Goal: Information Seeking & Learning: Learn about a topic

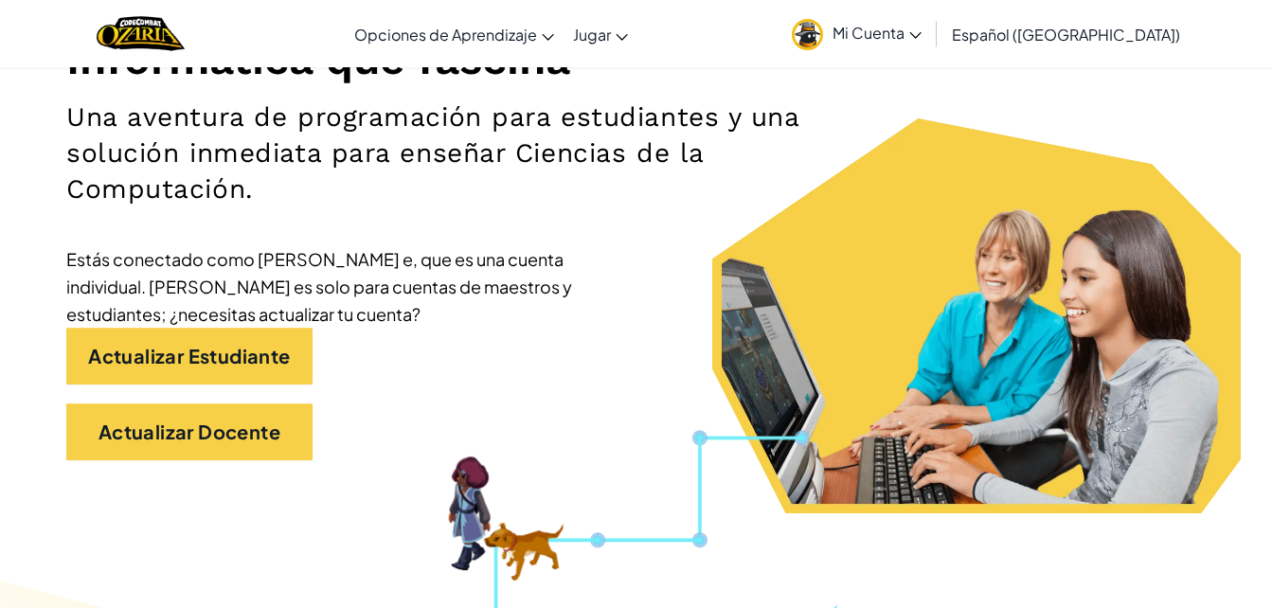
click at [914, 35] on span "Mi Cuenta" at bounding box center [876, 33] width 89 height 20
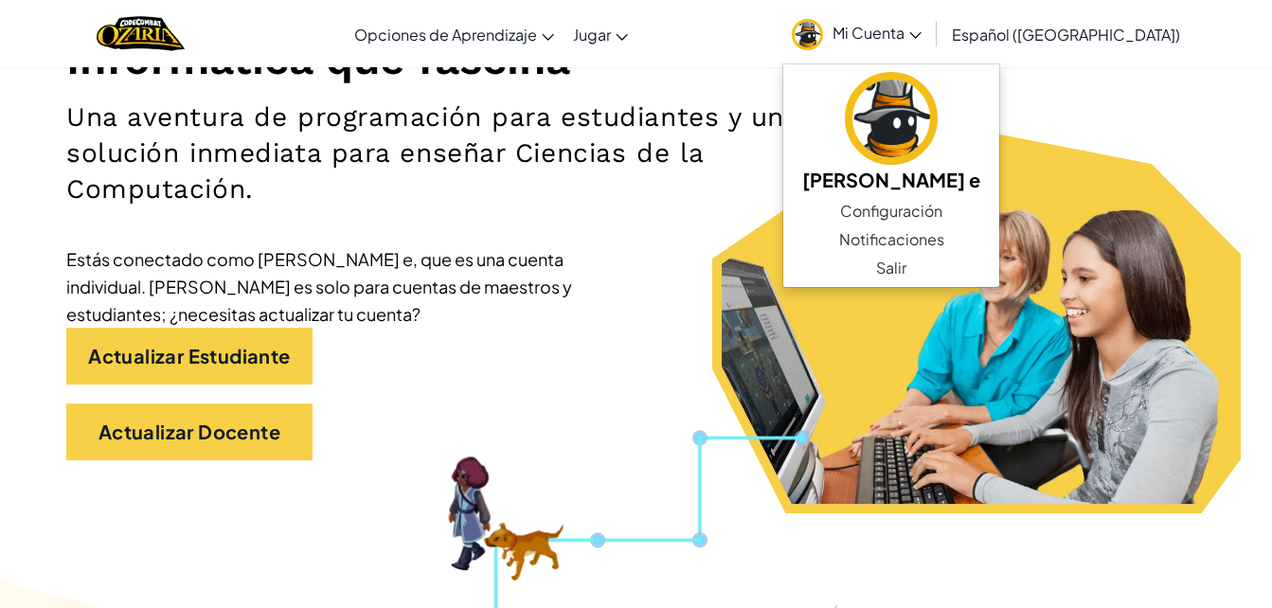
click at [686, 289] on div "Informática que fascina Una aventura de programación para estudiantes y una sol…" at bounding box center [635, 185] width 1139 height 587
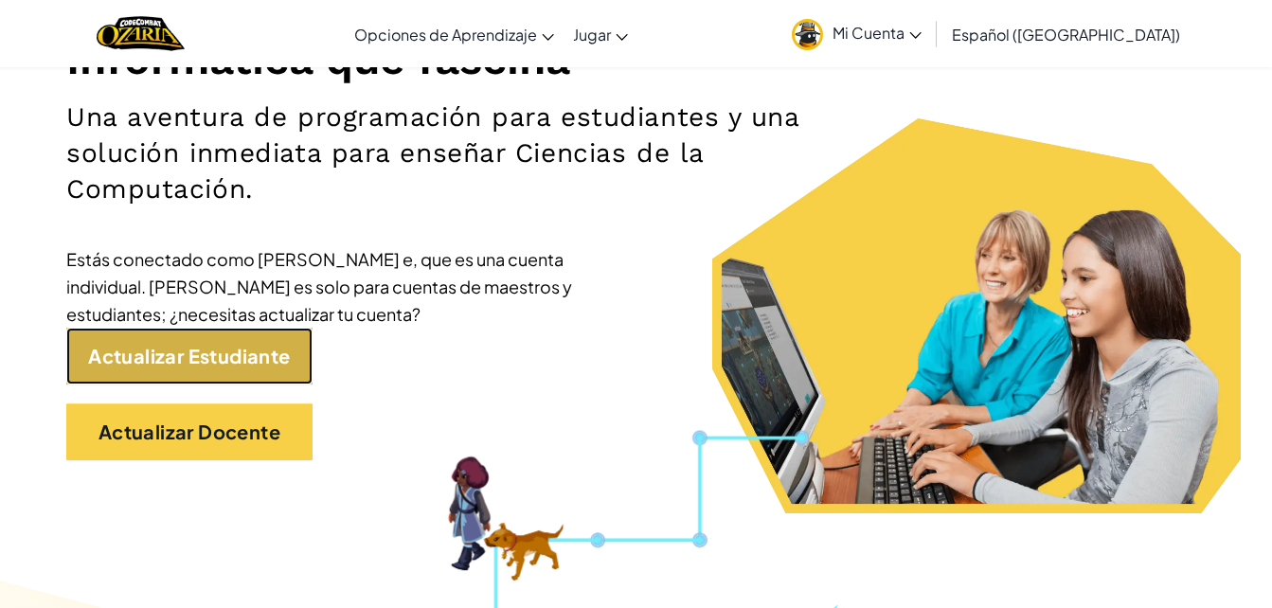
click at [163, 342] on link "Actualizar Estudiante" at bounding box center [189, 356] width 246 height 57
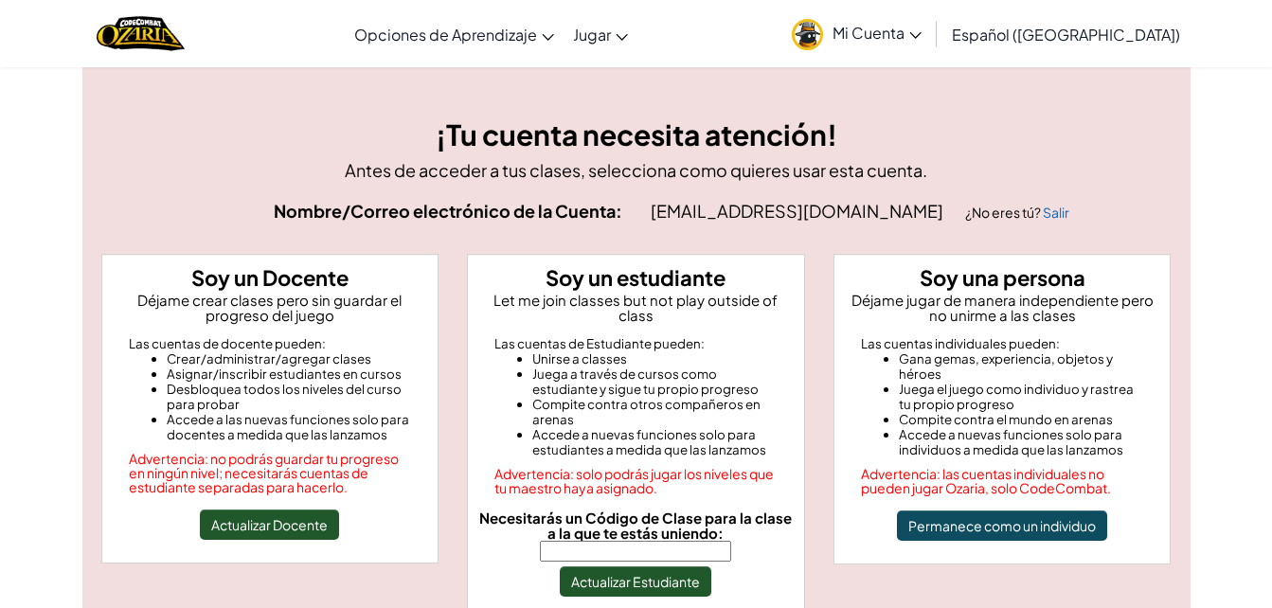
click at [641, 542] on input "Necesitarás un Código de Clase para la clase a la que te estás uniendo:" at bounding box center [635, 551] width 191 height 21
click at [673, 567] on button "Actualizar Estudiante" at bounding box center [635, 581] width 151 height 30
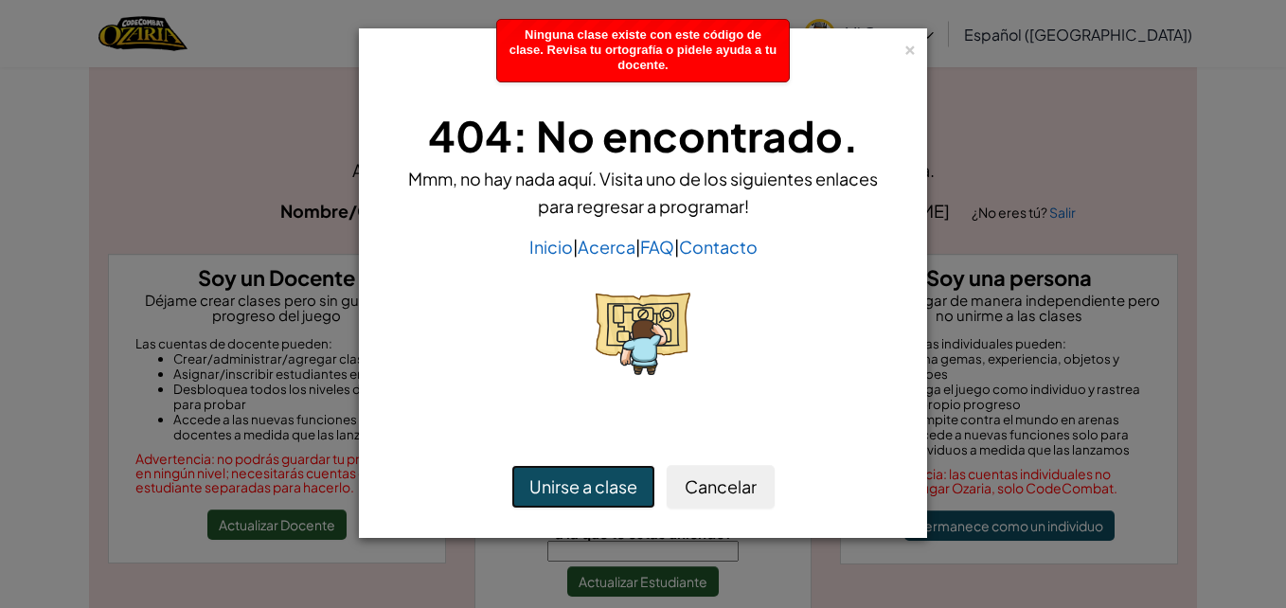
click at [599, 493] on button "Unirse a clase" at bounding box center [583, 487] width 144 height 44
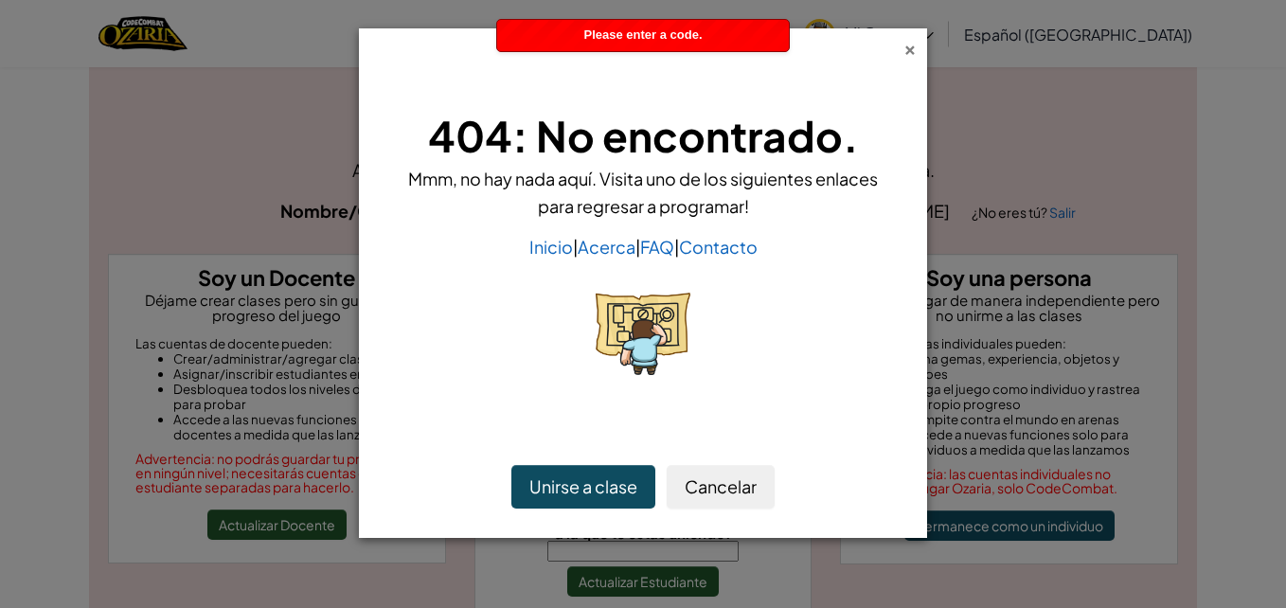
click at [904, 37] on div "×" at bounding box center [909, 47] width 13 height 20
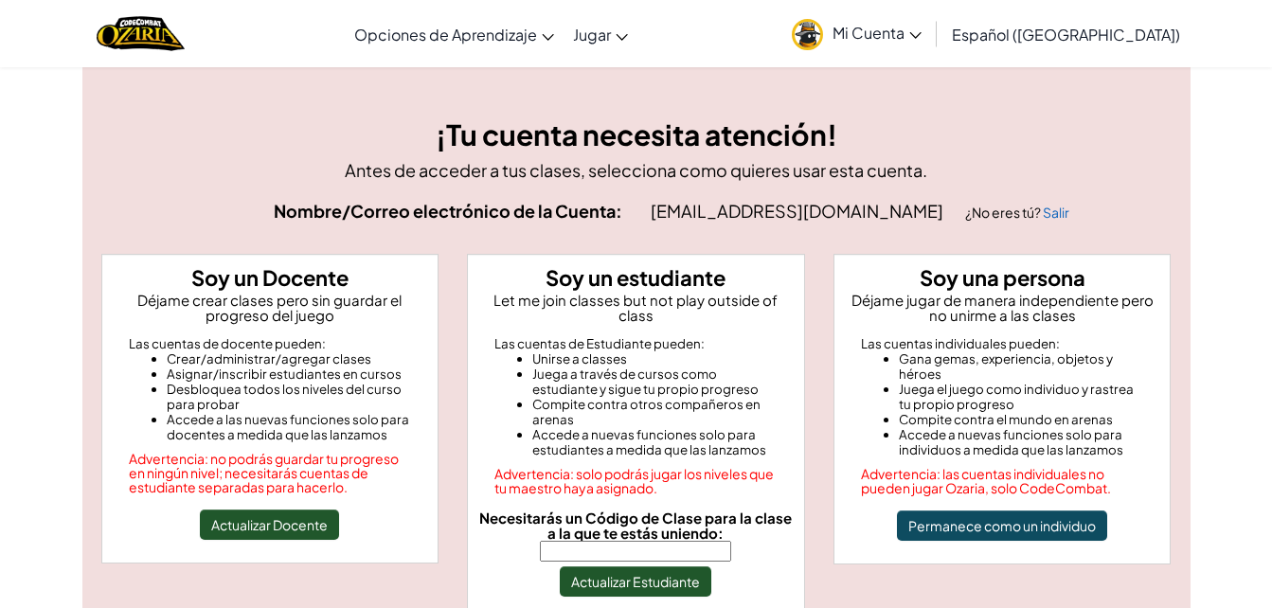
click at [661, 541] on input "Necesitarás un Código de Clase para la clase a la que te estás uniendo:" at bounding box center [635, 551] width 191 height 21
type input "WaterGameRock"
click at [661, 566] on button "Actualizar Estudiante" at bounding box center [635, 581] width 151 height 30
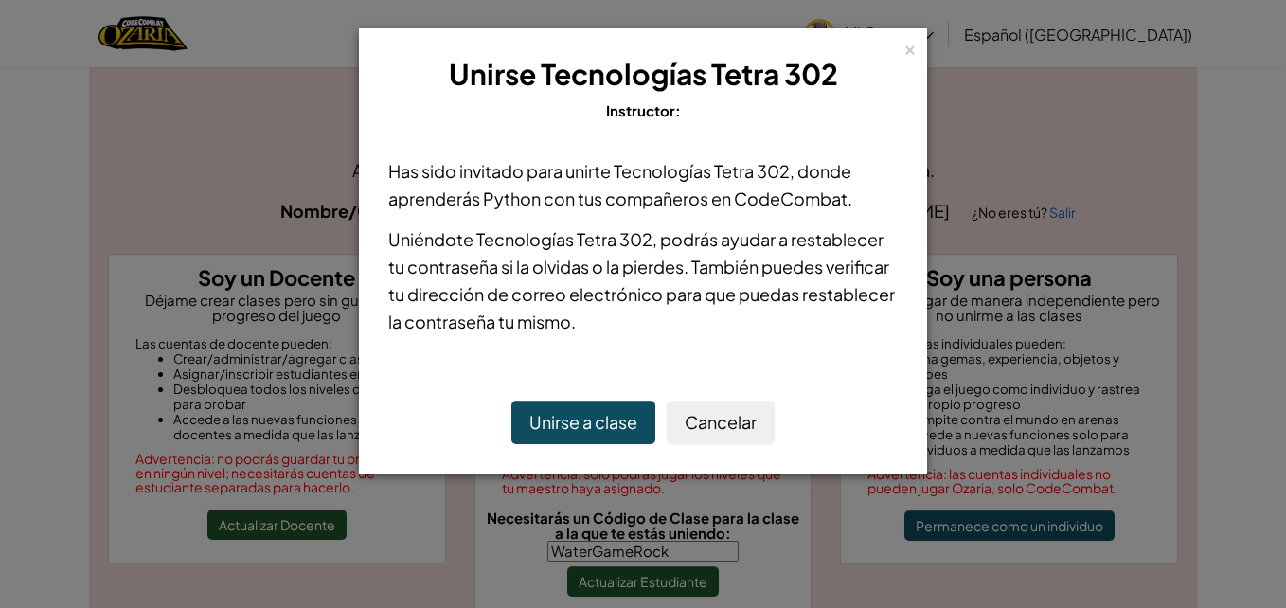
click at [604, 426] on button "Unirse a clase" at bounding box center [583, 423] width 144 height 44
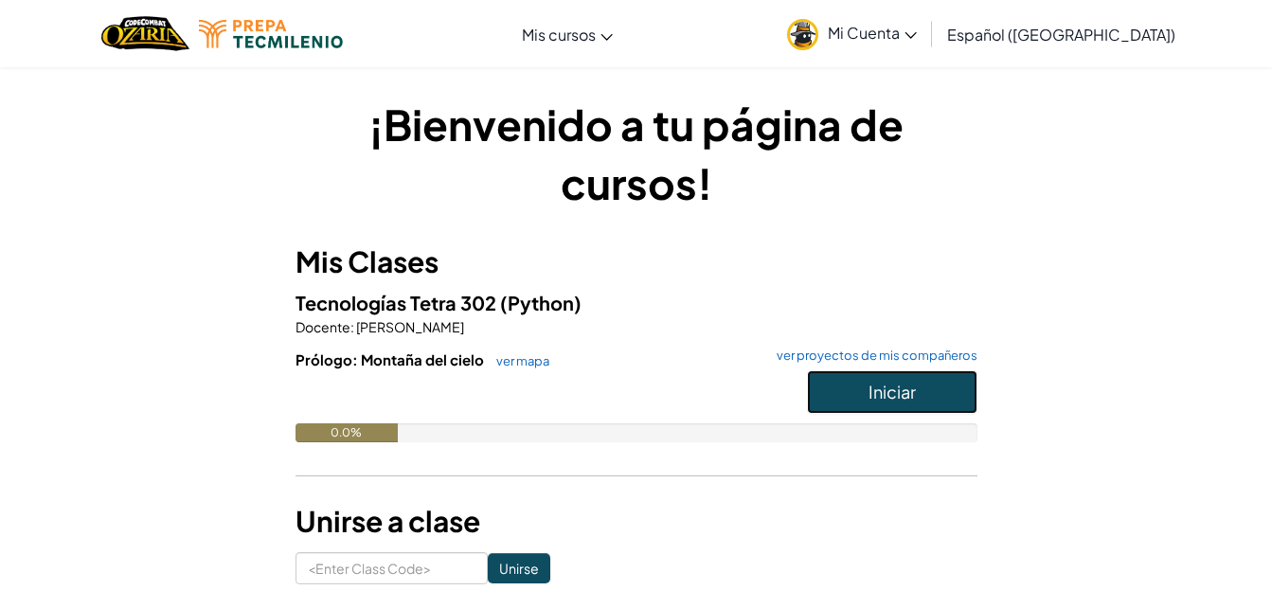
click at [916, 378] on button "Iniciar" at bounding box center [892, 392] width 170 height 44
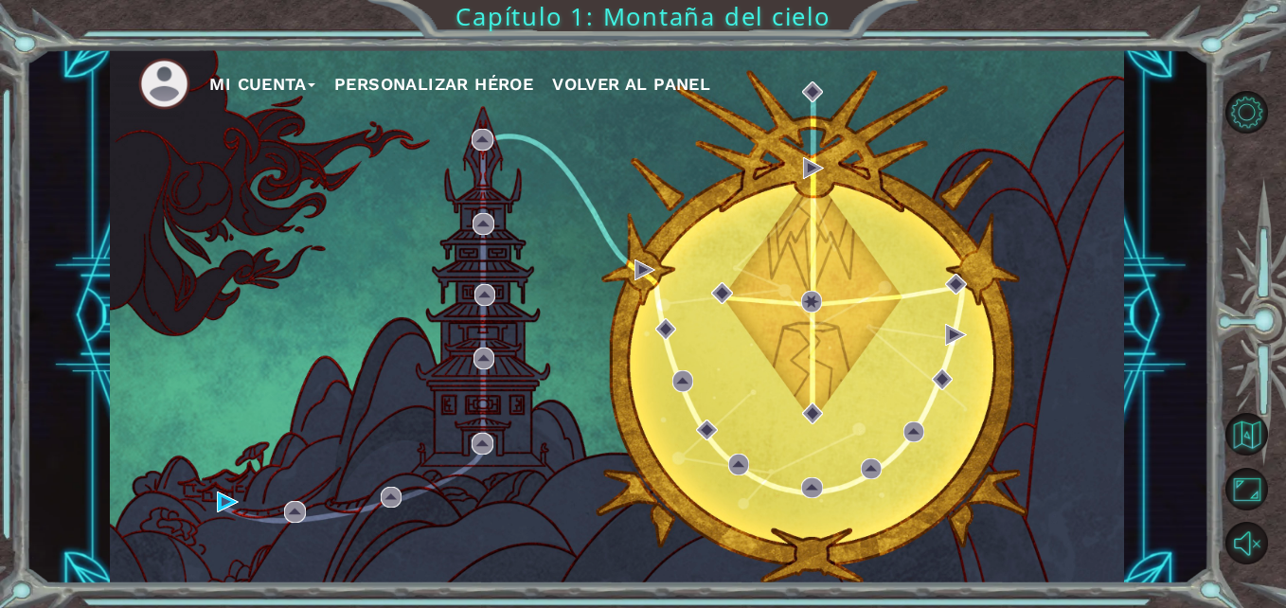
click at [966, 319] on div "Mi Cuenta Personalizar héroe Volver al panel" at bounding box center [617, 315] width 1014 height 535
drag, startPoint x: 638, startPoint y: 239, endPoint x: 769, endPoint y: -70, distance: 335.2
click at [769, 0] on html "Mi Cuenta Personalizar héroe Volver al panel Capítulo 1: Montaña del cielo × Un…" at bounding box center [643, 304] width 1286 height 608
click at [380, 260] on div "Mi Cuenta Personalizar héroe Volver al panel" at bounding box center [617, 315] width 1014 height 535
click at [294, 515] on img at bounding box center [294, 511] width 21 height 21
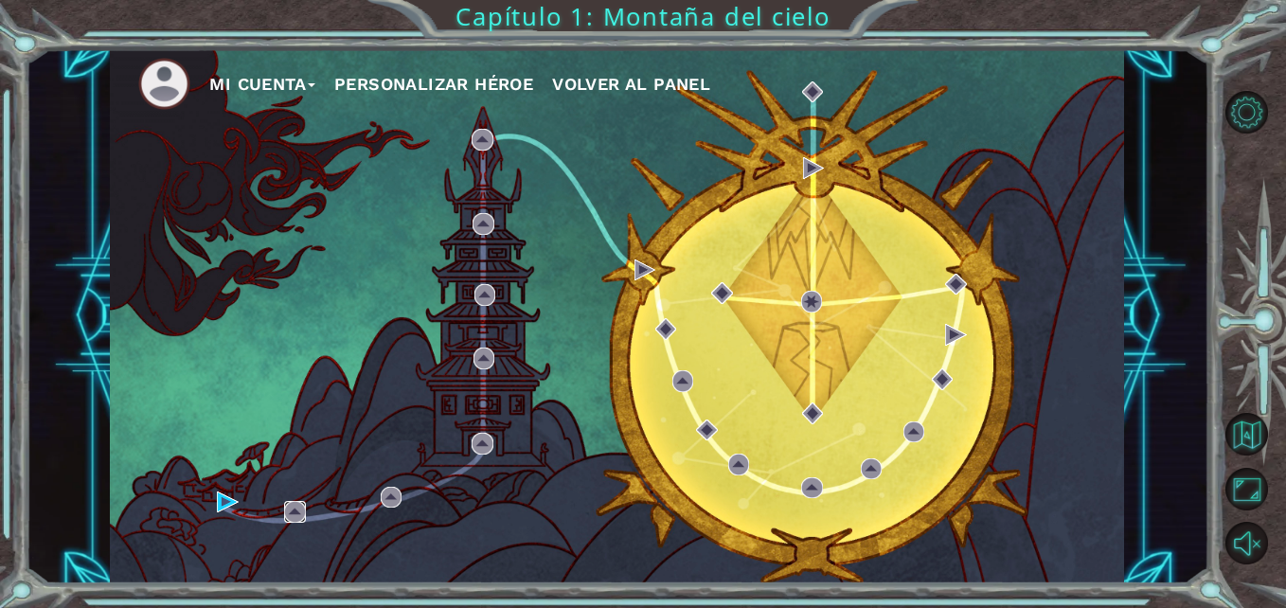
click at [294, 515] on img at bounding box center [294, 511] width 21 height 21
drag, startPoint x: 901, startPoint y: 258, endPoint x: 940, endPoint y: 269, distance: 40.4
click at [918, 275] on div "Mi Cuenta Personalizar héroe Volver al panel" at bounding box center [617, 315] width 1014 height 535
click at [280, 493] on div "Mi Cuenta Personalizar héroe Volver al panel" at bounding box center [617, 315] width 1014 height 535
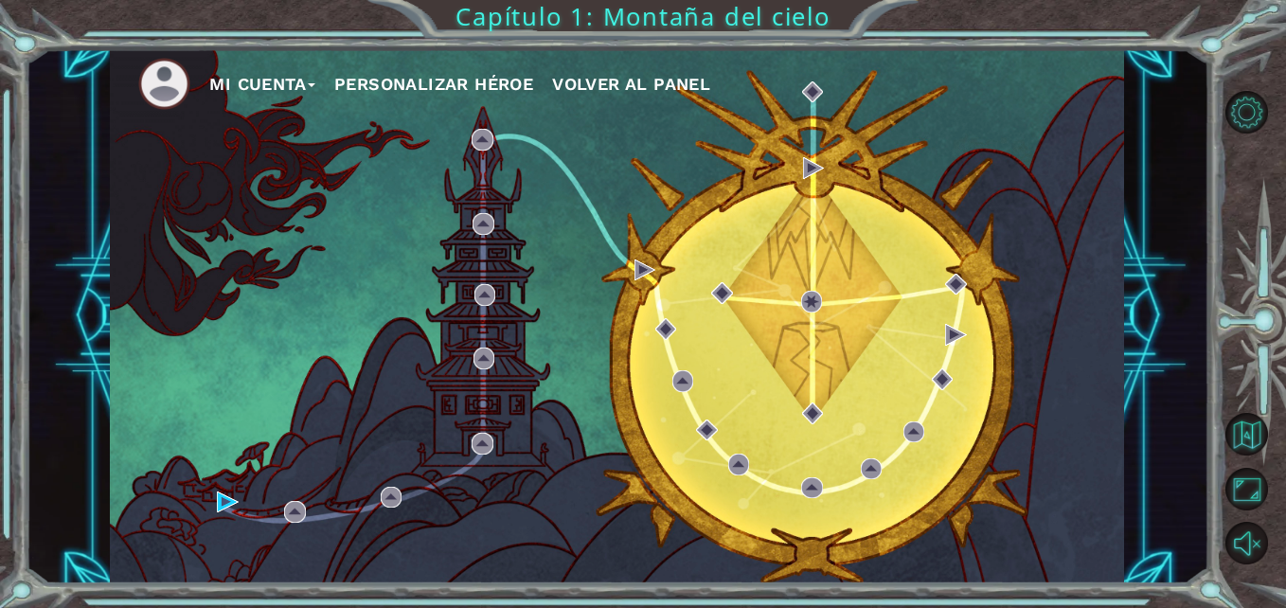
click at [280, 493] on div "Mi Cuenta Personalizar héroe Volver al panel" at bounding box center [617, 315] width 1014 height 535
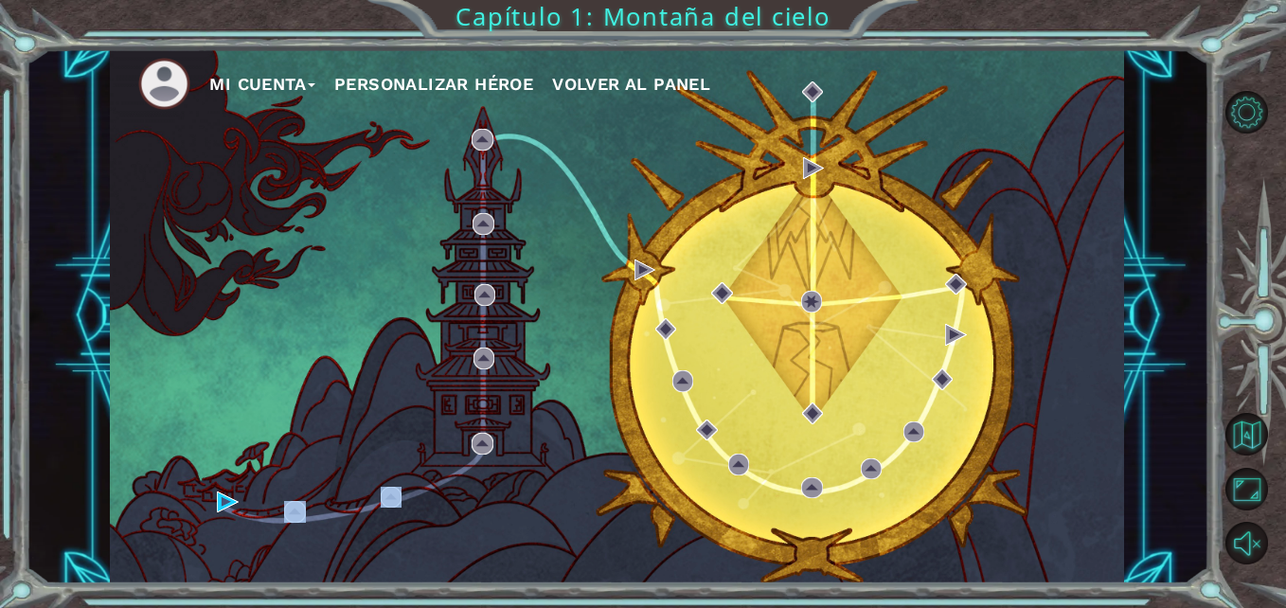
click at [280, 493] on div "Mi Cuenta Personalizar héroe Volver al panel" at bounding box center [617, 315] width 1014 height 535
click at [280, 484] on div "Mi Cuenta Personalizar héroe Volver al panel" at bounding box center [617, 315] width 1014 height 535
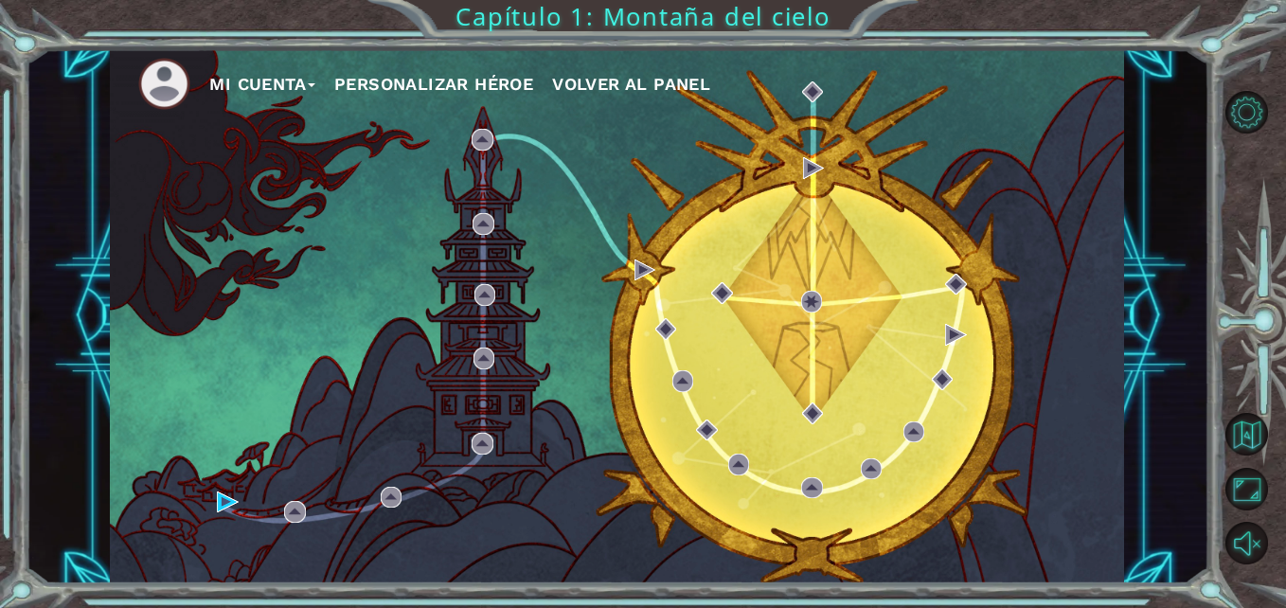
drag, startPoint x: 280, startPoint y: 484, endPoint x: 281, endPoint y: 473, distance: 10.5
click at [281, 473] on div "Mi Cuenta Personalizar héroe Volver al panel" at bounding box center [617, 315] width 1014 height 535
drag, startPoint x: 281, startPoint y: 473, endPoint x: 1114, endPoint y: 166, distance: 887.4
click at [1114, 166] on div "Mi Cuenta Personalizar héroe Volver al panel" at bounding box center [617, 315] width 1014 height 535
click at [221, 509] on img at bounding box center [227, 501] width 21 height 21
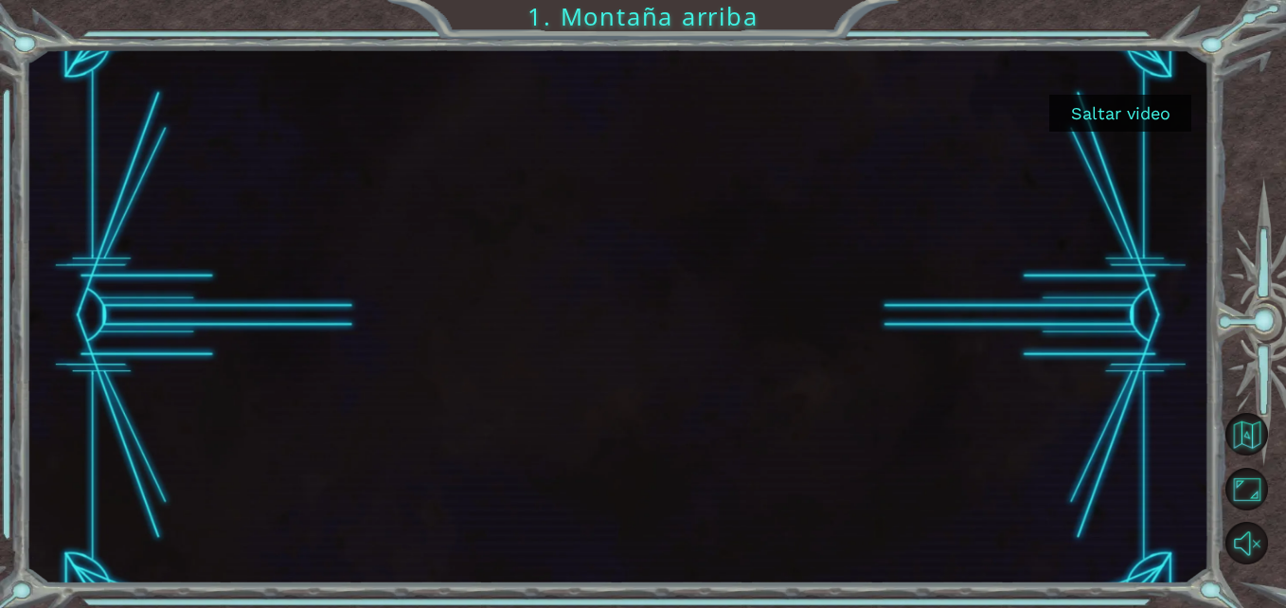
drag, startPoint x: 821, startPoint y: 146, endPoint x: 1024, endPoint y: 277, distance: 241.6
click at [1024, 277] on div at bounding box center [617, 315] width 951 height 535
click at [1131, 120] on button "Saltar video" at bounding box center [1120, 113] width 142 height 37
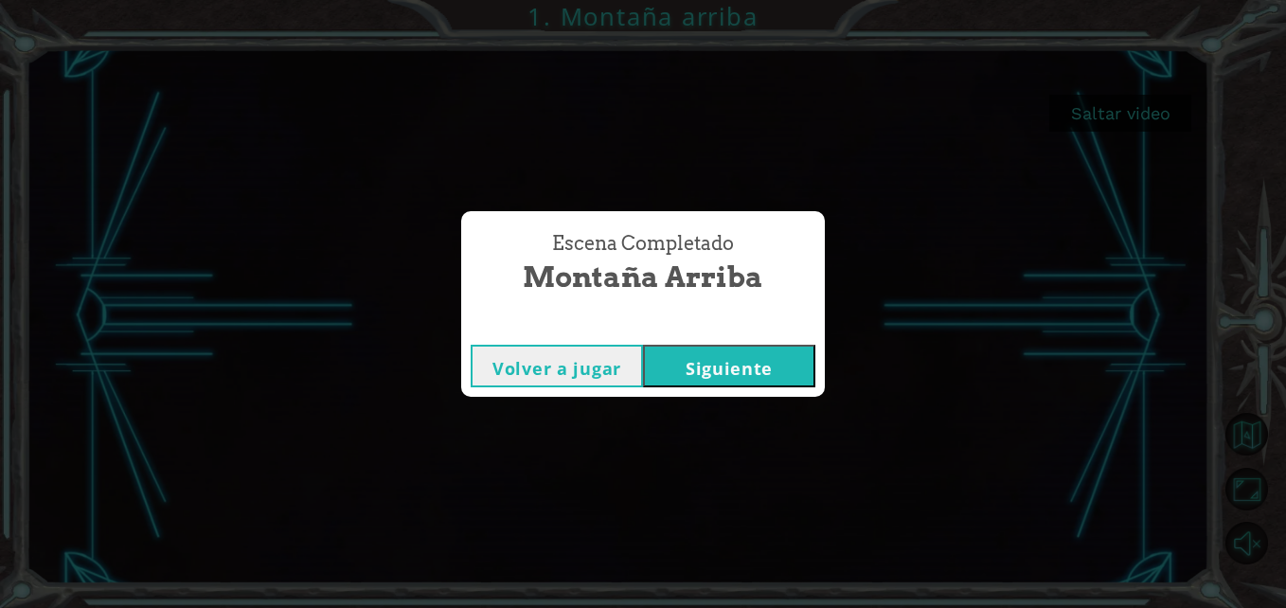
click at [737, 360] on button "Siguiente" at bounding box center [729, 366] width 172 height 43
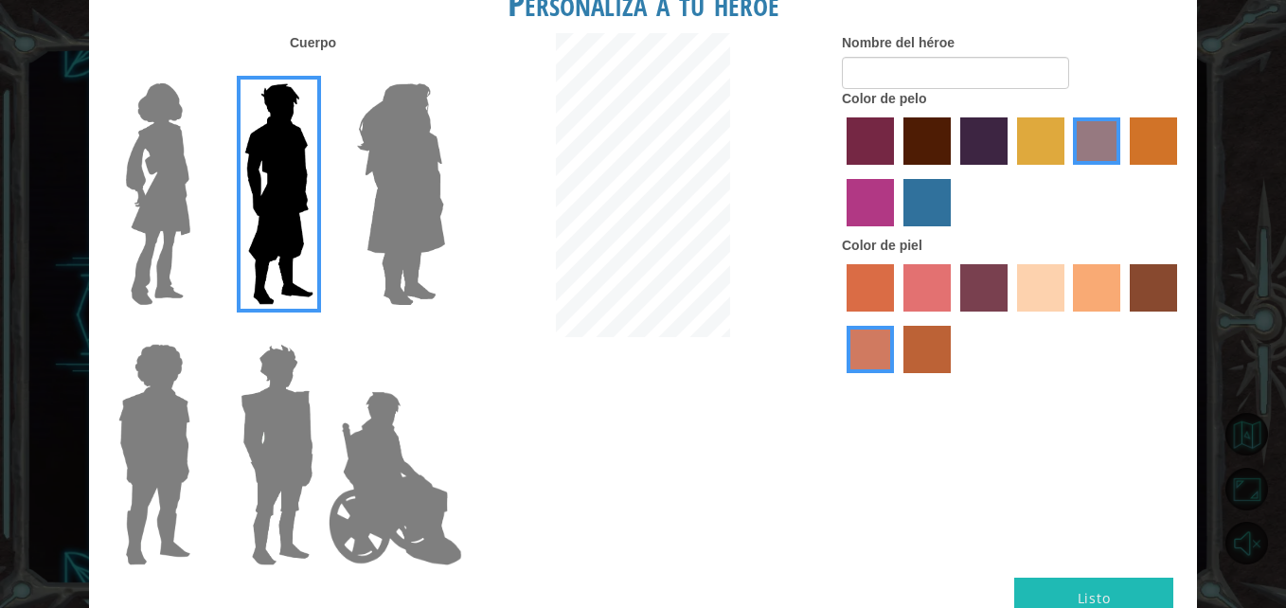
click at [1050, 140] on label "tulip tree hair color" at bounding box center [1040, 140] width 47 height 47
click at [1010, 171] on input "tulip tree hair color" at bounding box center [1010, 171] width 0 height 0
click at [1078, 120] on label "bazaar hair color" at bounding box center [1096, 140] width 47 height 47
click at [1067, 171] on input "bazaar hair color" at bounding box center [1067, 171] width 0 height 0
click at [942, 131] on label "maroon hair color" at bounding box center [926, 140] width 47 height 47
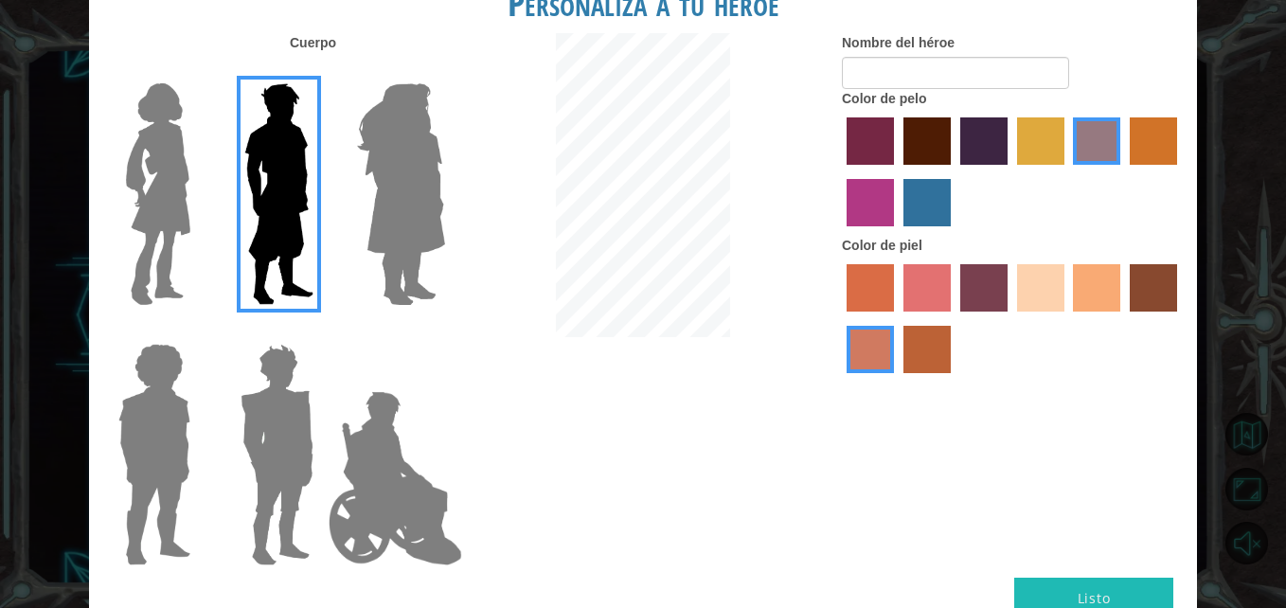
click at [897, 171] on input "maroon hair color" at bounding box center [897, 171] width 0 height 0
click at [1020, 284] on label "sandy beach skin color" at bounding box center [1040, 287] width 47 height 47
click at [1010, 318] on input "sandy beach skin color" at bounding box center [1010, 318] width 0 height 0
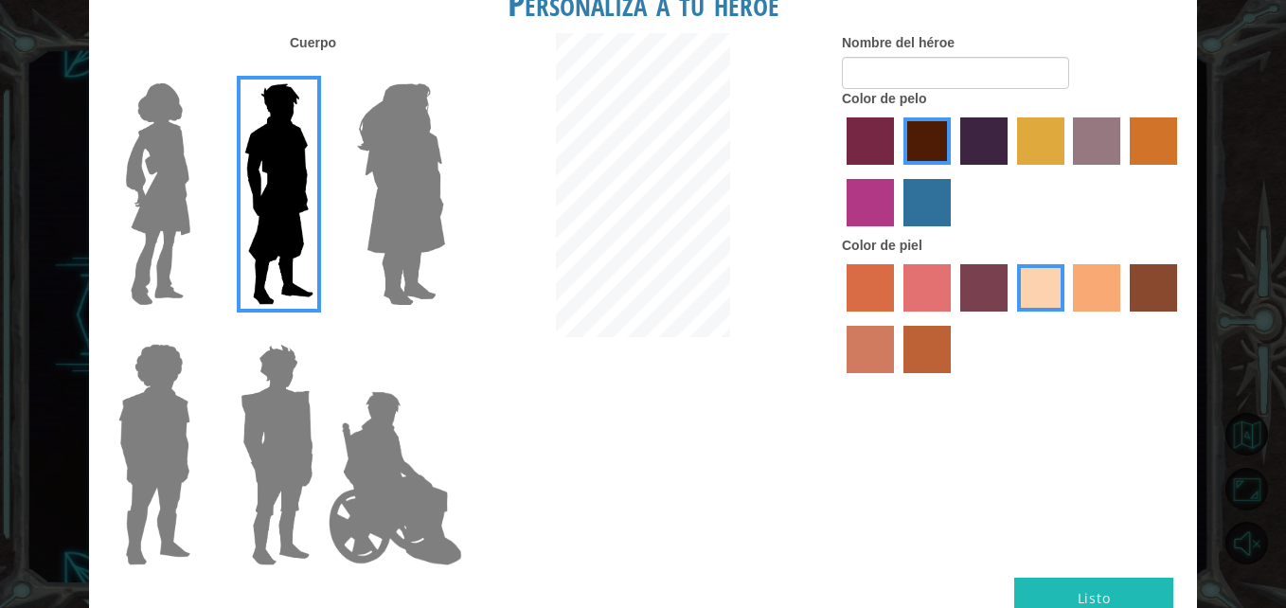
click at [1113, 292] on label "tacao skin color" at bounding box center [1096, 287] width 47 height 47
click at [1067, 318] on input "tacao skin color" at bounding box center [1067, 318] width 0 height 0
click at [905, 312] on div at bounding box center [1012, 320] width 341 height 123
click at [1033, 278] on label "sandy beach skin color" at bounding box center [1040, 287] width 47 height 47
click at [1010, 318] on input "sandy beach skin color" at bounding box center [1010, 318] width 0 height 0
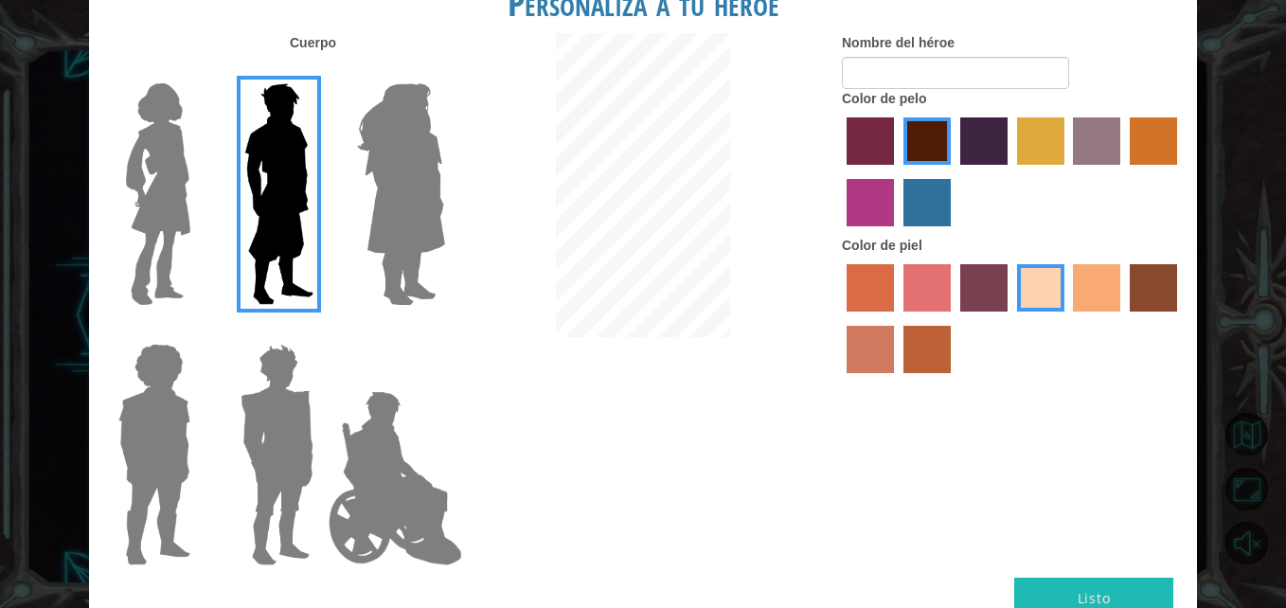
click at [1100, 297] on label "tacao skin color" at bounding box center [1096, 287] width 47 height 47
click at [1067, 318] on input "tacao skin color" at bounding box center [1067, 318] width 0 height 0
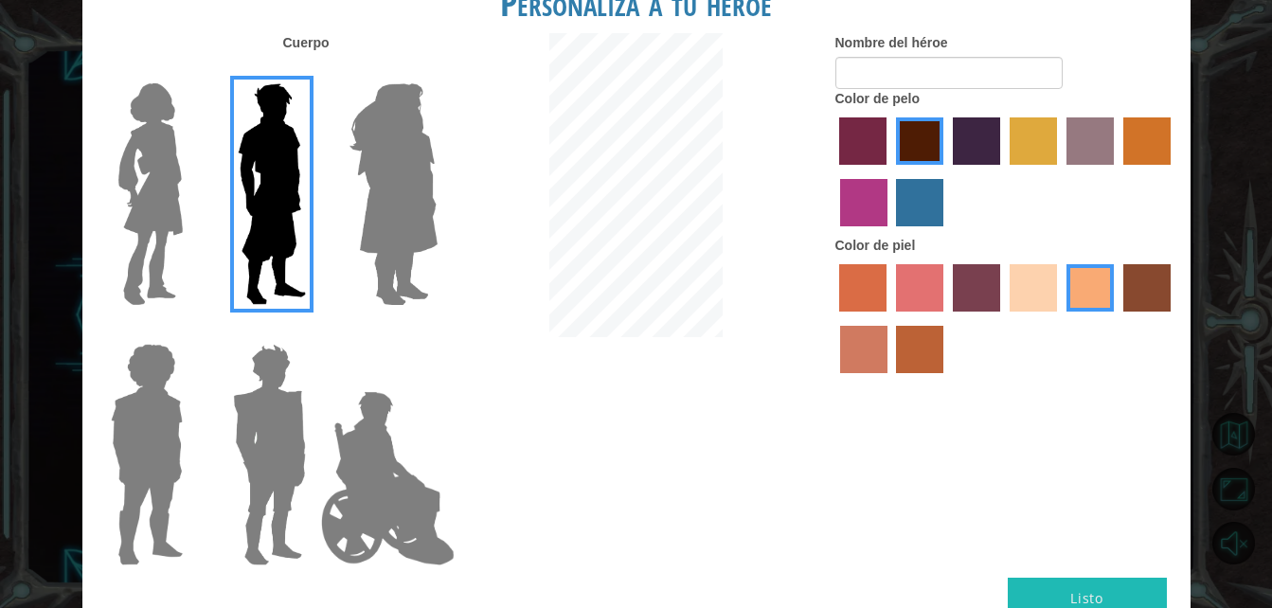
click at [1066, 582] on button "Listo" at bounding box center [1086, 599] width 159 height 43
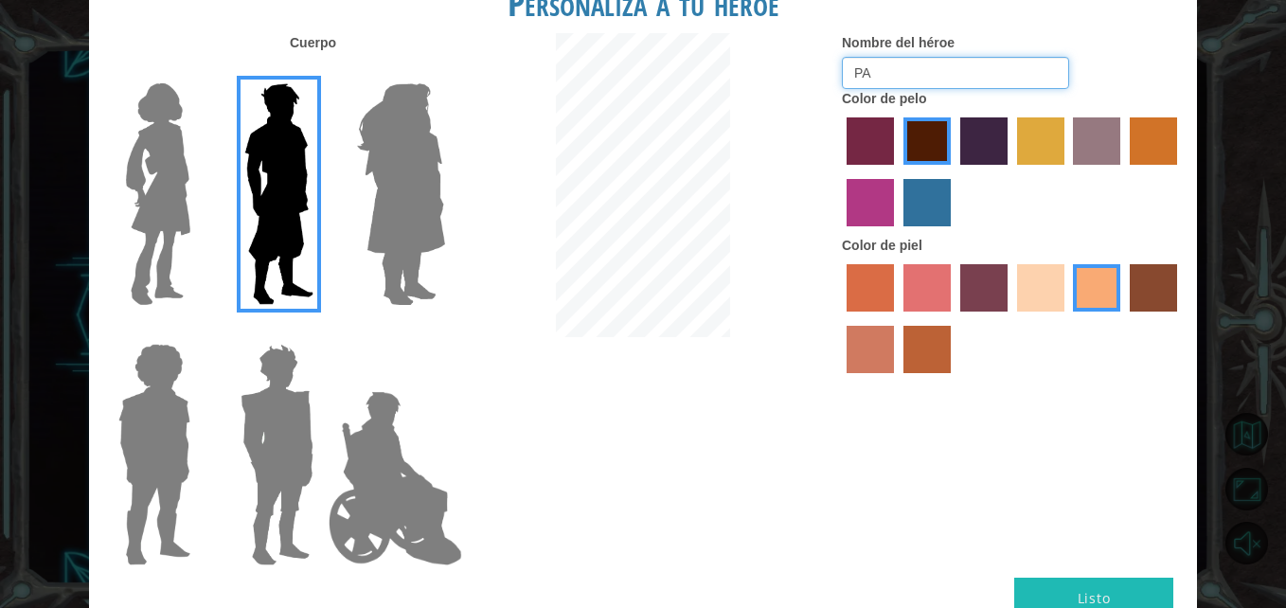
type input "P"
type input "[PERSON_NAME]"
click at [387, 458] on img at bounding box center [395, 477] width 149 height 189
click at [444, 331] on input "Hero Jamie" at bounding box center [444, 331] width 0 height 0
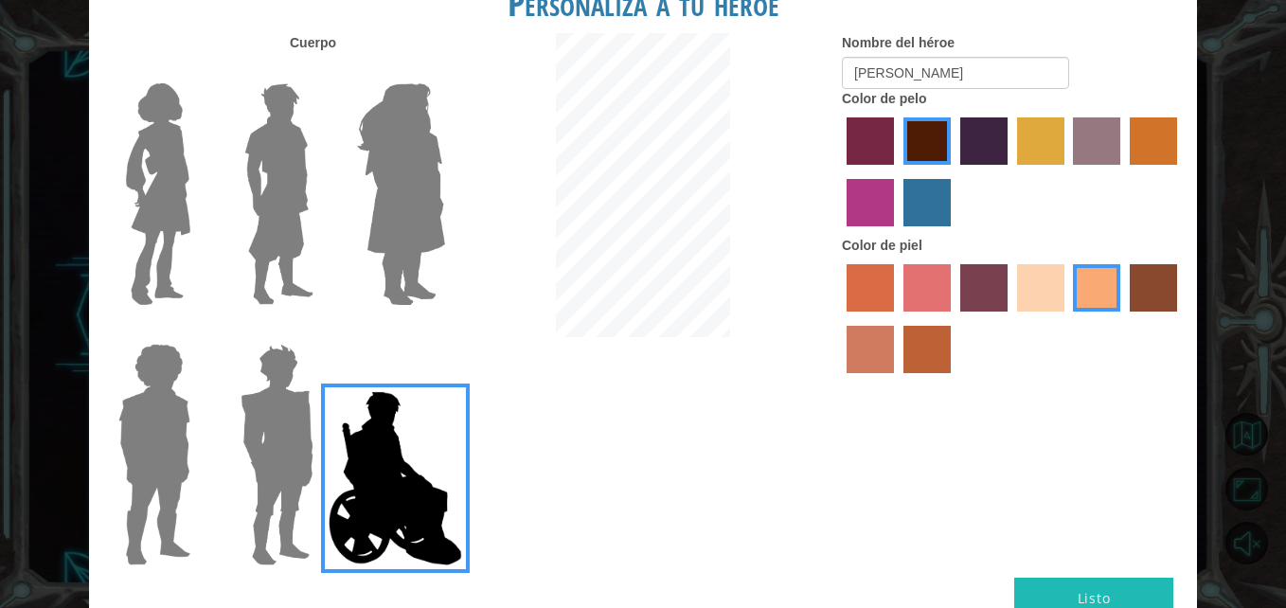
click at [282, 455] on img at bounding box center [277, 454] width 88 height 237
click at [321, 331] on input "Hero Garnet" at bounding box center [321, 331] width 0 height 0
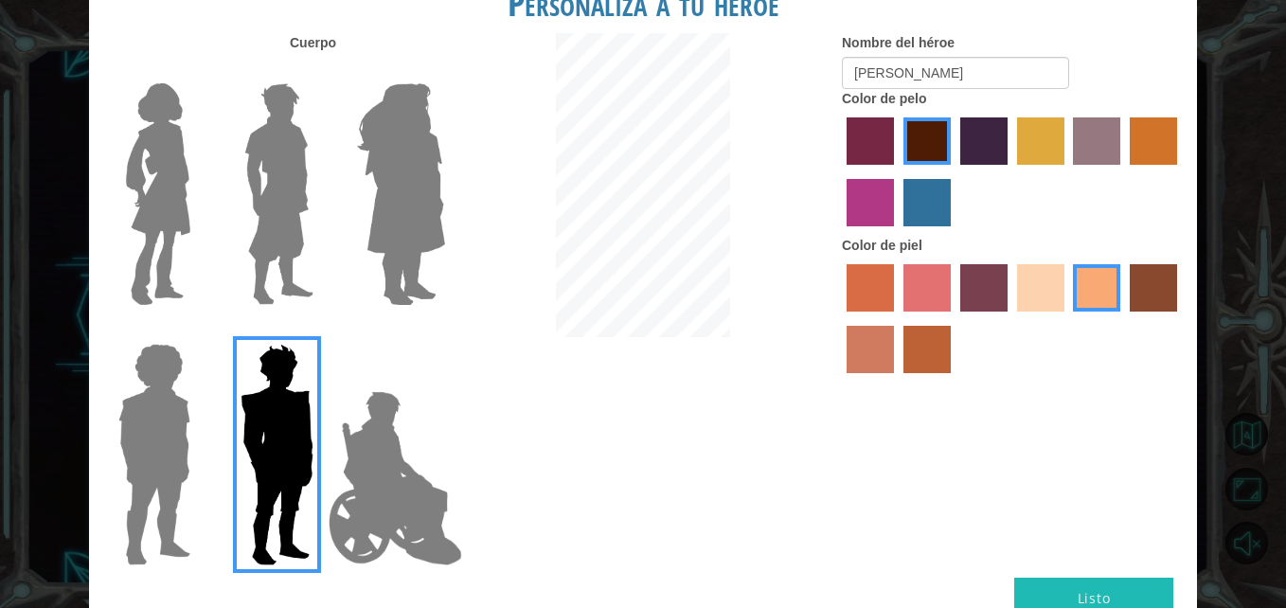
click at [123, 402] on img at bounding box center [154, 454] width 87 height 237
click at [198, 331] on input "Hero Steven" at bounding box center [198, 331] width 0 height 0
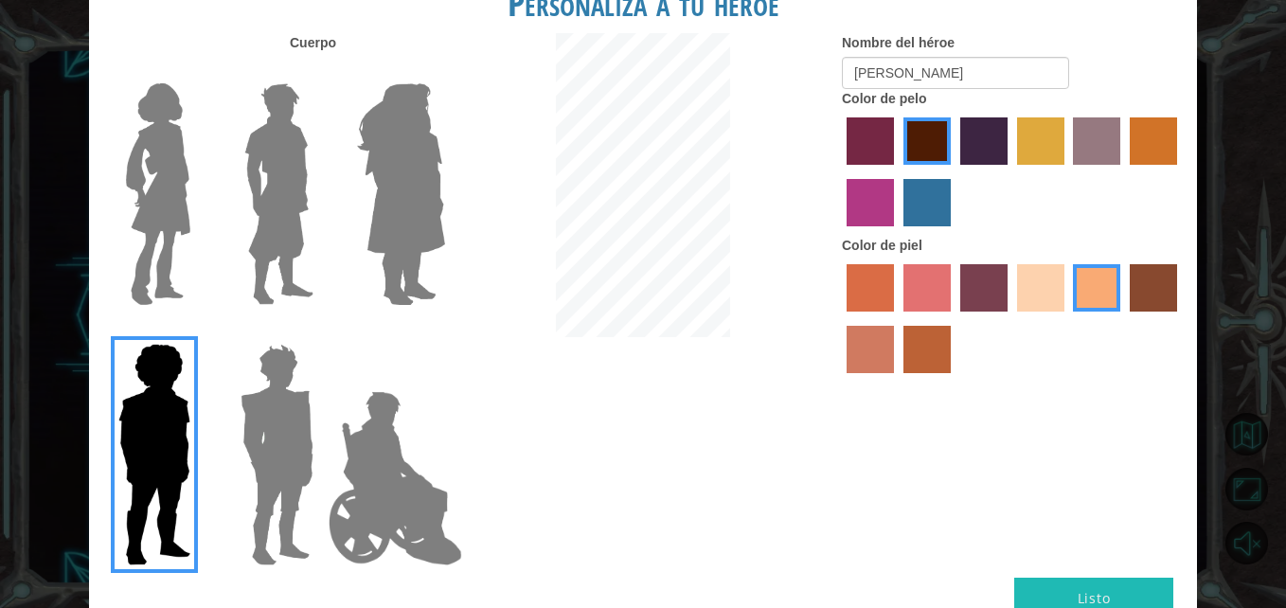
click at [321, 225] on div at bounding box center [273, 187] width 123 height 260
click at [305, 220] on img at bounding box center [279, 194] width 84 height 237
click at [321, 71] on input "Hero Lars" at bounding box center [321, 71] width 0 height 0
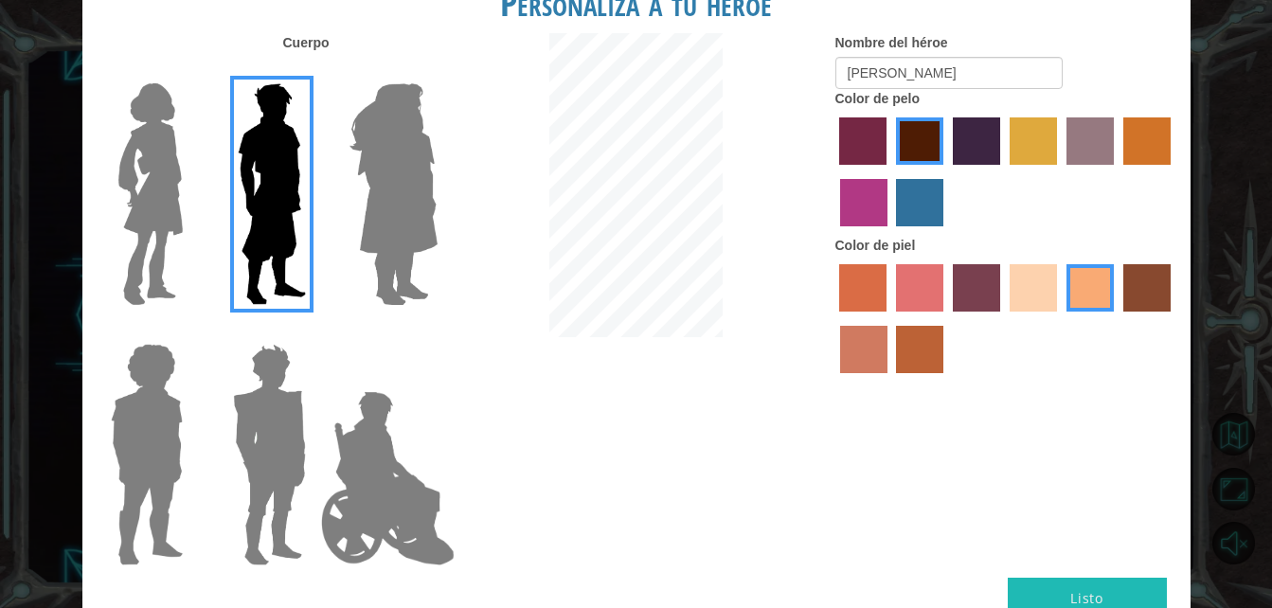
click at [1079, 593] on button "Listo" at bounding box center [1086, 599] width 159 height 43
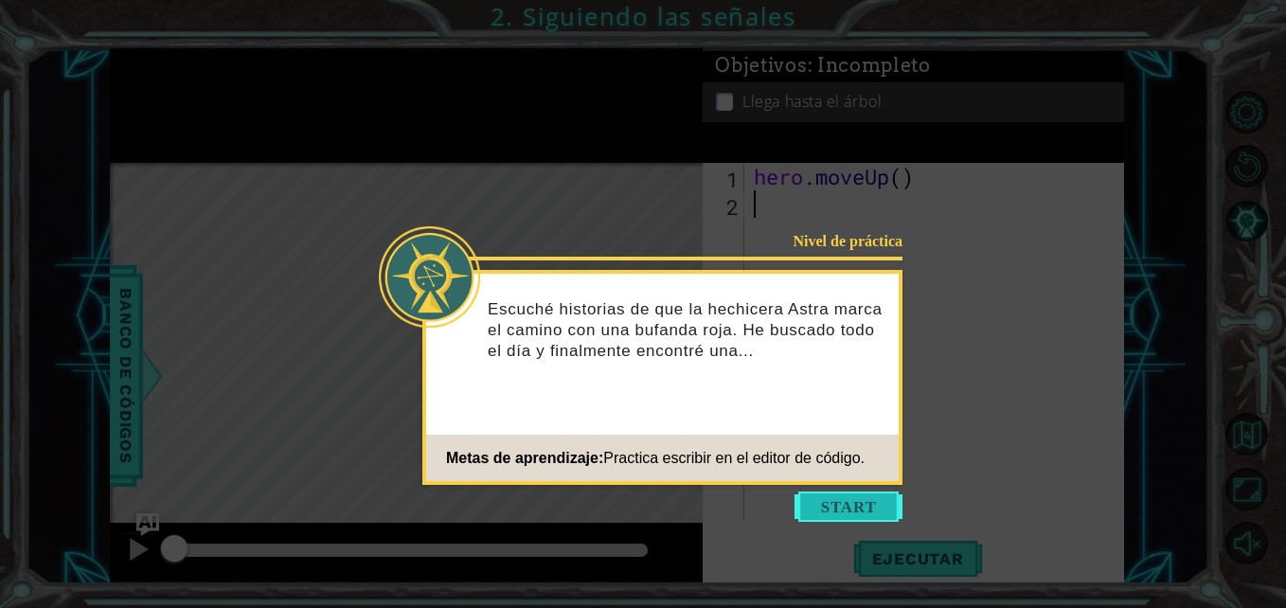
click at [864, 519] on button "Start" at bounding box center [848, 506] width 108 height 30
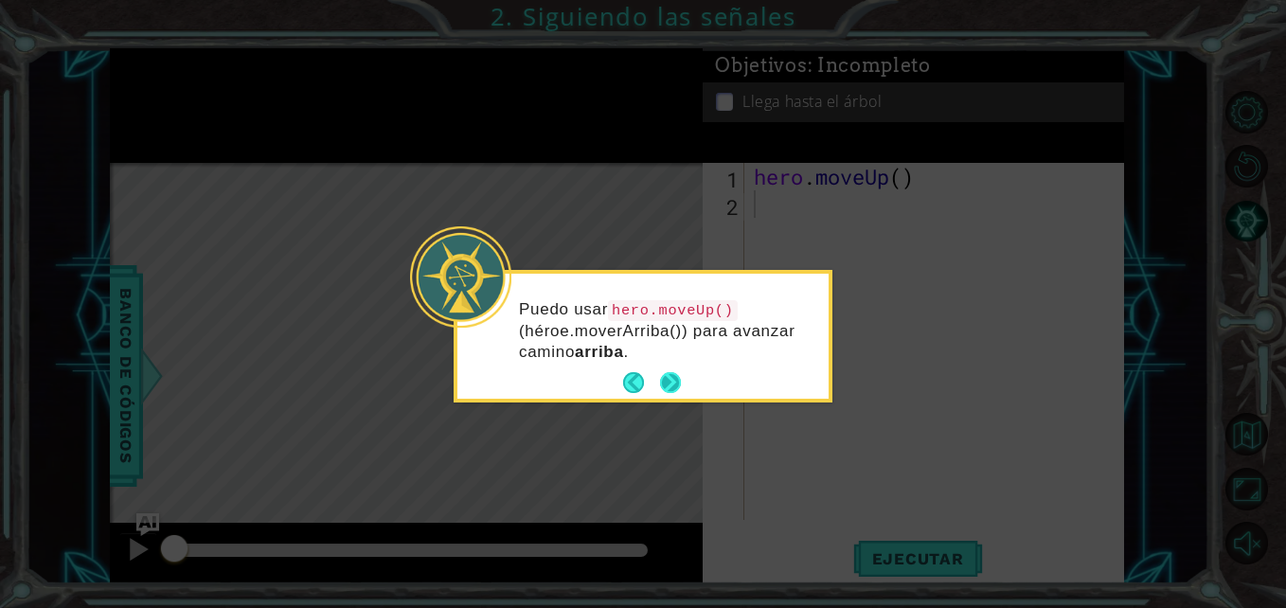
click at [662, 383] on button "Next" at bounding box center [670, 382] width 21 height 21
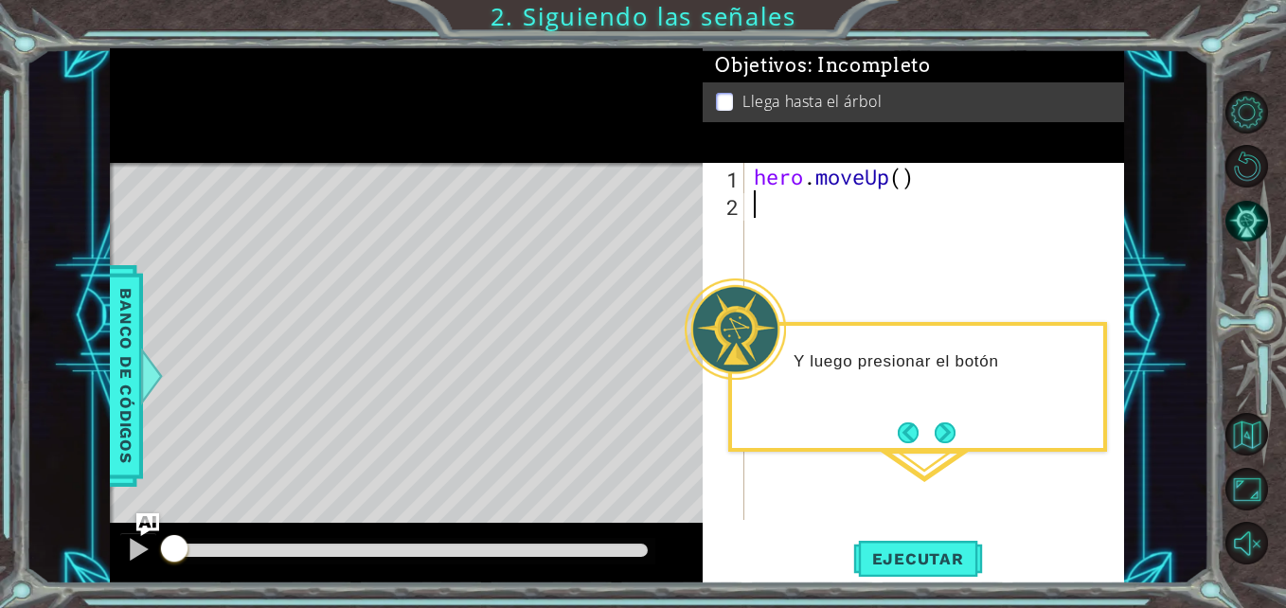
click at [806, 211] on div "hero . moveUp ( )" at bounding box center [939, 369] width 379 height 412
click at [951, 428] on button "Next" at bounding box center [945, 432] width 21 height 21
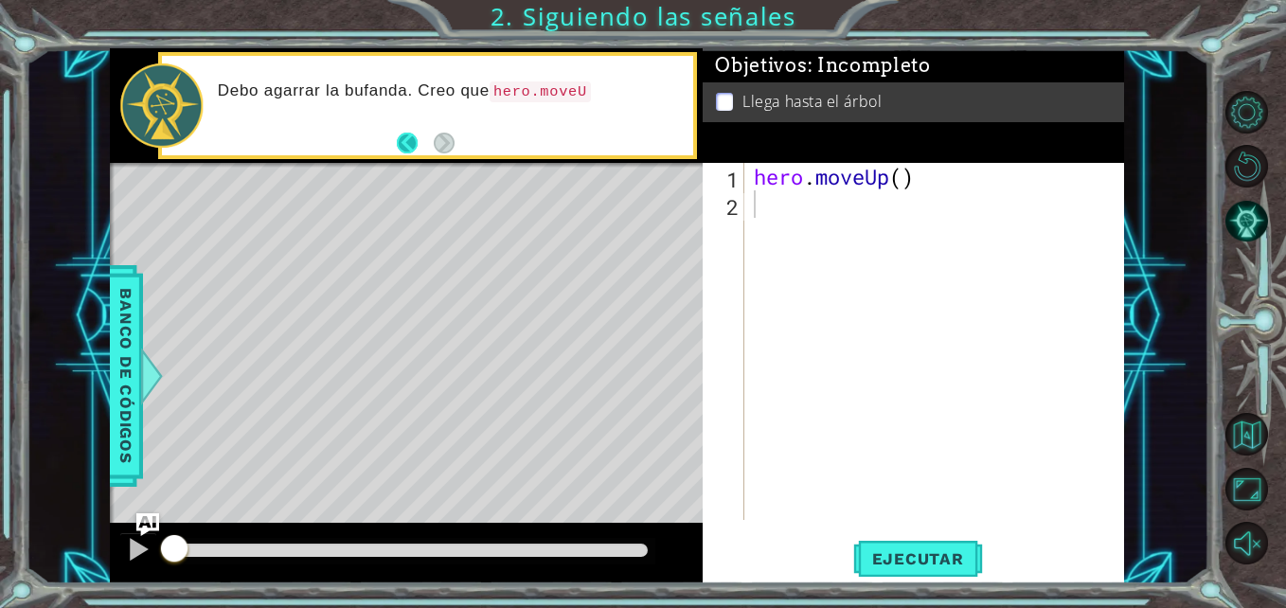
click at [409, 144] on button "Back" at bounding box center [415, 143] width 37 height 21
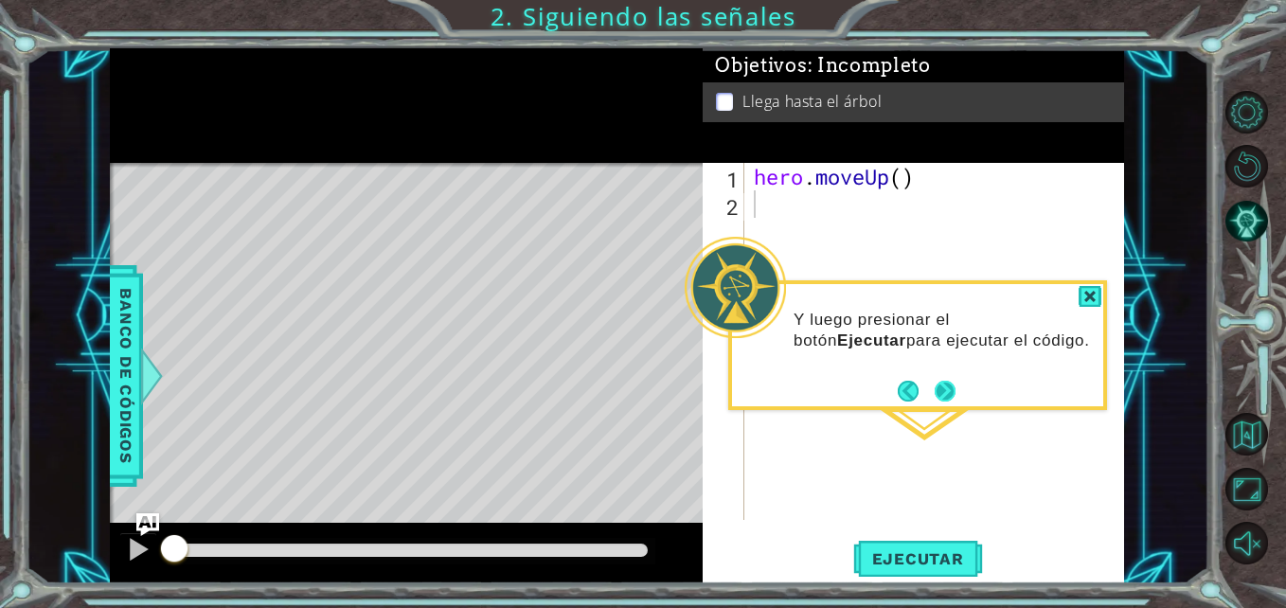
click at [943, 388] on button "Next" at bounding box center [946, 391] width 22 height 22
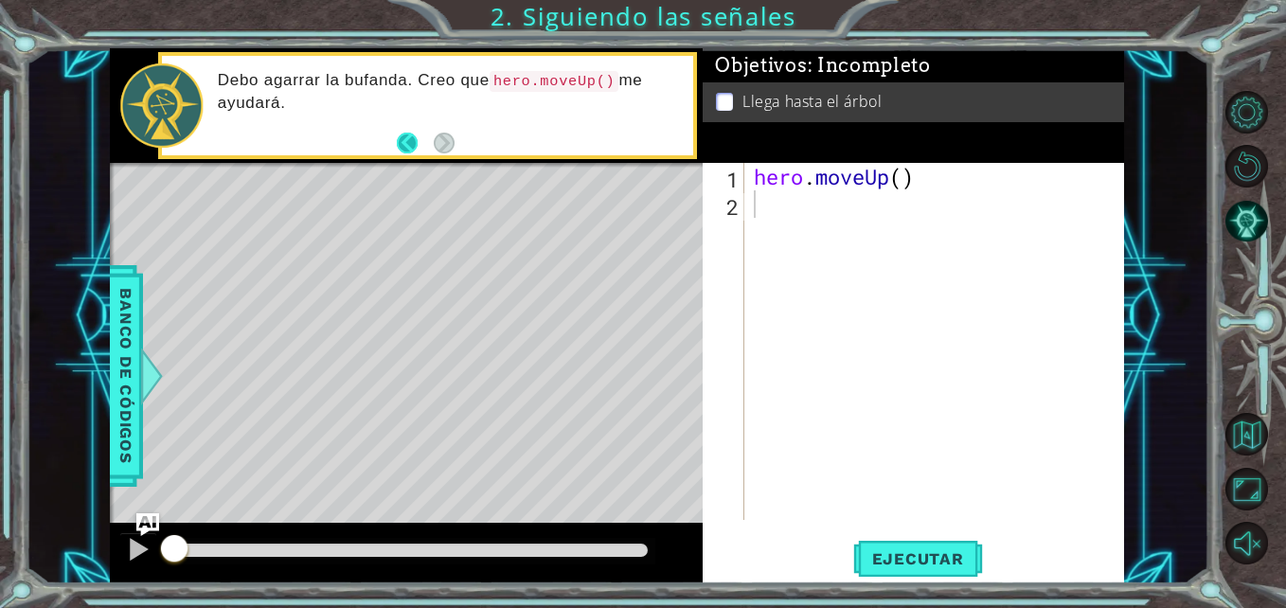
click at [401, 144] on button "Back" at bounding box center [415, 143] width 37 height 21
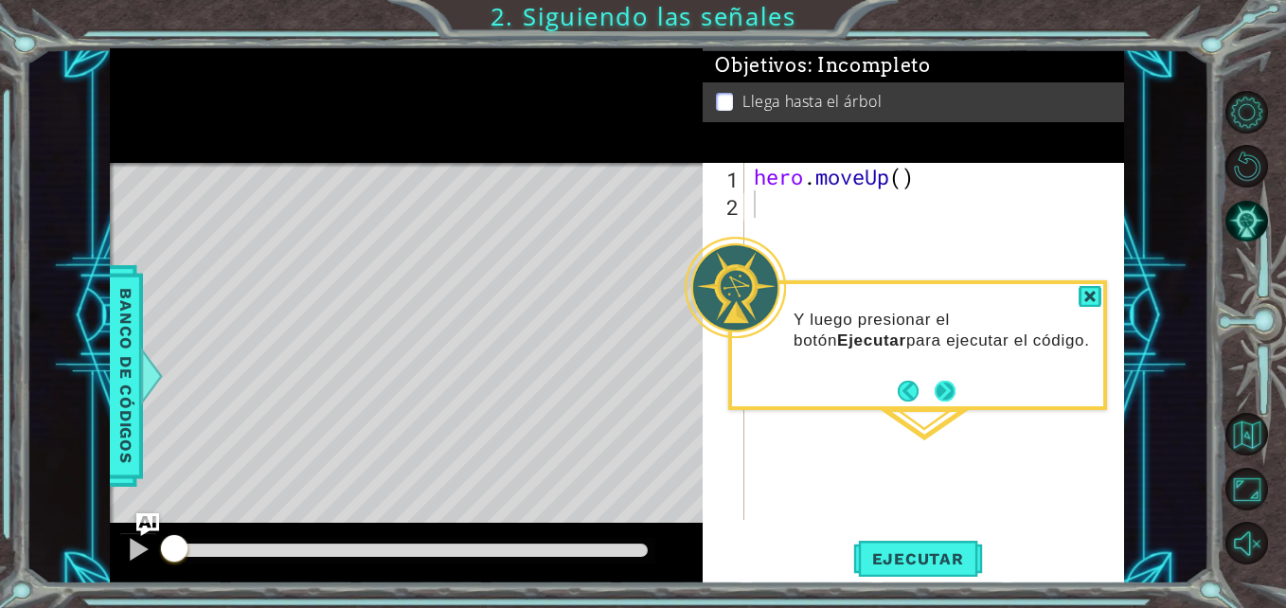
click at [955, 381] on button "Next" at bounding box center [945, 391] width 21 height 21
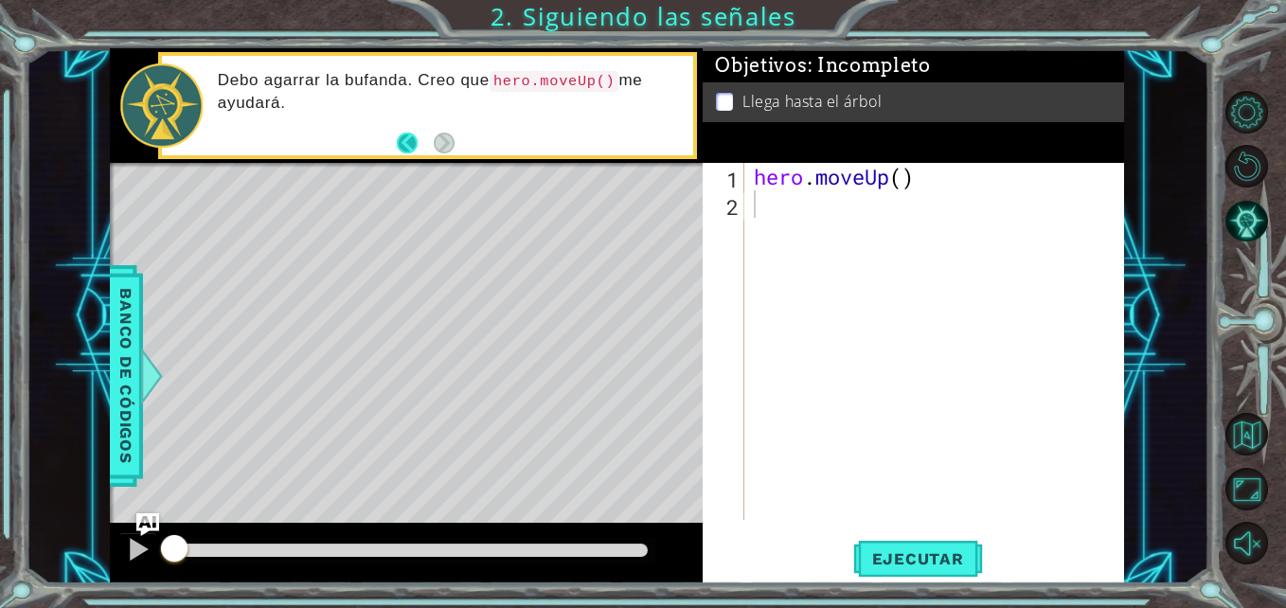
click at [420, 149] on button "Back" at bounding box center [415, 143] width 37 height 21
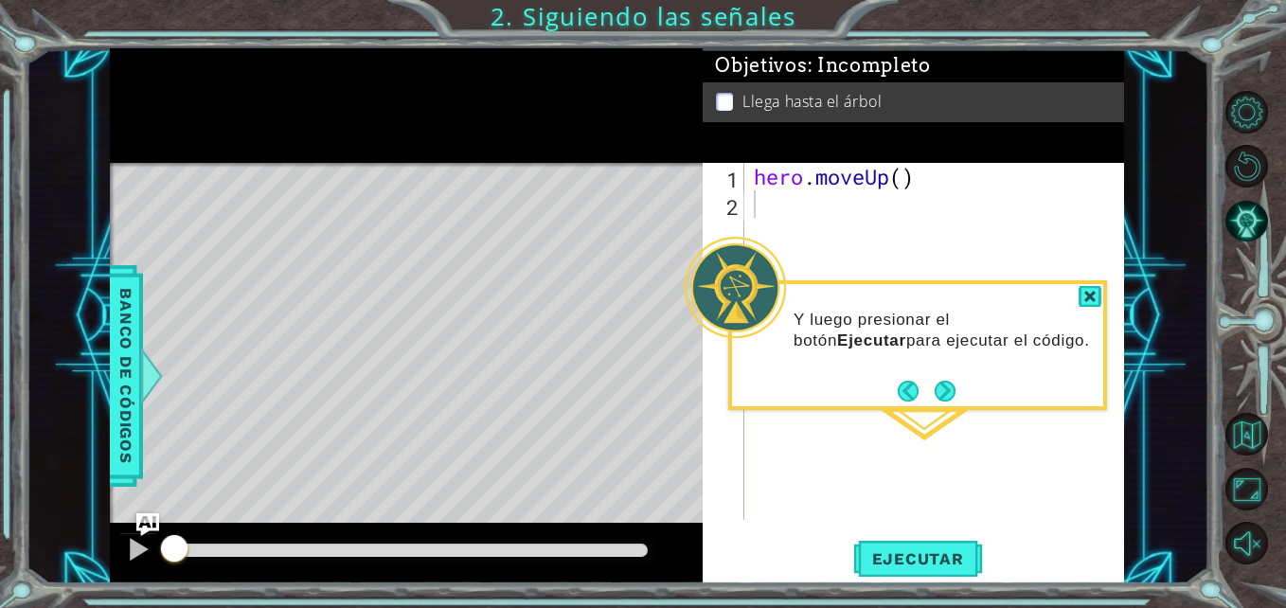
click at [995, 312] on p "Y luego presionar el botón Ejecutar para ejecutar el código." at bounding box center [941, 331] width 296 height 42
click at [1090, 298] on div at bounding box center [1089, 297] width 23 height 22
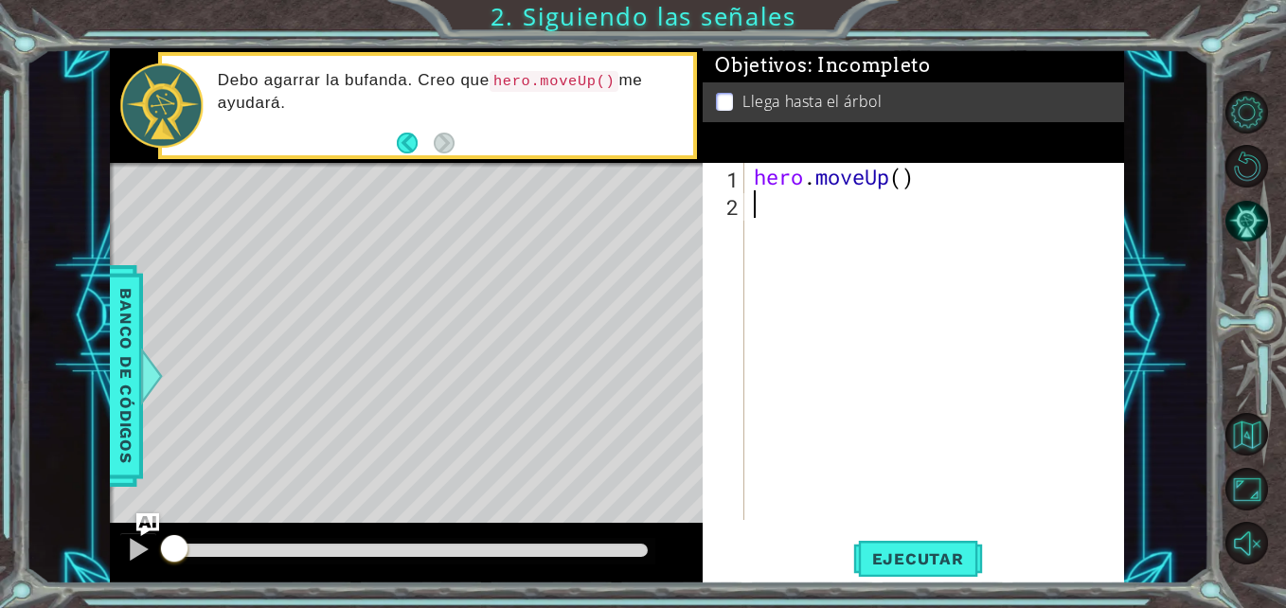
type textarea "e"
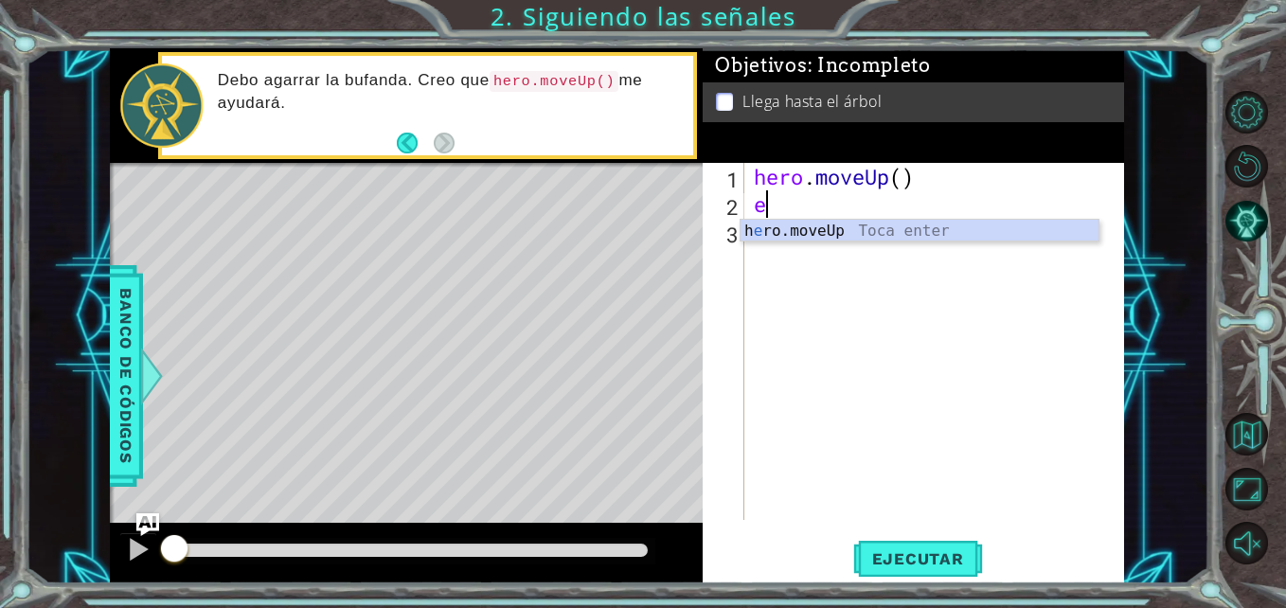
click at [828, 220] on div "h e ro.moveUp Toca enter" at bounding box center [919, 254] width 358 height 68
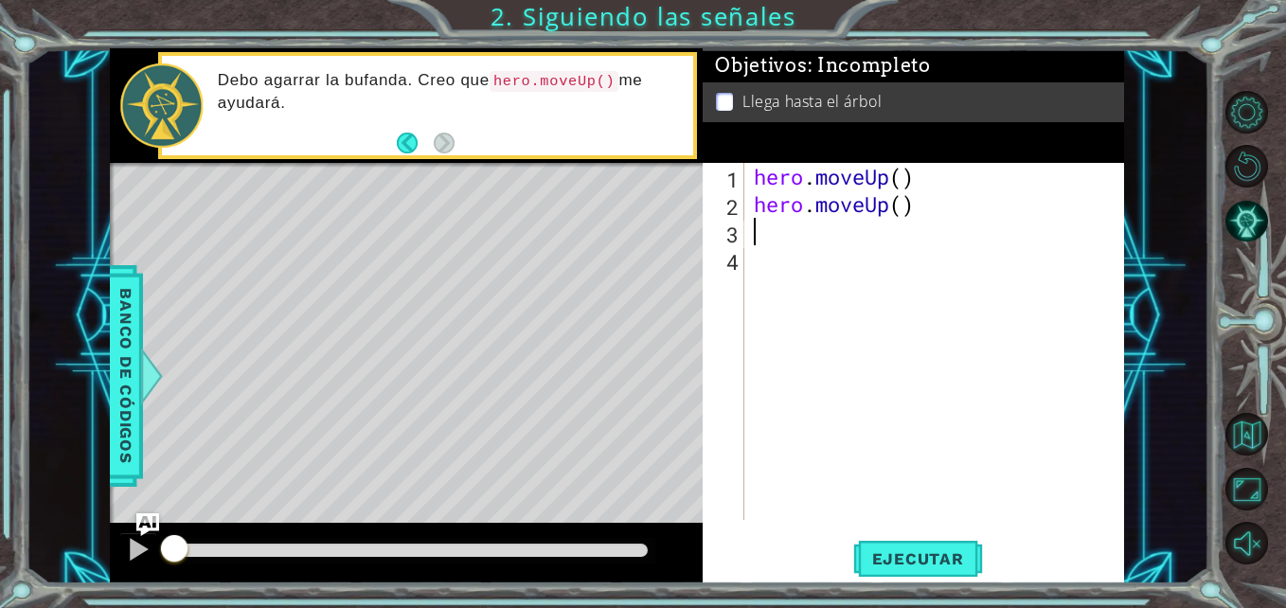
type textarea "w"
type textarea "h"
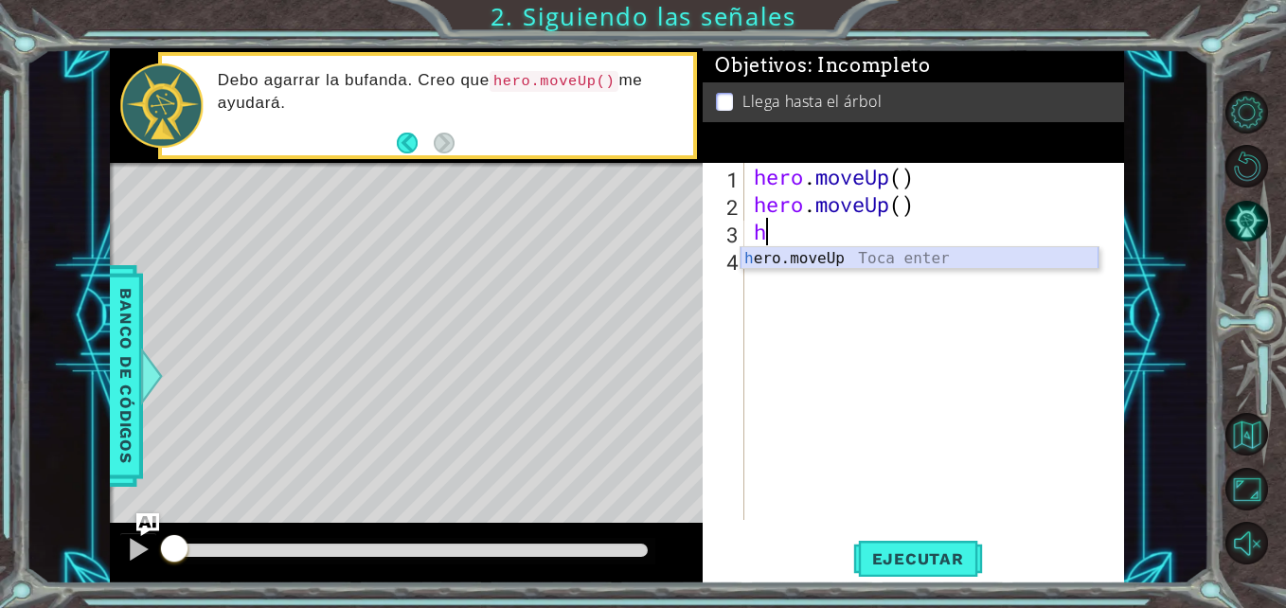
click at [1004, 260] on div "h ero.moveUp Toca enter" at bounding box center [919, 281] width 358 height 68
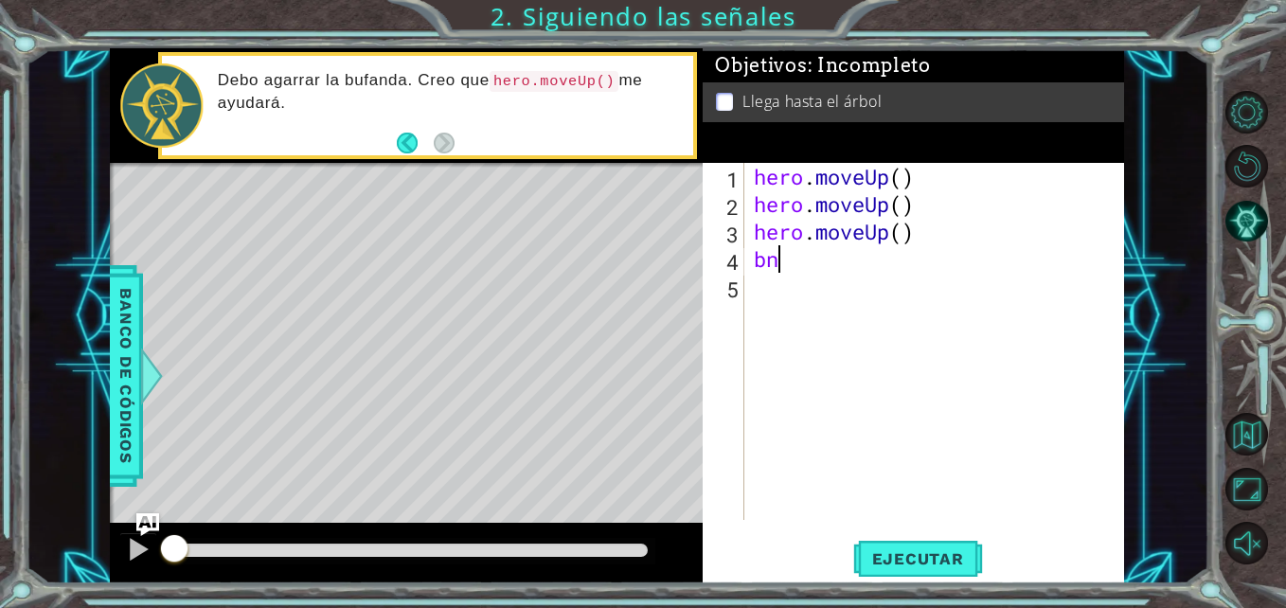
type textarea "b"
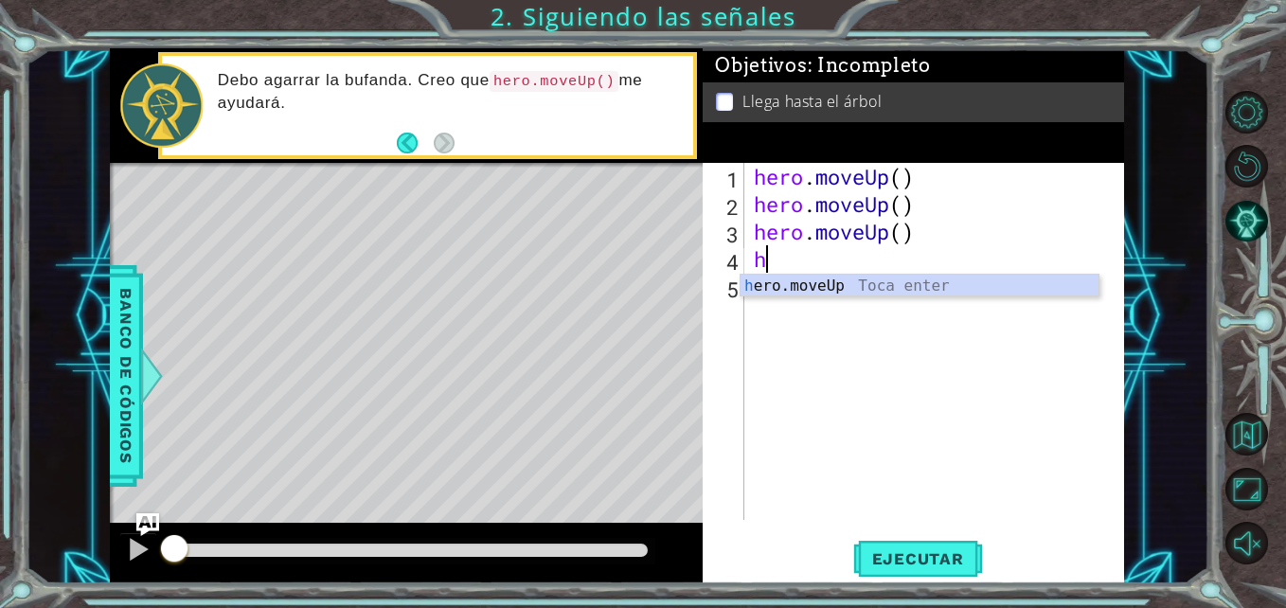
type textarea "he"
click at [918, 291] on div "he ro.moveUp Toca enter" at bounding box center [919, 309] width 358 height 68
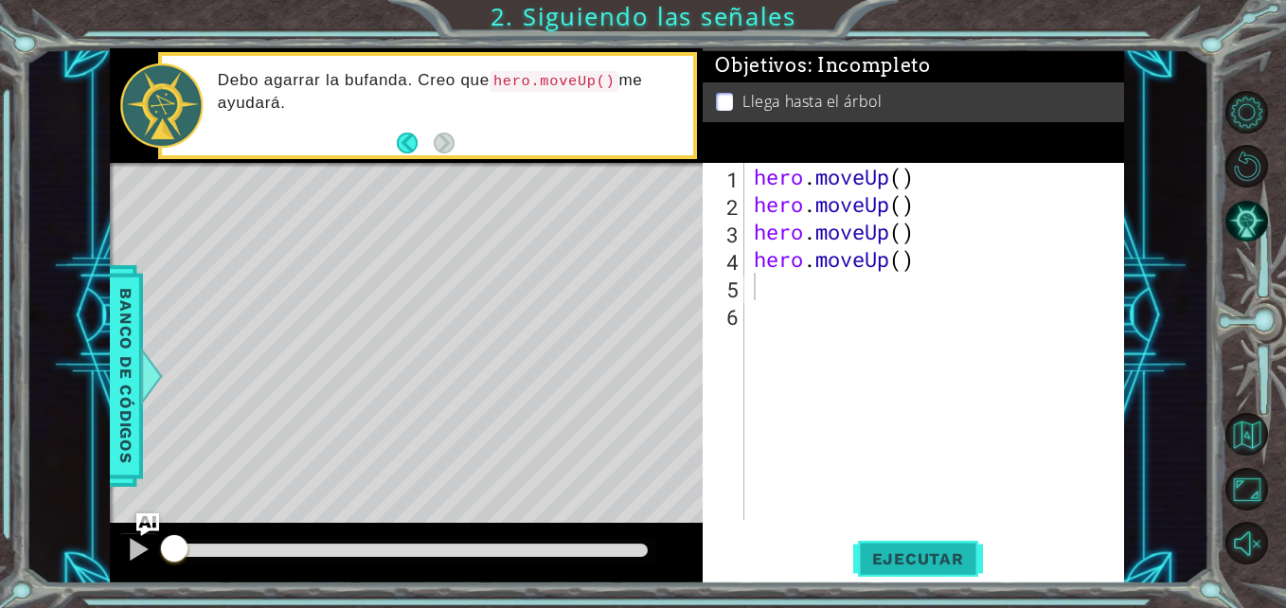
click at [913, 555] on span "Ejecutar" at bounding box center [918, 558] width 130 height 19
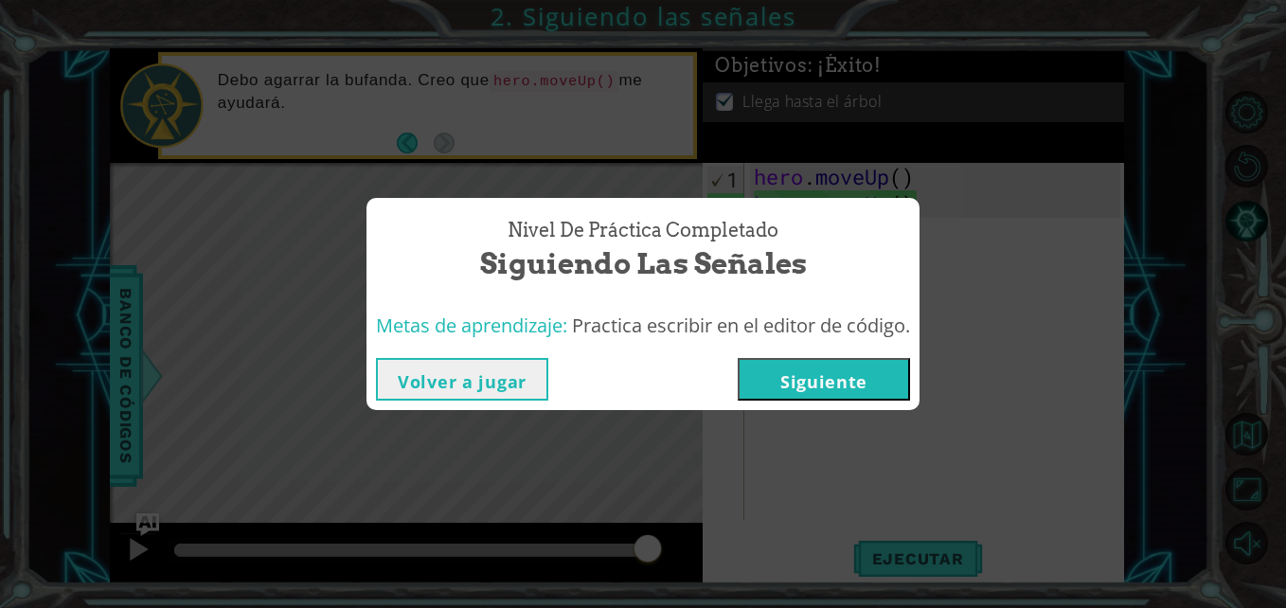
click at [784, 383] on button "Siguiente" at bounding box center [824, 379] width 172 height 43
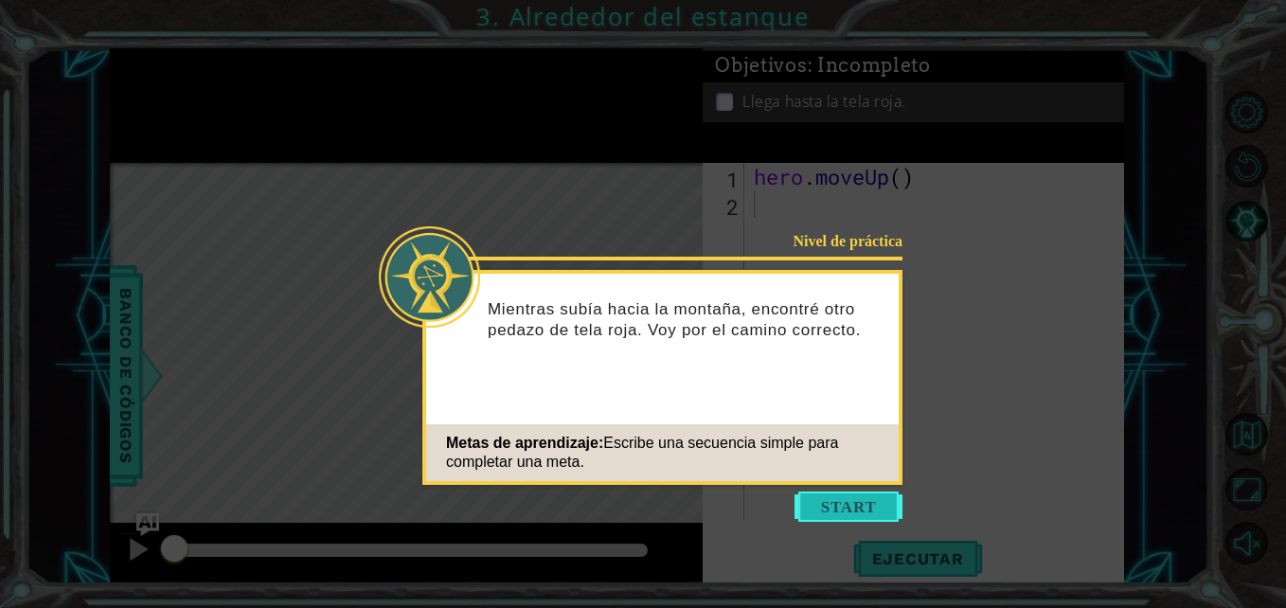
click at [849, 495] on button "Start" at bounding box center [848, 506] width 108 height 30
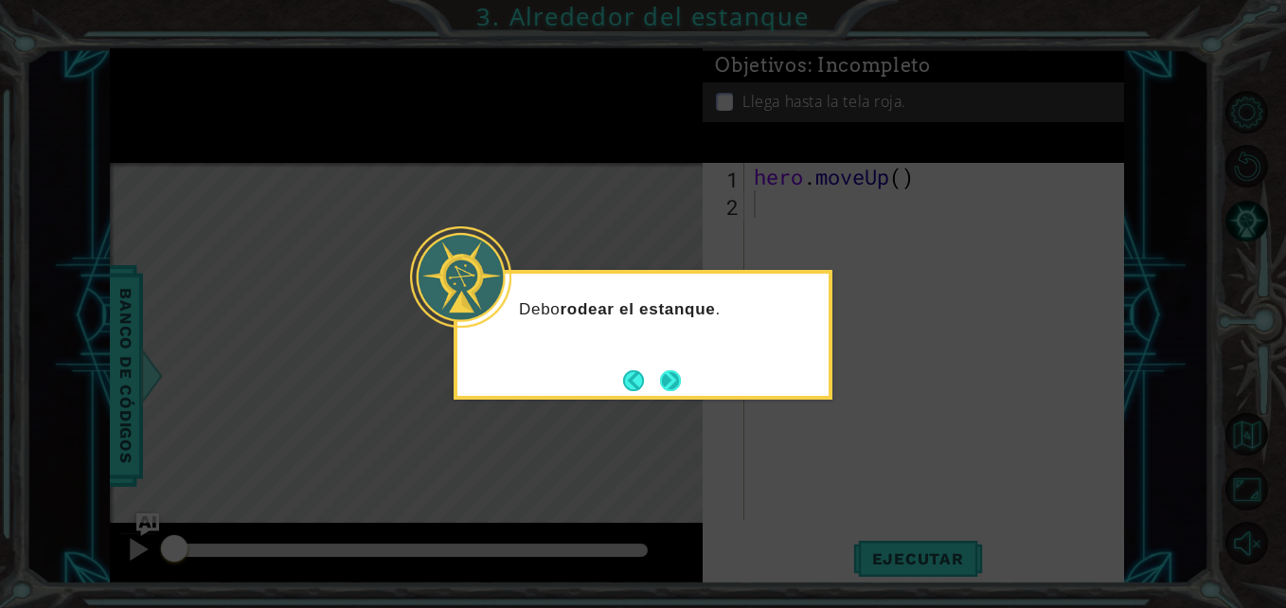
click at [684, 389] on div "Debo rodear el estanque ." at bounding box center [643, 335] width 379 height 130
click at [670, 376] on button "Next" at bounding box center [671, 380] width 22 height 22
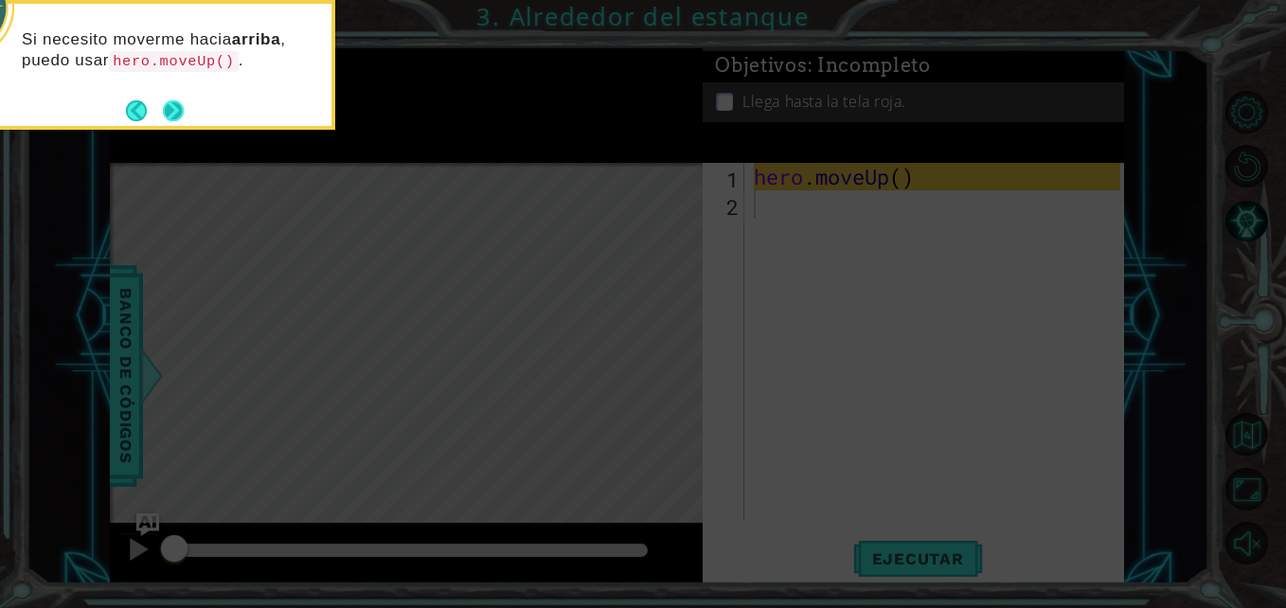
click at [181, 112] on button "Next" at bounding box center [173, 110] width 35 height 35
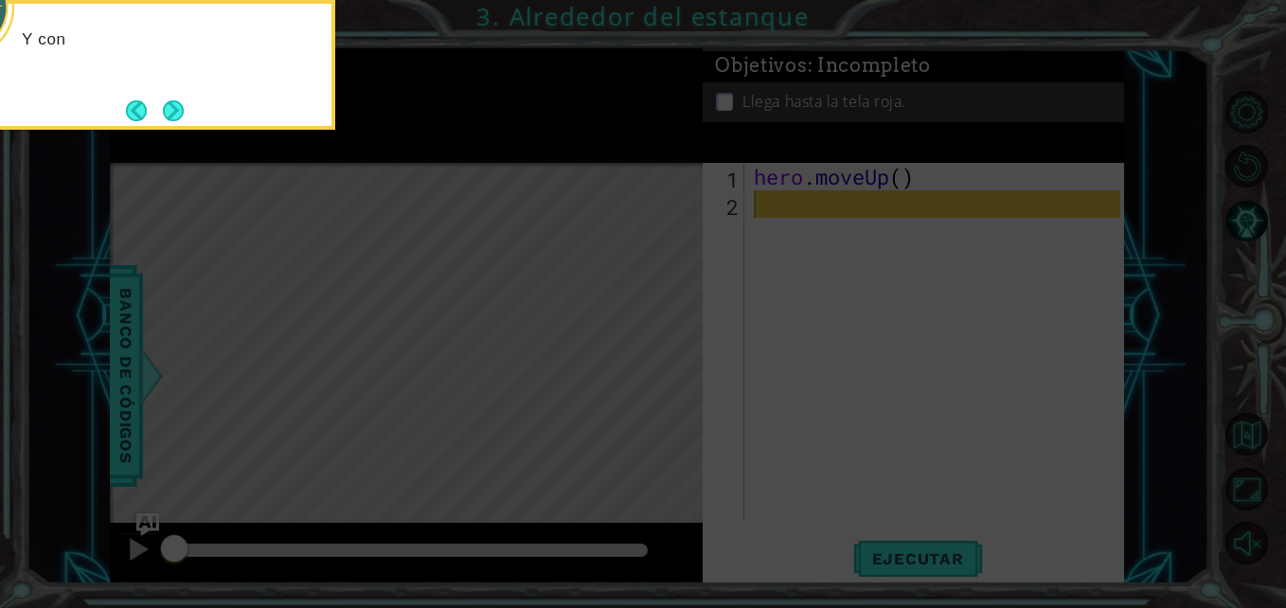
click at [181, 112] on button "Next" at bounding box center [174, 110] width 22 height 22
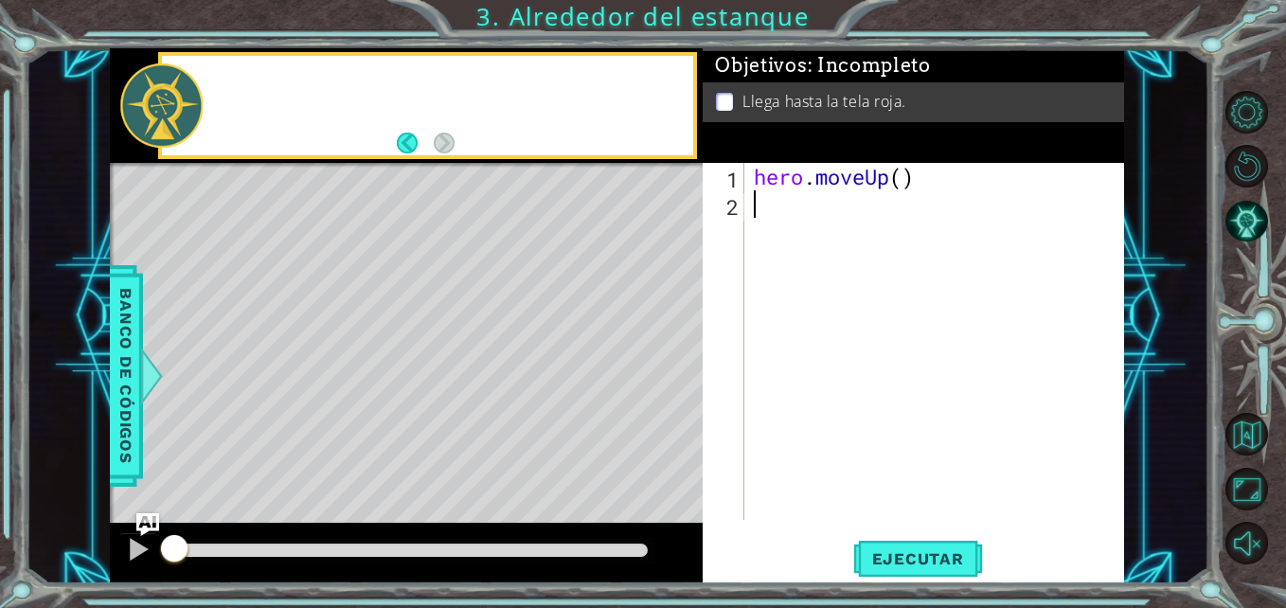
click at [181, 112] on div at bounding box center [161, 104] width 82 height 83
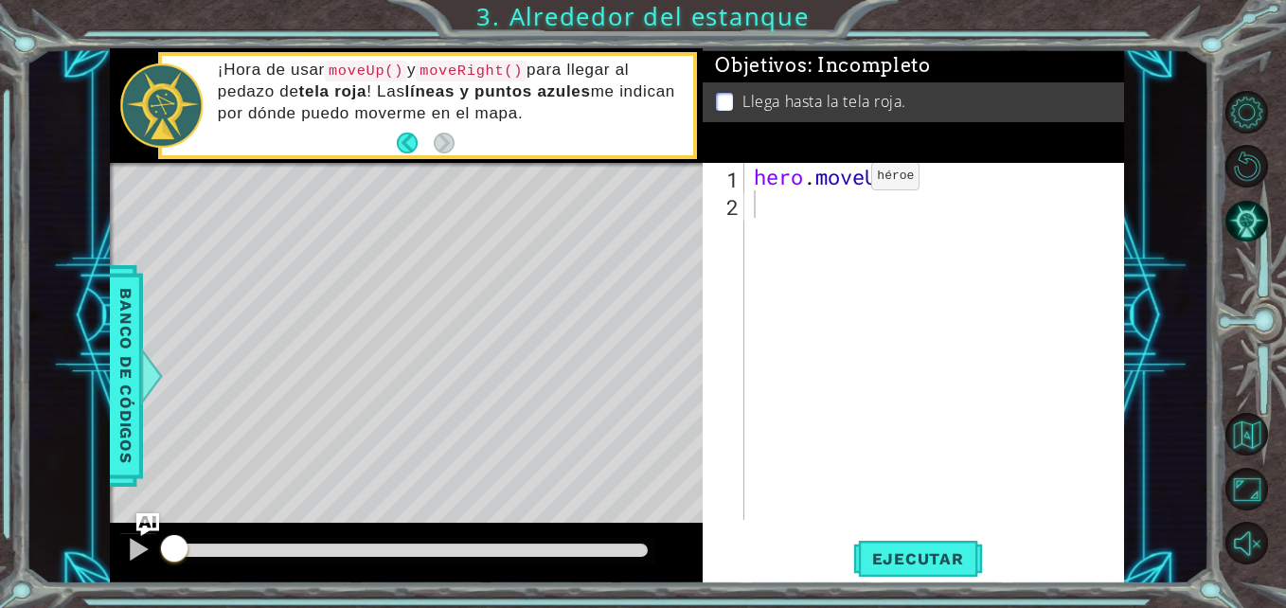
click at [500, 103] on p "¡Hora de usar moveUp() y moveRight() para llegar al pedazo de tela roja ! Las l…" at bounding box center [449, 91] width 462 height 63
drag, startPoint x: 500, startPoint y: 103, endPoint x: 866, endPoint y: 216, distance: 383.4
click at [866, 216] on div "1 ההההההההההההההההההההההההההההההההההההההההההההההההההההההההההההההההההההההההההההה…" at bounding box center [617, 315] width 1014 height 535
click at [866, 216] on div "hero . moveUp ( )" at bounding box center [939, 369] width 379 height 412
type textarea "h"
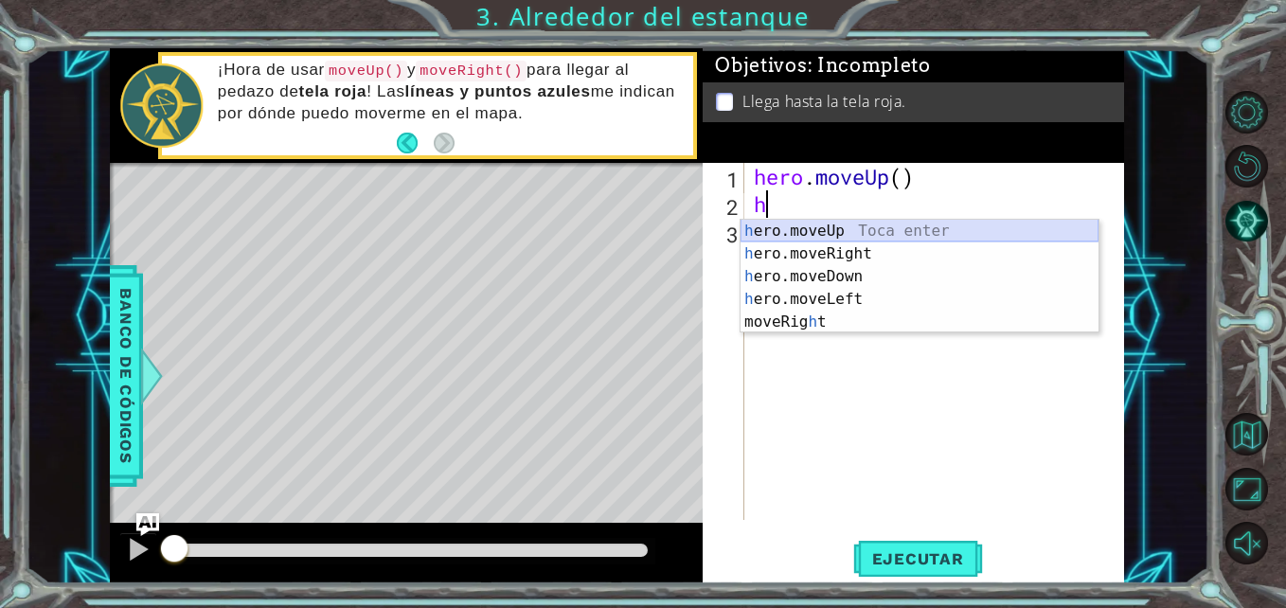
click at [886, 233] on div "h ero.moveUp Toca enter h ero.moveRight Toca enter h ero.moveDown Toca enter h …" at bounding box center [919, 299] width 358 height 159
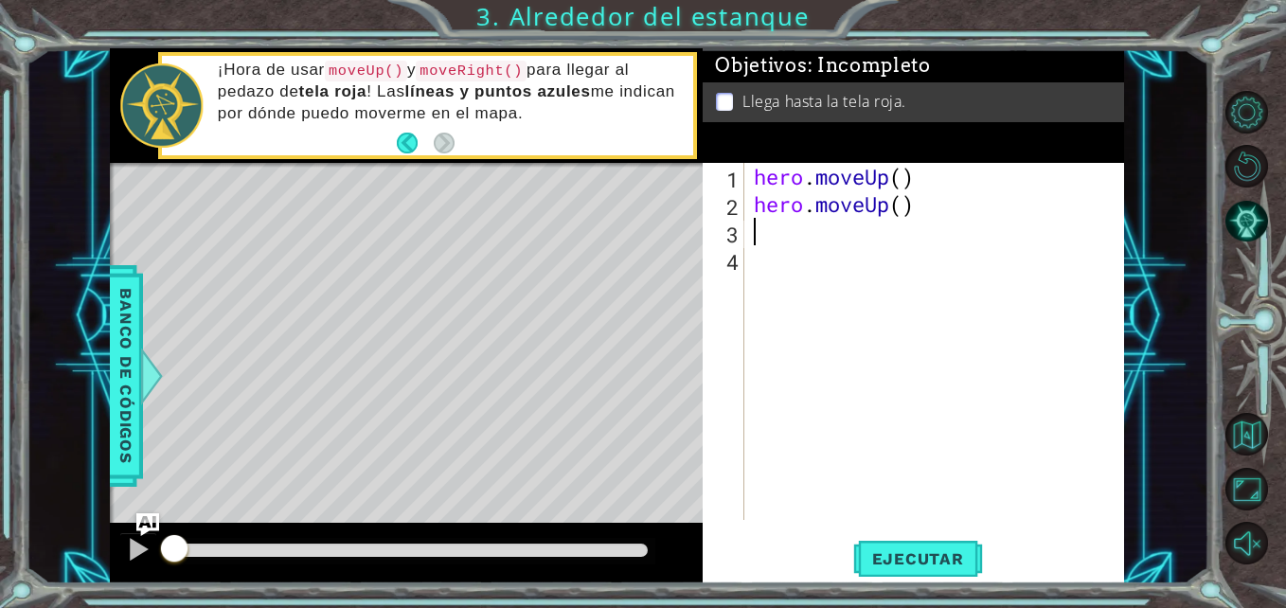
click at [845, 236] on div "hero . moveUp ( ) hero . moveUp ( )" at bounding box center [939, 369] width 379 height 412
click at [764, 211] on div "hero . moveUp ( ) hero . moveUp ( )" at bounding box center [939, 369] width 379 height 412
type textarea "hero.moveUp()"
click at [754, 220] on div "hero . moveUp ( ) hero . moveUp ( )" at bounding box center [939, 369] width 379 height 412
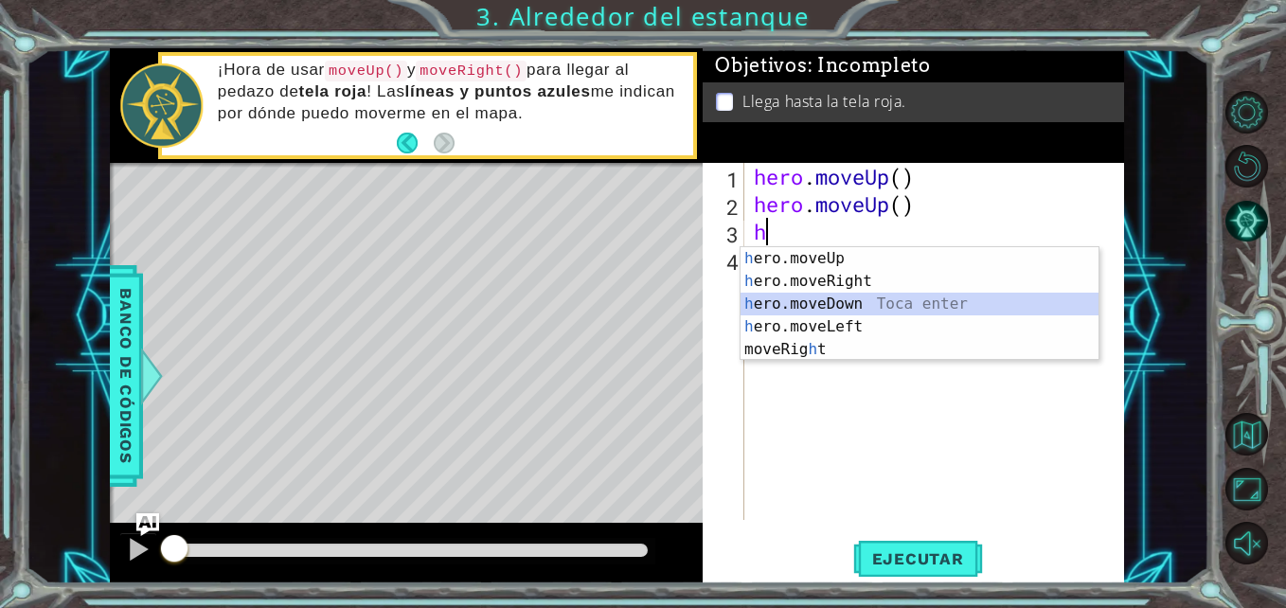
click at [778, 294] on div "h ero.moveUp Toca enter h ero.moveRight Toca enter h ero.moveDown Toca enter h …" at bounding box center [919, 326] width 358 height 159
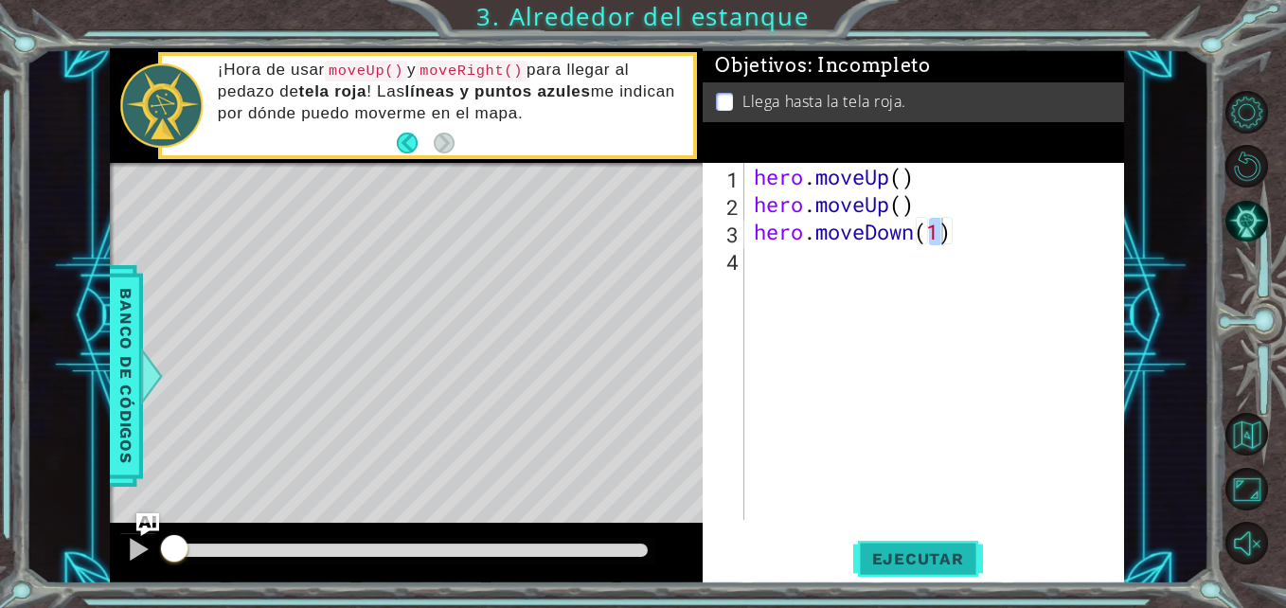
click at [942, 554] on span "Ejecutar" at bounding box center [918, 558] width 130 height 19
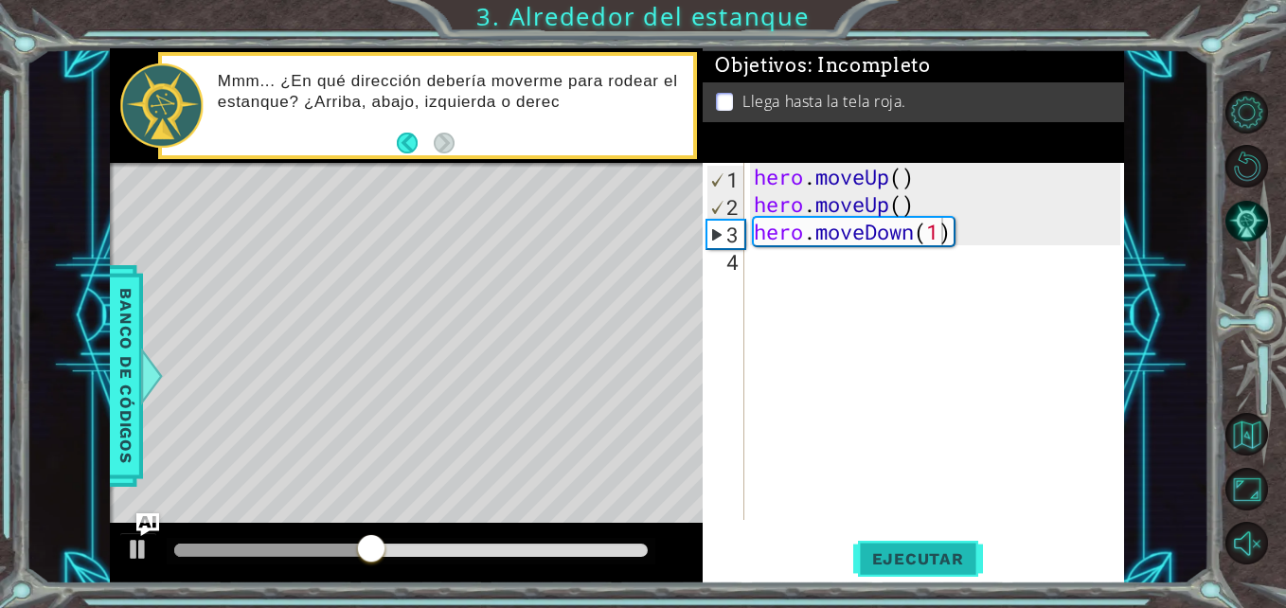
click at [942, 554] on span "Ejecutar" at bounding box center [918, 558] width 130 height 19
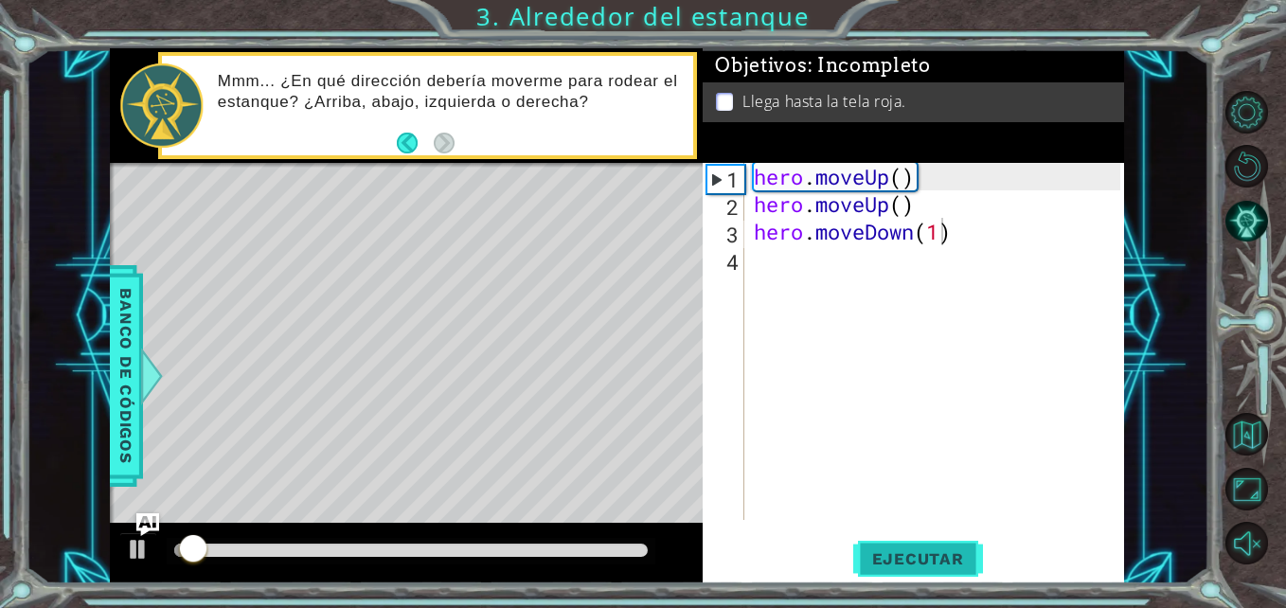
click at [942, 554] on span "Ejecutar" at bounding box center [918, 558] width 130 height 19
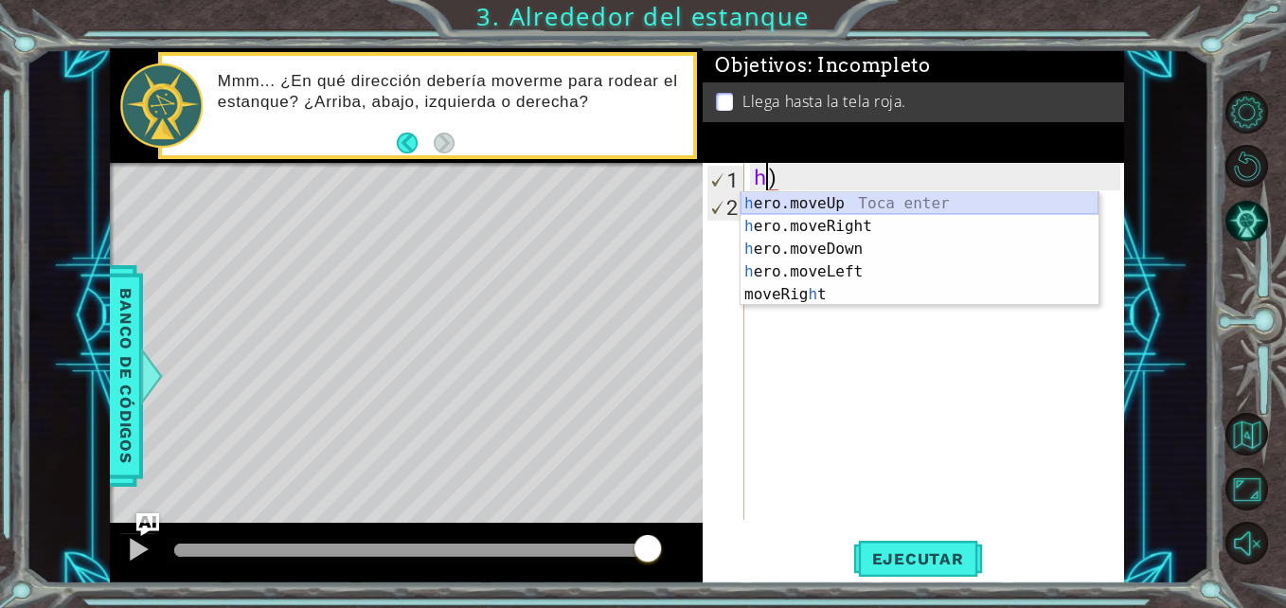
type textarea "hero.moveUp()"
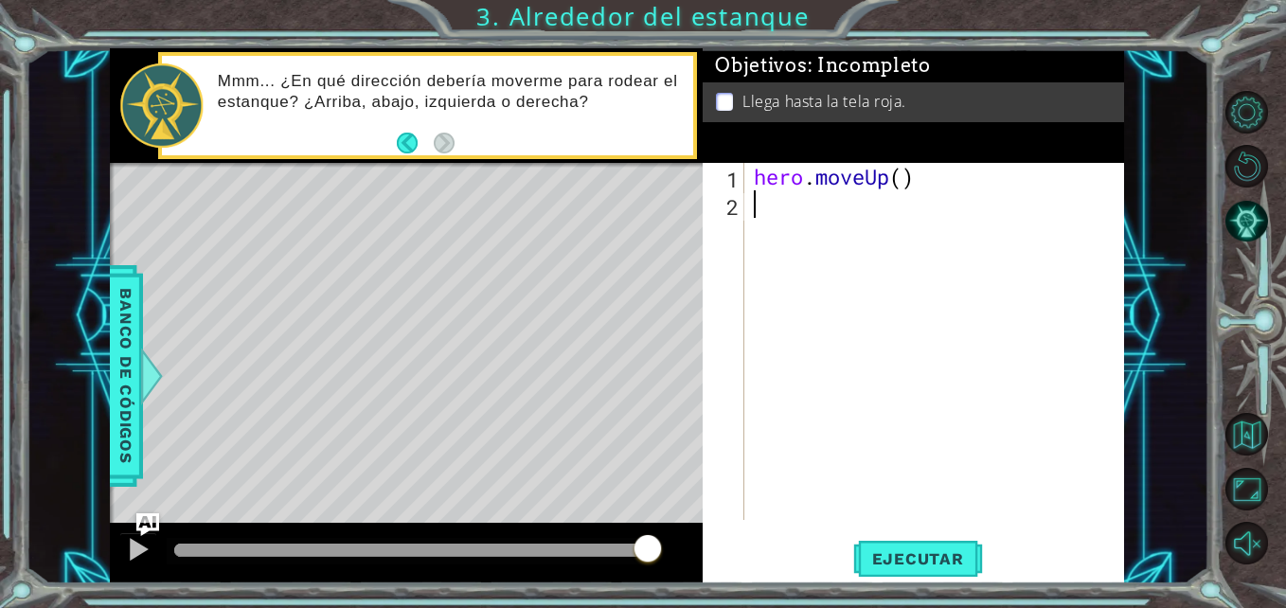
click at [815, 205] on div "hero . moveUp ( )" at bounding box center [939, 369] width 379 height 412
type textarea "h"
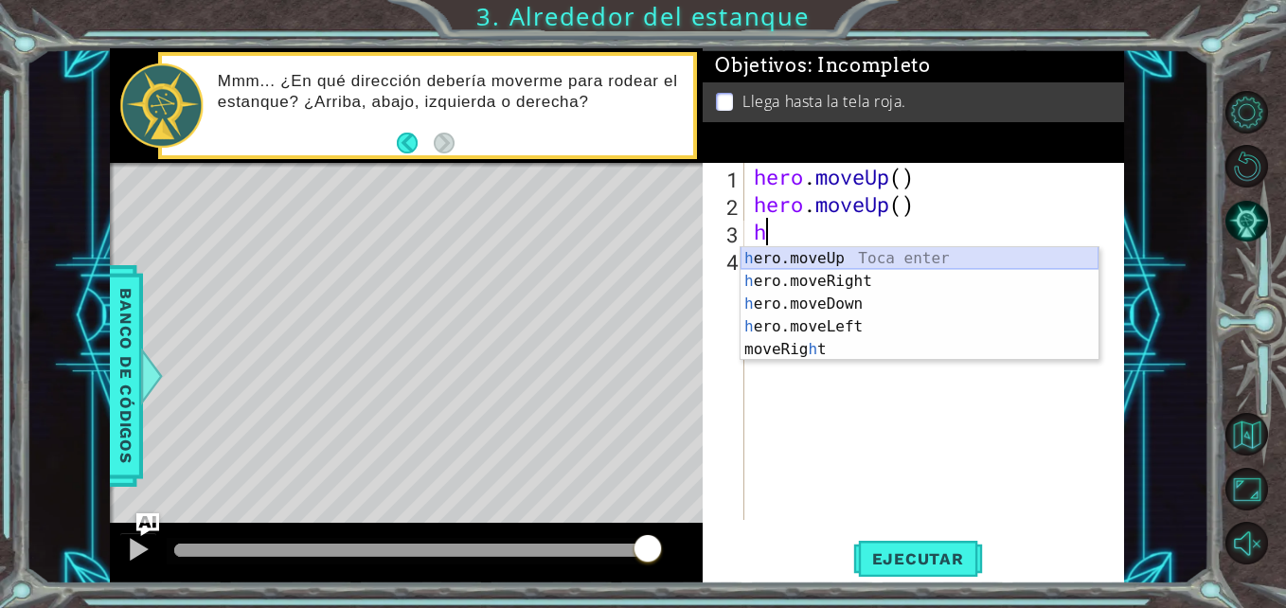
click at [861, 258] on div "h ero.moveUp Toca enter h ero.moveRight Toca enter h ero.moveDown Toca enter h …" at bounding box center [919, 326] width 358 height 159
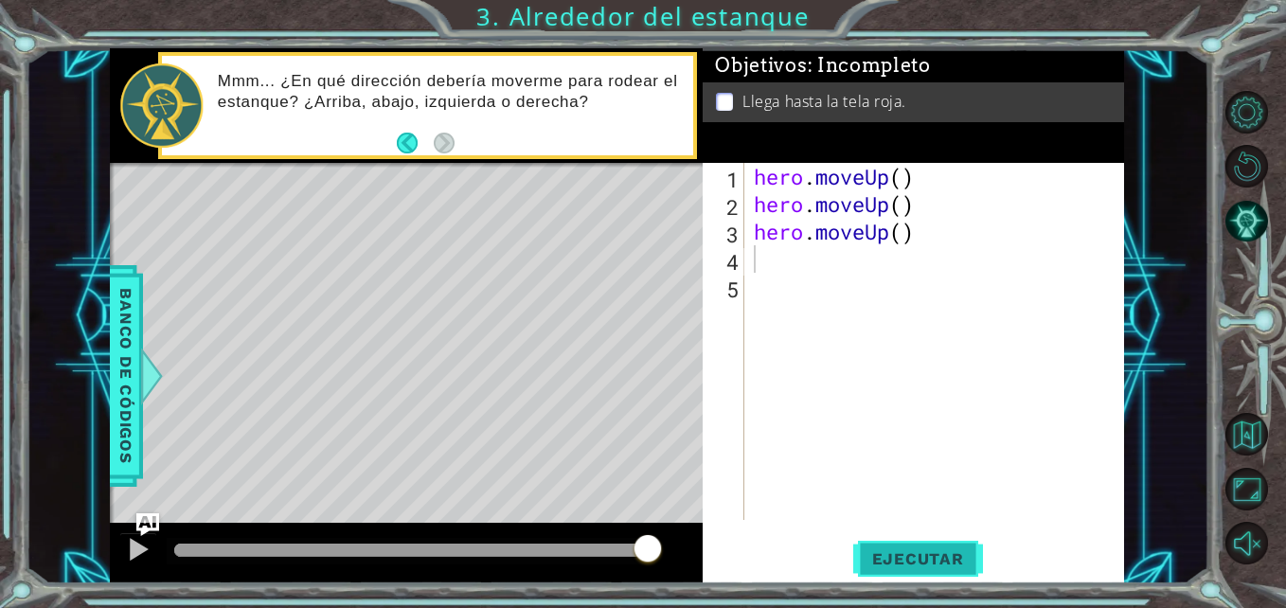
click at [959, 551] on span "Ejecutar" at bounding box center [918, 558] width 130 height 19
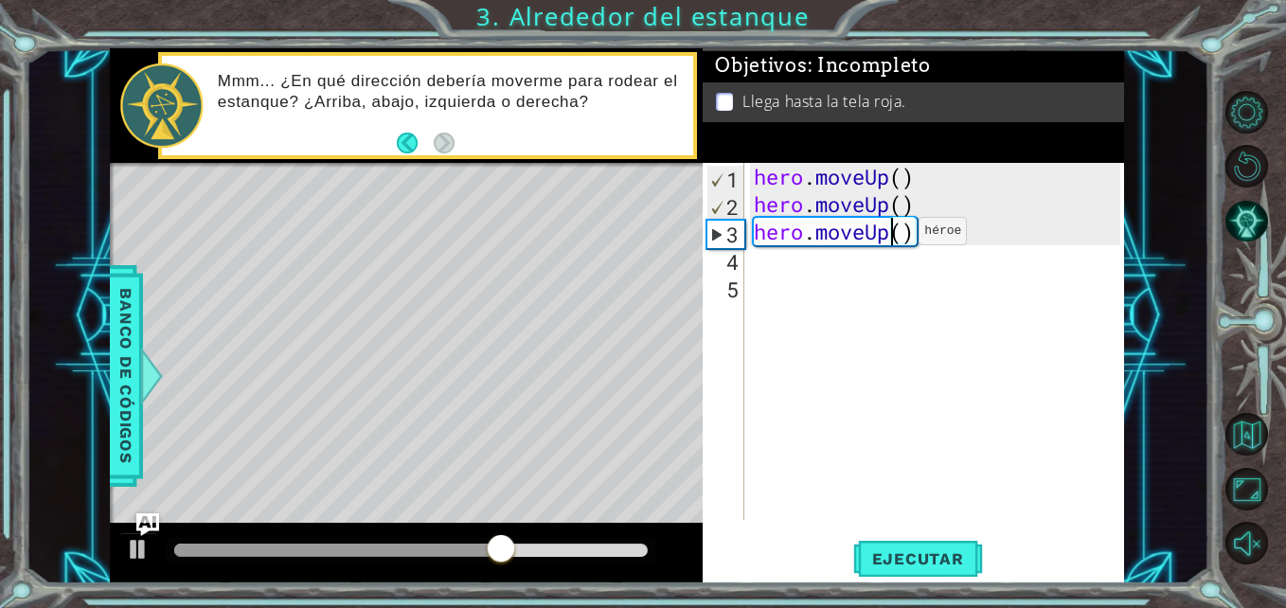
click at [890, 236] on div "hero . moveUp ( ) hero . moveUp ( ) hero . moveUp ( )" at bounding box center [939, 369] width 379 height 412
type textarea "hero.moveUp()"
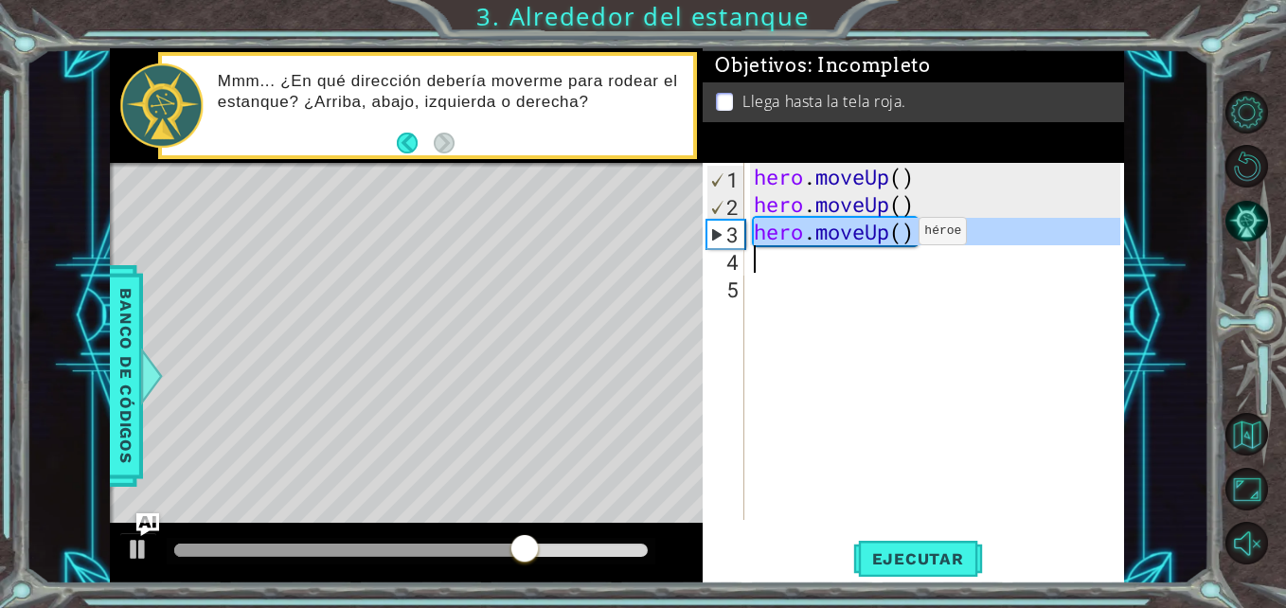
click at [890, 236] on div "hero . moveUp ( ) hero . moveUp ( ) hero . moveUp ( )" at bounding box center [939, 369] width 379 height 412
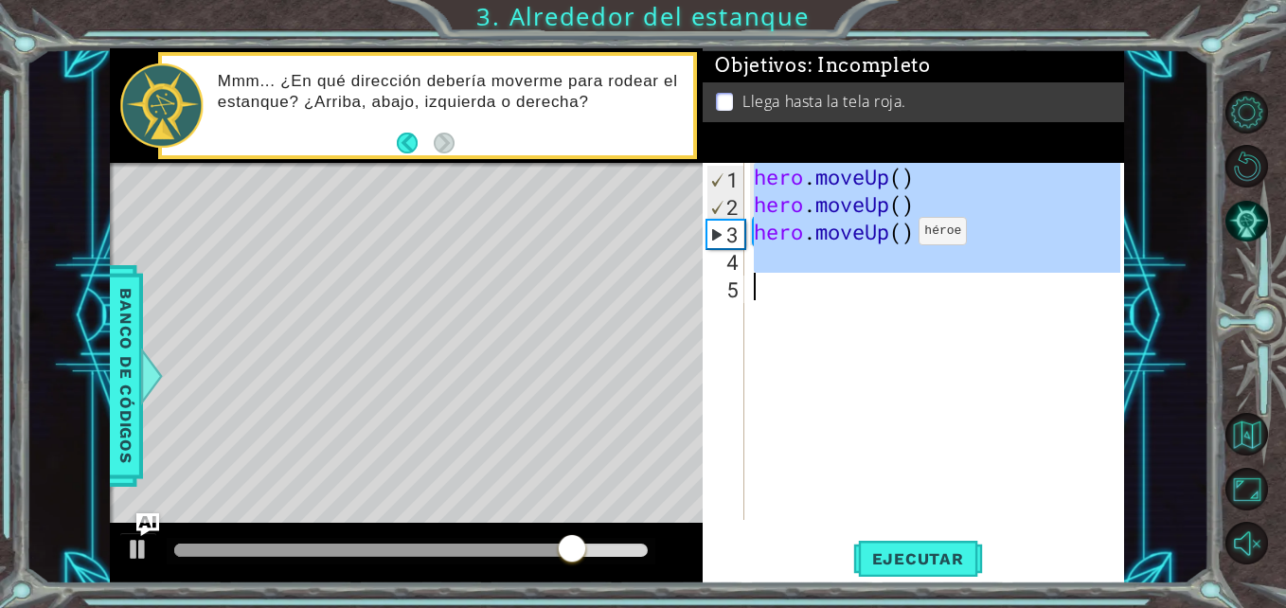
click at [890, 236] on div "hero . moveUp ( ) hero . moveUp ( ) hero . moveUp ( )" at bounding box center [934, 341] width 369 height 357
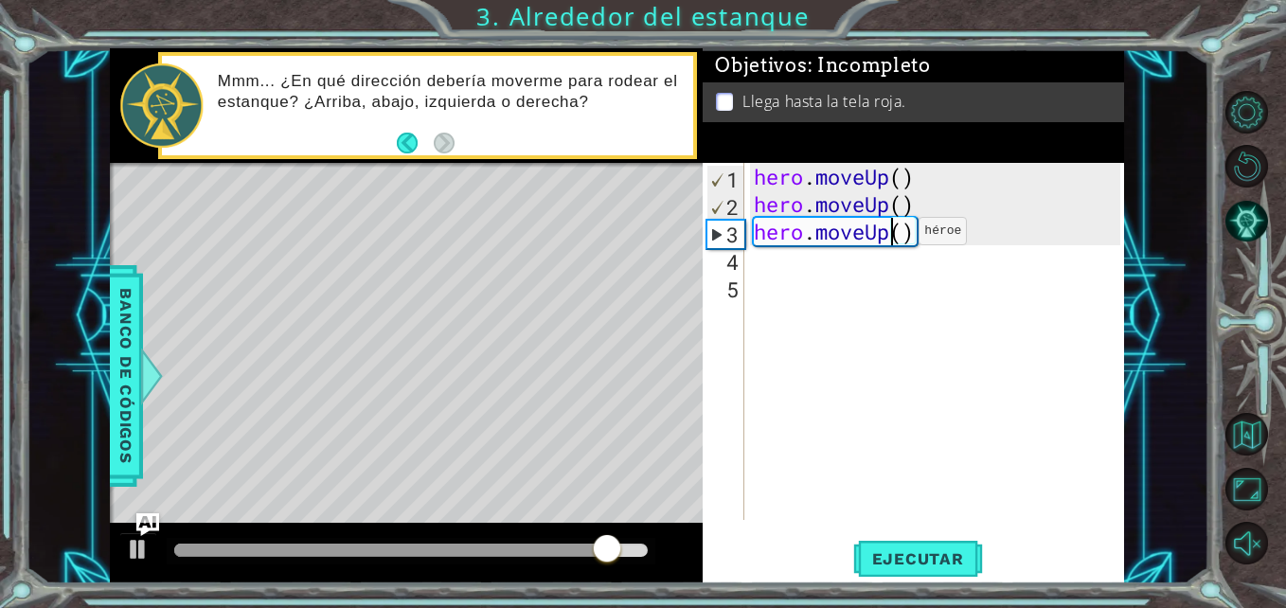
click at [890, 236] on div "hero . moveUp ( ) hero . moveUp ( ) hero . moveUp ( )" at bounding box center [939, 369] width 379 height 412
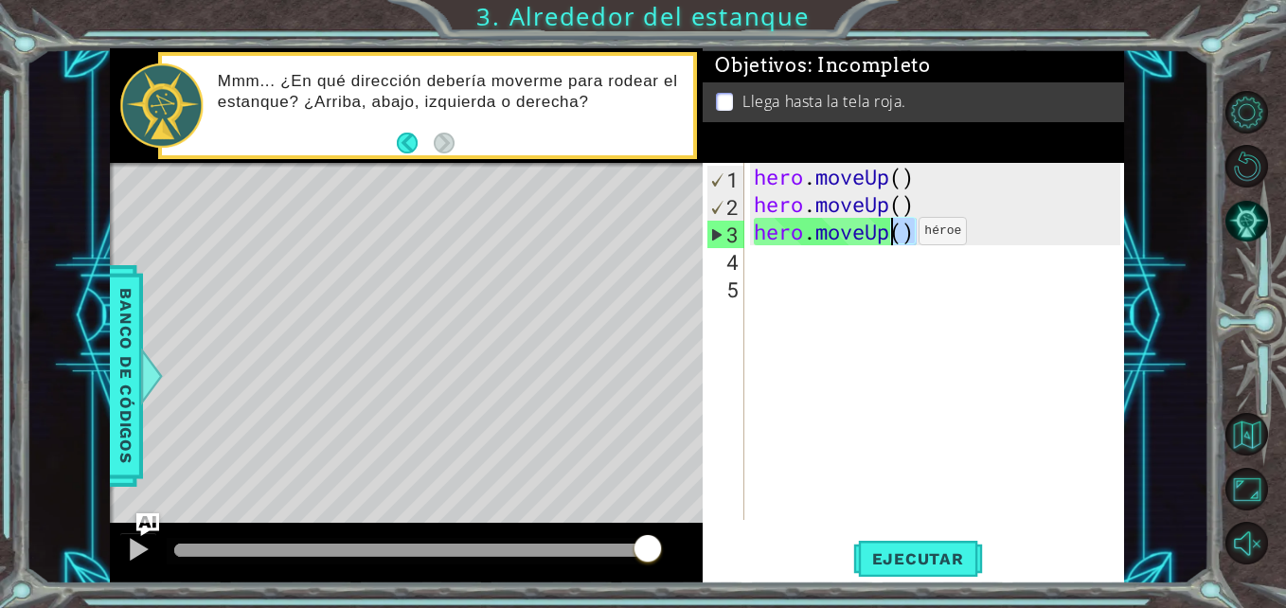
click at [890, 236] on div "hero . moveUp ( ) hero . moveUp ( ) hero . moveUp ( )" at bounding box center [934, 341] width 369 height 357
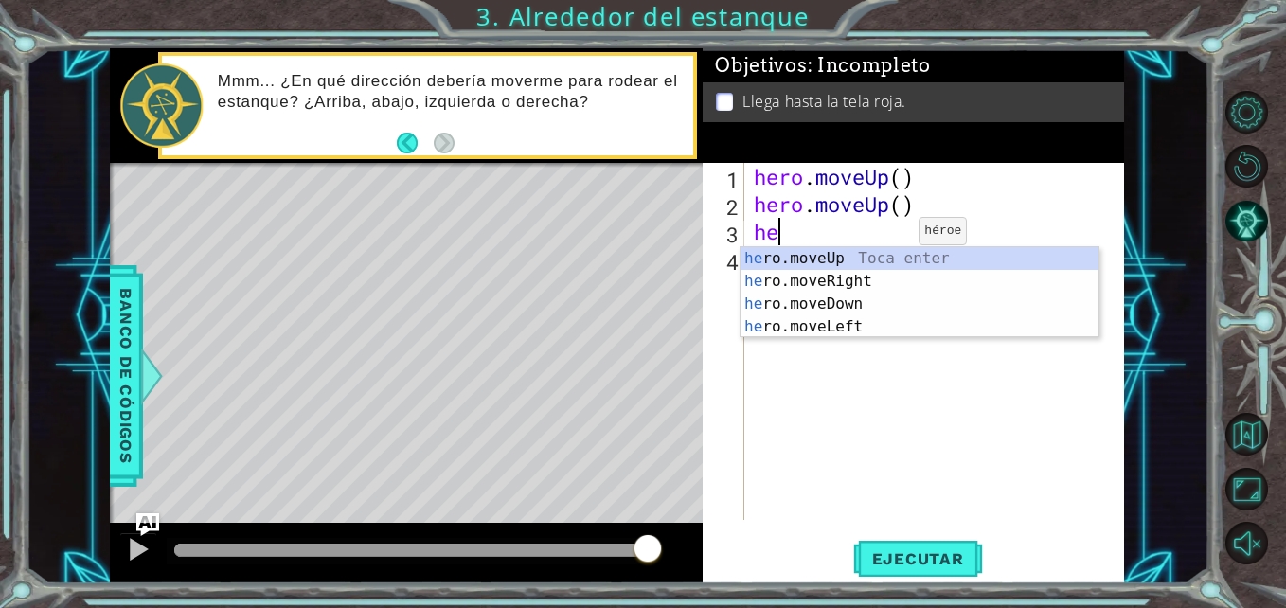
type textarea "h"
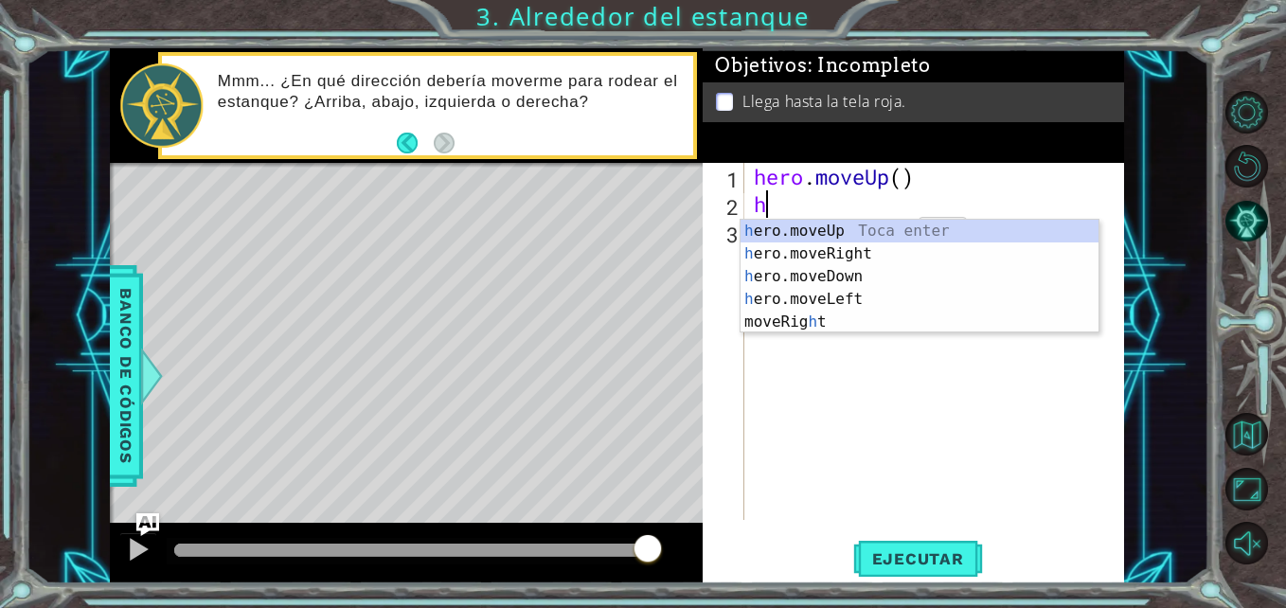
type textarea "h"
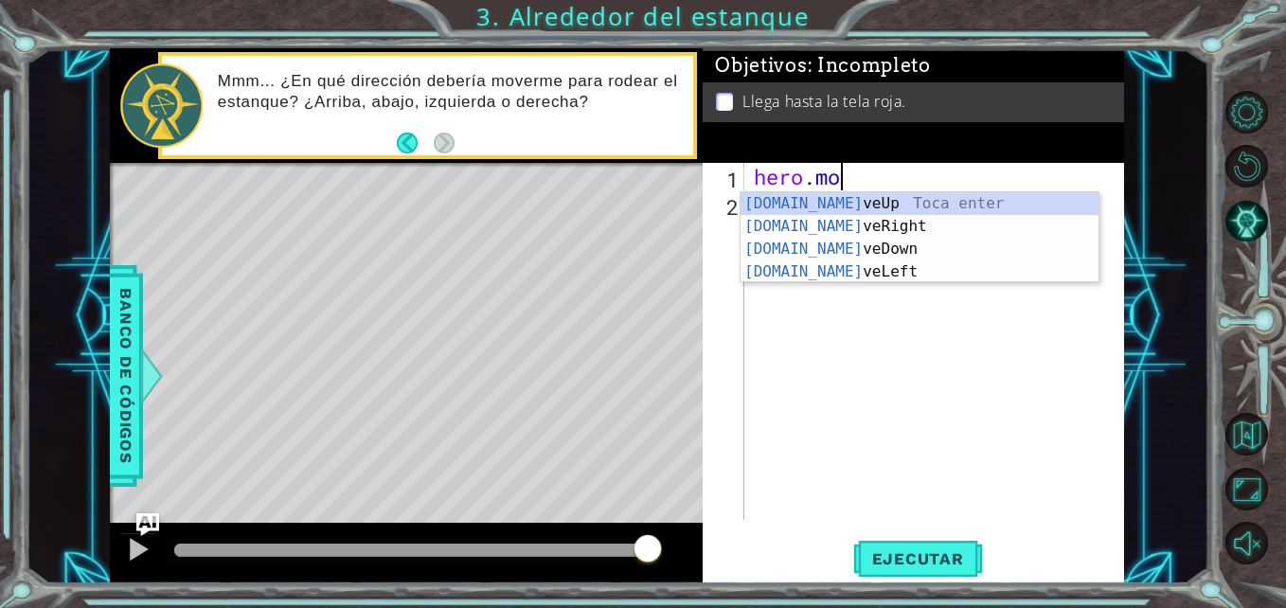
type textarea "h"
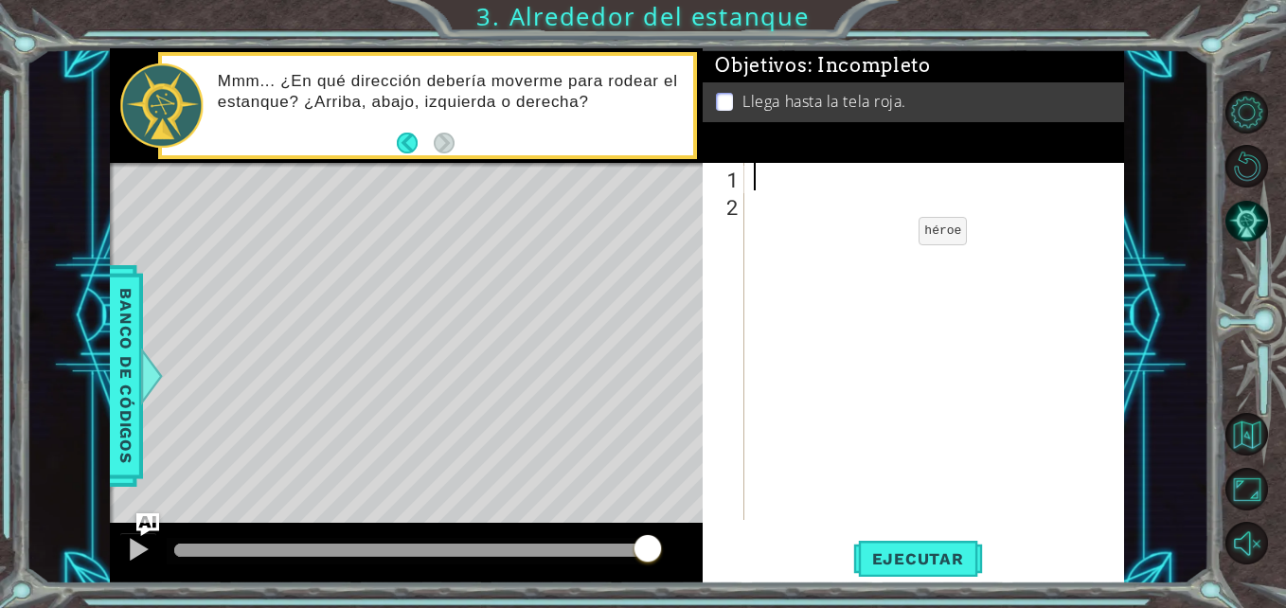
type textarea "h"
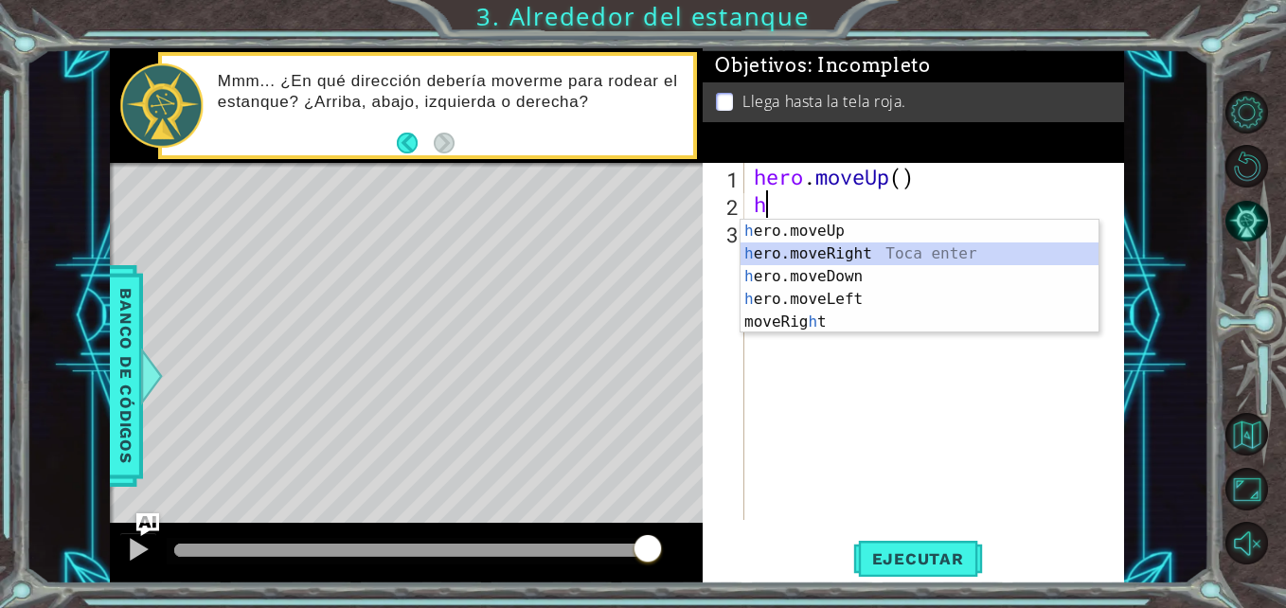
click at [851, 252] on div "h ero.moveUp Toca enter h ero.moveRight Toca enter h ero.moveDown Toca enter h …" at bounding box center [919, 299] width 358 height 159
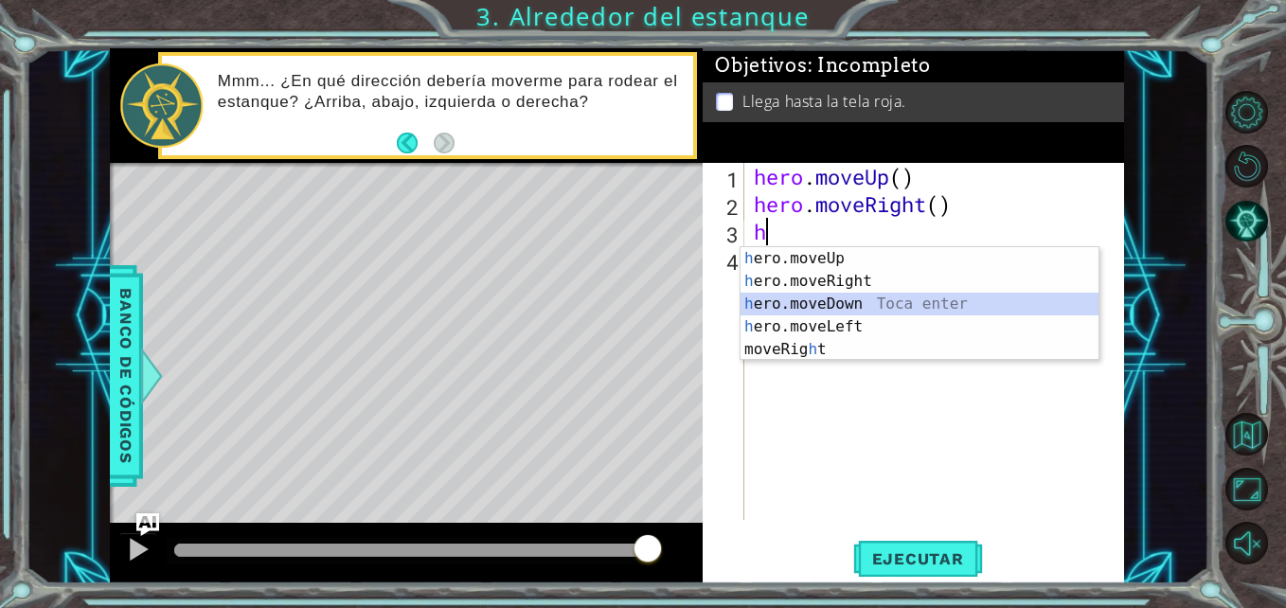
click at [853, 297] on div "h ero.moveUp Toca enter h ero.moveRight Toca enter h ero.moveDown Toca enter h …" at bounding box center [919, 326] width 358 height 159
type textarea "hero.moveDown(1)"
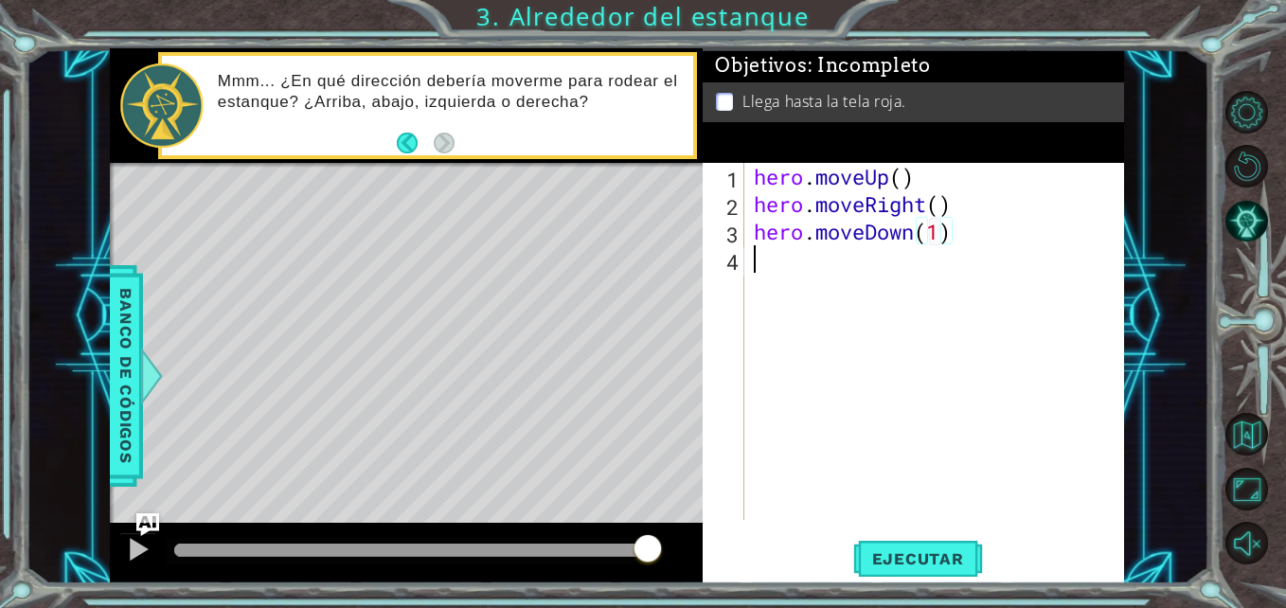
click at [859, 252] on div "hero . moveUp ( ) hero . moveRight ( ) hero . moveDown ( 1 )" at bounding box center [939, 369] width 379 height 412
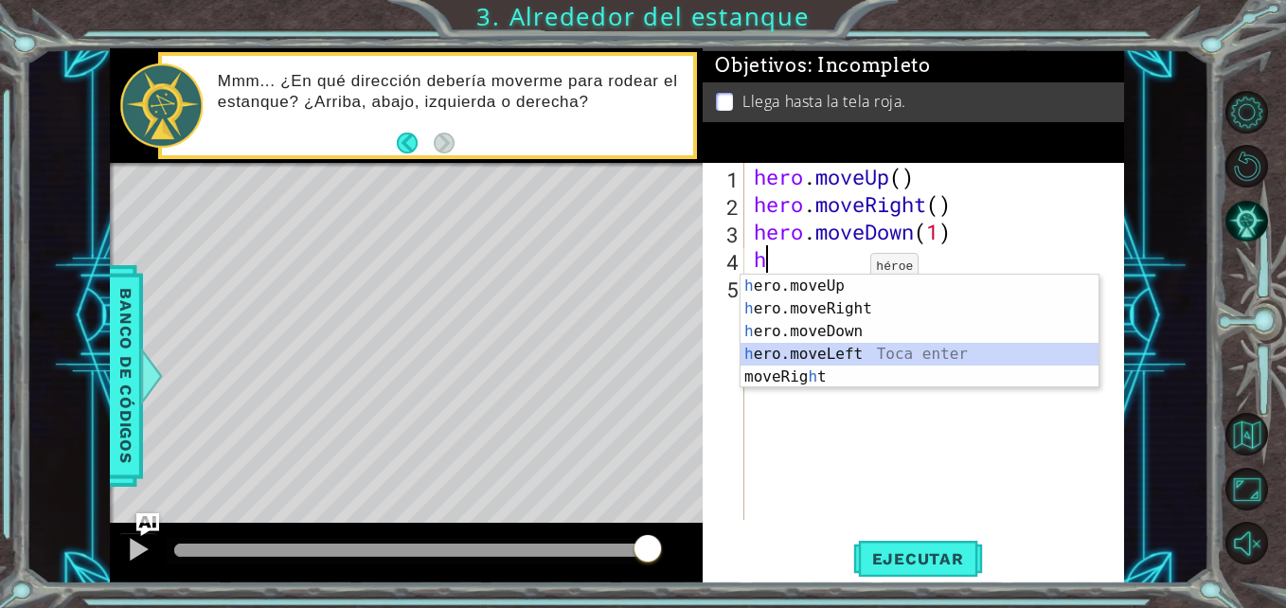
click at [815, 353] on div "h ero.moveUp Toca enter h ero.moveRight Toca enter h ero.moveDown Toca enter h …" at bounding box center [919, 354] width 358 height 159
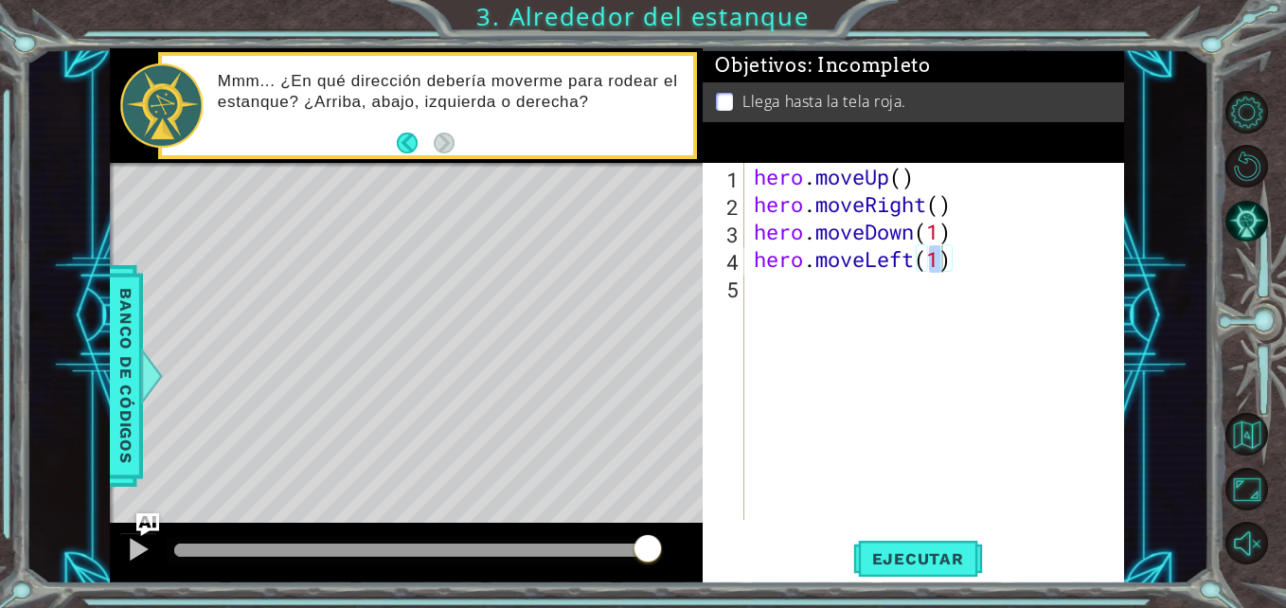
click at [920, 536] on div "hero.moveLeft(1) 1 2 3 4 5 hero . moveUp ( ) hero . moveRight ( ) hero . moveDo…" at bounding box center [913, 373] width 421 height 421
click at [932, 551] on span "Ejecutar" at bounding box center [918, 558] width 130 height 19
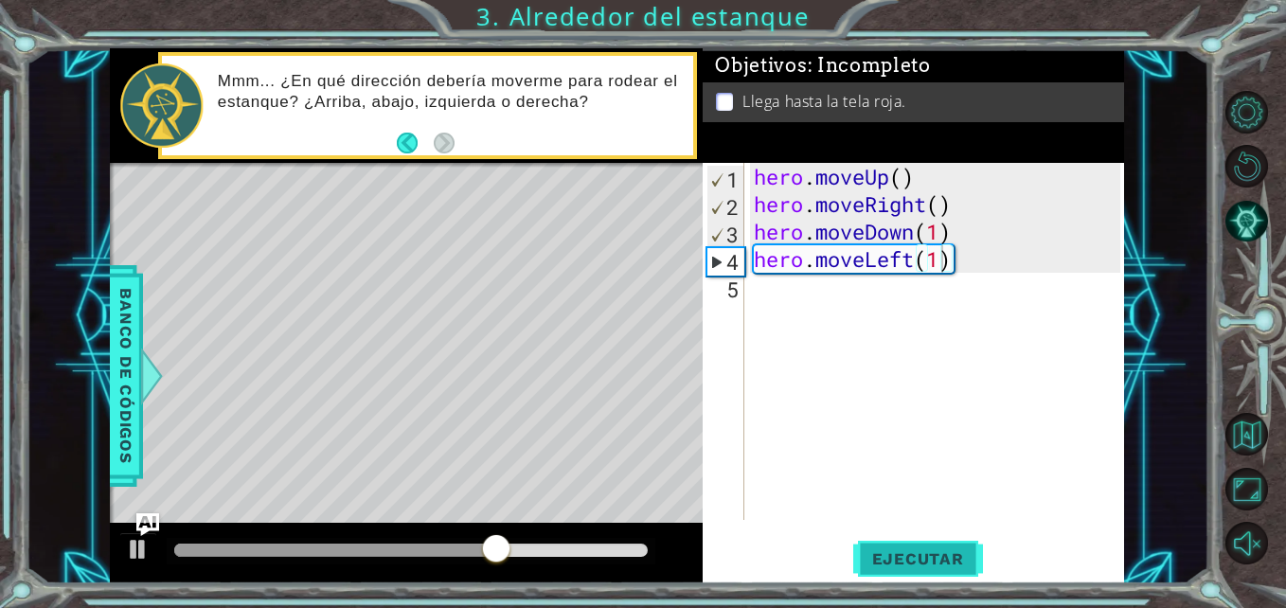
click at [932, 551] on span "Ejecutar" at bounding box center [918, 558] width 130 height 19
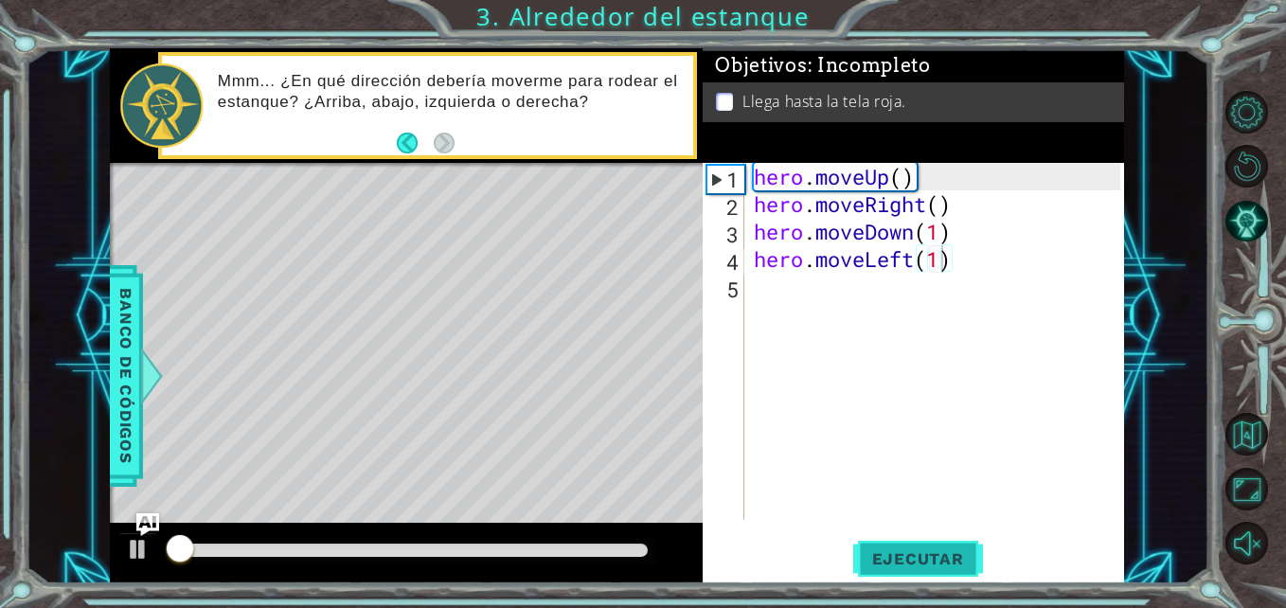
click at [932, 551] on span "Ejecutar" at bounding box center [918, 558] width 130 height 19
drag, startPoint x: 932, startPoint y: 551, endPoint x: 1217, endPoint y: 487, distance: 292.2
click at [1217, 487] on div "1 ההההההההההההההההההההההההההההההההההההההההההההההההההההההההההההההההההההההההההההה…" at bounding box center [643, 304] width 1286 height 608
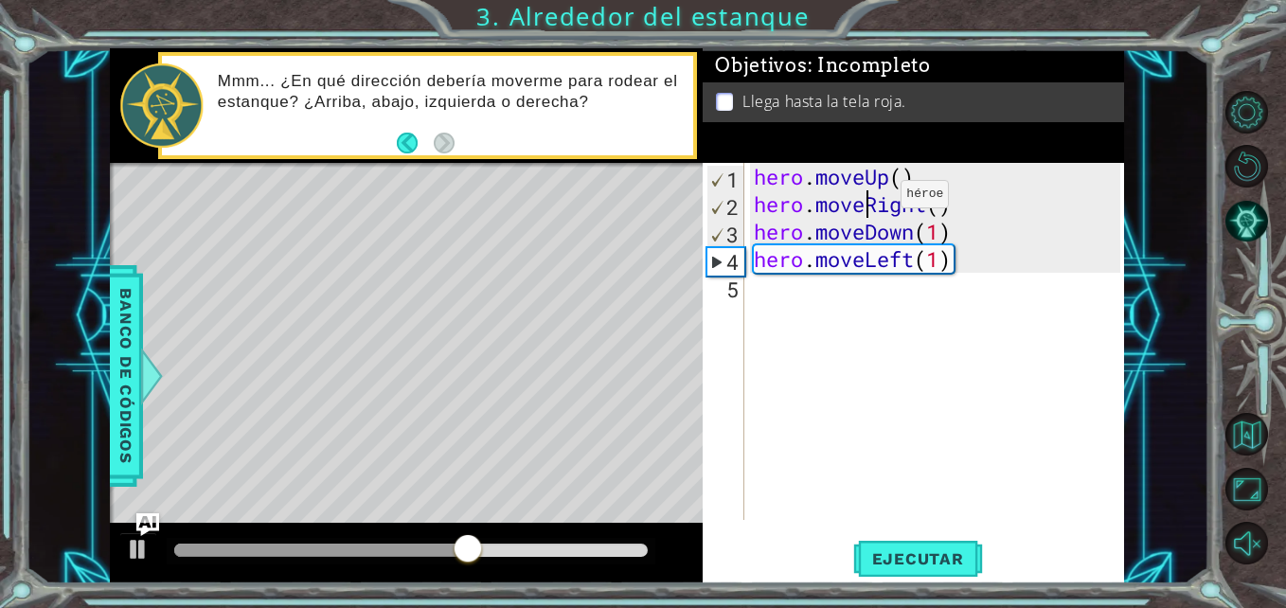
click at [872, 199] on div "hero . moveUp ( ) hero . moveRight ( ) hero . moveDown ( 1 ) hero . moveLeft ( …" at bounding box center [939, 369] width 379 height 412
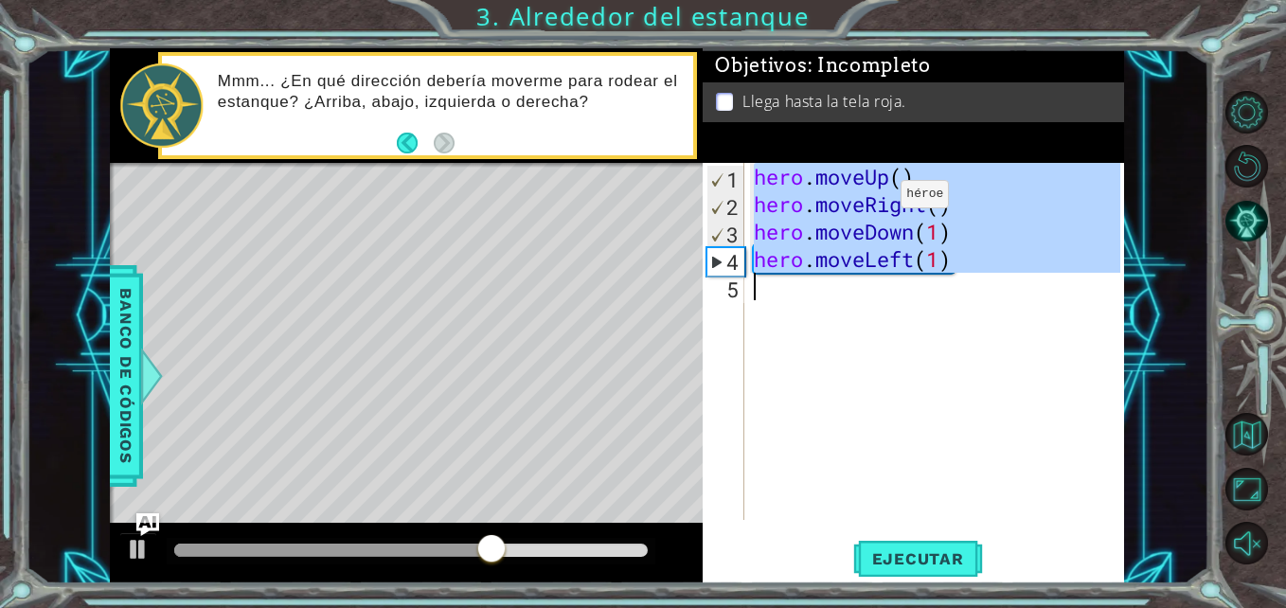
click at [872, 199] on div "hero . moveUp ( ) hero . moveRight ( ) hero . moveDown ( 1 ) hero . moveLeft ( …" at bounding box center [939, 369] width 379 height 412
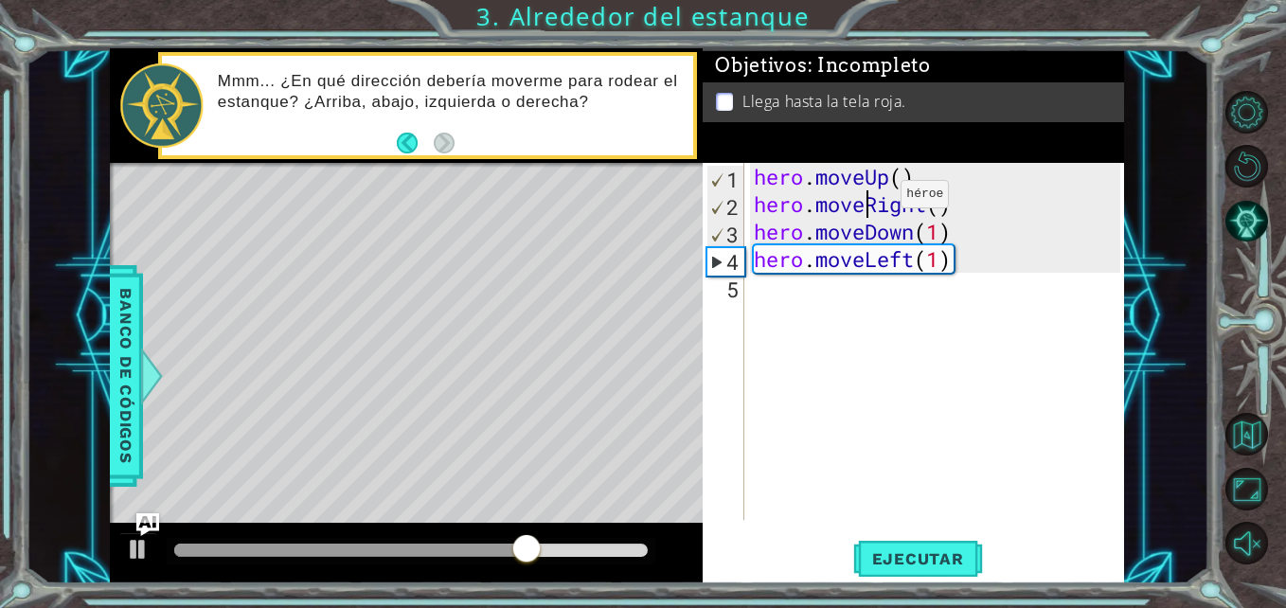
click at [872, 199] on div "hero . moveUp ( ) hero . moveRight ( ) hero . moveDown ( 1 ) hero . moveLeft ( …" at bounding box center [939, 369] width 379 height 412
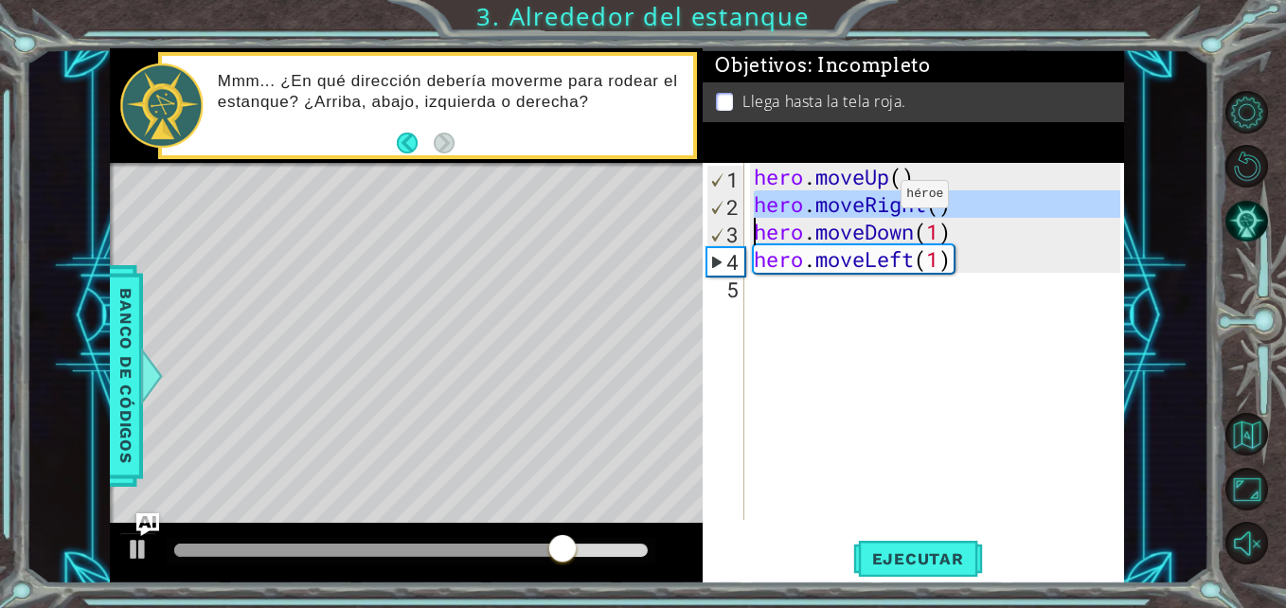
click at [872, 199] on div "hero . moveUp ( ) hero . moveRight ( ) hero . moveDown ( 1 ) hero . moveLeft ( …" at bounding box center [934, 341] width 369 height 357
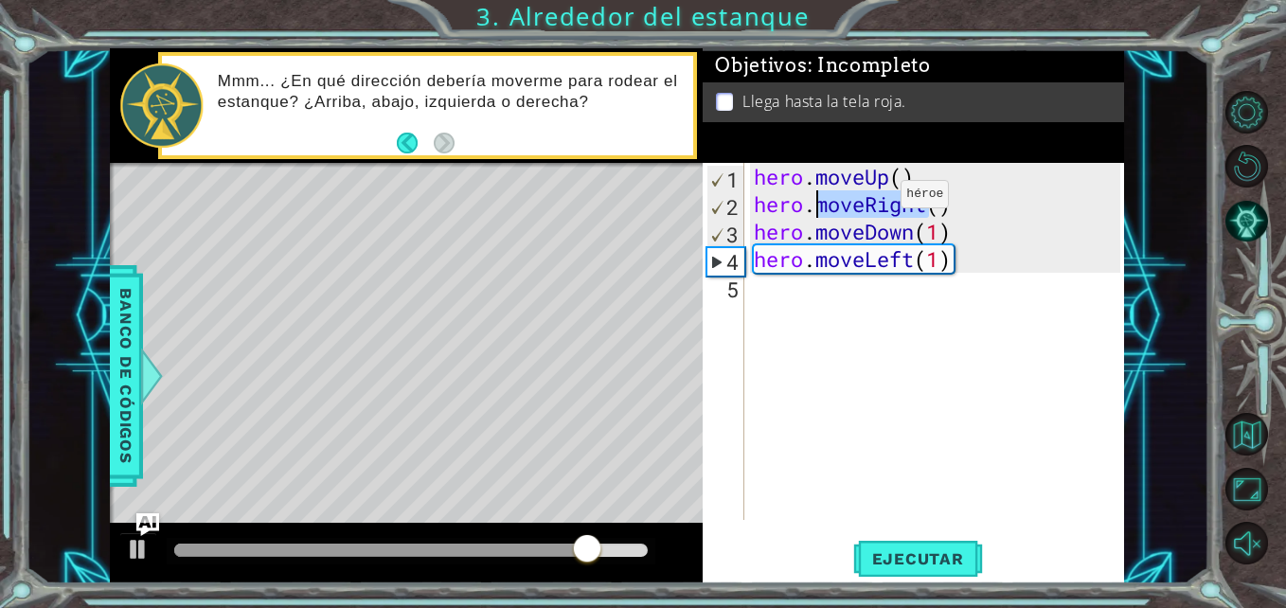
click at [872, 199] on div "hero . moveUp ( ) hero . moveRight ( ) hero . moveDown ( 1 ) hero . moveLeft ( …" at bounding box center [939, 369] width 379 height 412
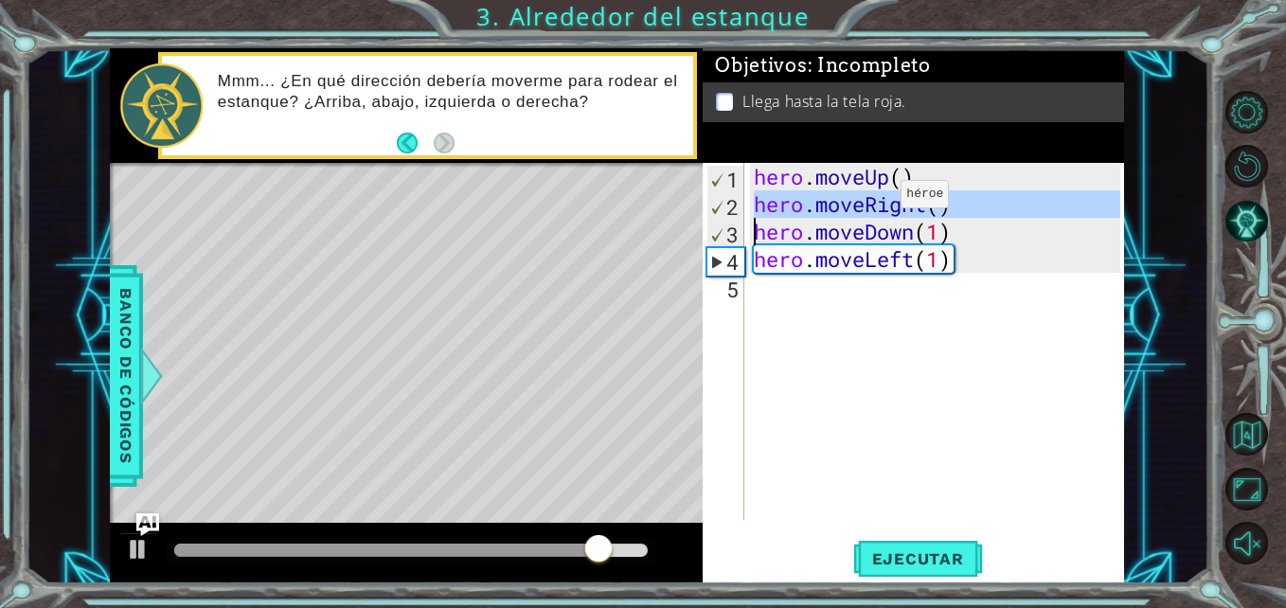
click at [872, 199] on div "hero . moveUp ( ) hero . moveRight ( ) hero . moveDown ( 1 ) hero . moveLeft ( …" at bounding box center [939, 369] width 379 height 412
type textarea "hero.moveLeft(1)"
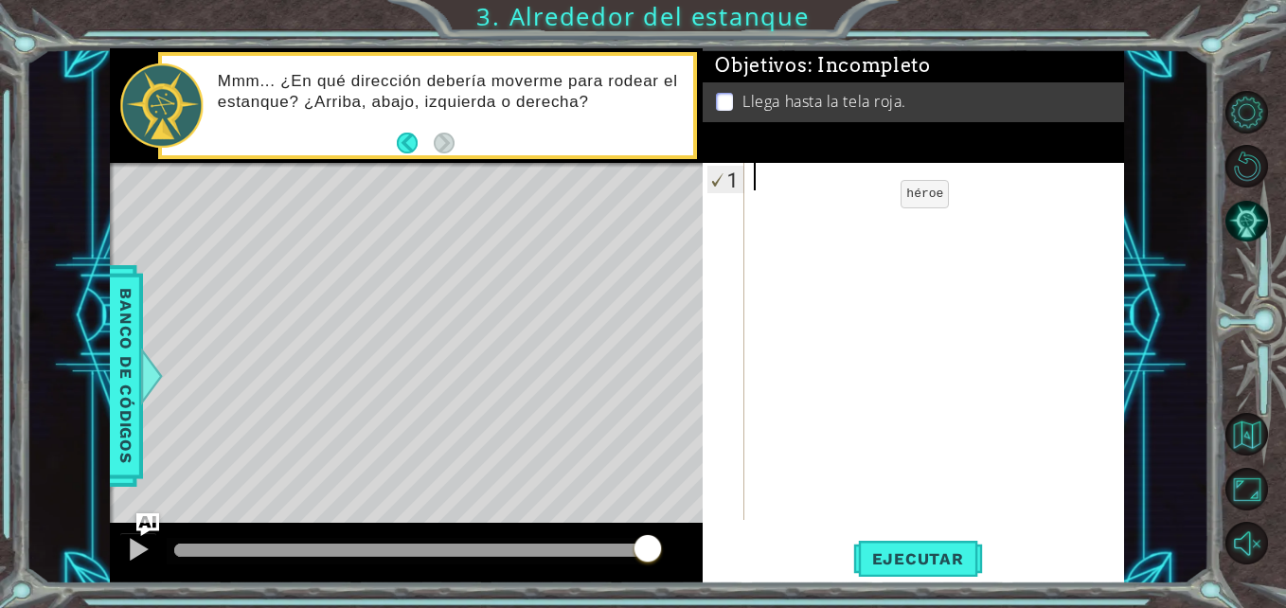
drag, startPoint x: 872, startPoint y: 199, endPoint x: 809, endPoint y: 185, distance: 65.0
click at [809, 185] on div at bounding box center [939, 369] width 379 height 412
type textarea "h"
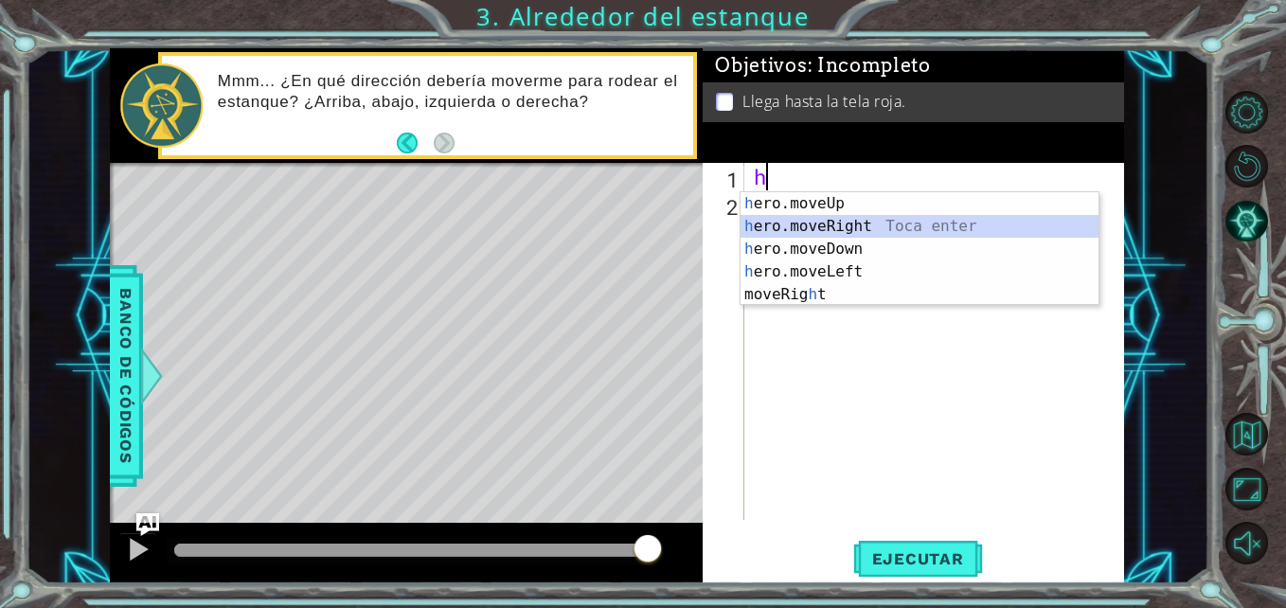
click at [857, 217] on div "h ero.moveUp Toca enter h ero.moveRight Toca enter h ero.moveDown Toca enter h …" at bounding box center [919, 271] width 358 height 159
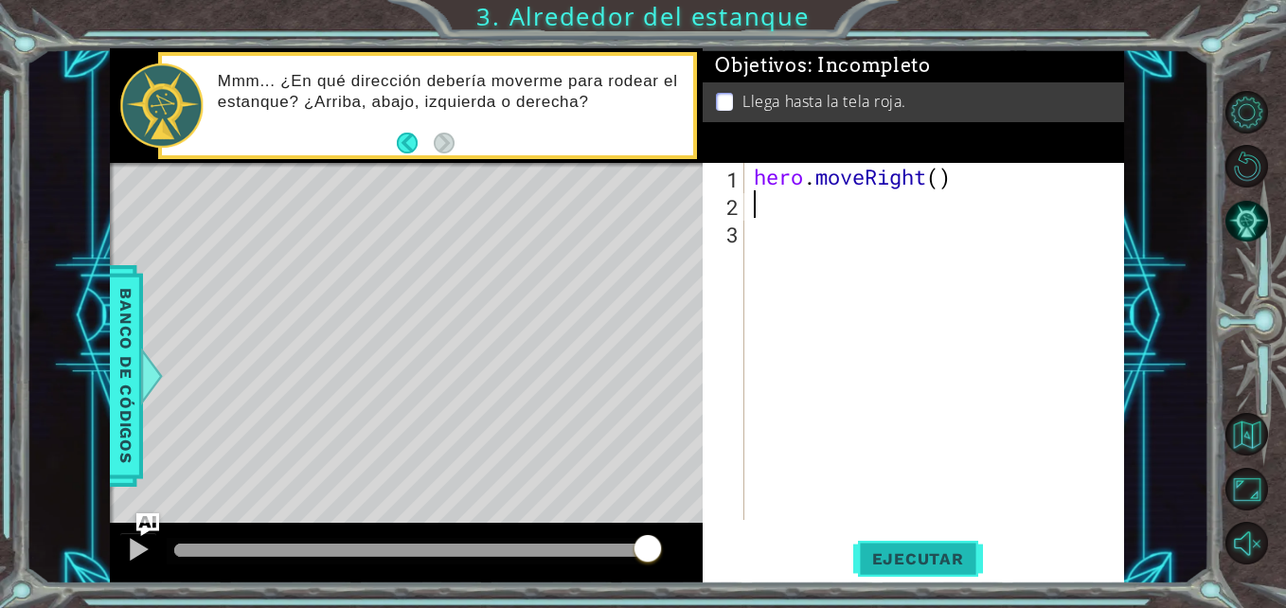
click at [899, 556] on span "Ejecutar" at bounding box center [918, 558] width 130 height 19
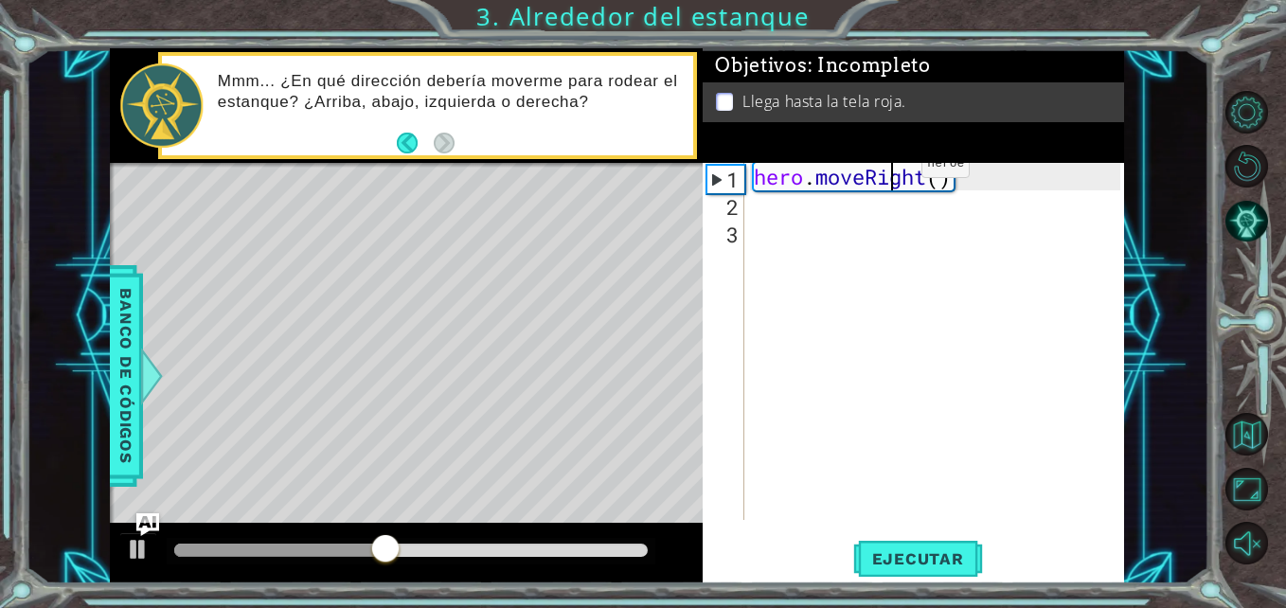
click at [893, 169] on div "hero . moveRight ( )" at bounding box center [939, 369] width 379 height 412
type textarea "hero.moveRight()"
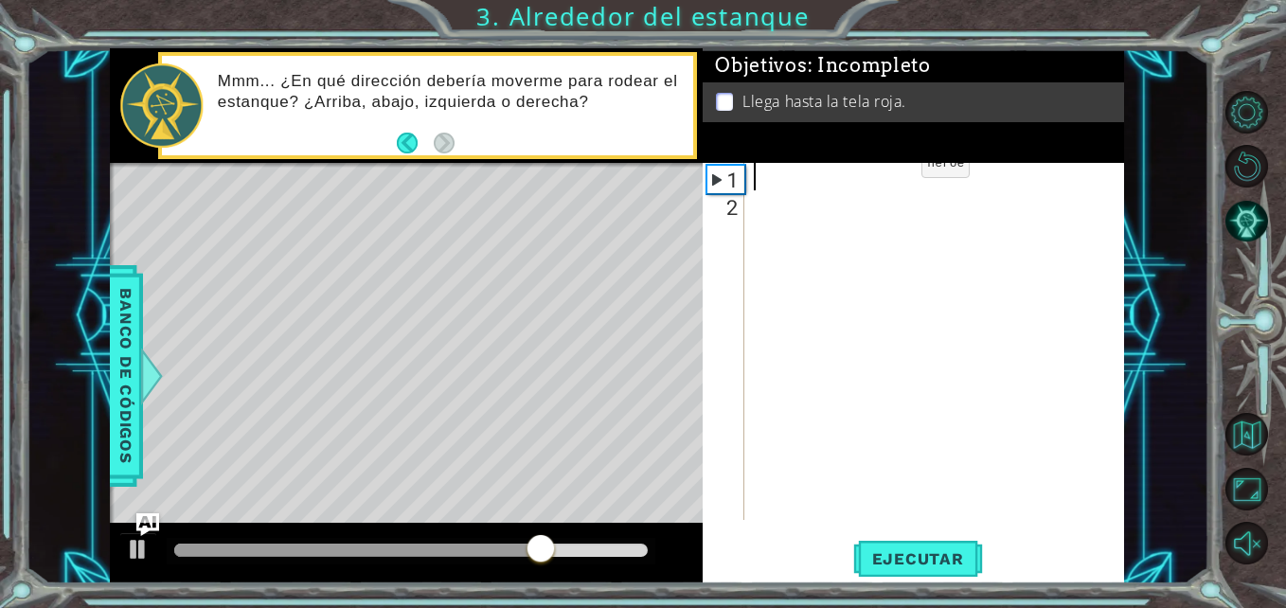
type textarea "h"
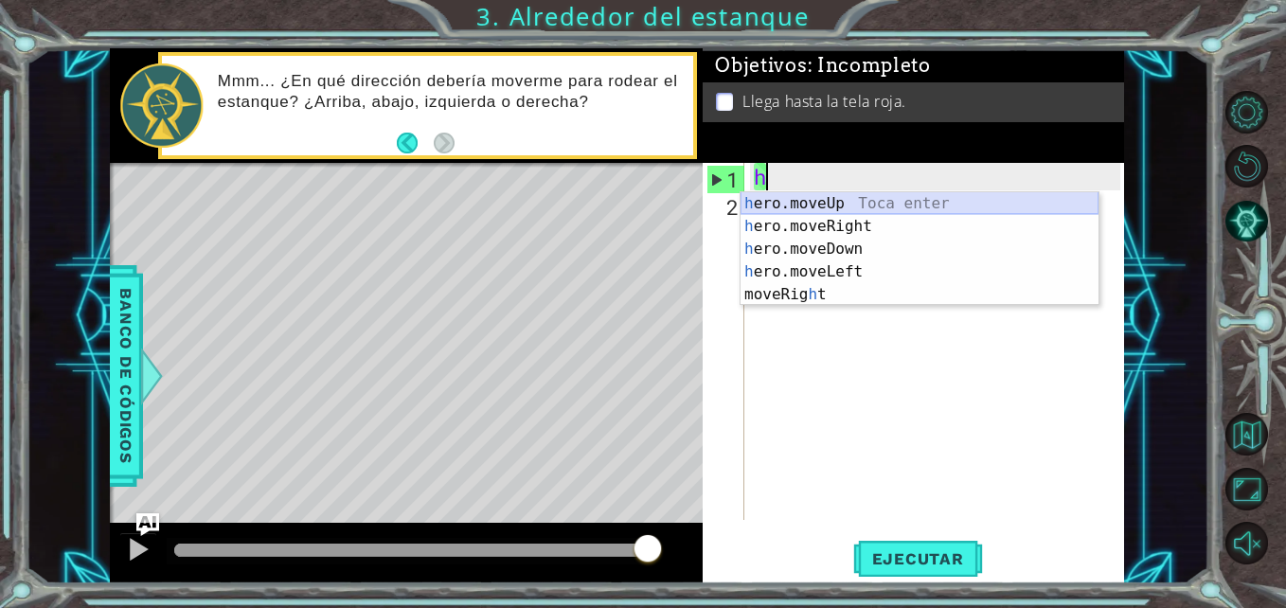
click at [881, 200] on div "h ero.moveUp Toca enter h ero.moveRight Toca enter h ero.moveDown Toca enter h …" at bounding box center [919, 271] width 358 height 159
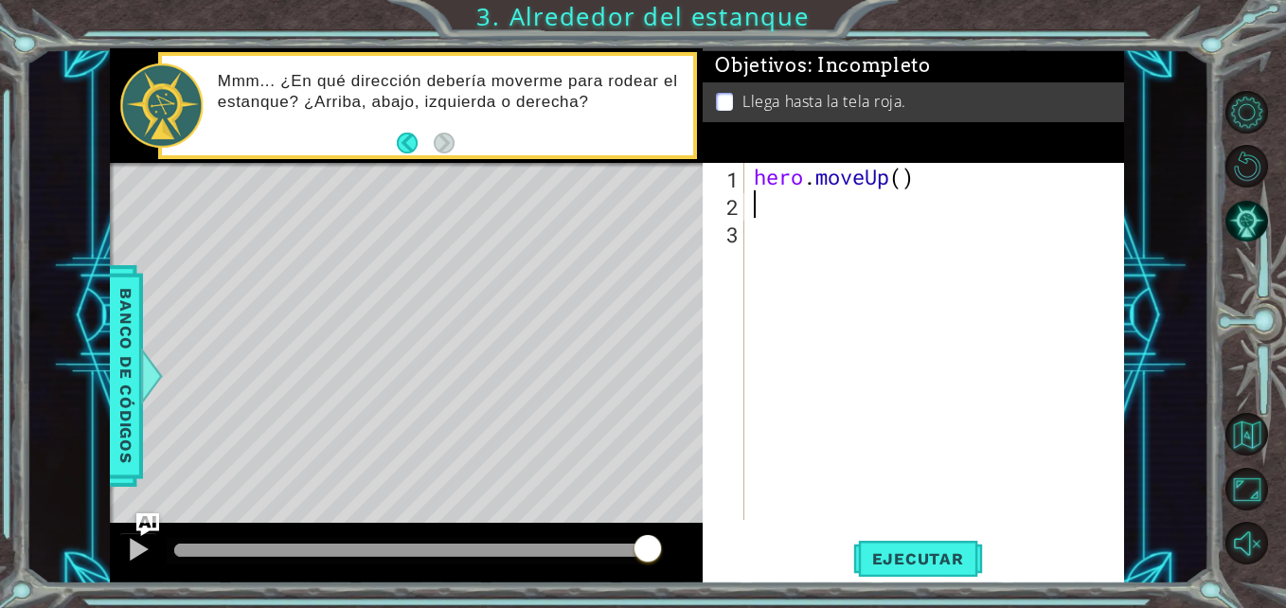
type textarea "h"
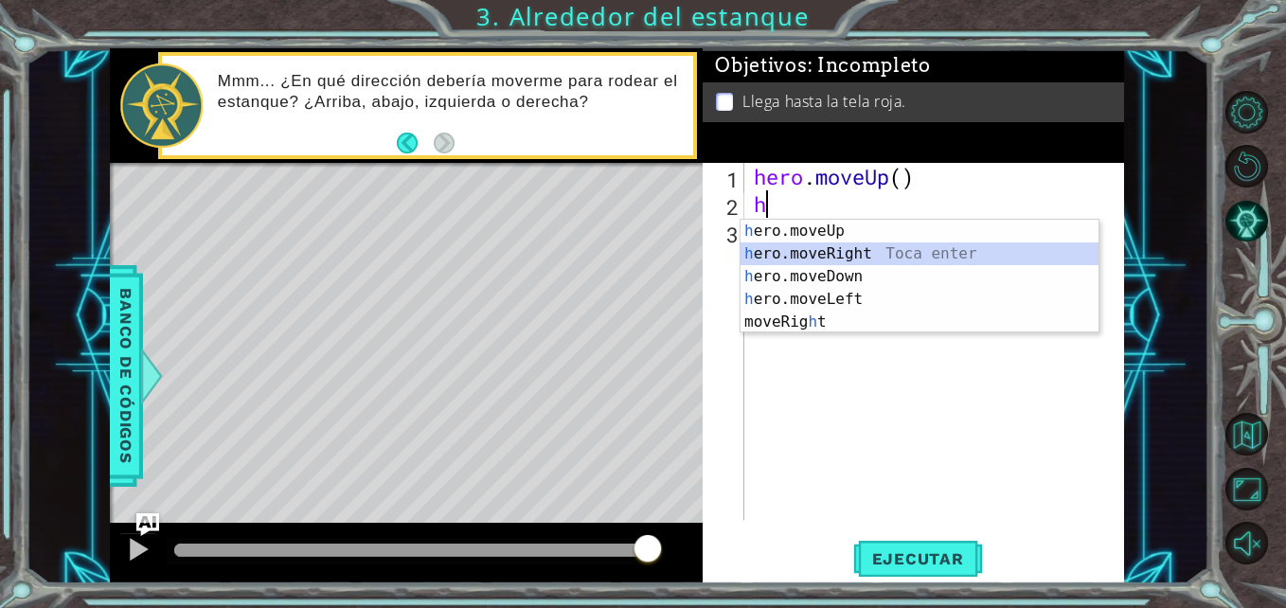
click at [848, 254] on div "h ero.moveUp Toca enter h ero.moveRight Toca enter h ero.moveDown Toca enter h …" at bounding box center [919, 299] width 358 height 159
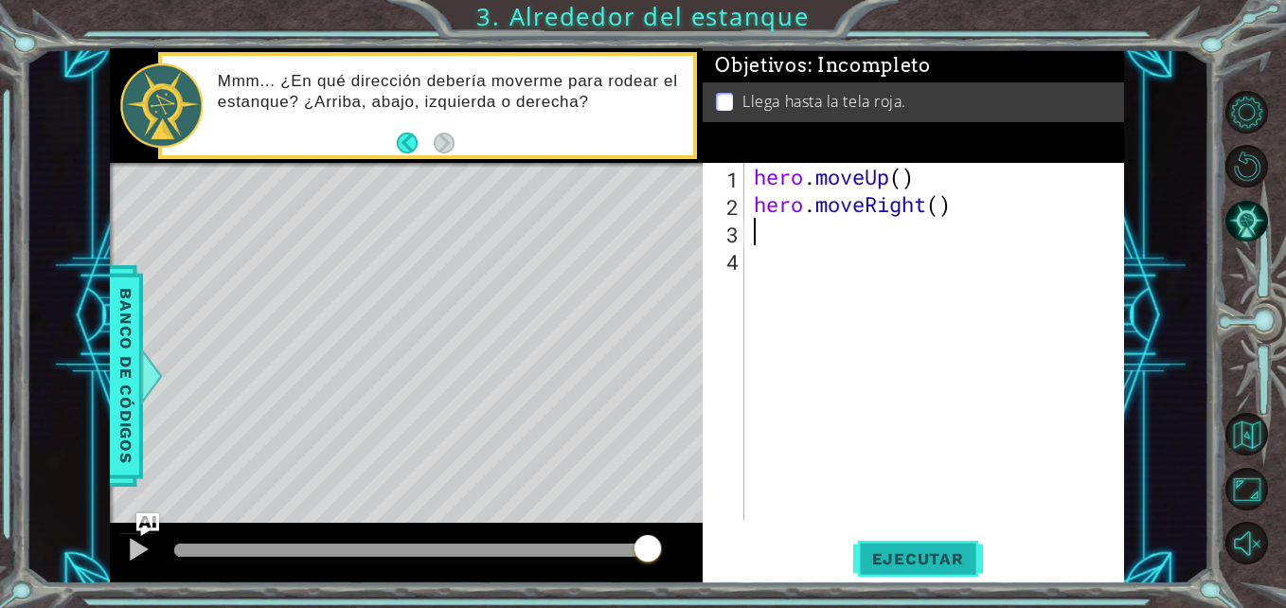
click at [901, 565] on span "Ejecutar" at bounding box center [918, 558] width 130 height 19
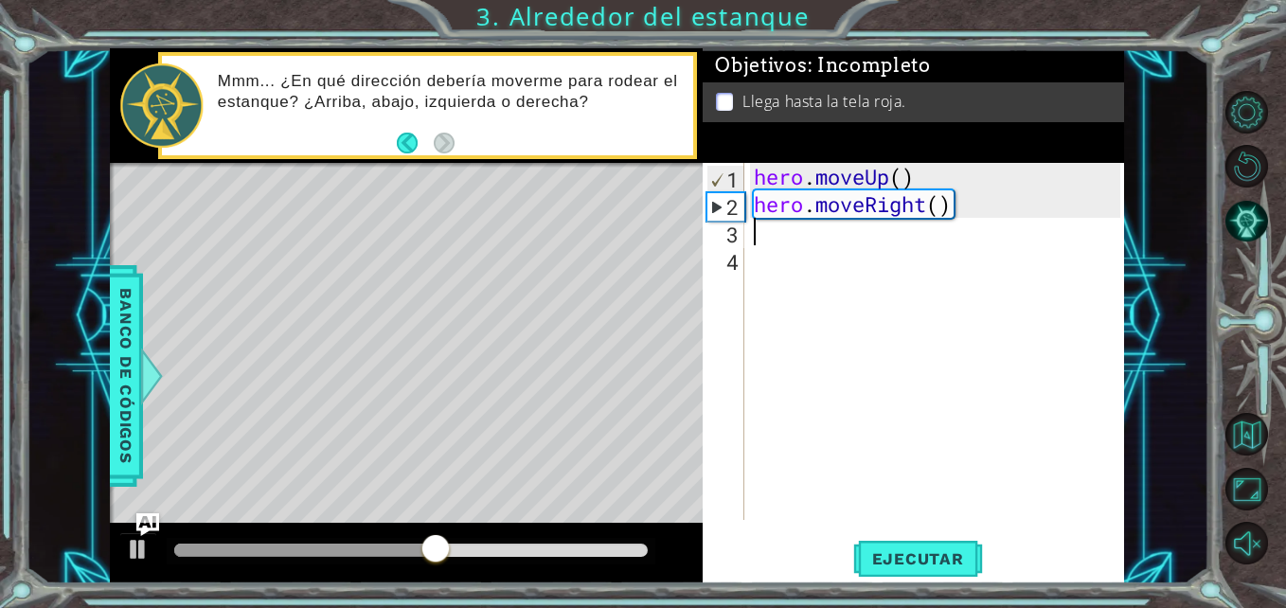
type textarea "h"
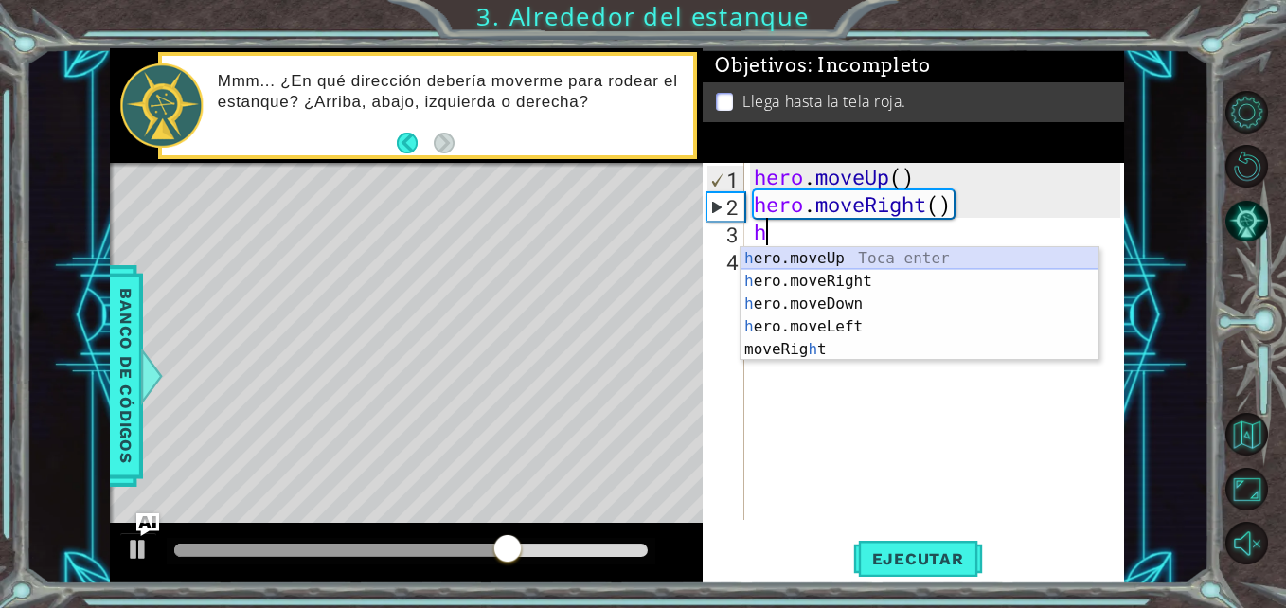
click at [908, 258] on div "h ero.moveUp Toca enter h ero.moveRight Toca enter h ero.moveDown Toca enter h …" at bounding box center [919, 326] width 358 height 159
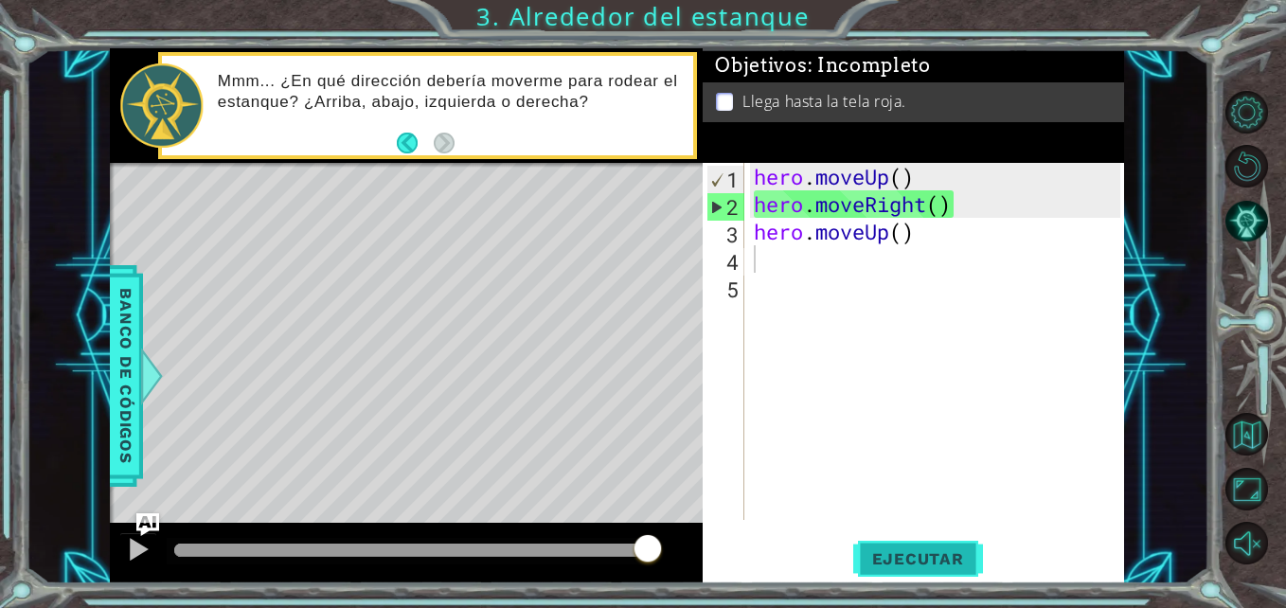
click at [949, 561] on span "Ejecutar" at bounding box center [918, 558] width 130 height 19
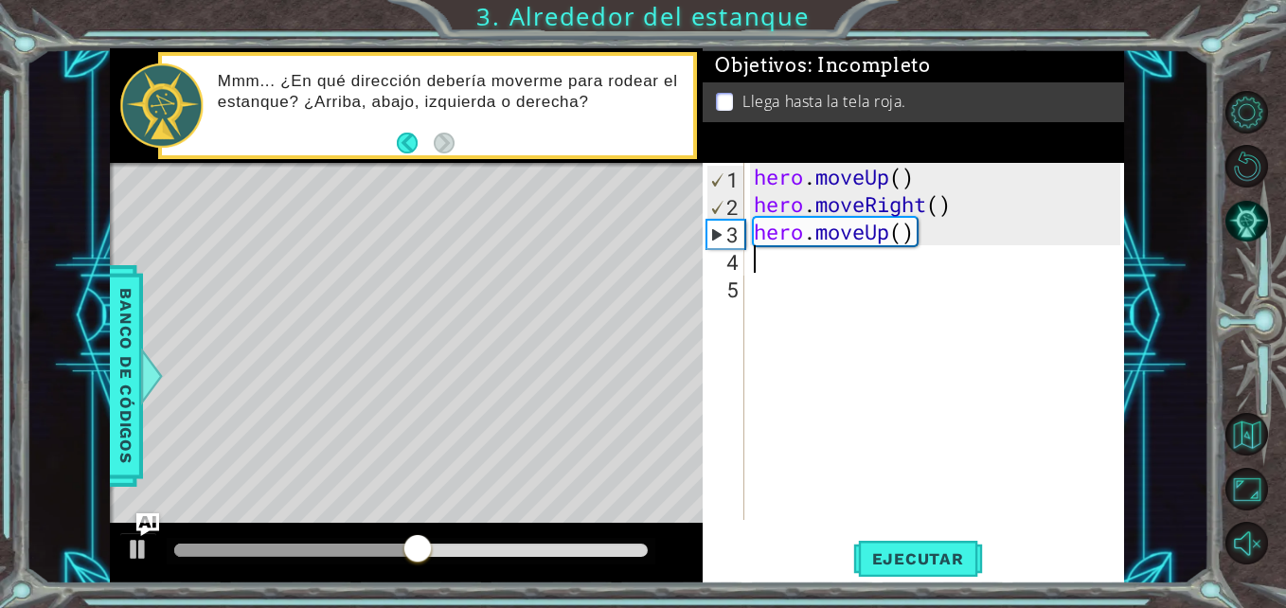
type textarea "h"
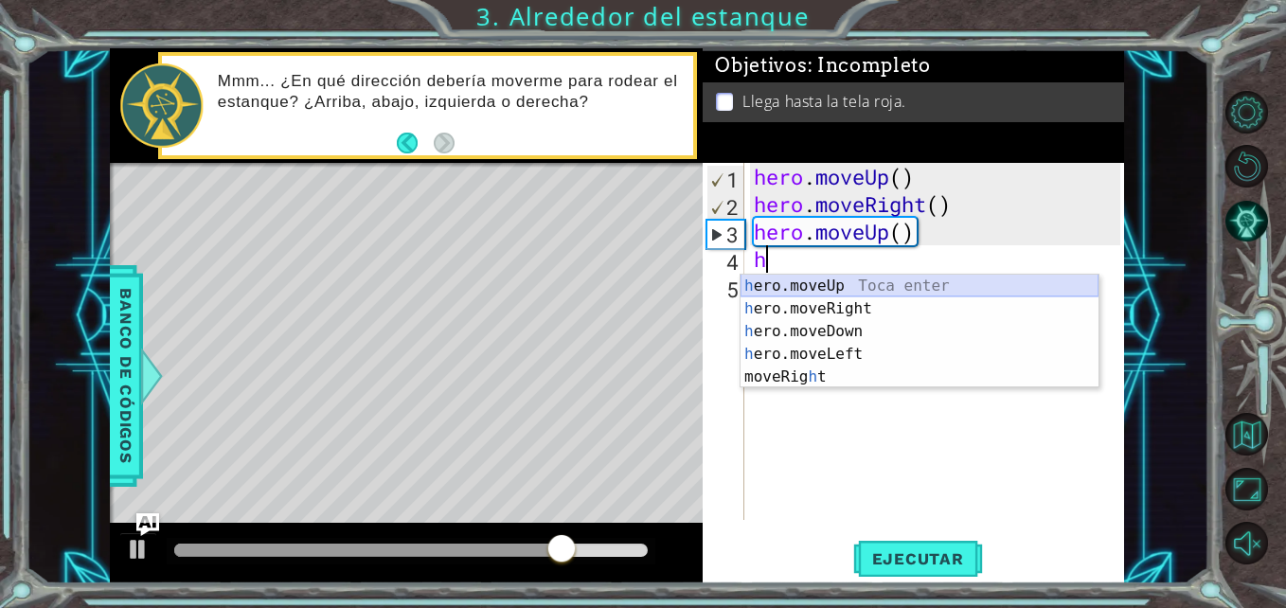
click at [953, 288] on div "h ero.moveUp Toca enter h ero.moveRight Toca enter h ero.moveDown Toca enter h …" at bounding box center [919, 354] width 358 height 159
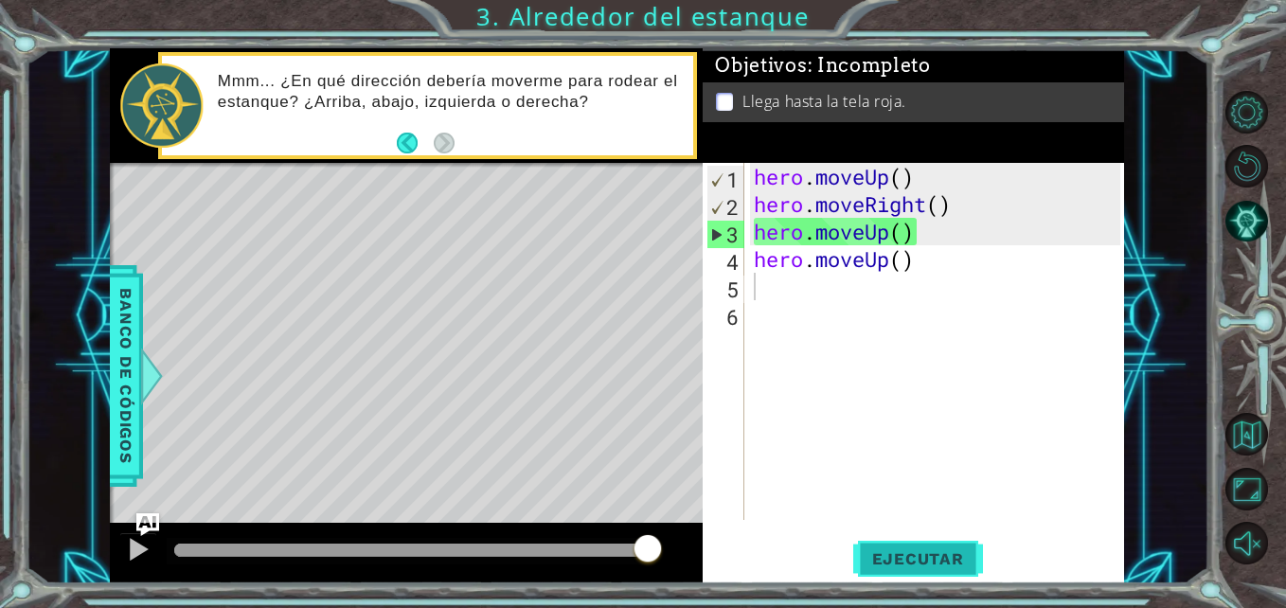
drag, startPoint x: 906, startPoint y: 533, endPoint x: 914, endPoint y: 549, distance: 17.8
click at [914, 549] on div "1 2 3 4 5 6 hero . moveUp ( ) hero . moveRight ( ) hero . moveUp ( ) hero . mov…" at bounding box center [913, 373] width 421 height 421
click at [914, 549] on span "Ejecutar" at bounding box center [918, 558] width 130 height 19
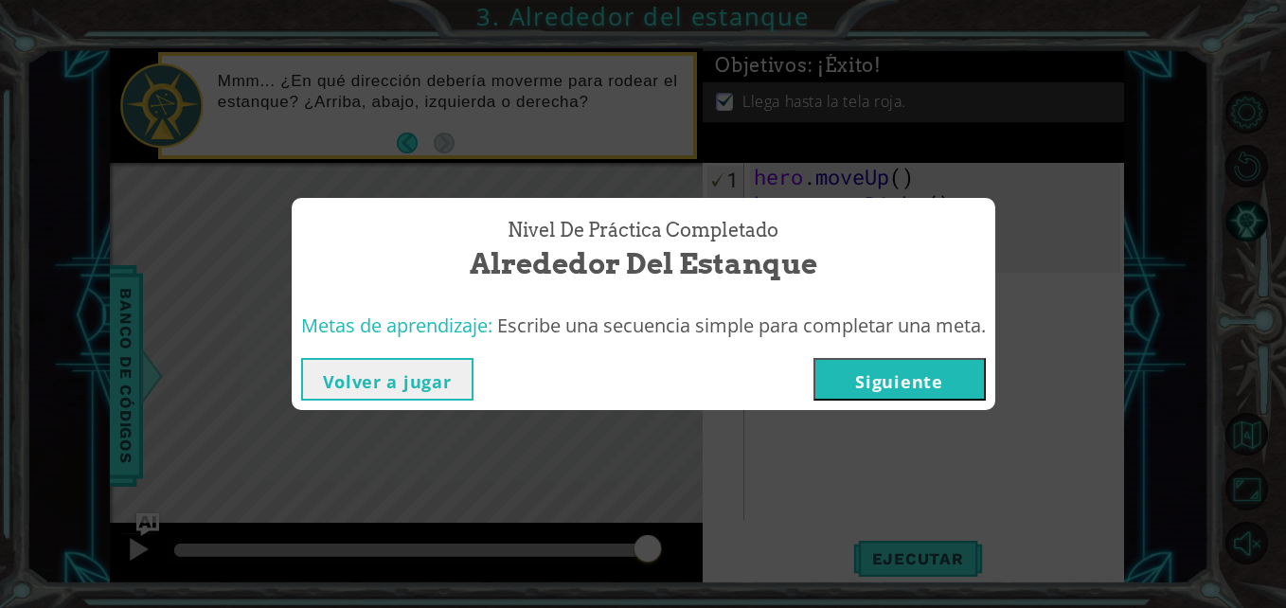
click at [905, 383] on button "Siguiente" at bounding box center [899, 379] width 172 height 43
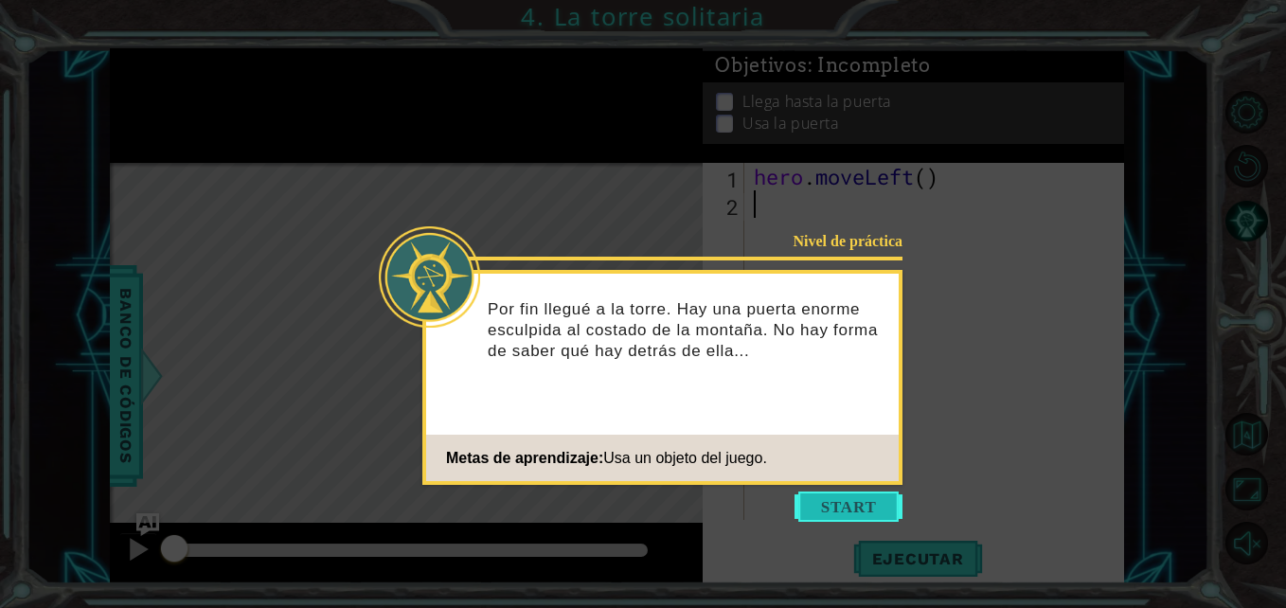
click at [846, 505] on button "Start" at bounding box center [848, 506] width 108 height 30
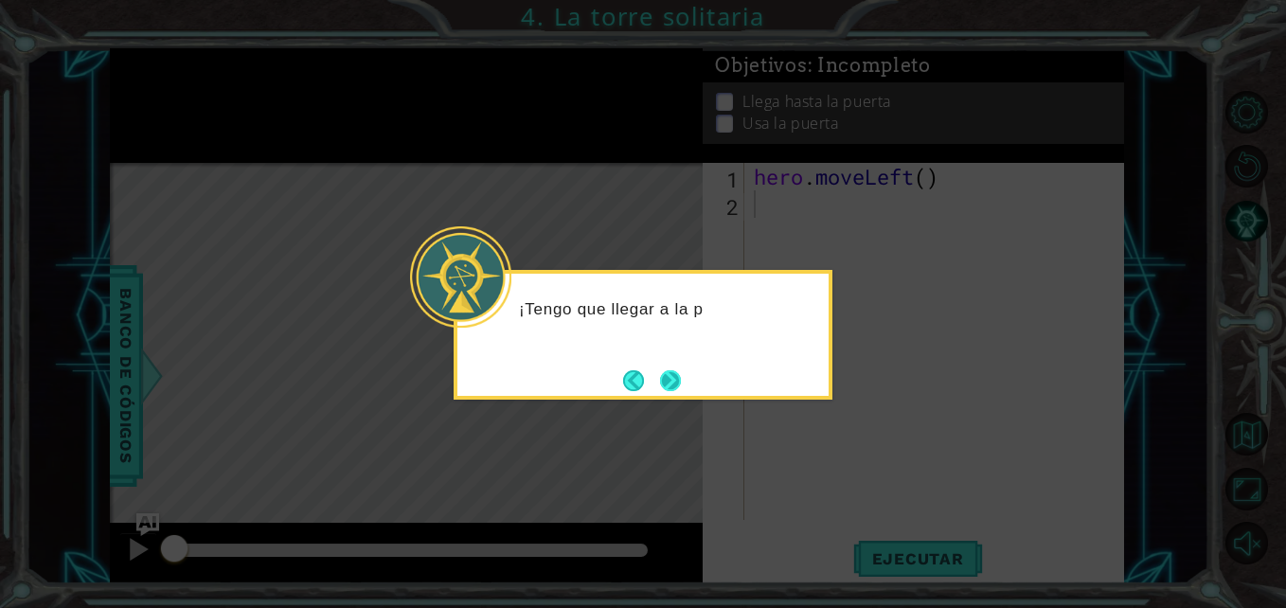
click at [673, 379] on button "Next" at bounding box center [671, 380] width 22 height 22
click at [673, 379] on button "Next" at bounding box center [670, 380] width 22 height 22
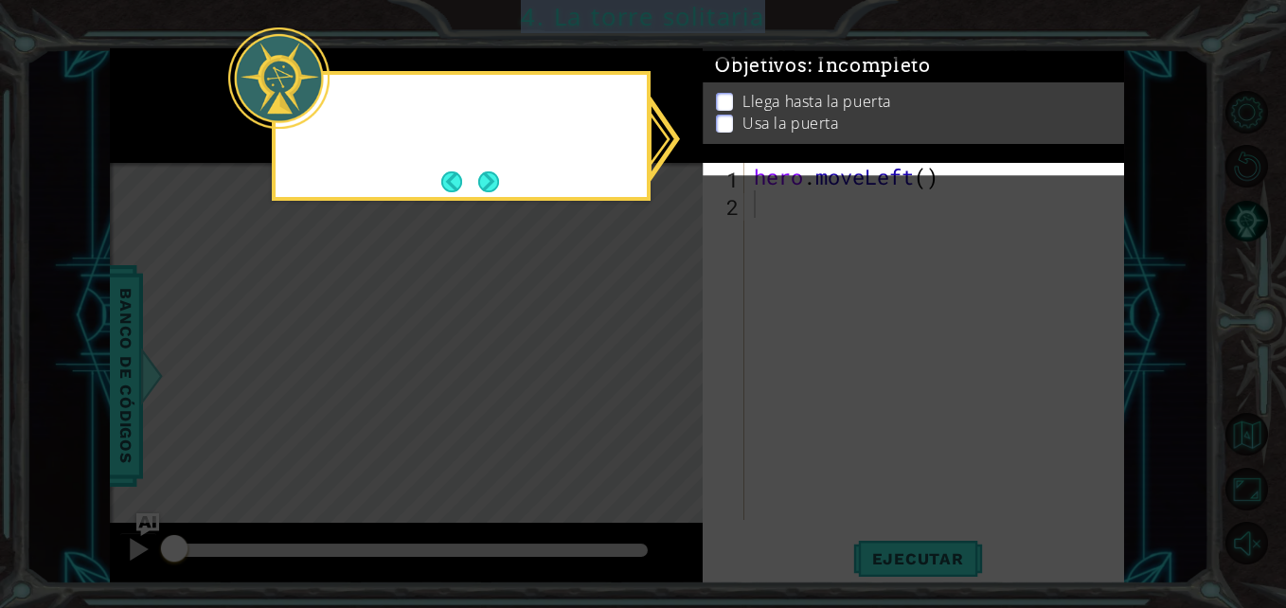
click at [673, 379] on icon at bounding box center [643, 304] width 1286 height 608
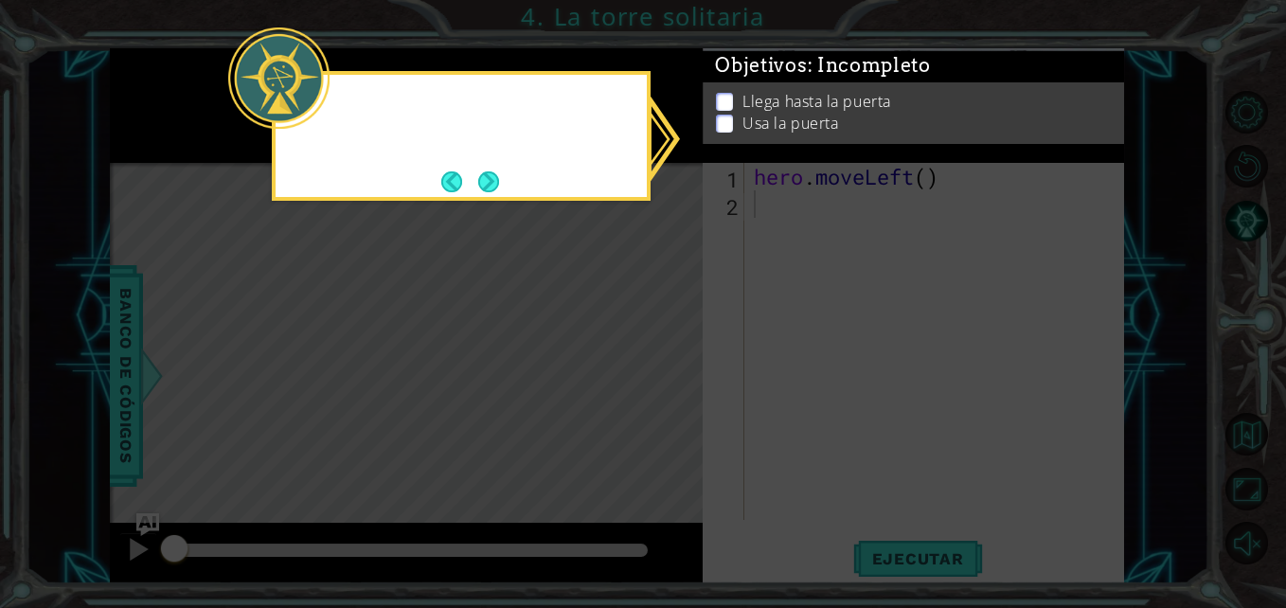
click at [673, 379] on icon at bounding box center [643, 304] width 1286 height 608
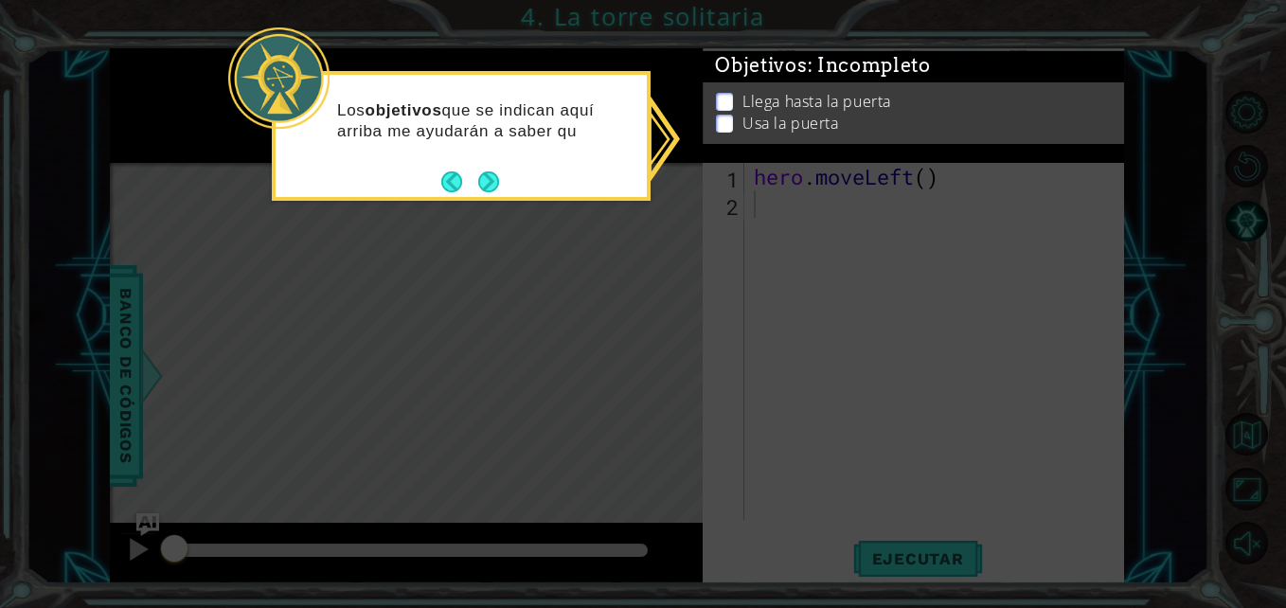
click at [925, 222] on icon at bounding box center [643, 304] width 1286 height 608
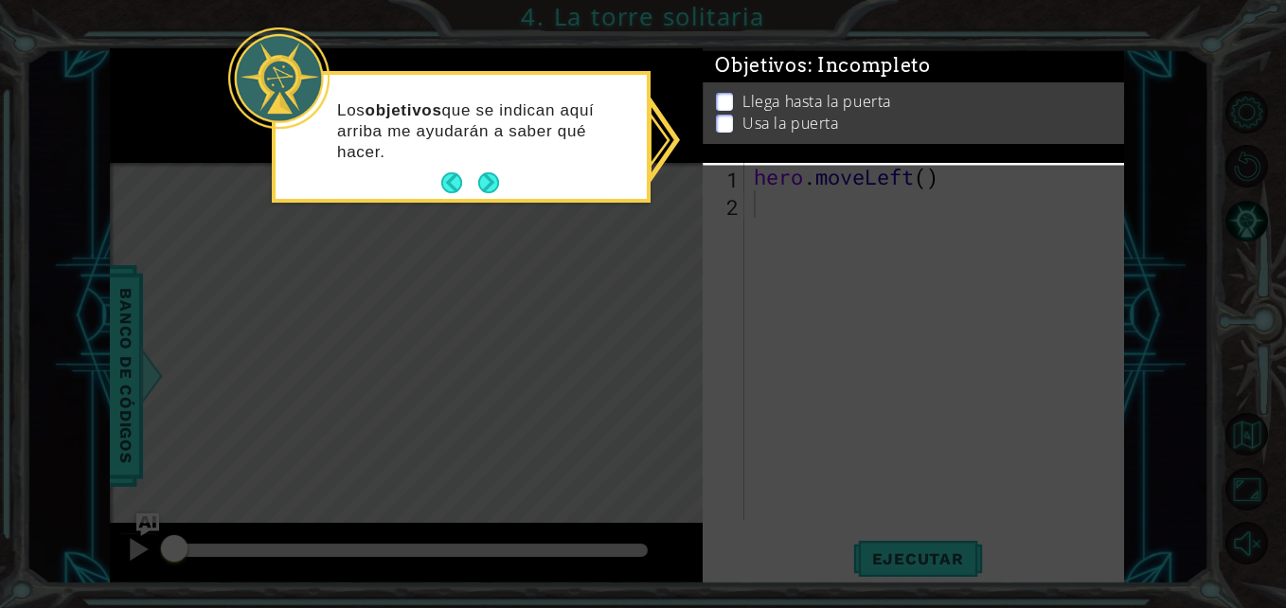
drag, startPoint x: 925, startPoint y: 222, endPoint x: 1241, endPoint y: 81, distance: 345.9
click at [1241, 81] on icon at bounding box center [643, 304] width 1286 height 608
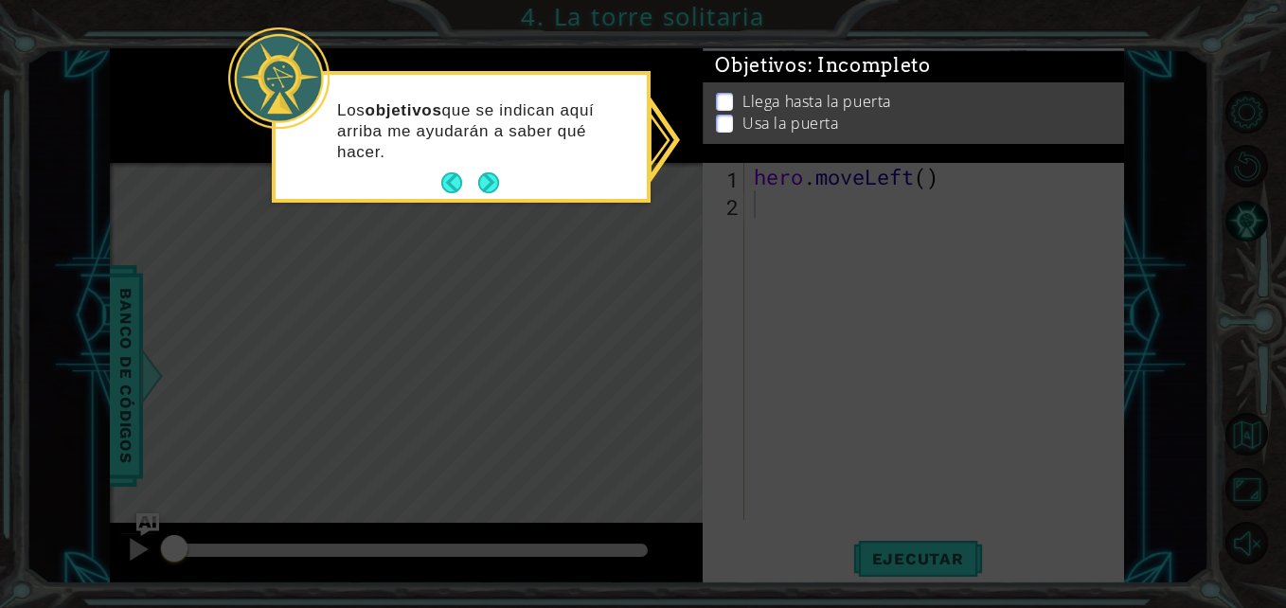
drag, startPoint x: 1039, startPoint y: 80, endPoint x: 1012, endPoint y: -18, distance: 102.0
click at [1012, 0] on html "1 ההההההההההההההההההההההההההההההההההההההההההההההההההההההההההההההההההההההההההההה…" at bounding box center [643, 304] width 1286 height 608
click at [781, 219] on icon at bounding box center [643, 304] width 1286 height 608
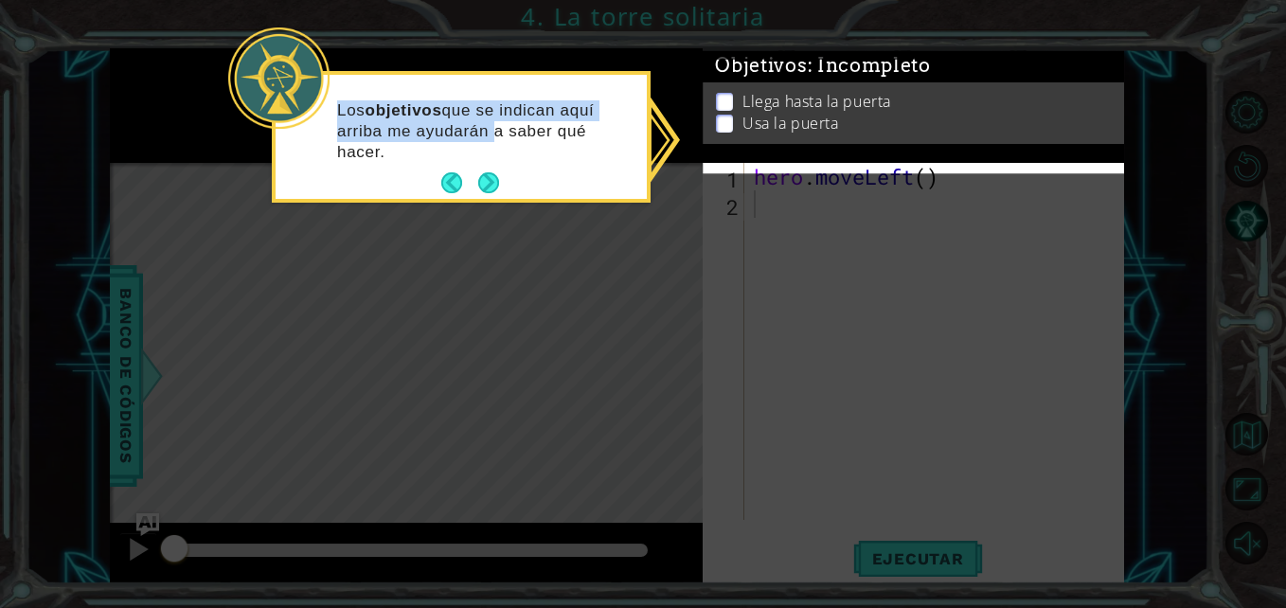
drag, startPoint x: 781, startPoint y: 219, endPoint x: 454, endPoint y: 135, distance: 338.0
click at [454, 135] on body "1 ההההההההההההההההההההההההההההההההההההההההההההההההההההההההההההההההההההההההההההה…" at bounding box center [643, 304] width 1286 height 608
drag, startPoint x: 454, startPoint y: 135, endPoint x: 494, endPoint y: 182, distance: 61.7
click at [494, 182] on button "Next" at bounding box center [489, 183] width 22 height 22
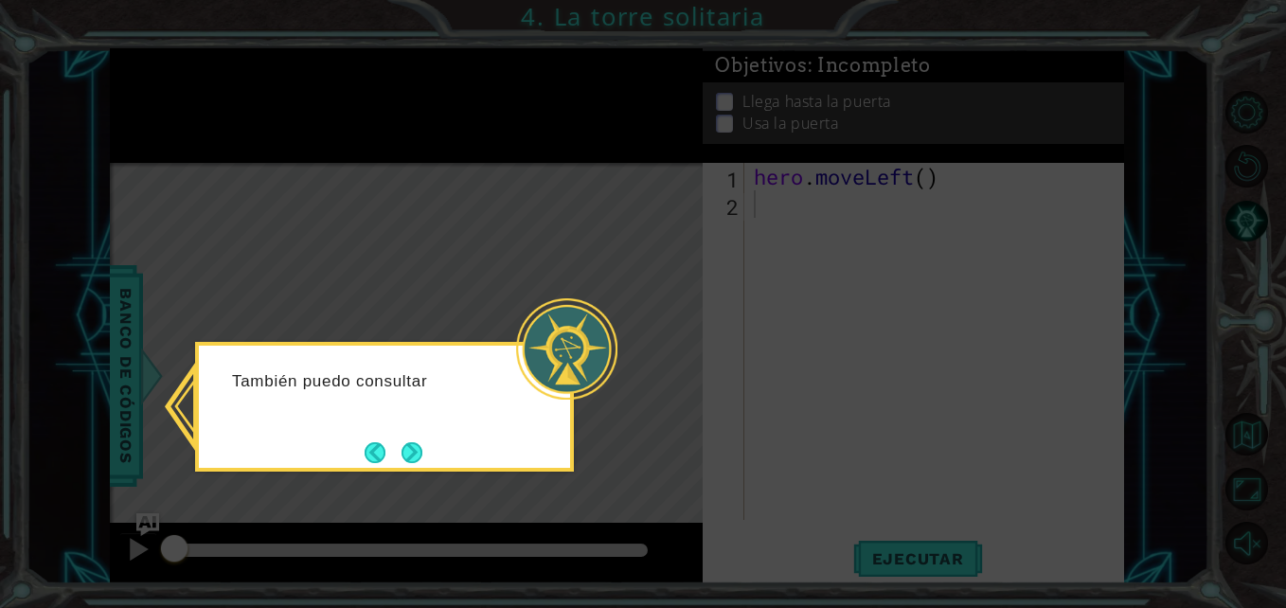
click at [506, 266] on icon at bounding box center [643, 304] width 1286 height 608
drag, startPoint x: 506, startPoint y: 266, endPoint x: 500, endPoint y: 423, distance: 157.3
click at [500, 423] on body "1 ההההההההההההההההההההההההההההההההההההההההההההההההההההההההההההההההההההההההההההה…" at bounding box center [643, 304] width 1286 height 608
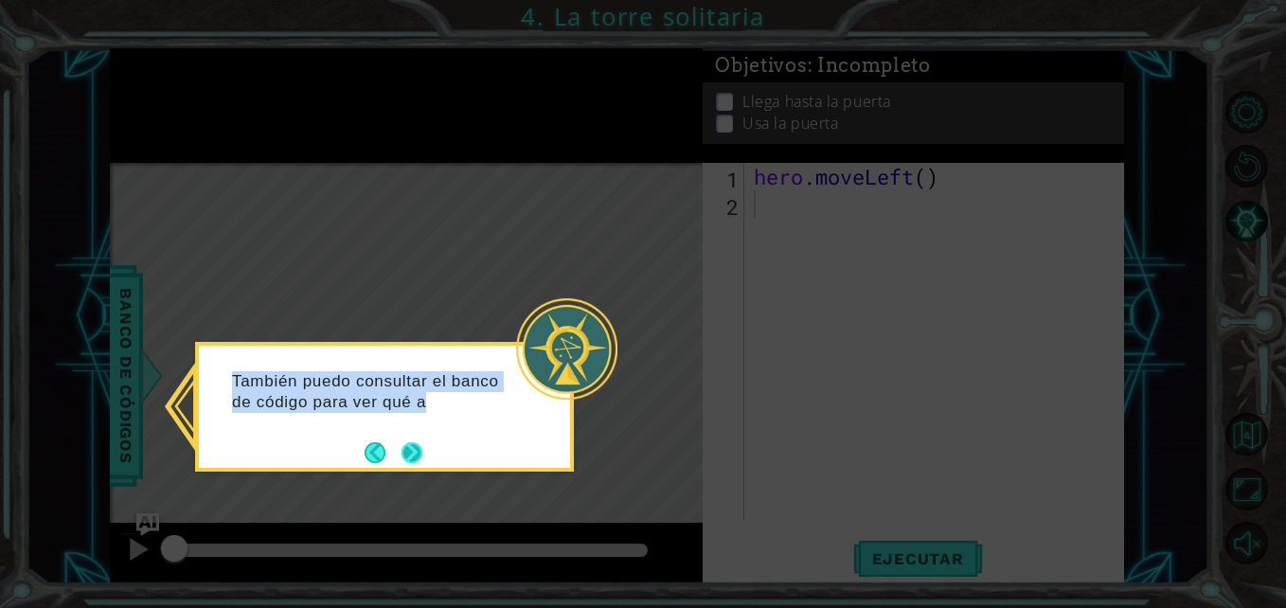
drag, startPoint x: 500, startPoint y: 423, endPoint x: 409, endPoint y: 450, distance: 94.7
click at [409, 450] on button "Next" at bounding box center [411, 452] width 21 height 21
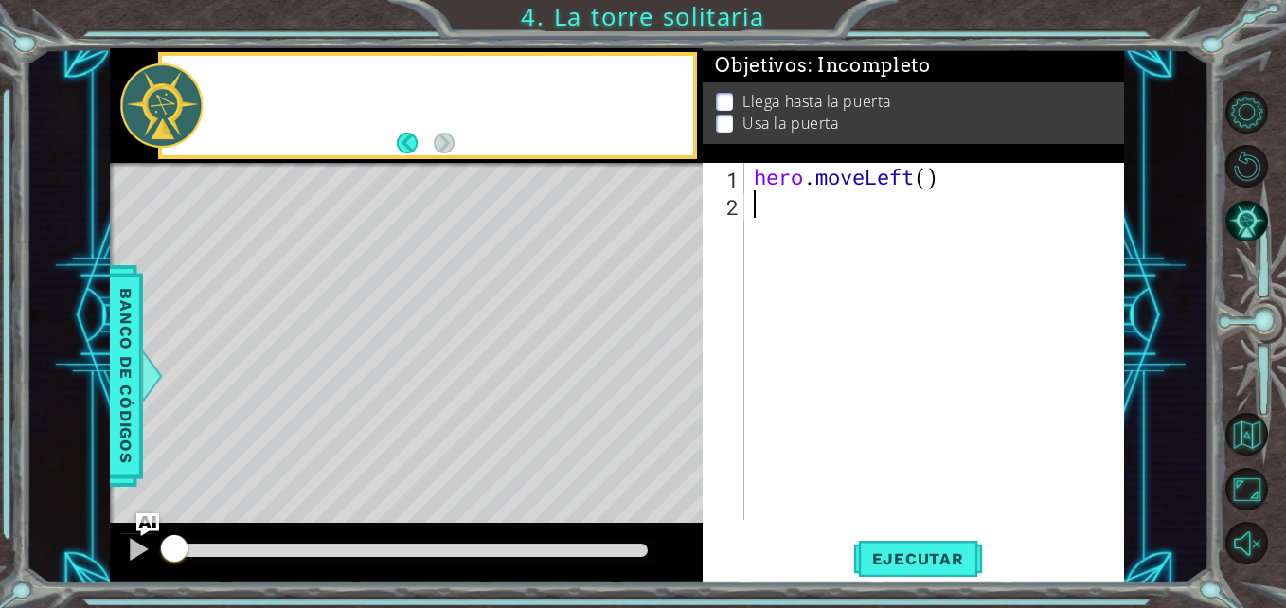
click at [409, 450] on div "Level Map" at bounding box center [547, 442] width 875 height 558
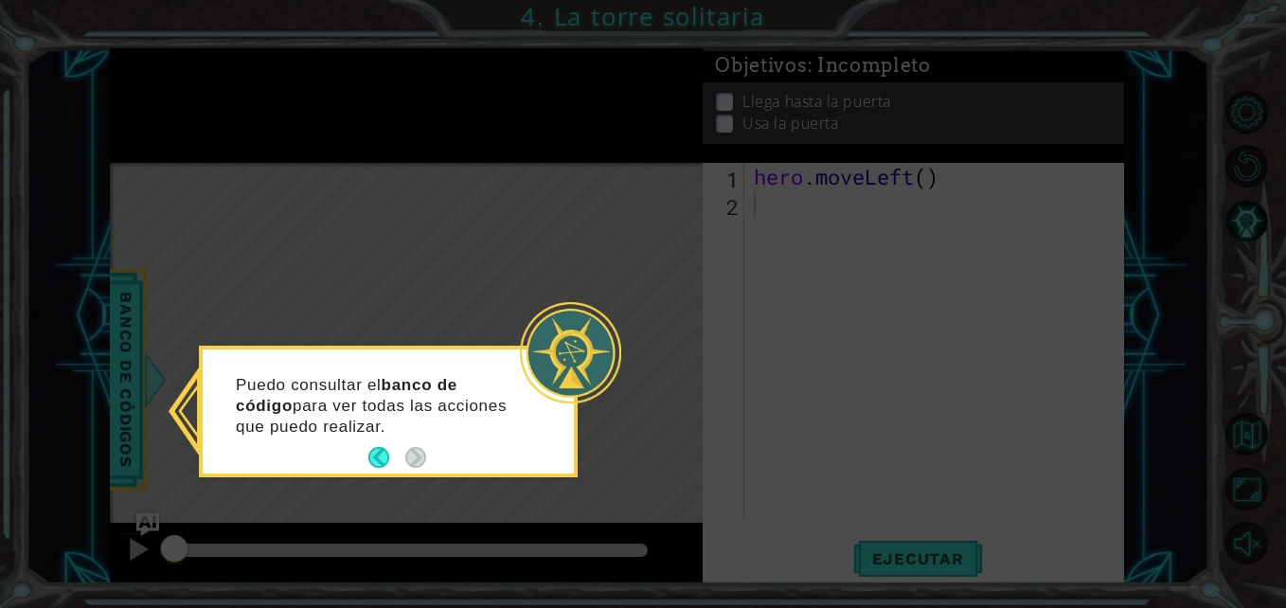
click at [0, 365] on html "1 ההההההההההההההההההההההההההההההההההההההההההההההההההההההההההההההההההההההההההההה…" at bounding box center [643, 304] width 1286 height 608
drag, startPoint x: 89, startPoint y: 220, endPoint x: 475, endPoint y: 476, distance: 463.8
click at [475, 476] on body "1 ההההההההההההההההההההההההההההההההההההההההההההההההההההההההההההההההההההההההההההה…" at bounding box center [643, 304] width 1286 height 608
click at [475, 476] on div "Puedo consultar el banco de código para ver todas las acciones que puedo realiz…" at bounding box center [388, 412] width 379 height 132
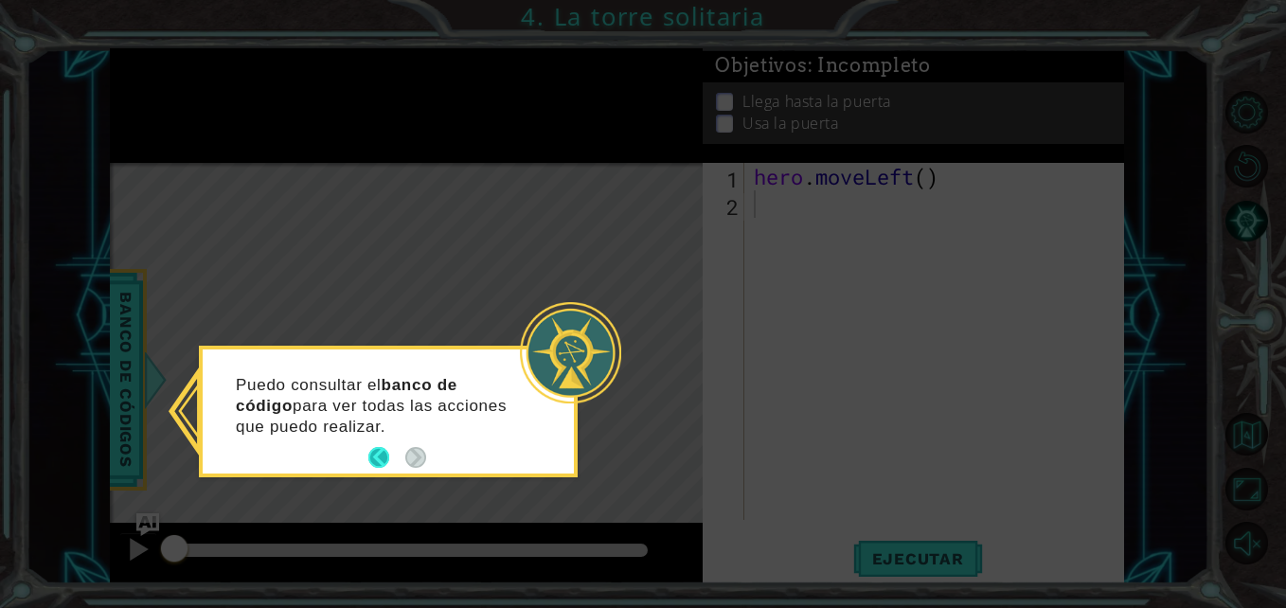
click at [397, 468] on button "Back" at bounding box center [386, 457] width 37 height 21
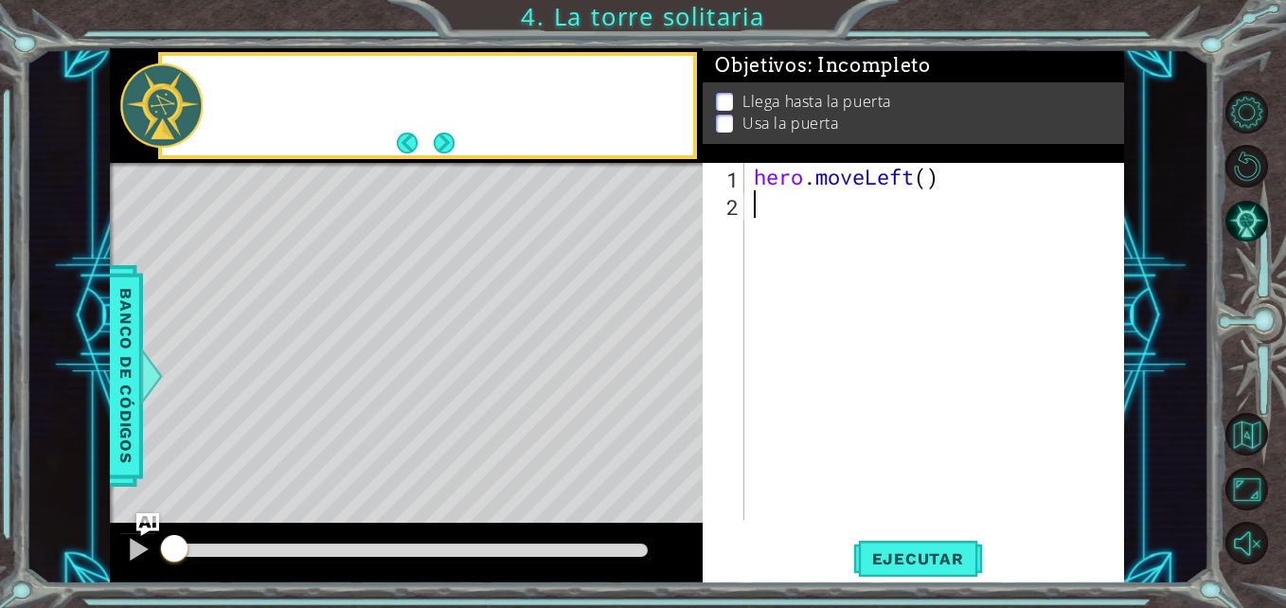
click at [397, 468] on div "Level Map" at bounding box center [547, 442] width 875 height 558
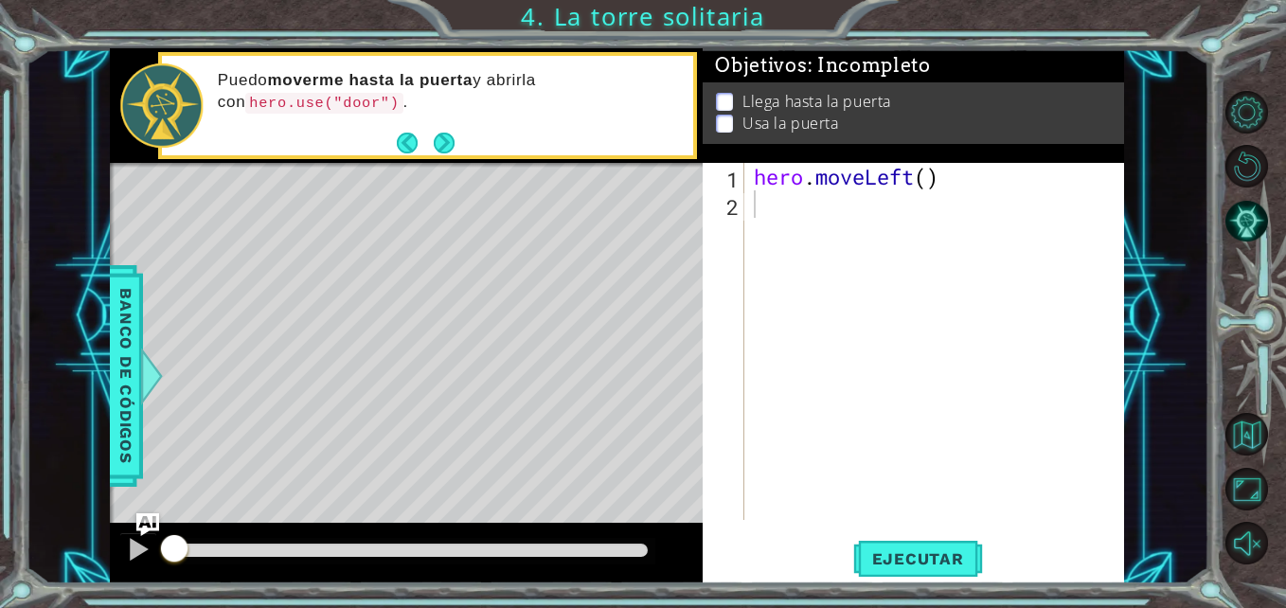
click at [383, 494] on div "Level Map" at bounding box center [547, 442] width 875 height 558
click at [746, 206] on div "1 2 hero . moveLeft ( ) ההההההההההההההההההההההההההההההההההההההההההההההההההההההה…" at bounding box center [911, 341] width 417 height 357
click at [768, 205] on div "hero . moveLeft ( )" at bounding box center [939, 369] width 379 height 412
type textarea "h"
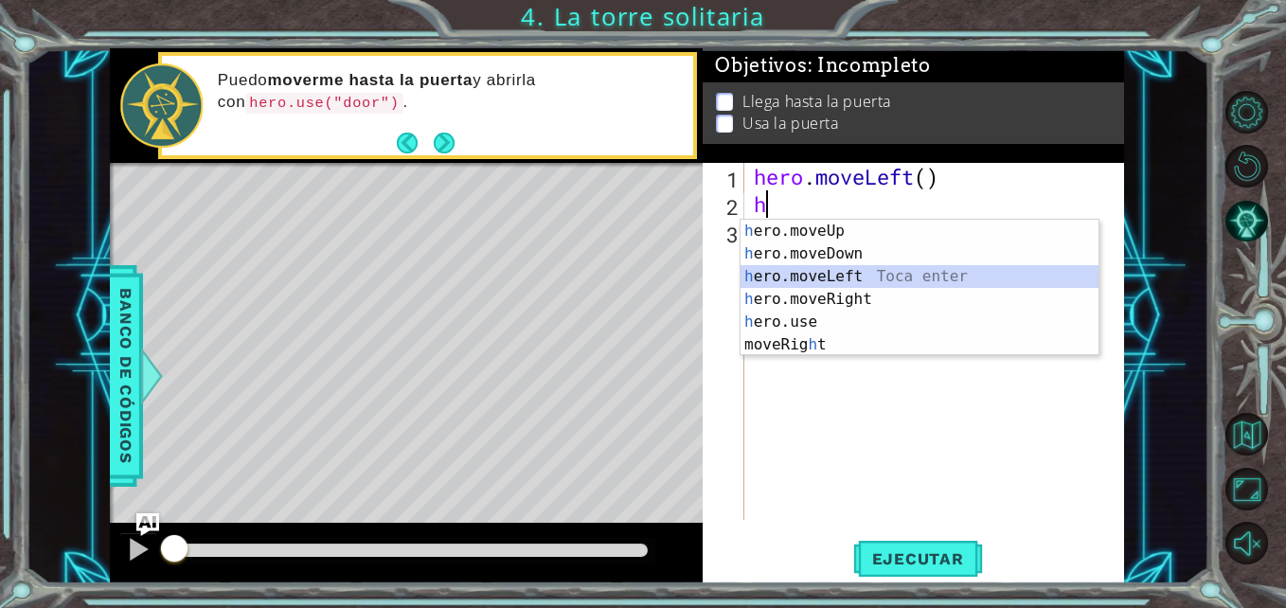
click at [848, 273] on div "h ero.moveUp Toca enter h ero.moveDown Toca enter h ero.moveLeft Toca enter h e…" at bounding box center [919, 311] width 358 height 182
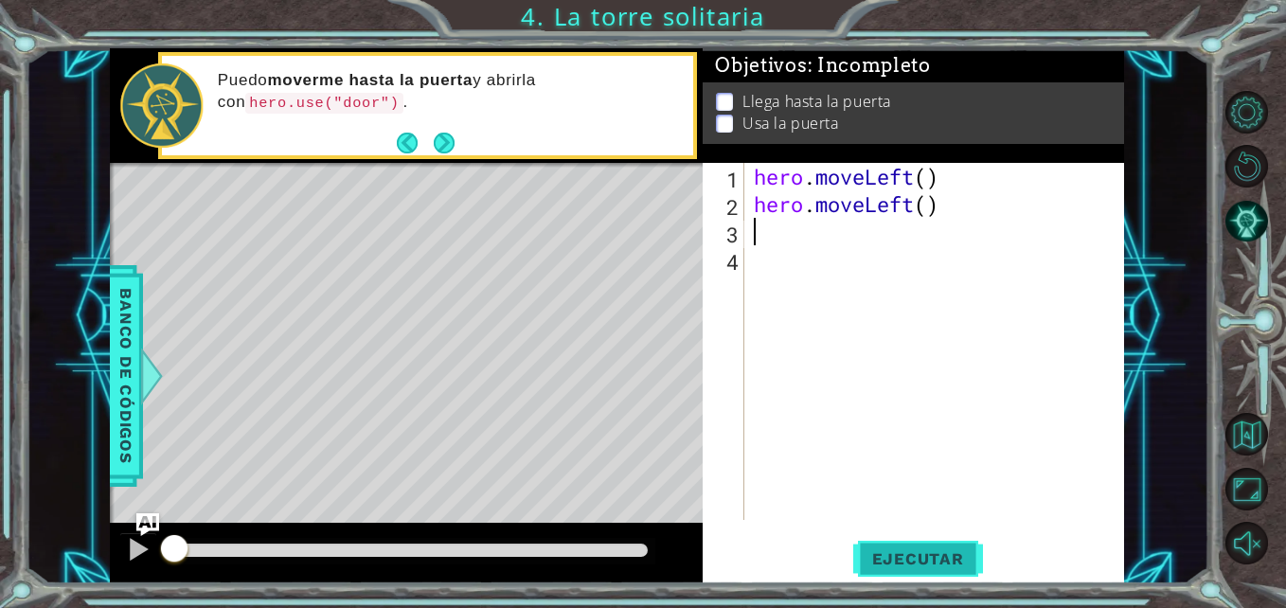
click at [920, 545] on button "Ejecutar" at bounding box center [918, 559] width 130 height 42
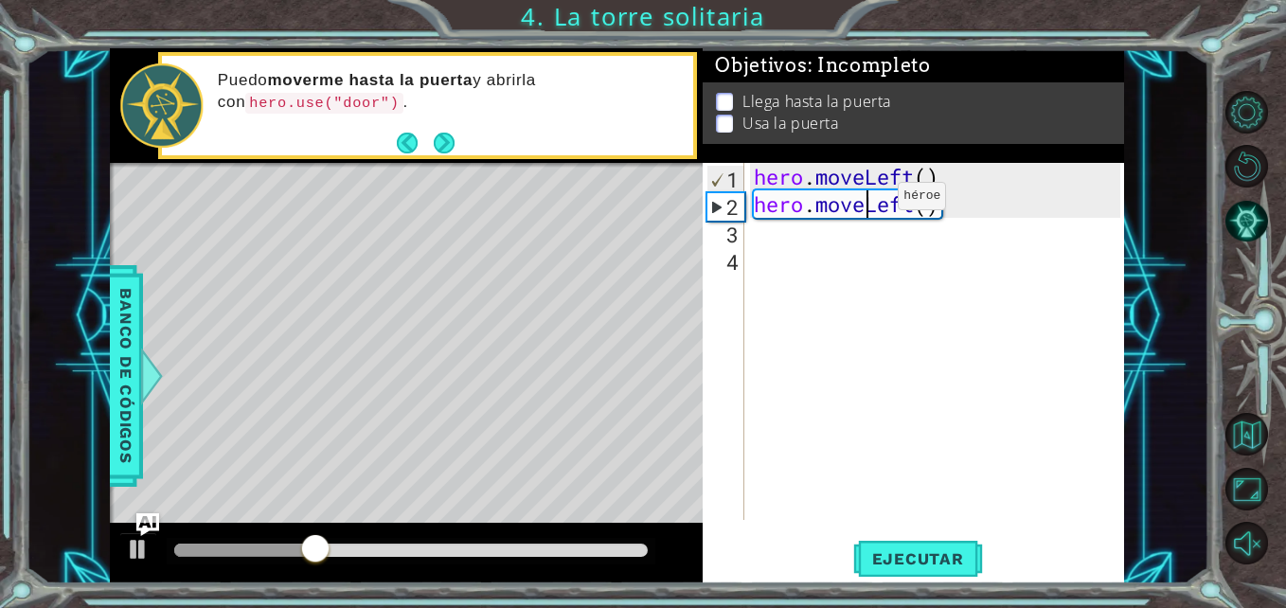
click at [869, 201] on div "hero . moveLeft ( ) hero . moveLeft ( )" at bounding box center [939, 369] width 379 height 412
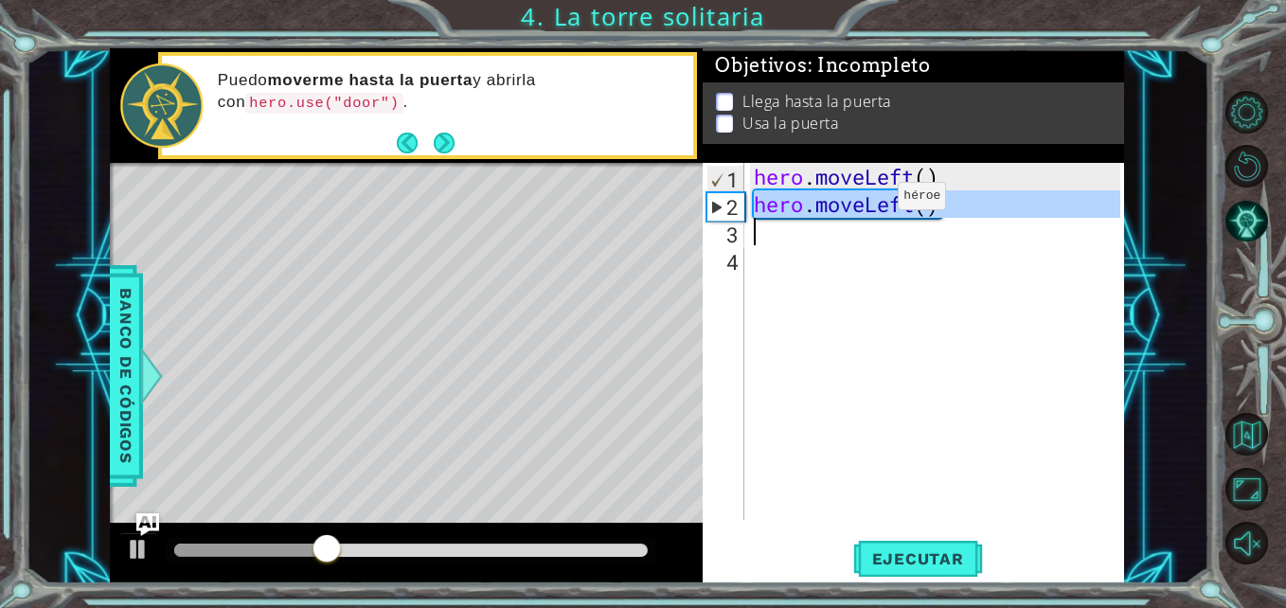
click at [869, 201] on div "hero . moveLeft ( ) hero . moveLeft ( )" at bounding box center [939, 369] width 379 height 412
type textarea "hero.moveLeft()"
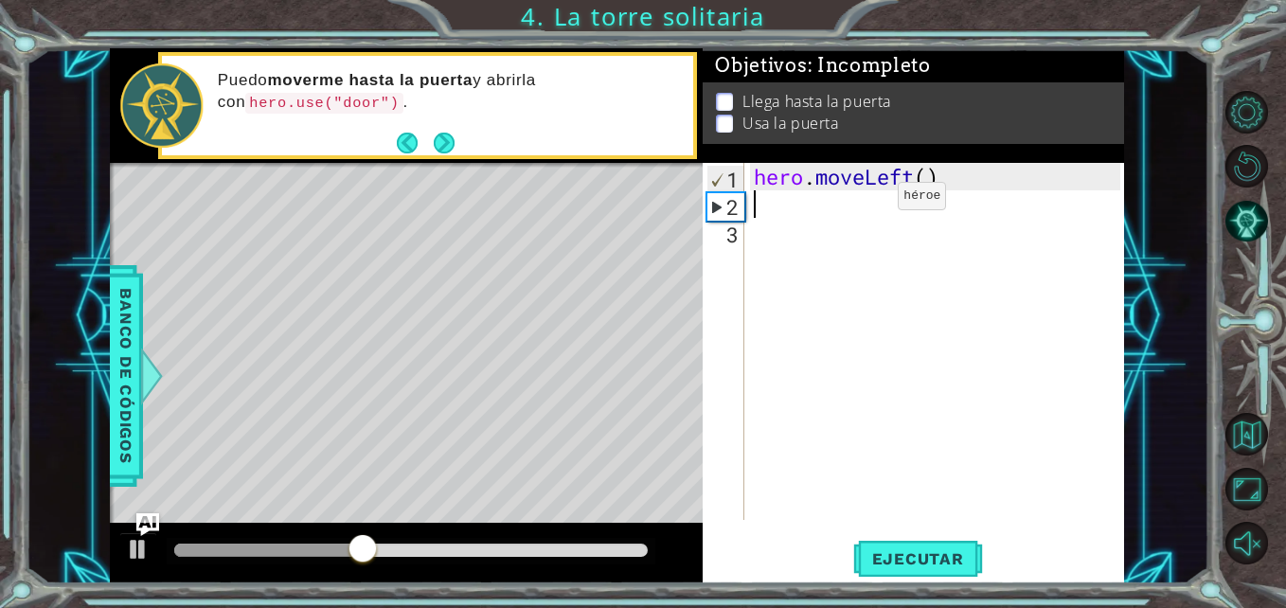
type textarea "h"
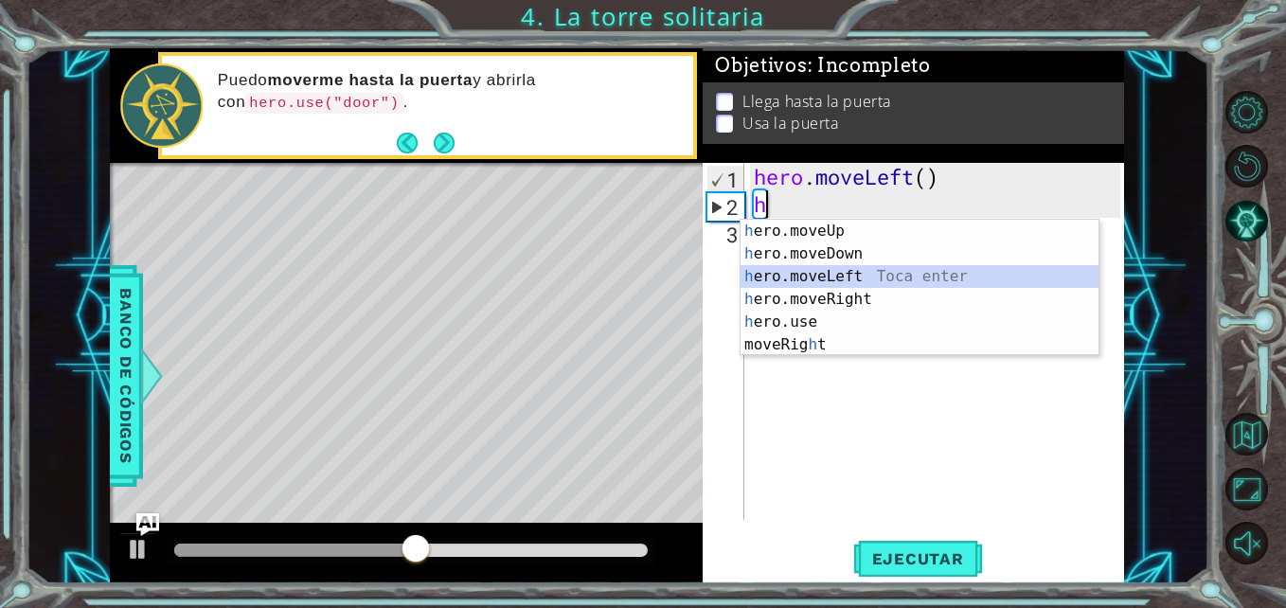
click at [871, 271] on div "h ero.moveUp Toca enter h ero.moveDown Toca enter h ero.moveLeft Toca enter h e…" at bounding box center [919, 311] width 358 height 182
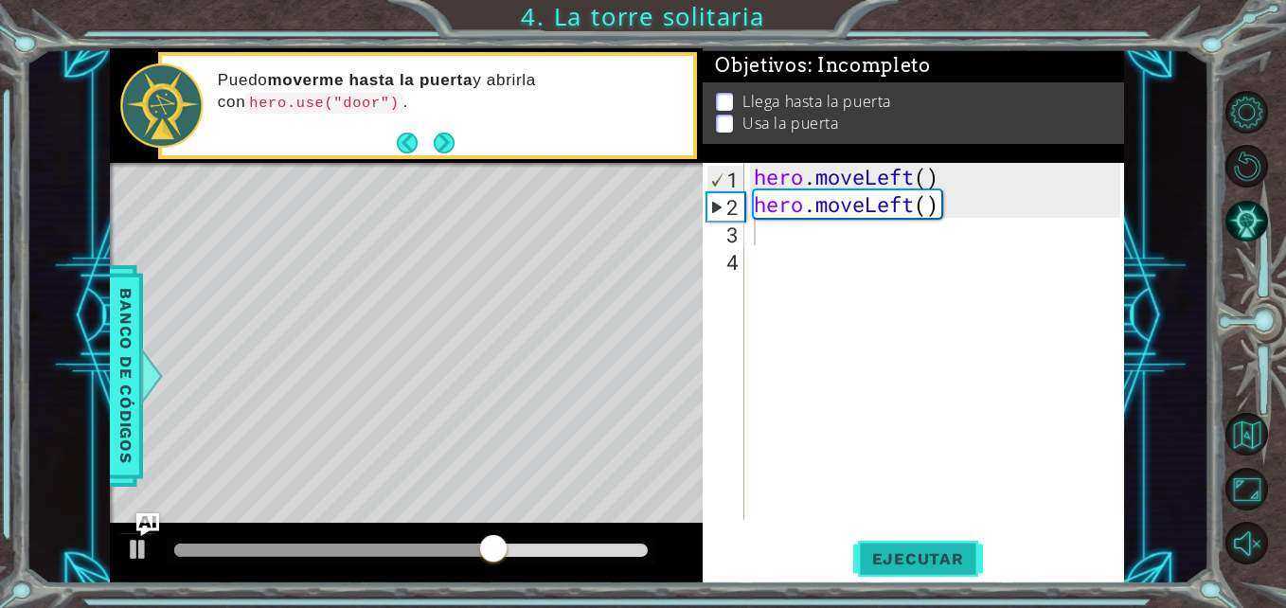
click at [964, 575] on button "Ejecutar" at bounding box center [918, 559] width 130 height 42
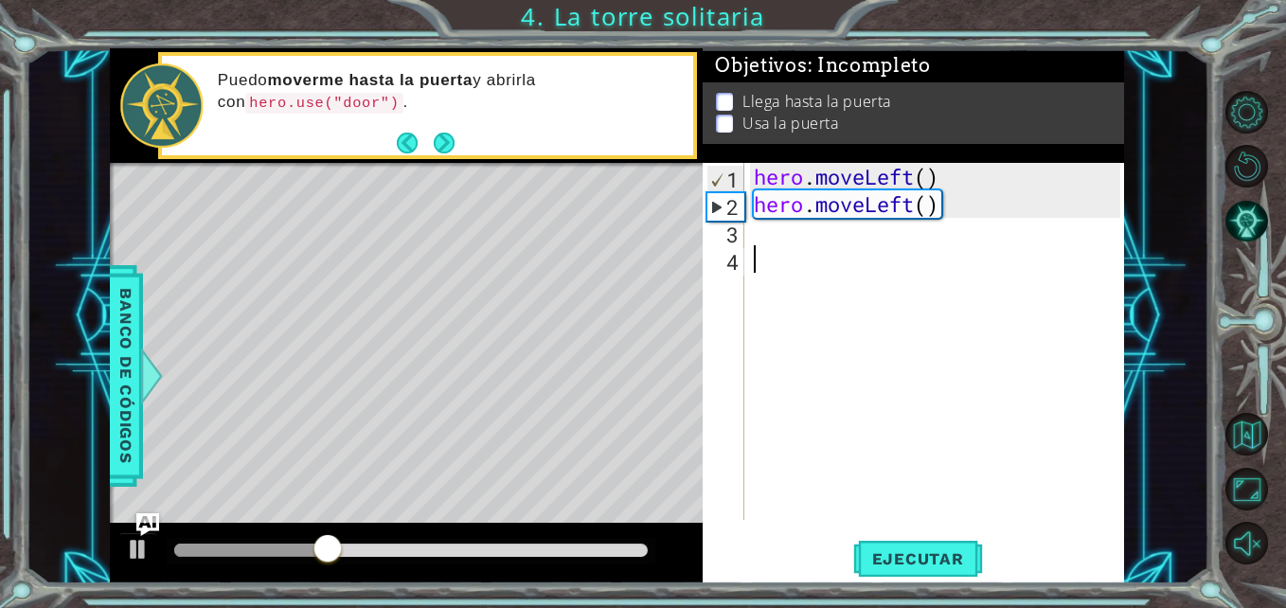
click at [880, 250] on div "hero . moveLeft ( ) hero . moveLeft ( )" at bounding box center [939, 369] width 379 height 412
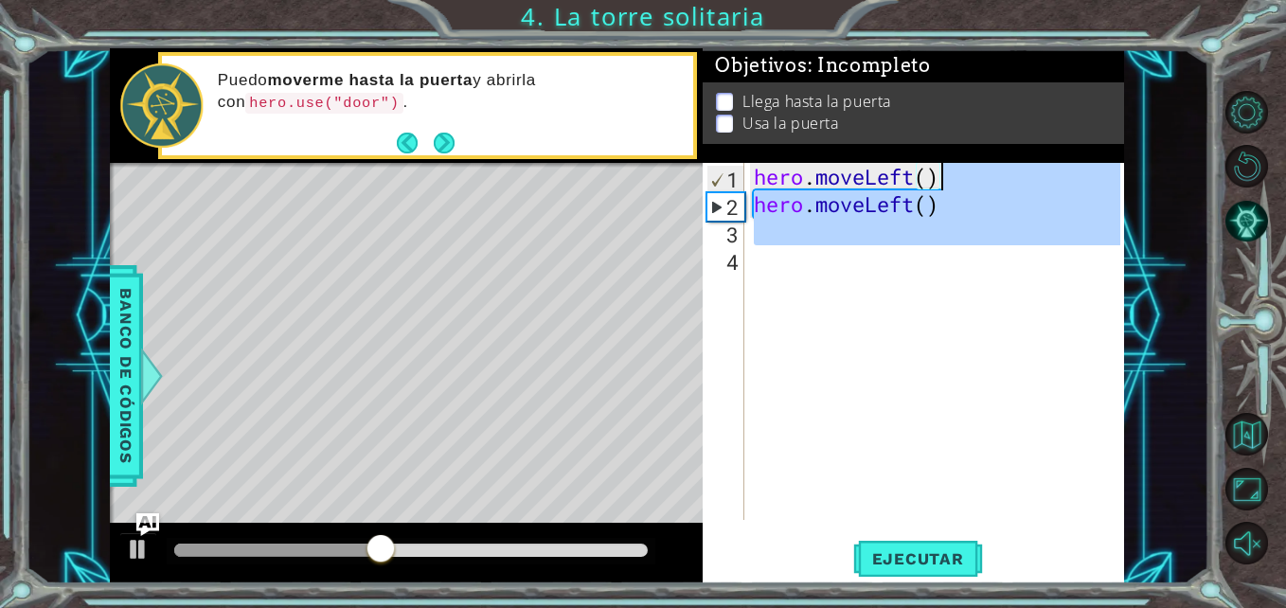
drag, startPoint x: 880, startPoint y: 250, endPoint x: 947, endPoint y: 163, distance: 110.0
click at [947, 163] on div "hero . moveLeft ( ) hero . moveLeft ( )" at bounding box center [939, 369] width 379 height 412
click at [947, 163] on div "hero . moveLeft ( ) hero . moveLeft ( )" at bounding box center [934, 341] width 369 height 357
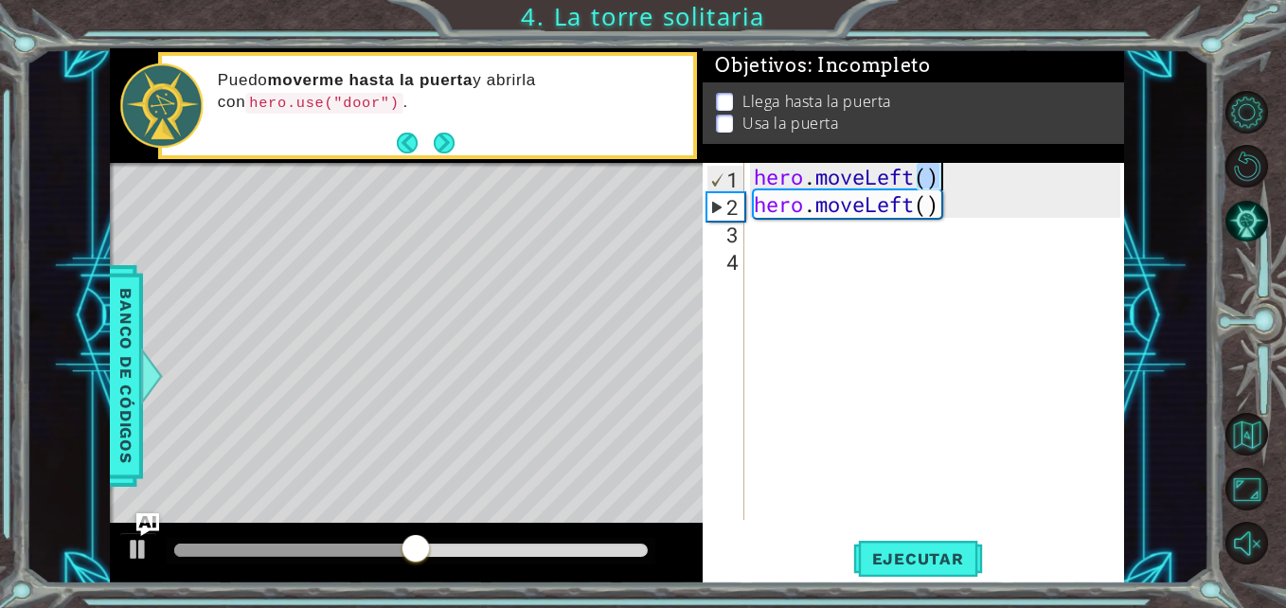
click at [947, 163] on div "hero . moveLeft ( ) hero . moveLeft ( )" at bounding box center [939, 369] width 379 height 412
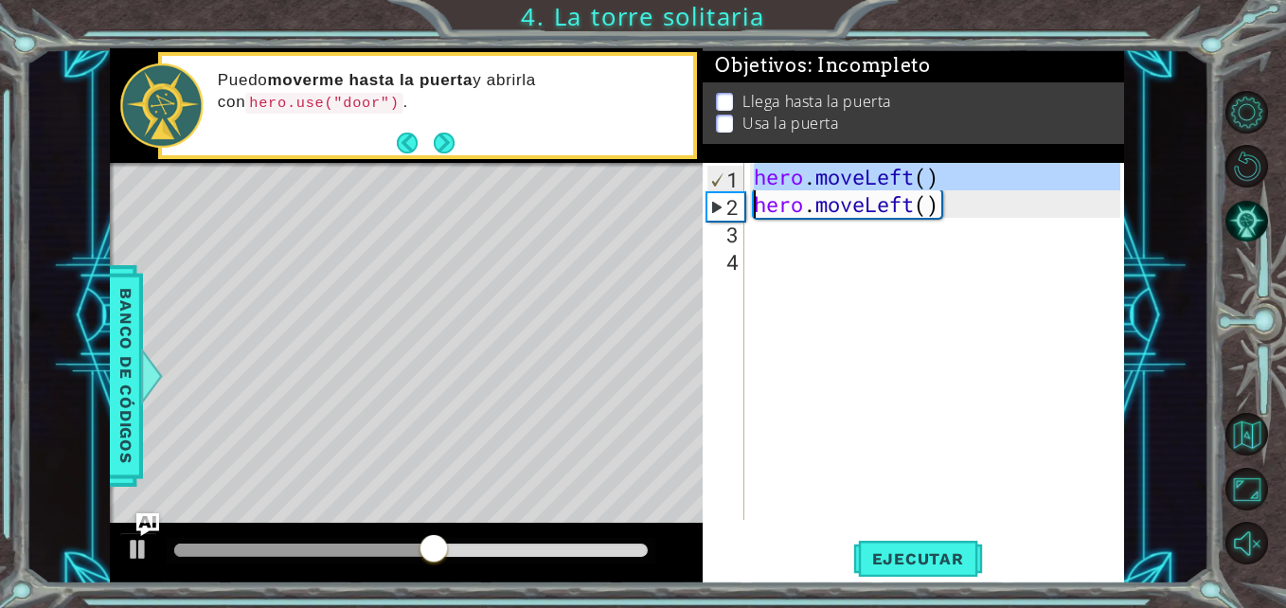
click at [947, 163] on div "hero . moveLeft ( ) hero . moveLeft ( )" at bounding box center [939, 369] width 379 height 412
click at [947, 163] on div "hero . moveLeft ( ) hero . moveLeft ( )" at bounding box center [934, 341] width 369 height 357
click at [947, 163] on div "hero . moveLeft ( ) hero . moveLeft ( )" at bounding box center [939, 369] width 379 height 412
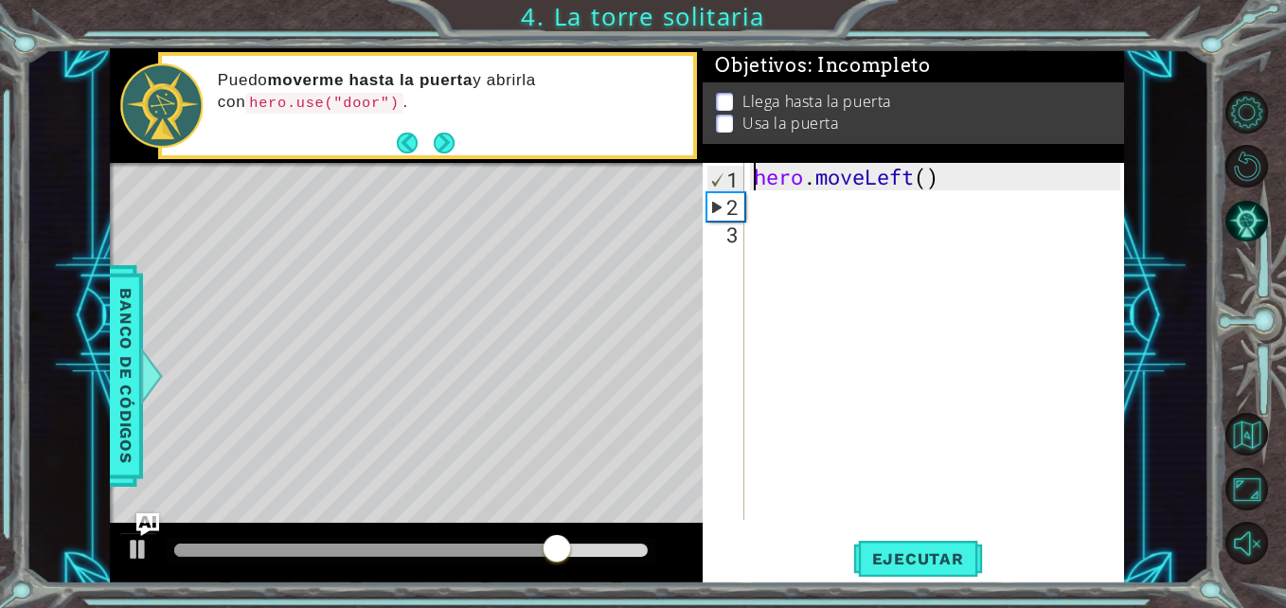
click at [947, 163] on div "hero . moveLeft ( )" at bounding box center [939, 369] width 379 height 412
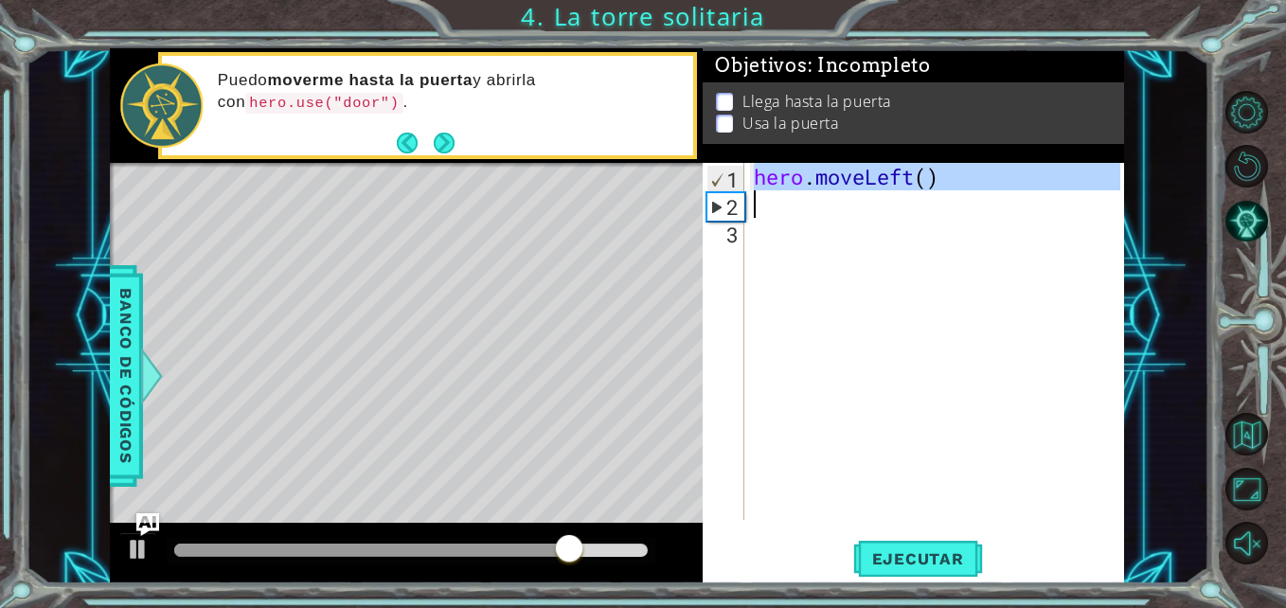
click at [947, 163] on div "hero . moveLeft ( )" at bounding box center [939, 369] width 379 height 412
type textarea "hero.moveLeft()"
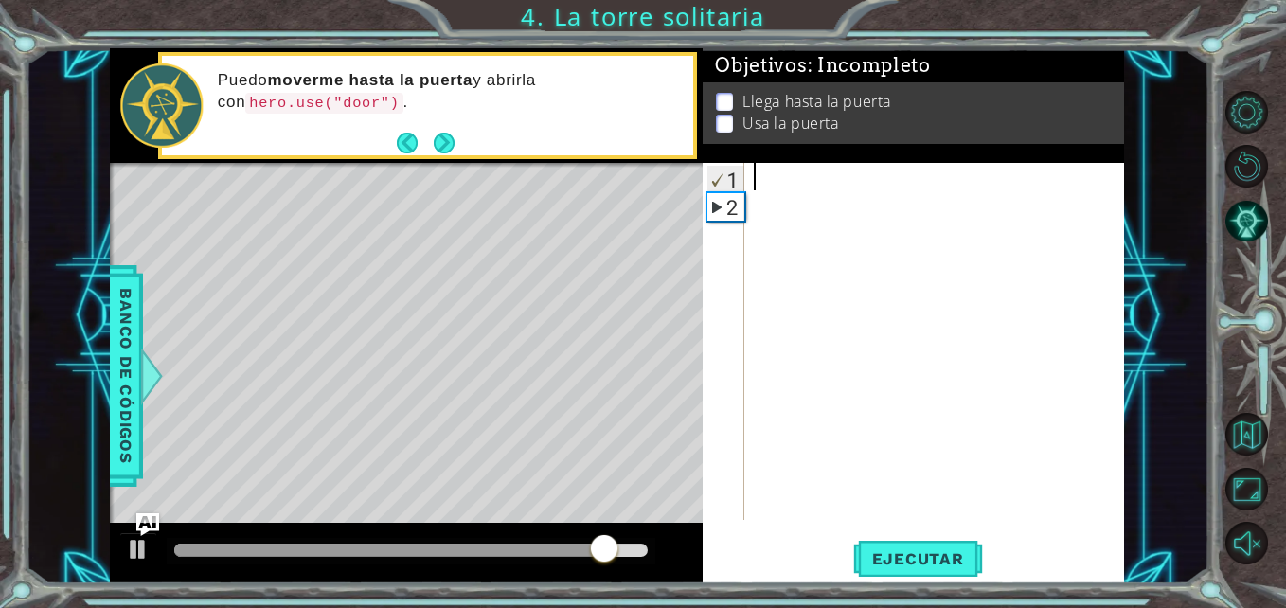
type textarea "h"
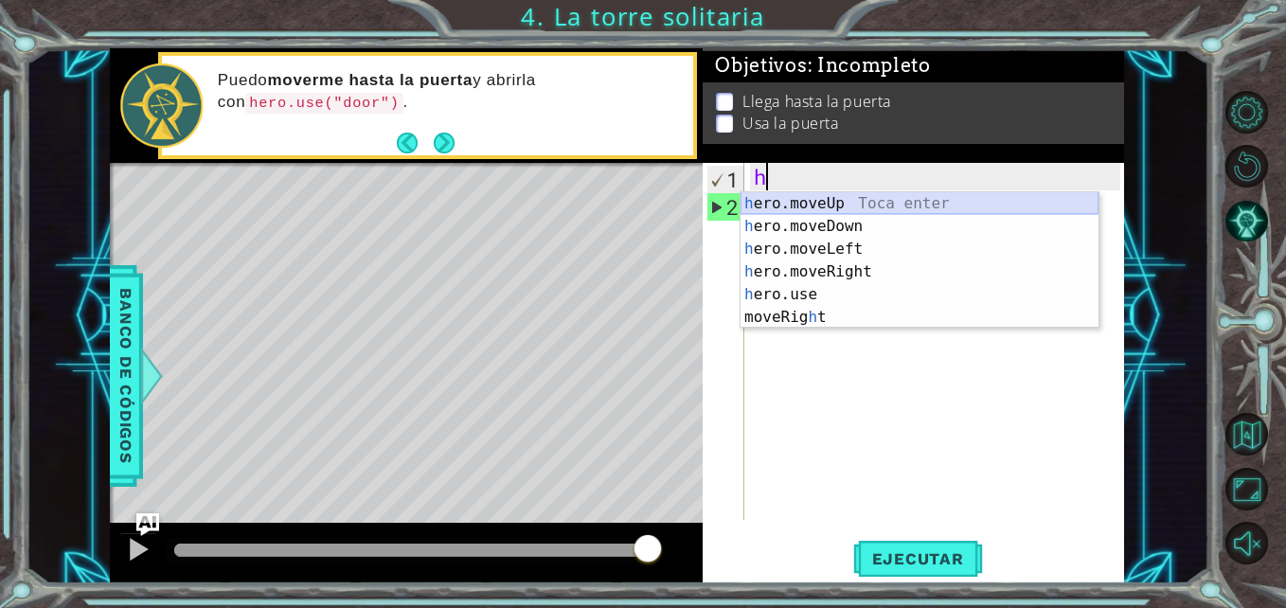
click at [877, 203] on div "h ero.moveUp Toca enter h ero.moveDown Toca enter h ero.moveLeft Toca enter h e…" at bounding box center [919, 283] width 358 height 182
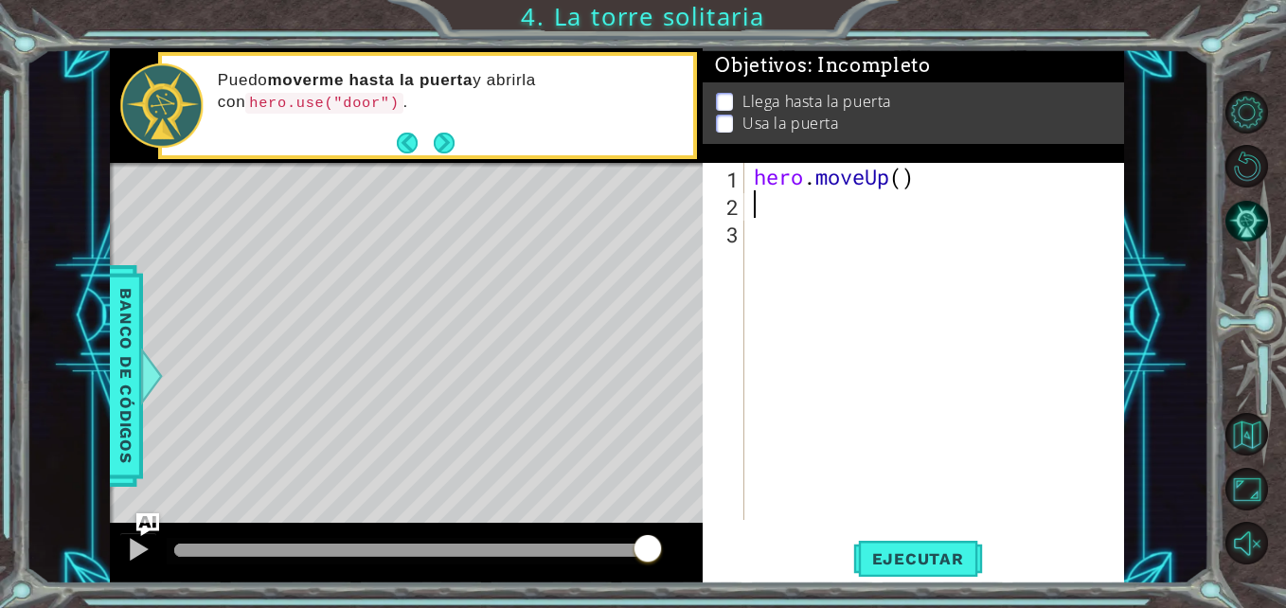
type textarea "h"
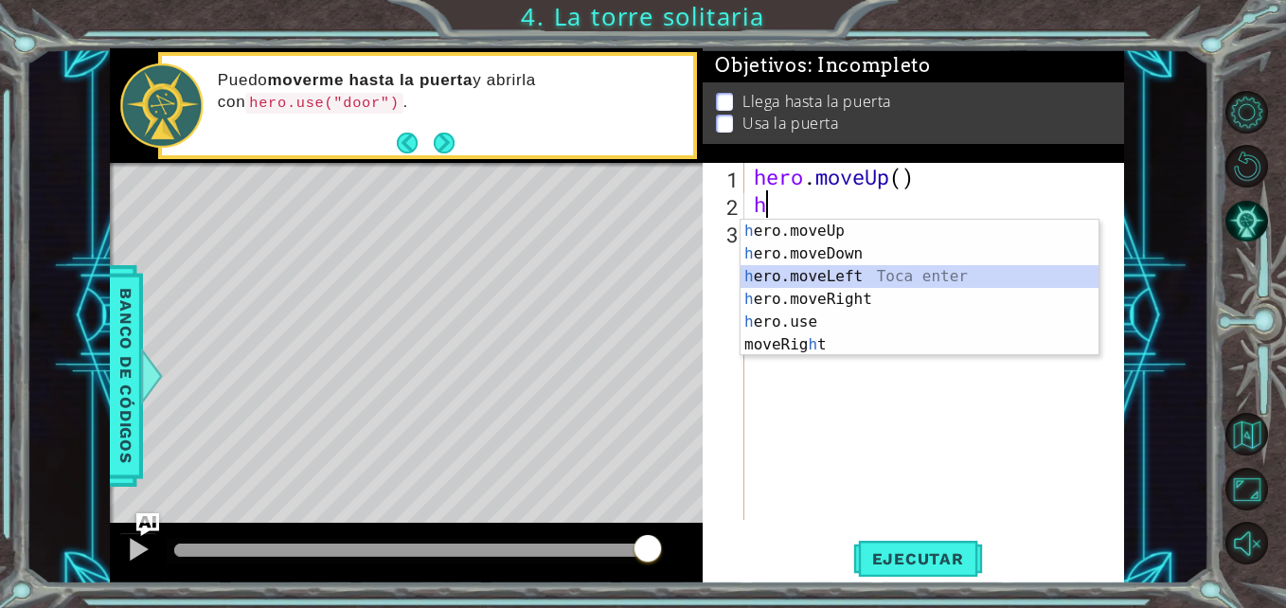
click at [867, 277] on div "h ero.moveUp Toca enter h ero.moveDown Toca enter h ero.moveLeft Toca enter h e…" at bounding box center [919, 311] width 358 height 182
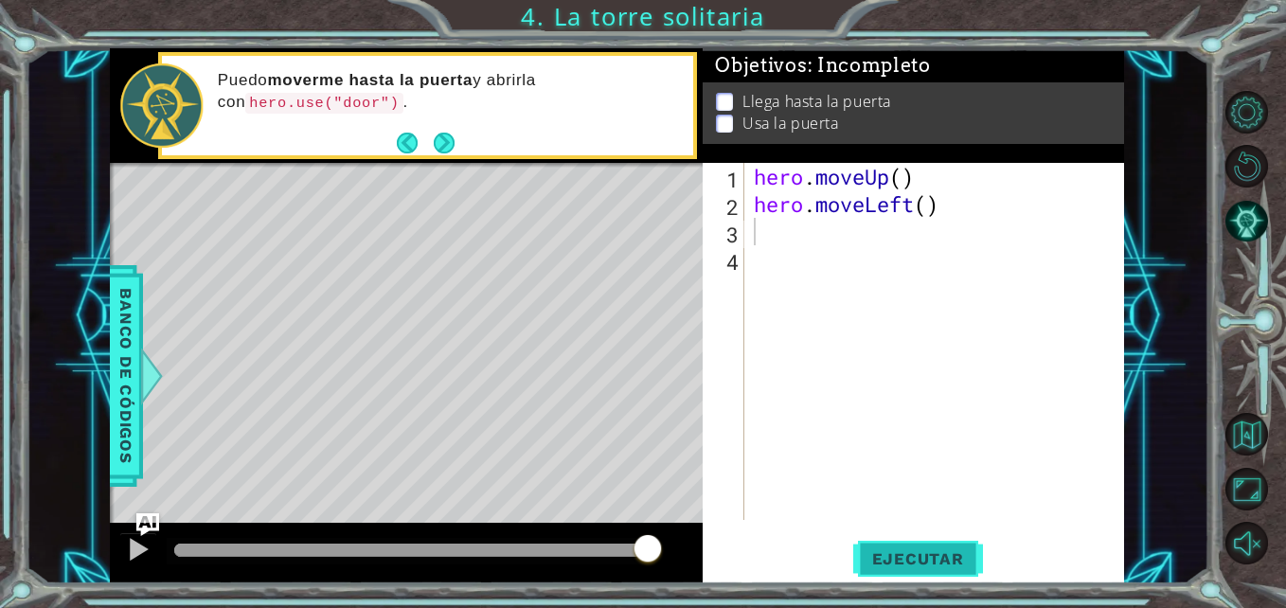
click at [938, 563] on span "Ejecutar" at bounding box center [918, 558] width 130 height 19
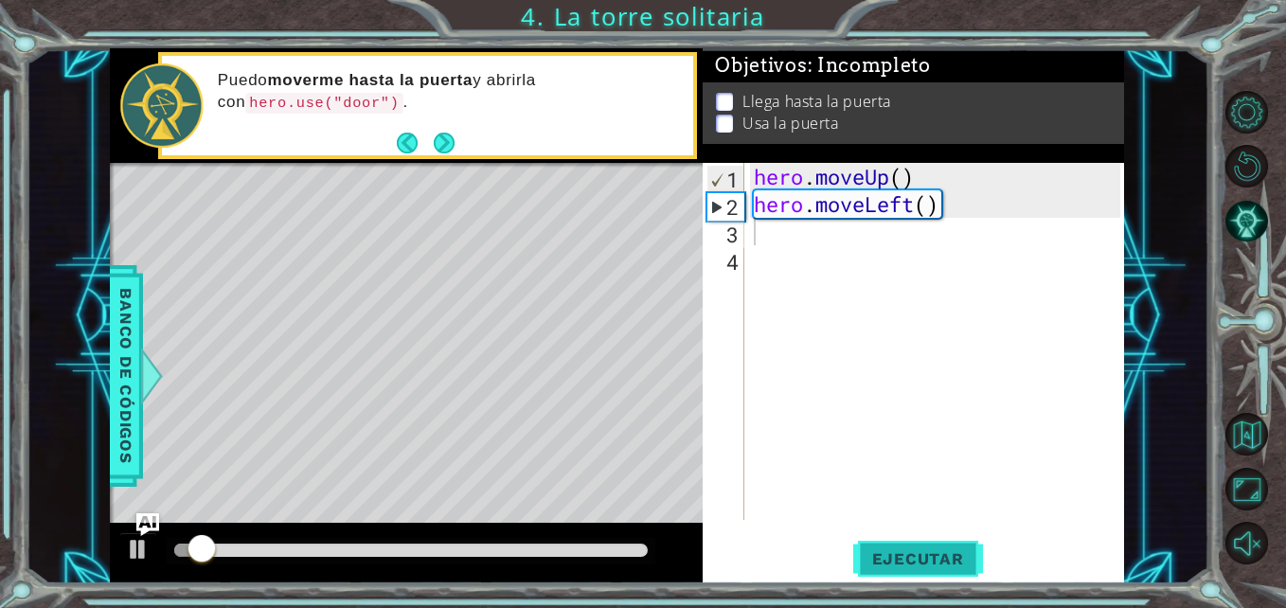
click at [938, 563] on span "Ejecutar" at bounding box center [918, 558] width 130 height 19
click at [852, 199] on div "hero . moveUp ( ) hero . moveLeft ( )" at bounding box center [939, 369] width 379 height 412
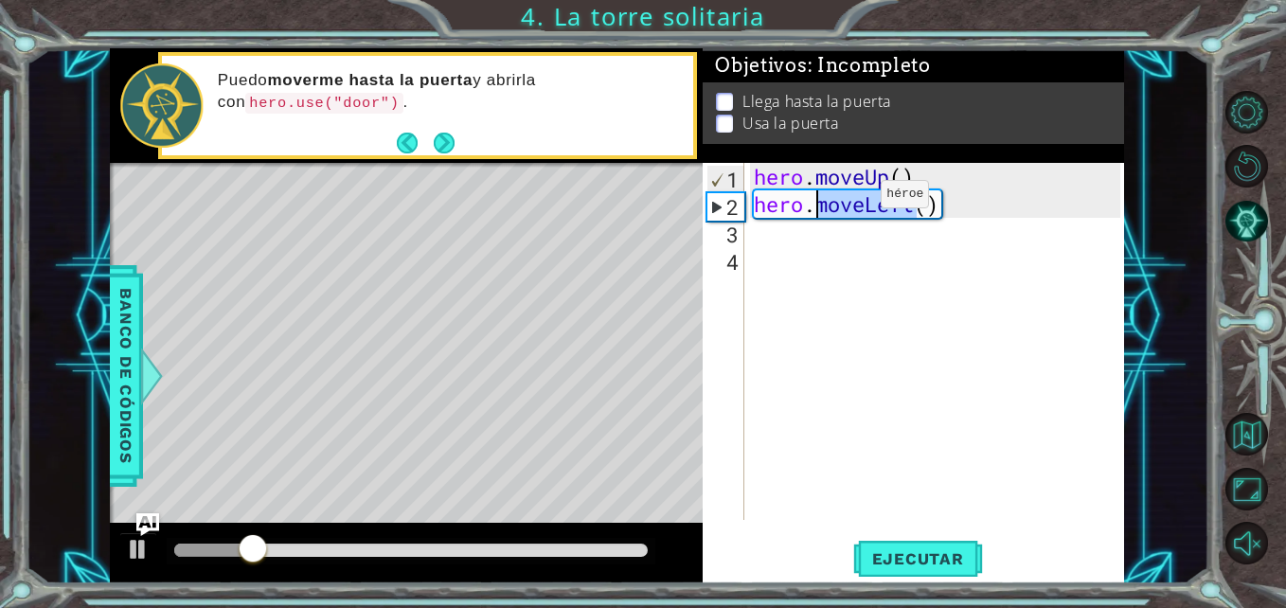
click at [852, 199] on div "hero . moveUp ( ) hero . moveLeft ( )" at bounding box center [939, 369] width 379 height 412
type textarea "hero.moveLeft()"
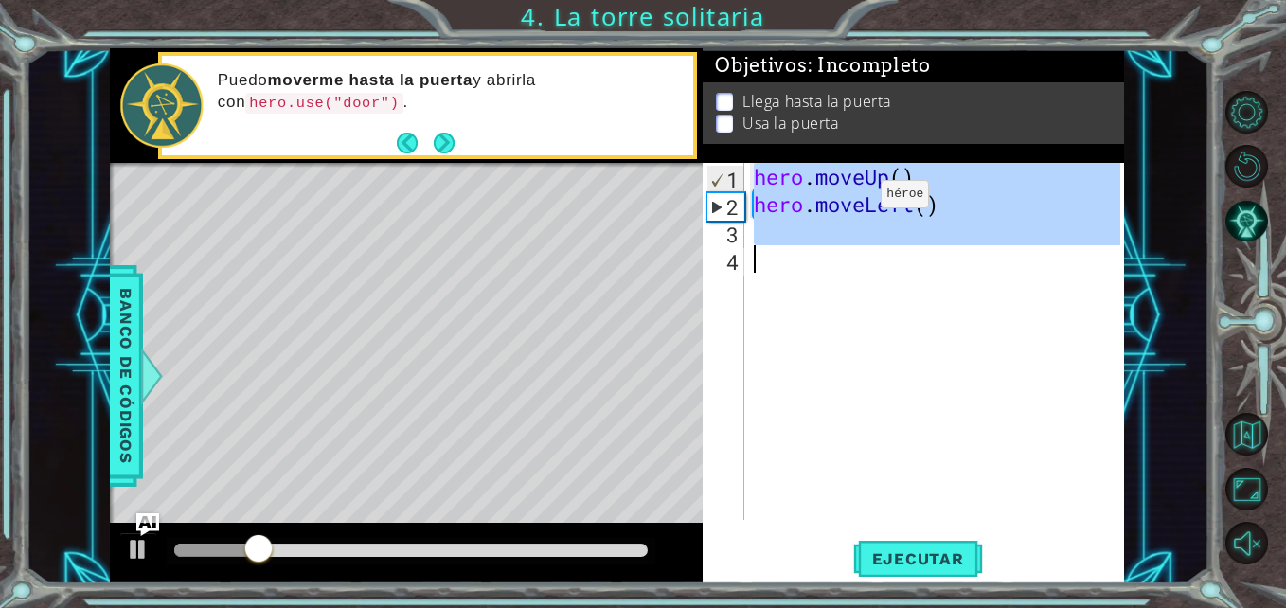
click at [852, 199] on div "hero . moveUp ( ) hero . moveLeft ( )" at bounding box center [939, 369] width 379 height 412
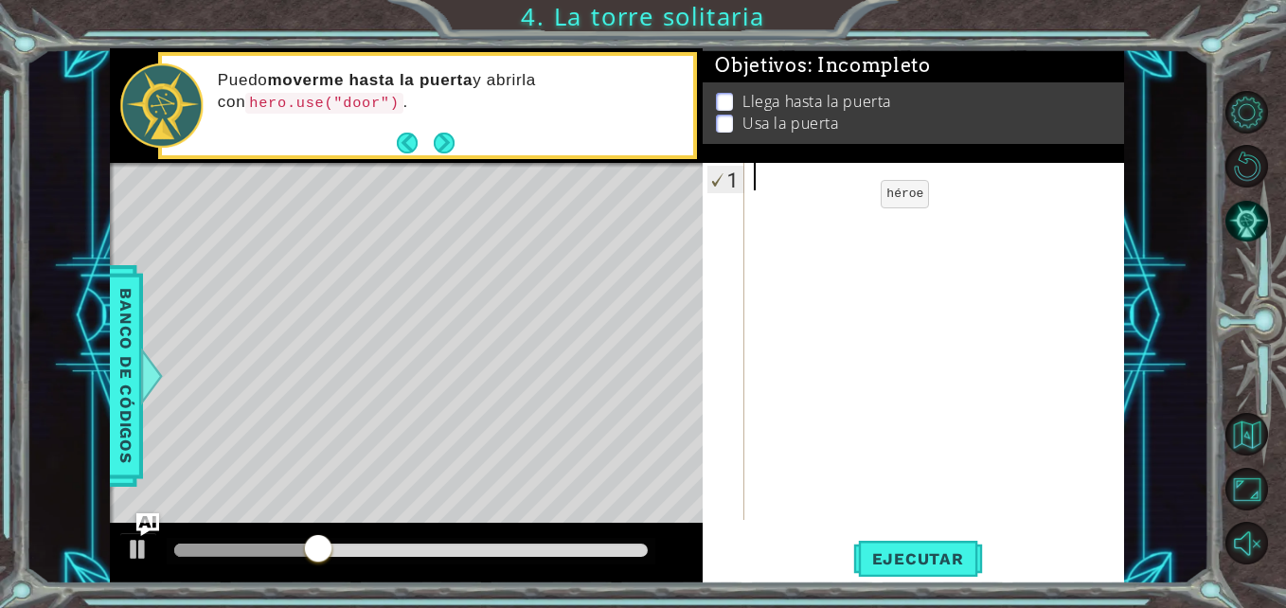
type textarea "h"
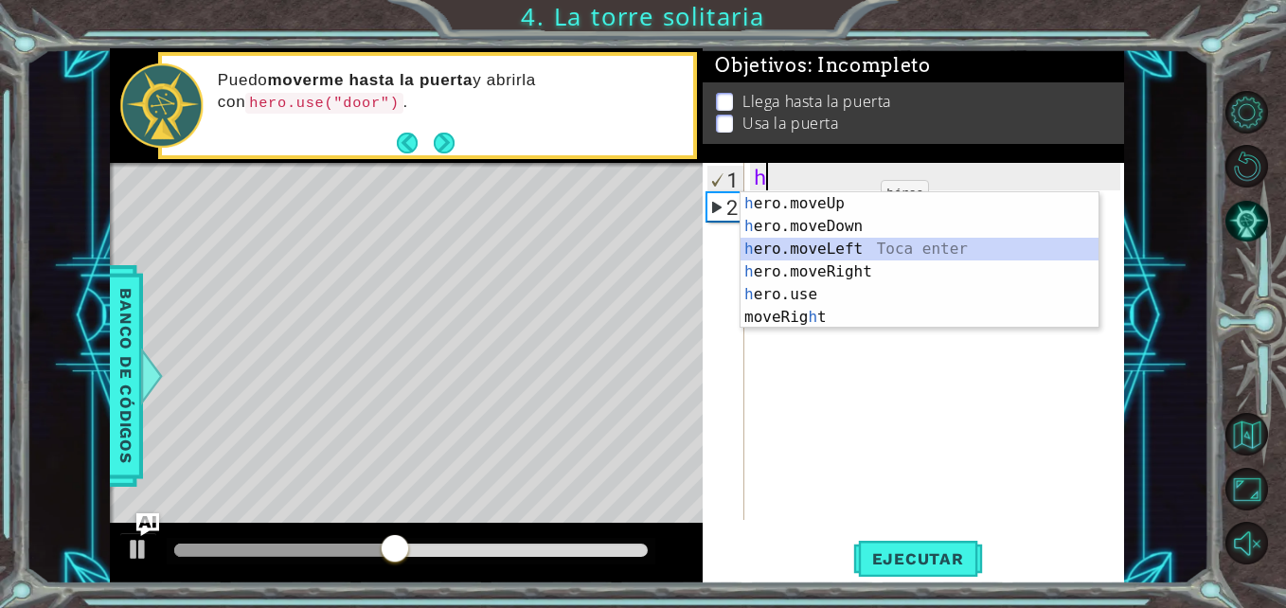
click at [842, 251] on div "h ero.moveUp Toca enter h ero.moveDown Toca enter h ero.moveLeft Toca enter h e…" at bounding box center [919, 283] width 358 height 182
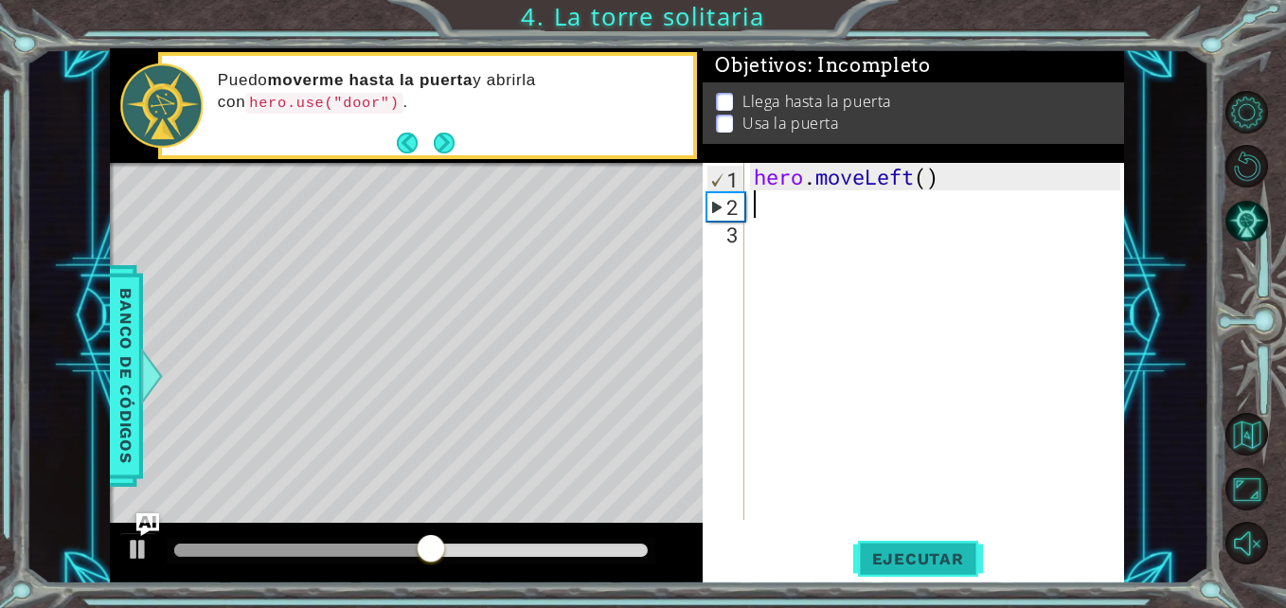
click at [929, 566] on span "Ejecutar" at bounding box center [918, 558] width 130 height 19
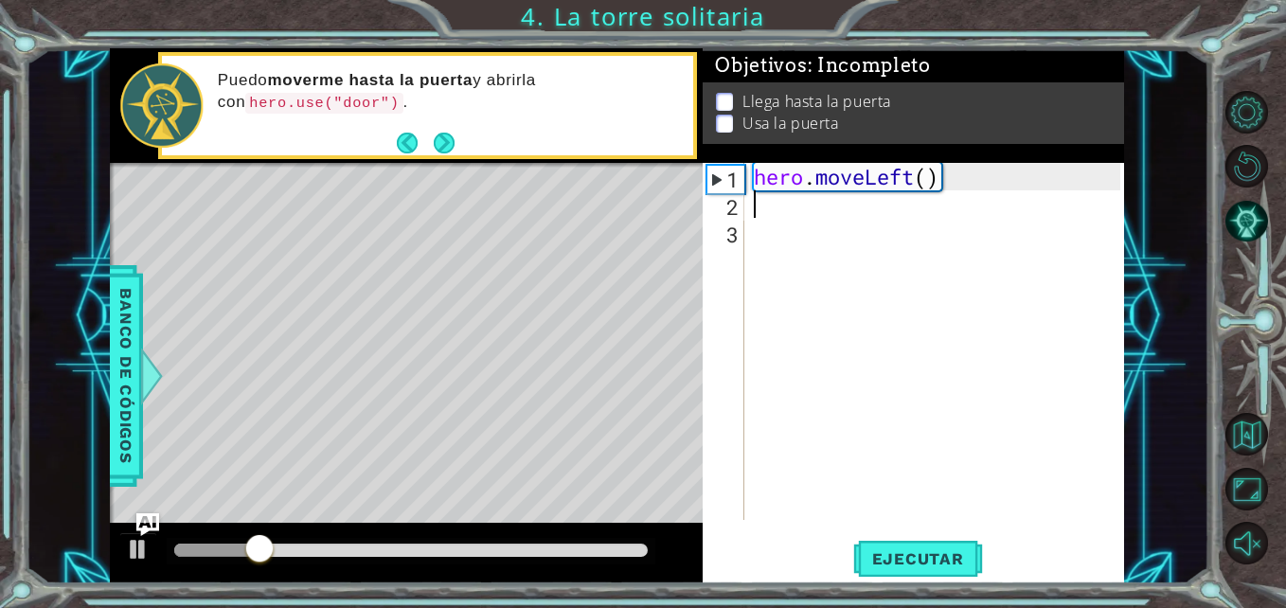
type textarea "h"
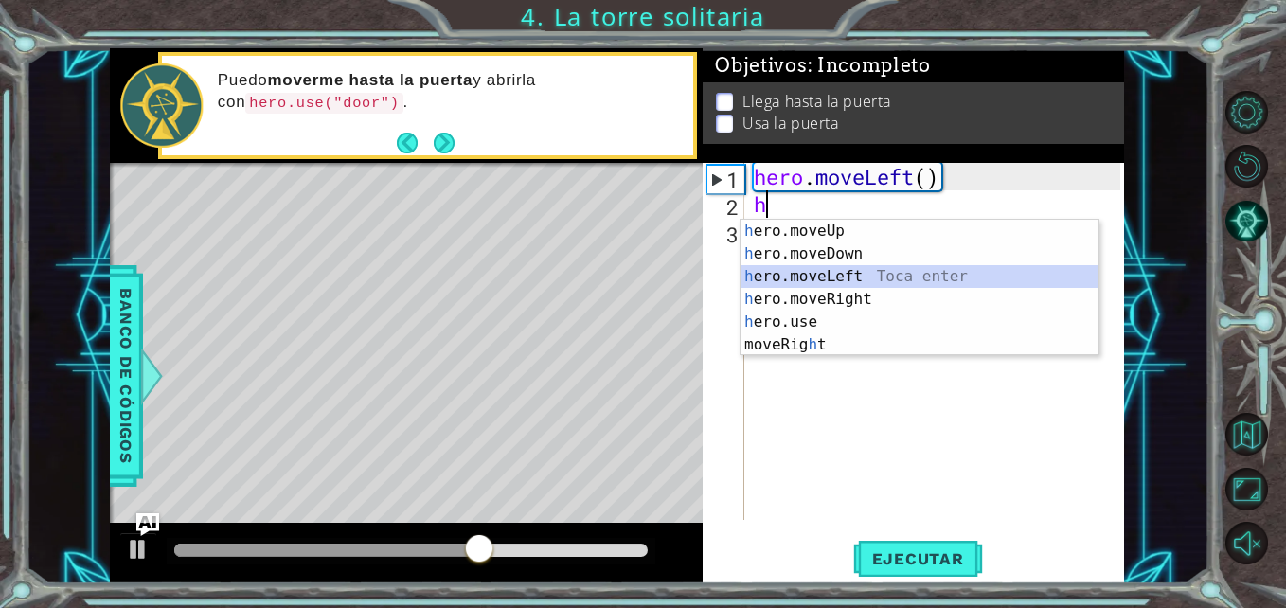
click at [859, 276] on div "h ero.moveUp Toca enter h ero.moveDown Toca enter h ero.moveLeft Toca enter h e…" at bounding box center [919, 311] width 358 height 182
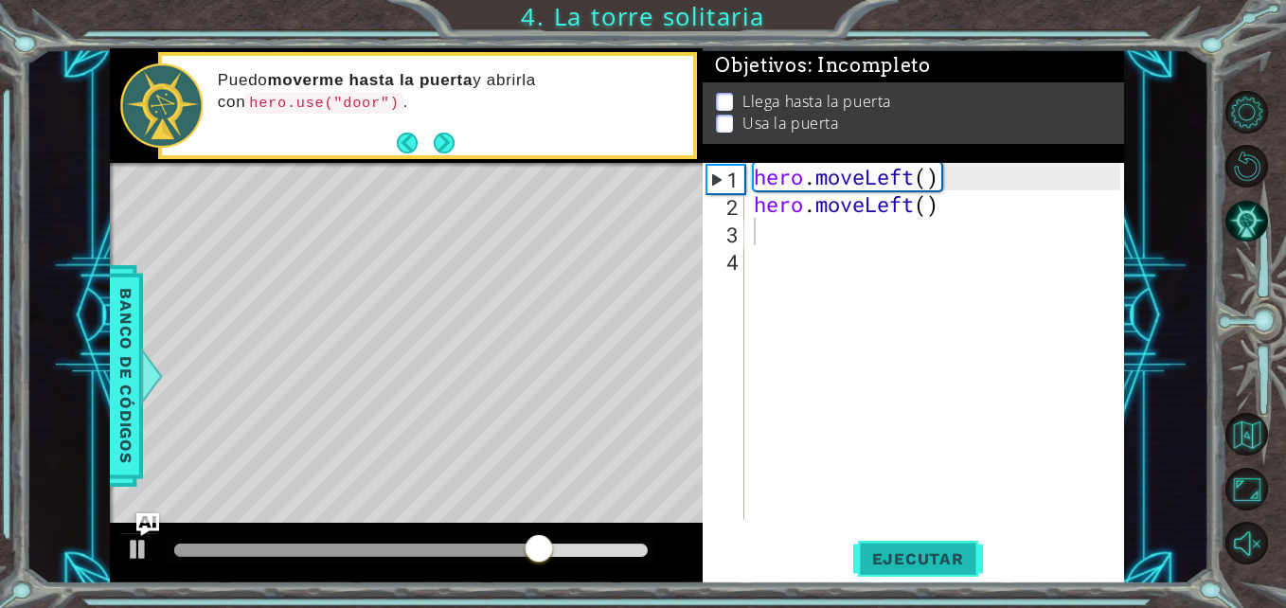
click at [937, 552] on span "Ejecutar" at bounding box center [918, 558] width 130 height 19
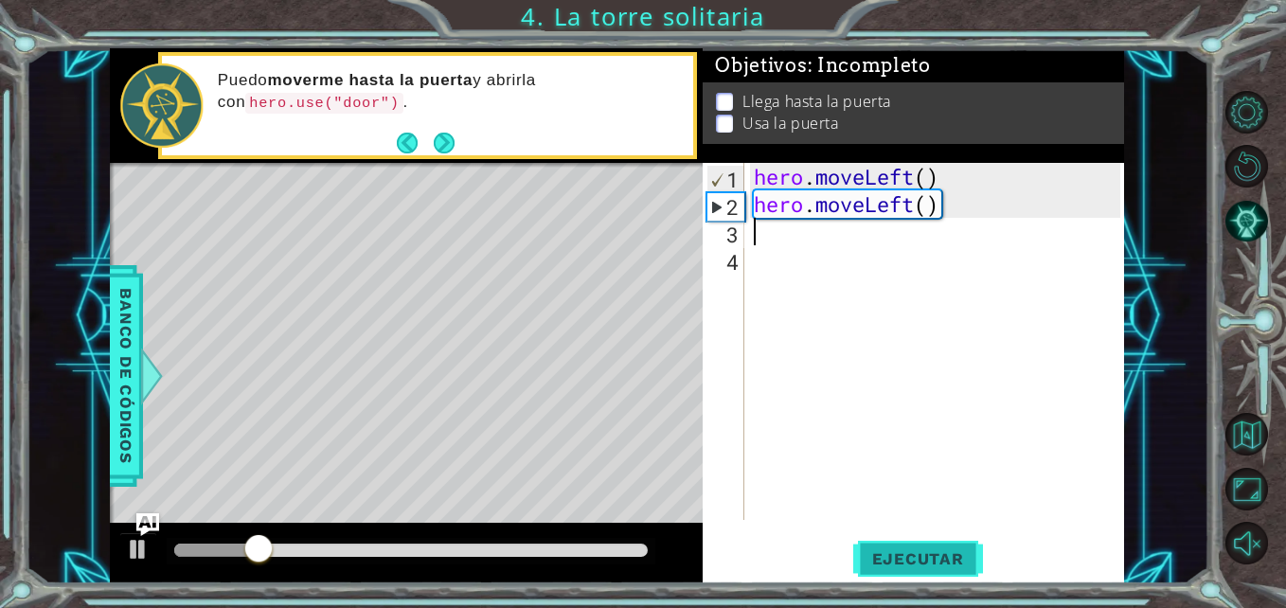
type textarea "h"
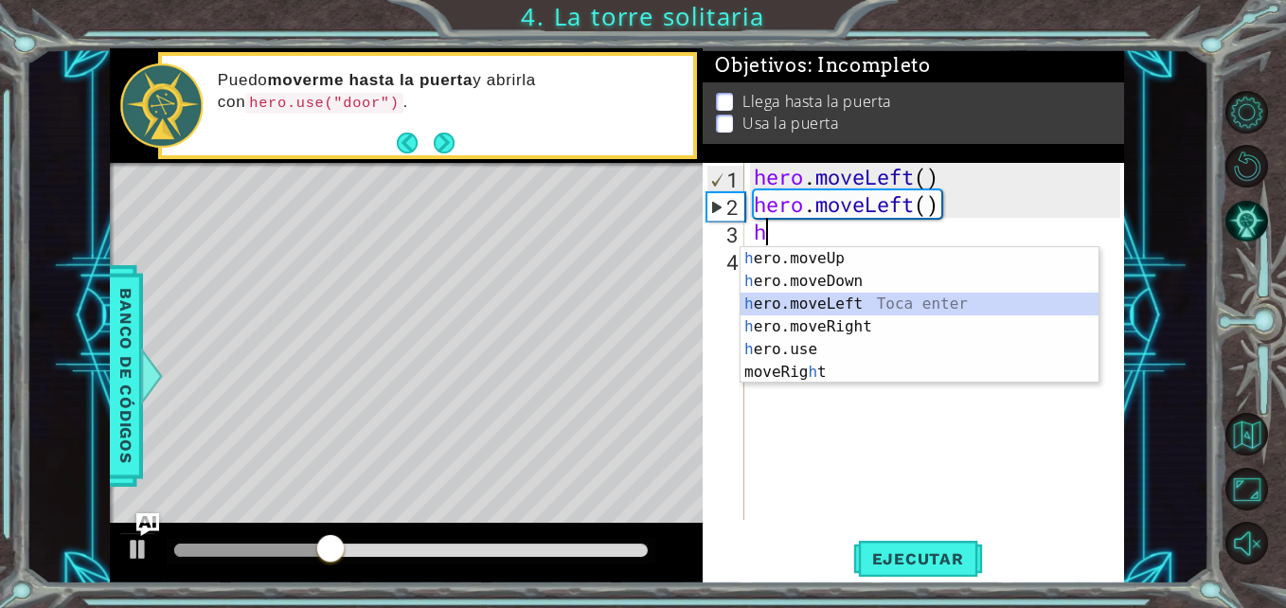
click at [852, 301] on div "h ero.moveUp Toca enter h ero.moveDown Toca enter h ero.moveLeft Toca enter h e…" at bounding box center [919, 338] width 358 height 182
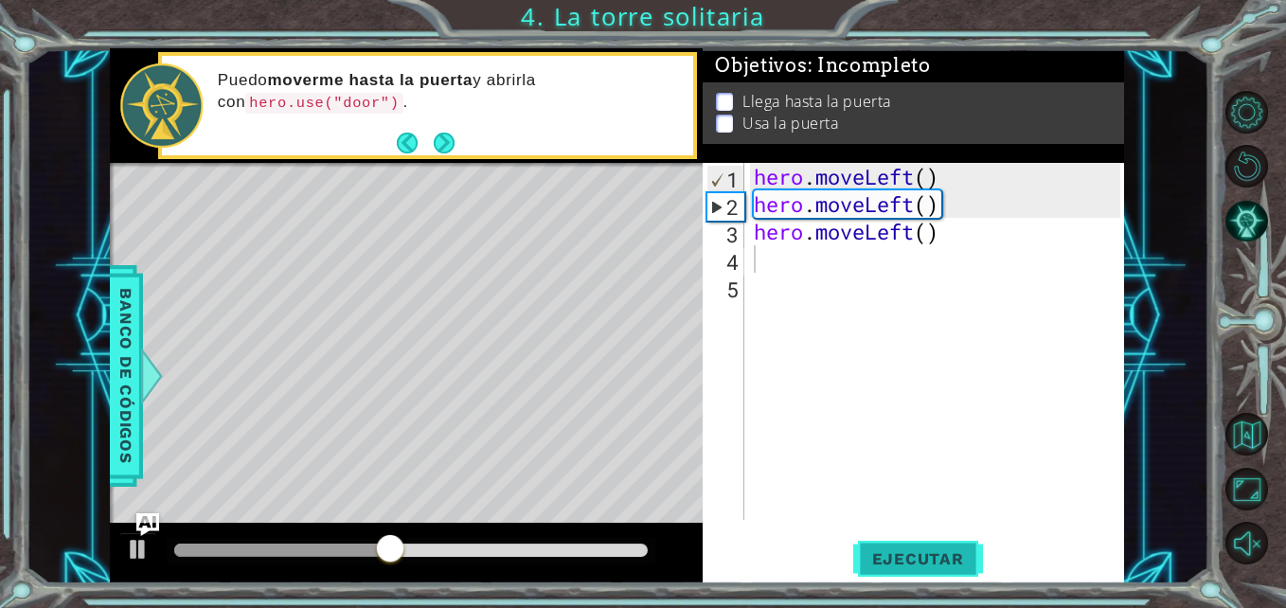
click at [955, 558] on span "Ejecutar" at bounding box center [918, 558] width 130 height 19
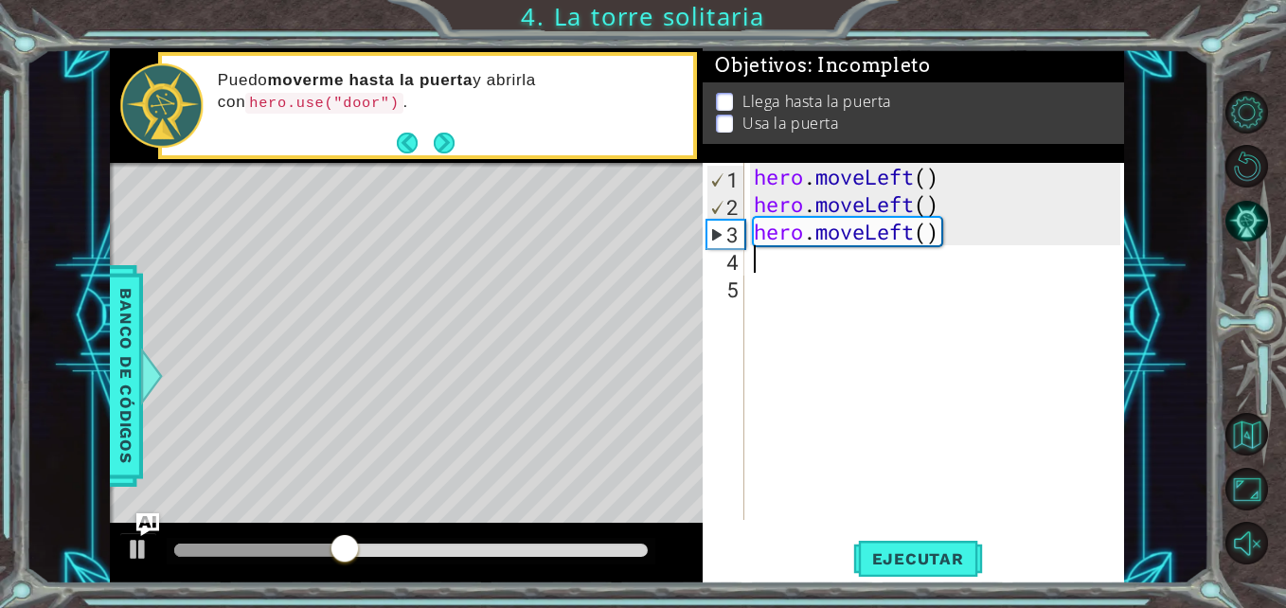
click at [823, 245] on div "hero . moveLeft ( ) hero . moveLeft ( ) hero . moveLeft ( )" at bounding box center [939, 369] width 379 height 412
click at [861, 228] on div "hero . moveLeft ( ) hero . moveLeft ( ) hero . moveLeft ( )" at bounding box center [939, 369] width 379 height 412
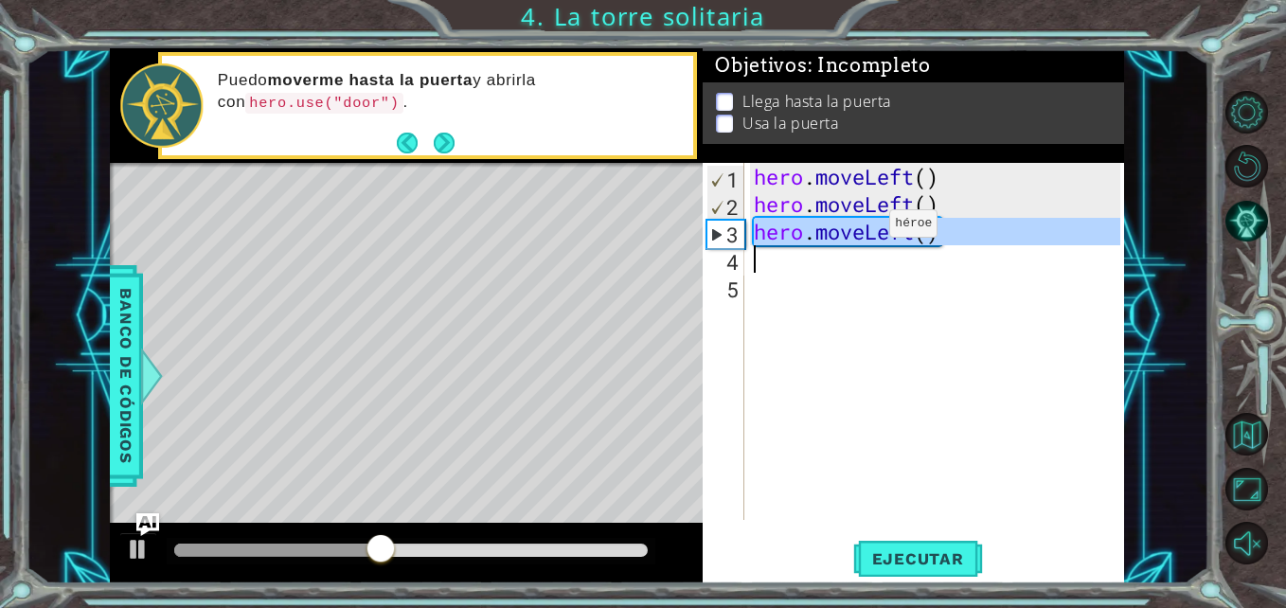
click at [861, 228] on div "hero . moveLeft ( ) hero . moveLeft ( ) hero . moveLeft ( )" at bounding box center [939, 369] width 379 height 412
type textarea "hero.moveLeft()"
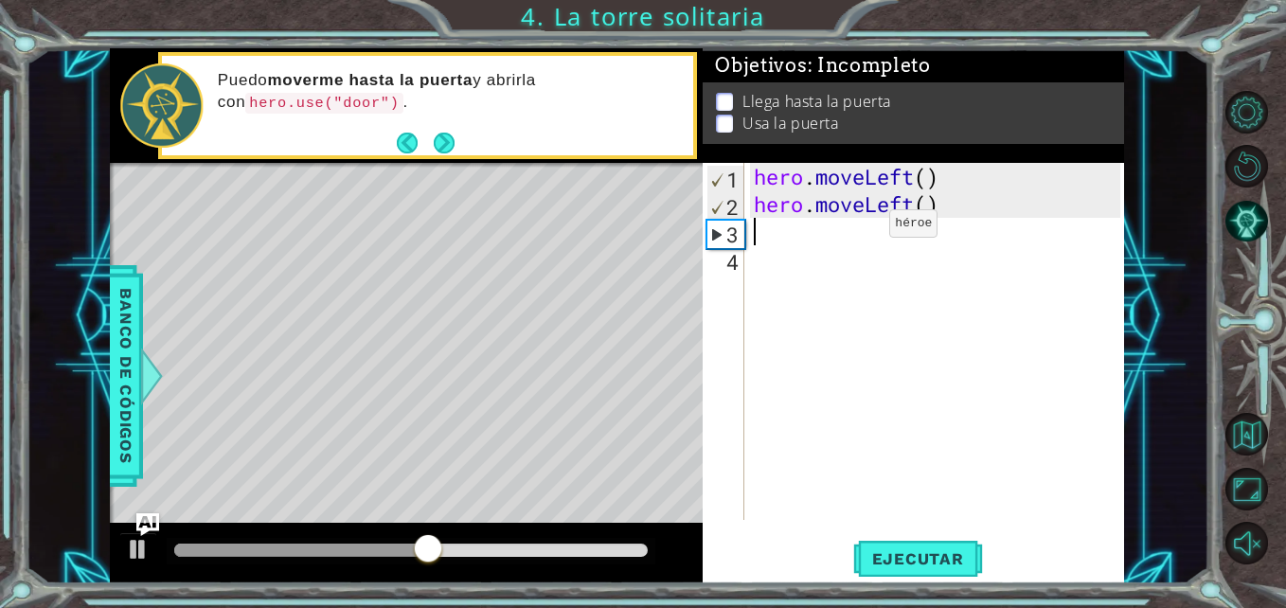
type textarea "h"
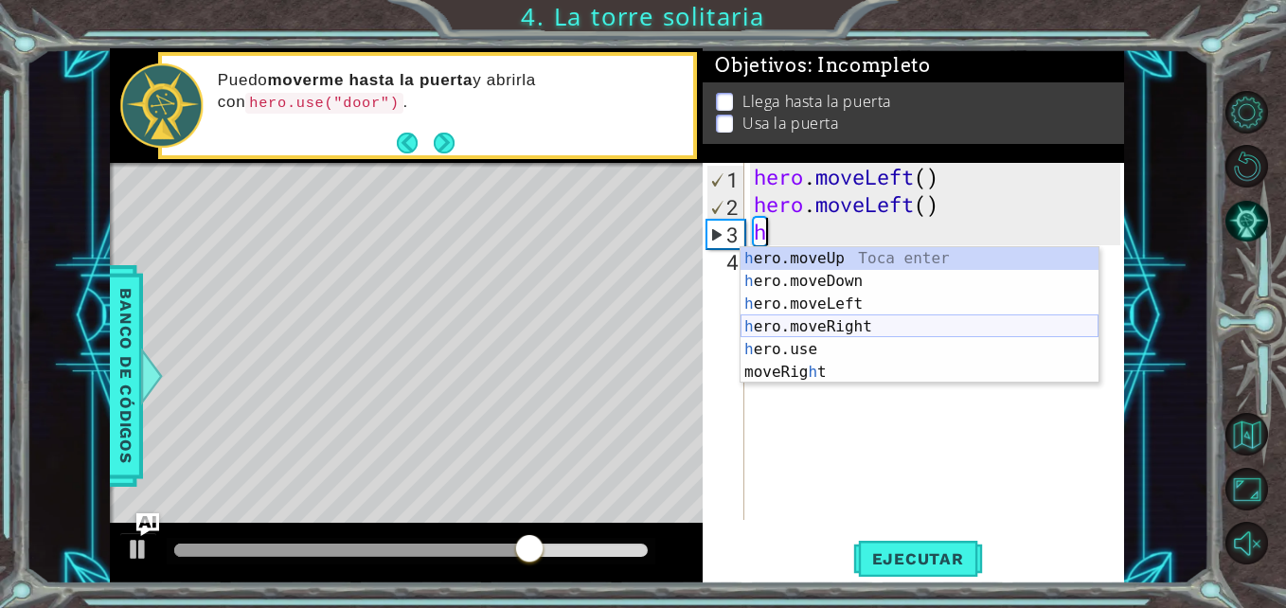
click at [854, 330] on div "h ero.moveUp Toca enter h ero.moveDown Toca enter h ero.moveLeft Toca enter h e…" at bounding box center [919, 338] width 358 height 182
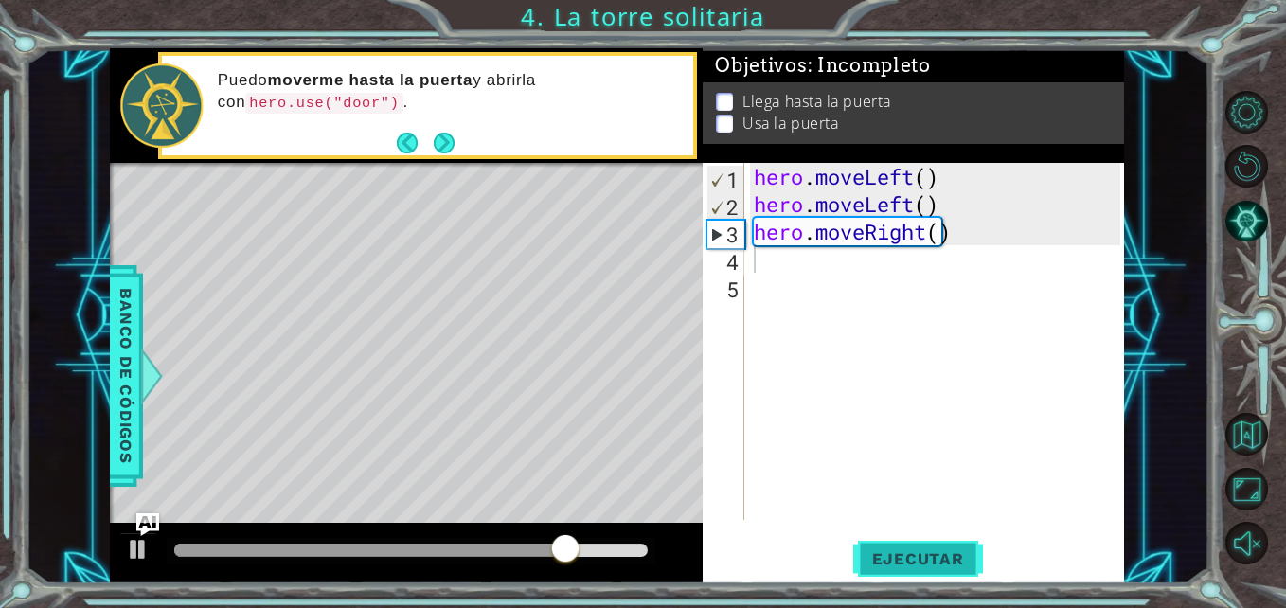
click at [926, 568] on span "Ejecutar" at bounding box center [918, 558] width 130 height 19
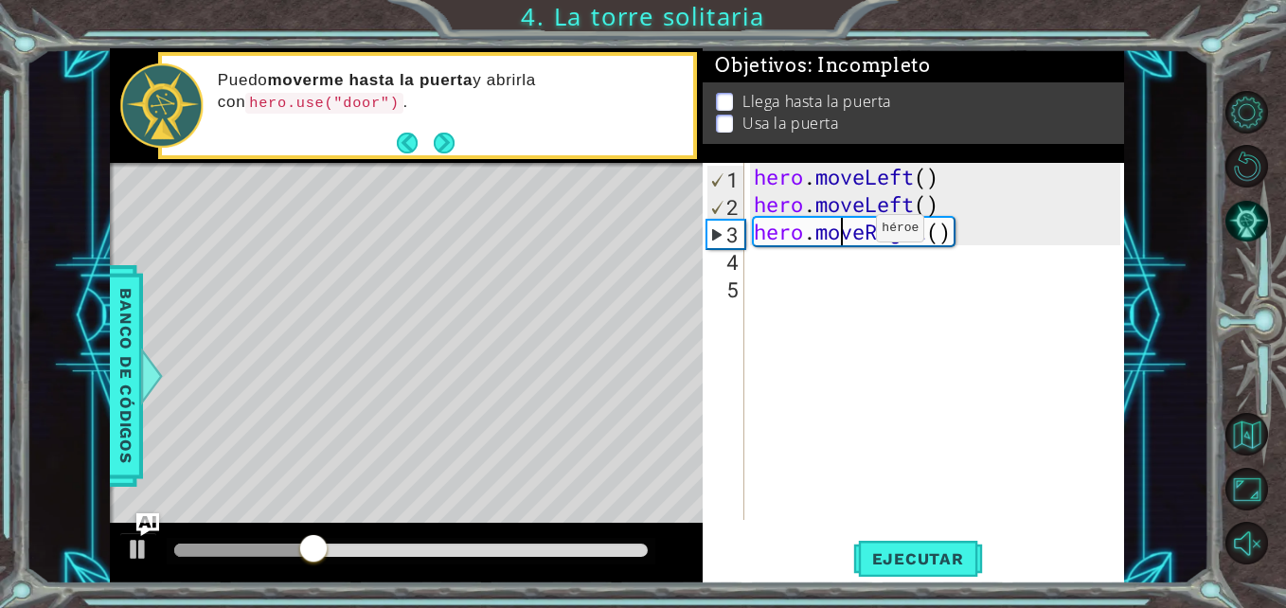
click at [847, 233] on div "hero . moveLeft ( ) hero . moveLeft ( ) hero . moveRight ( )" at bounding box center [939, 369] width 379 height 412
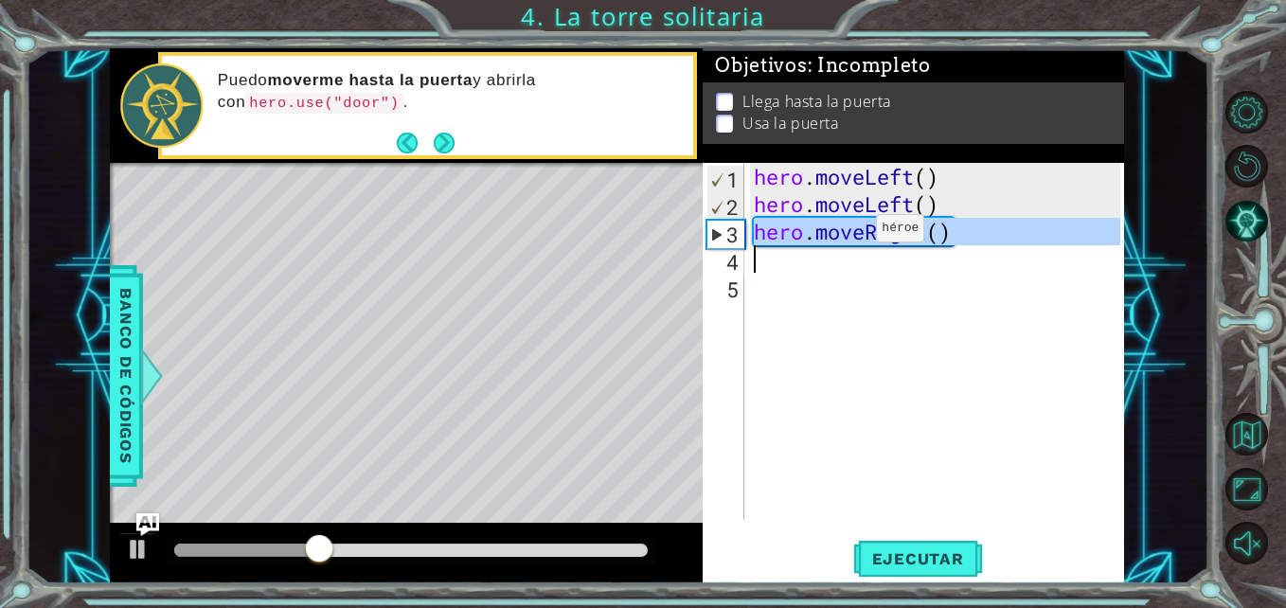
click at [847, 233] on div "hero . moveLeft ( ) hero . moveLeft ( ) hero . moveRight ( )" at bounding box center [939, 369] width 379 height 412
type textarea "hero.moveRight()"
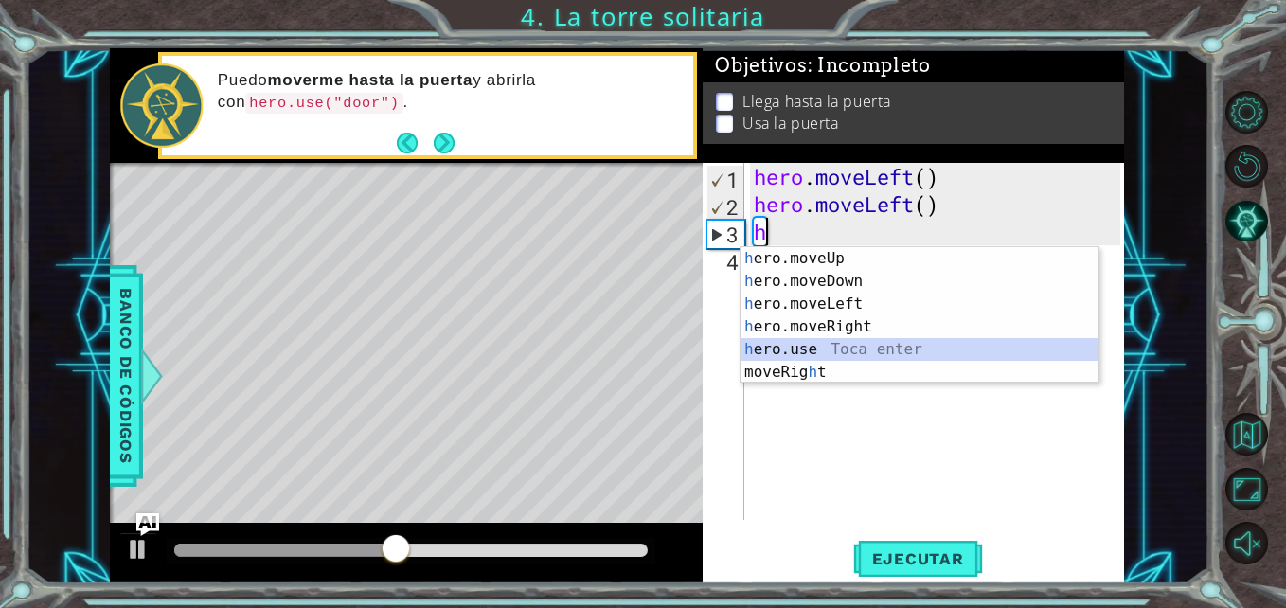
click at [813, 348] on div "h ero.moveUp Toca enter h ero.moveDown Toca enter h ero.moveLeft Toca enter h e…" at bounding box center [919, 338] width 358 height 182
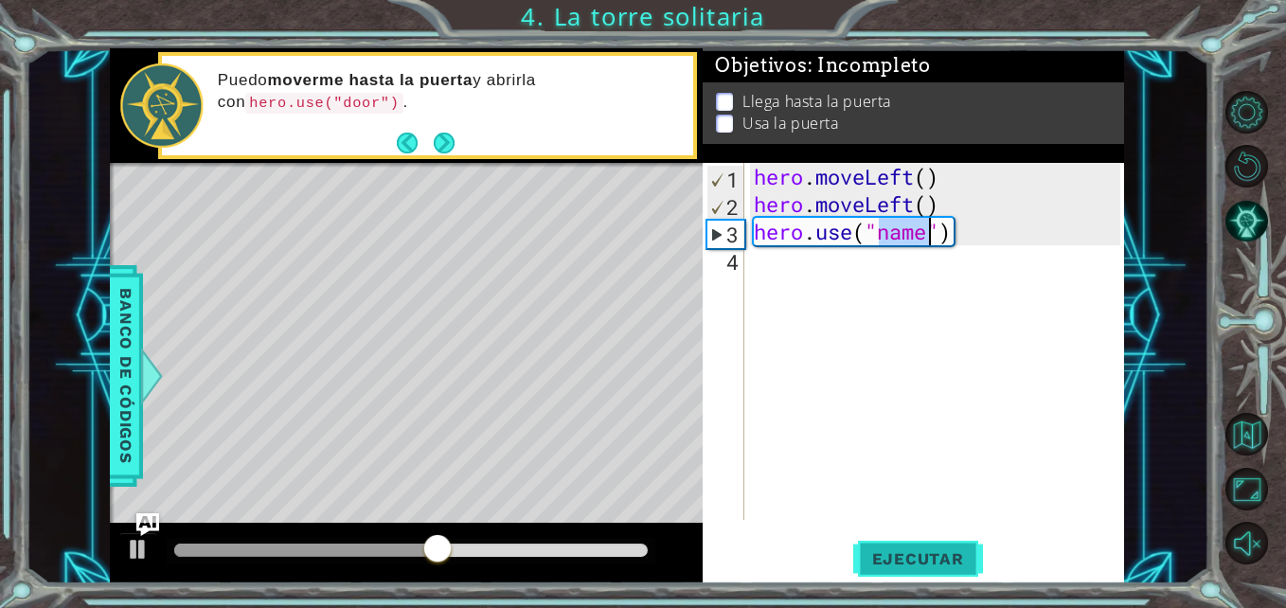
click at [912, 553] on span "Ejecutar" at bounding box center [918, 558] width 130 height 19
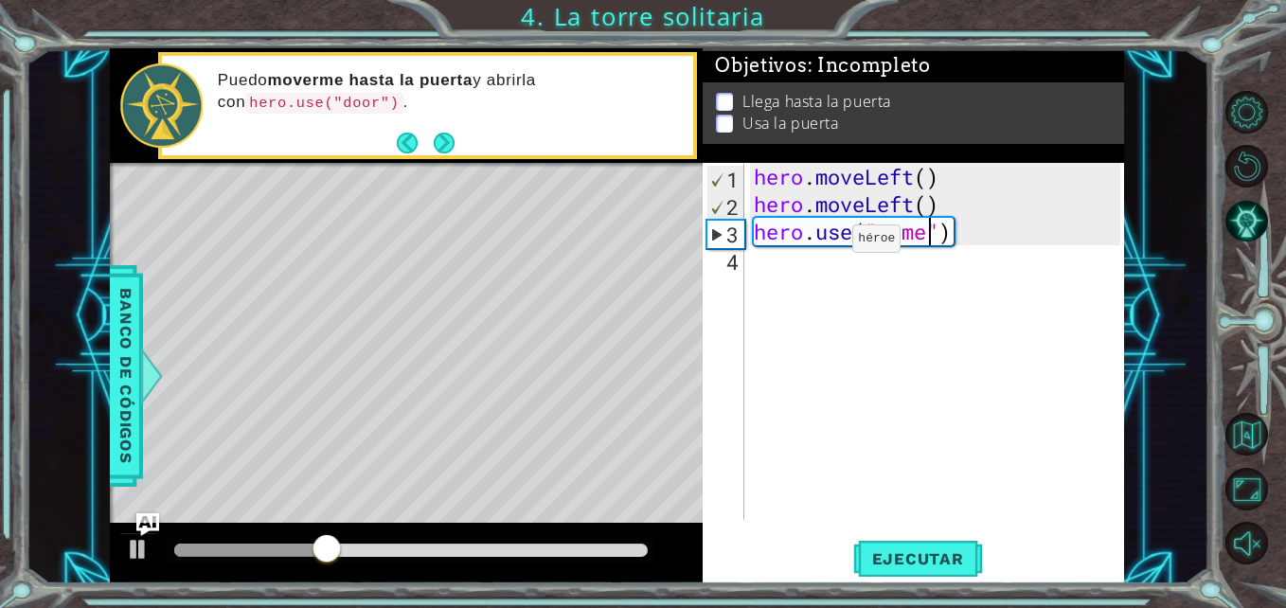
click at [824, 243] on div "hero . moveLeft ( ) hero . moveLeft ( ) hero . use ( "name" )" at bounding box center [939, 369] width 379 height 412
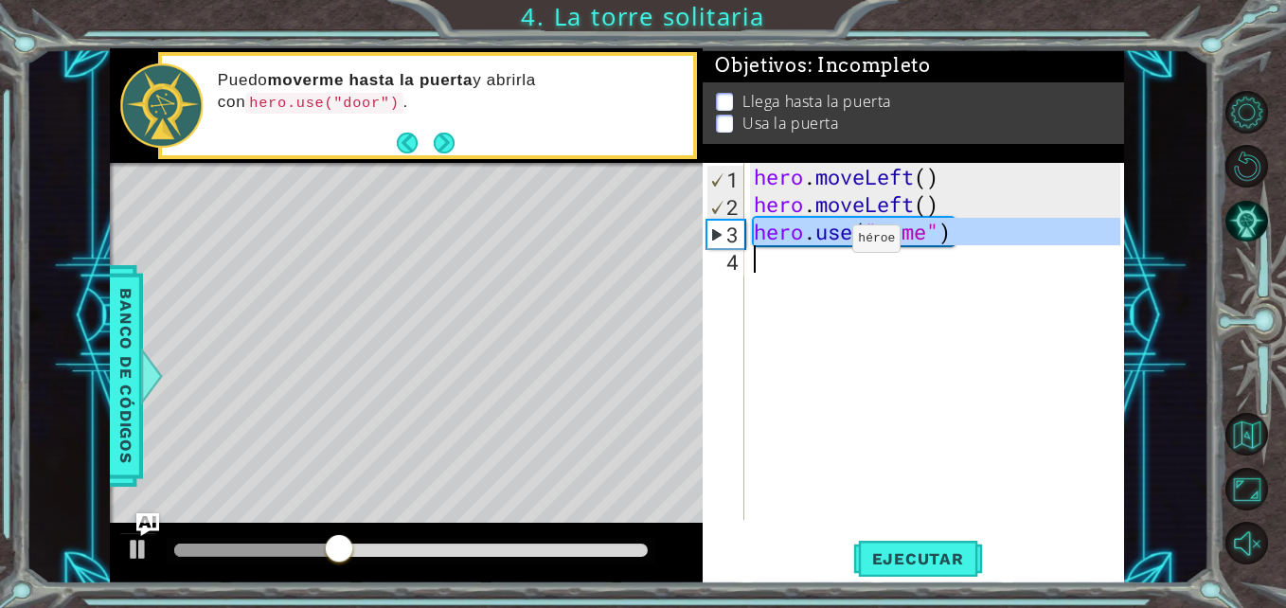
click at [824, 243] on div "hero . moveLeft ( ) hero . moveLeft ( ) hero . use ( "name" )" at bounding box center [939, 369] width 379 height 412
type textarea "}"
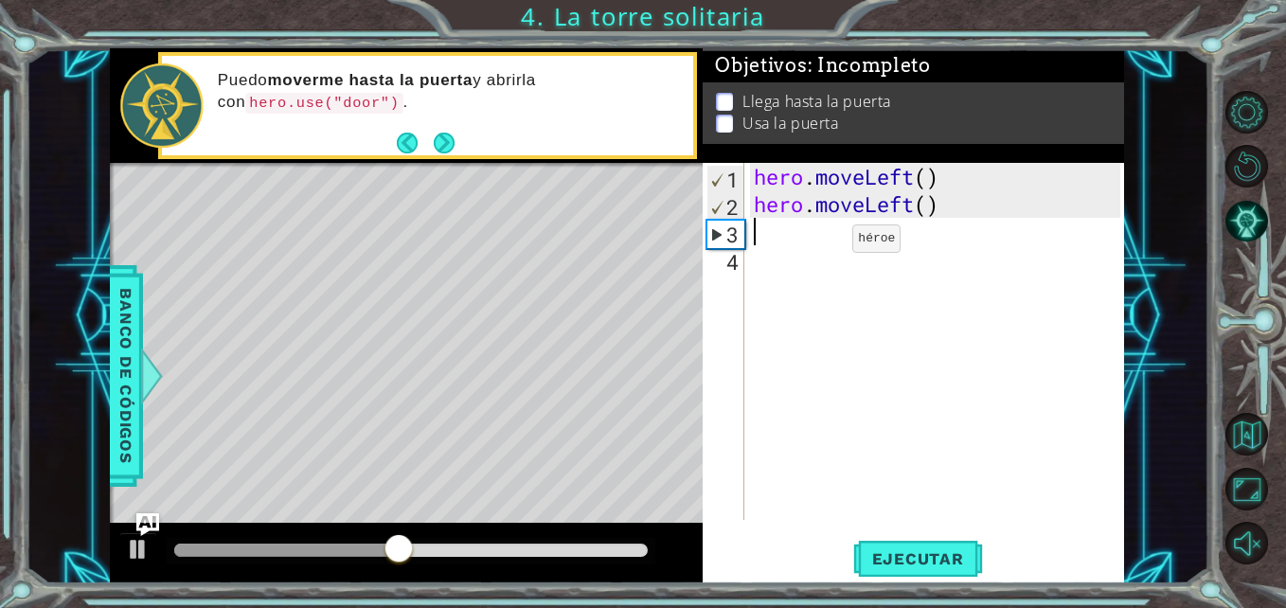
type textarea "h"
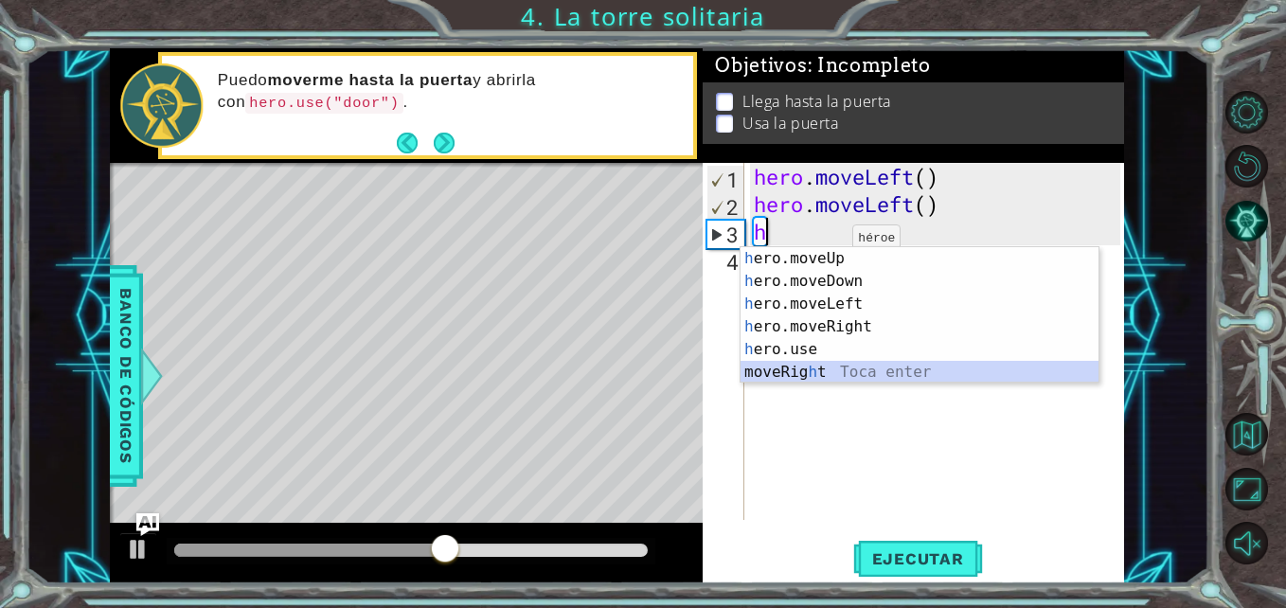
click at [794, 365] on div "h ero.moveUp Toca enter h ero.moveDown Toca enter h ero.moveLeft Toca enter h e…" at bounding box center [919, 338] width 358 height 182
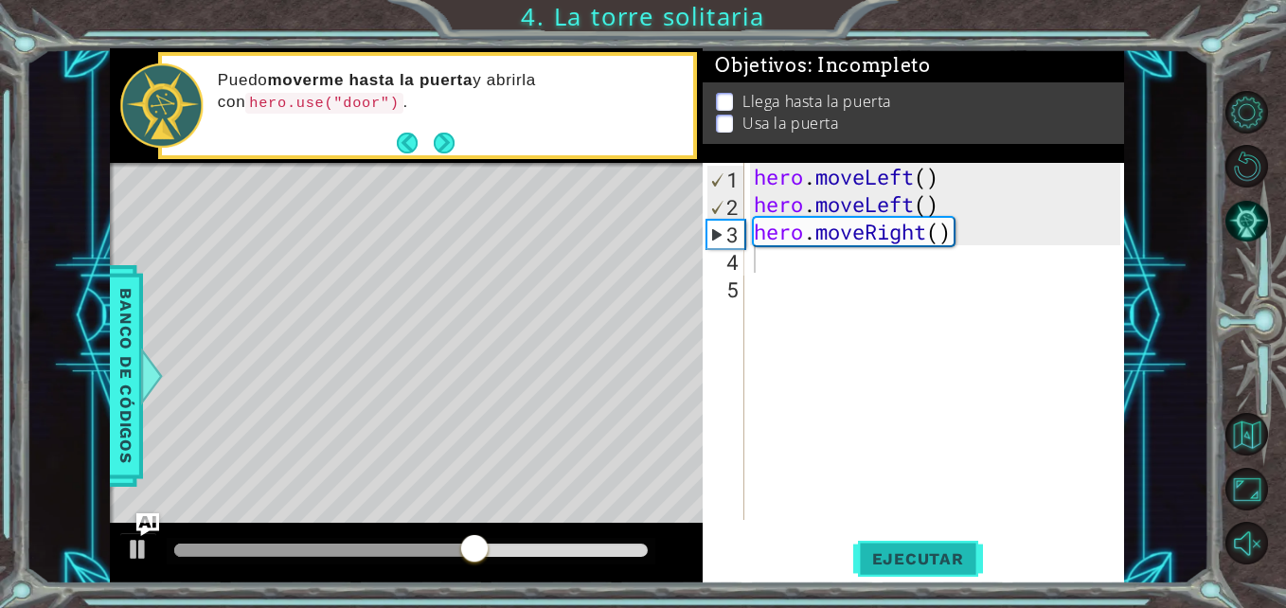
click at [925, 561] on span "Ejecutar" at bounding box center [918, 558] width 130 height 19
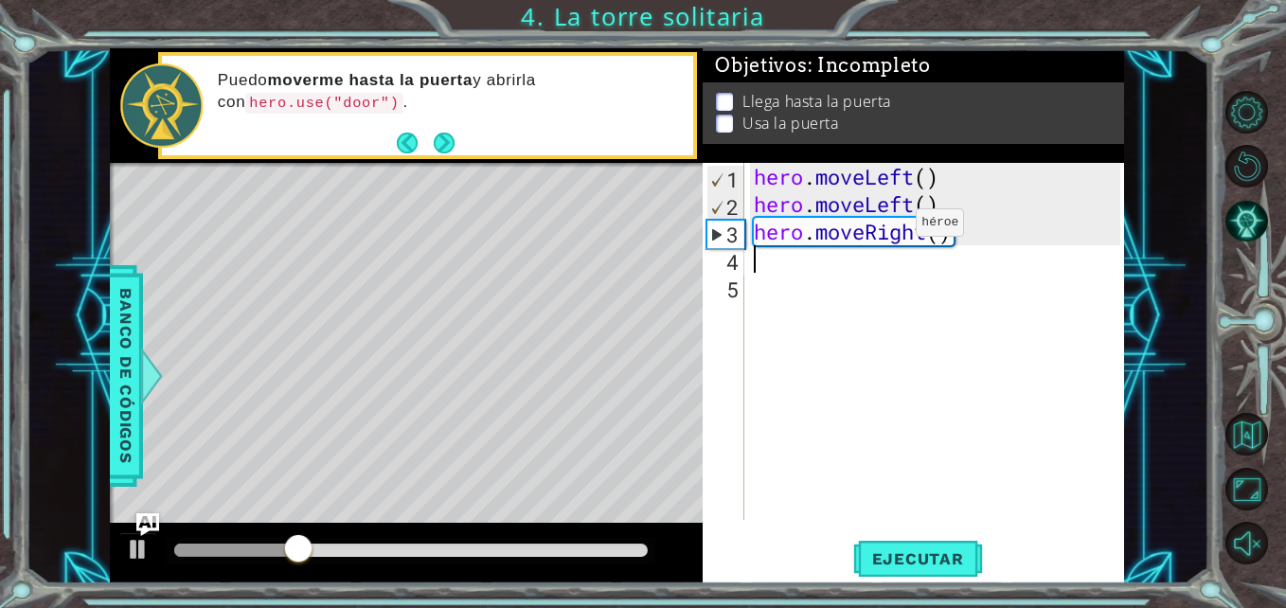
click at [887, 227] on div "hero . moveLeft ( ) hero . moveLeft ( ) hero . moveRight ( )" at bounding box center [939, 369] width 379 height 412
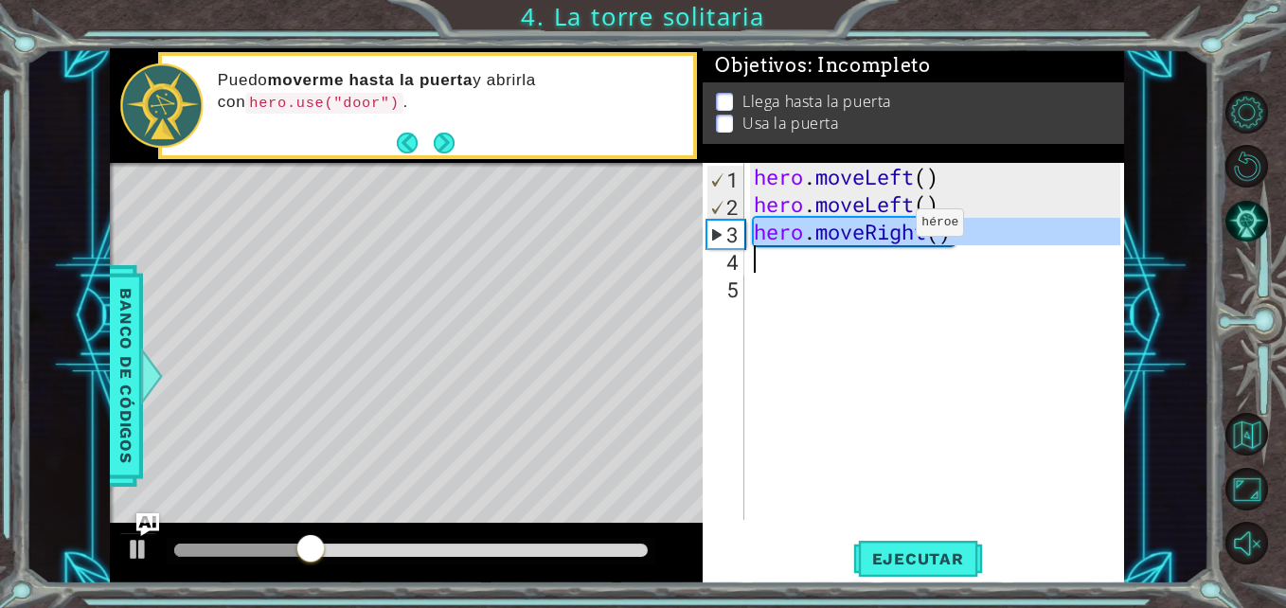
click at [887, 227] on div "hero . moveLeft ( ) hero . moveLeft ( ) hero . moveRight ( )" at bounding box center [939, 369] width 379 height 412
type textarea "hero.moveRight()"
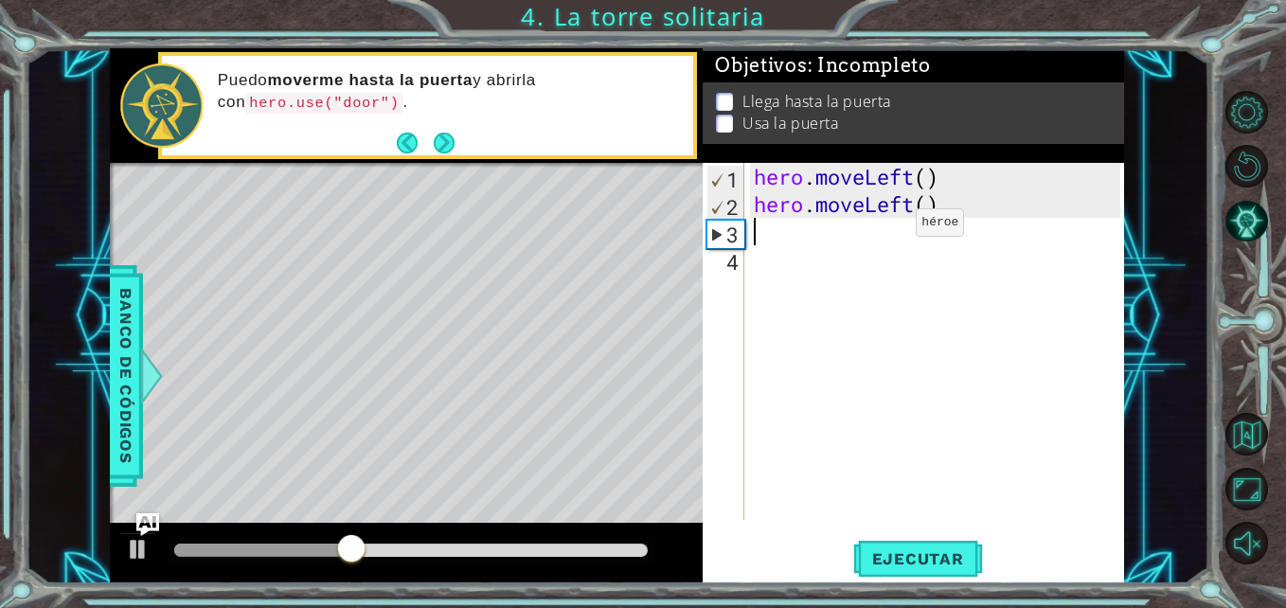
type textarea "h"
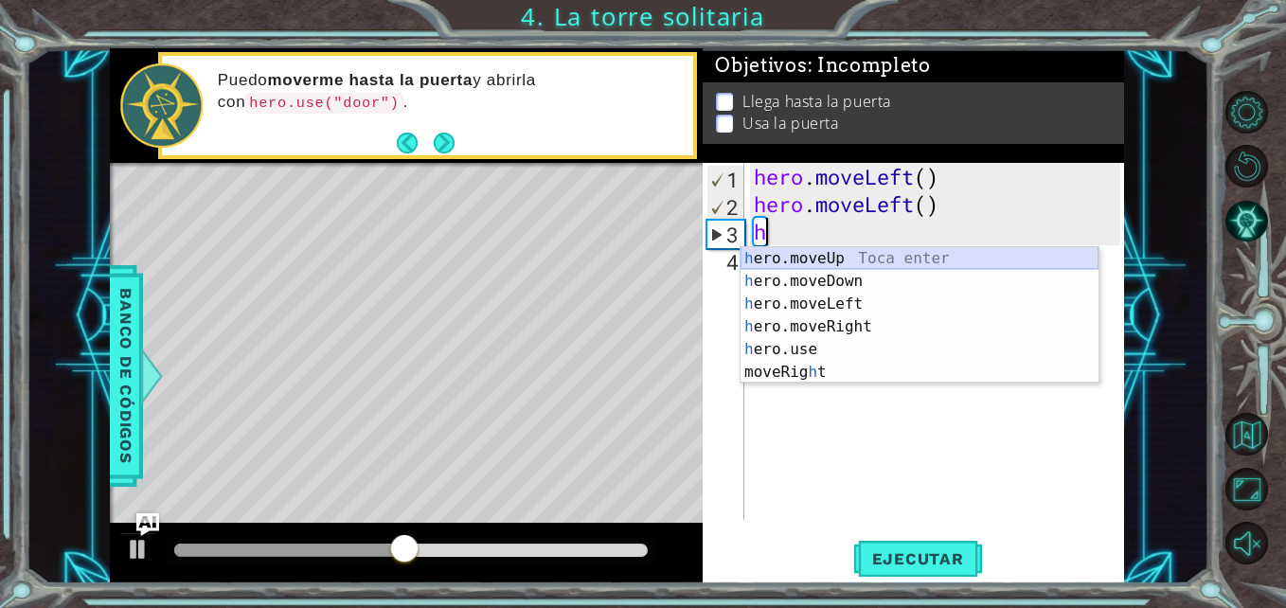
click at [851, 264] on div "h ero.moveUp Toca enter h ero.moveDown Toca enter h ero.moveLeft Toca enter h e…" at bounding box center [919, 338] width 358 height 182
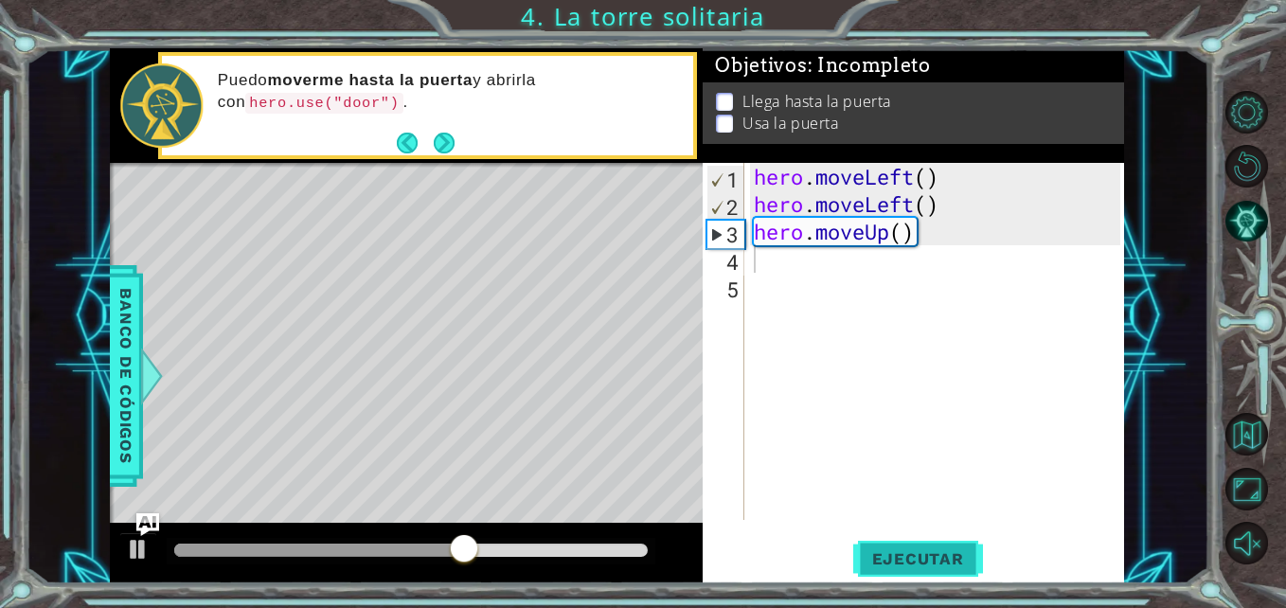
click at [931, 556] on span "Ejecutar" at bounding box center [918, 558] width 130 height 19
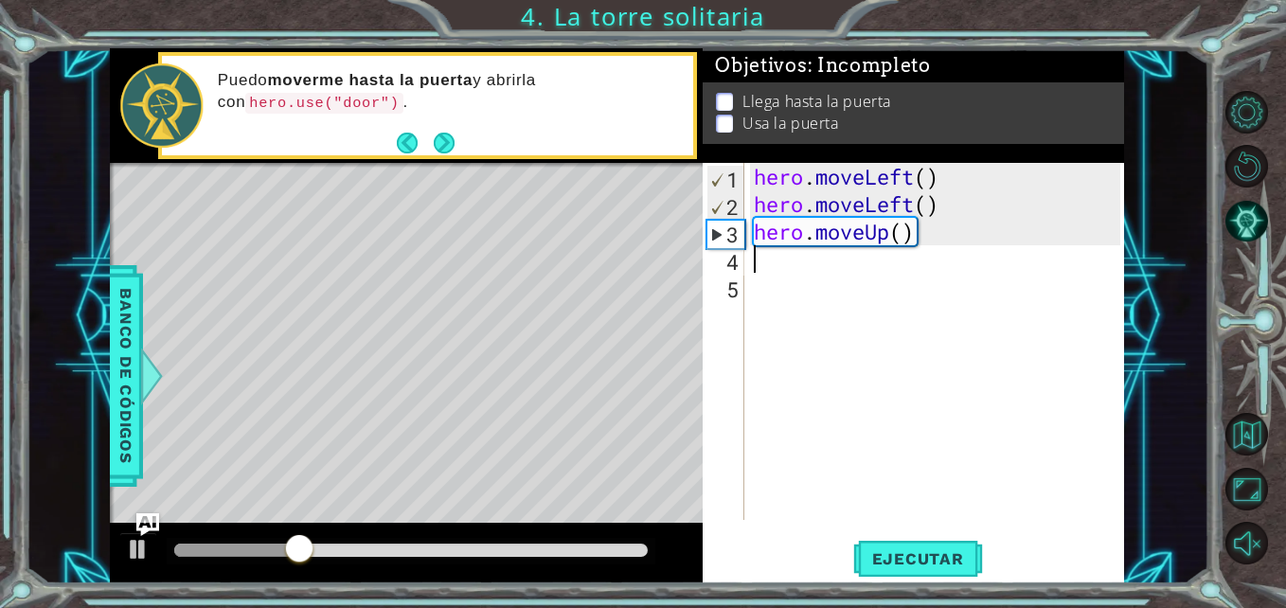
type textarea "h"
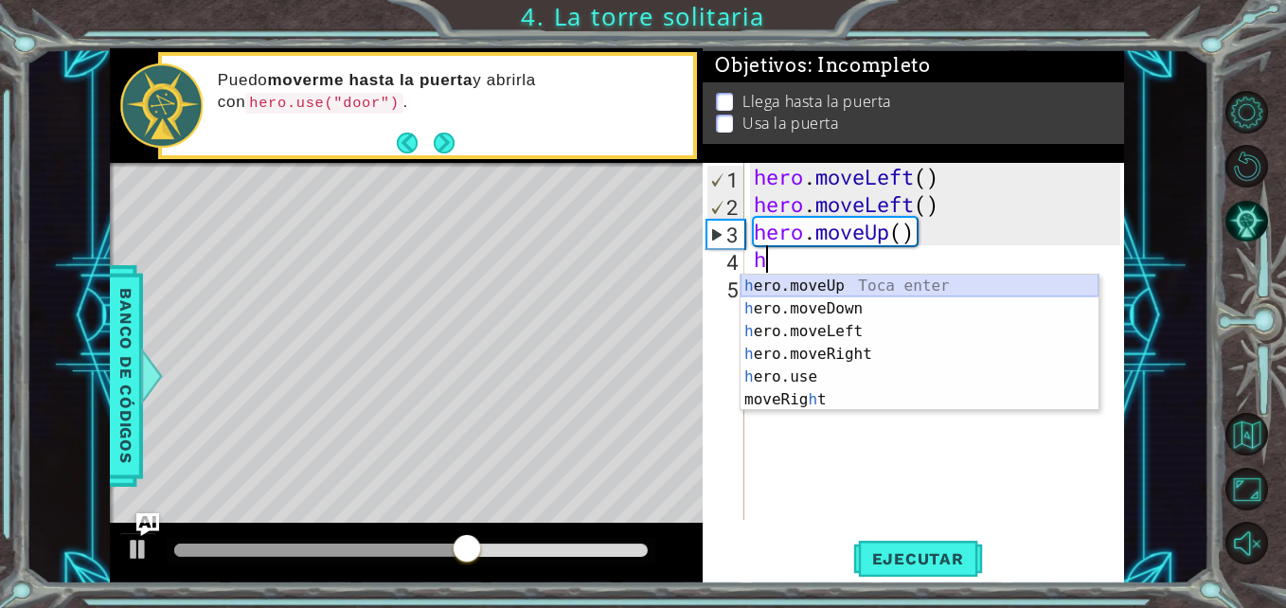
click at [876, 293] on div "h ero.moveUp Toca enter h ero.moveDown Toca enter h ero.moveLeft Toca enter h e…" at bounding box center [919, 366] width 358 height 182
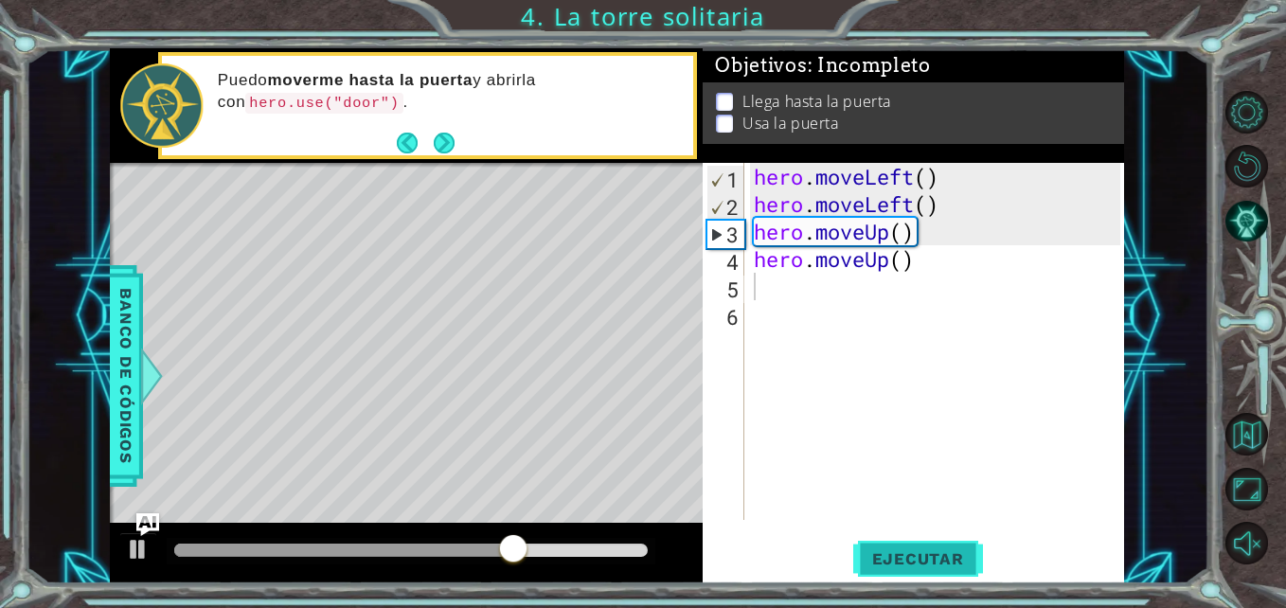
click at [935, 571] on button "Ejecutar" at bounding box center [918, 559] width 130 height 42
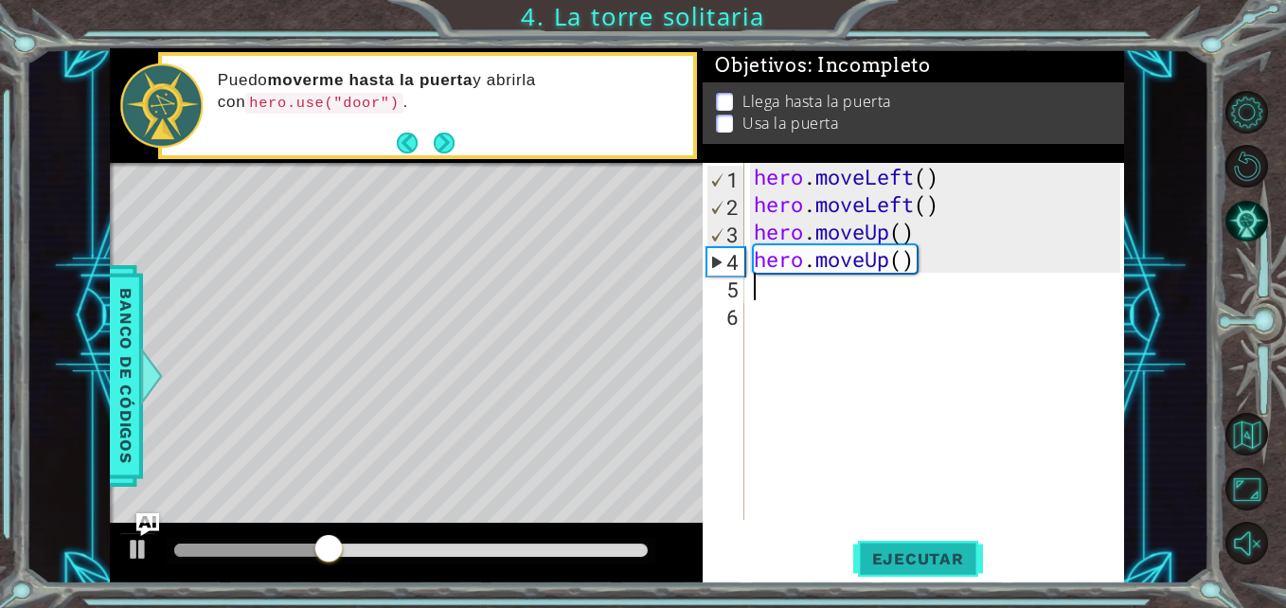
type textarea "h"
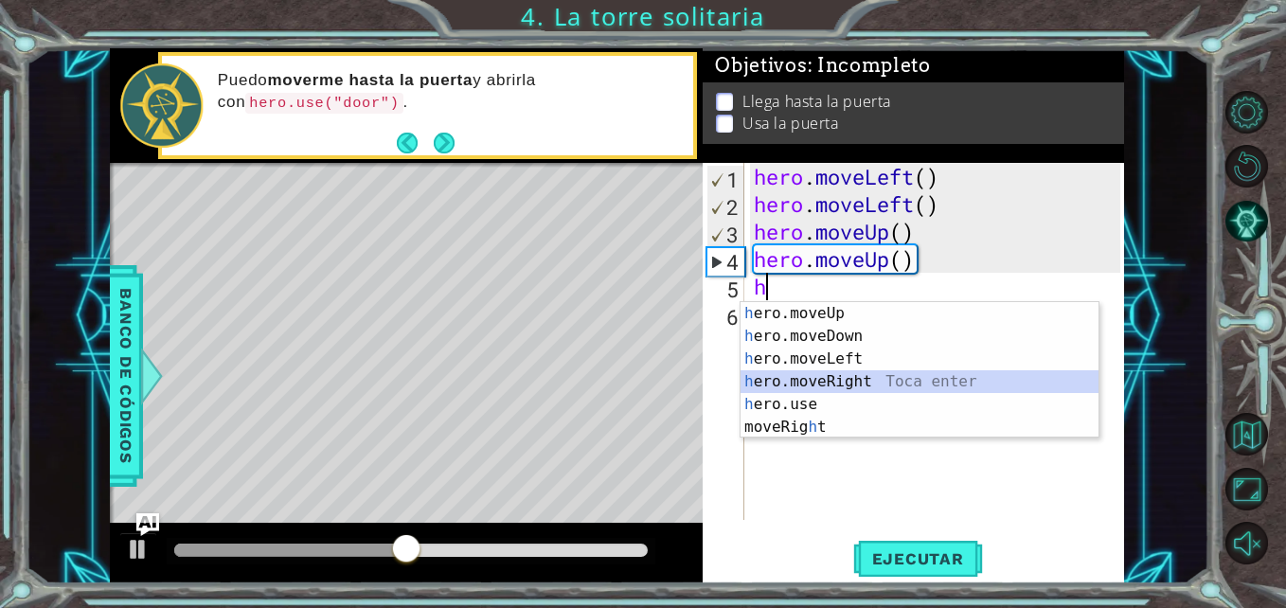
click at [868, 380] on div "h ero.moveUp Toca enter h ero.moveDown Toca enter h ero.moveLeft Toca enter h e…" at bounding box center [919, 393] width 358 height 182
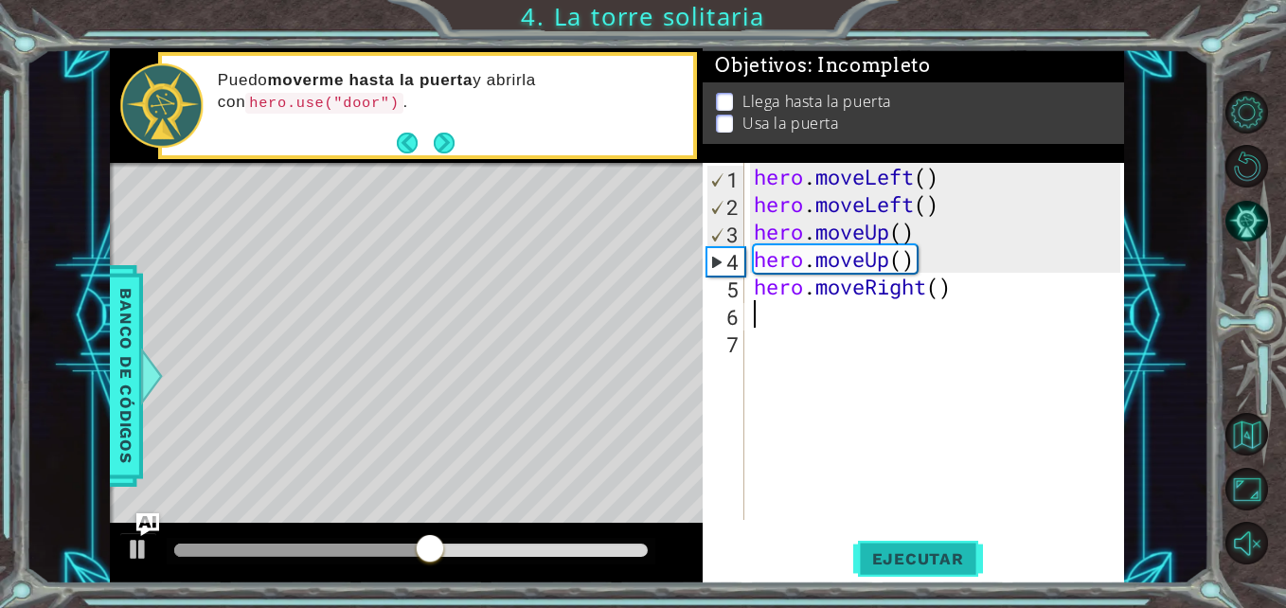
click at [955, 565] on span "Ejecutar" at bounding box center [918, 558] width 130 height 19
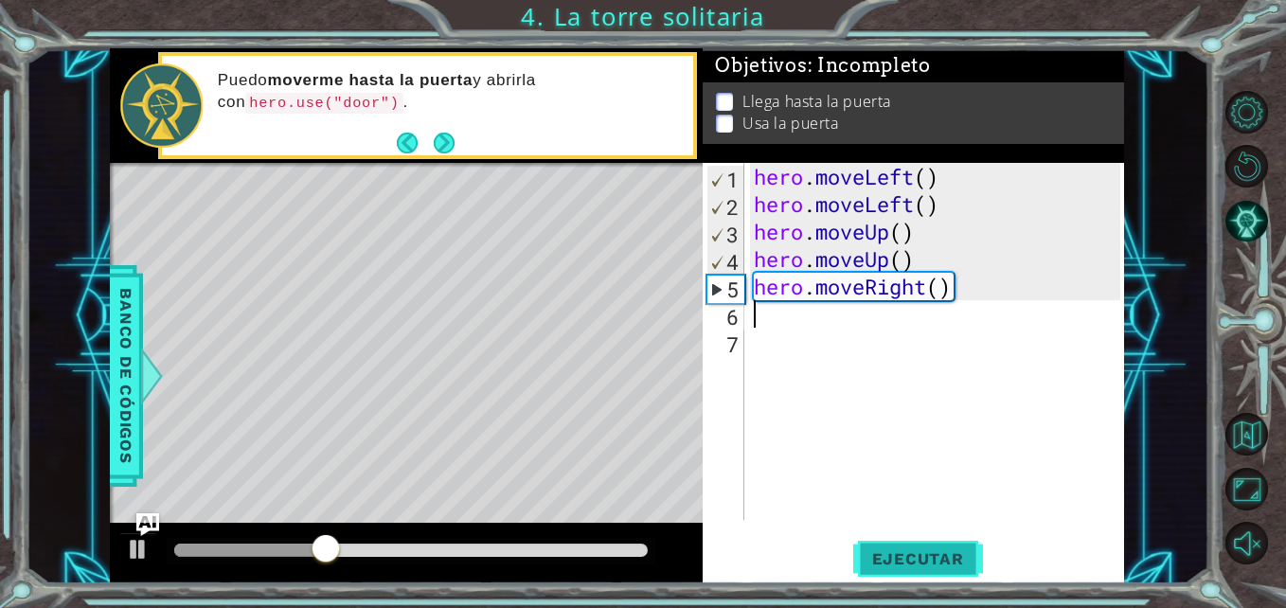
type textarea "h"
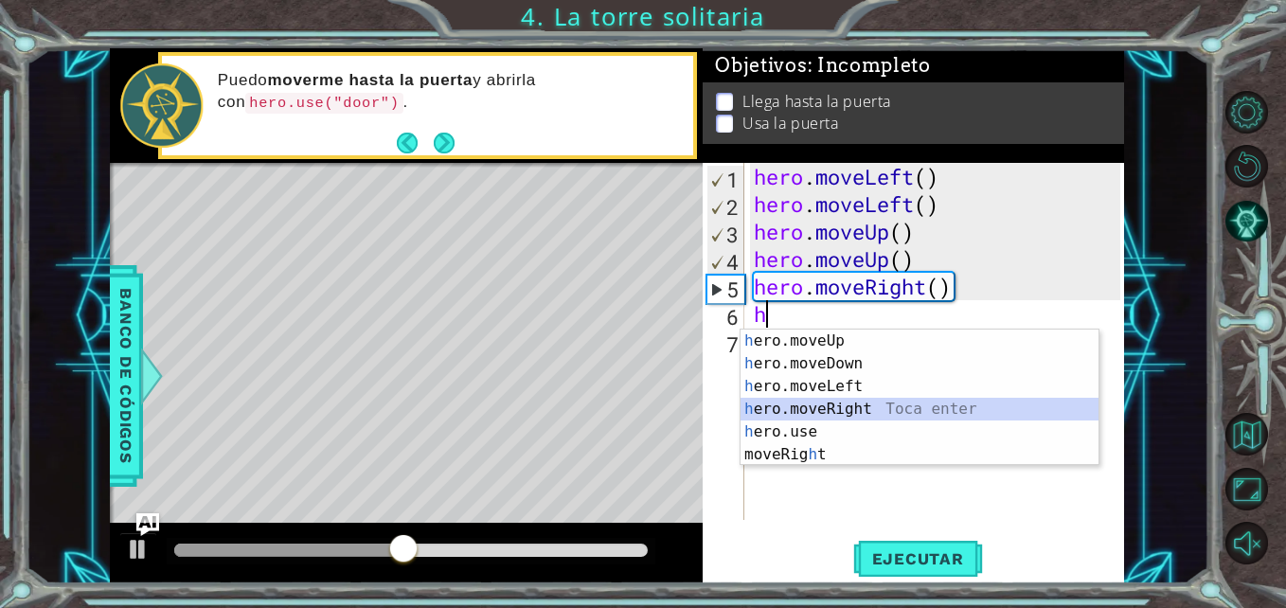
click at [851, 409] on div "h ero.moveUp Toca enter h ero.moveDown Toca enter h ero.moveLeft Toca enter h e…" at bounding box center [919, 421] width 358 height 182
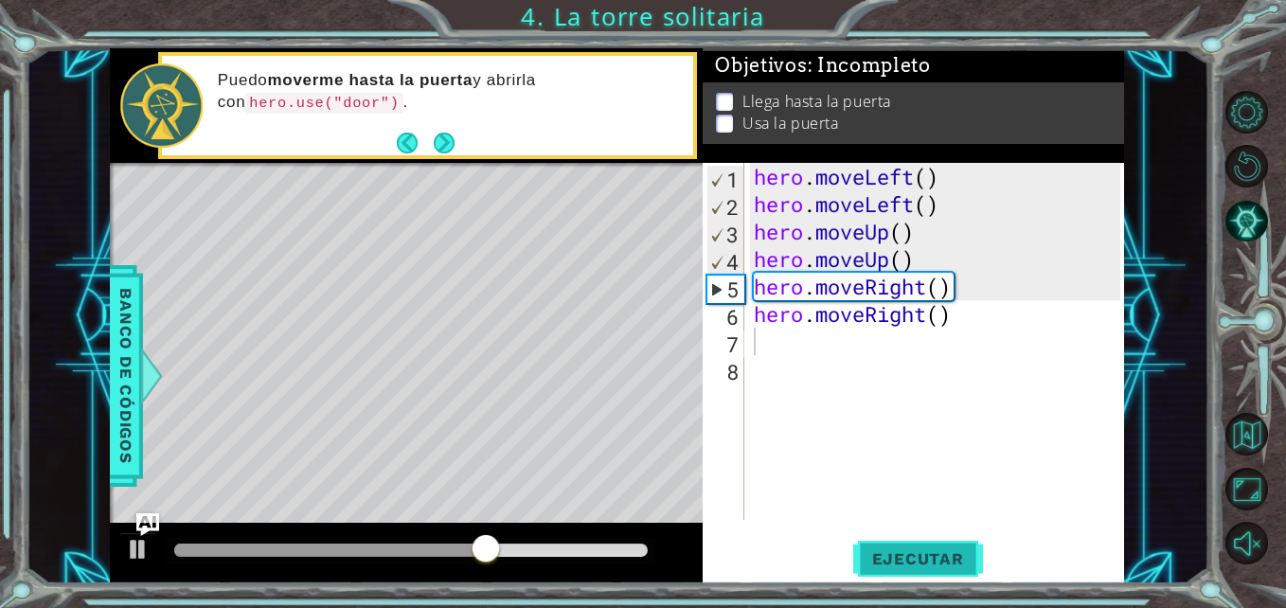
click at [905, 558] on span "Ejecutar" at bounding box center [918, 558] width 130 height 19
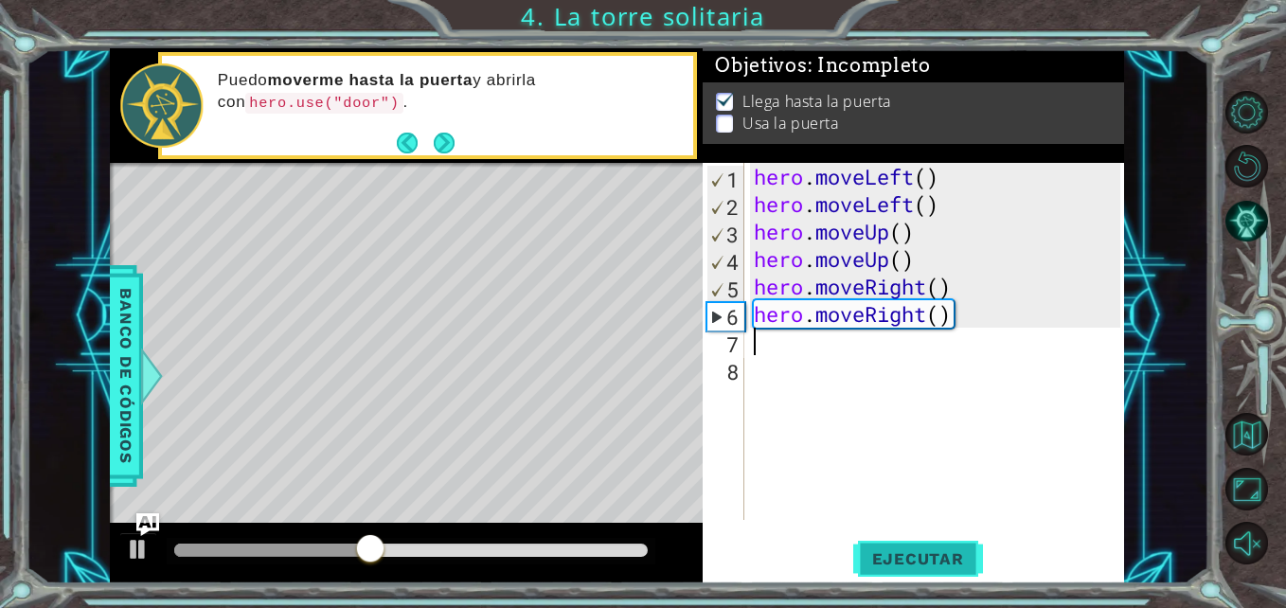
type textarea "h"
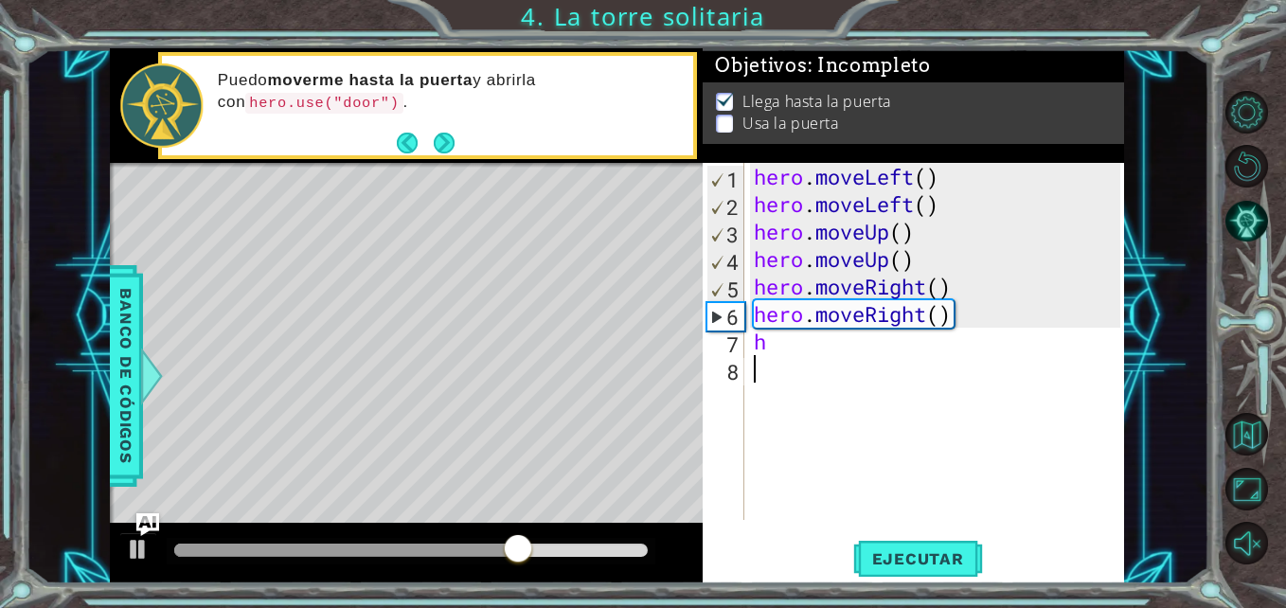
click at [834, 392] on div "hero . moveLeft ( ) hero . moveLeft ( ) hero . moveUp ( ) hero . moveUp ( ) her…" at bounding box center [939, 369] width 379 height 412
click at [806, 411] on div "hero . moveLeft ( ) hero . moveLeft ( ) hero . moveUp ( ) hero . moveUp ( ) her…" at bounding box center [939, 369] width 379 height 412
click at [777, 347] on div "hero . moveLeft ( ) hero . moveLeft ( ) hero . moveUp ( ) hero . moveUp ( ) her…" at bounding box center [939, 369] width 379 height 412
type textarea "h"
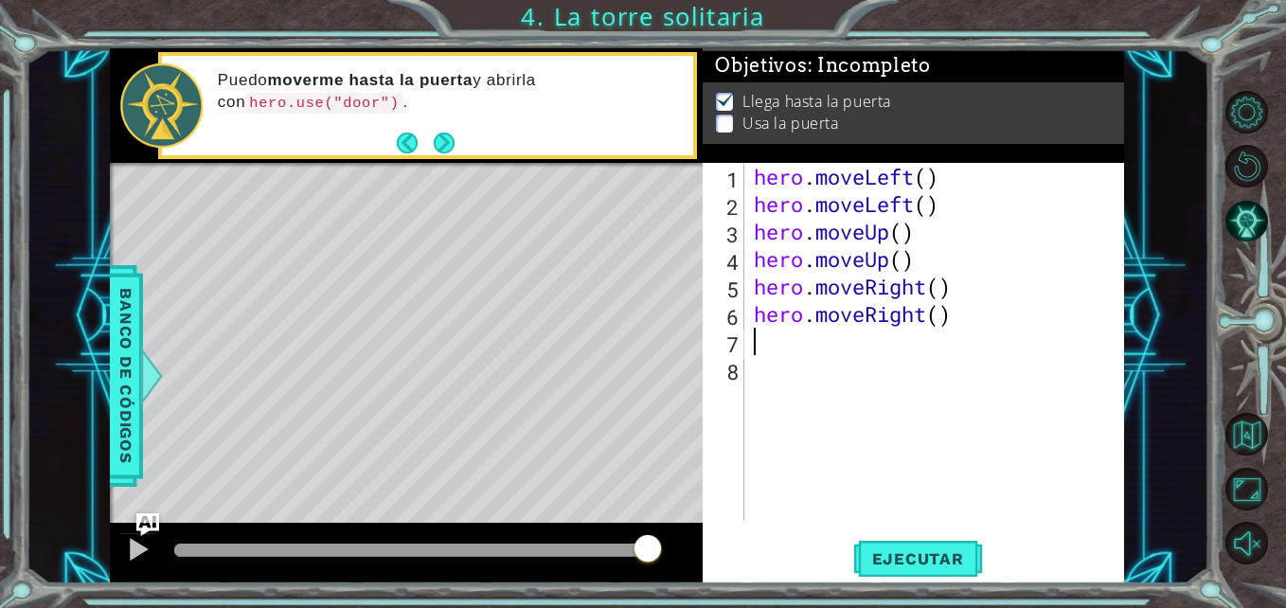
type textarea "h"
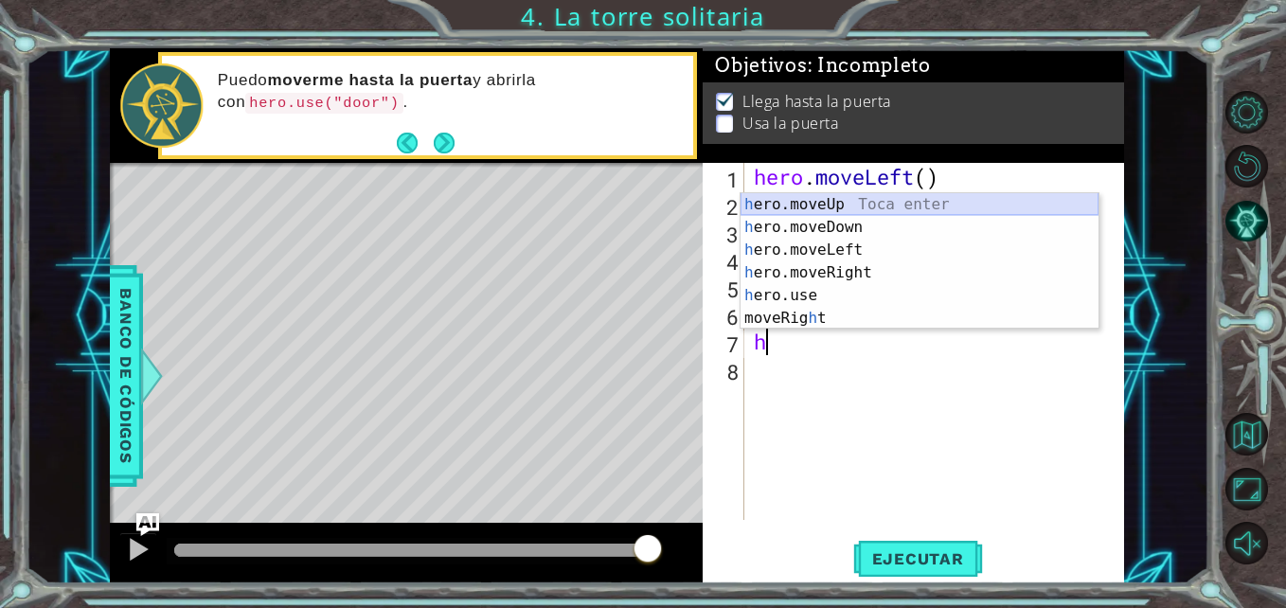
click at [860, 208] on div "h ero.moveUp Toca enter h ero.moveDown Toca enter h ero.moveLeft Toca enter h e…" at bounding box center [919, 284] width 358 height 182
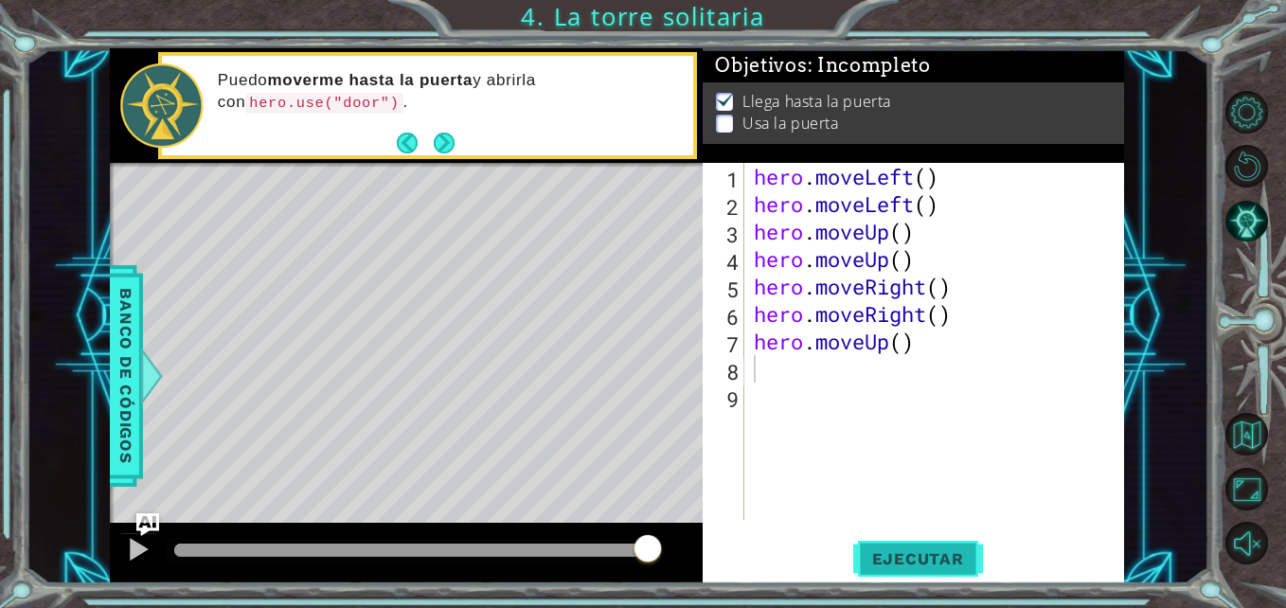
click at [886, 543] on button "Ejecutar" at bounding box center [918, 559] width 130 height 42
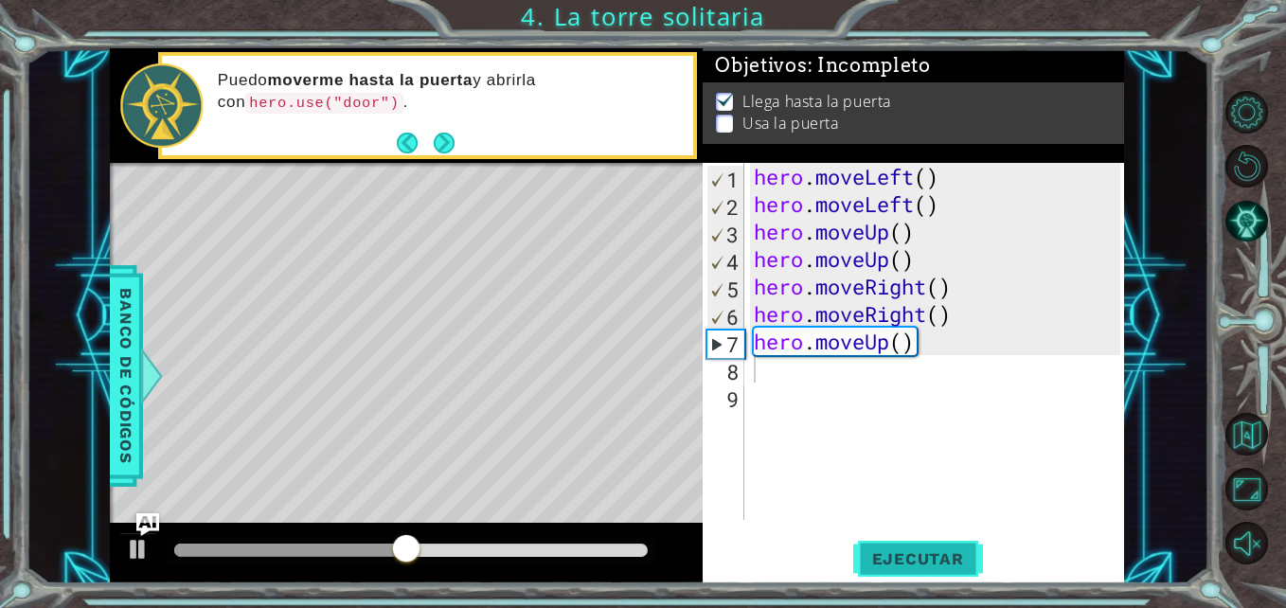
click at [915, 561] on span "Ejecutar" at bounding box center [918, 558] width 130 height 19
click at [551, 286] on div "Level Map" at bounding box center [547, 442] width 875 height 558
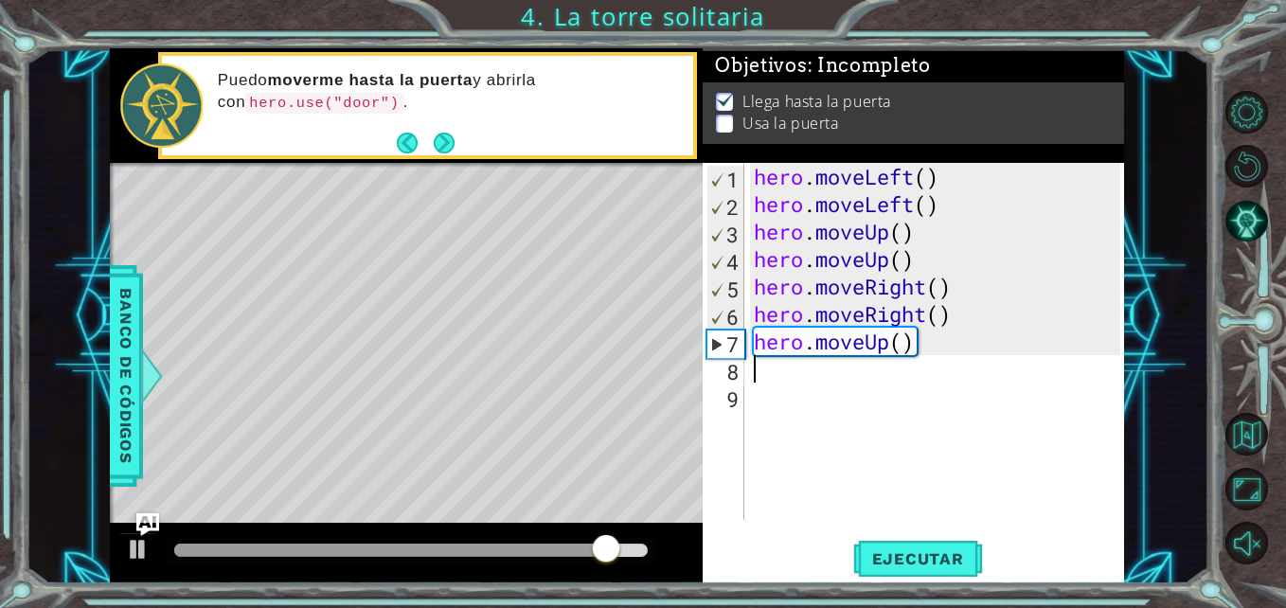
click at [761, 365] on div "hero . moveLeft ( ) hero . moveLeft ( ) hero . moveUp ( ) hero . moveUp ( ) her…" at bounding box center [939, 369] width 379 height 412
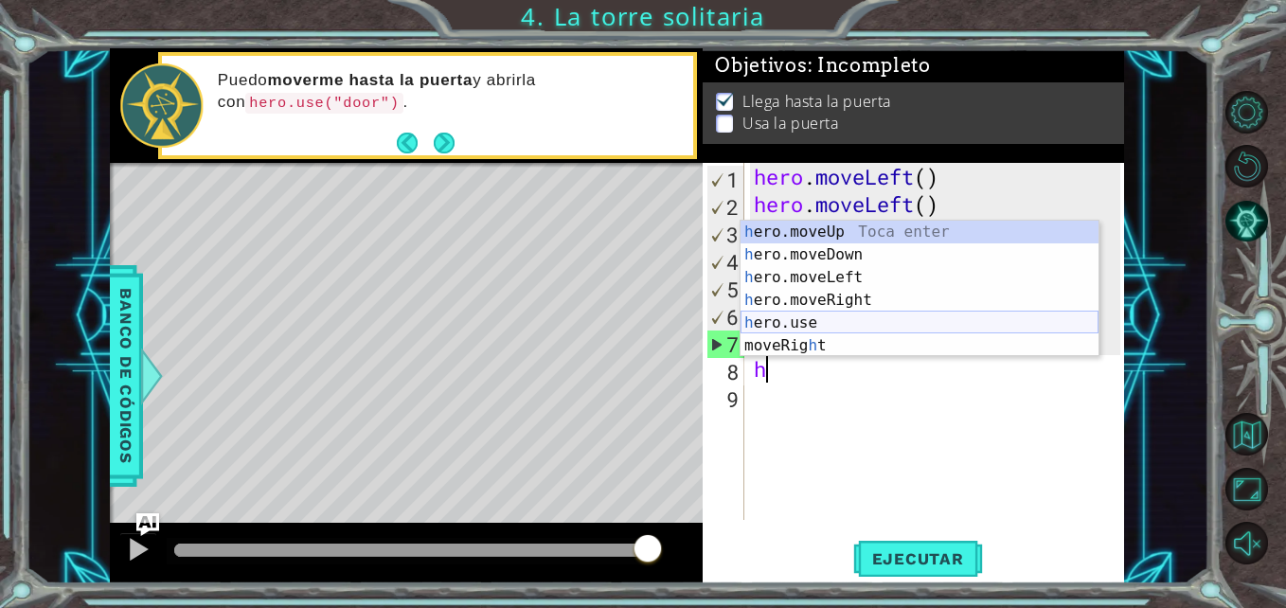
click at [782, 312] on div "h ero.moveUp Toca enter h ero.moveDown Toca enter h ero.moveLeft Toca enter h e…" at bounding box center [919, 312] width 358 height 182
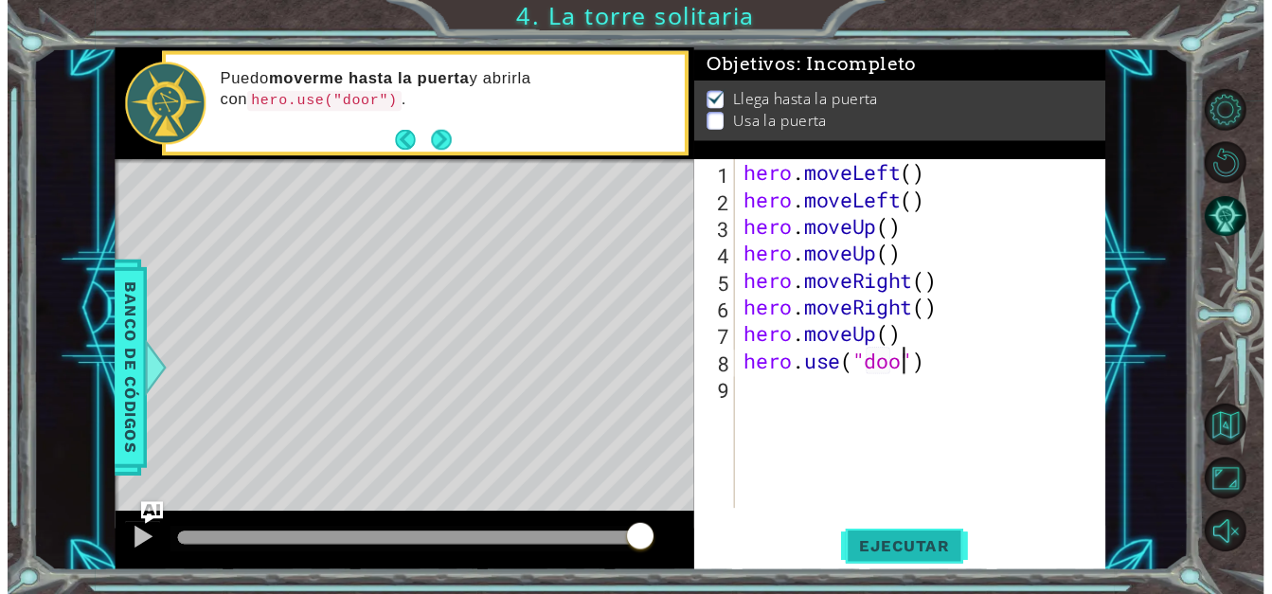
scroll to position [0, 9]
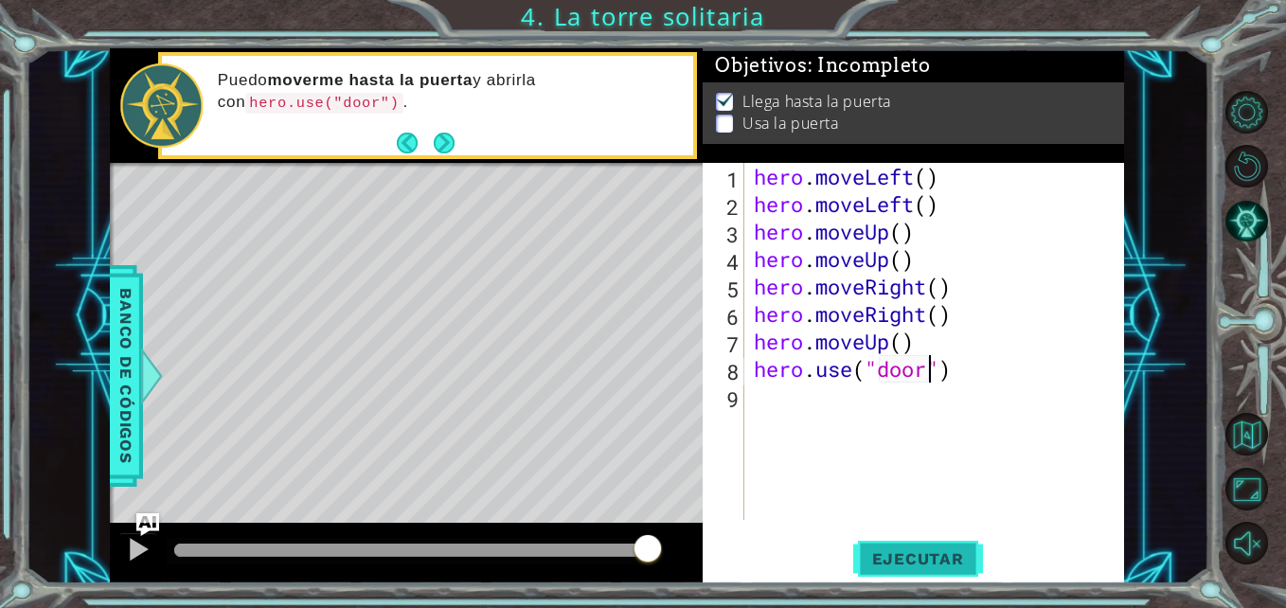
type textarea "hero.use("door")"
click at [950, 548] on button "Ejecutar" at bounding box center [918, 559] width 130 height 42
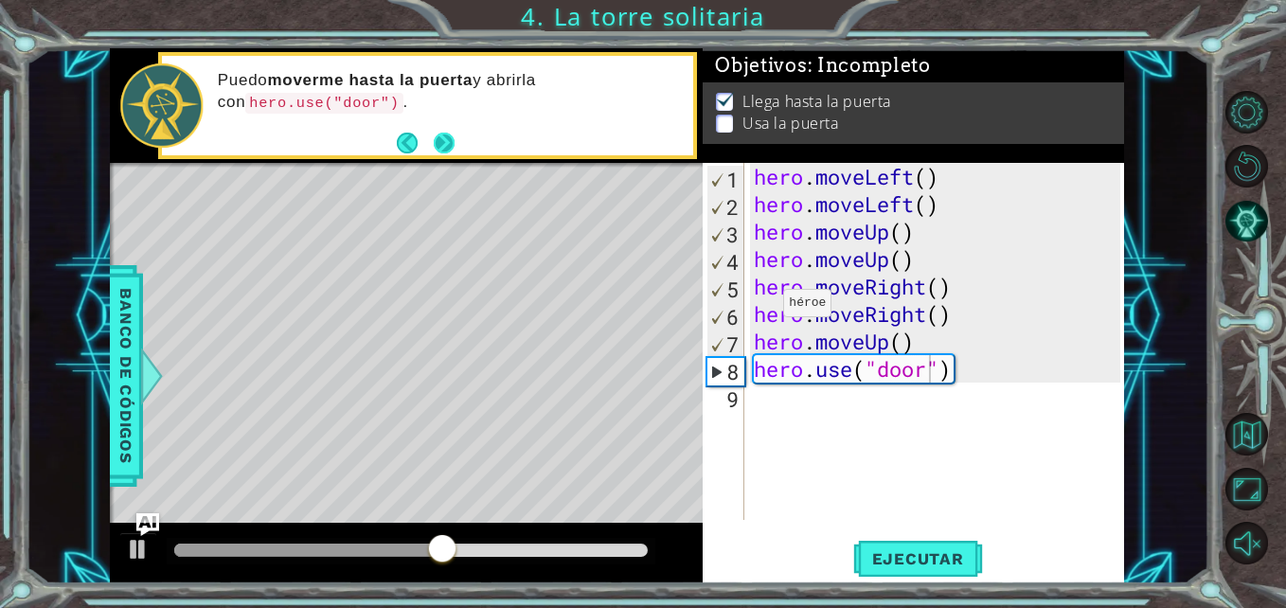
click at [443, 138] on button "Next" at bounding box center [445, 143] width 22 height 22
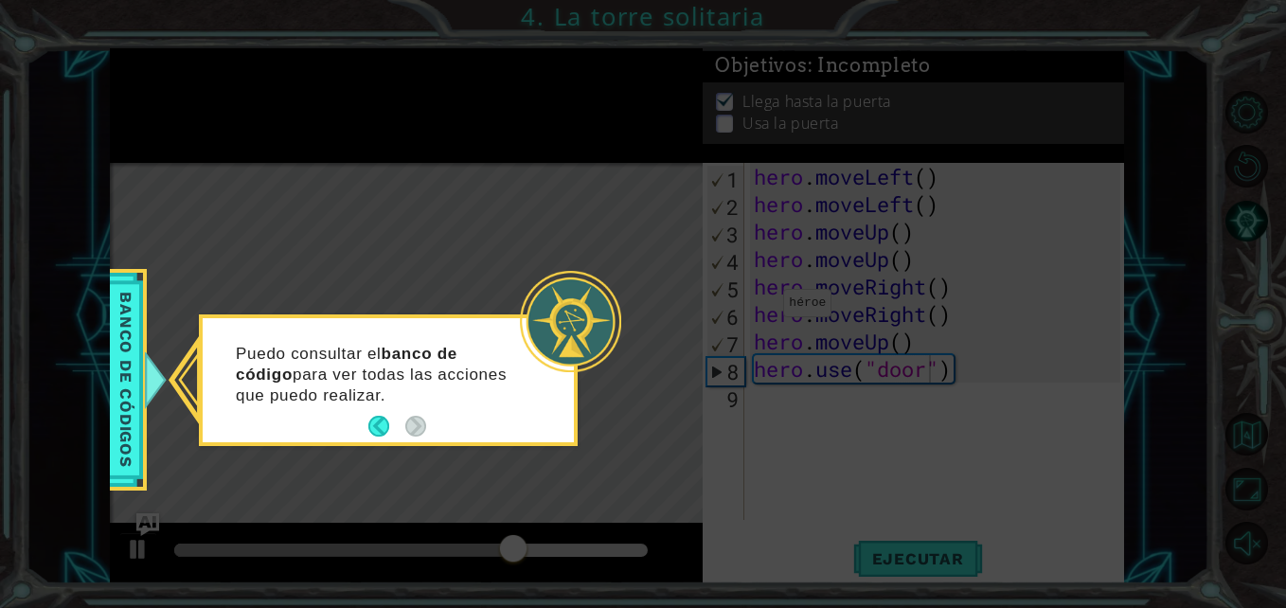
click at [365, 435] on div "Puedo consultar el banco de código para ver todas las acciones que puedo realiz…" at bounding box center [388, 384] width 371 height 116
click at [375, 427] on button "Back" at bounding box center [386, 426] width 37 height 21
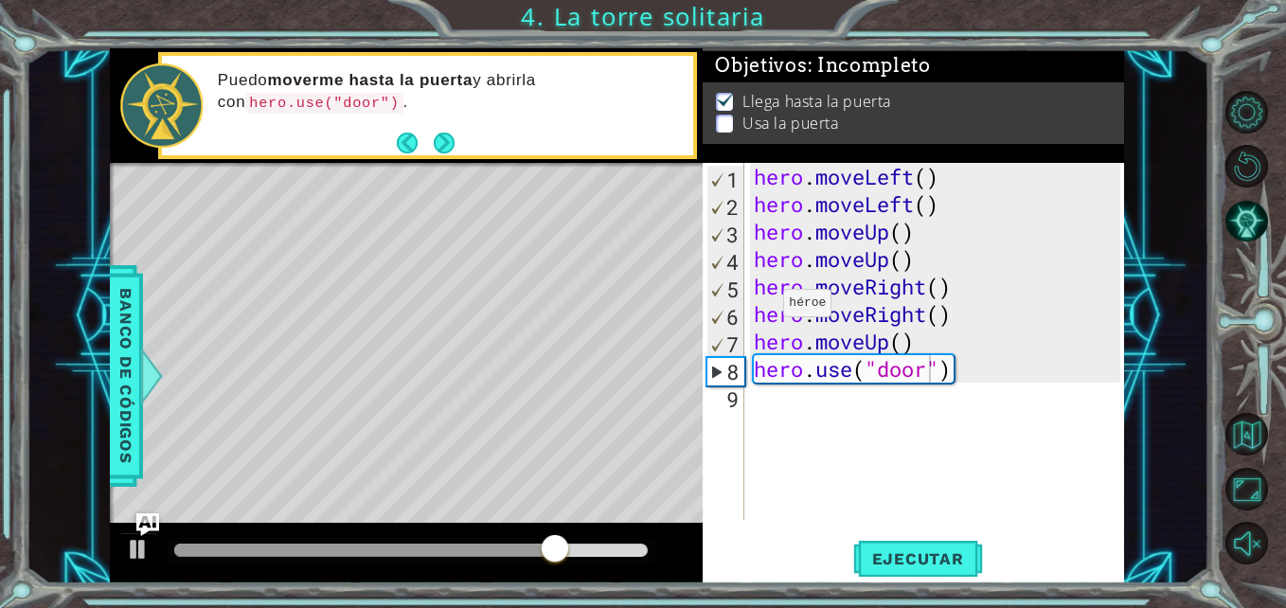
click at [375, 427] on div "Level Map" at bounding box center [547, 442] width 875 height 558
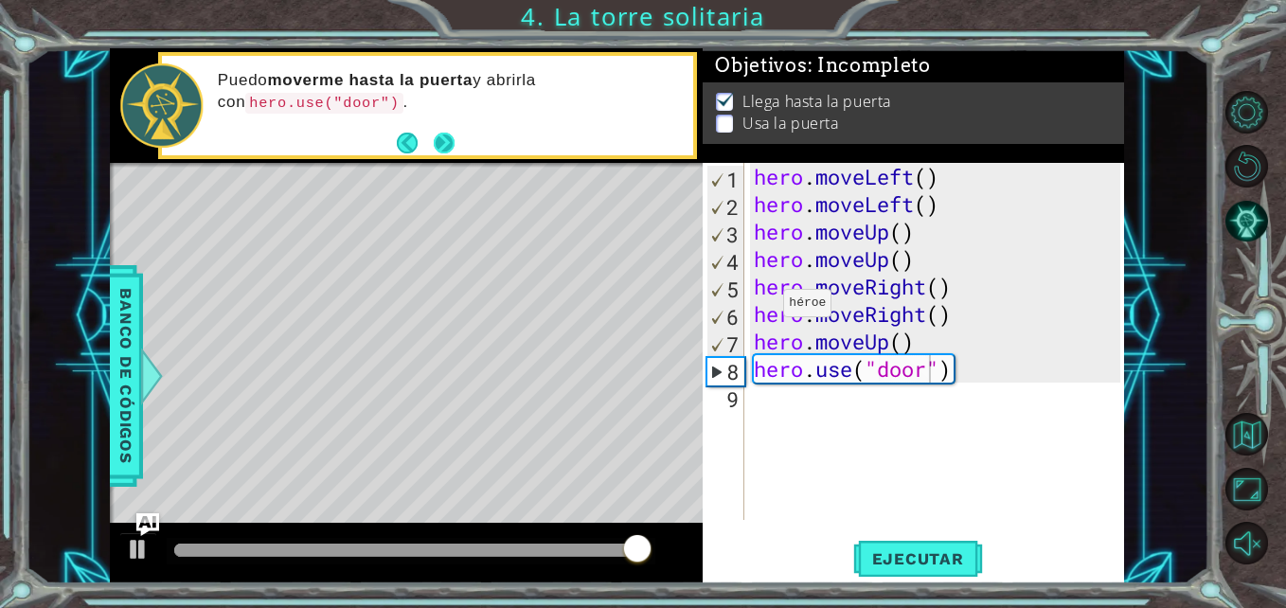
click at [442, 142] on button "Next" at bounding box center [444, 142] width 21 height 21
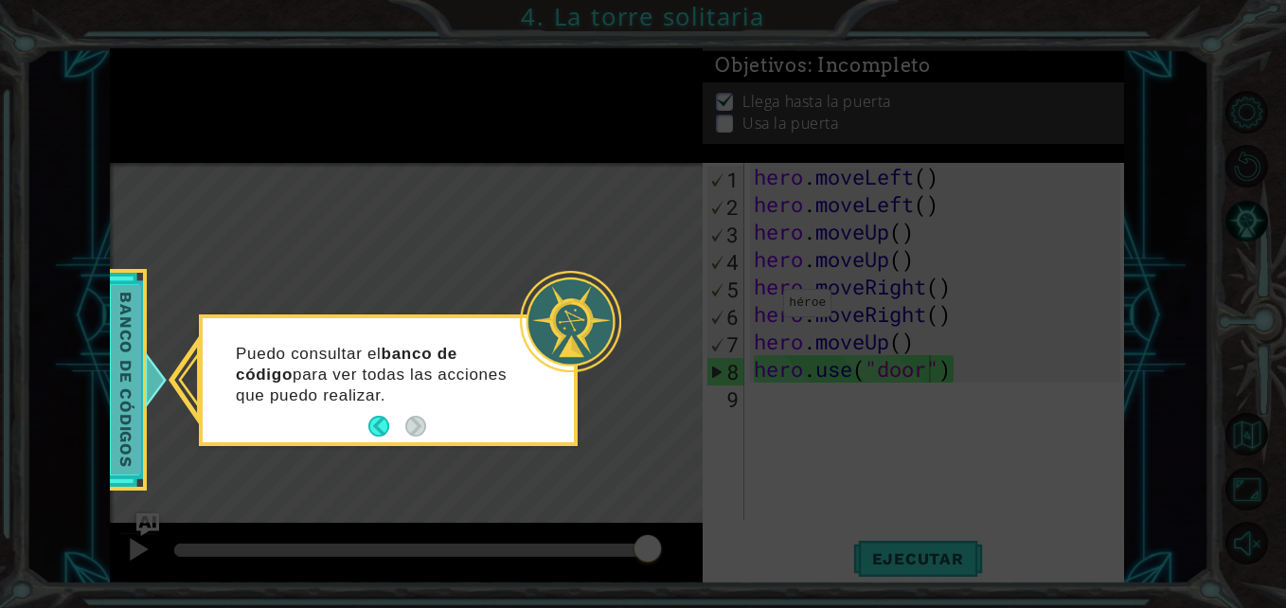
click at [136, 416] on span "Banco de códigos" at bounding box center [121, 379] width 30 height 189
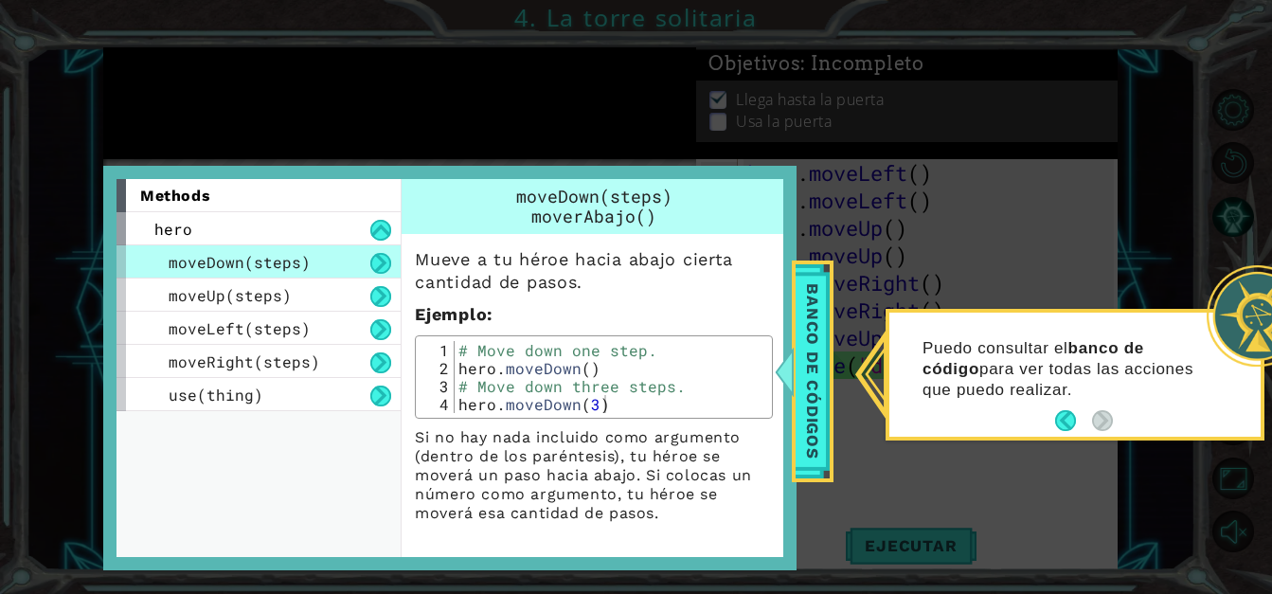
scroll to position [3, 0]
click at [970, 254] on icon at bounding box center [643, 304] width 1286 height 608
drag, startPoint x: 970, startPoint y: 254, endPoint x: 792, endPoint y: 358, distance: 206.2
click at [792, 358] on div "1 ההההההההההההההההההההההההההההההההההההההההההההההההההההההההההההההההההההההההההההה…" at bounding box center [636, 297] width 1272 height 594
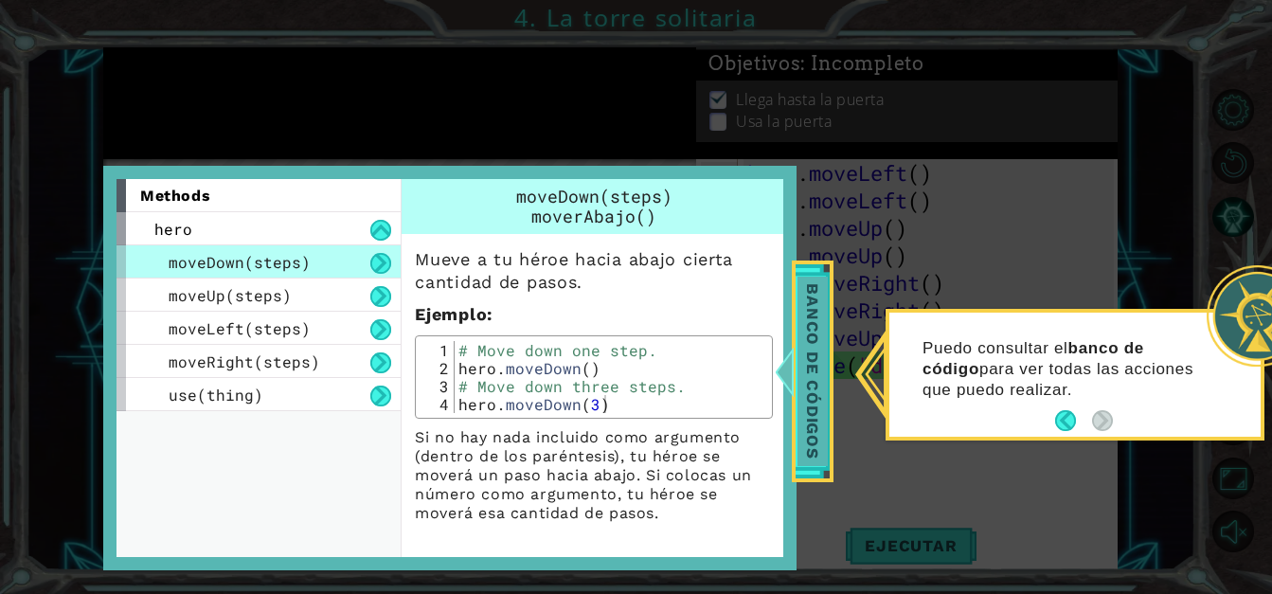
click at [792, 358] on div at bounding box center [780, 371] width 24 height 57
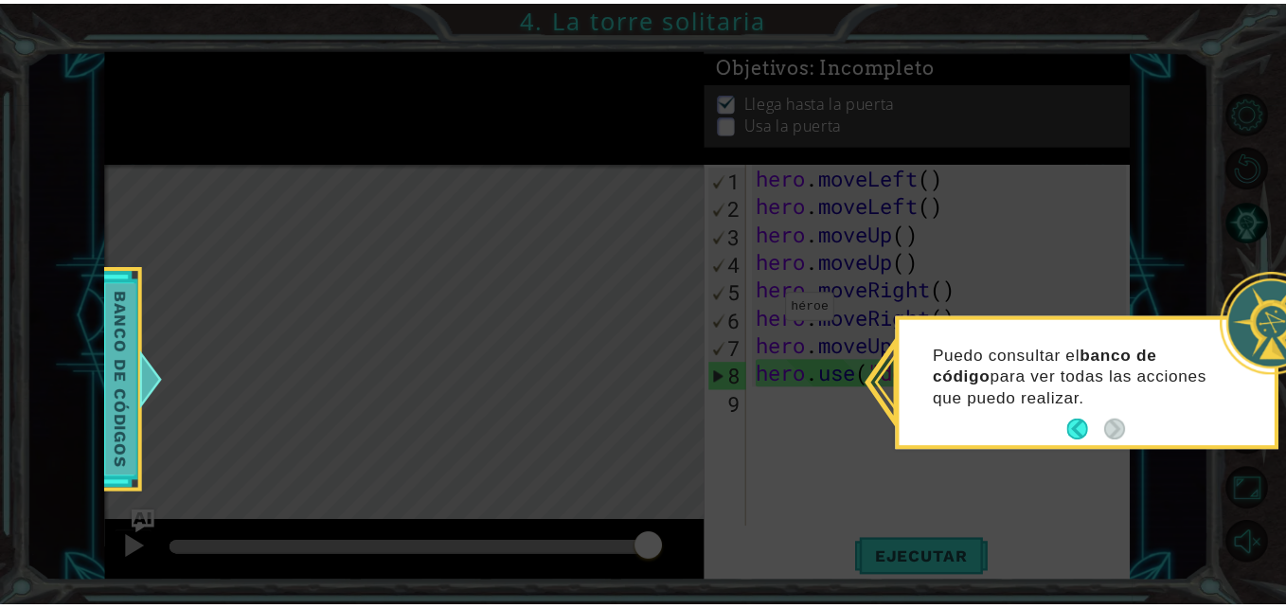
scroll to position [0, 0]
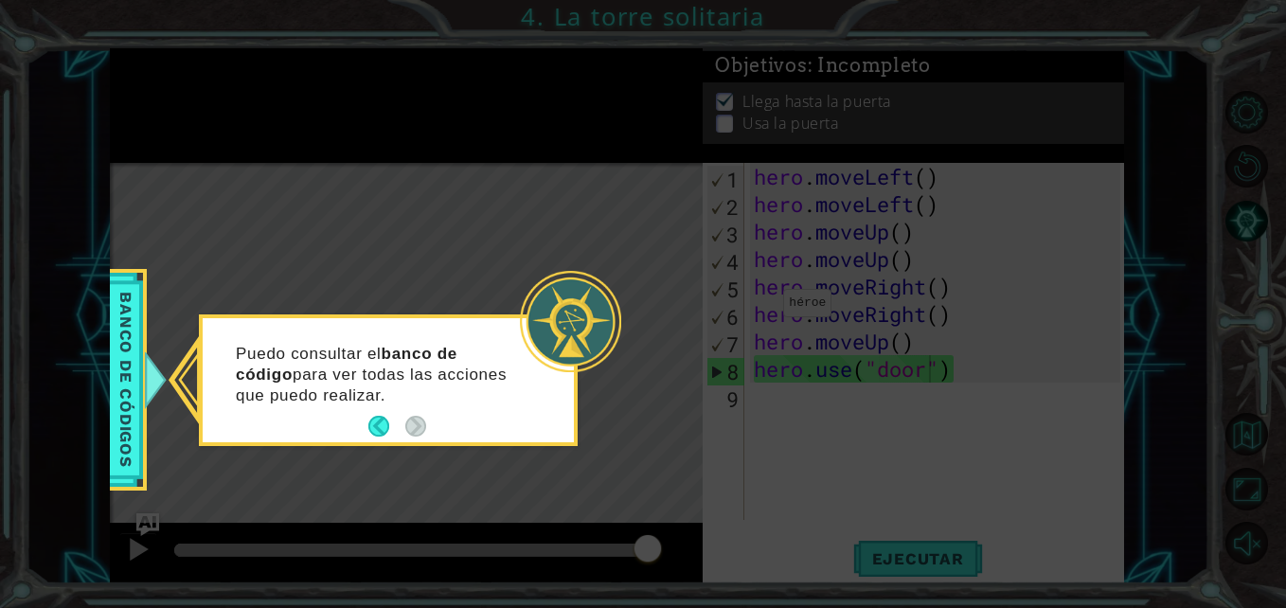
click at [893, 515] on icon at bounding box center [643, 304] width 1286 height 608
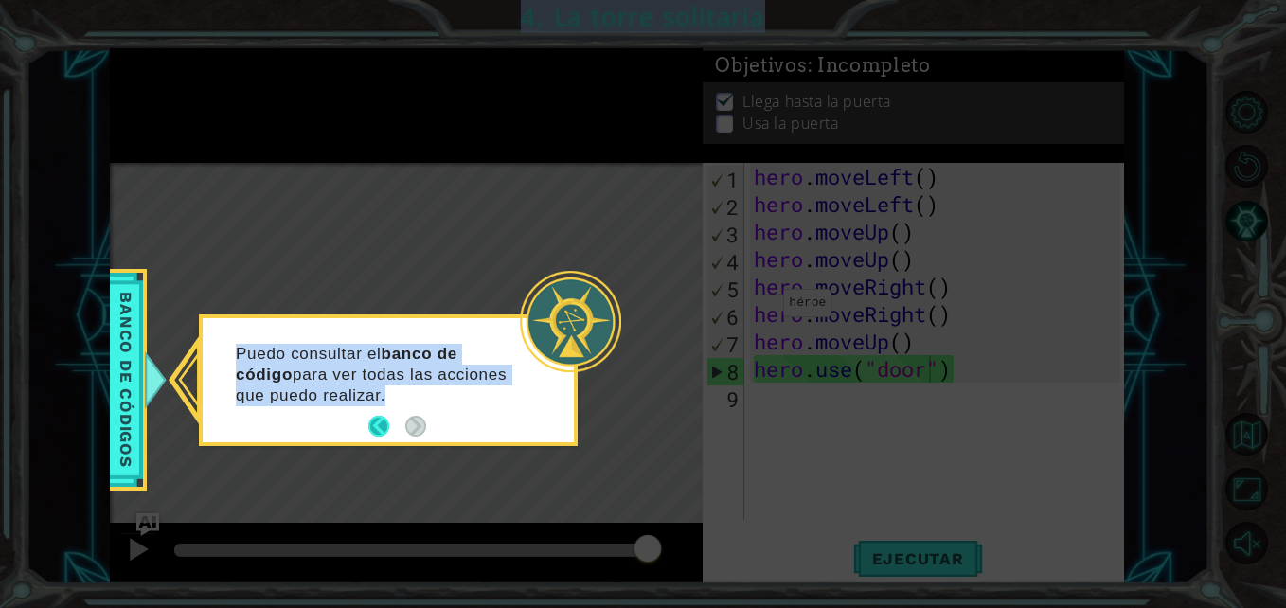
drag, startPoint x: 893, startPoint y: 515, endPoint x: 377, endPoint y: 429, distance: 523.2
click at [377, 429] on body "1 ההההההההההההההההההההההההההההההההההההההההההההההההההההההההההההההההההההההההההההה…" at bounding box center [643, 304] width 1286 height 608
click at [377, 429] on button "Back" at bounding box center [386, 426] width 37 height 21
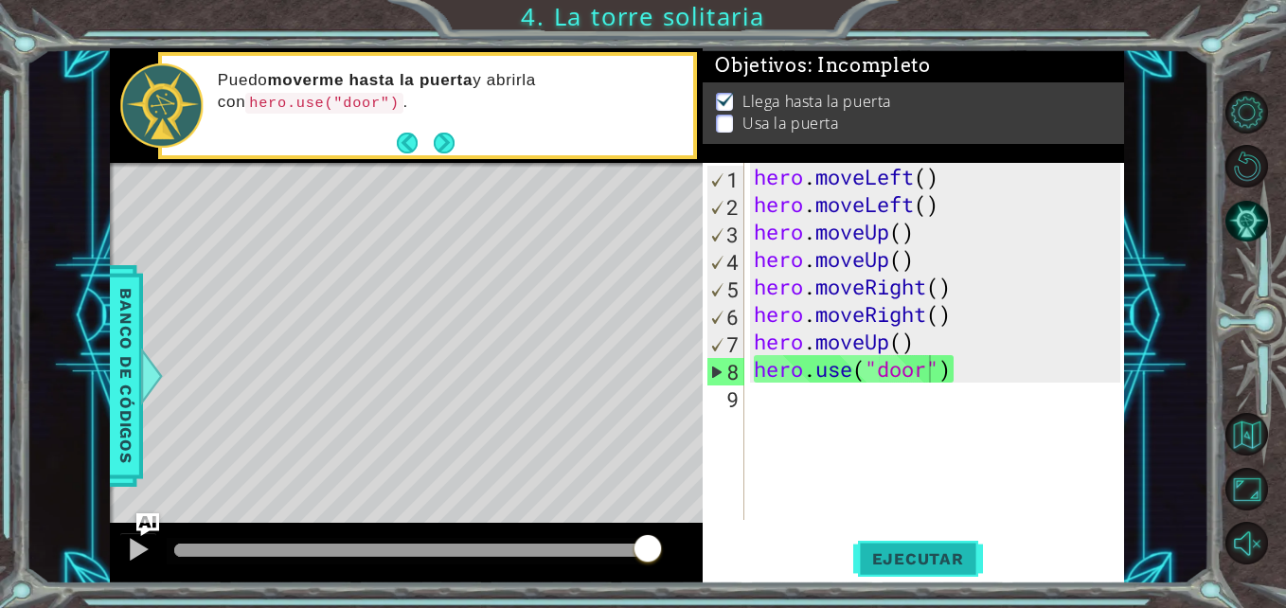
click at [969, 543] on button "Ejecutar" at bounding box center [918, 559] width 130 height 42
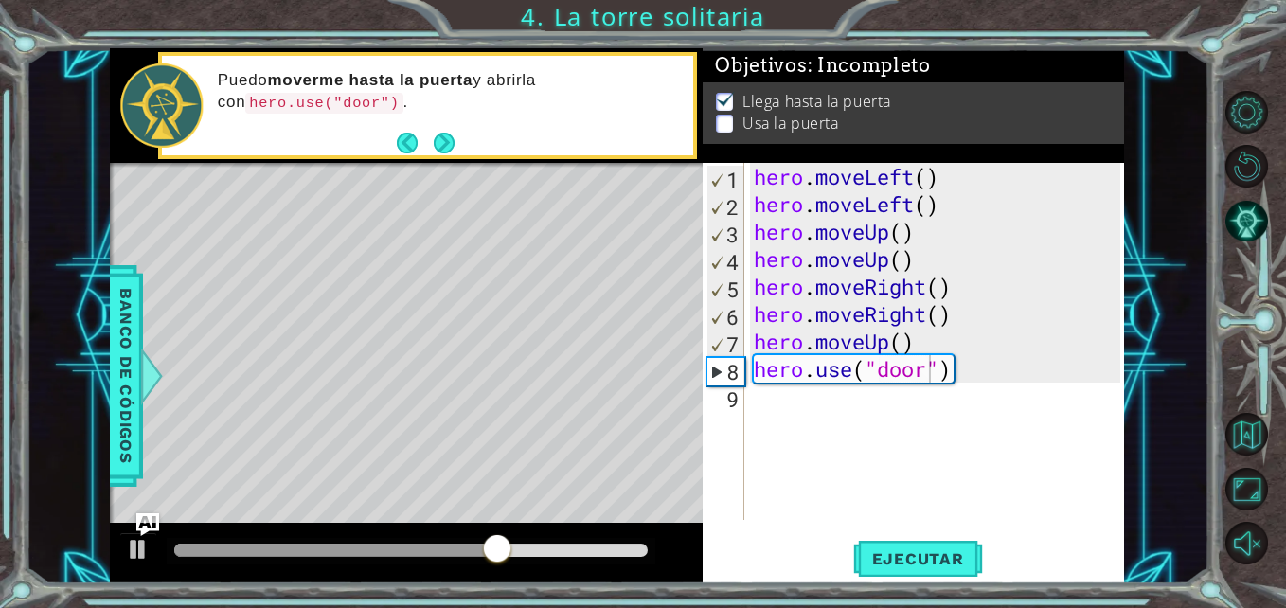
click at [508, 271] on div "Level Map" at bounding box center [547, 442] width 875 height 558
click at [493, 239] on div "Level Map" at bounding box center [547, 442] width 875 height 558
click at [489, 230] on div "Level Map" at bounding box center [547, 442] width 875 height 558
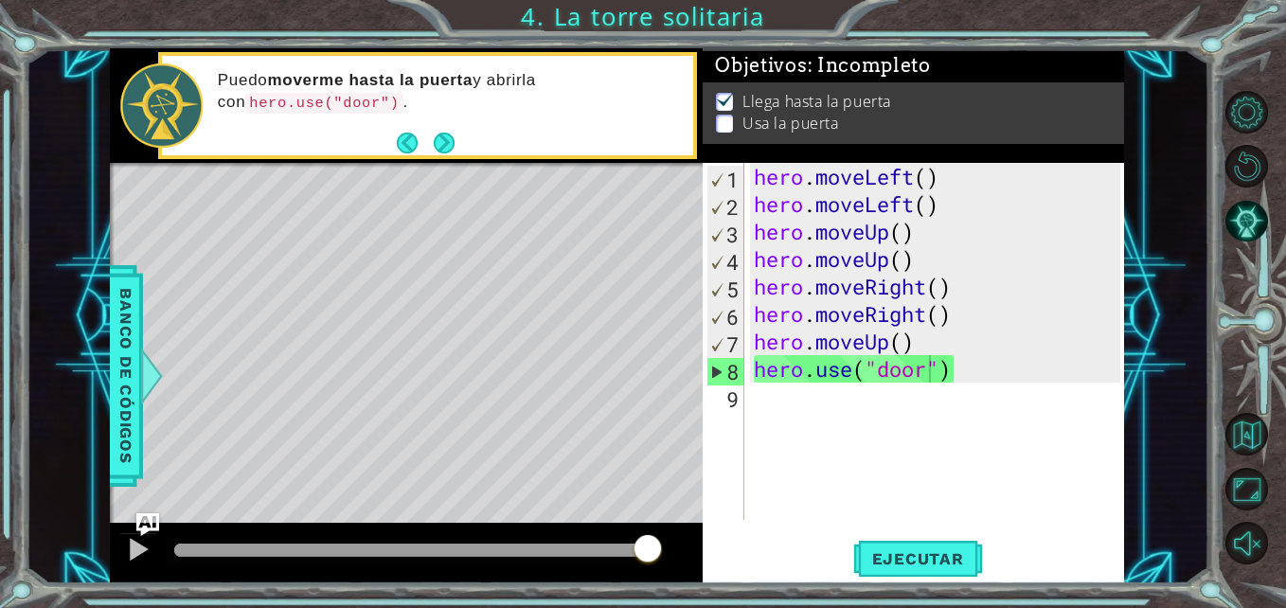
click at [489, 230] on div "Level Map" at bounding box center [547, 442] width 875 height 558
click at [487, 222] on div "Level Map" at bounding box center [547, 442] width 875 height 558
drag, startPoint x: 487, startPoint y: 222, endPoint x: 1122, endPoint y: 341, distance: 646.4
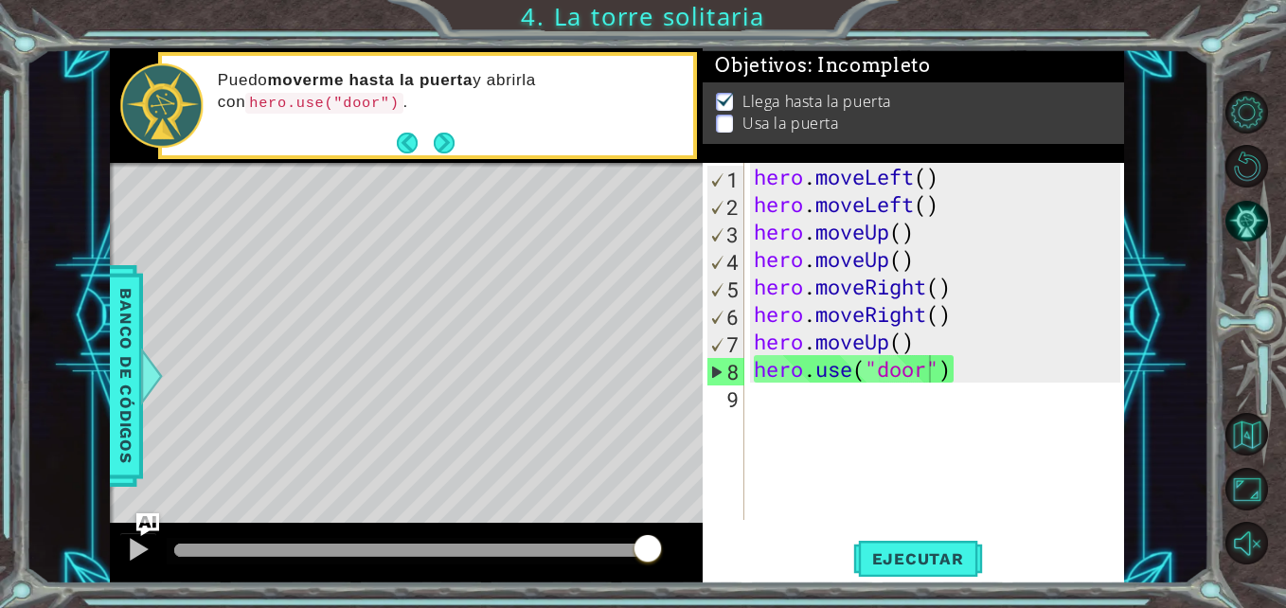
click at [1122, 341] on div "1 ההההההההההההההההההההההההההההההההההההההההההההההההההההההההההההההההההההההההההההה…" at bounding box center [617, 315] width 1014 height 535
click at [935, 454] on div "hero . moveLeft ( ) hero . moveLeft ( ) hero . moveUp ( ) hero . moveUp ( ) her…" at bounding box center [939, 369] width 379 height 412
click at [899, 540] on button "Ejecutar" at bounding box center [918, 559] width 130 height 42
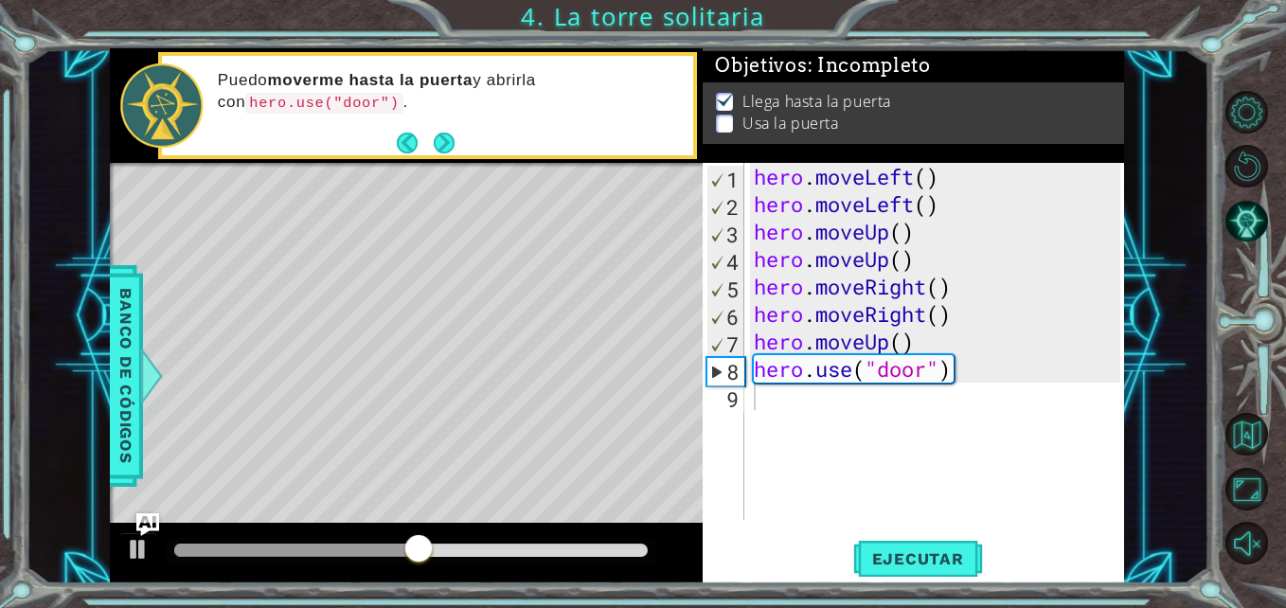
click at [272, 514] on div "Level Map" at bounding box center [547, 442] width 875 height 558
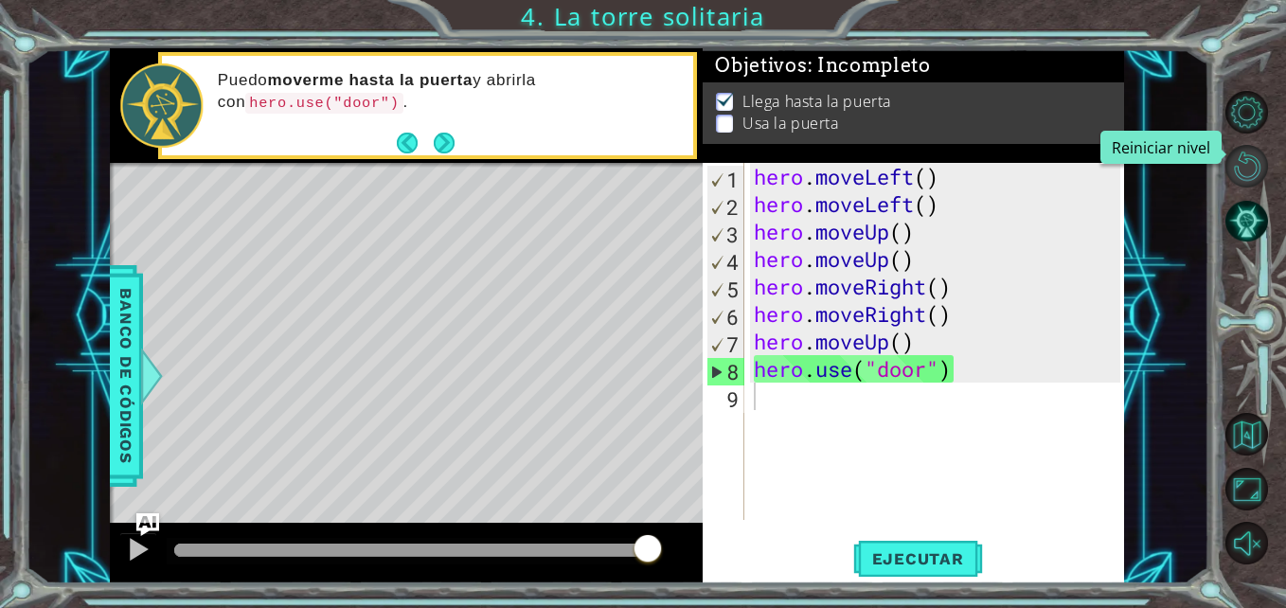
click at [1231, 152] on button "Reiniciar nivel" at bounding box center [1246, 166] width 43 height 43
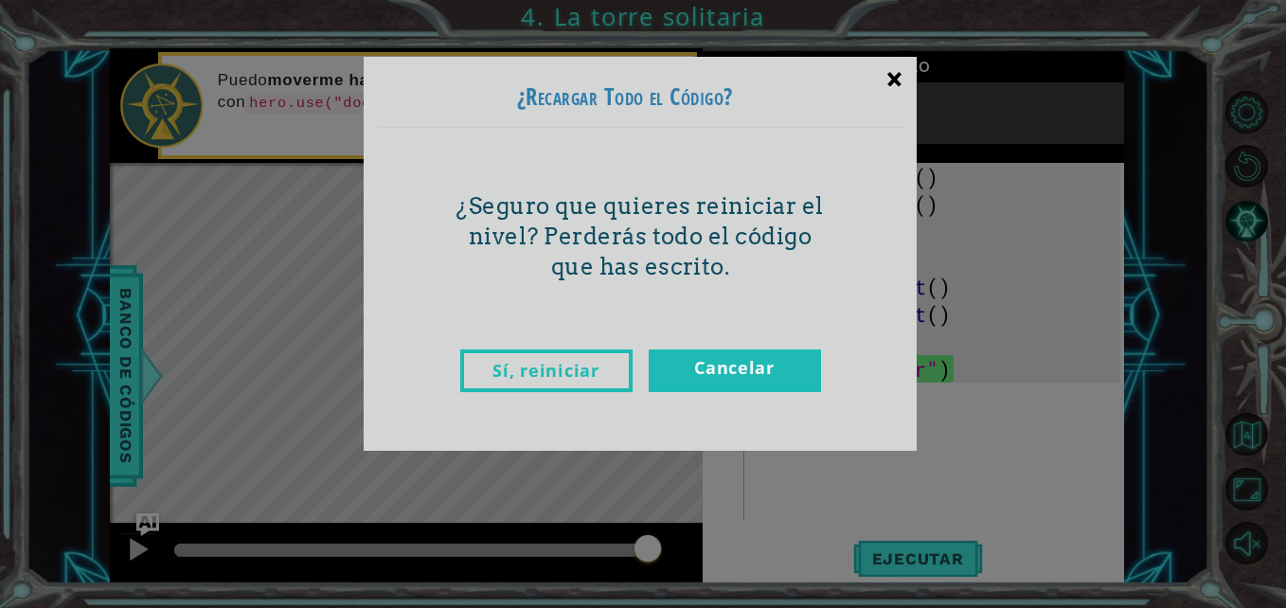
click at [889, 64] on div "×" at bounding box center [894, 78] width 45 height 55
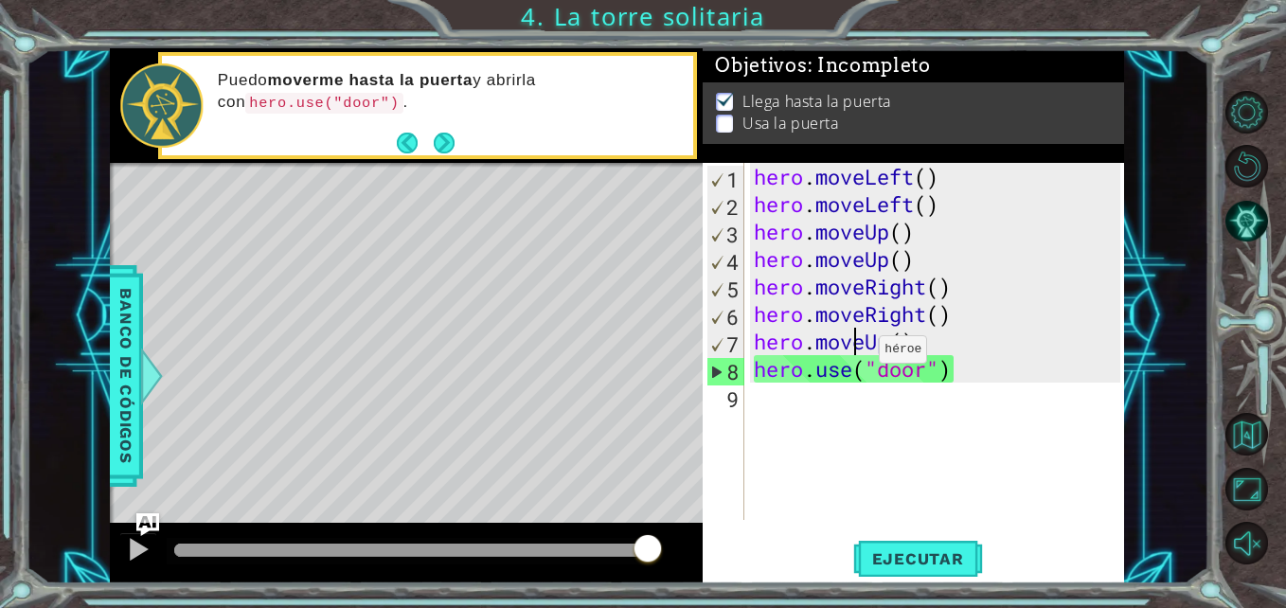
click at [850, 354] on div "hero . moveLeft ( ) hero . moveLeft ( ) hero . moveUp ( ) hero . moveUp ( ) her…" at bounding box center [939, 369] width 379 height 412
click at [850, 354] on div "hero . moveLeft ( ) hero . moveLeft ( ) hero . moveUp ( ) hero . moveUp ( ) her…" at bounding box center [934, 341] width 369 height 357
click at [850, 354] on div "hero . moveLeft ( ) hero . moveLeft ( ) hero . moveUp ( ) hero . moveUp ( ) her…" at bounding box center [939, 369] width 379 height 412
click at [850, 354] on div "hero . moveLeft ( ) hero . moveLeft ( ) hero . moveUp ( ) hero . moveUp ( ) her…" at bounding box center [934, 341] width 369 height 357
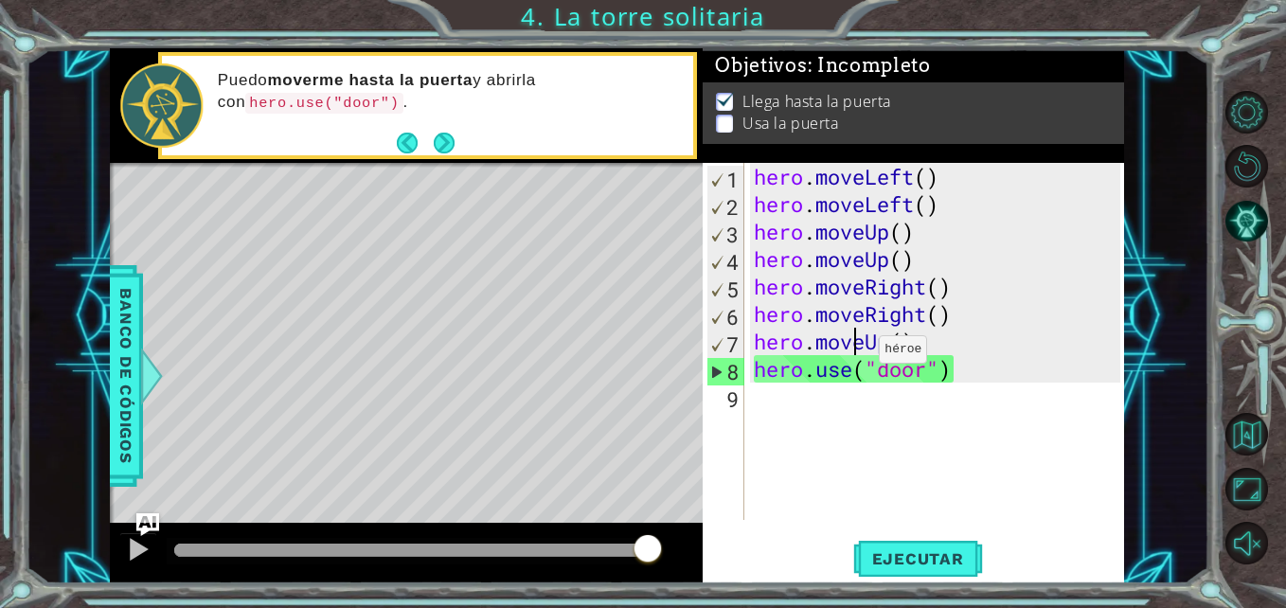
click at [850, 354] on div "hero . moveLeft ( ) hero . moveLeft ( ) hero . moveUp ( ) hero . moveUp ( ) her…" at bounding box center [939, 369] width 379 height 412
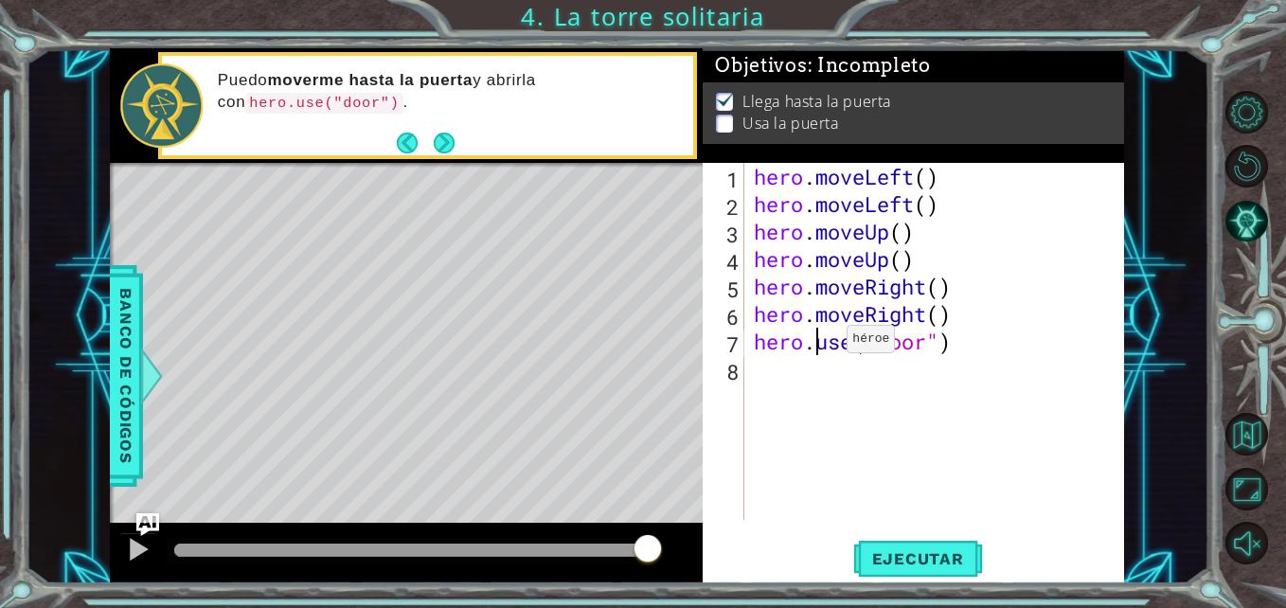
click at [818, 344] on div "hero . moveLeft ( ) hero . moveLeft ( ) hero . moveUp ( ) hero . moveUp ( ) her…" at bounding box center [939, 369] width 379 height 412
type textarea "hero.use("door")"
type textarea "h"
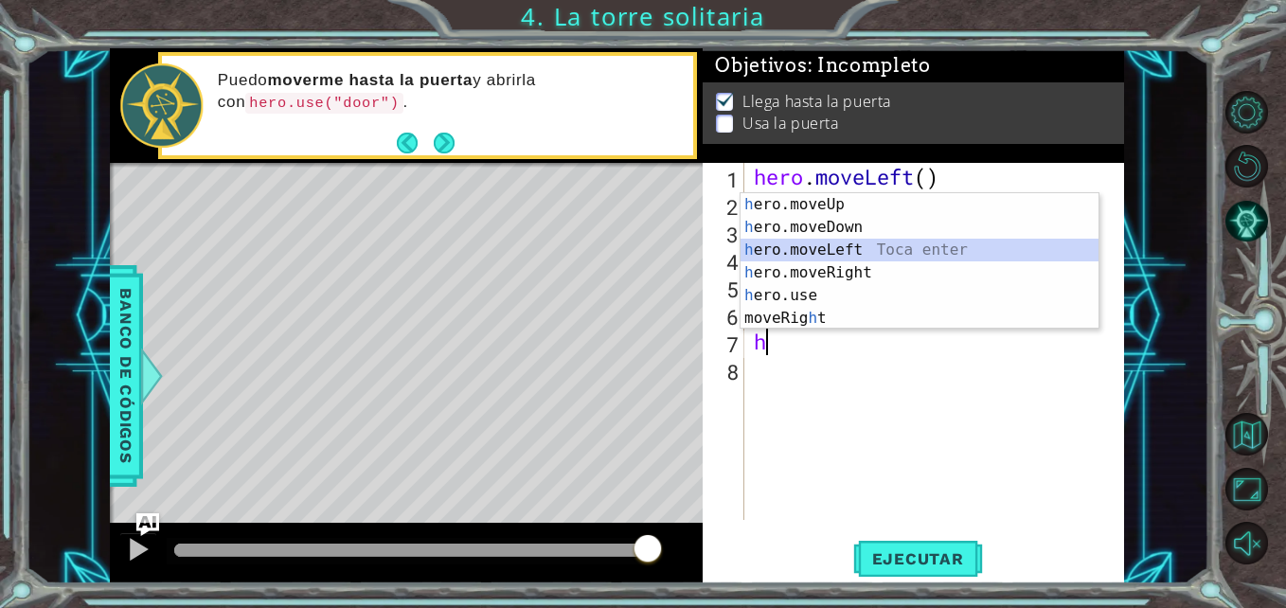
click at [853, 250] on div "h ero.moveUp Toca enter h ero.moveDown Toca enter h ero.moveLeft Toca enter h e…" at bounding box center [919, 284] width 358 height 182
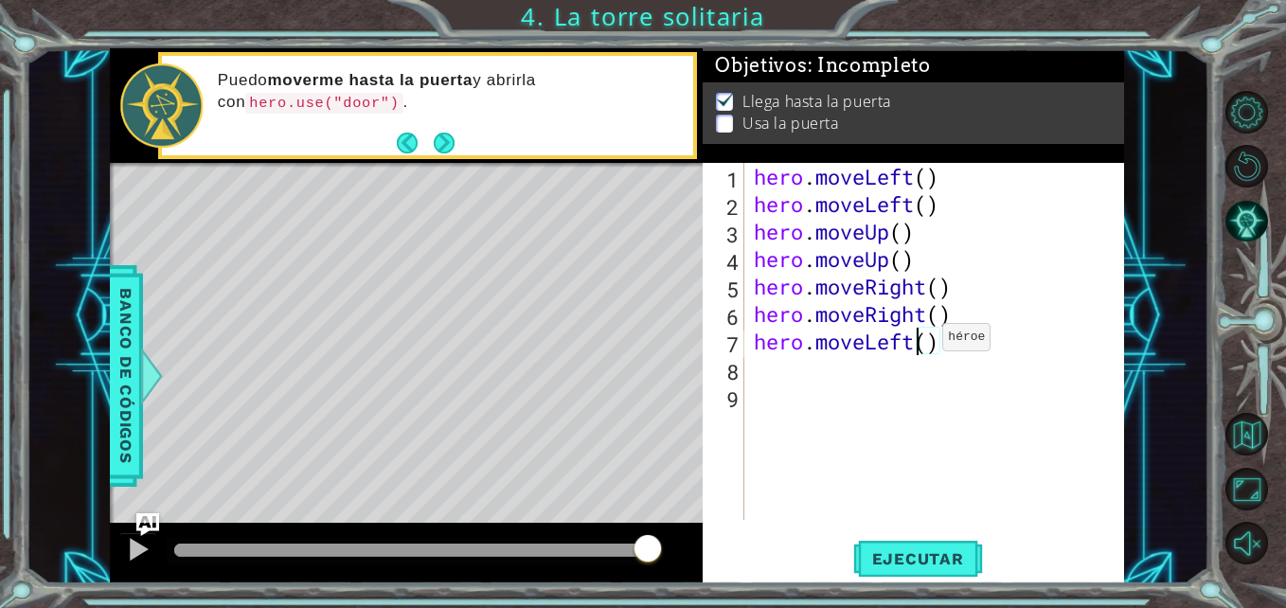
click at [914, 342] on div "hero . moveLeft ( ) hero . moveLeft ( ) hero . moveUp ( ) hero . moveUp ( ) her…" at bounding box center [939, 369] width 379 height 412
click at [924, 344] on div "hero . moveLeft ( ) hero . moveLeft ( ) hero . moveUp ( ) hero . moveUp ( ) her…" at bounding box center [939, 369] width 379 height 412
click at [926, 313] on div "hero . moveLeft ( ) hero . moveLeft ( ) hero . moveUp ( ) hero . moveUp ( ) her…" at bounding box center [939, 369] width 379 height 412
click at [939, 316] on div "hero . moveLeft ( ) hero . moveLeft ( ) hero . moveUp ( ) hero . moveUp ( ) her…" at bounding box center [939, 369] width 379 height 412
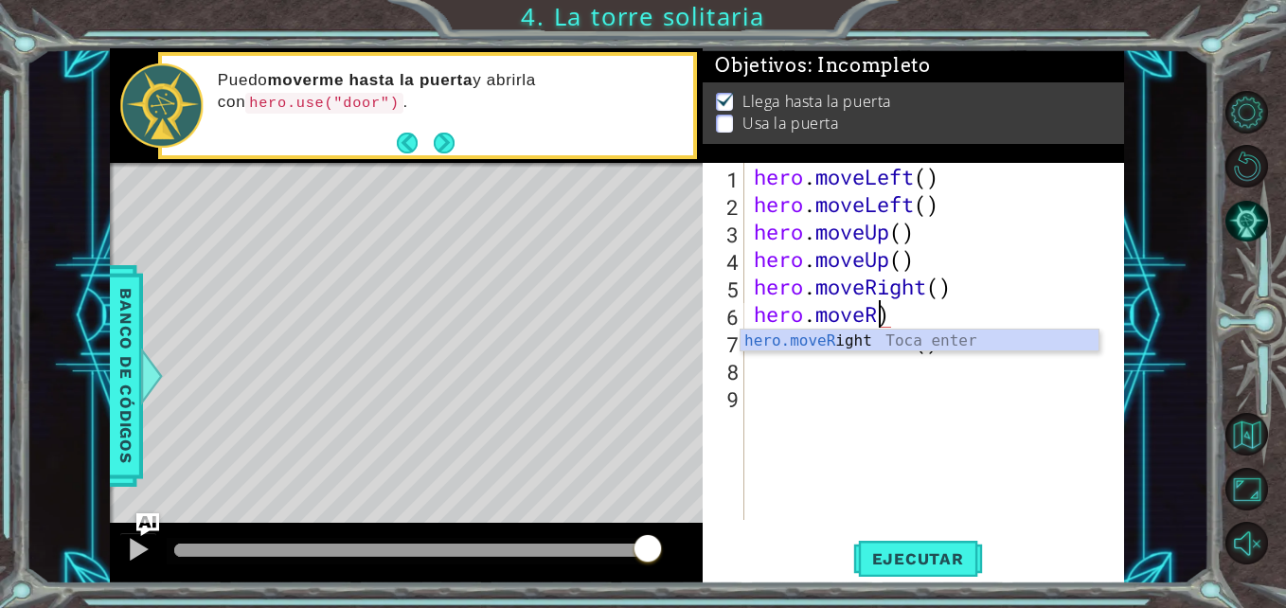
click at [914, 309] on div "hero . moveLeft ( ) hero . moveLeft ( ) hero . moveUp ( ) hero . moveUp ( ) her…" at bounding box center [939, 369] width 379 height 412
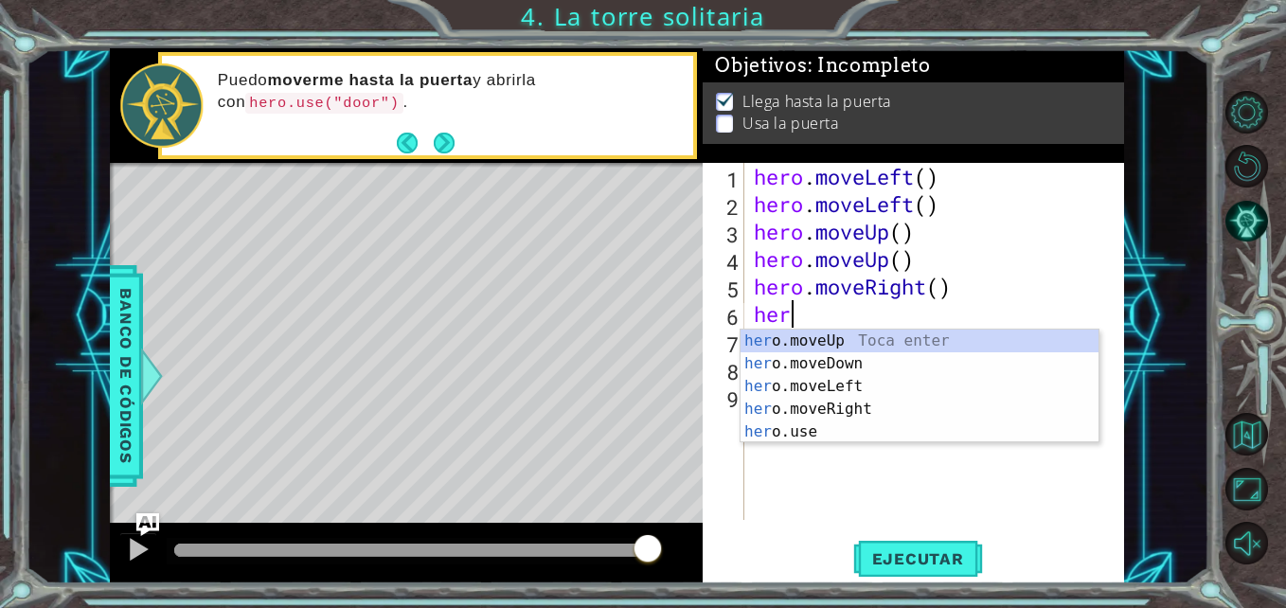
type textarea "h"
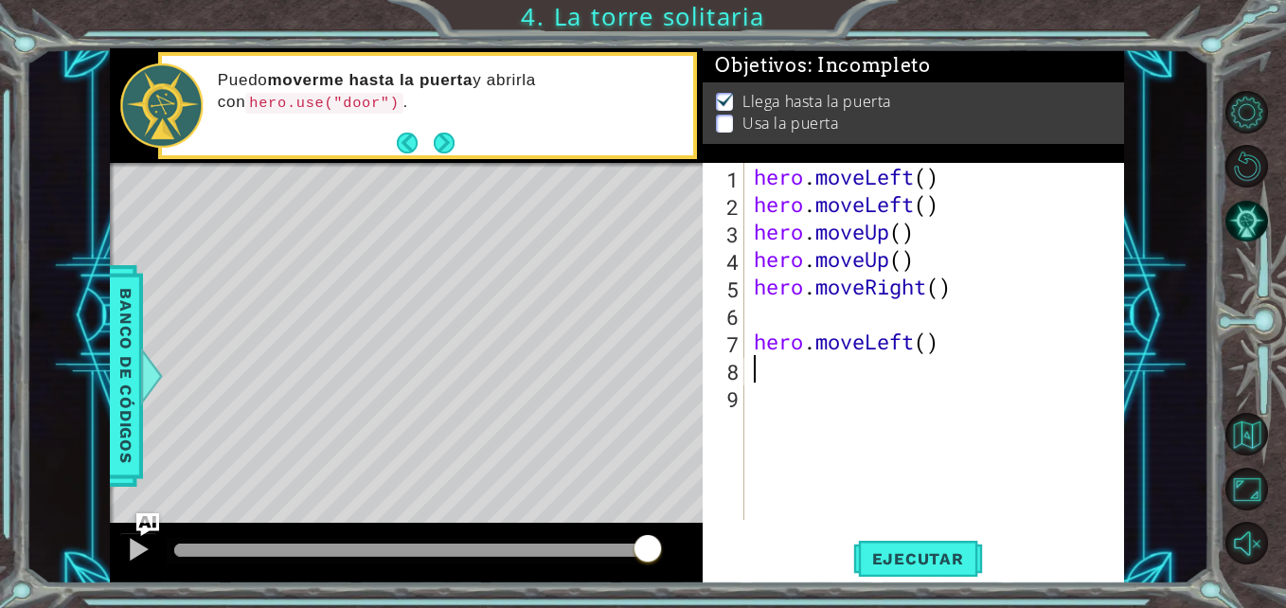
click at [941, 366] on div "hero . moveLeft ( ) hero . moveLeft ( ) hero . moveUp ( ) hero . moveUp ( ) her…" at bounding box center [939, 369] width 379 height 412
click at [953, 365] on div "hero . moveLeft ( ) hero . moveLeft ( ) hero . moveUp ( ) hero . moveUp ( ) her…" at bounding box center [939, 369] width 379 height 412
click at [935, 348] on div "hero . moveLeft ( ) hero . moveLeft ( ) hero . moveUp ( ) hero . moveUp ( ) her…" at bounding box center [939, 369] width 379 height 412
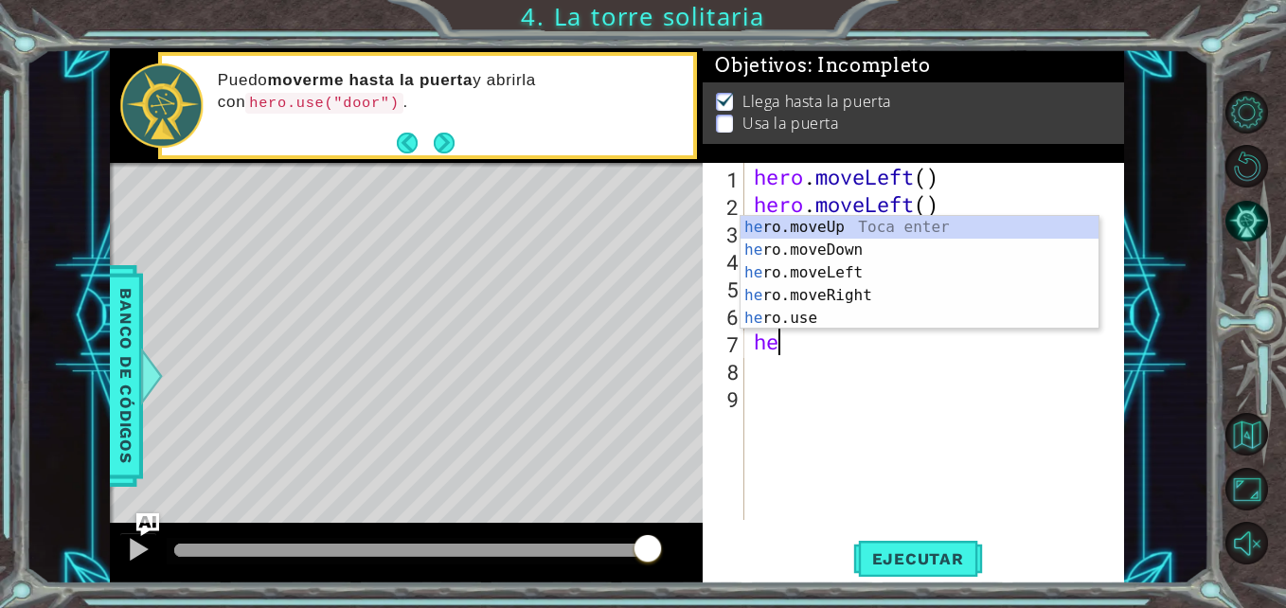
type textarea "h"
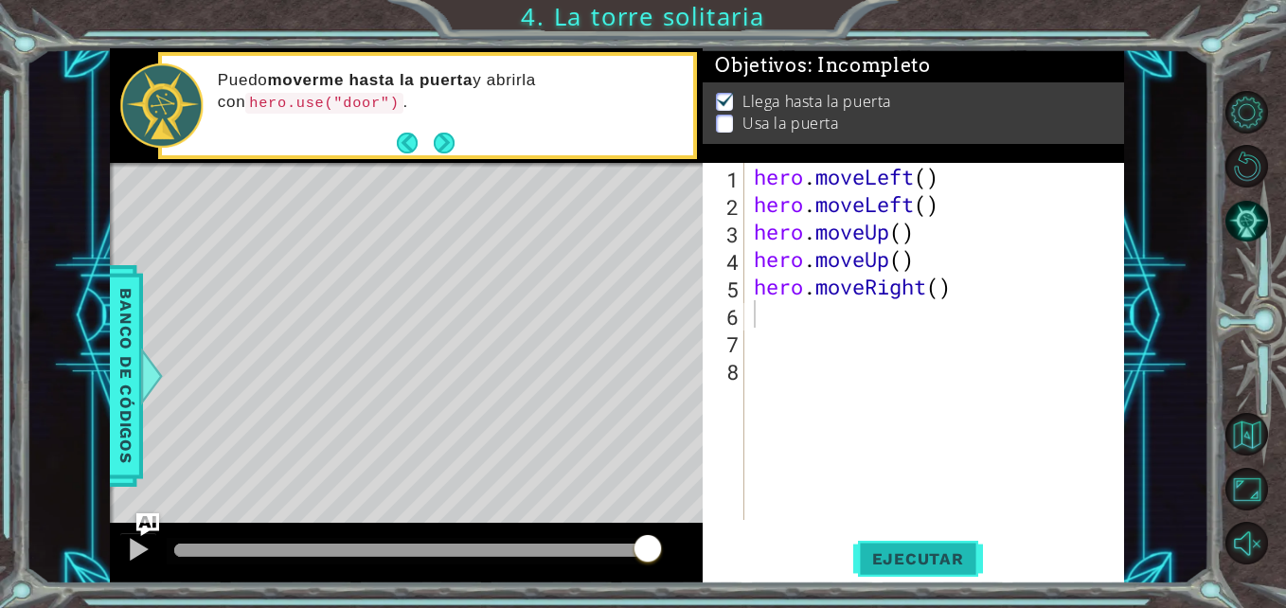
click at [940, 539] on button "Ejecutar" at bounding box center [918, 559] width 130 height 42
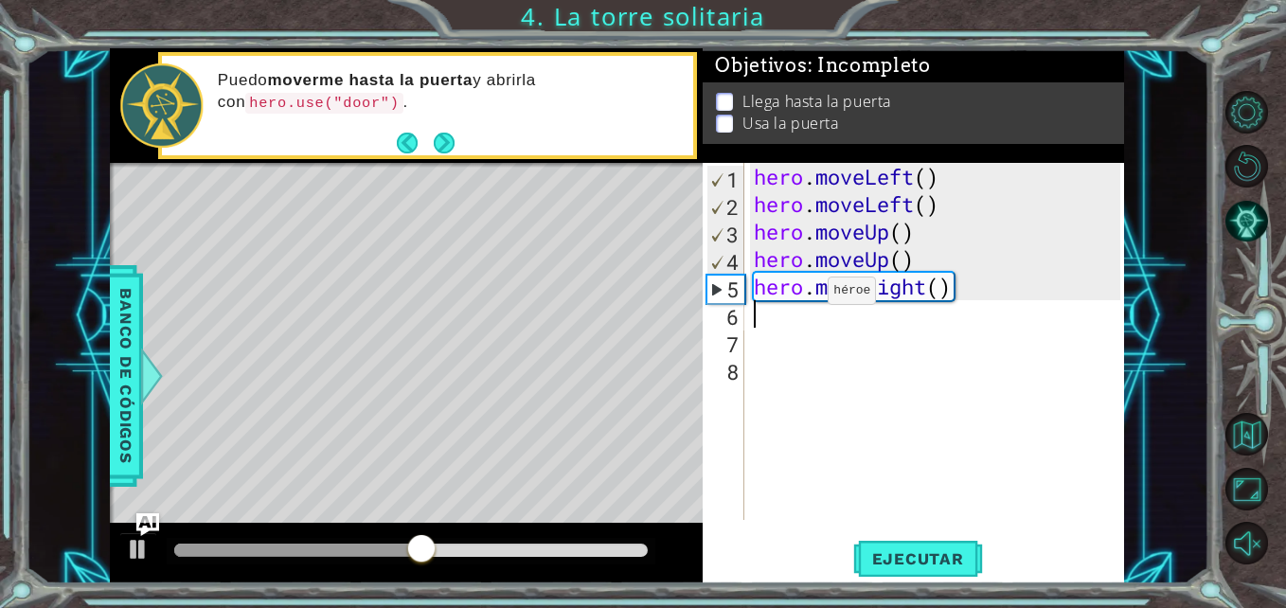
type textarea "h"
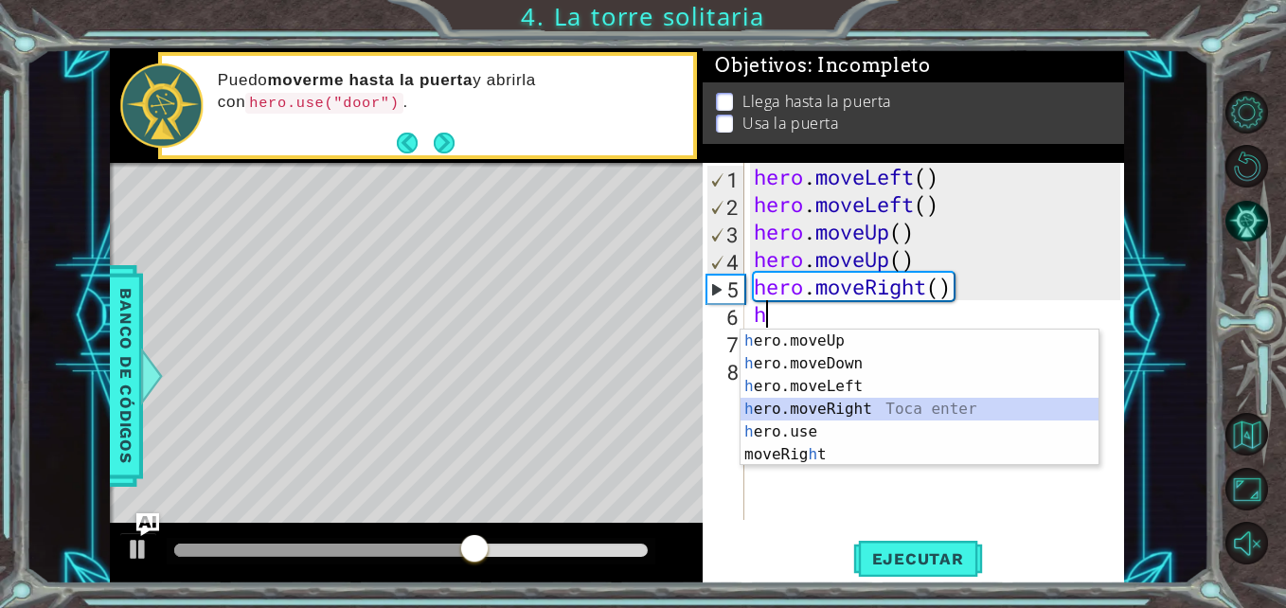
click at [861, 403] on div "h ero.moveUp Toca enter h ero.moveDown Toca enter h ero.moveLeft Toca enter h e…" at bounding box center [919, 421] width 358 height 182
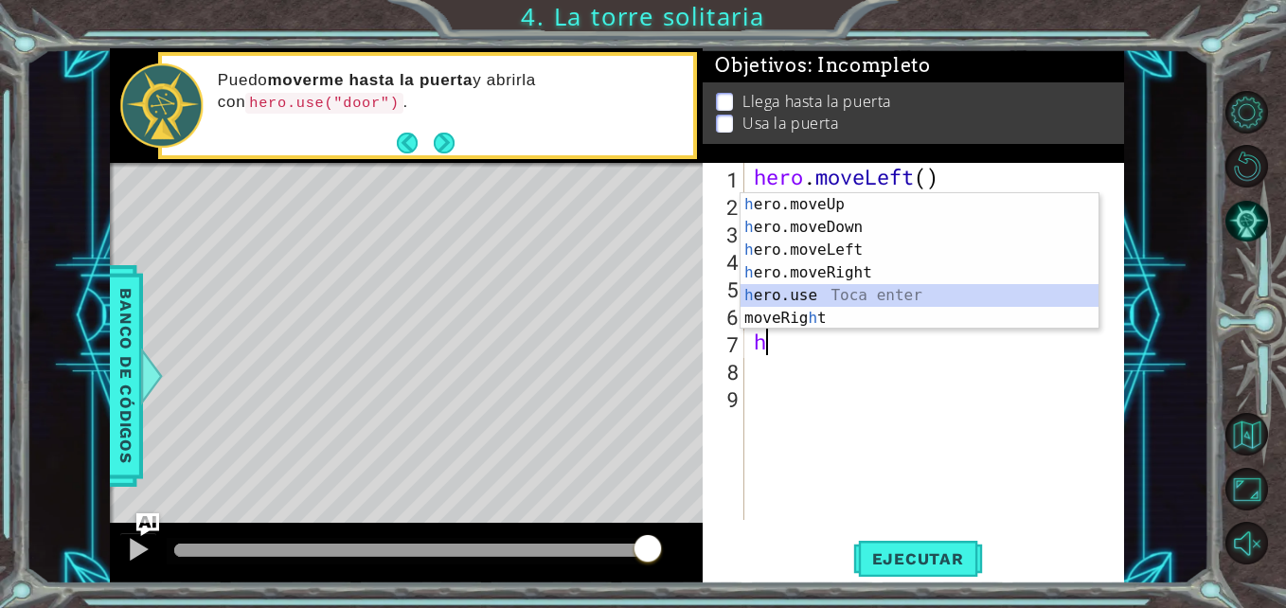
click at [811, 291] on div "h ero.moveUp Toca enter h ero.moveDown Toca enter h ero.moveLeft Toca enter h e…" at bounding box center [919, 284] width 358 height 182
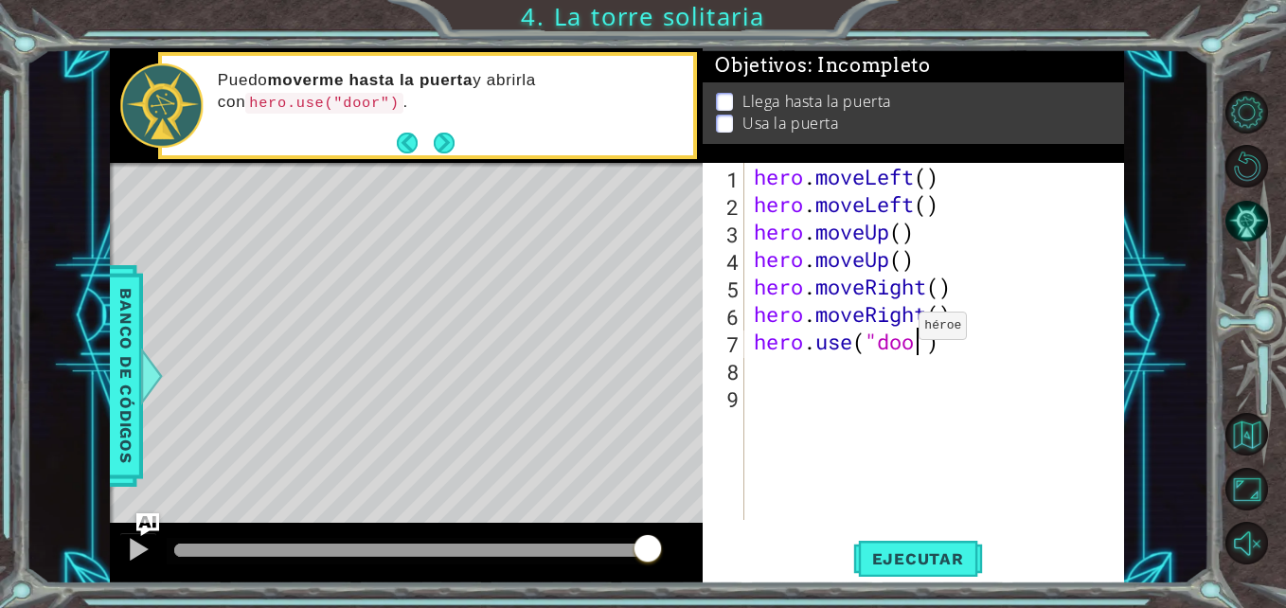
scroll to position [0, 9]
type textarea "hero.use("door")"
click at [936, 554] on span "Ejecutar" at bounding box center [918, 558] width 130 height 19
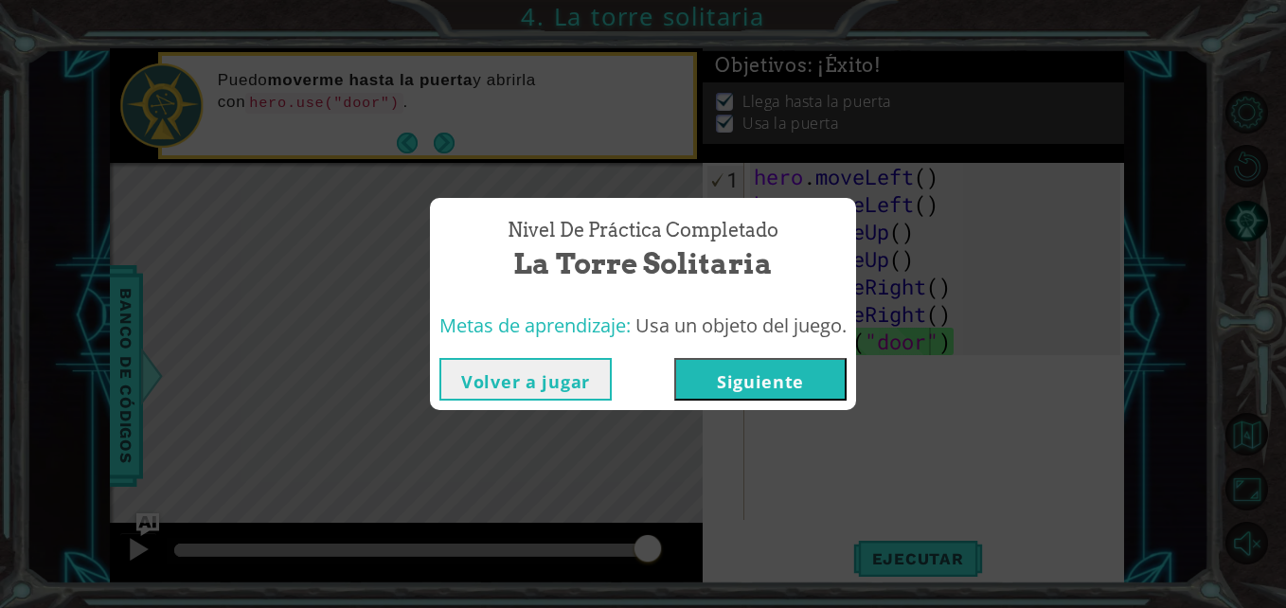
click at [597, 383] on button "Volver a jugar" at bounding box center [525, 379] width 172 height 43
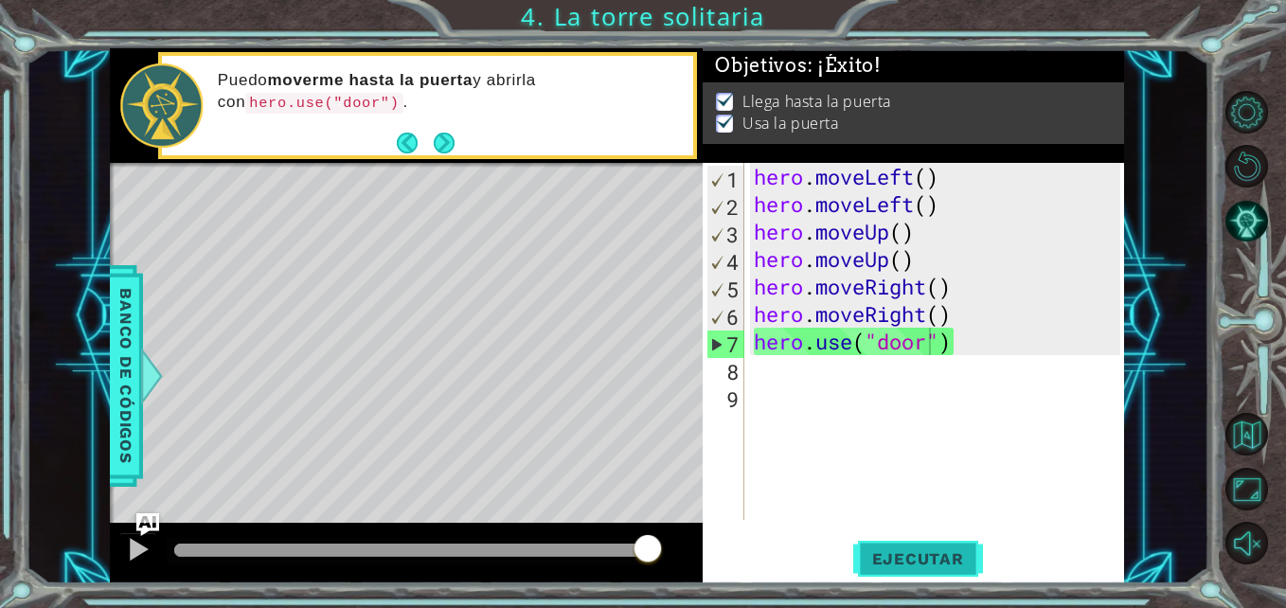
click at [934, 557] on span "Ejecutar" at bounding box center [918, 558] width 130 height 19
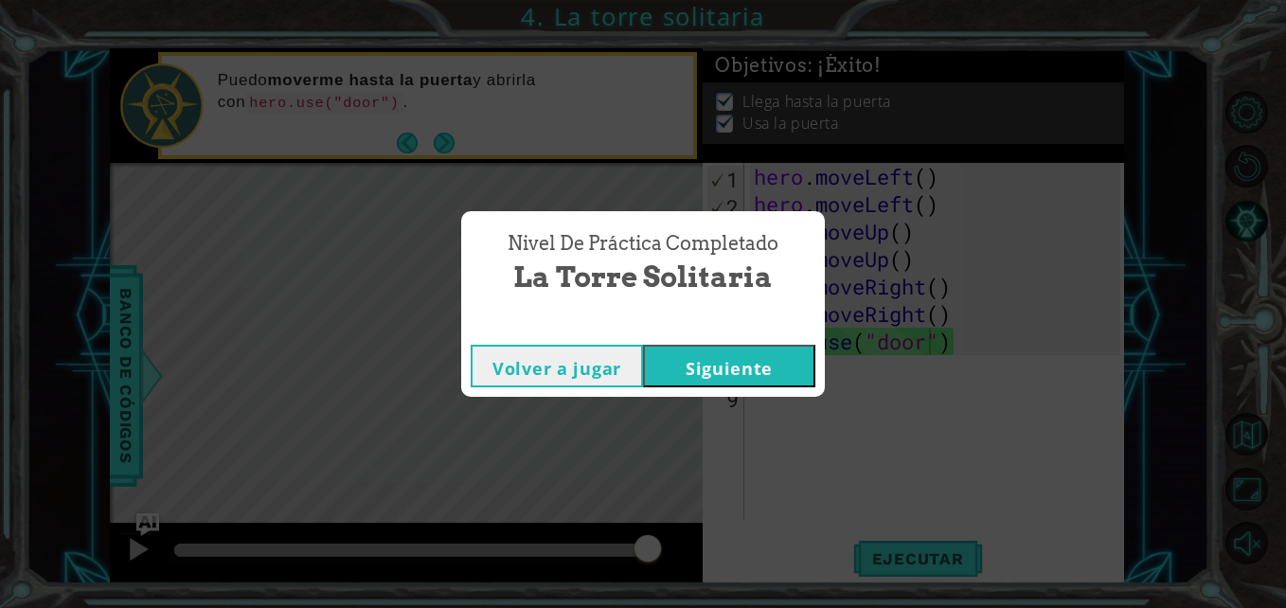
click at [750, 369] on button "Siguiente" at bounding box center [729, 366] width 172 height 43
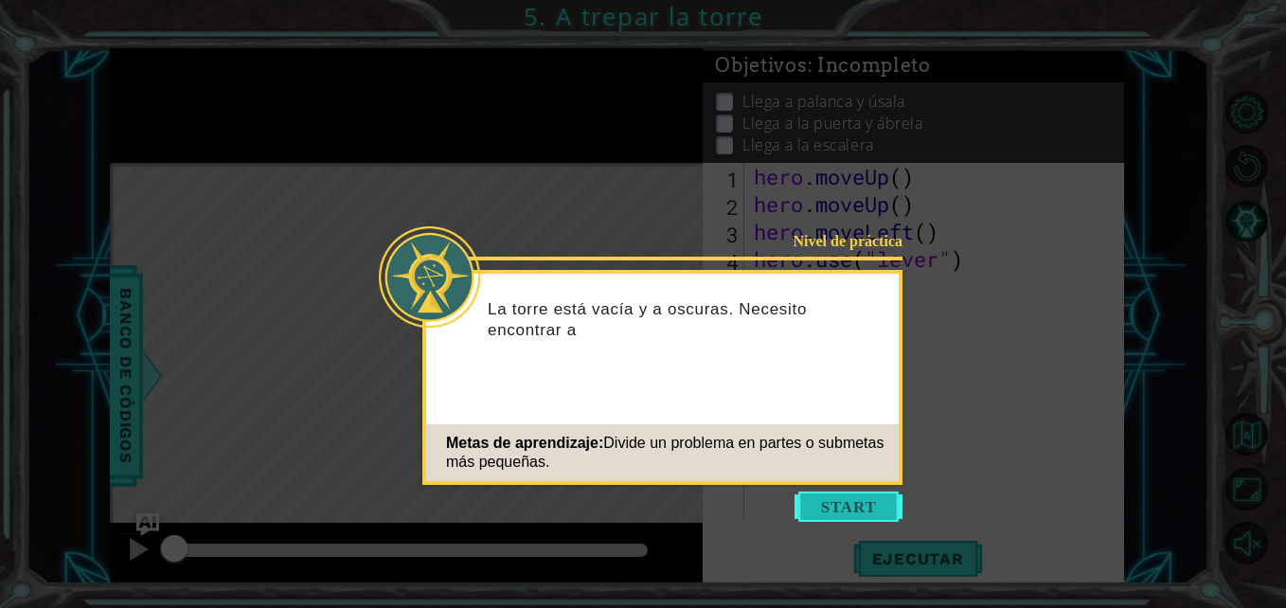
click at [824, 511] on button "Start" at bounding box center [848, 506] width 108 height 30
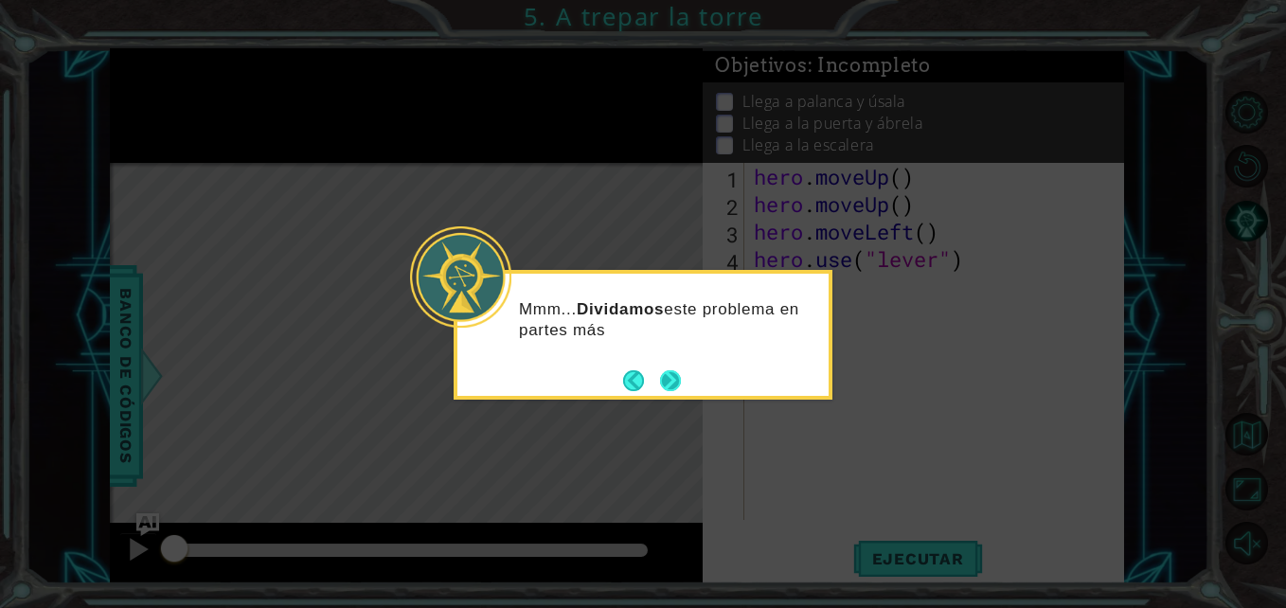
click at [666, 384] on button "Next" at bounding box center [670, 380] width 21 height 21
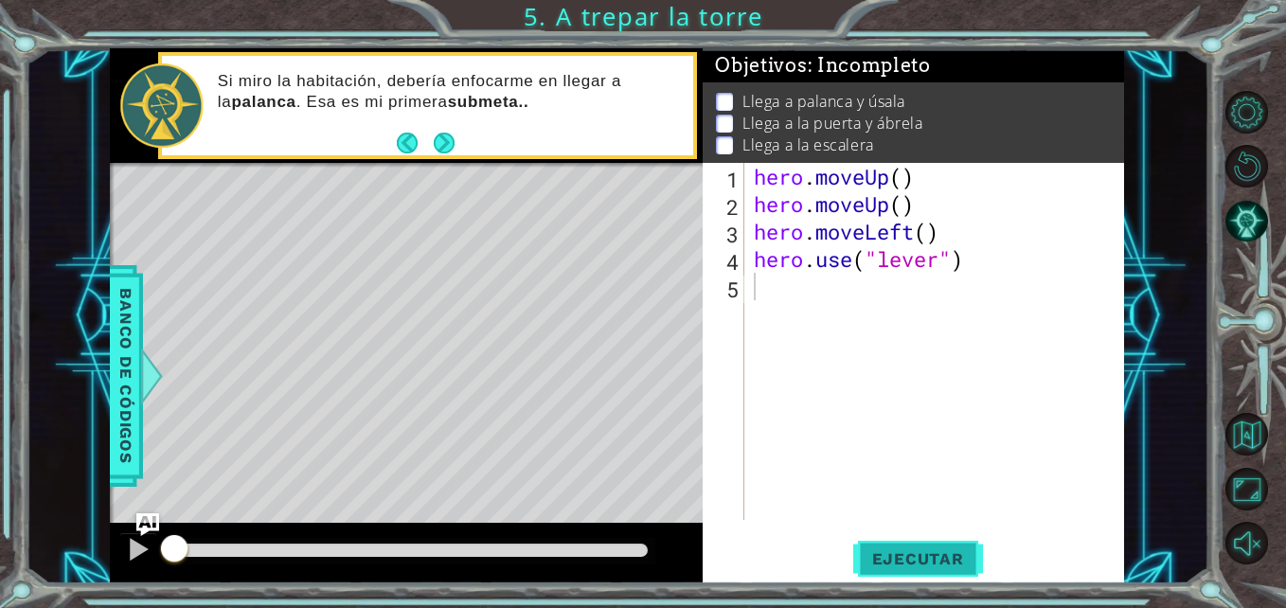
click at [893, 564] on span "Ejecutar" at bounding box center [918, 558] width 130 height 19
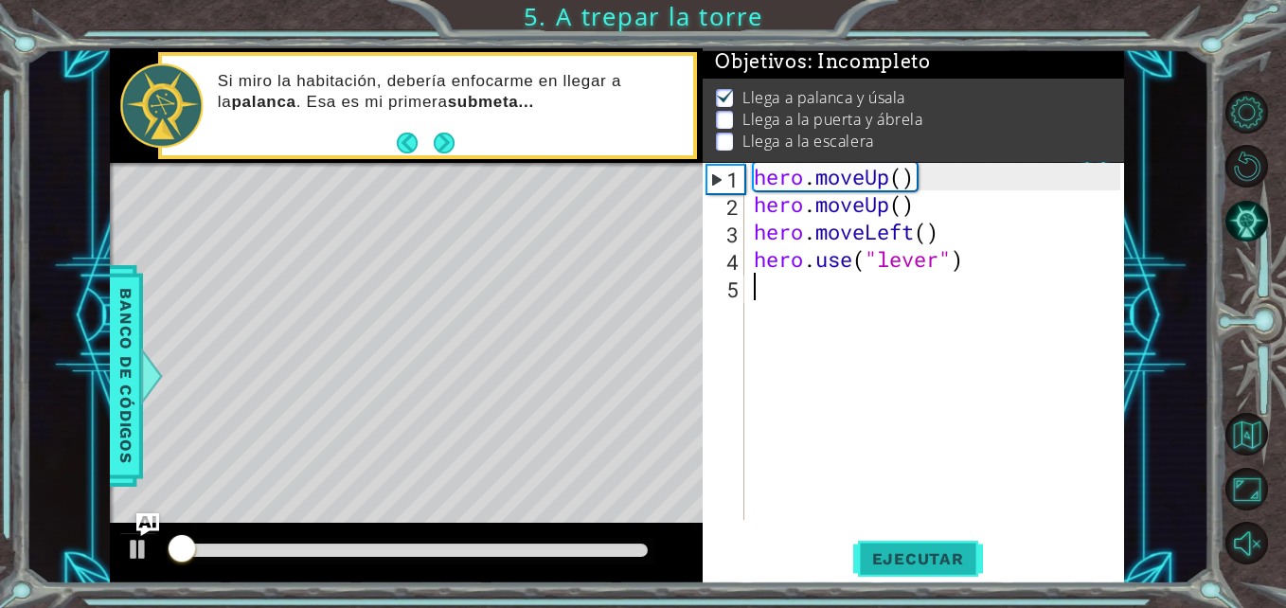
scroll to position [14, 0]
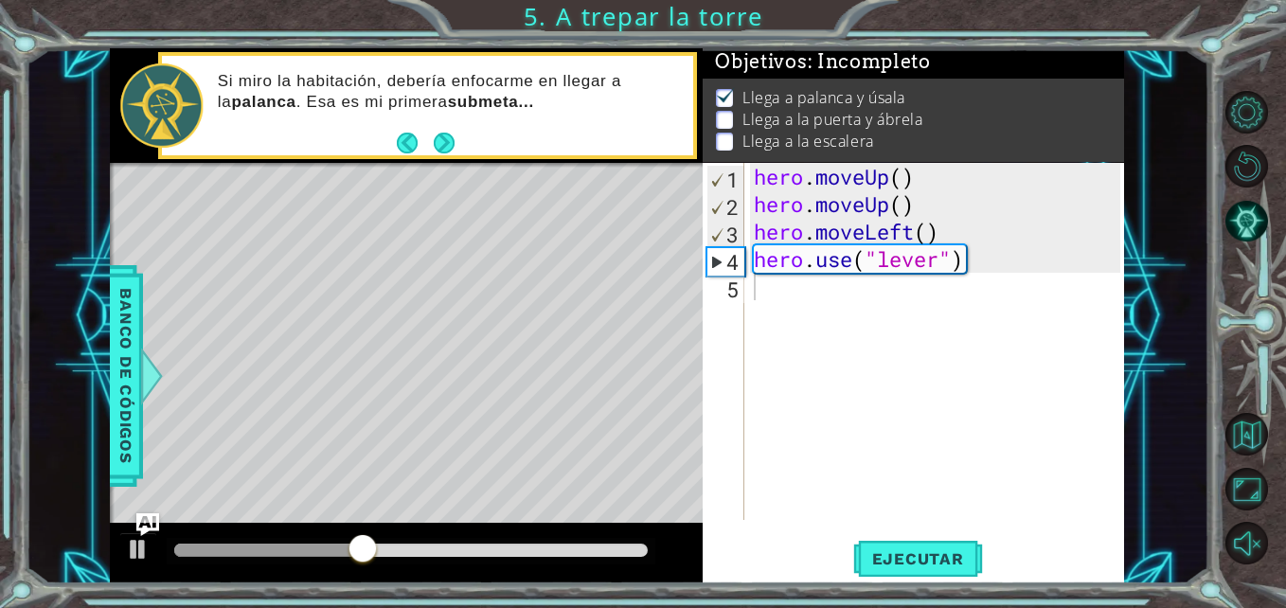
click at [950, 582] on div "1 2 3 4 5 hero . moveUp ( ) hero . moveUp ( ) hero . moveLeft ( ) hero . use ( …" at bounding box center [913, 373] width 421 height 421
click at [943, 570] on button "Ejecutar" at bounding box center [918, 559] width 130 height 42
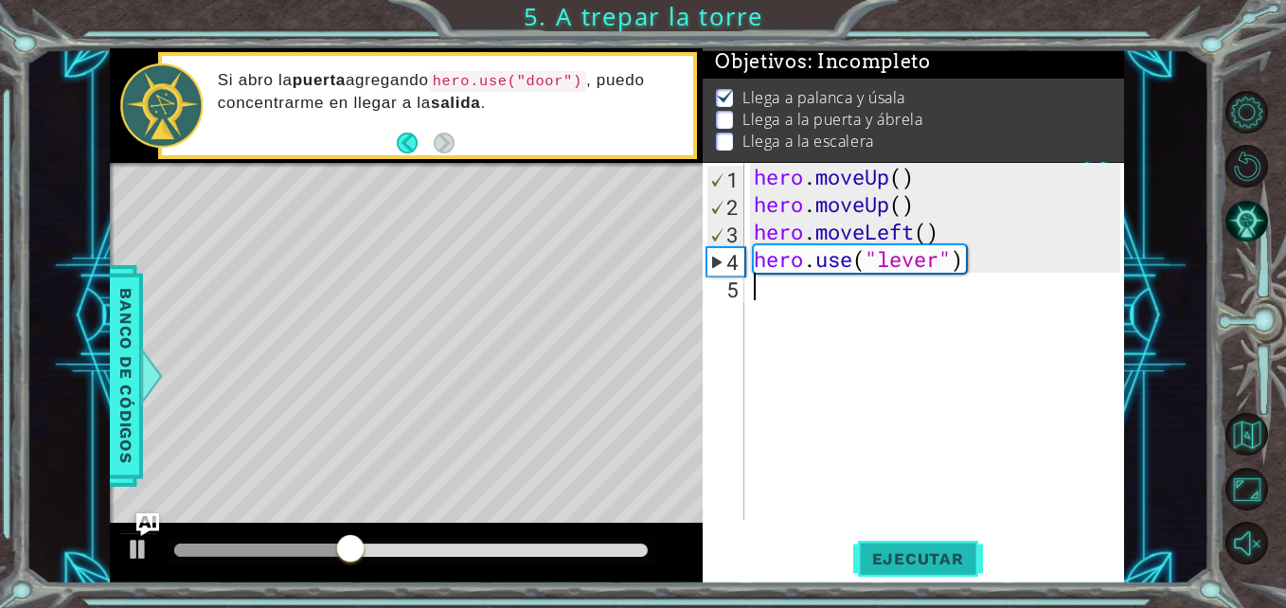
type textarea "h"
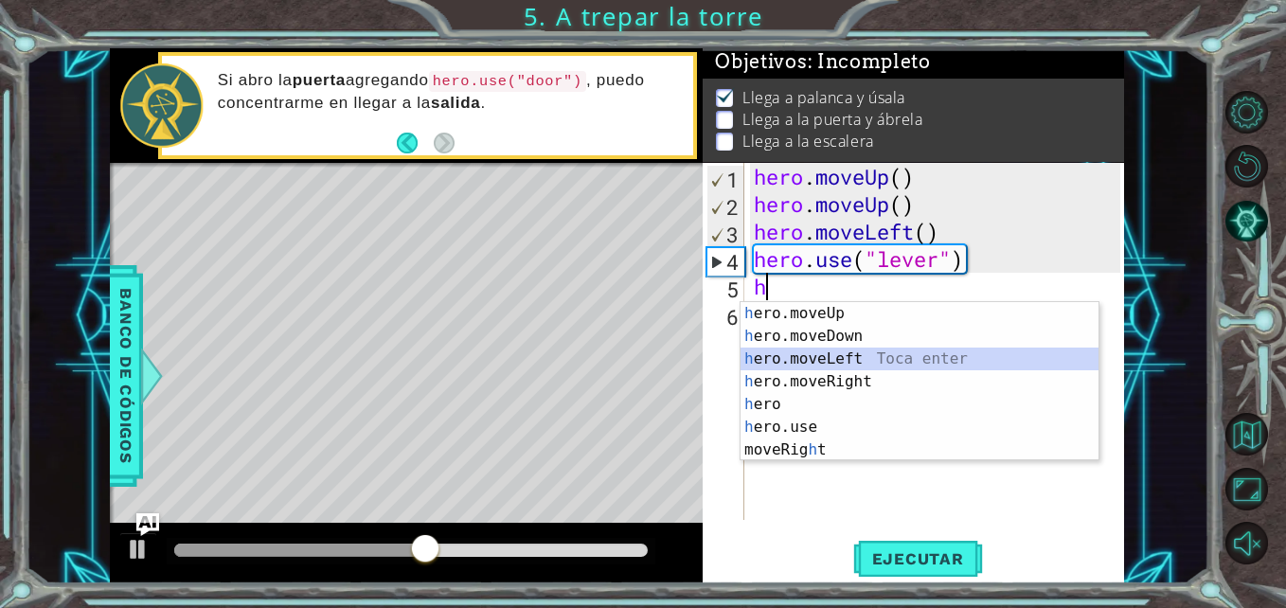
click at [878, 352] on div "h ero.moveUp Toca enter h ero.moveDown Toca enter h ero.moveLeft Toca enter h e…" at bounding box center [919, 404] width 358 height 205
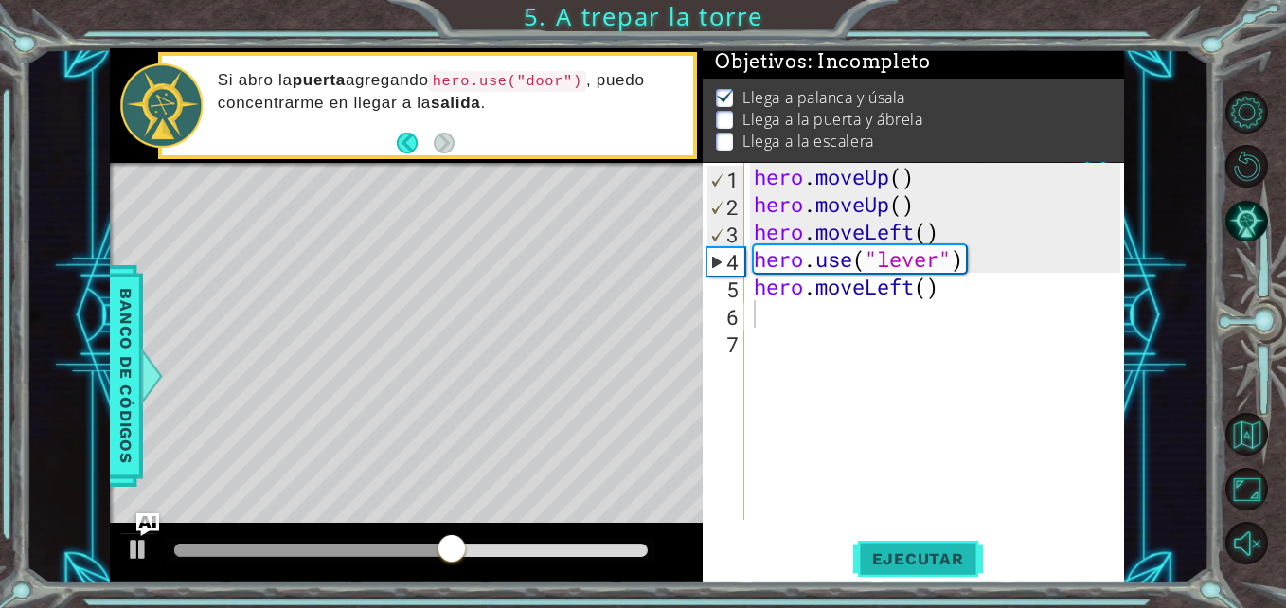
click at [927, 560] on span "Ejecutar" at bounding box center [918, 558] width 130 height 19
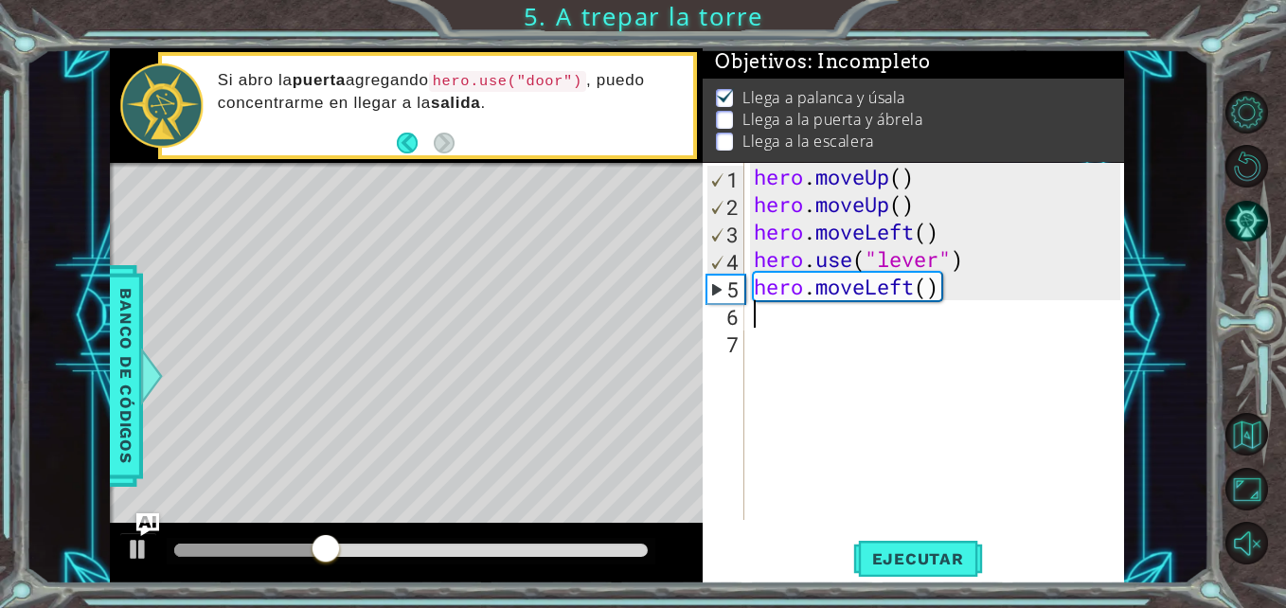
click at [884, 308] on div "hero . moveUp ( ) hero . moveUp ( ) hero . moveLeft ( ) hero . use ( "lever" ) …" at bounding box center [939, 369] width 379 height 412
click at [832, 289] on div "hero . moveUp ( ) hero . moveUp ( ) hero . moveLeft ( ) hero . use ( "lever" ) …" at bounding box center [939, 369] width 379 height 412
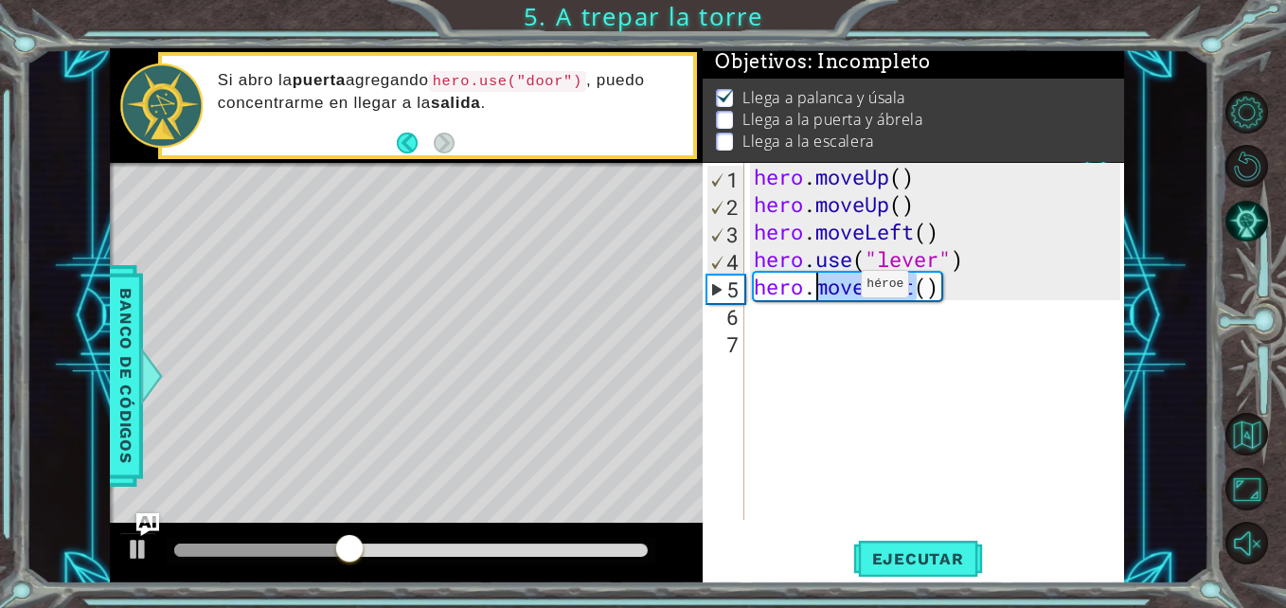
type textarea "hero.moveLeft()"
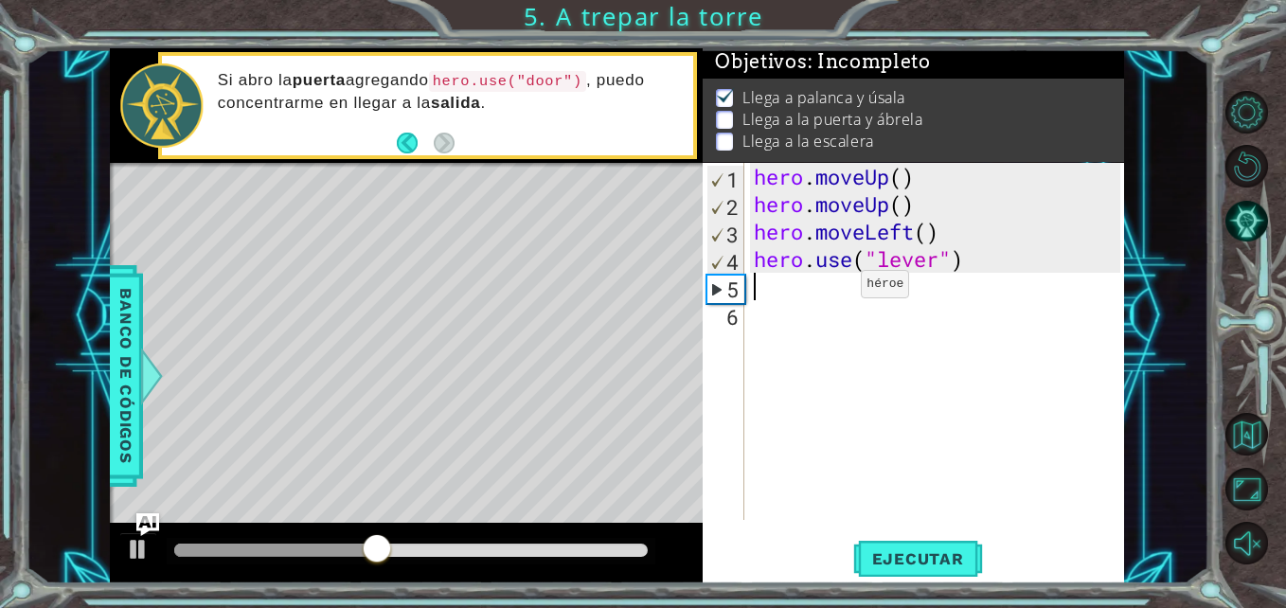
type textarea "h"
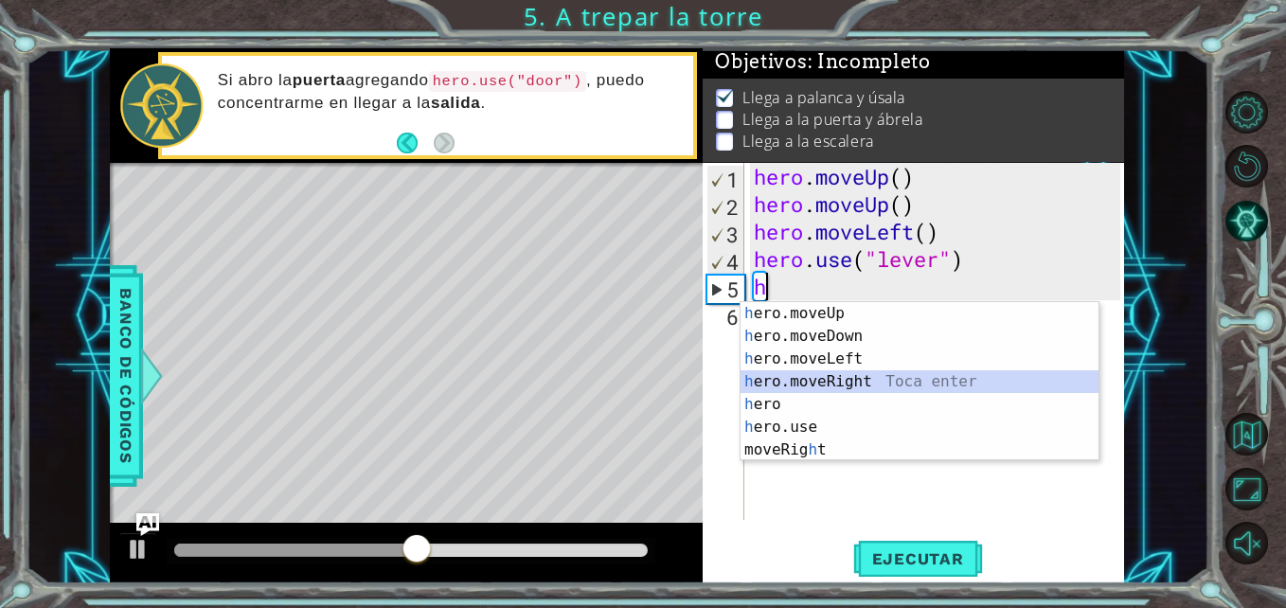
click at [841, 384] on div "h ero.moveUp Toca enter h ero.moveDown Toca enter h ero.moveLeft Toca enter h e…" at bounding box center [919, 404] width 358 height 205
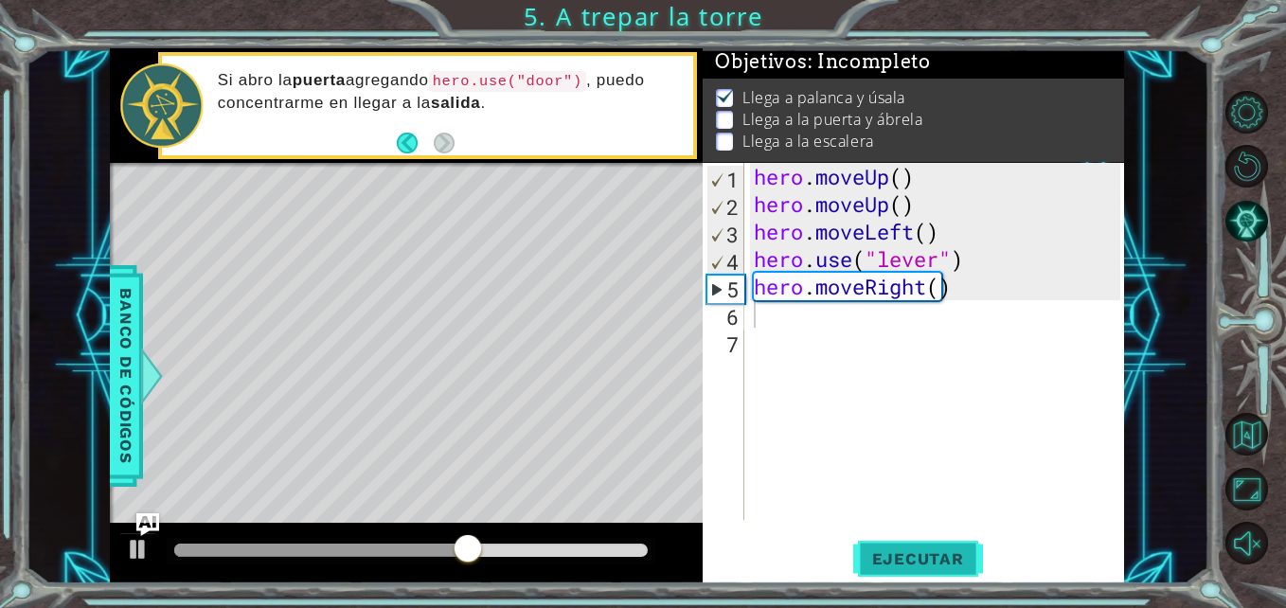
click at [892, 543] on button "Ejecutar" at bounding box center [918, 559] width 130 height 42
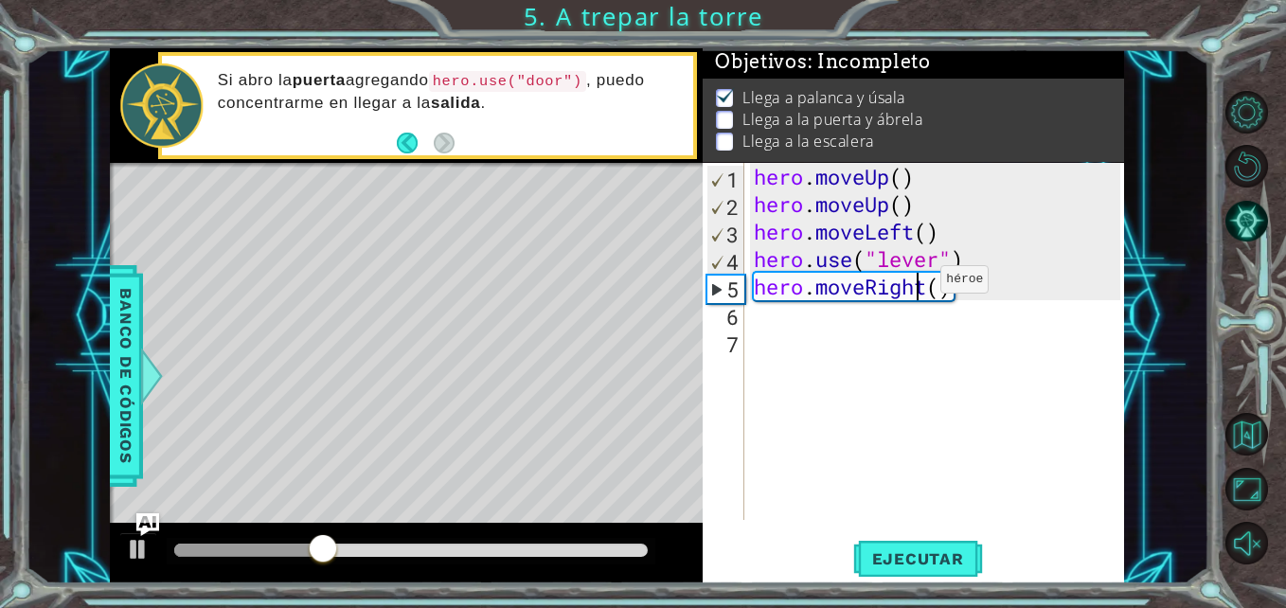
click at [912, 284] on div "hero . moveUp ( ) hero . moveUp ( ) hero . moveLeft ( ) hero . use ( "lever" ) …" at bounding box center [939, 369] width 379 height 412
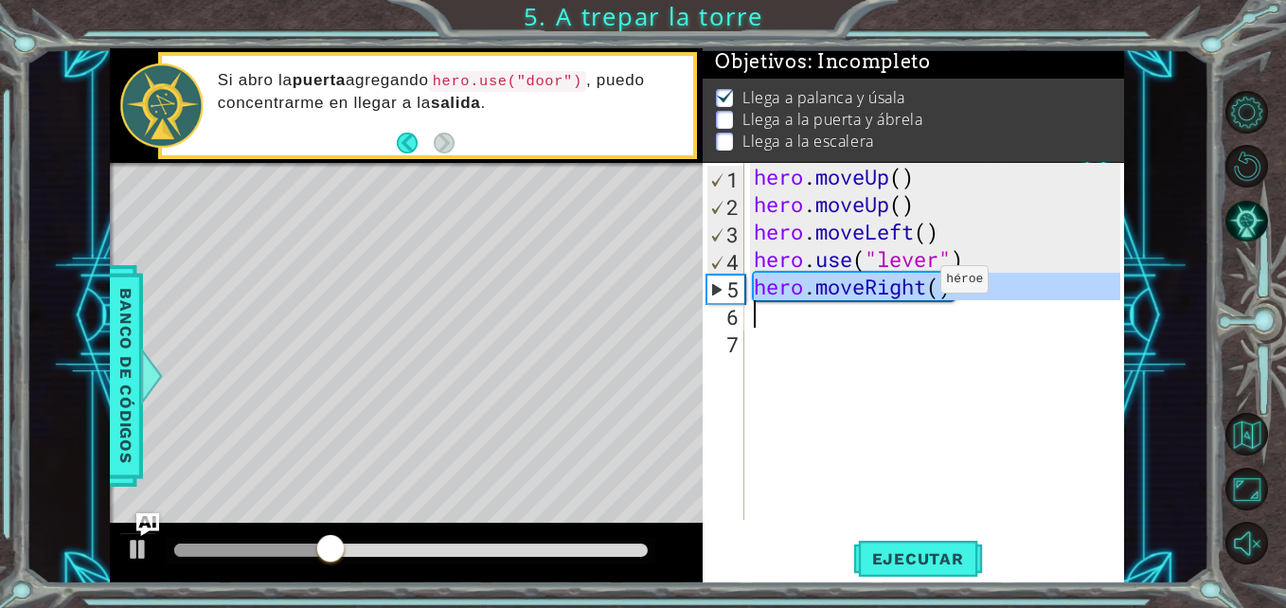
click at [912, 284] on div "hero . moveUp ( ) hero . moveUp ( ) hero . moveLeft ( ) hero . use ( "lever" ) …" at bounding box center [939, 369] width 379 height 412
type textarea "hero.moveRight()"
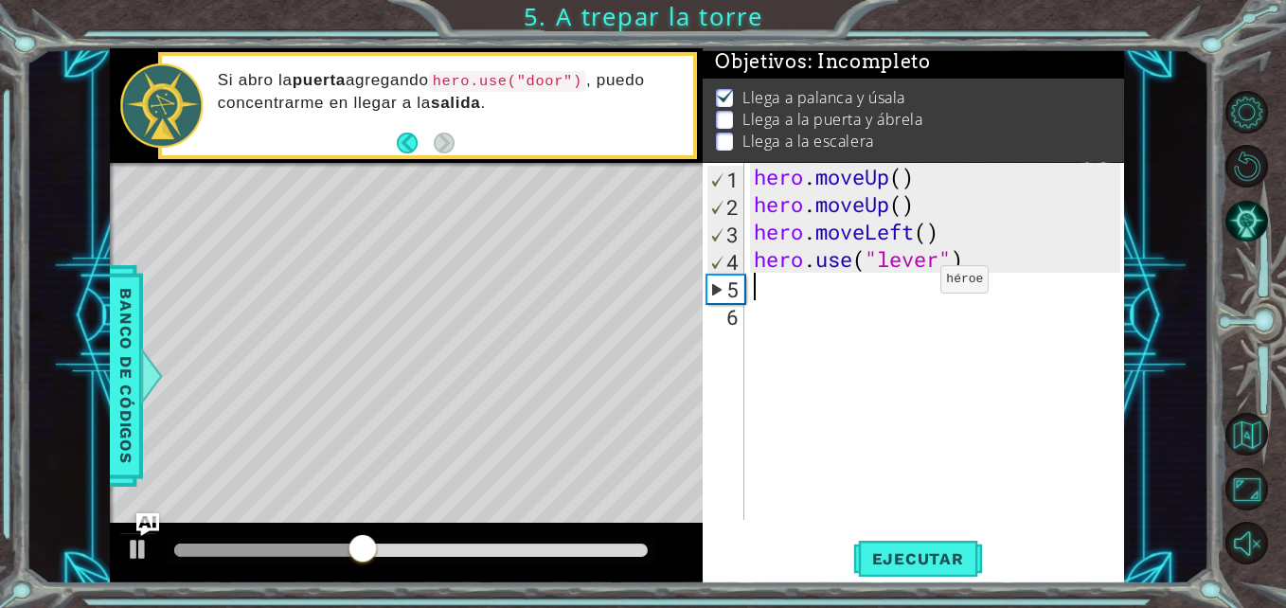
type textarea "h"
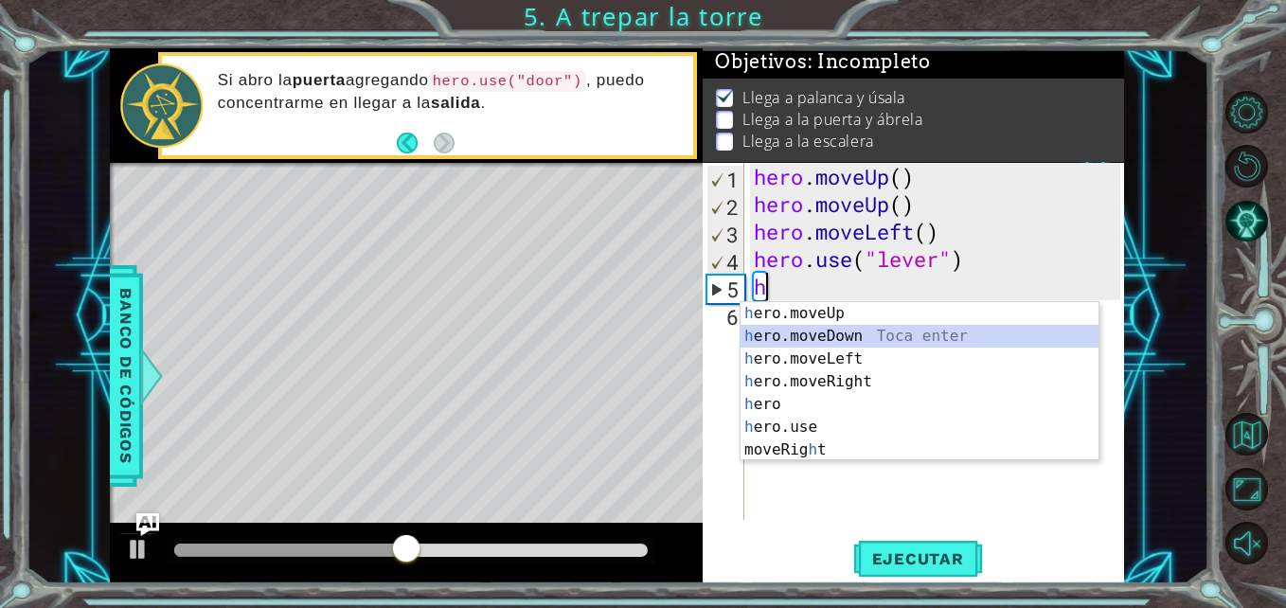
click at [865, 327] on div "h ero.moveUp Toca enter h ero.moveDown Toca enter h ero.moveLeft Toca enter h e…" at bounding box center [919, 404] width 358 height 205
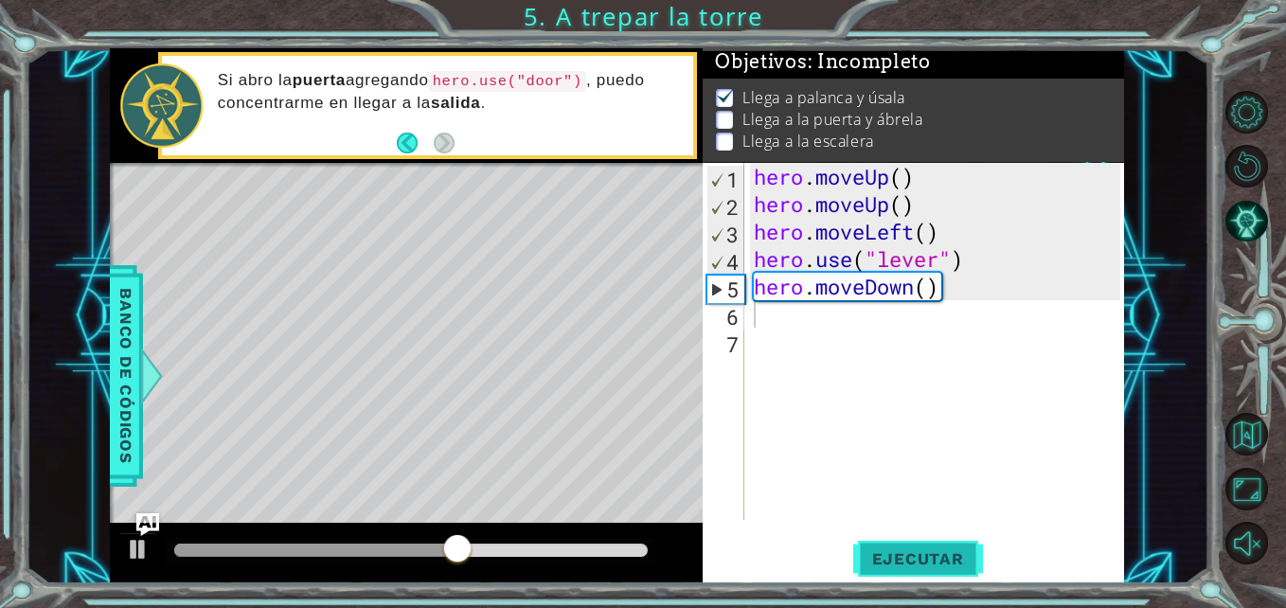
click at [925, 546] on button "Ejecutar" at bounding box center [918, 559] width 130 height 42
type textarea "h"
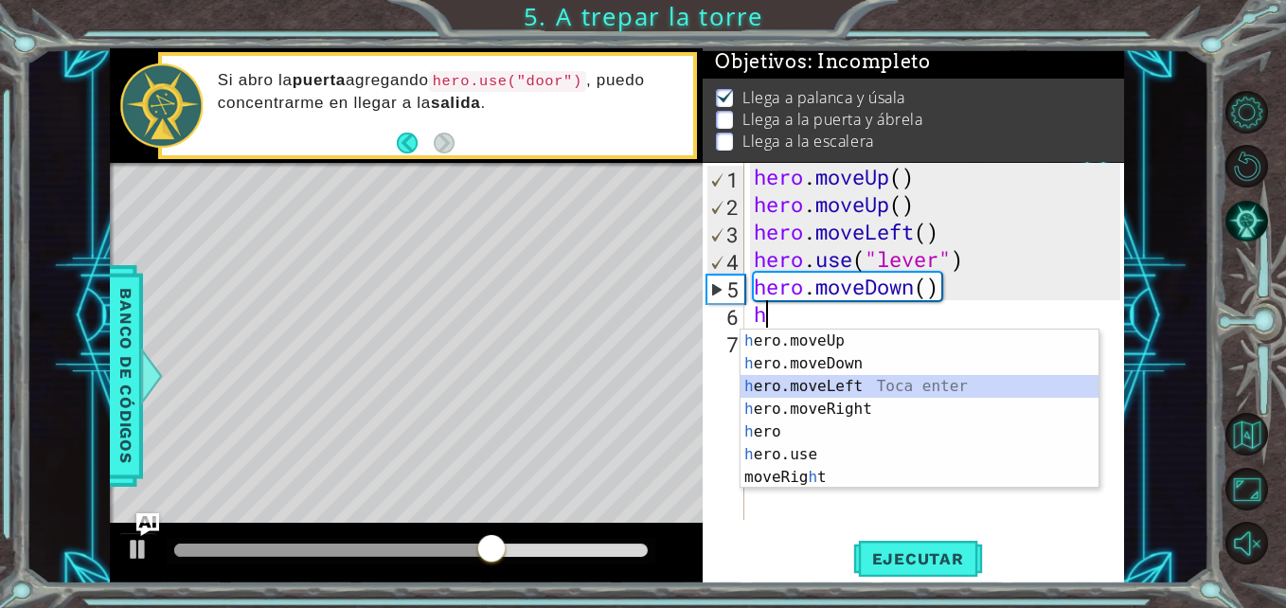
click at [843, 383] on div "h ero.moveUp Toca enter h ero.moveDown Toca enter h ero.moveLeft Toca enter h e…" at bounding box center [919, 432] width 358 height 205
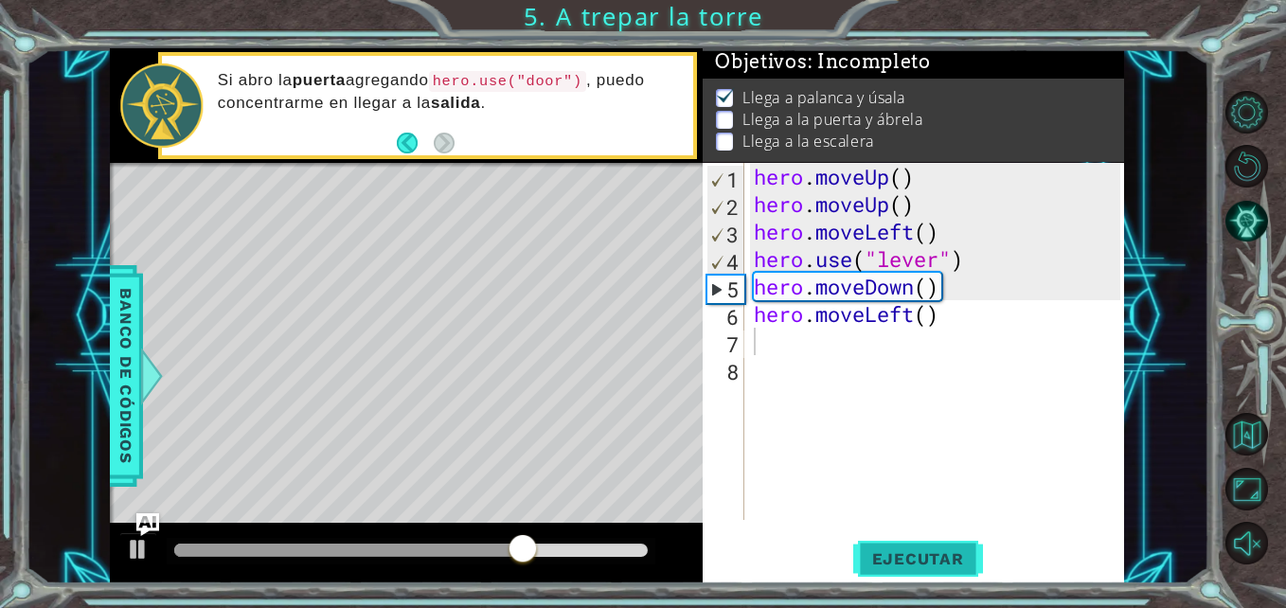
click at [890, 548] on button "Ejecutar" at bounding box center [918, 559] width 130 height 42
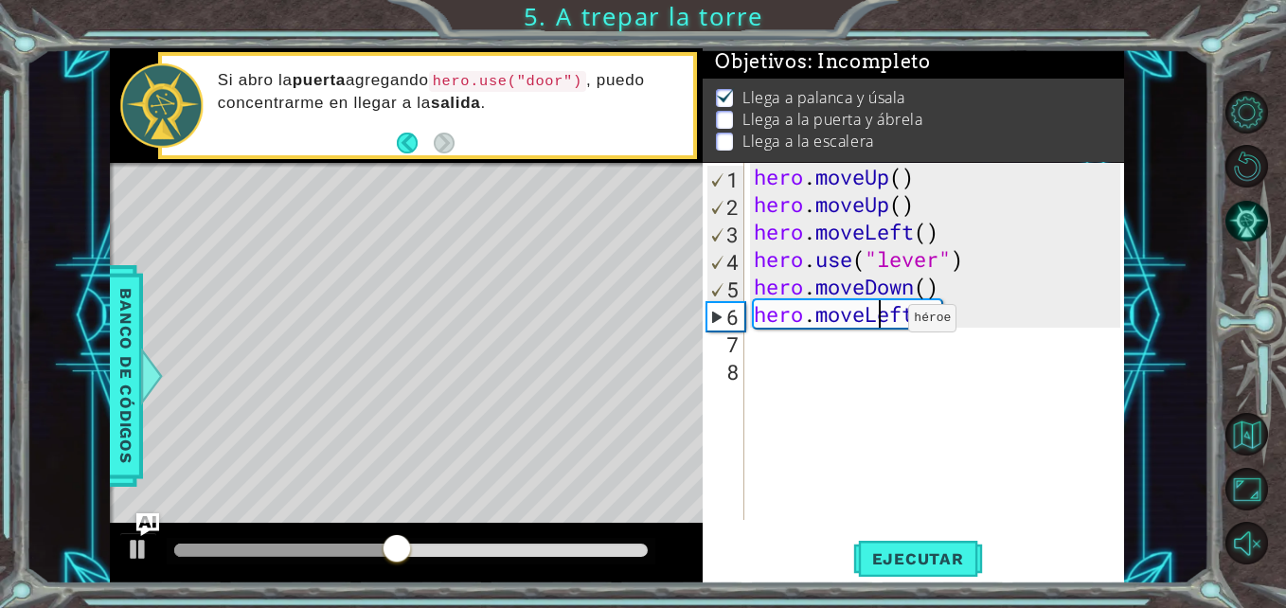
click at [880, 323] on div "hero . moveUp ( ) hero . moveUp ( ) hero . moveLeft ( ) hero . use ( "lever" ) …" at bounding box center [939, 369] width 379 height 412
type textarea "hero.moveLeft()"
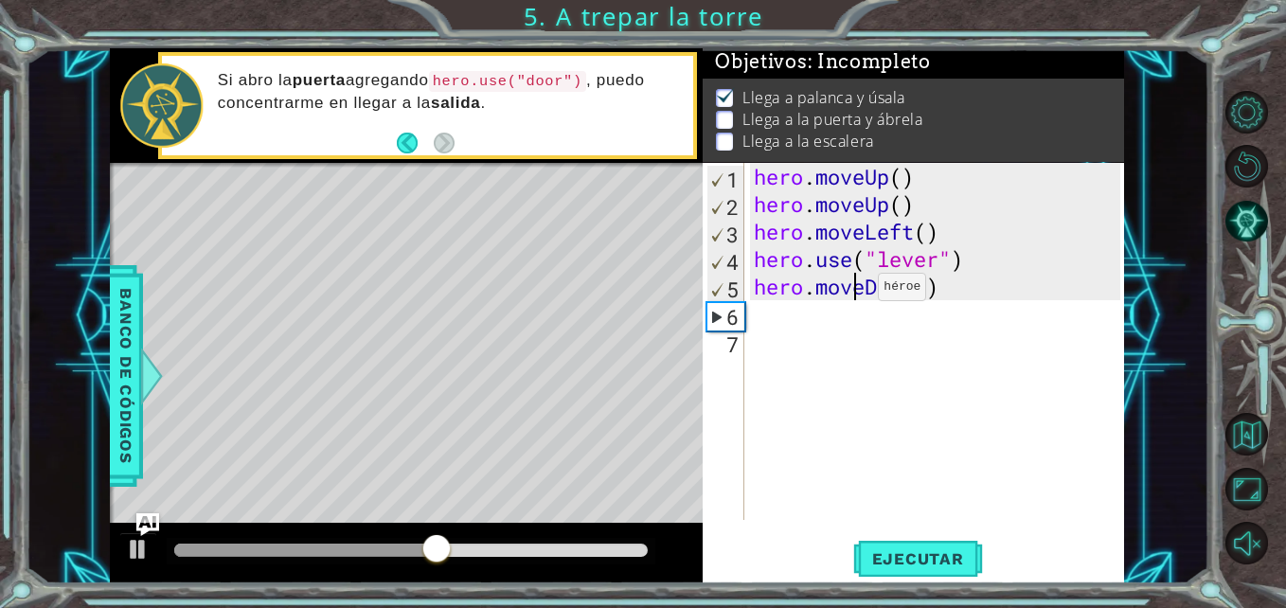
click at [849, 292] on div "hero . moveUp ( ) hero . moveUp ( ) hero . moveLeft ( ) hero . use ( "lever" ) …" at bounding box center [939, 369] width 379 height 412
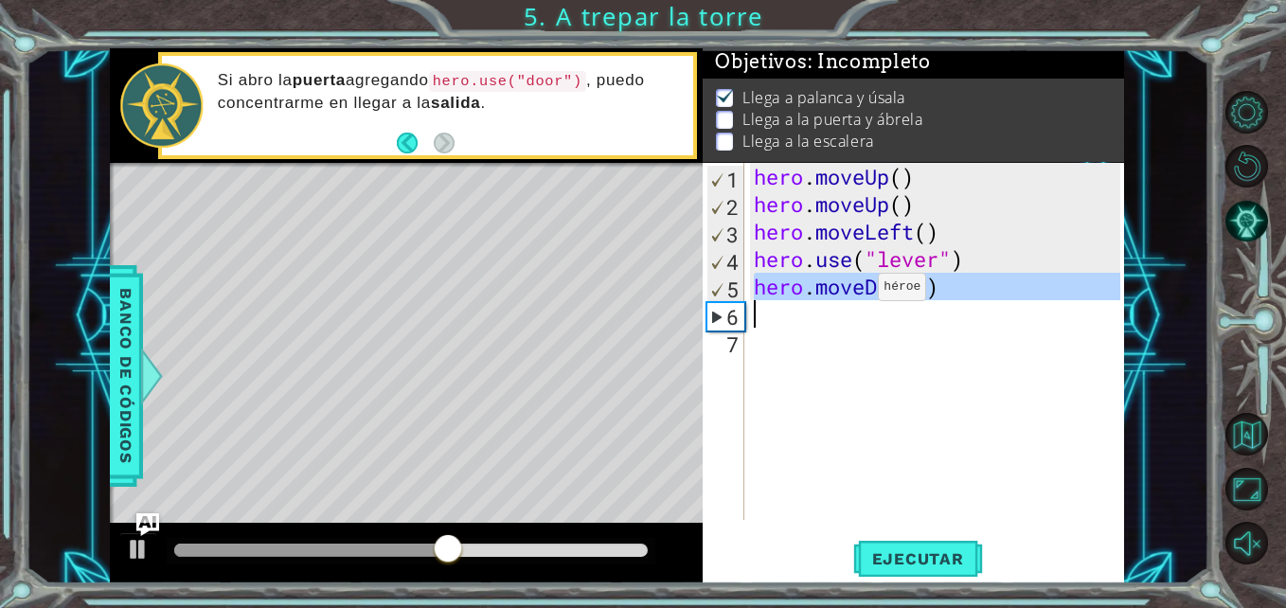
click at [849, 292] on div "hero . moveUp ( ) hero . moveUp ( ) hero . moveLeft ( ) hero . use ( "lever" ) …" at bounding box center [939, 369] width 379 height 412
type textarea "hero.moveDown()"
click at [849, 292] on div "hero . moveUp ( ) hero . moveUp ( ) hero . moveLeft ( ) hero . use ( "lever" ) …" at bounding box center [939, 369] width 379 height 412
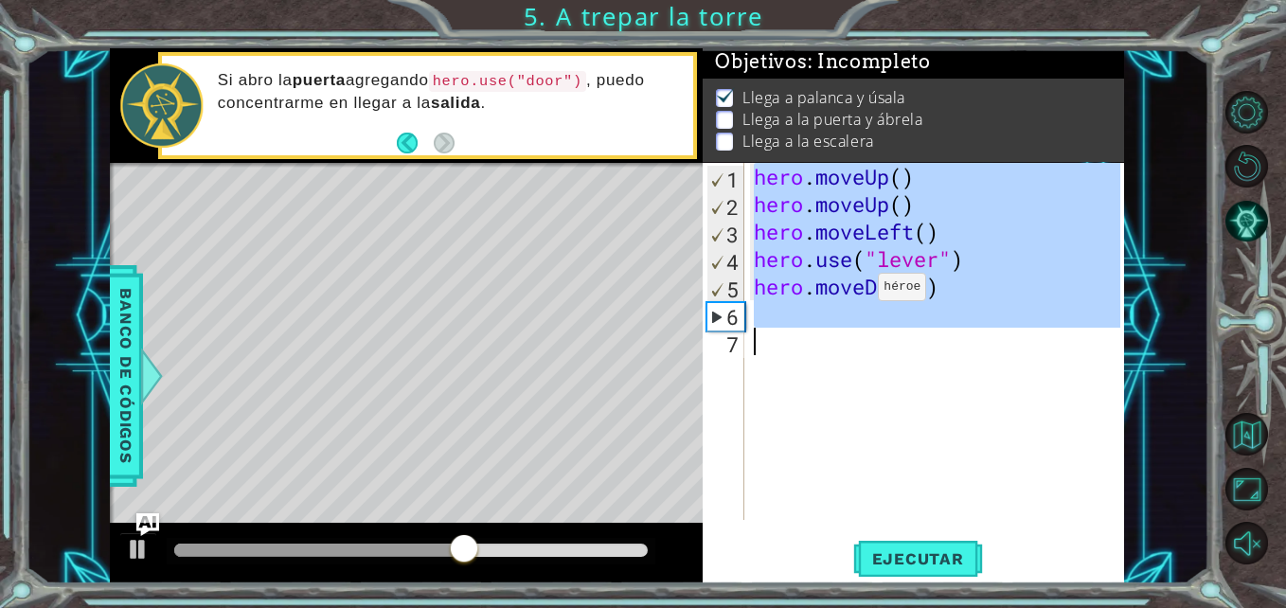
click at [849, 292] on div "hero . moveUp ( ) hero . moveUp ( ) hero . moveLeft ( ) hero . use ( "lever" ) …" at bounding box center [934, 341] width 369 height 357
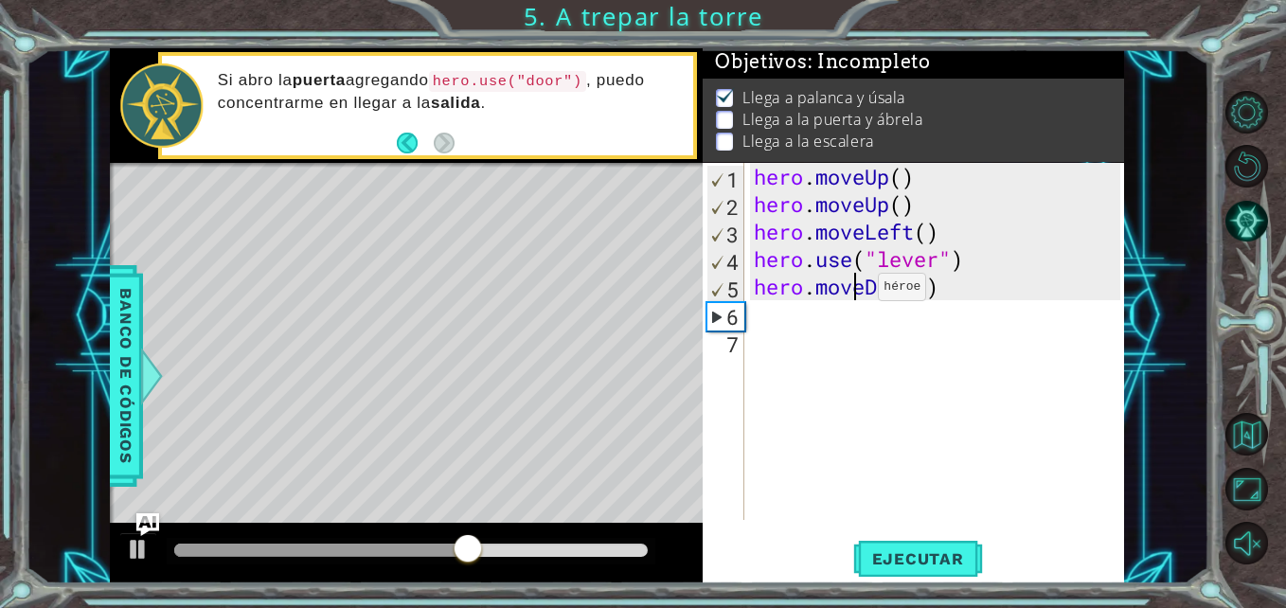
click at [849, 292] on div "hero . moveUp ( ) hero . moveUp ( ) hero . moveLeft ( ) hero . use ( "lever" ) …" at bounding box center [939, 369] width 379 height 412
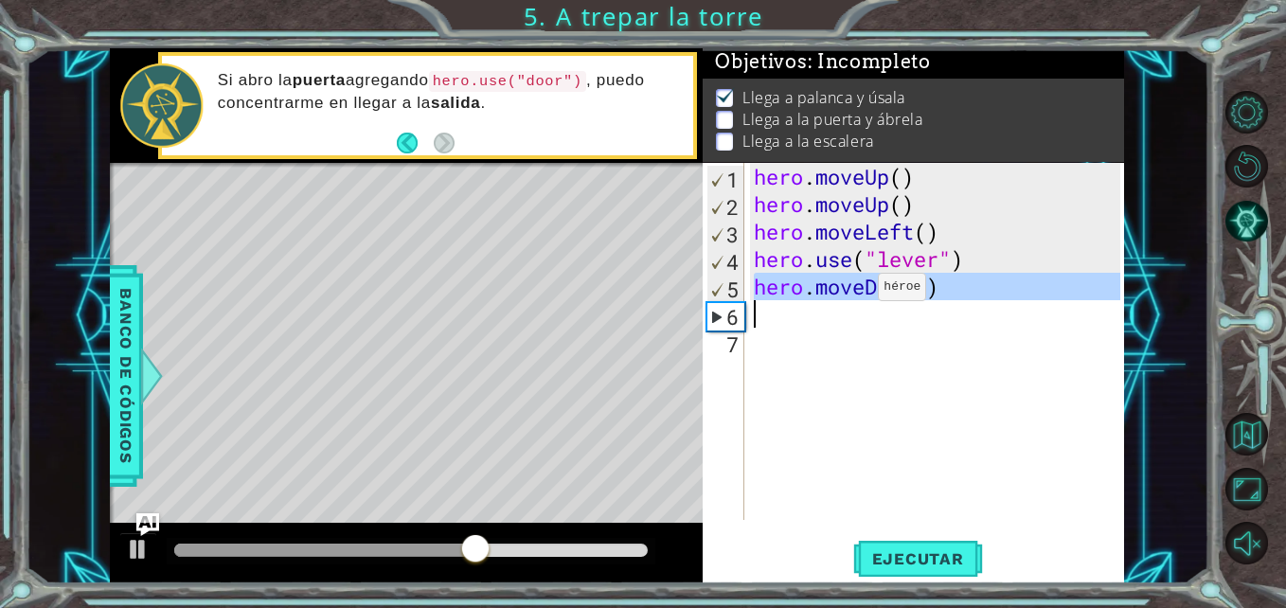
click at [849, 292] on div "hero . moveUp ( ) hero . moveUp ( ) hero . moveLeft ( ) hero . use ( "lever" ) …" at bounding box center [939, 369] width 379 height 412
type textarea "hero.moveDown()"
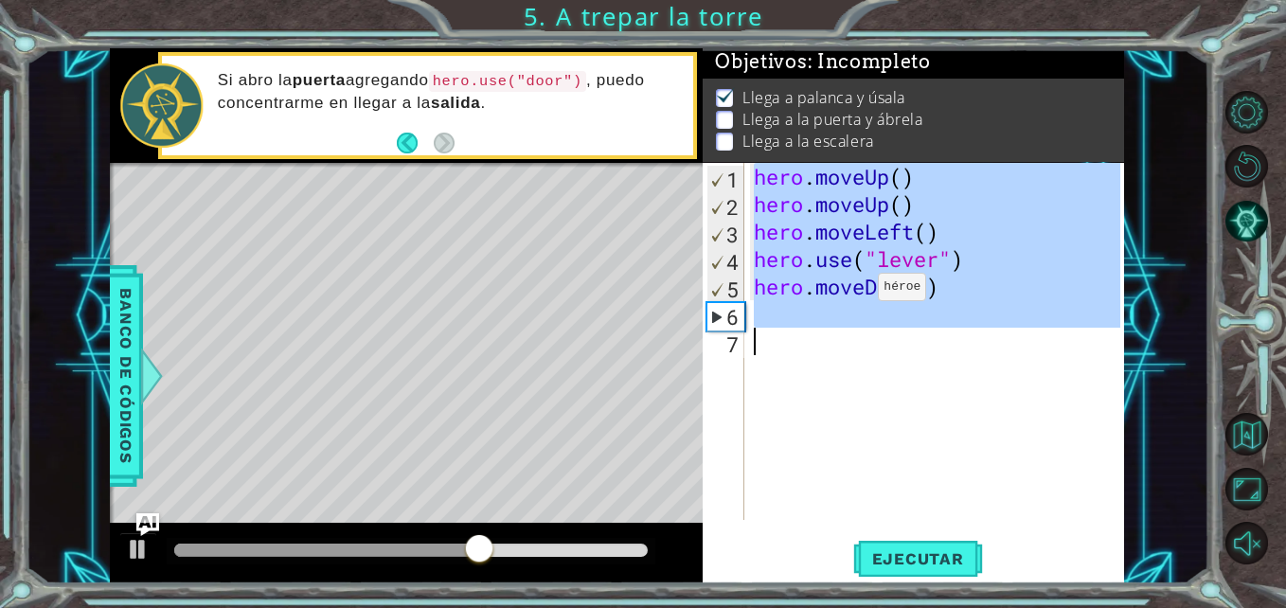
click at [849, 292] on div "hero . moveUp ( ) hero . moveUp ( ) hero . moveLeft ( ) hero . use ( "lever" ) …" at bounding box center [939, 369] width 379 height 412
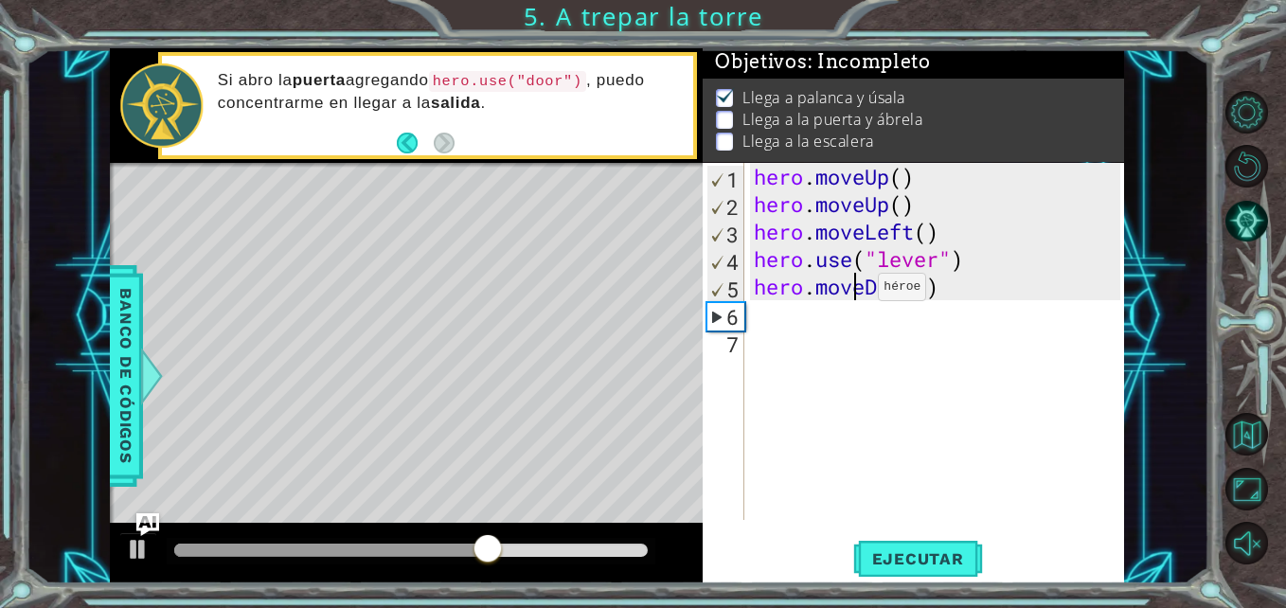
click at [849, 292] on div "hero . moveUp ( ) hero . moveUp ( ) hero . moveLeft ( ) hero . use ( "lever" ) …" at bounding box center [939, 369] width 379 height 412
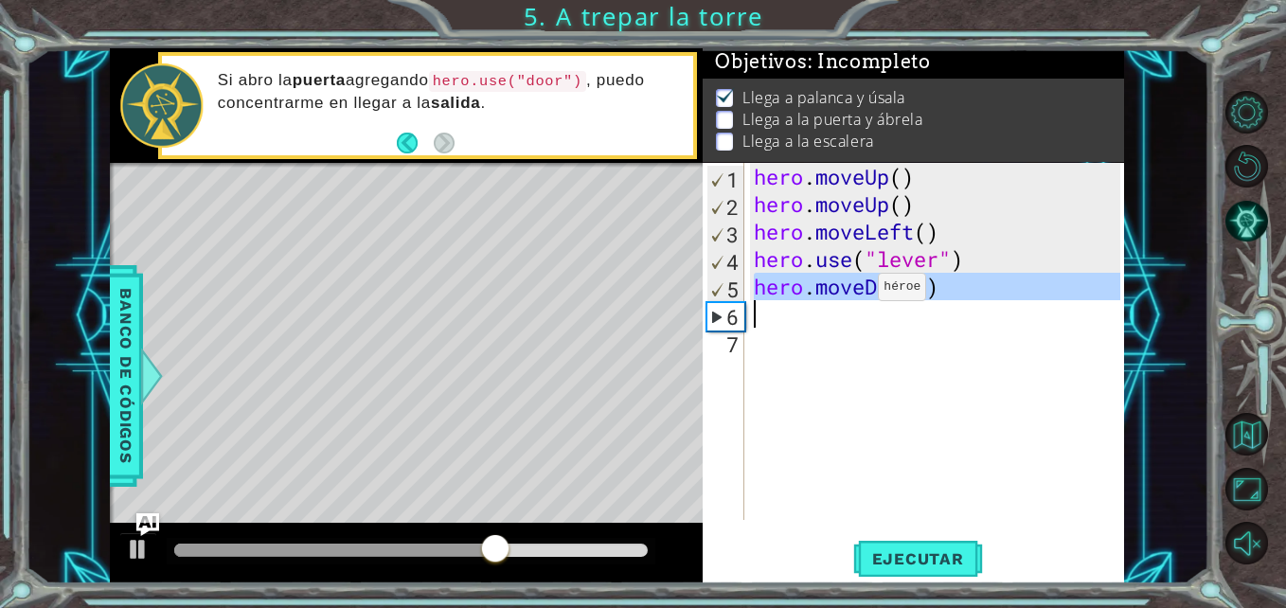
click at [849, 292] on div "hero . moveUp ( ) hero . moveUp ( ) hero . moveLeft ( ) hero . use ( "lever" ) …" at bounding box center [939, 369] width 379 height 412
type textarea "hero.moveDown()"
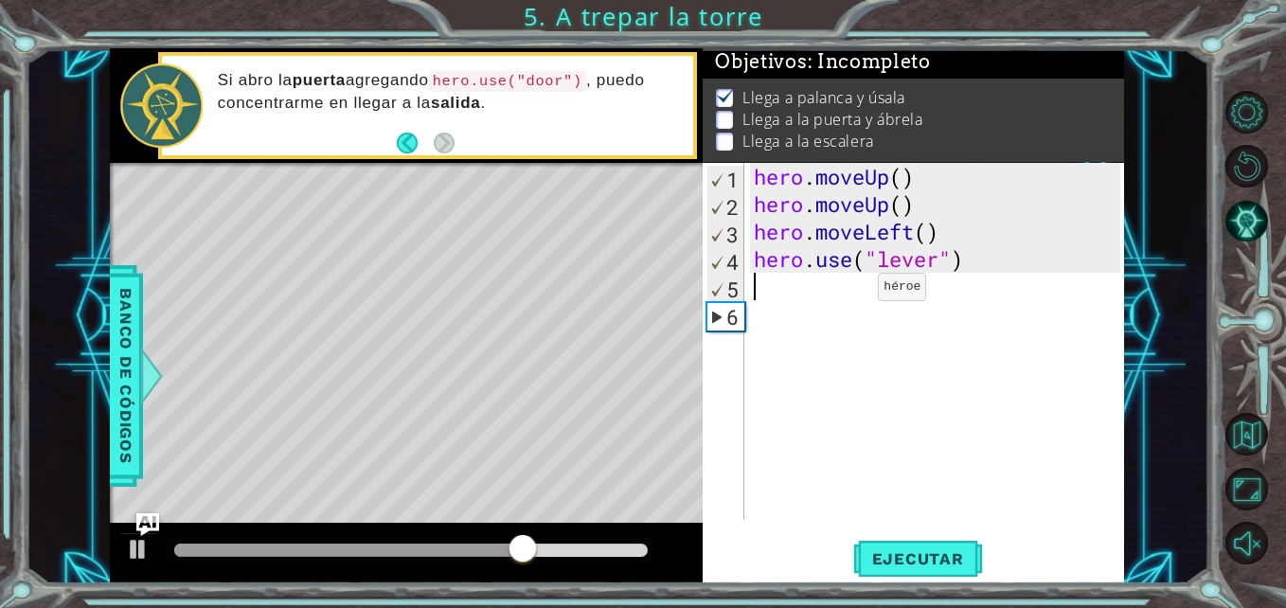
type textarea "h"
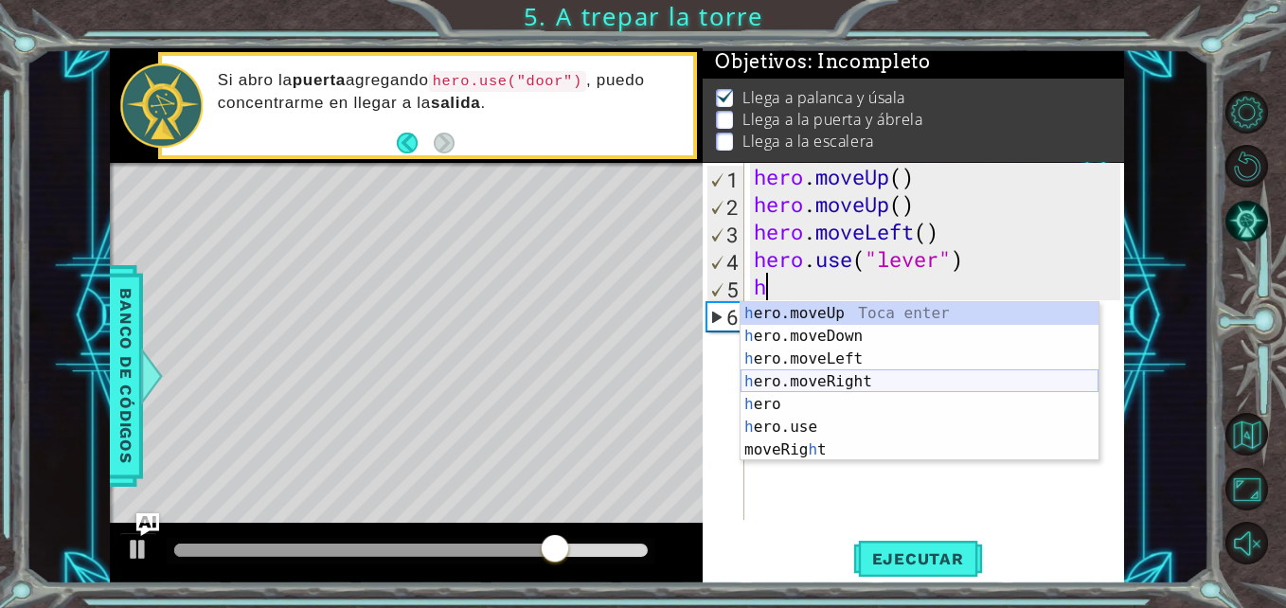
click at [825, 381] on div "h ero.moveUp Toca enter h ero.moveDown Toca enter h ero.moveLeft Toca enter h e…" at bounding box center [919, 404] width 358 height 205
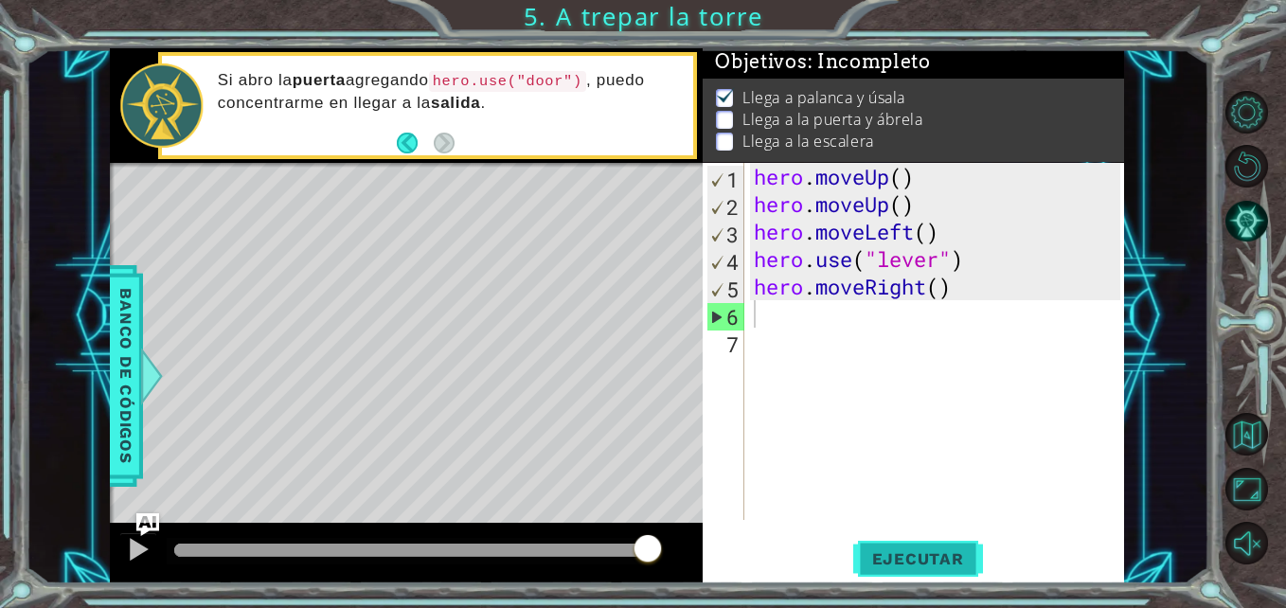
click at [937, 564] on span "Ejecutar" at bounding box center [918, 558] width 130 height 19
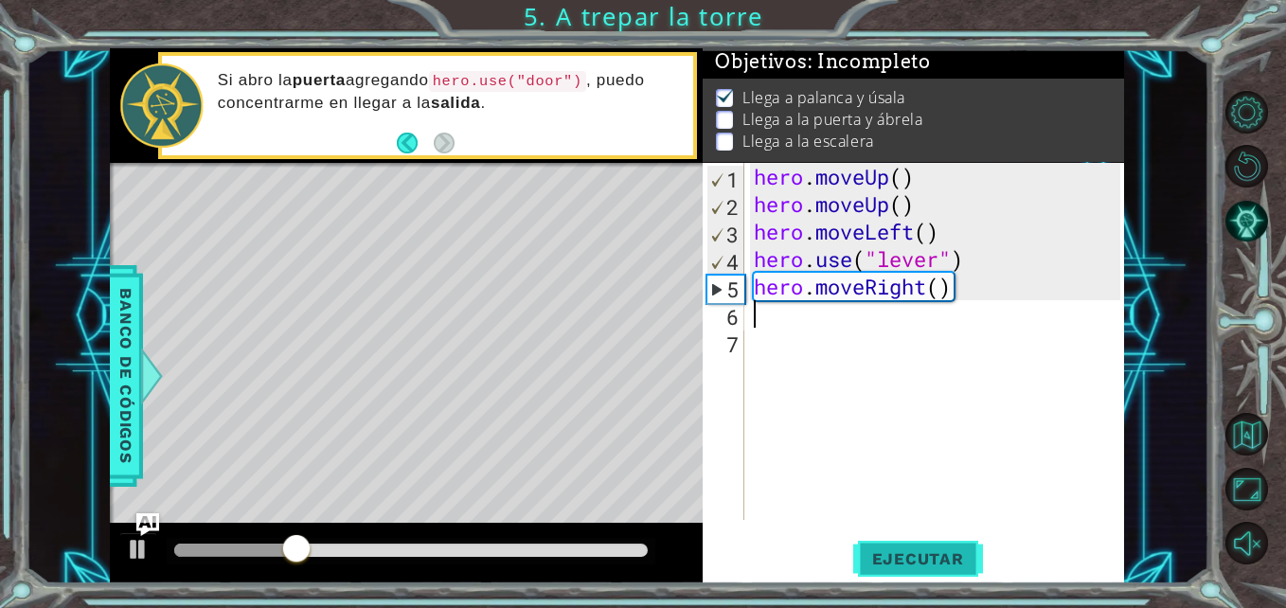
type textarea "h"
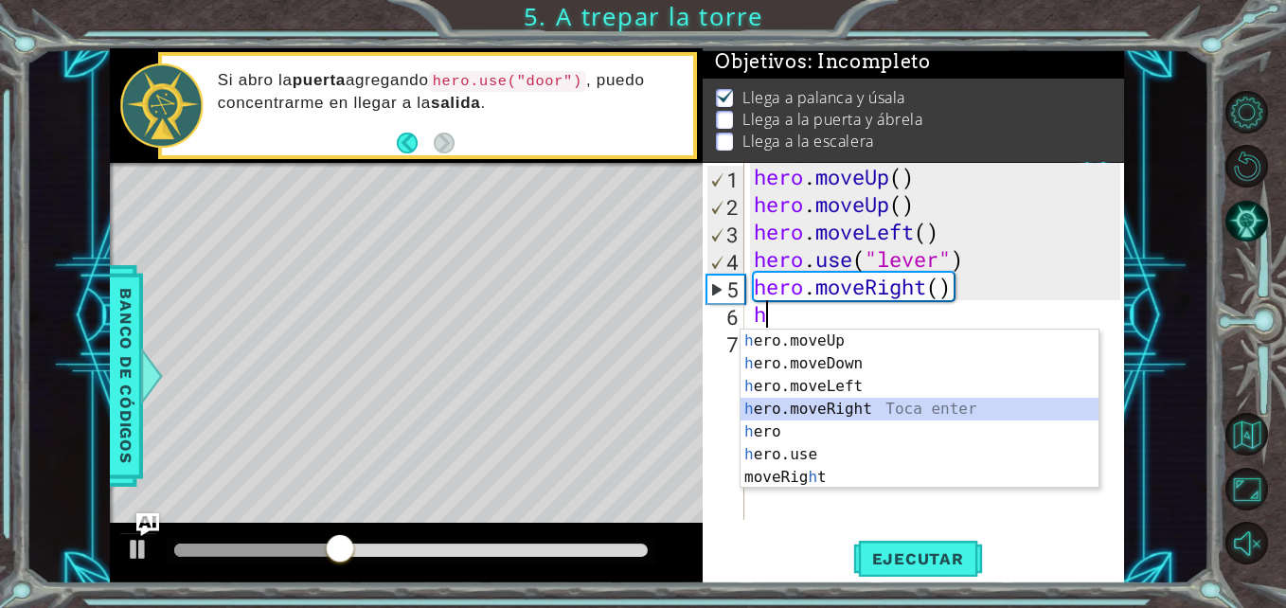
click at [889, 402] on div "h ero.moveUp Toca enter h ero.moveDown Toca enter h ero.moveLeft Toca enter h e…" at bounding box center [919, 432] width 358 height 205
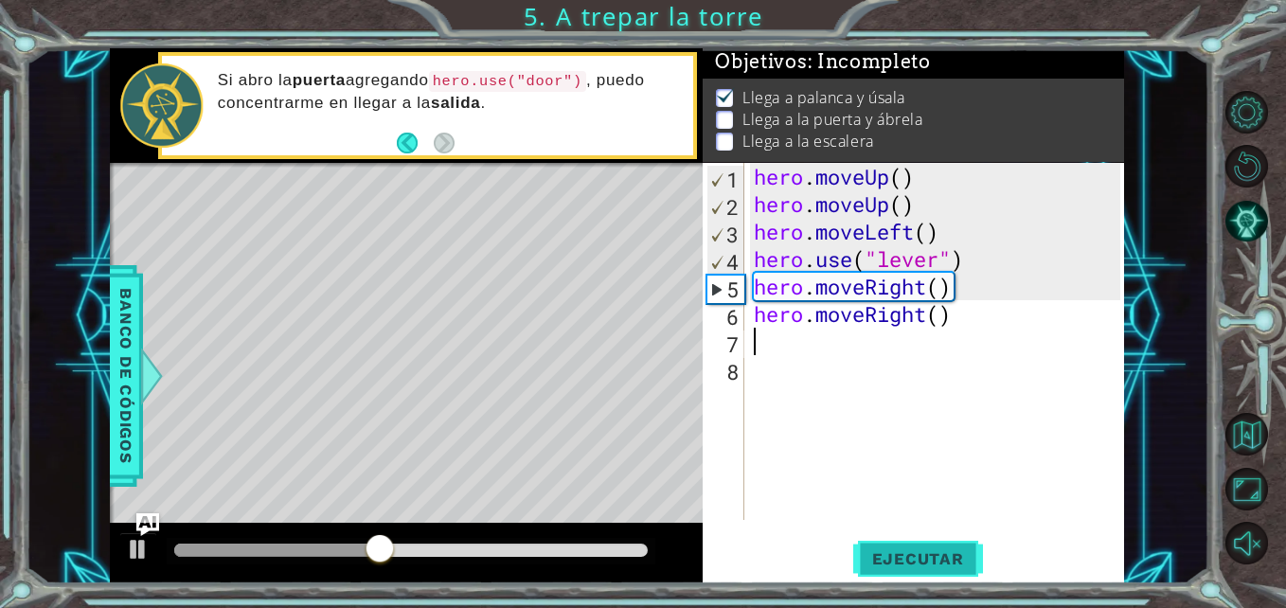
click at [934, 550] on span "Ejecutar" at bounding box center [918, 558] width 130 height 19
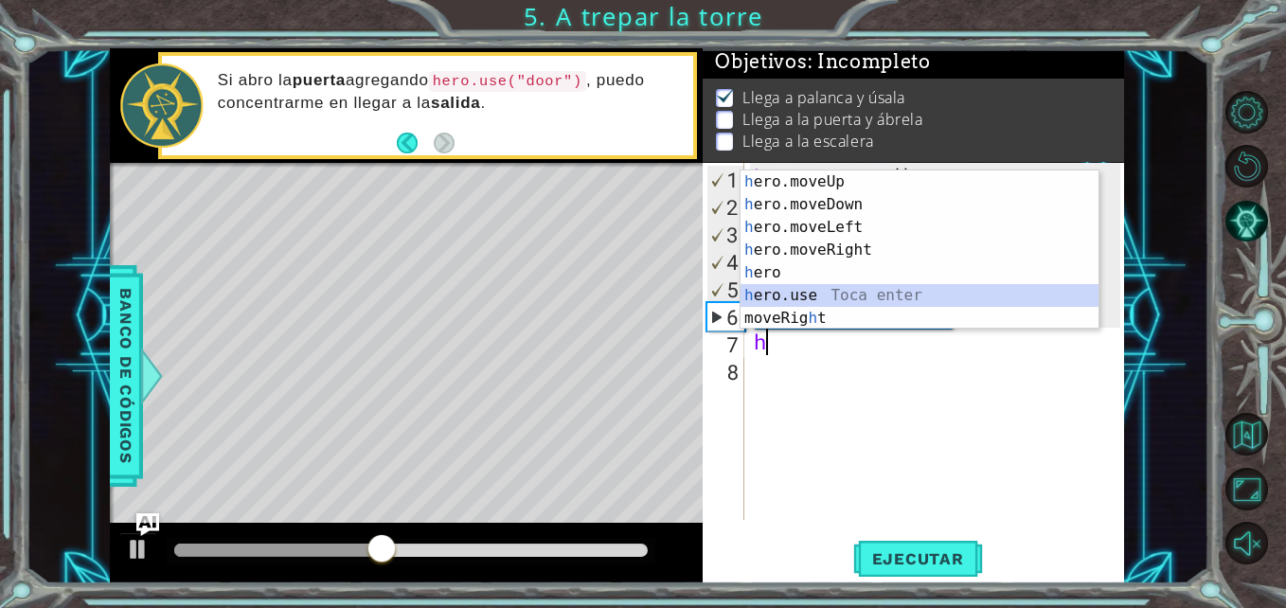
click at [948, 303] on div "h ero.moveUp Toca enter h ero.moveDown Toca enter h ero.moveLeft Toca enter h e…" at bounding box center [919, 272] width 358 height 205
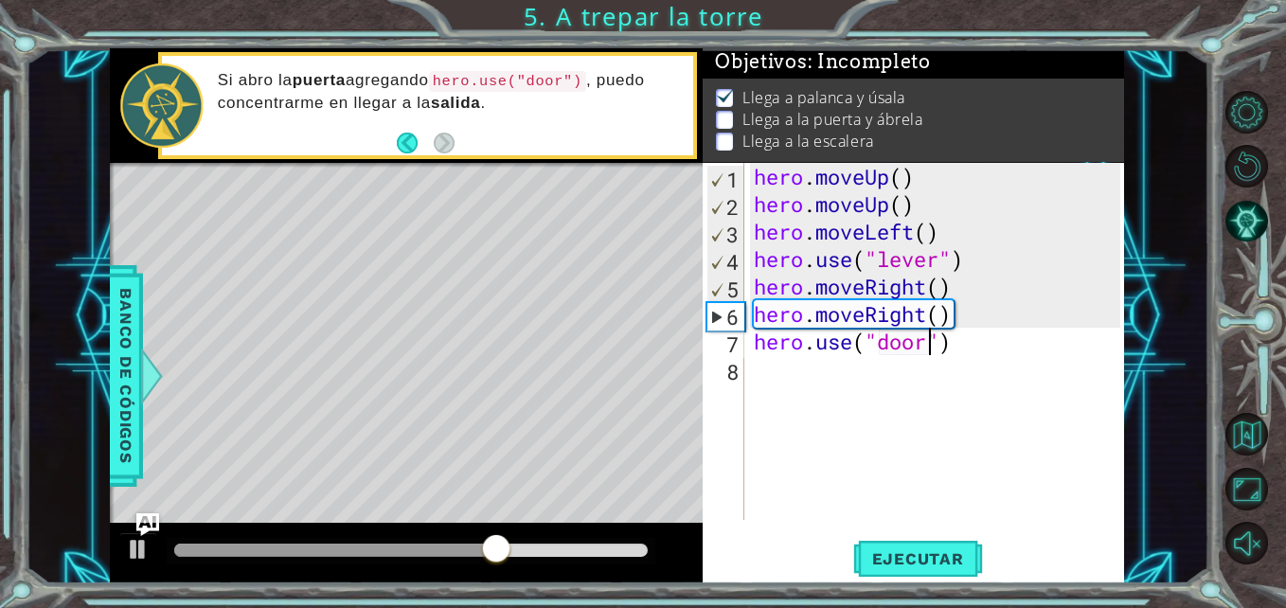
scroll to position [0, 9]
click at [939, 549] on span "Ejecutar" at bounding box center [918, 558] width 130 height 19
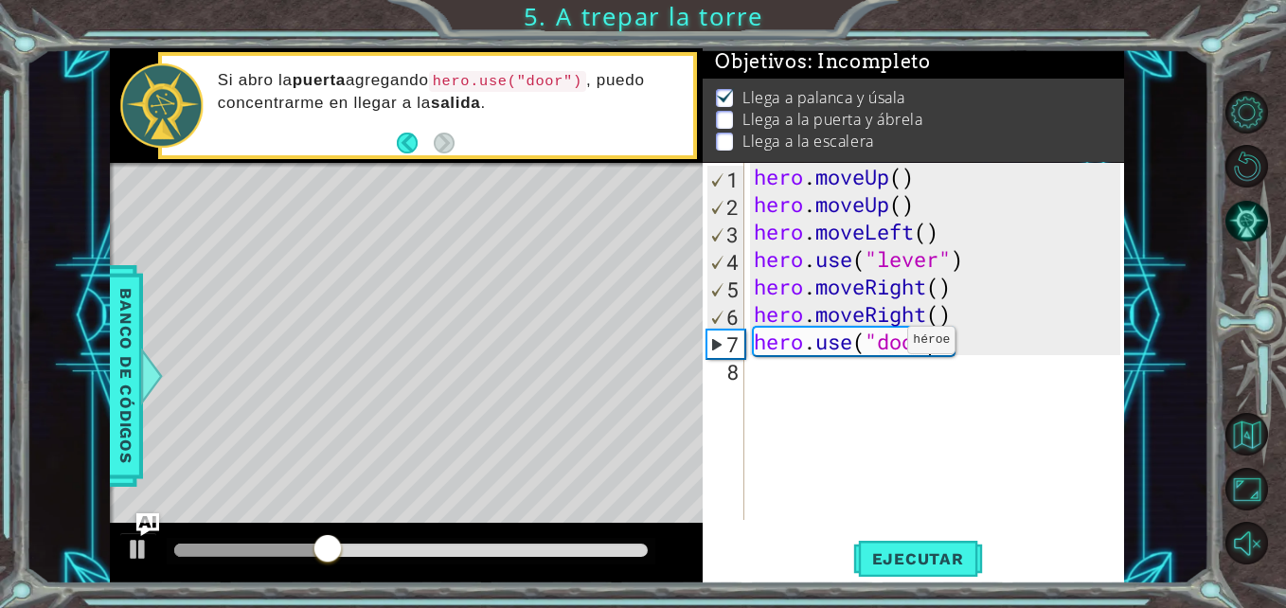
click at [879, 345] on div "hero . moveUp ( ) hero . moveUp ( ) hero . moveLeft ( ) hero . use ( "lever" ) …" at bounding box center [939, 369] width 379 height 412
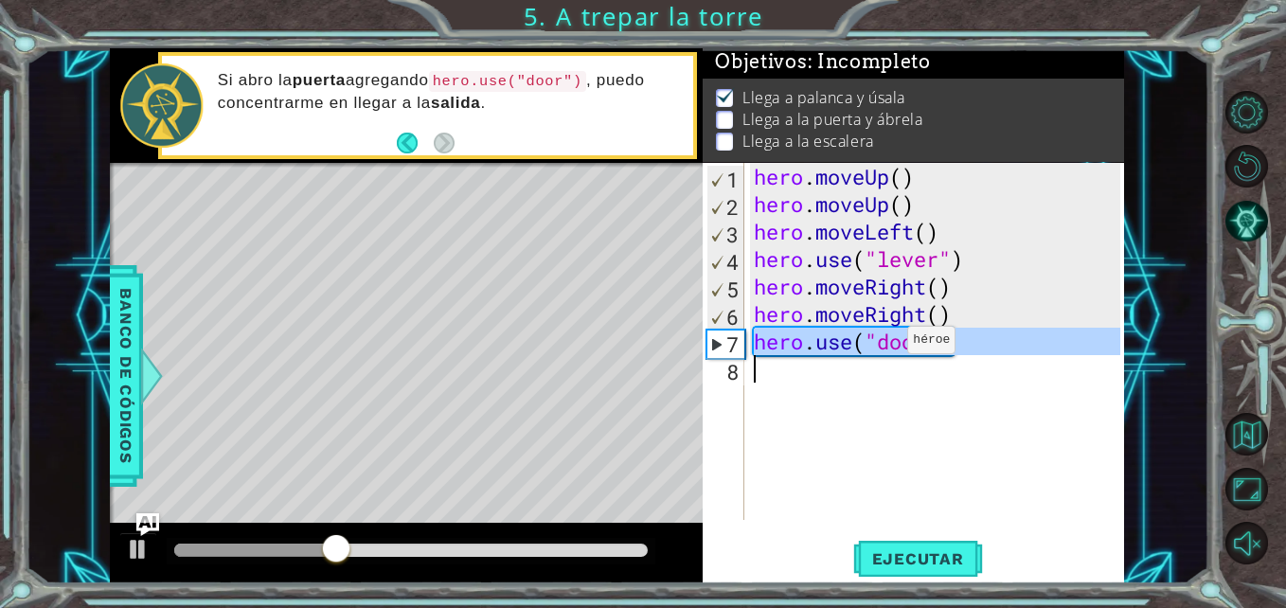
click at [879, 345] on div "hero . moveUp ( ) hero . moveUp ( ) hero . moveLeft ( ) hero . use ( "lever" ) …" at bounding box center [939, 369] width 379 height 412
type textarea "hero.use("door")"
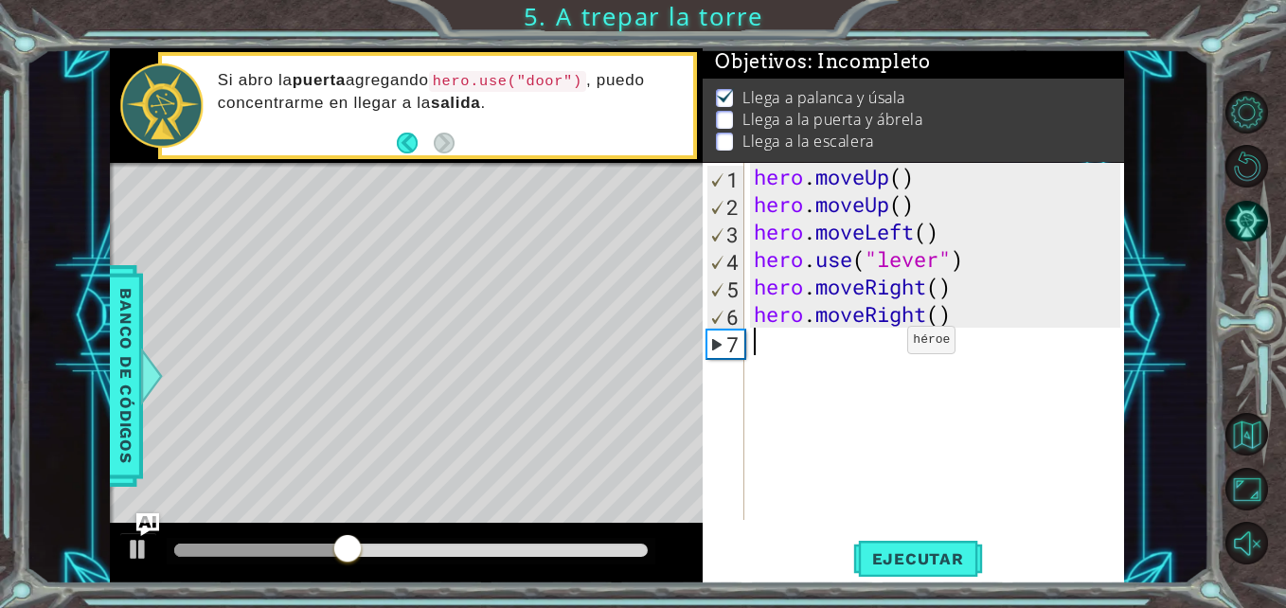
scroll to position [0, 0]
type textarea "h"
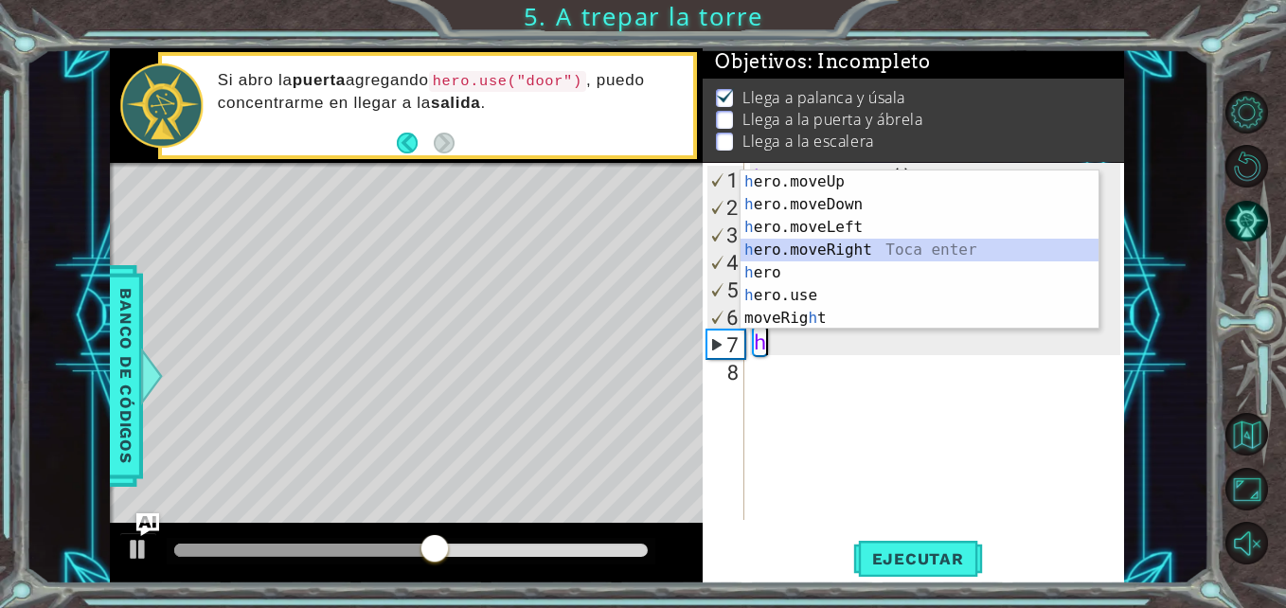
click at [877, 241] on div "h ero.moveUp Toca enter h ero.moveDown Toca enter h ero.moveLeft Toca enter h e…" at bounding box center [919, 272] width 358 height 205
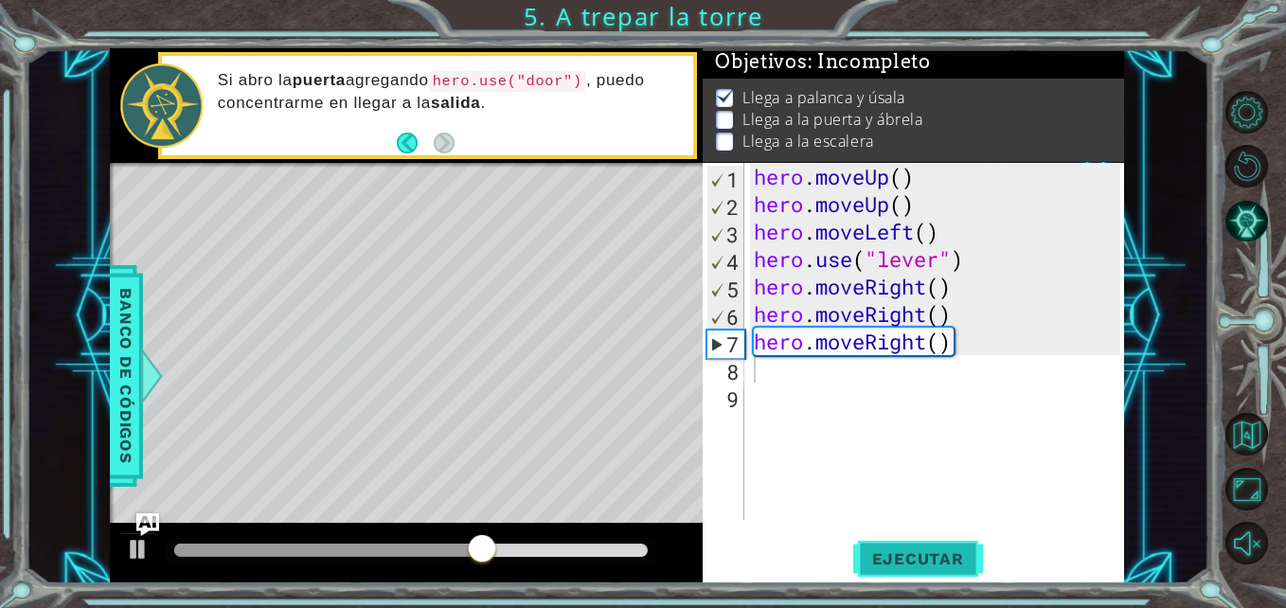
drag, startPoint x: 891, startPoint y: 533, endPoint x: 885, endPoint y: 549, distance: 17.1
click at [885, 549] on div "1 2 3 4 5 6 7 8 9 hero . moveUp ( ) hero . moveUp ( ) hero . moveLeft ( ) hero …" at bounding box center [913, 373] width 421 height 421
click at [885, 549] on span "Ejecutar" at bounding box center [918, 558] width 130 height 19
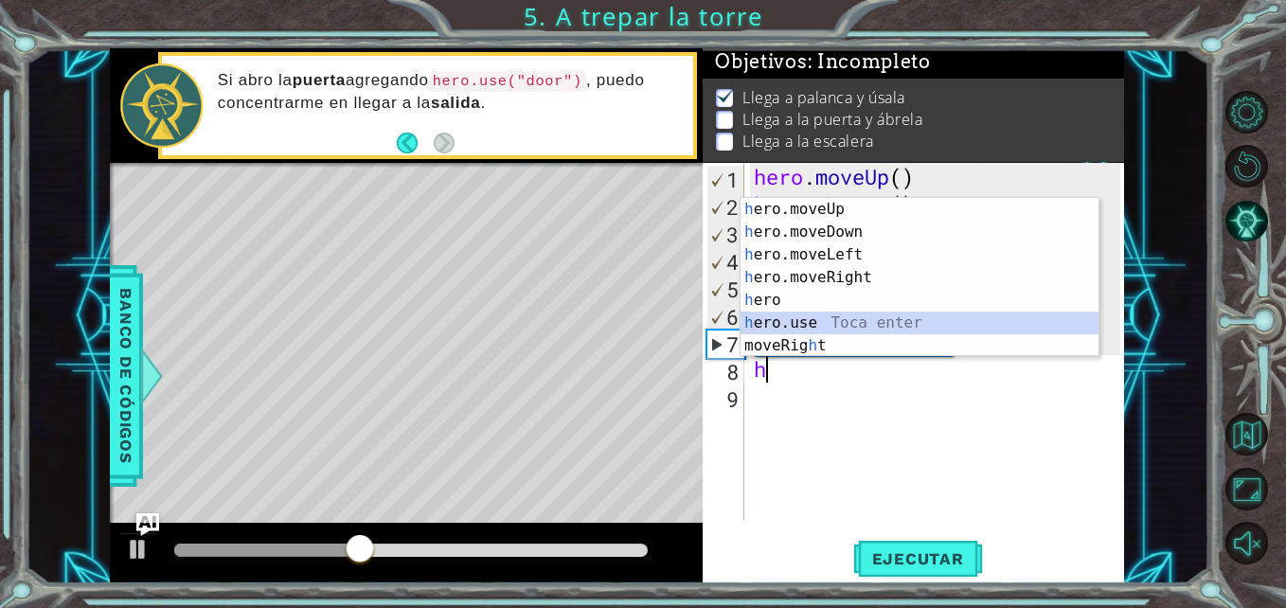
click at [838, 330] on div "h ero.moveUp Toca enter h ero.moveDown Toca enter h ero.moveLeft Toca enter h e…" at bounding box center [919, 300] width 358 height 205
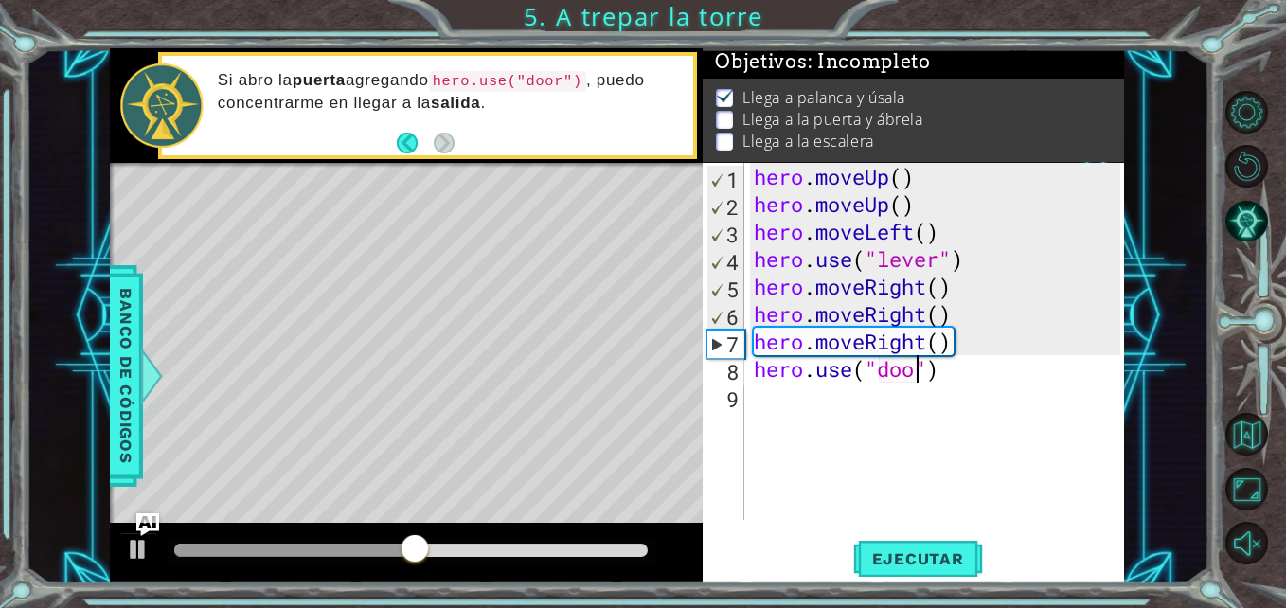
scroll to position [0, 9]
type textarea "hero.use("door")"
click at [932, 568] on span "Ejecutar" at bounding box center [918, 558] width 130 height 19
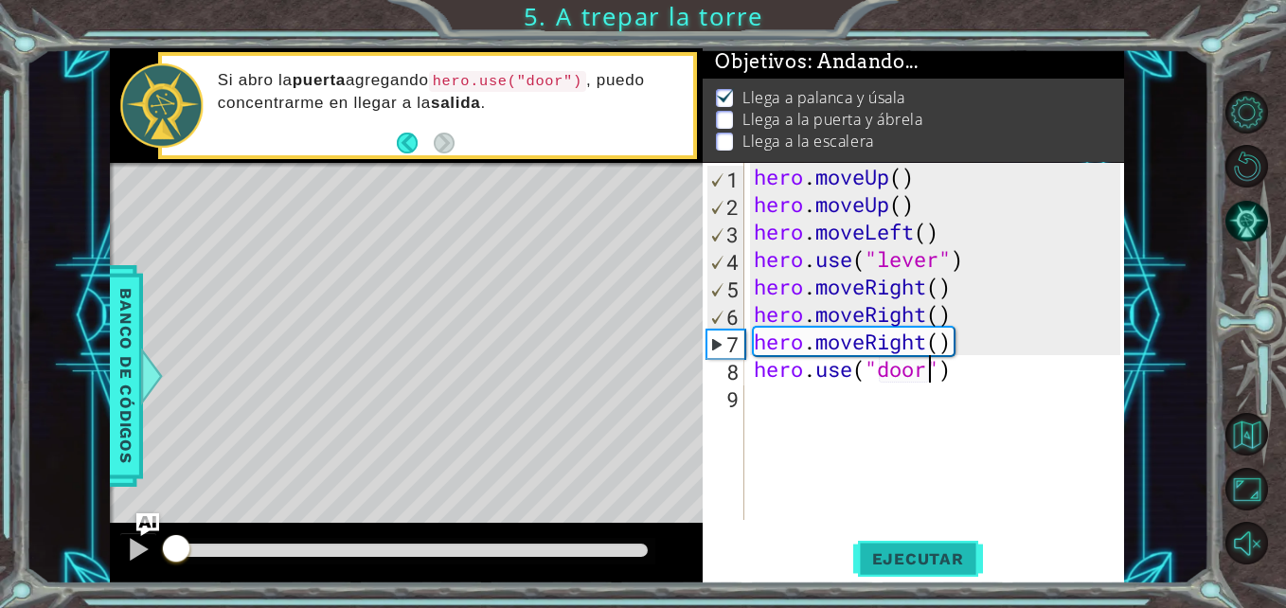
scroll to position [14, 0]
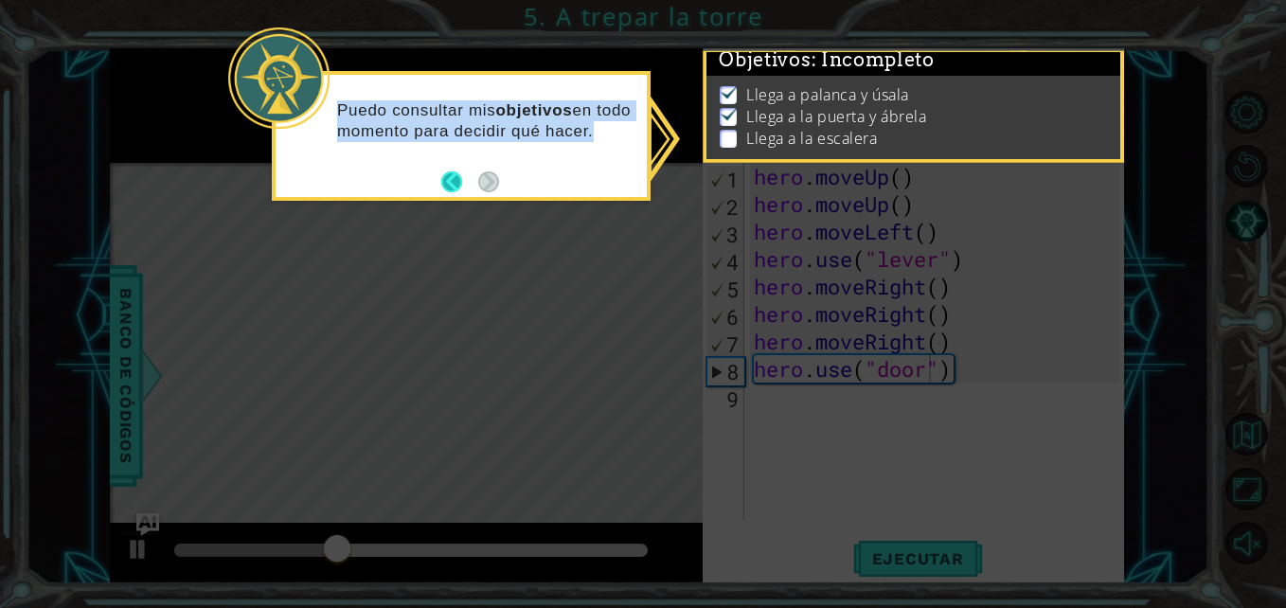
drag, startPoint x: 449, startPoint y: 203, endPoint x: 459, endPoint y: 173, distance: 31.1
click at [459, 173] on body "1 ההההההההההההההההההההההההההההההההההההההההההההההההההההההההההההההההההההההההההההה…" at bounding box center [643, 304] width 1286 height 608
click at [459, 173] on button "Back" at bounding box center [459, 181] width 37 height 21
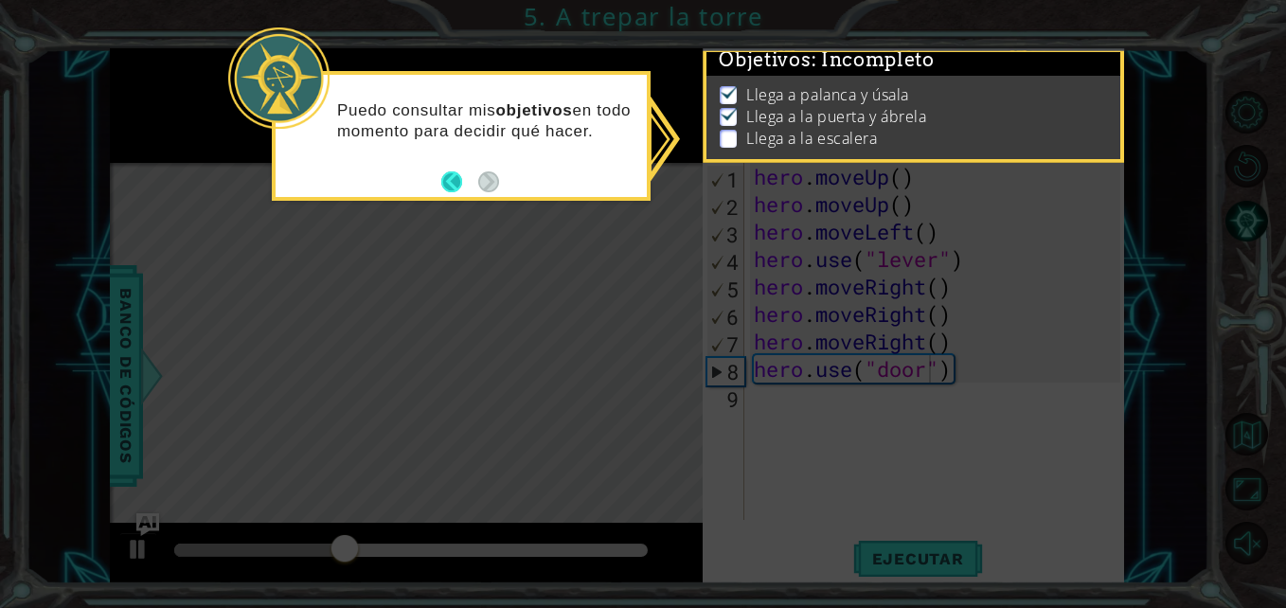
scroll to position [11, 0]
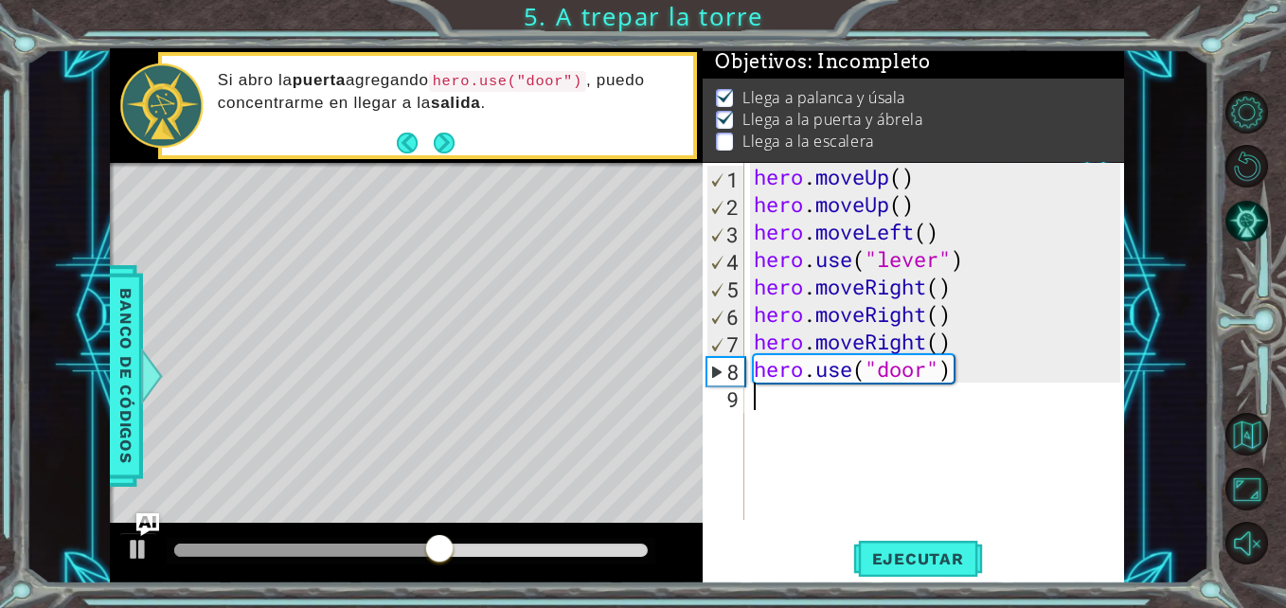
click at [762, 398] on div "hero . moveUp ( ) hero . moveUp ( ) hero . moveLeft ( ) hero . use ( "lever" ) …" at bounding box center [939, 369] width 379 height 412
type textarea "h"
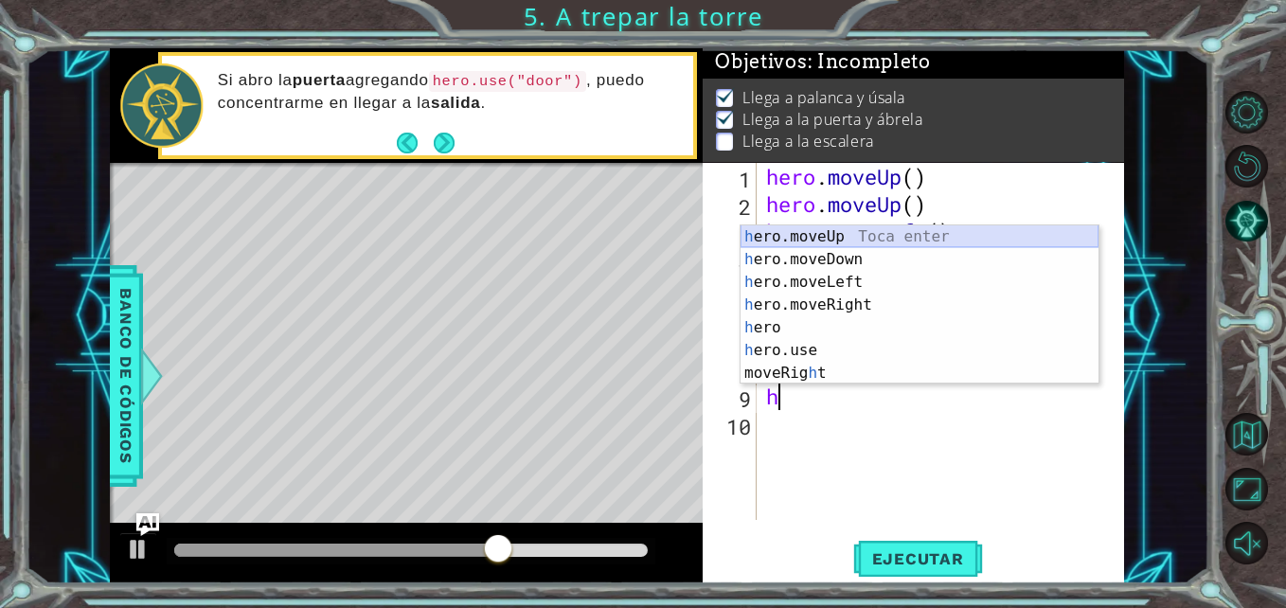
click at [848, 238] on div "h ero.moveUp Toca enter h ero.moveDown Toca enter h ero.moveLeft Toca enter h e…" at bounding box center [919, 327] width 358 height 205
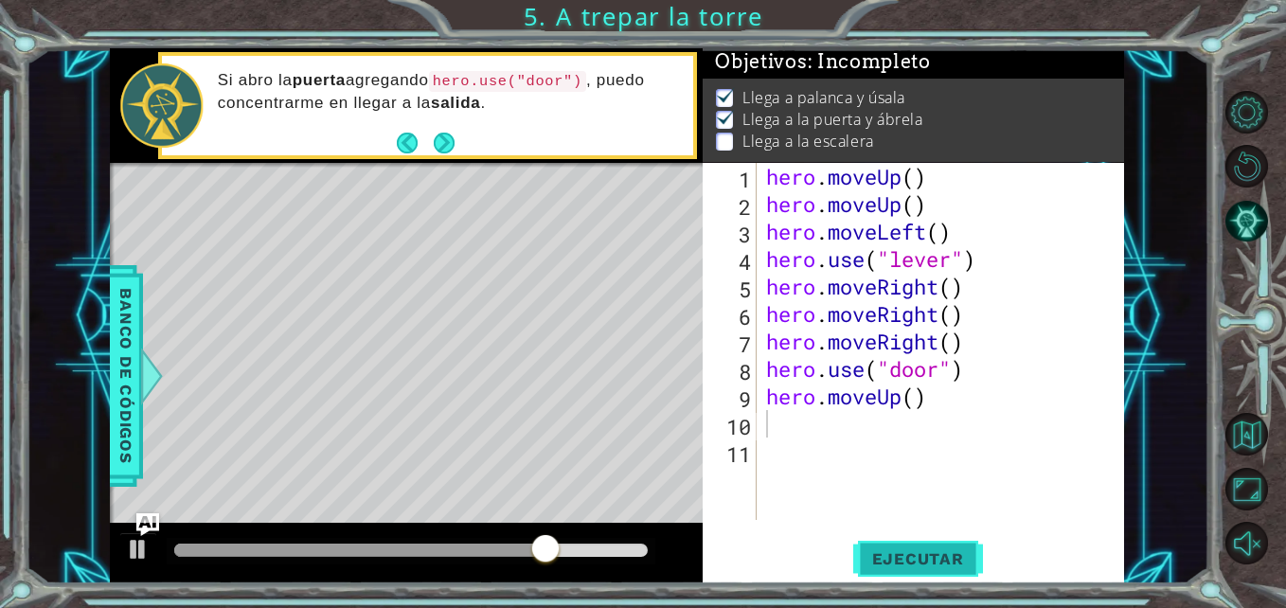
click at [952, 563] on span "Ejecutar" at bounding box center [918, 558] width 130 height 19
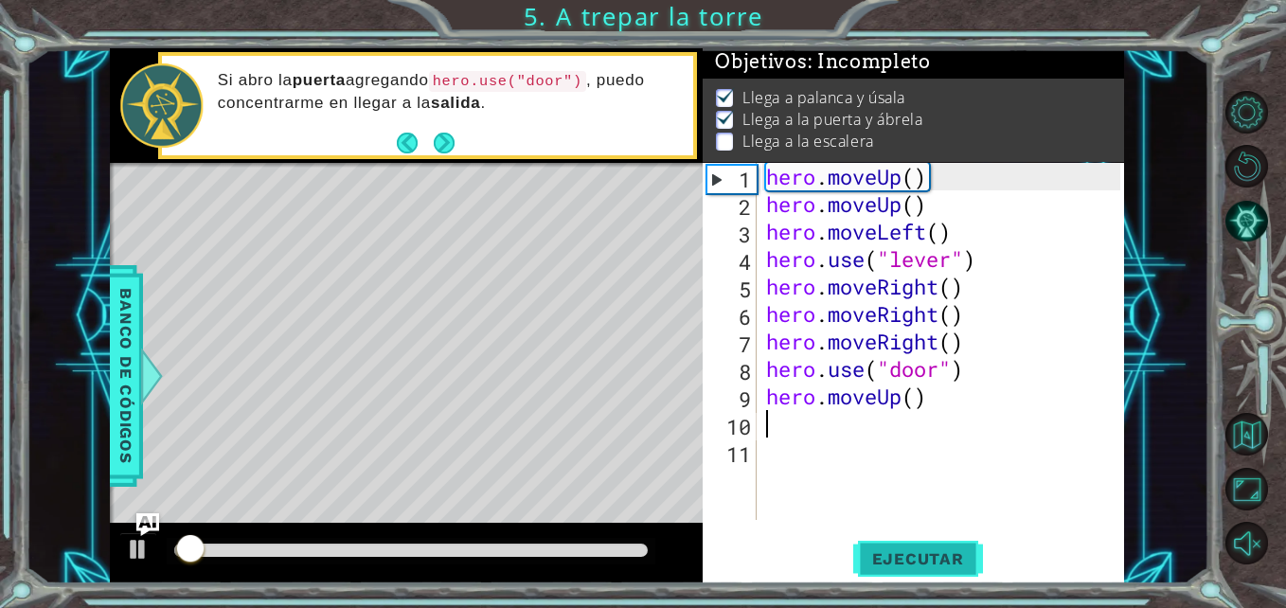
scroll to position [14, 0]
type textarea "h"
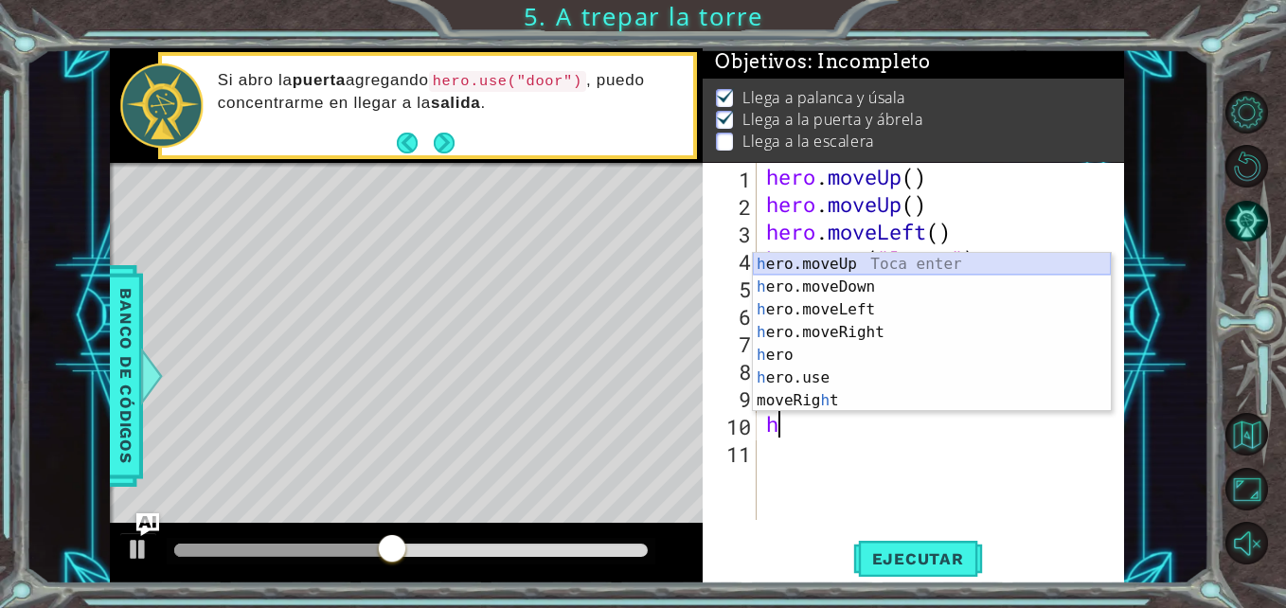
click at [933, 259] on div "h ero.moveUp Toca enter h ero.moveDown Toca enter h ero.moveLeft Toca enter h e…" at bounding box center [932, 355] width 358 height 205
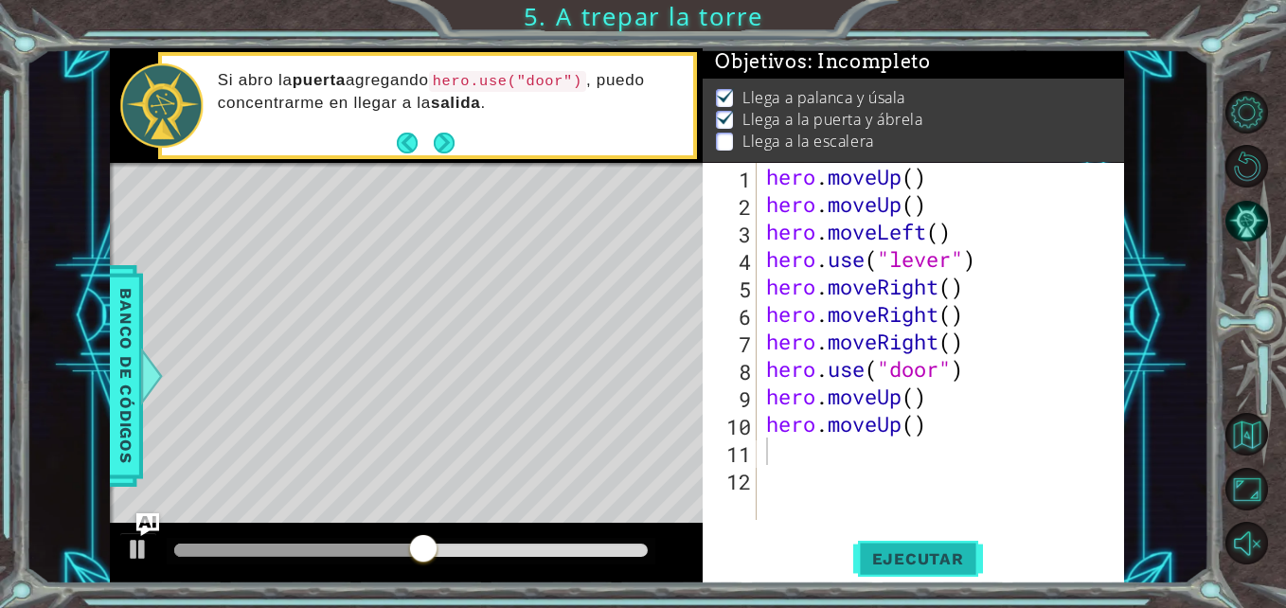
click at [882, 555] on span "Ejecutar" at bounding box center [918, 558] width 130 height 19
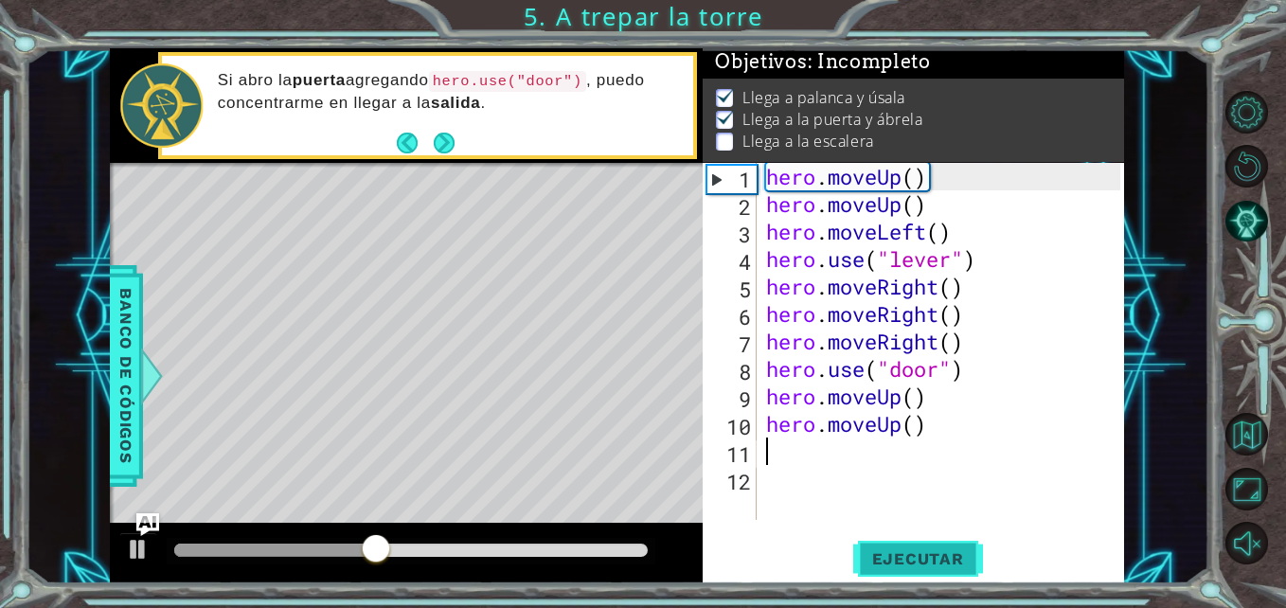
type textarea "h"
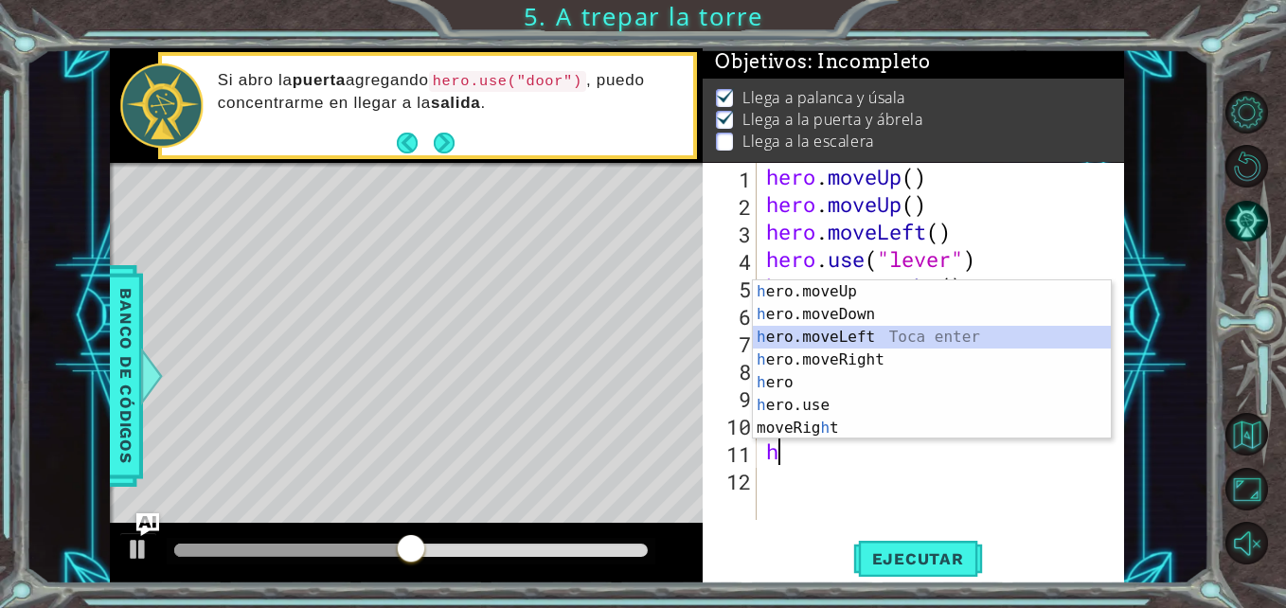
click at [909, 330] on div "h ero.moveUp Toca enter h ero.moveDown Toca enter h ero.moveLeft Toca enter h e…" at bounding box center [932, 382] width 358 height 205
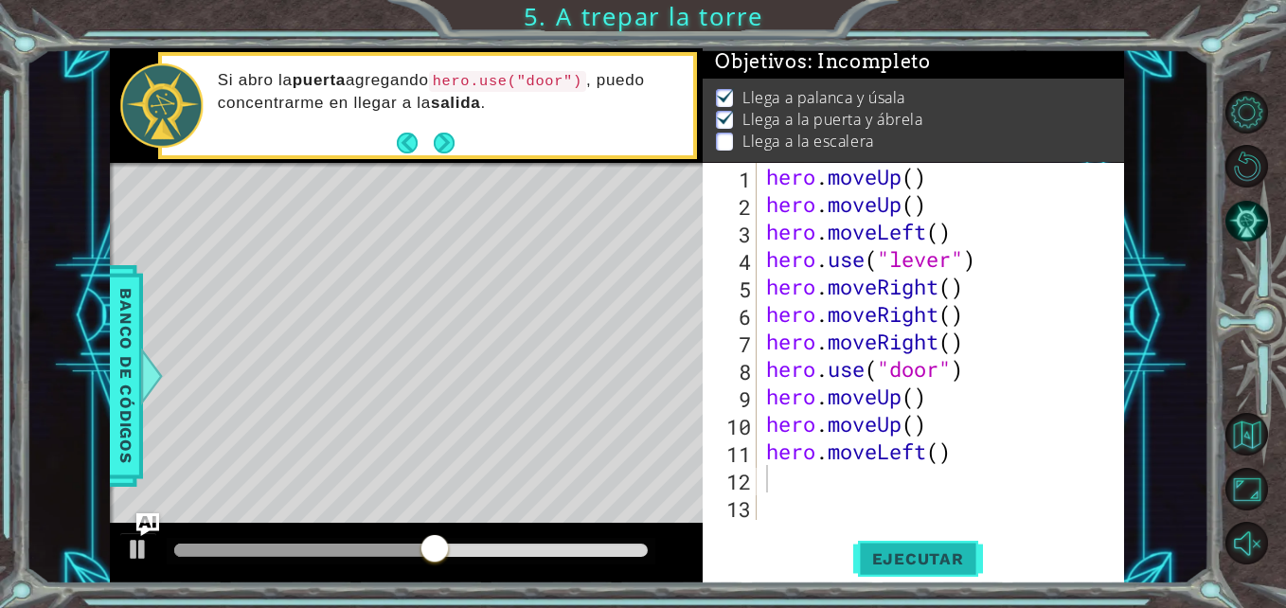
click at [934, 557] on span "Ejecutar" at bounding box center [918, 558] width 130 height 19
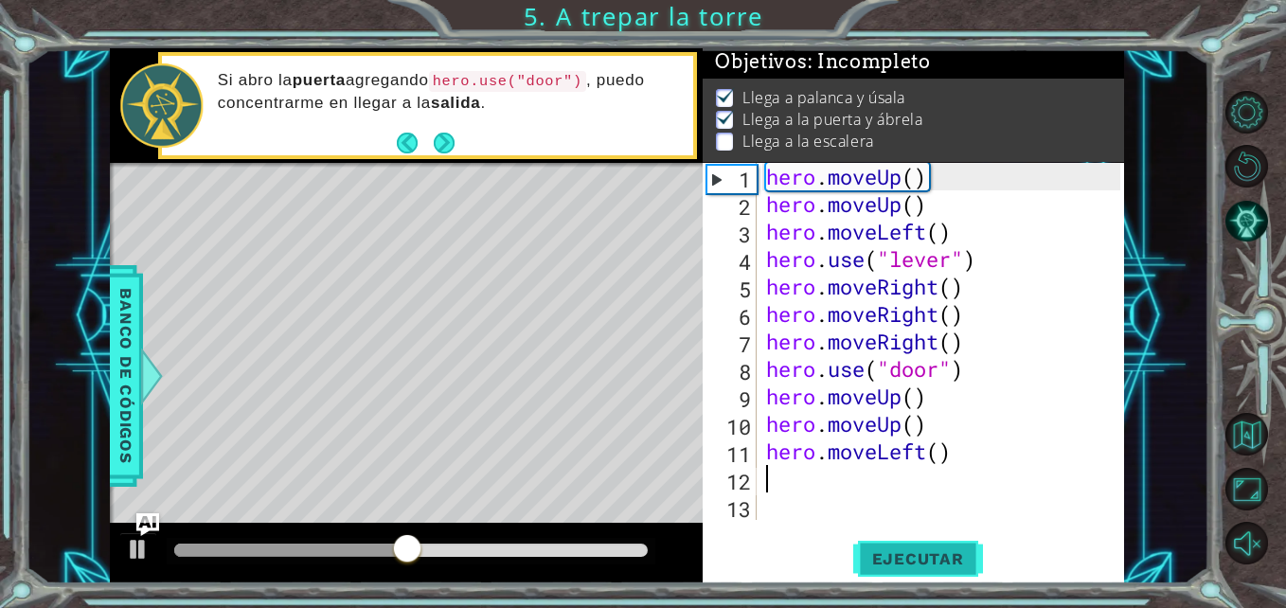
type textarea "h"
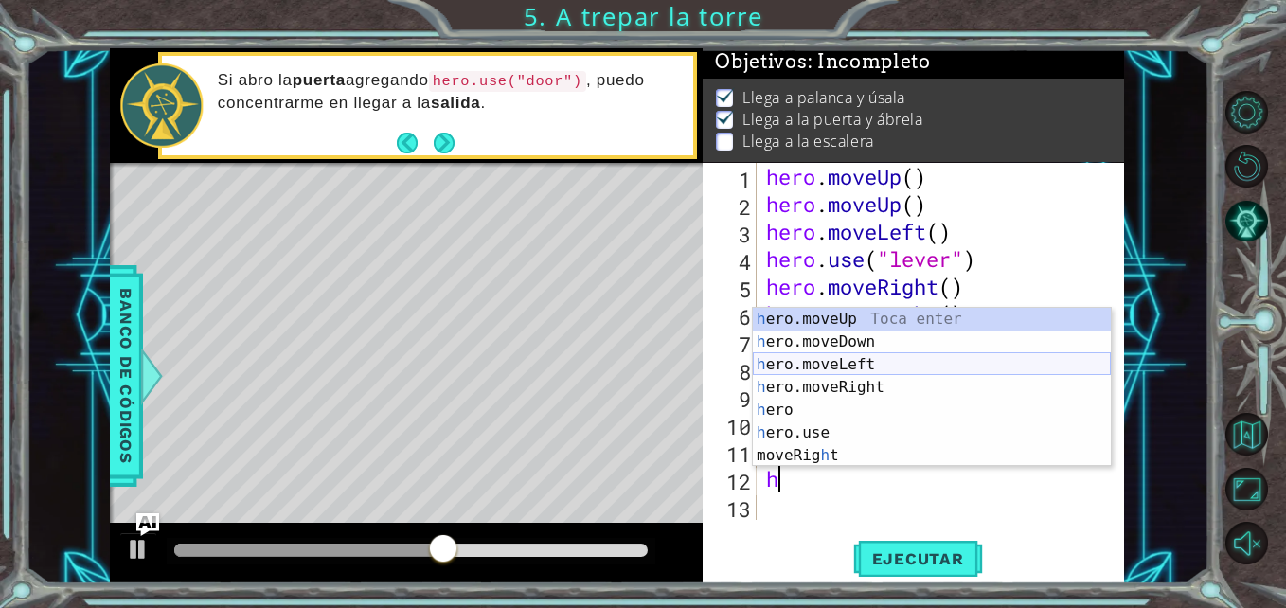
click at [956, 353] on div "h ero.moveUp Toca enter h ero.moveDown Toca enter h ero.moveLeft Toca enter h e…" at bounding box center [932, 410] width 358 height 205
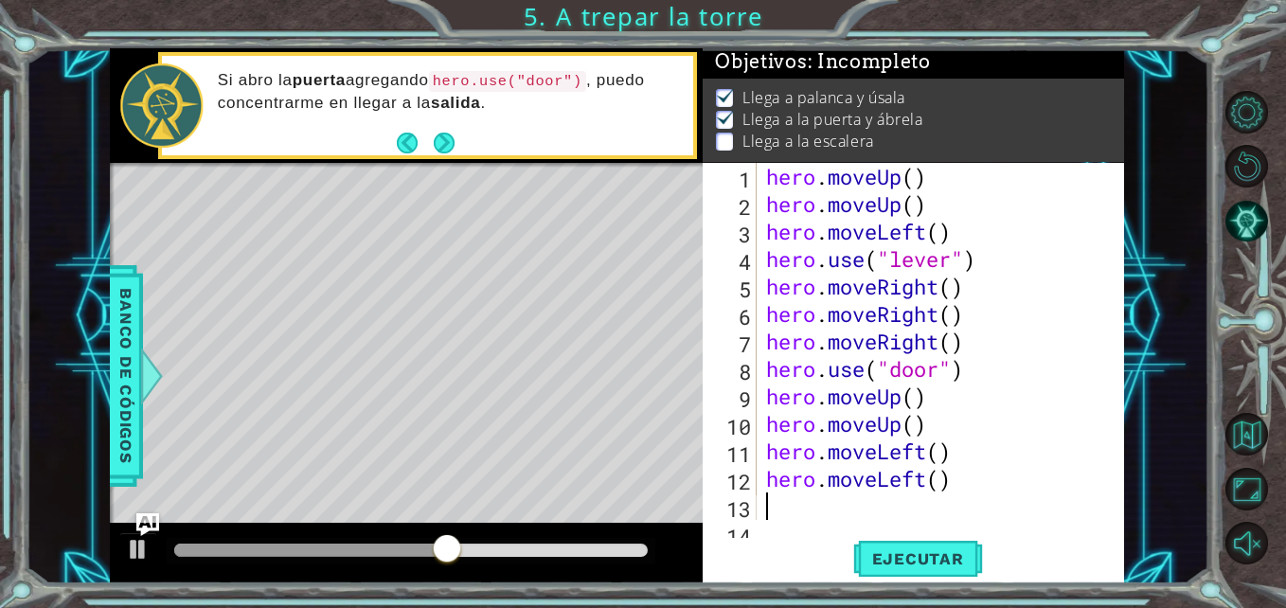
scroll to position [27, 0]
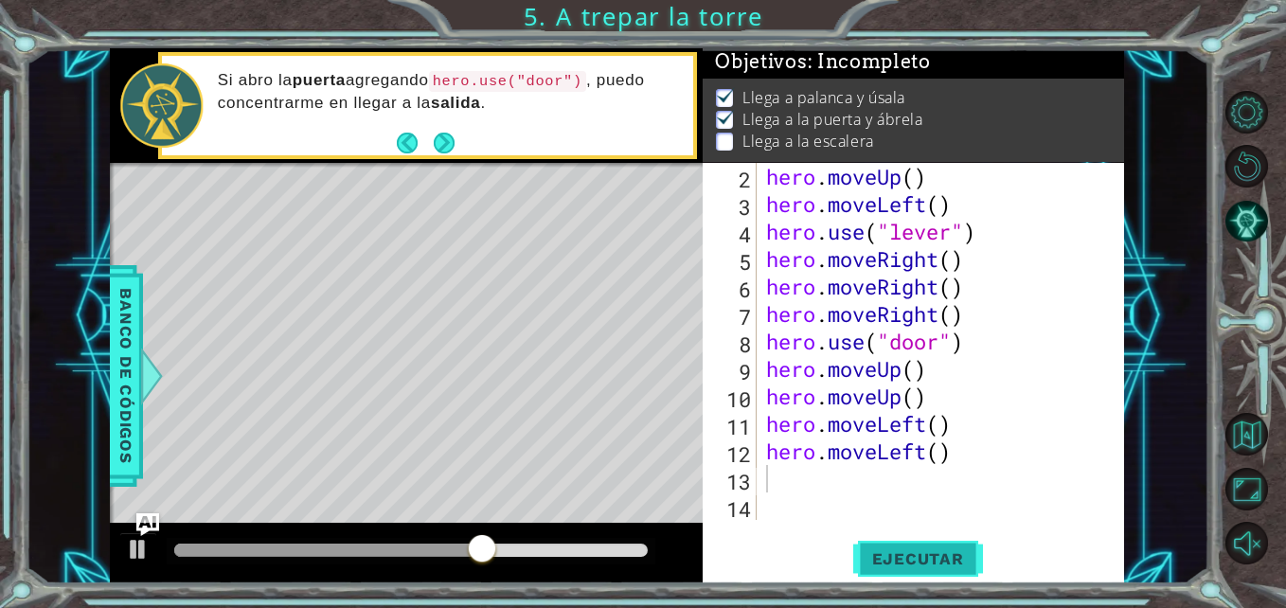
click at [935, 553] on span "Ejecutar" at bounding box center [918, 558] width 130 height 19
type textarea "y"
type textarea "h"
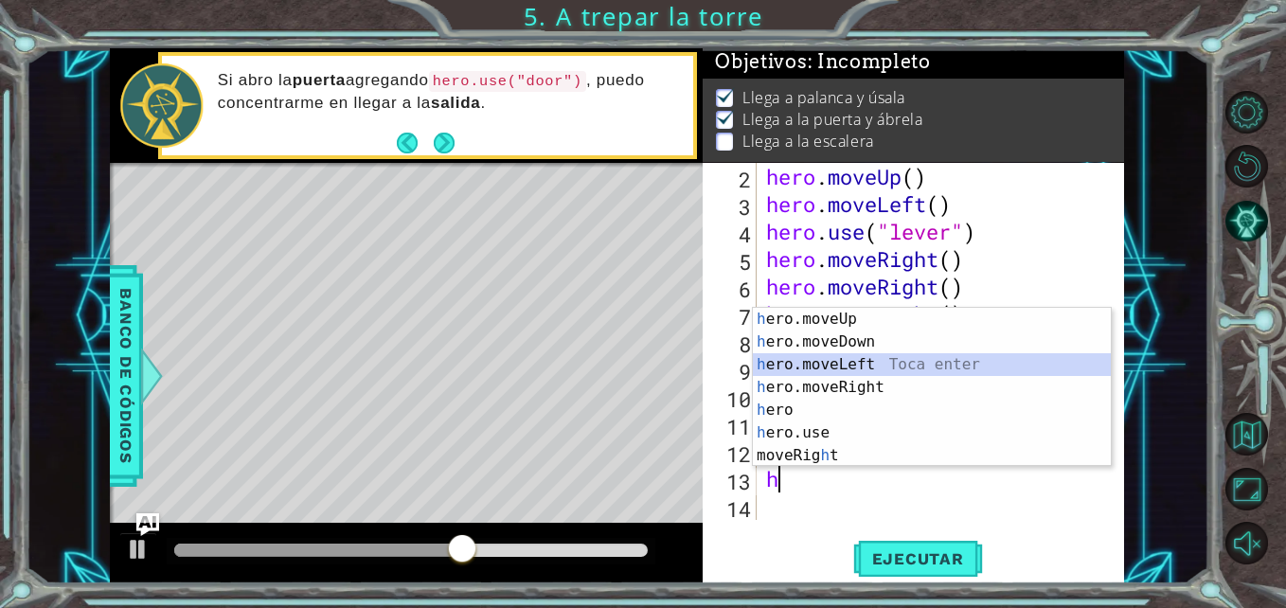
click at [941, 355] on div "h ero.moveUp Toca enter h ero.moveDown Toca enter h ero.moveLeft Toca enter h e…" at bounding box center [932, 410] width 358 height 205
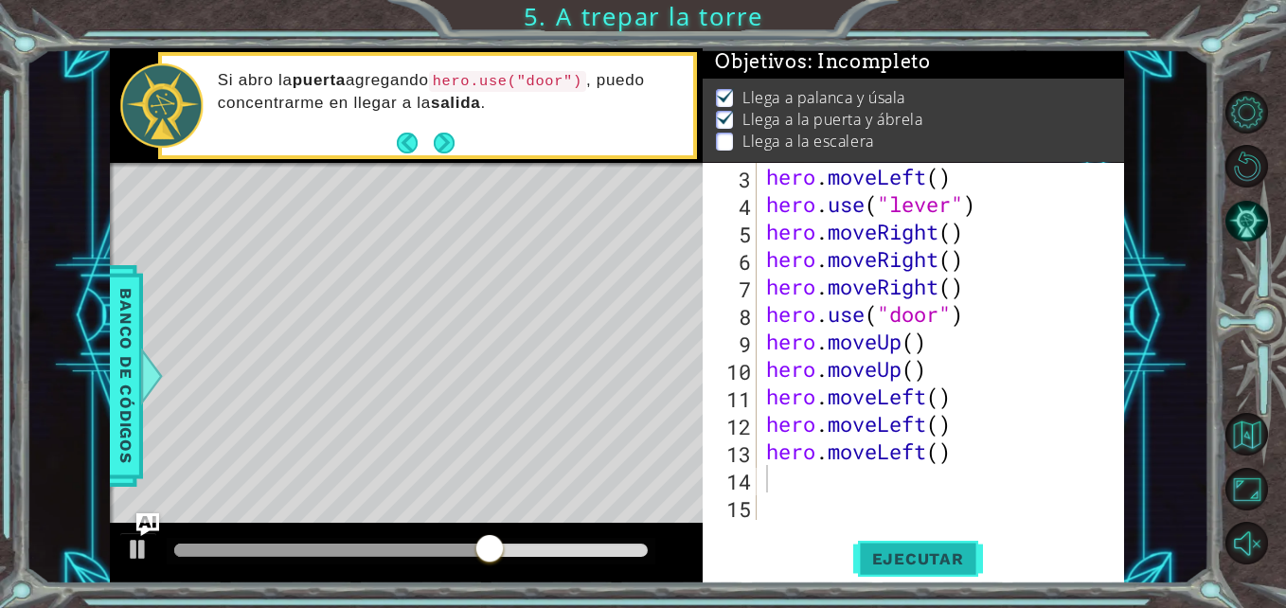
click at [911, 546] on button "Ejecutar" at bounding box center [918, 559] width 130 height 42
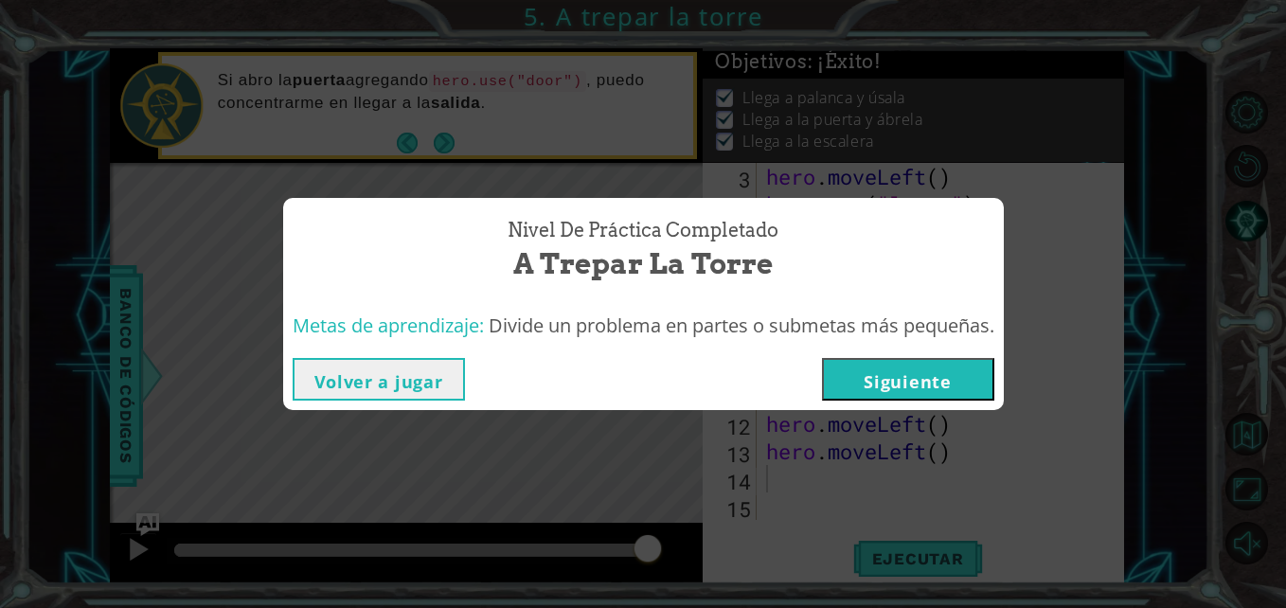
click at [409, 381] on button "Volver a jugar" at bounding box center [379, 379] width 172 height 43
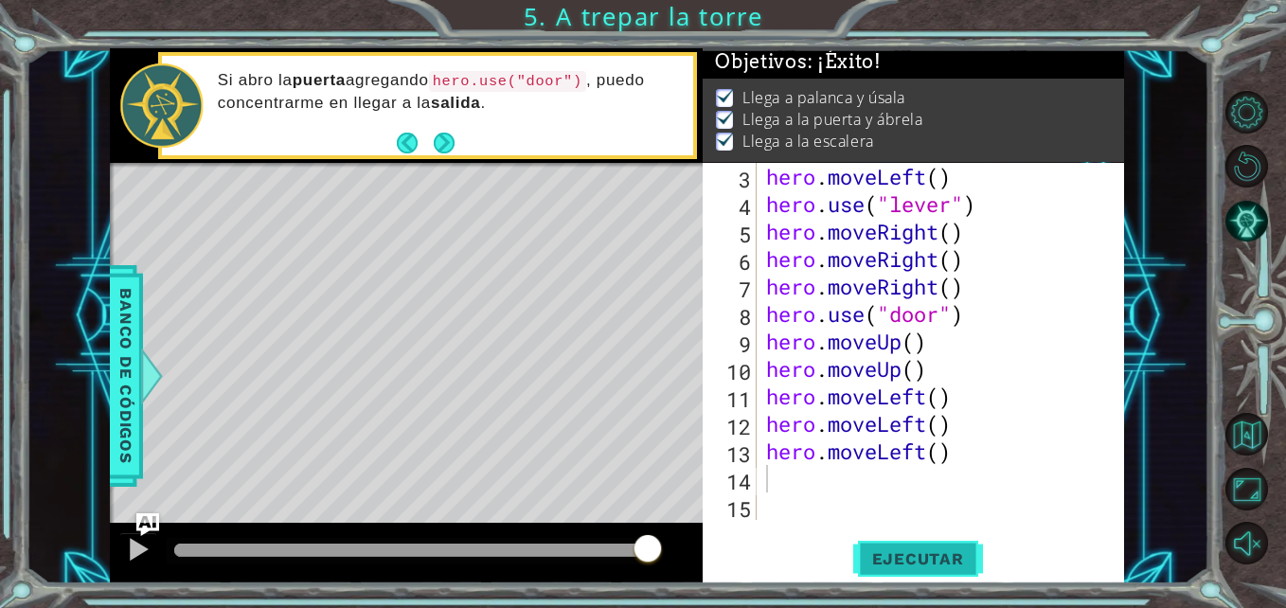
click at [932, 556] on span "Ejecutar" at bounding box center [918, 558] width 130 height 19
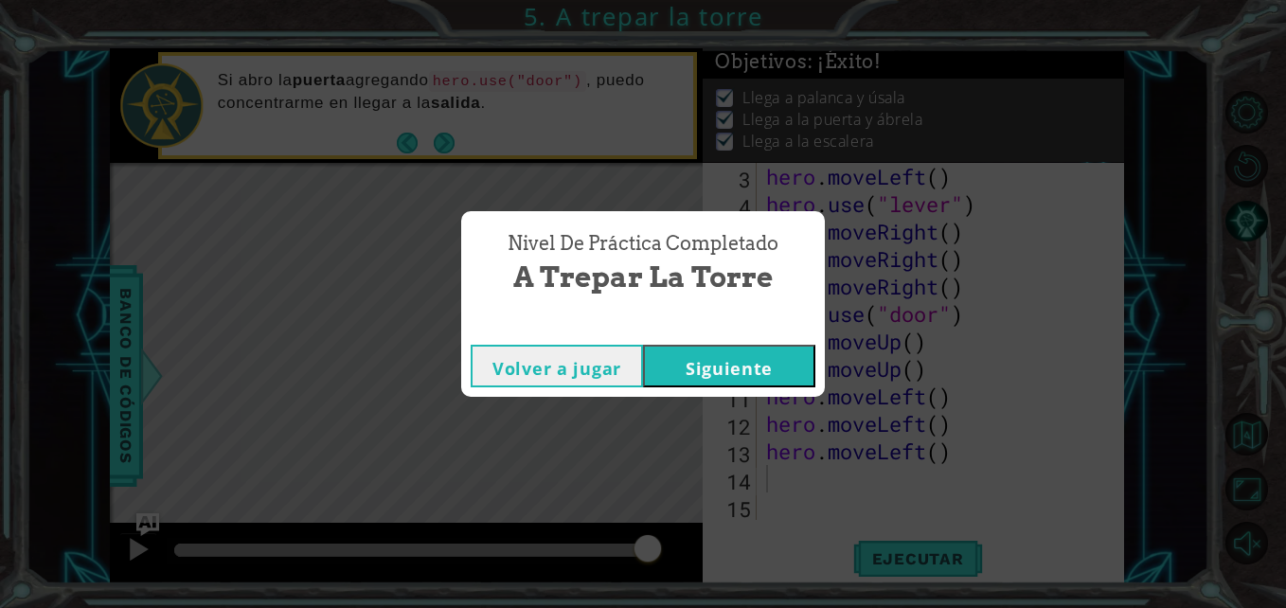
click at [766, 374] on button "Siguiente" at bounding box center [729, 366] width 172 height 43
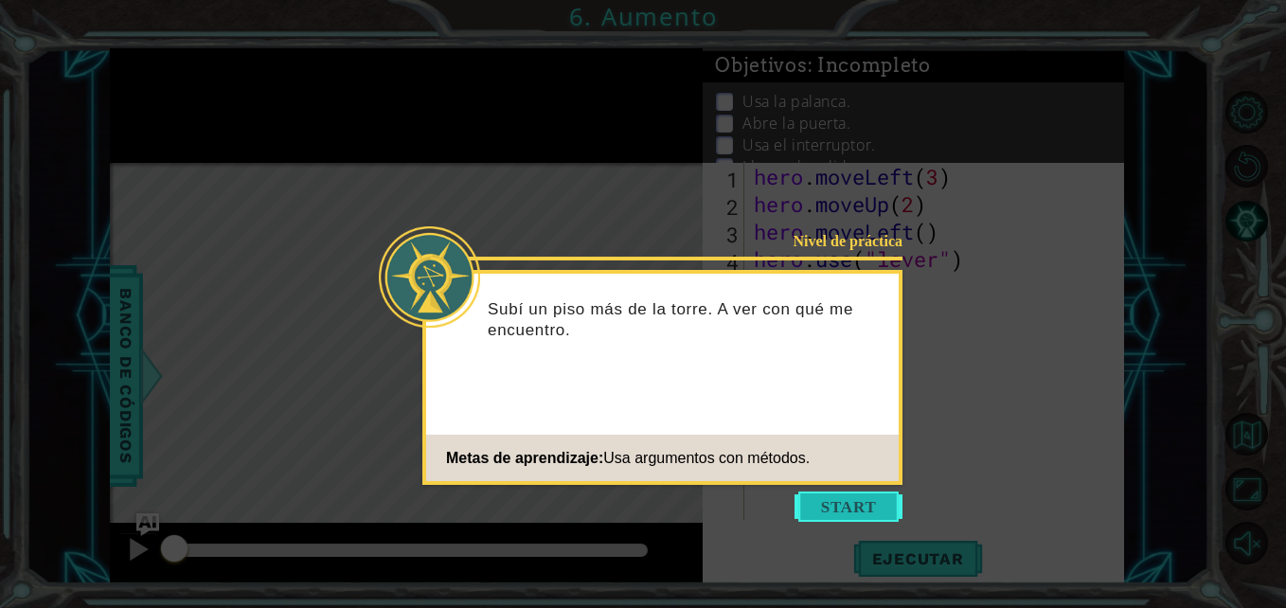
click at [811, 491] on button "Start" at bounding box center [848, 506] width 108 height 30
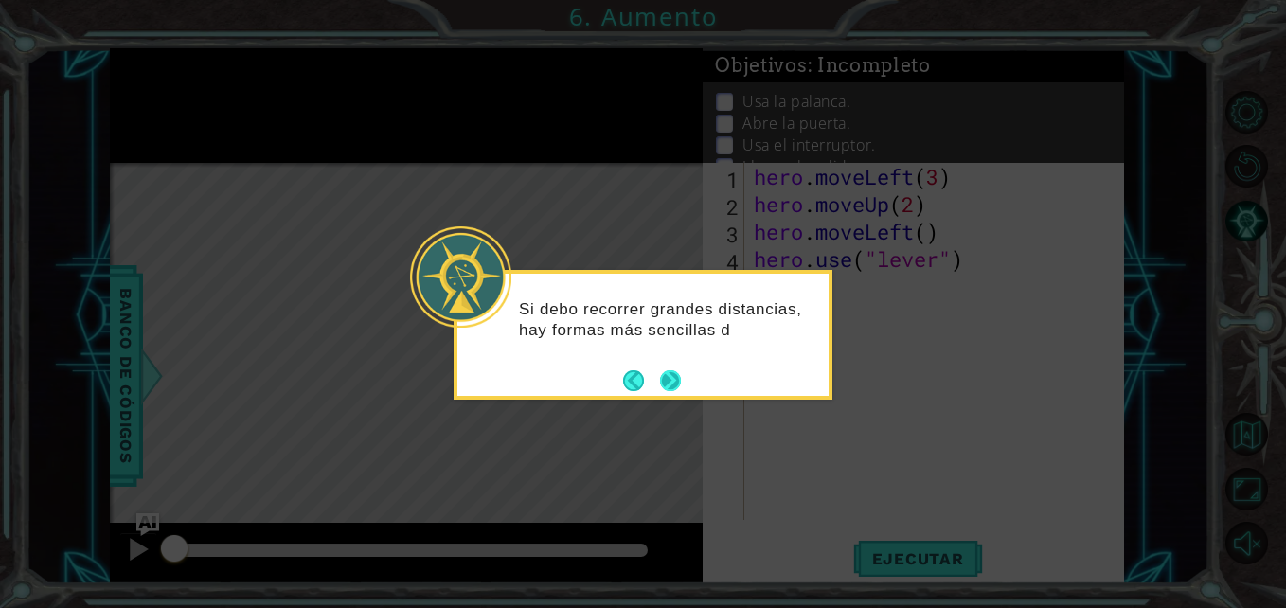
click at [674, 383] on button "Next" at bounding box center [670, 380] width 21 height 21
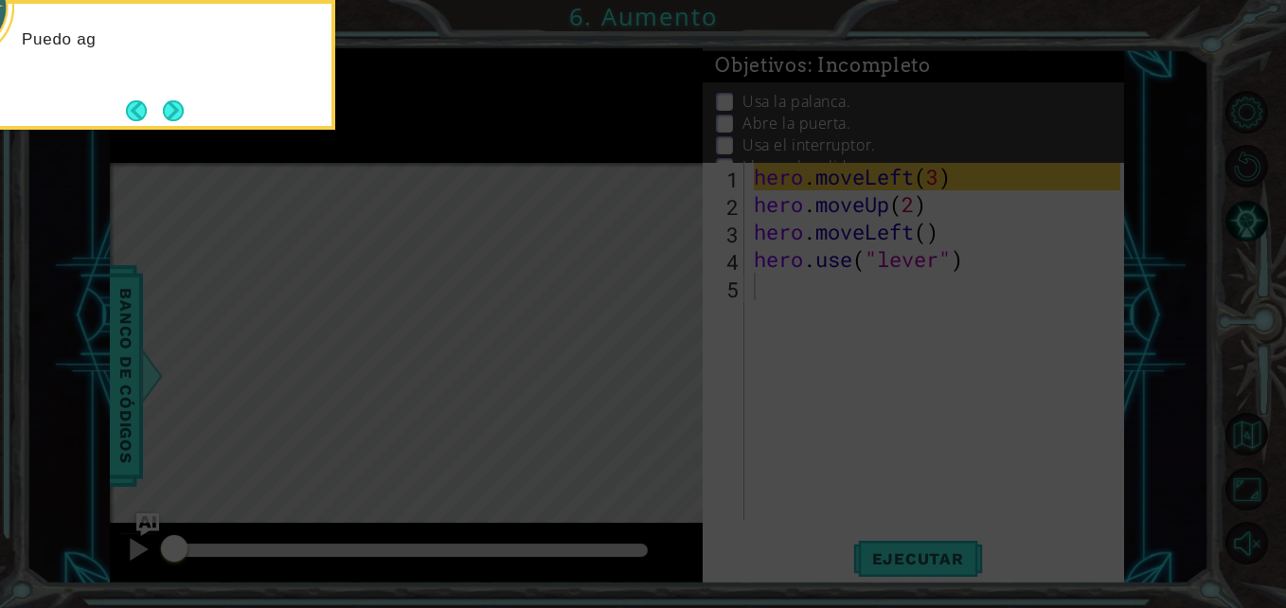
click at [674, 383] on icon at bounding box center [643, 304] width 1286 height 608
drag, startPoint x: 674, startPoint y: 383, endPoint x: 168, endPoint y: 285, distance: 515.9
click at [168, 285] on icon at bounding box center [643, 304] width 1286 height 608
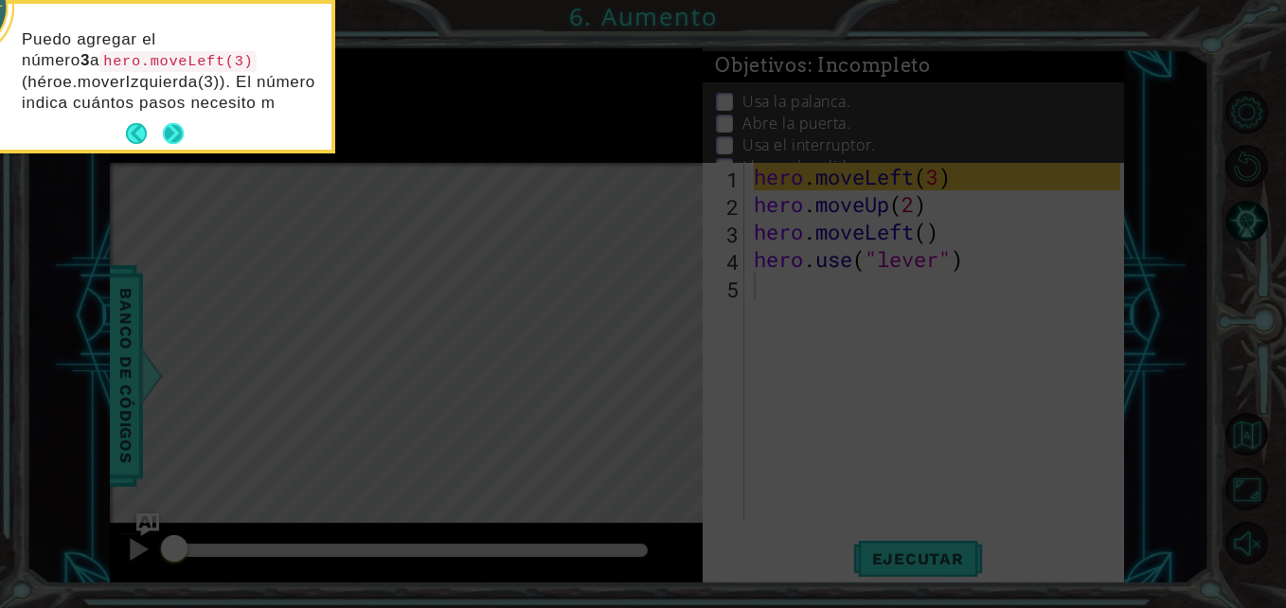
click at [164, 123] on button "Next" at bounding box center [173, 133] width 21 height 21
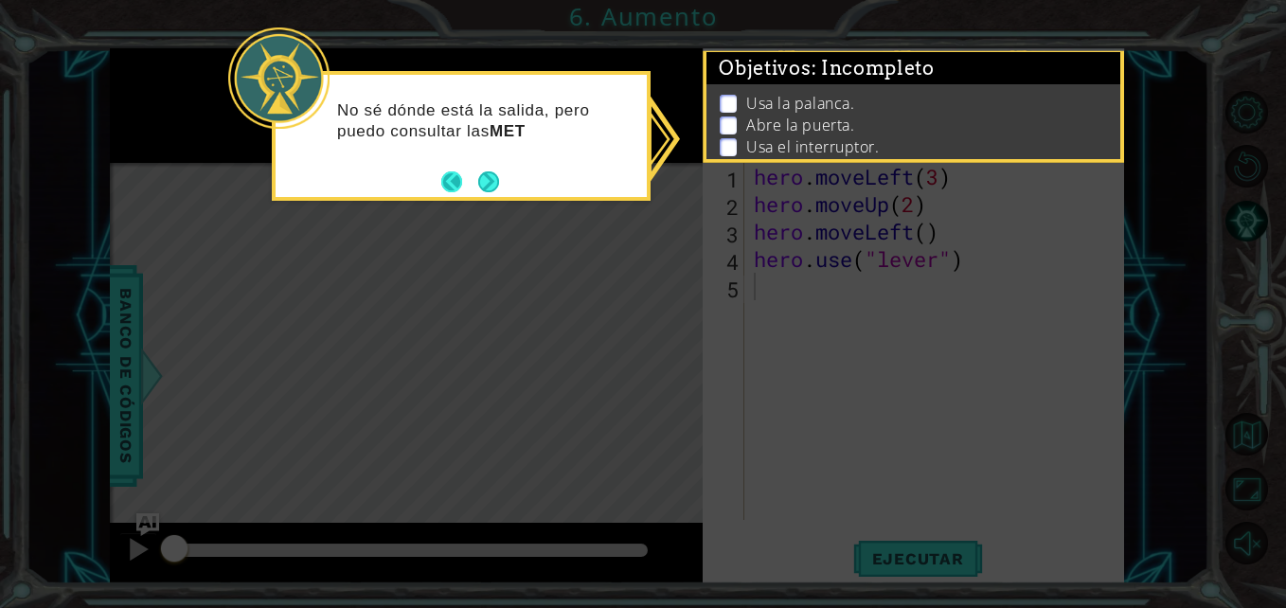
click at [472, 179] on button "Back" at bounding box center [459, 181] width 37 height 21
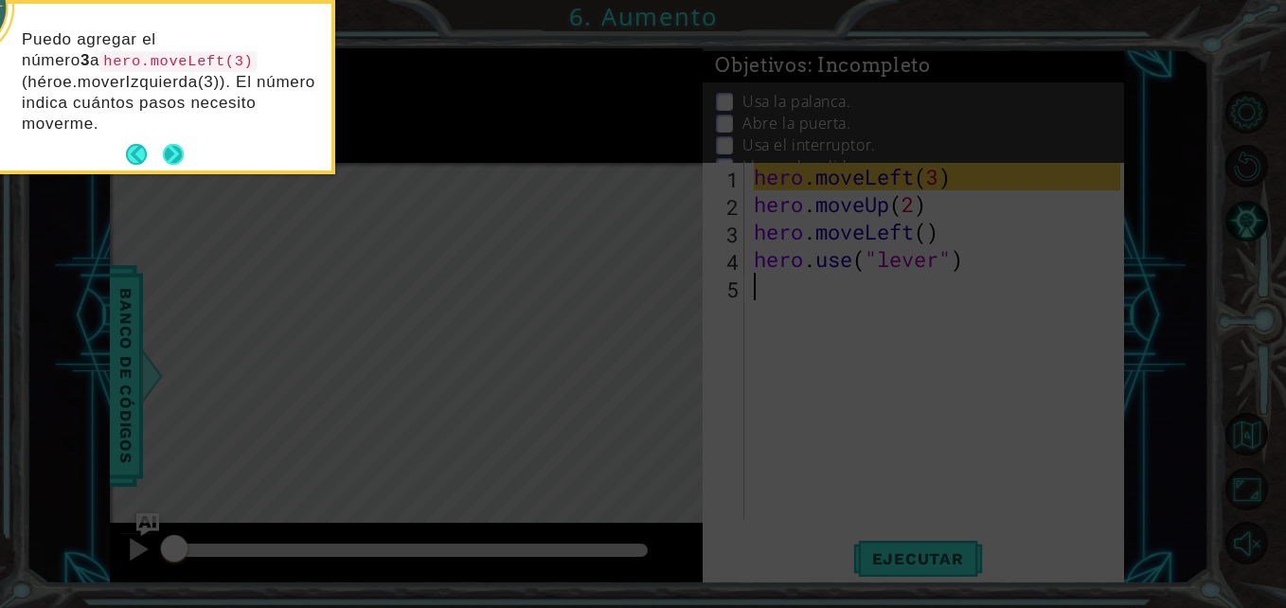
click at [184, 153] on button "Next" at bounding box center [173, 154] width 21 height 21
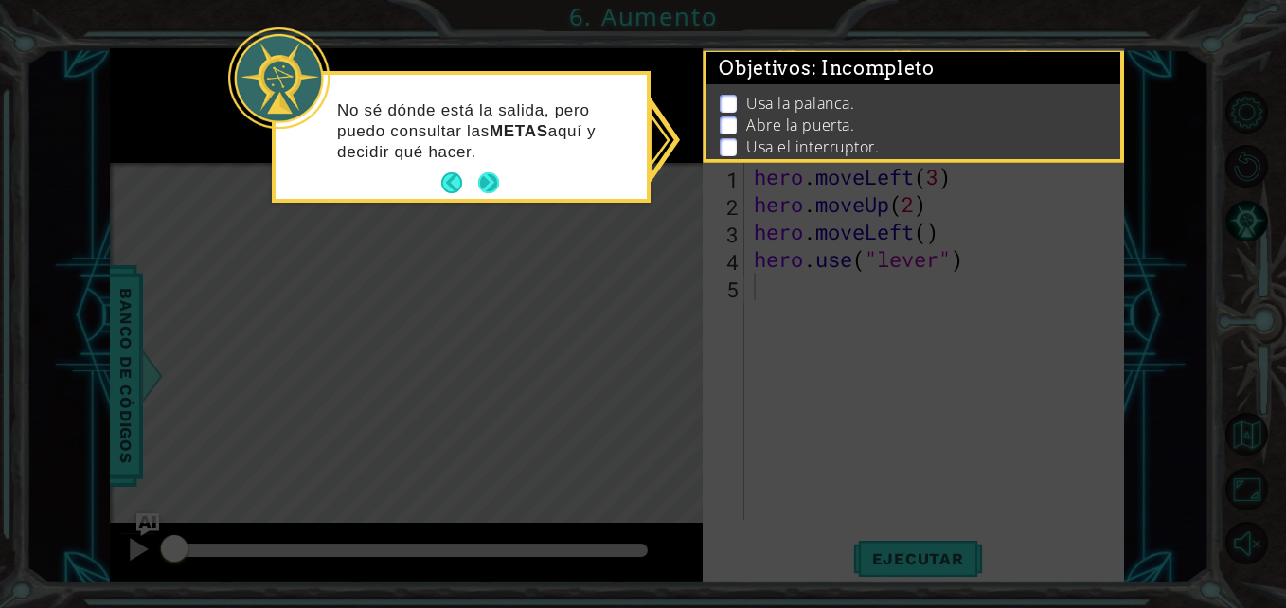
click at [498, 169] on footer at bounding box center [470, 183] width 58 height 28
click at [498, 172] on button "Next" at bounding box center [489, 183] width 22 height 22
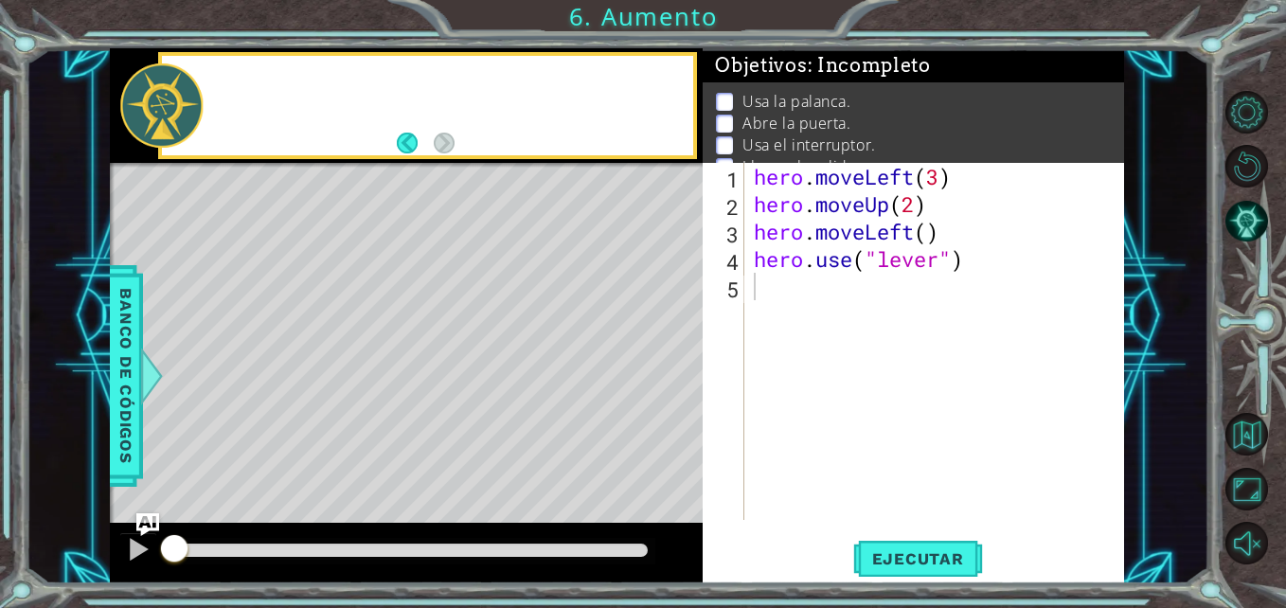
click at [498, 169] on div "Level Map" at bounding box center [547, 442] width 875 height 558
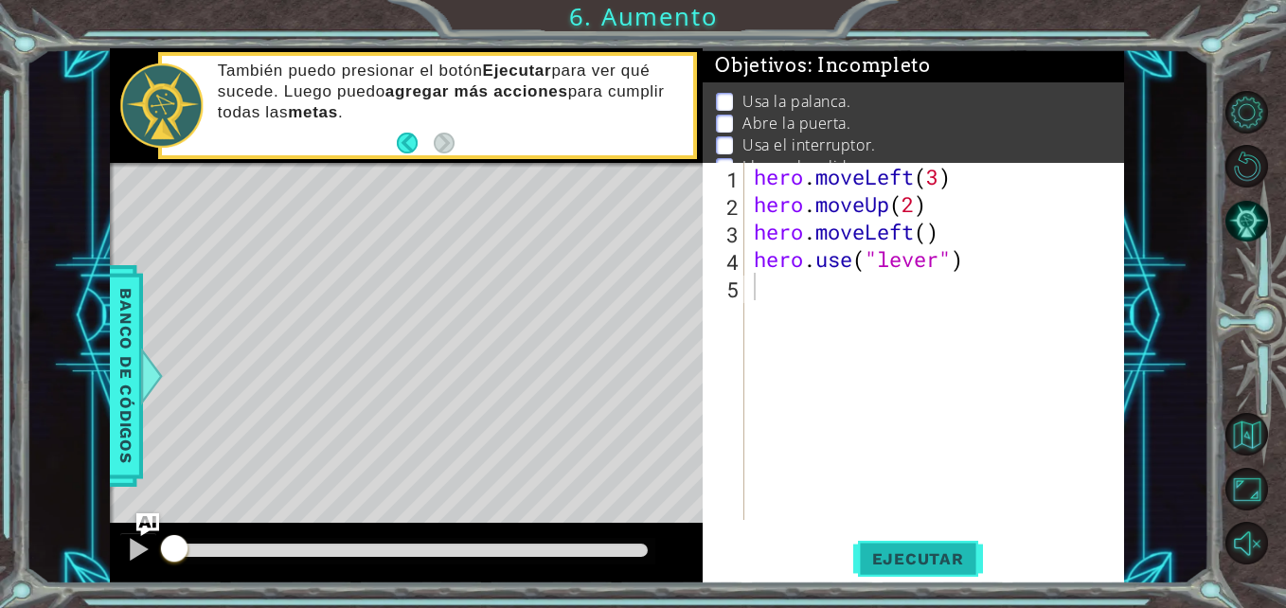
click at [893, 545] on button "Ejecutar" at bounding box center [918, 559] width 130 height 42
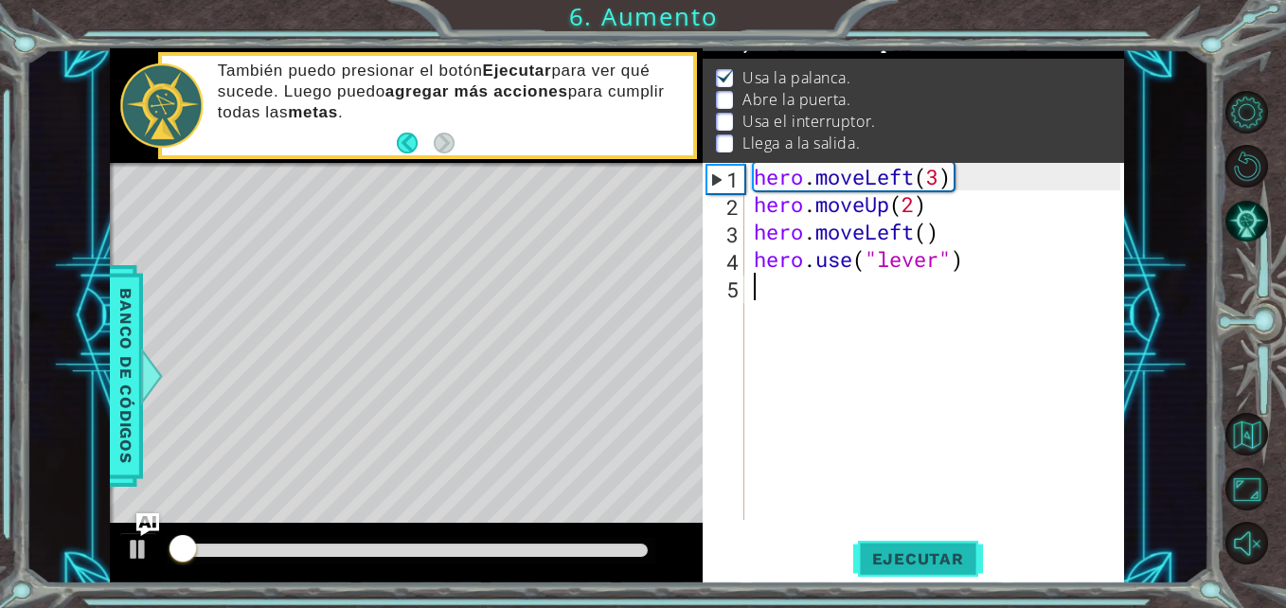
scroll to position [25, 0]
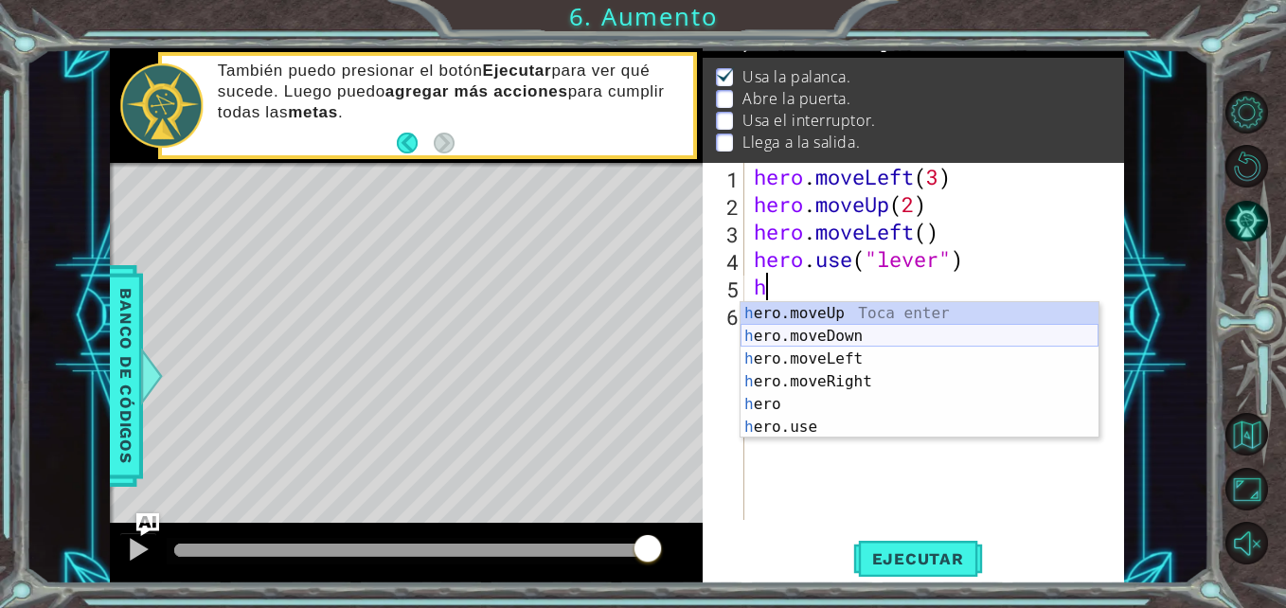
click at [882, 326] on div "h ero.moveUp Toca enter h ero.moveDown Toca enter h ero.moveLeft Toca enter h e…" at bounding box center [919, 393] width 358 height 182
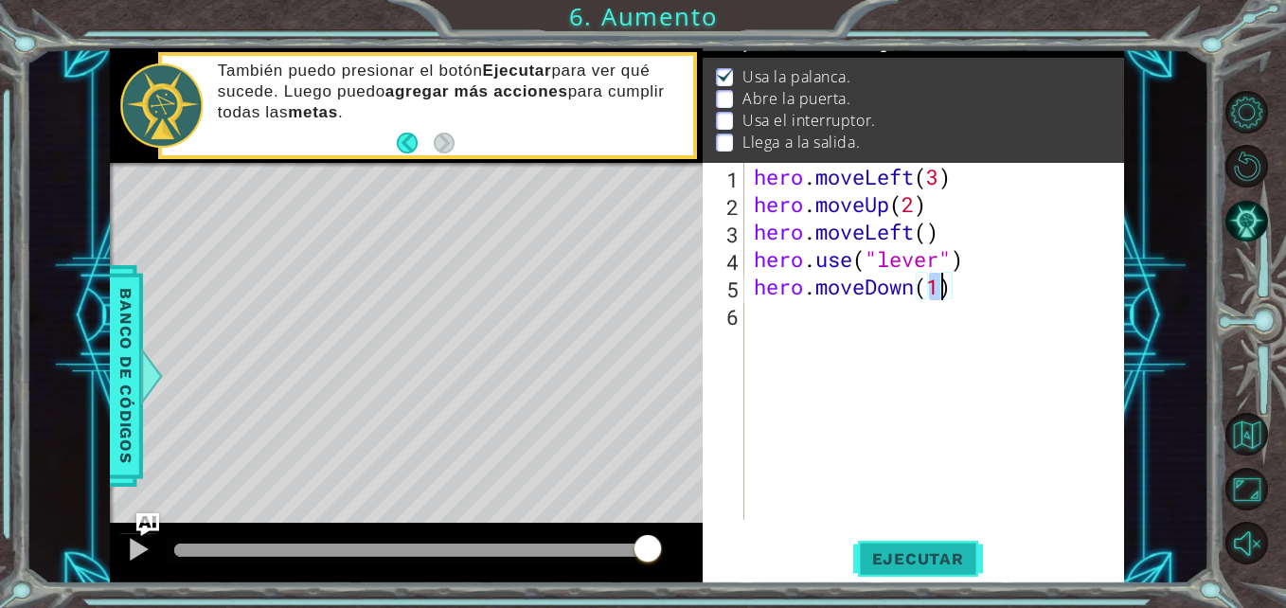
type textarea "hero.moveDown(1)"
click at [942, 554] on span "Ejecutar" at bounding box center [918, 558] width 130 height 19
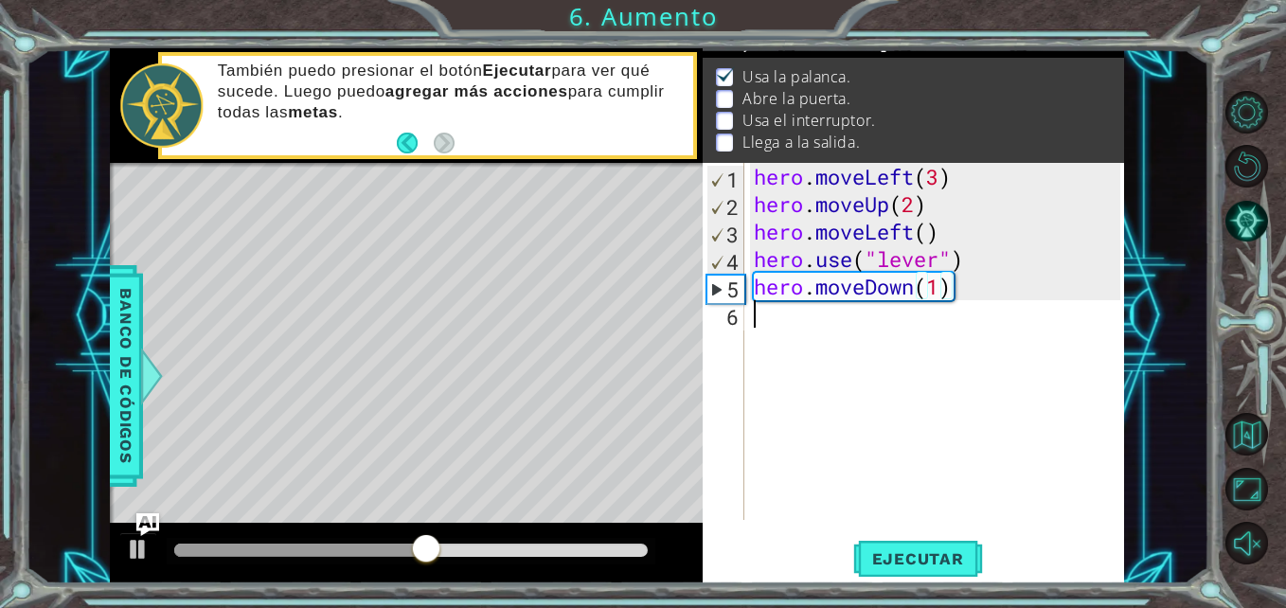
click at [835, 322] on div "hero . moveLeft ( 3 ) hero . moveUp ( 2 ) hero . moveLeft ( ) hero . use ( "lev…" at bounding box center [939, 369] width 379 height 412
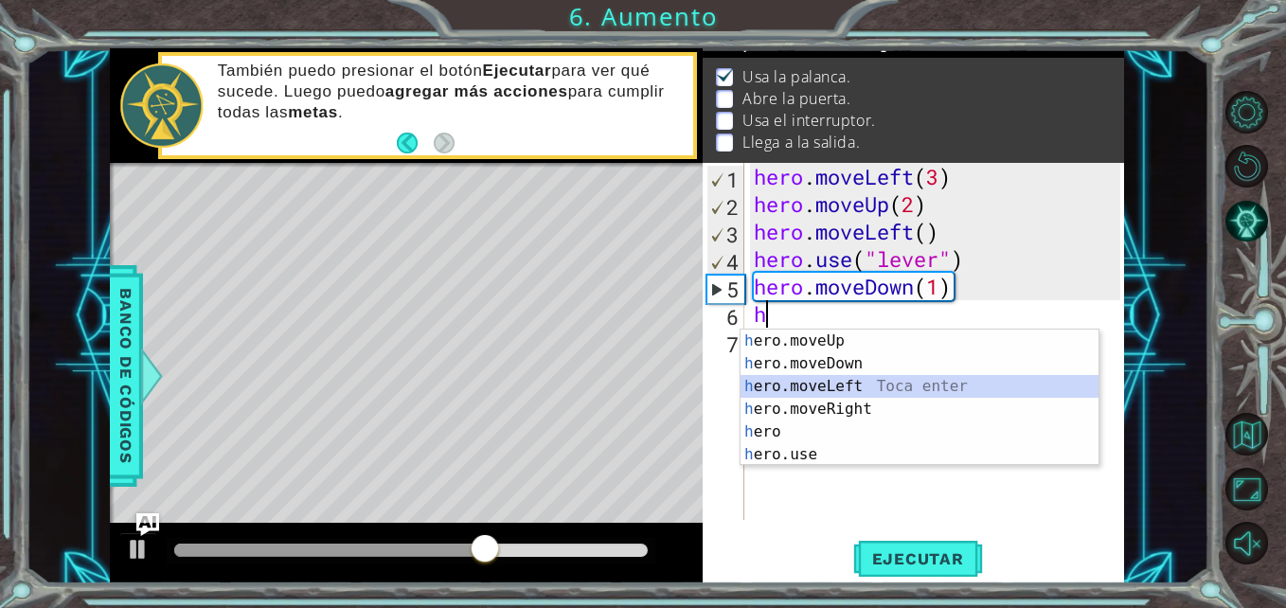
click at [803, 381] on div "h ero.moveUp Toca enter h ero.moveDown Toca enter h ero.moveLeft Toca enter h e…" at bounding box center [919, 421] width 358 height 182
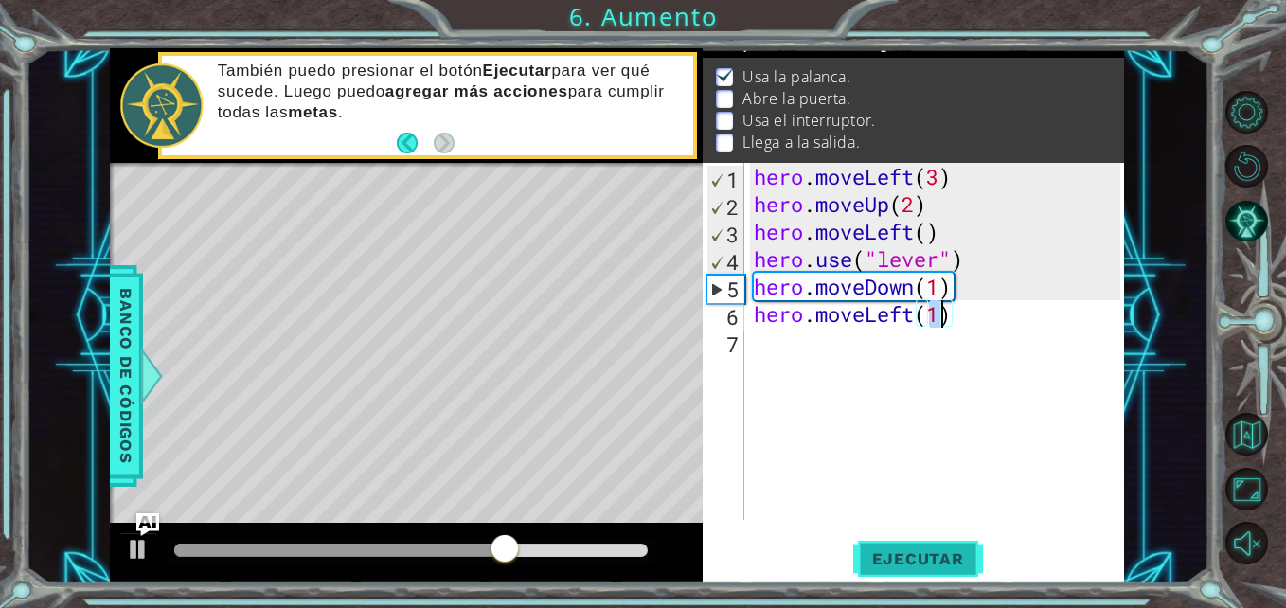
type textarea "hero.moveLeft(1)"
click at [932, 570] on button "Ejecutar" at bounding box center [918, 559] width 130 height 42
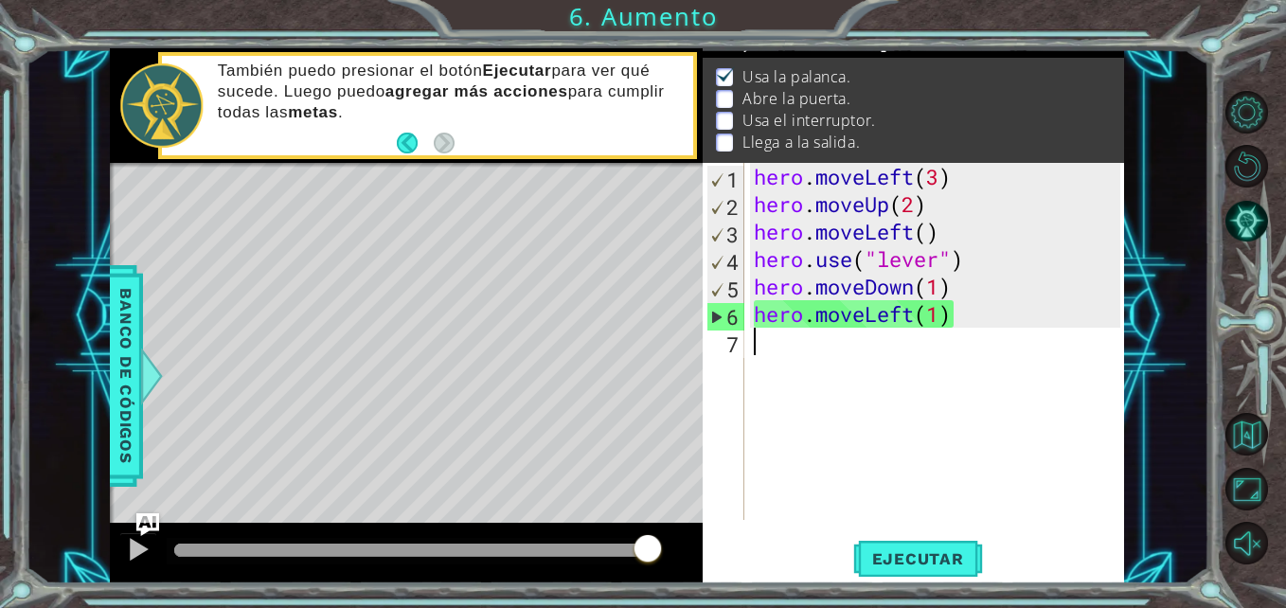
click at [826, 348] on div "hero . moveLeft ( 3 ) hero . moveUp ( 2 ) hero . moveLeft ( ) hero . use ( "lev…" at bounding box center [939, 369] width 379 height 412
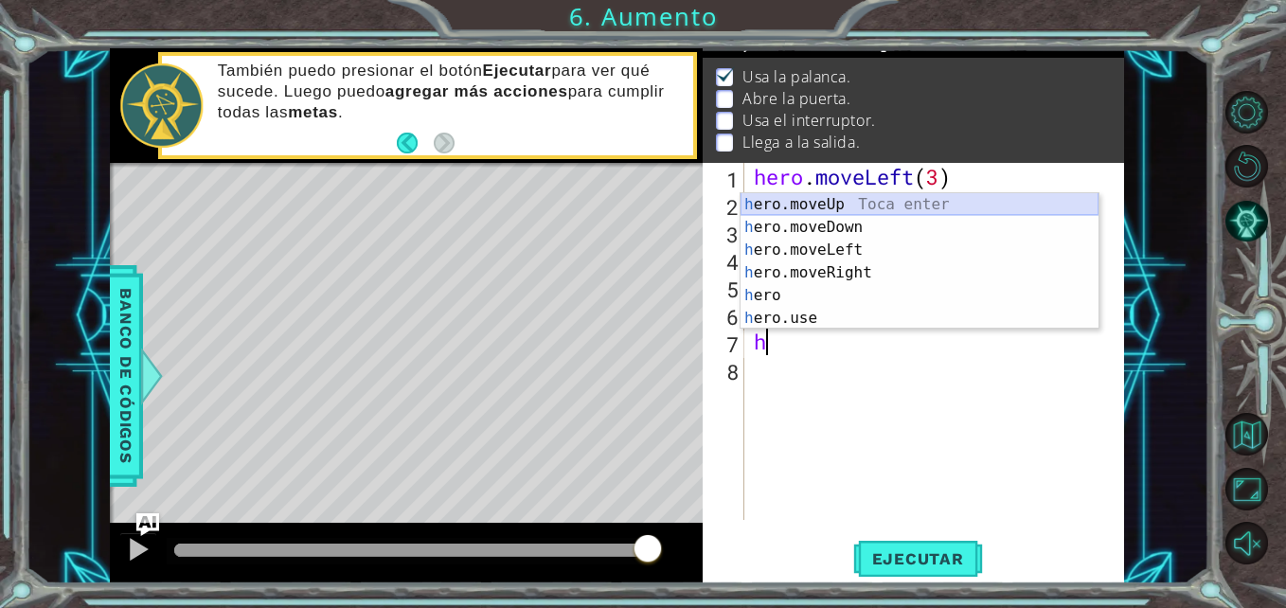
click at [878, 204] on div "h ero.moveUp Toca enter h ero.moveDown Toca enter h ero.moveLeft Toca enter h e…" at bounding box center [919, 284] width 358 height 182
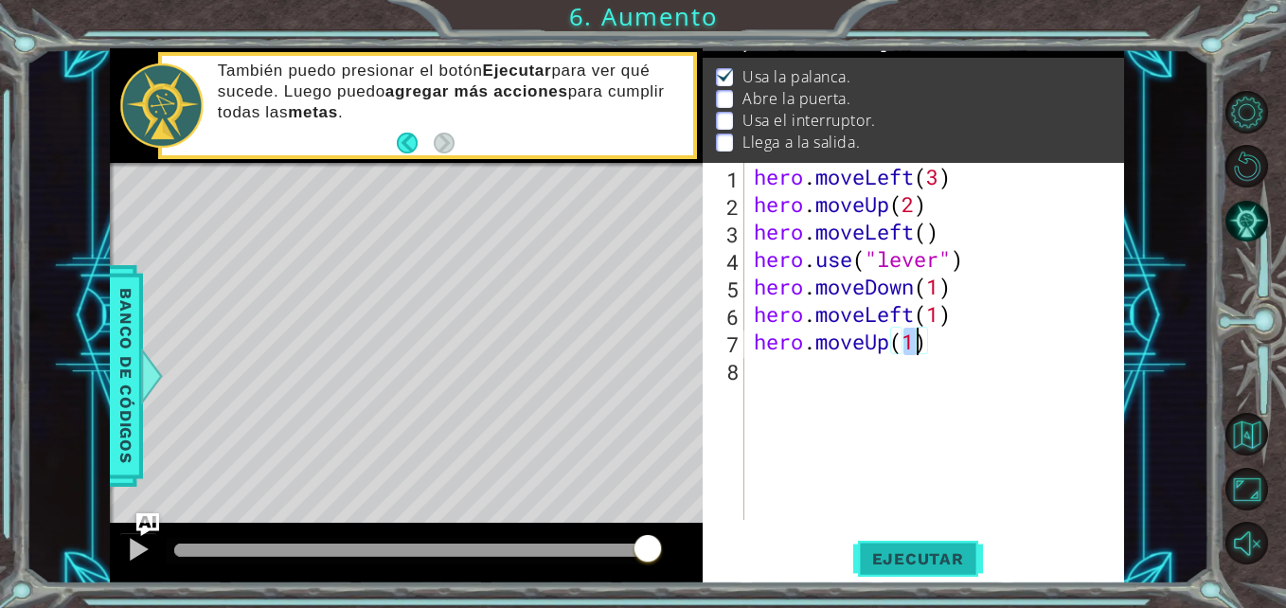
type textarea "hero.moveUp(1)"
click at [917, 546] on button "Ejecutar" at bounding box center [918, 559] width 130 height 42
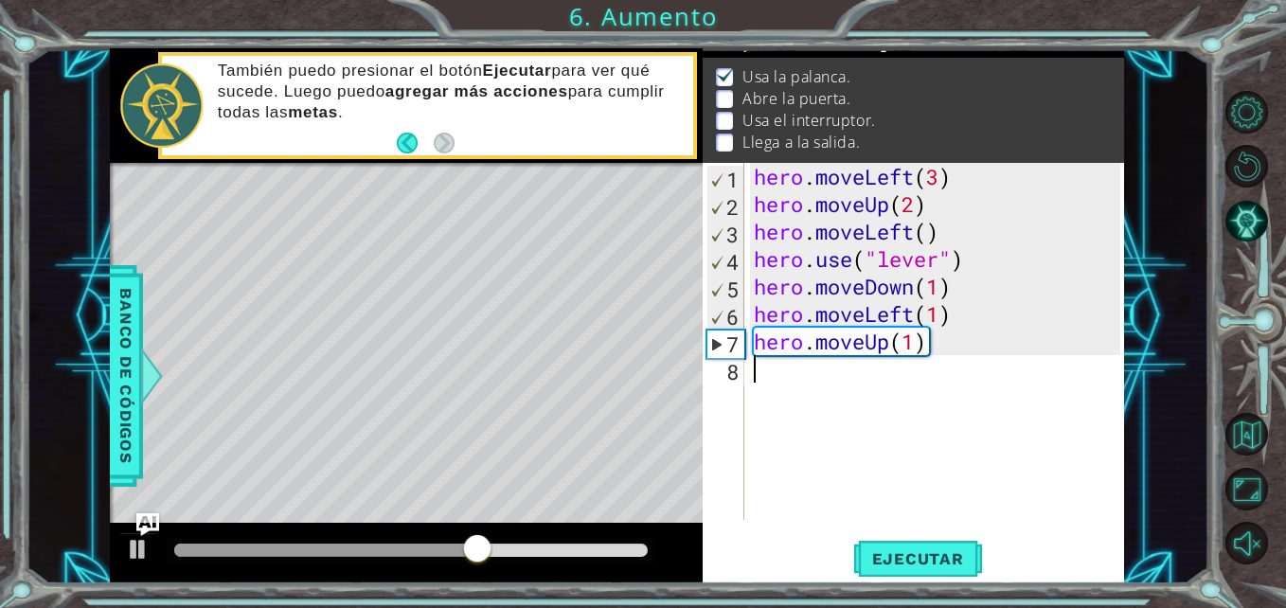
click at [759, 401] on div "hero . moveLeft ( 3 ) hero . moveUp ( 2 ) hero . moveLeft ( ) hero . use ( "lev…" at bounding box center [939, 369] width 379 height 412
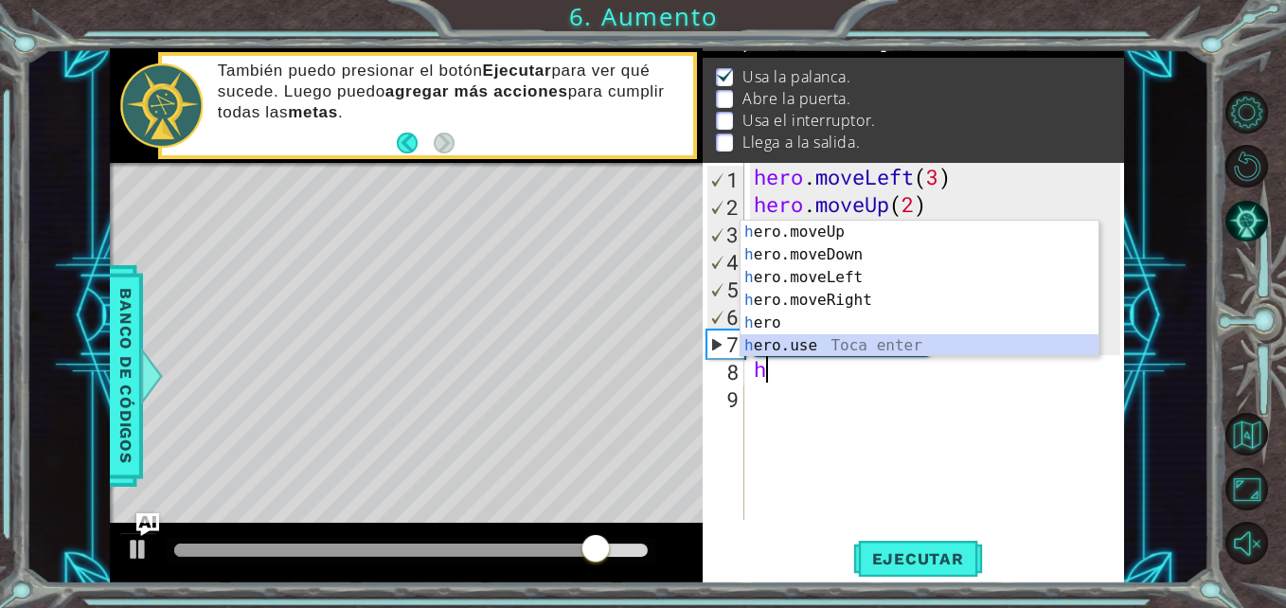
click at [833, 341] on div "h ero.moveUp Toca enter h ero.moveDown Toca enter h ero.moveLeft Toca enter h e…" at bounding box center [919, 312] width 358 height 182
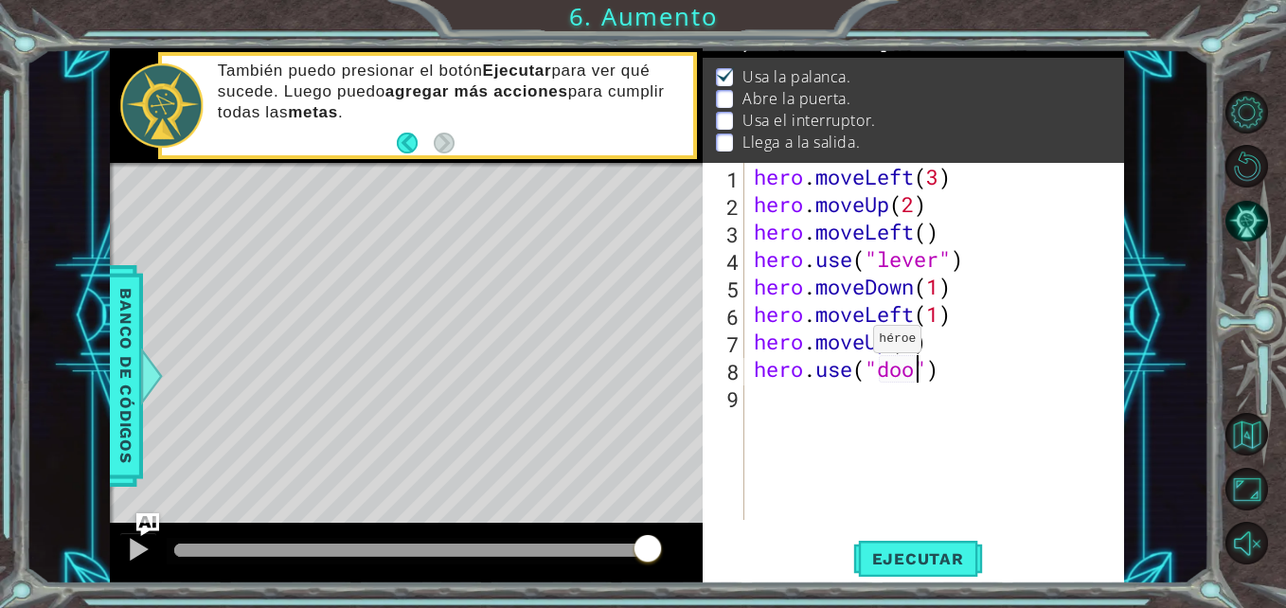
scroll to position [0, 9]
type textarea "hero.use("door")"
click at [952, 576] on button "Ejecutar" at bounding box center [918, 559] width 130 height 42
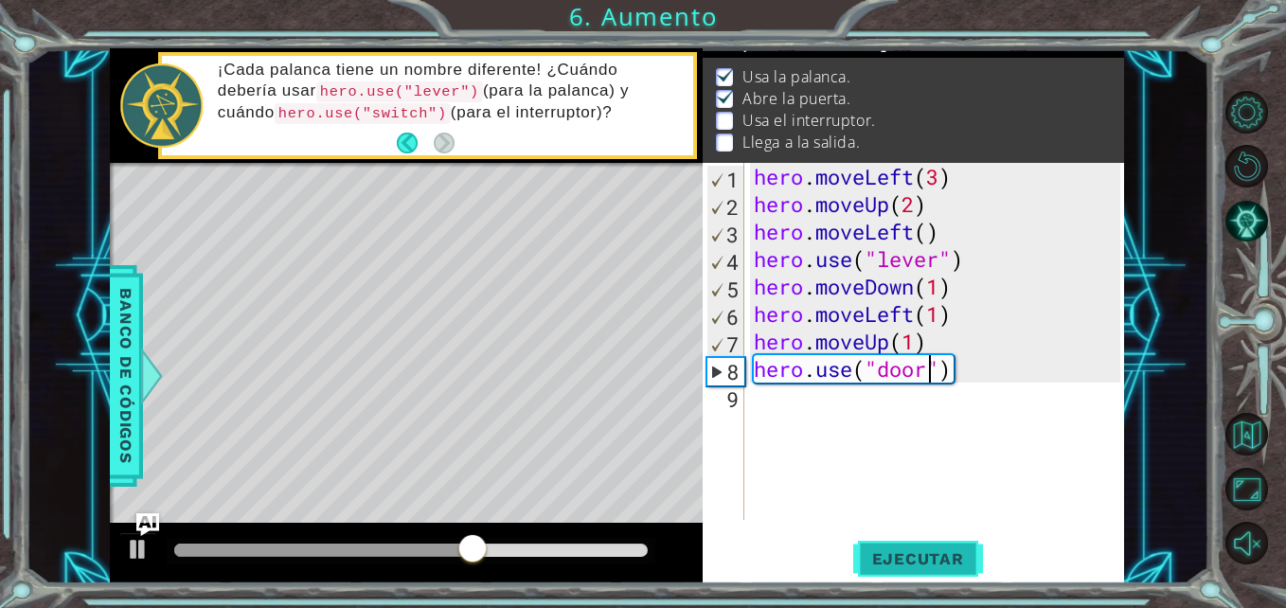
scroll to position [0, 0]
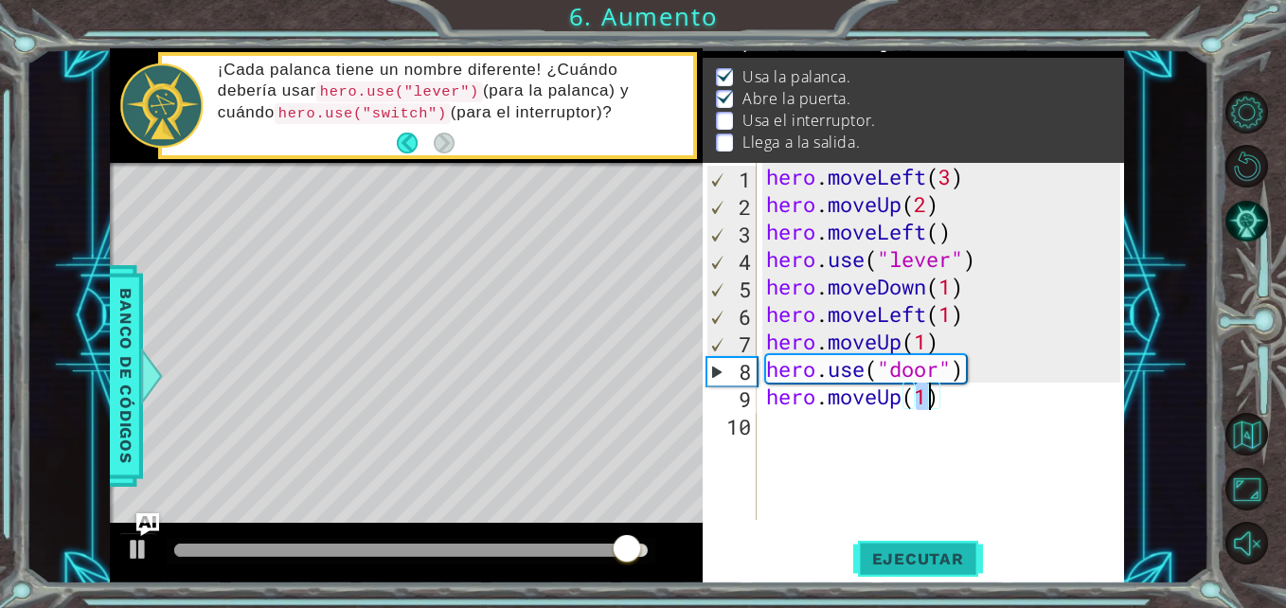
type textarea "hero.moveUp(1)"
click at [924, 548] on button "Ejecutar" at bounding box center [918, 559] width 130 height 42
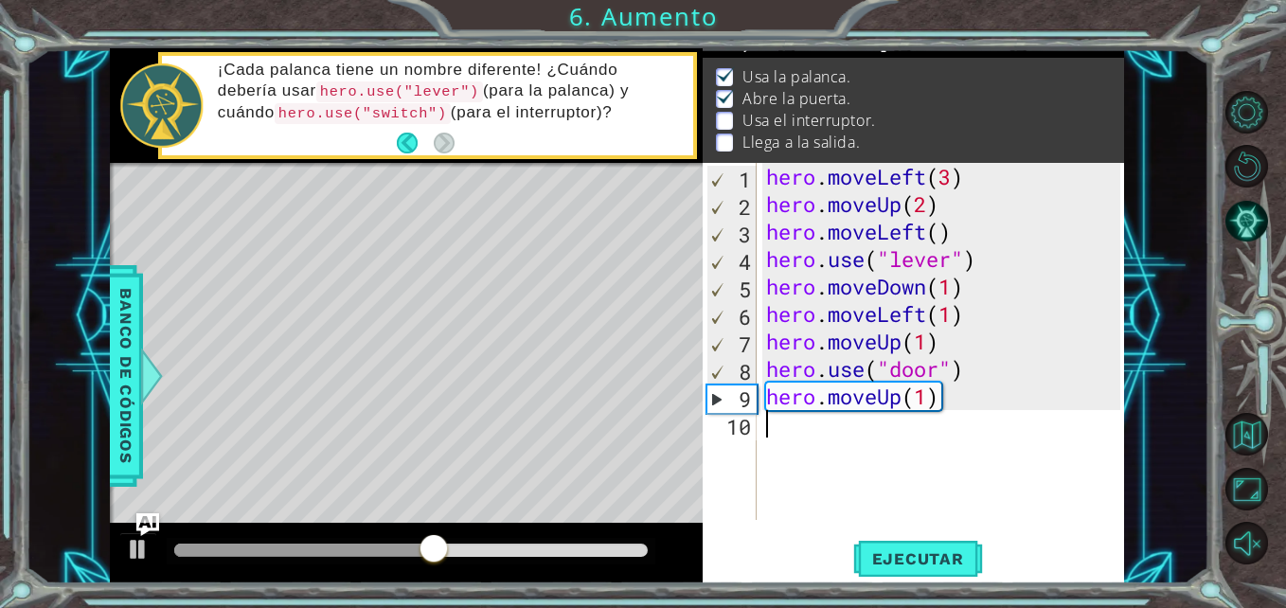
click at [803, 419] on div "hero . moveLeft ( 3 ) hero . moveUp ( 2 ) hero . moveLeft ( ) hero . use ( "lev…" at bounding box center [945, 369] width 367 height 412
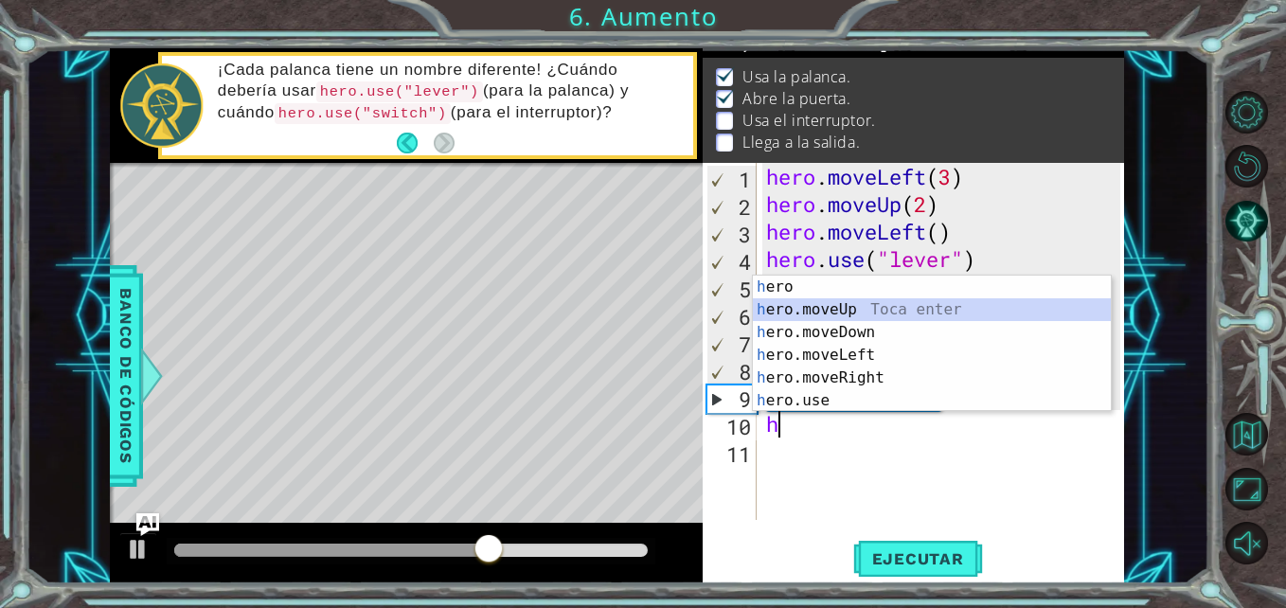
click at [844, 302] on div "h ero Toca enter h ero.moveUp Toca enter h ero.moveDown Toca enter h ero.moveLe…" at bounding box center [932, 367] width 358 height 182
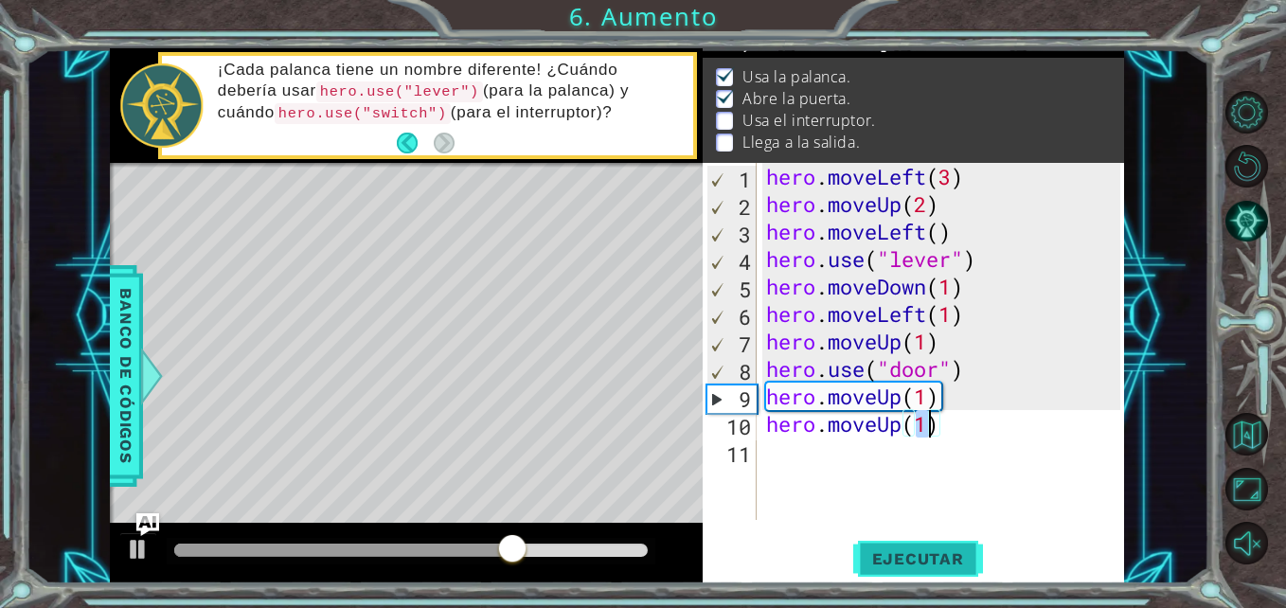
type textarea "hero.moveUp(1)"
click at [882, 563] on span "Ejecutar" at bounding box center [918, 558] width 130 height 19
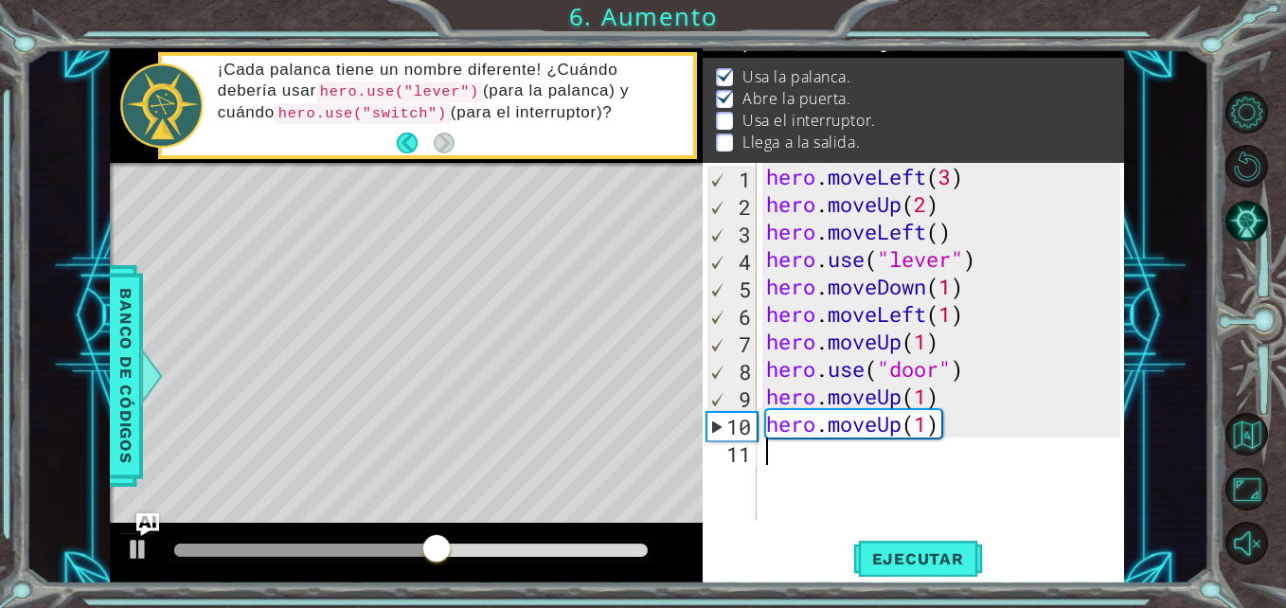
click at [800, 450] on div "hero . moveLeft ( 3 ) hero . moveUp ( 2 ) hero . moveLeft ( ) hero . use ( "lev…" at bounding box center [945, 369] width 367 height 412
type textarea "h"
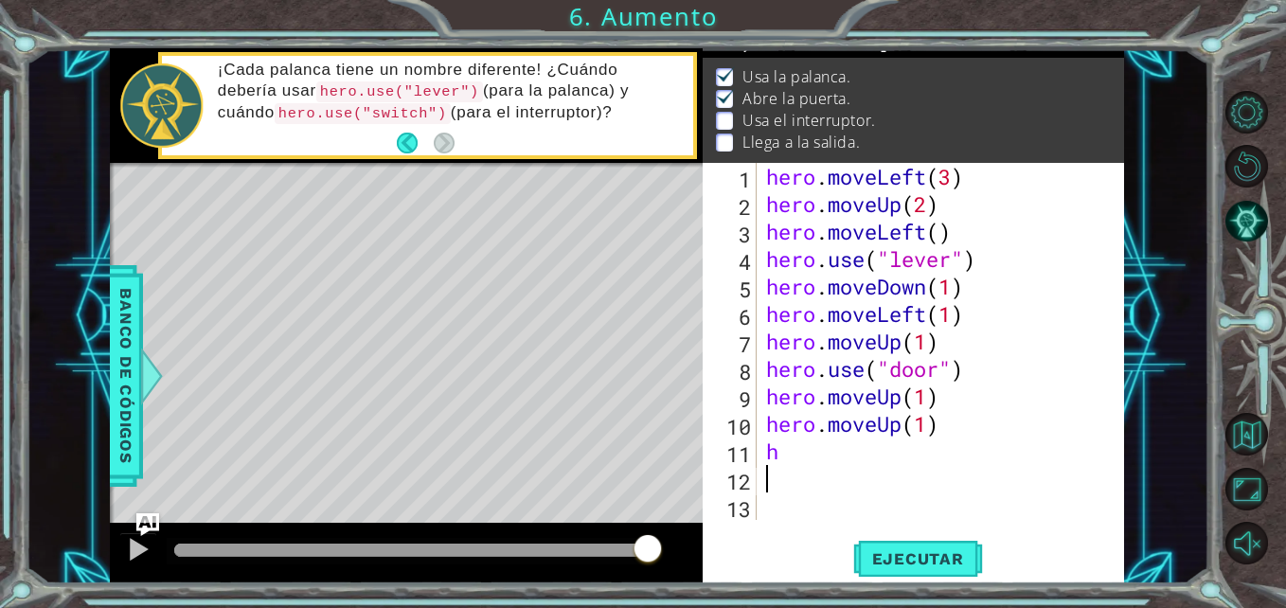
click at [800, 450] on div "hero . moveLeft ( 3 ) hero . moveUp ( 2 ) hero . moveLeft ( ) hero . use ( "lev…" at bounding box center [945, 369] width 367 height 412
type textarea "h"
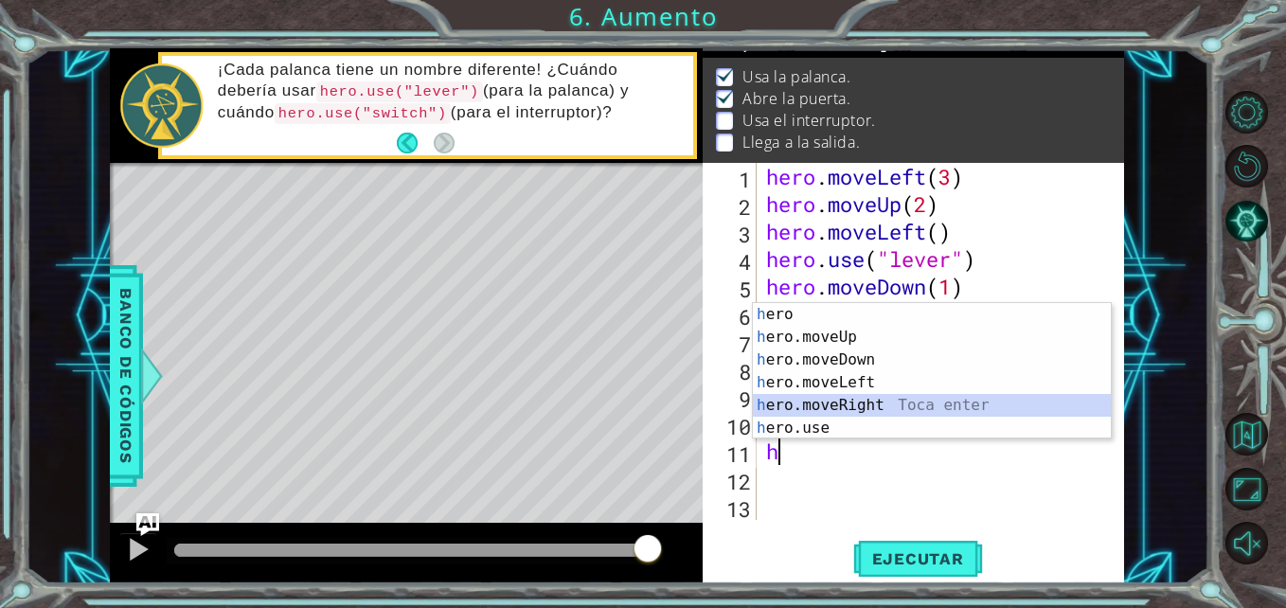
click at [840, 401] on div "h ero Toca enter h ero.moveUp Toca enter h ero.moveDown Toca enter h ero.moveLe…" at bounding box center [932, 394] width 358 height 182
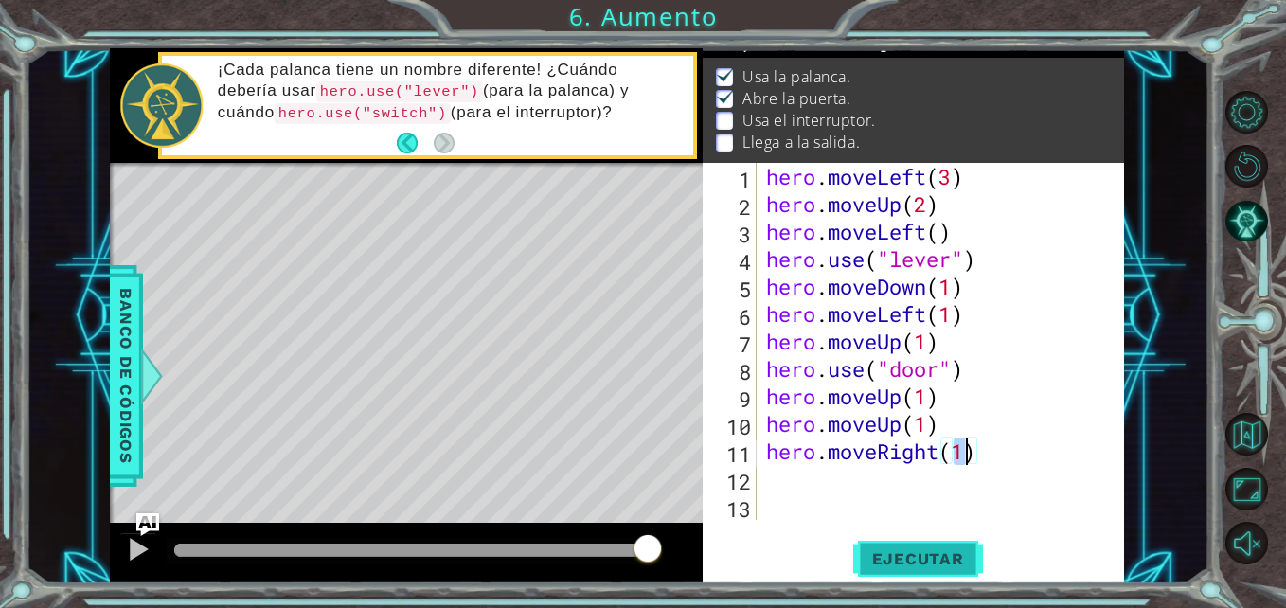
type textarea "hero.moveRight(1)"
click at [895, 539] on button "Ejecutar" at bounding box center [918, 559] width 130 height 42
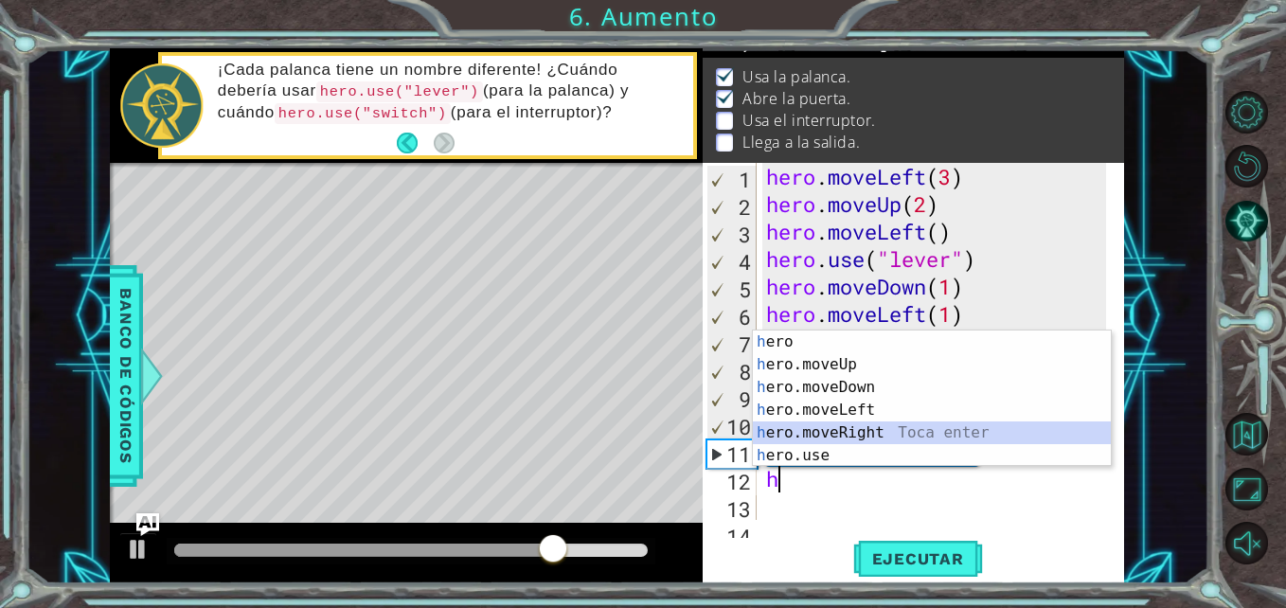
click at [847, 426] on div "h ero Toca enter h ero.moveUp Toca enter h ero.moveDown Toca enter h ero.moveLe…" at bounding box center [932, 421] width 358 height 182
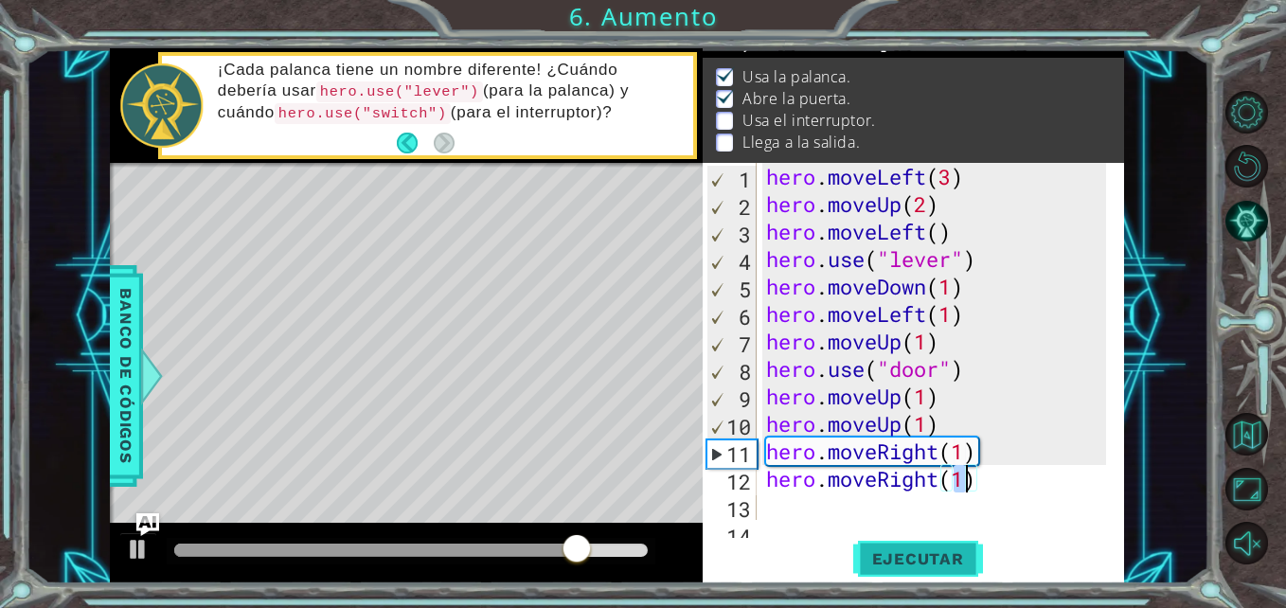
type textarea "hero.moveRight(1)"
click at [885, 557] on span "Ejecutar" at bounding box center [918, 558] width 130 height 19
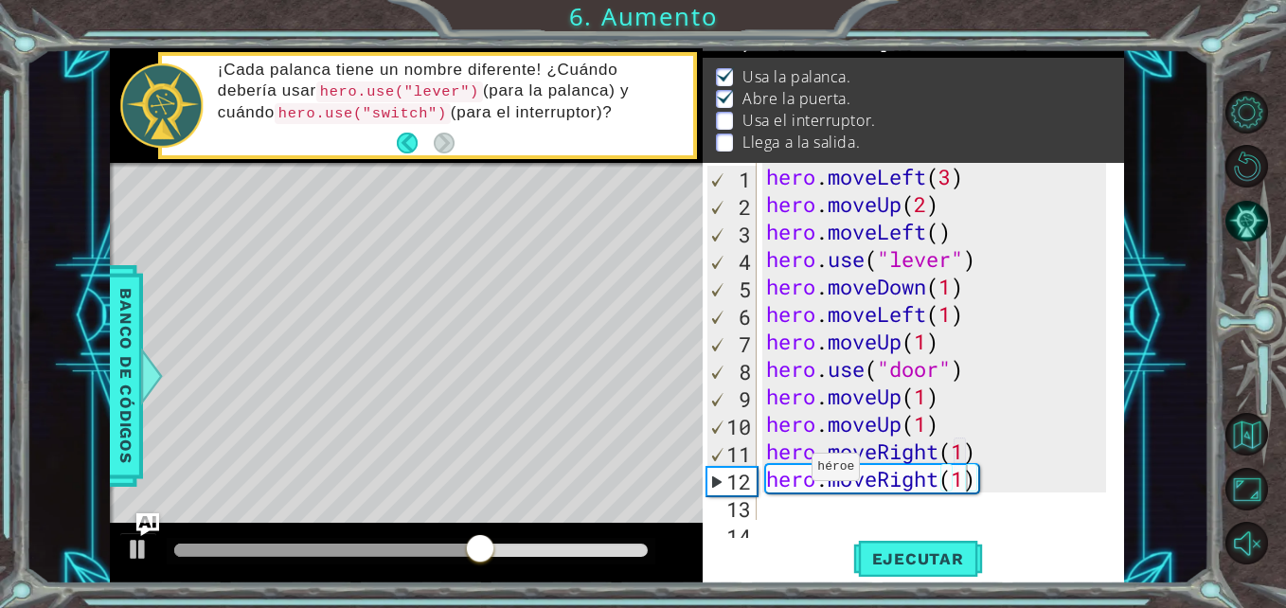
click at [430, 295] on div "Level Map" at bounding box center [547, 442] width 875 height 558
click at [773, 513] on div "hero . moveLeft ( 3 ) hero . moveUp ( 2 ) hero . moveLeft ( ) hero . use ( "lev…" at bounding box center [938, 369] width 352 height 412
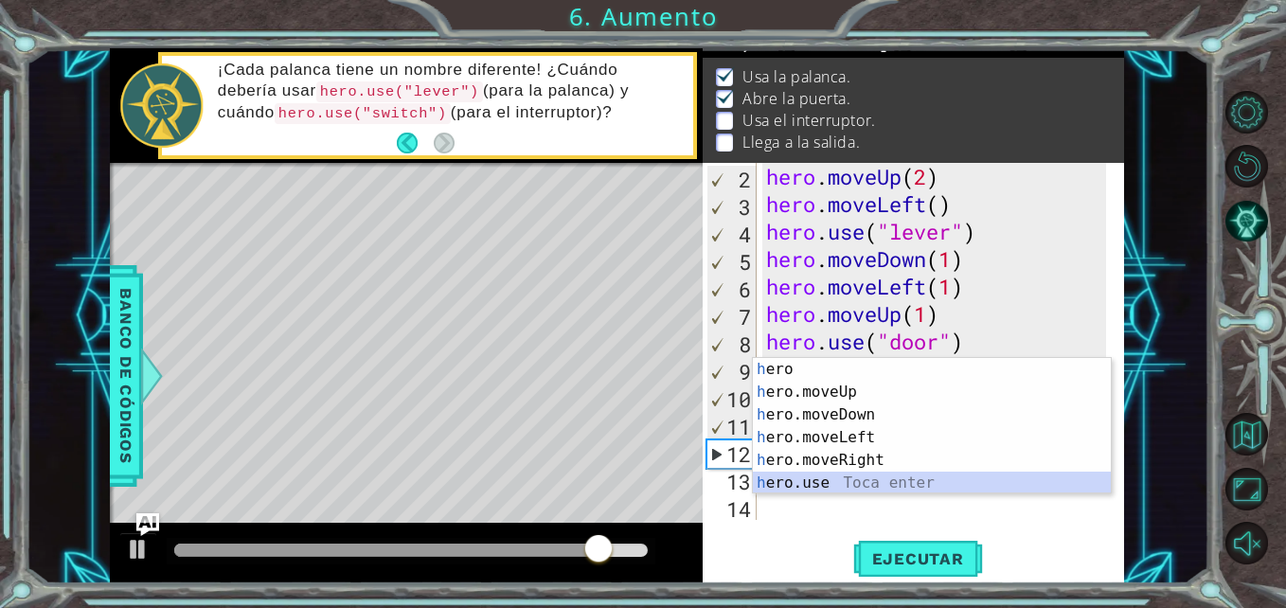
click at [835, 477] on div "h ero Toca enter h ero.moveUp Toca enter h ero.moveDown Toca enter h ero.moveLe…" at bounding box center [932, 449] width 358 height 182
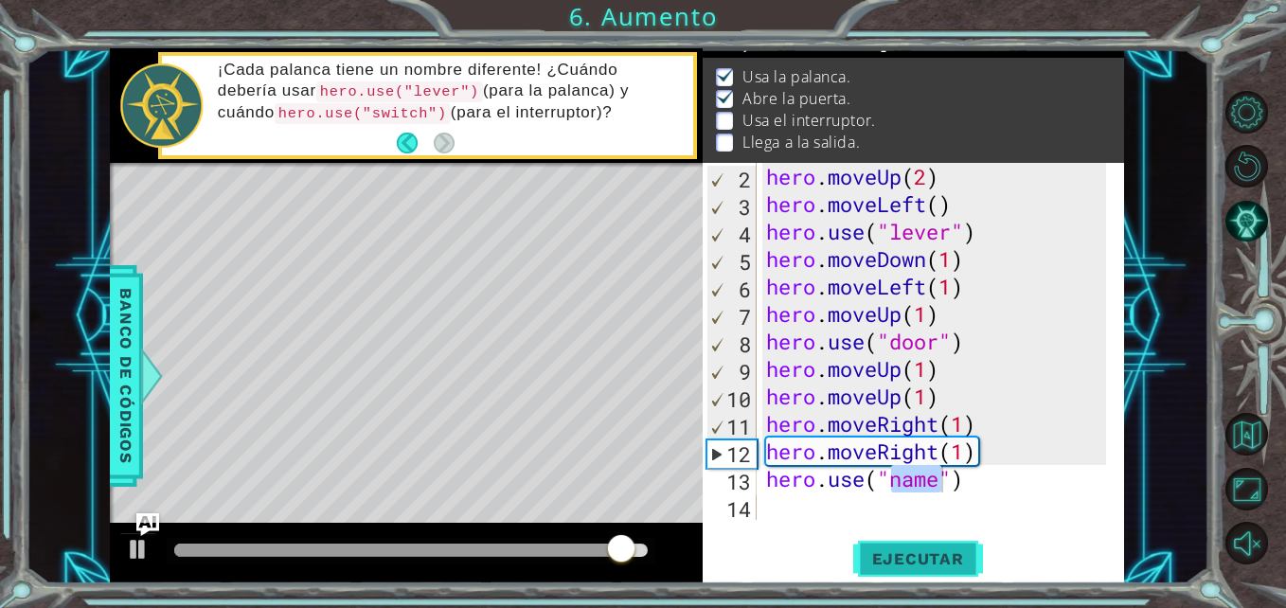
click at [914, 545] on button "Ejecutar" at bounding box center [918, 559] width 130 height 42
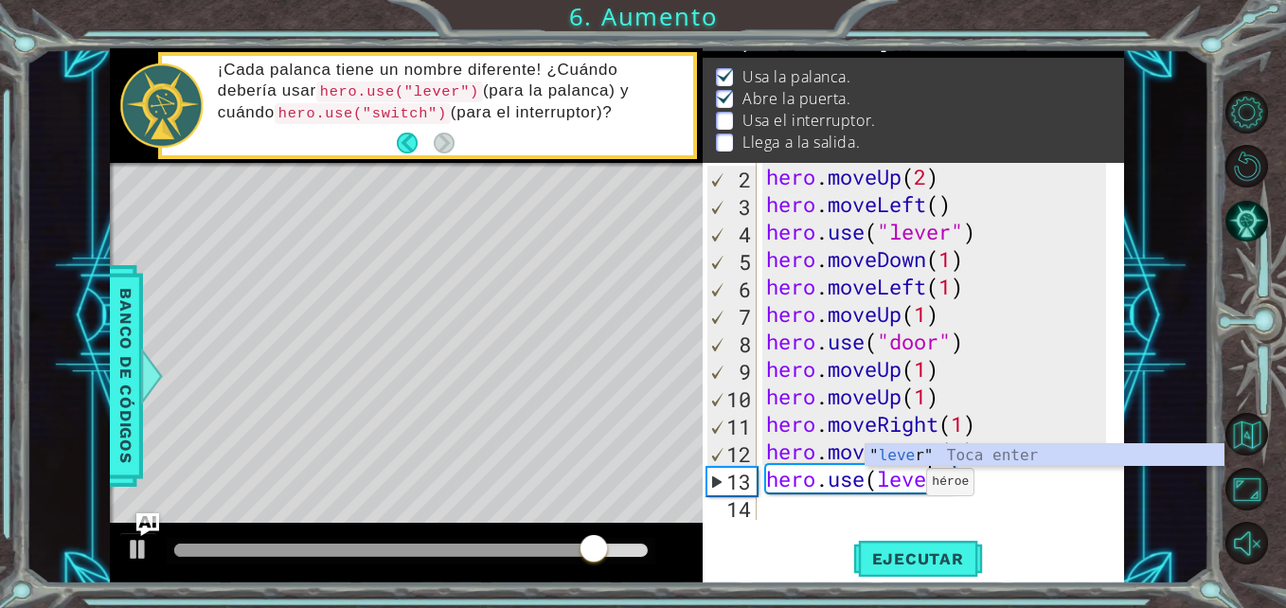
scroll to position [0, 9]
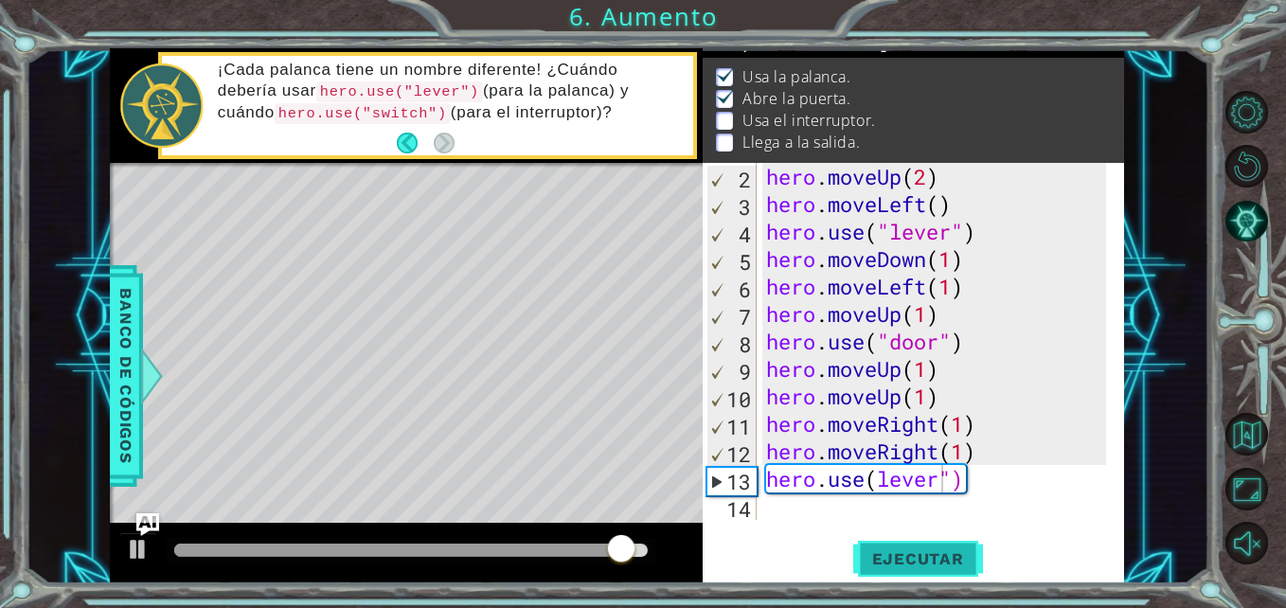
click at [940, 552] on span "Ejecutar" at bounding box center [918, 558] width 130 height 19
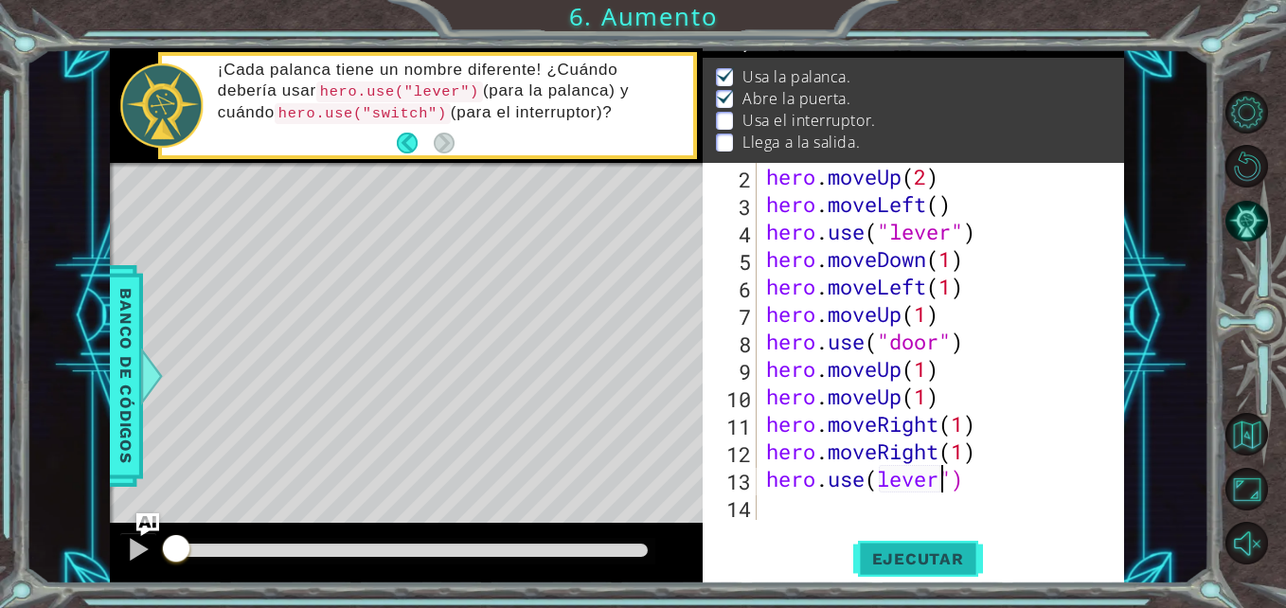
scroll to position [0, 0]
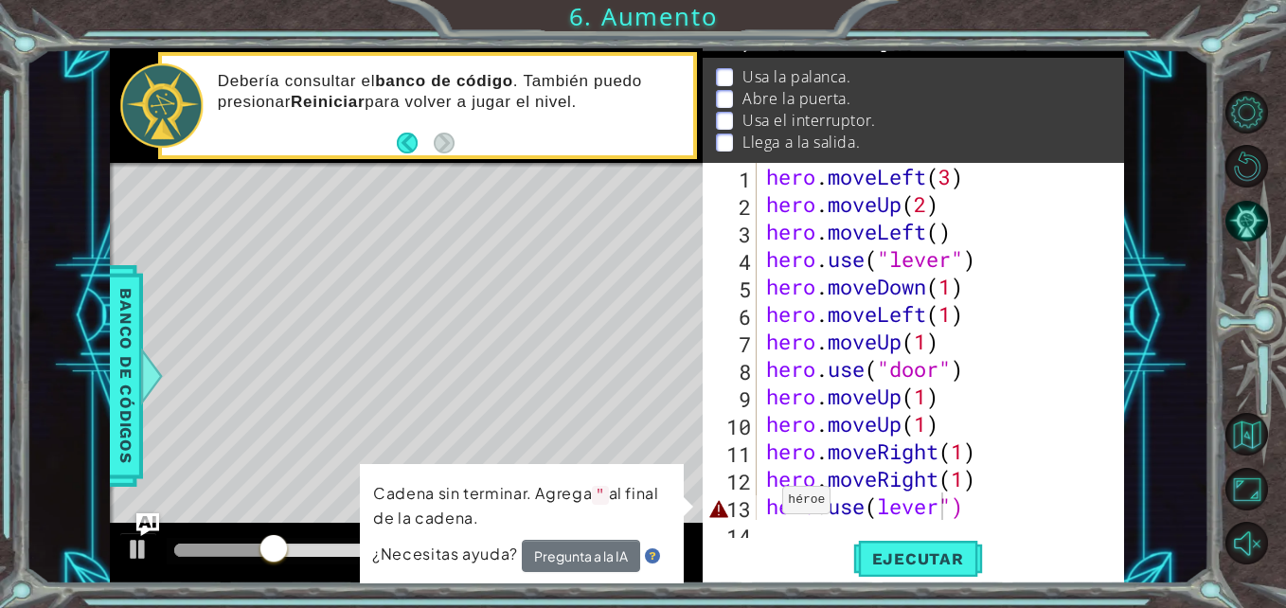
click at [528, 461] on div "Level Map" at bounding box center [547, 442] width 875 height 558
click at [642, 435] on div "Level Map" at bounding box center [547, 442] width 875 height 558
click at [603, 559] on button "Pregunta a la IA" at bounding box center [580, 557] width 118 height 34
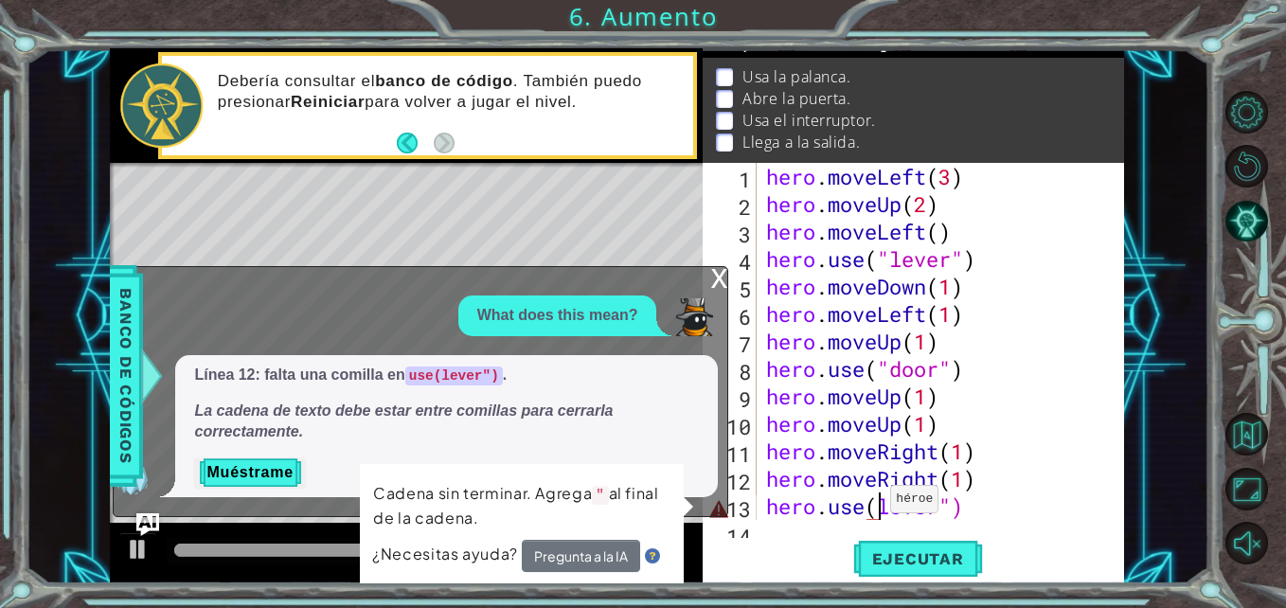
click at [874, 504] on div "hero . moveLeft ( 3 ) hero . moveUp ( 2 ) hero . moveLeft ( ) hero . use ( "lev…" at bounding box center [938, 369] width 352 height 412
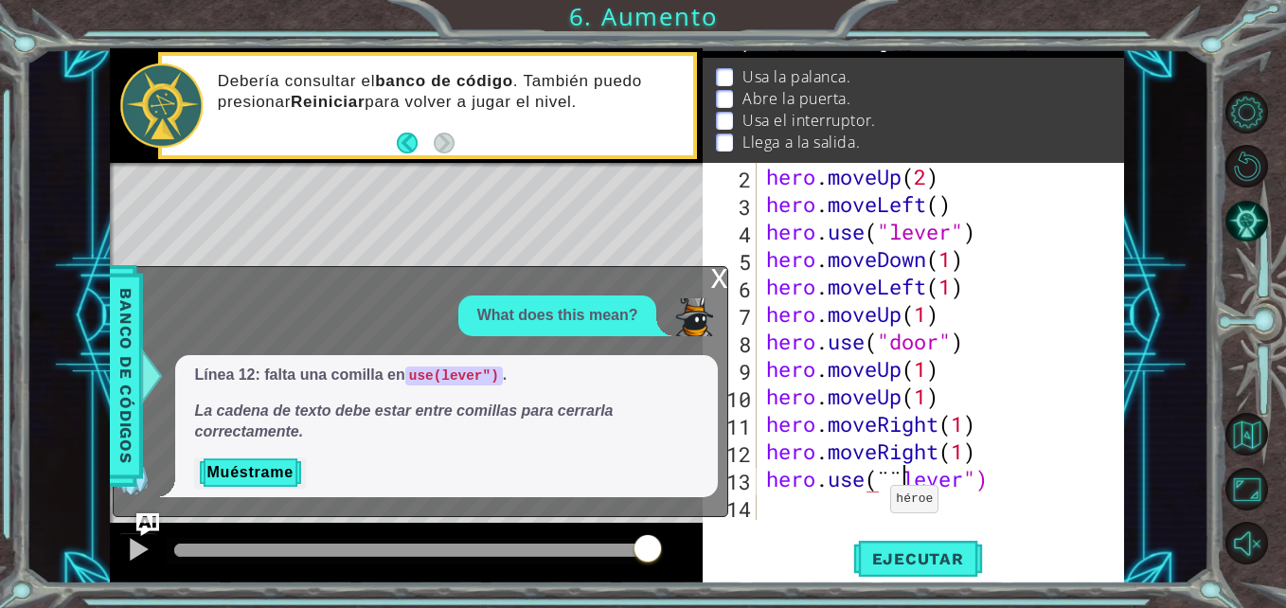
scroll to position [27, 0]
type textarea "hero.use(¨lever")"
click at [914, 551] on span "Ejecutar" at bounding box center [918, 558] width 130 height 19
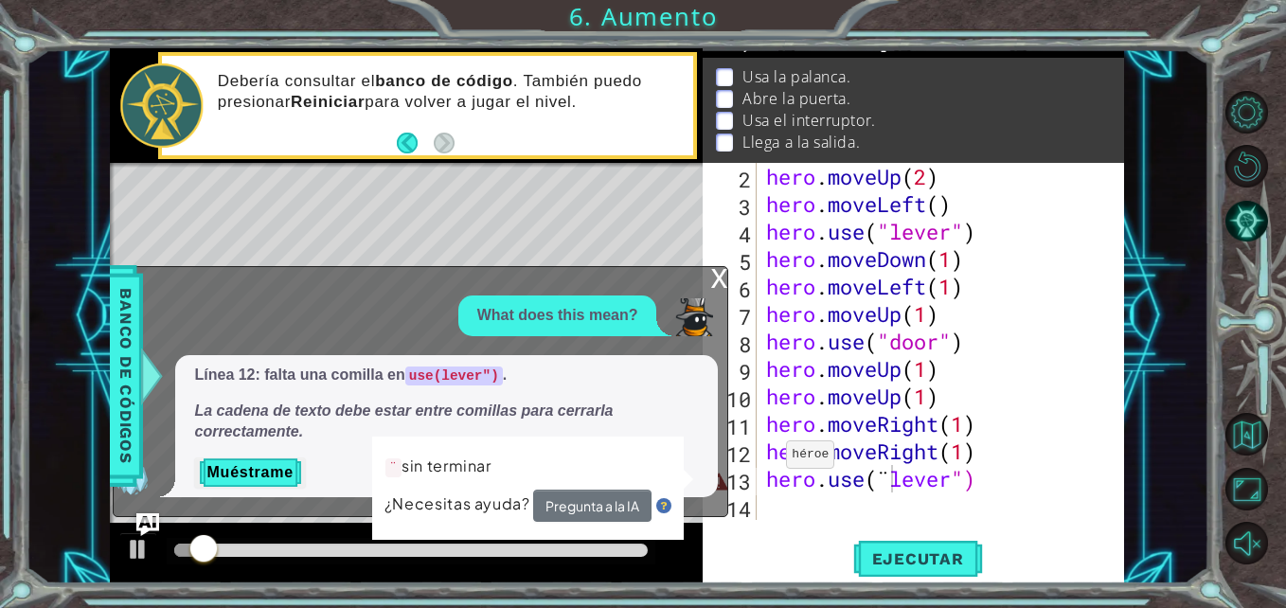
click at [712, 271] on div "x" at bounding box center [718, 276] width 17 height 19
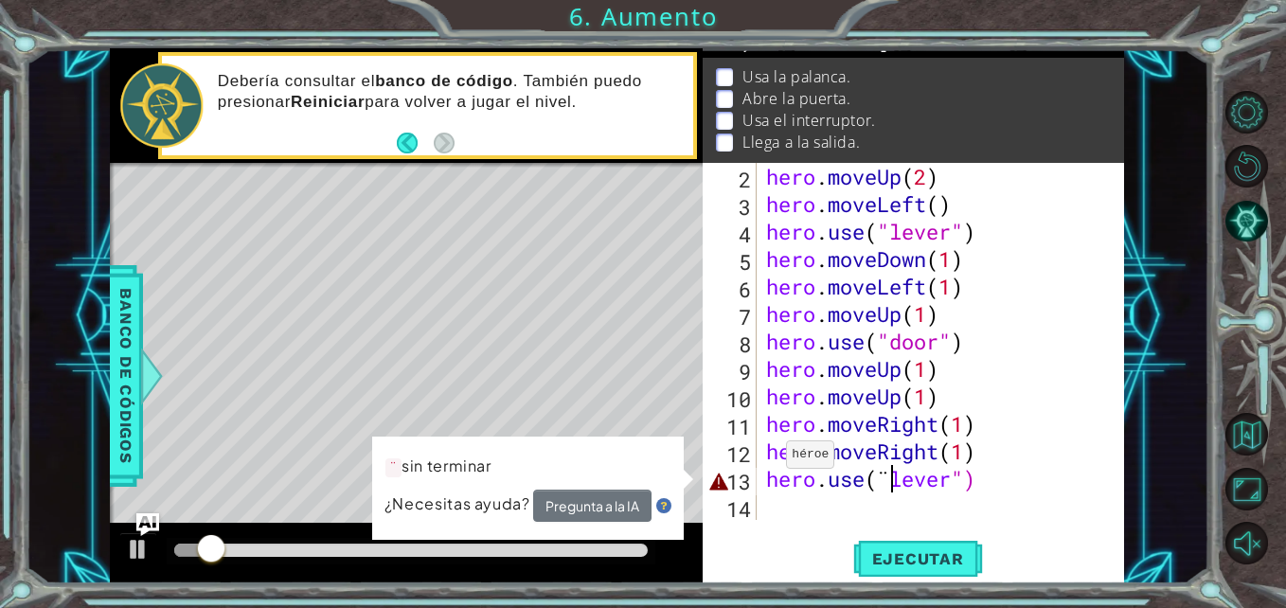
click at [712, 271] on div "5" at bounding box center [731, 261] width 50 height 27
drag, startPoint x: 609, startPoint y: 437, endPoint x: 684, endPoint y: 488, distance: 90.1
click at [684, 488] on div "¨ sin terminar ¿Necesitas ayuda? Pregunta a la IA" at bounding box center [527, 488] width 313 height 108
click at [684, 488] on div "¨ sin terminar ¿Necesitas ayuda? Pregunta a la IA" at bounding box center [527, 488] width 313 height 107
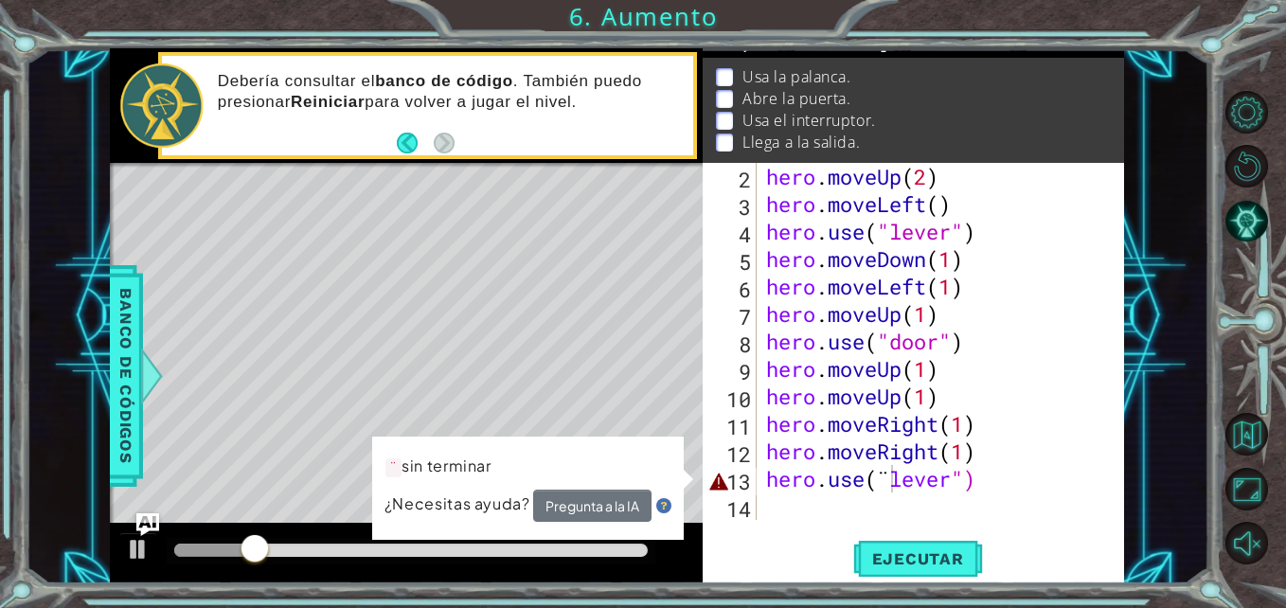
drag, startPoint x: 684, startPoint y: 488, endPoint x: 793, endPoint y: 503, distance: 110.9
click at [793, 503] on div "1 2 3 4 5 6 7 8 hero . moveLeft ( 3 ) hero . moveUp ( 2 ) hero . moveLeft ( ) h…" at bounding box center [617, 315] width 1014 height 535
click at [793, 503] on div "hero . moveUp ( 2 ) hero . moveLeft ( ) hero . use ( "lever" ) hero . moveDown …" at bounding box center [938, 369] width 352 height 412
click at [475, 507] on span "¿Necesitas ayuda?" at bounding box center [459, 504] width 150 height 23
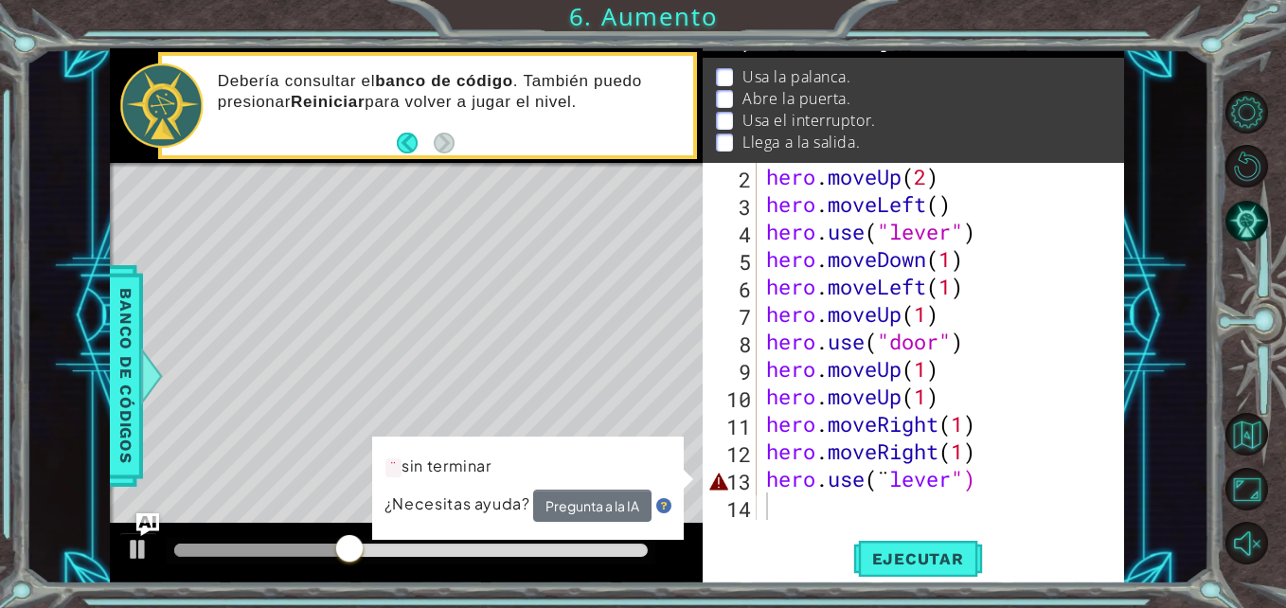
click at [530, 438] on div "¨ sin terminar ¿Necesitas ayuda? Pregunta a la IA" at bounding box center [527, 488] width 313 height 108
click at [545, 421] on div "Level Map" at bounding box center [547, 442] width 875 height 558
click at [970, 570] on button "Ejecutar" at bounding box center [918, 559] width 130 height 42
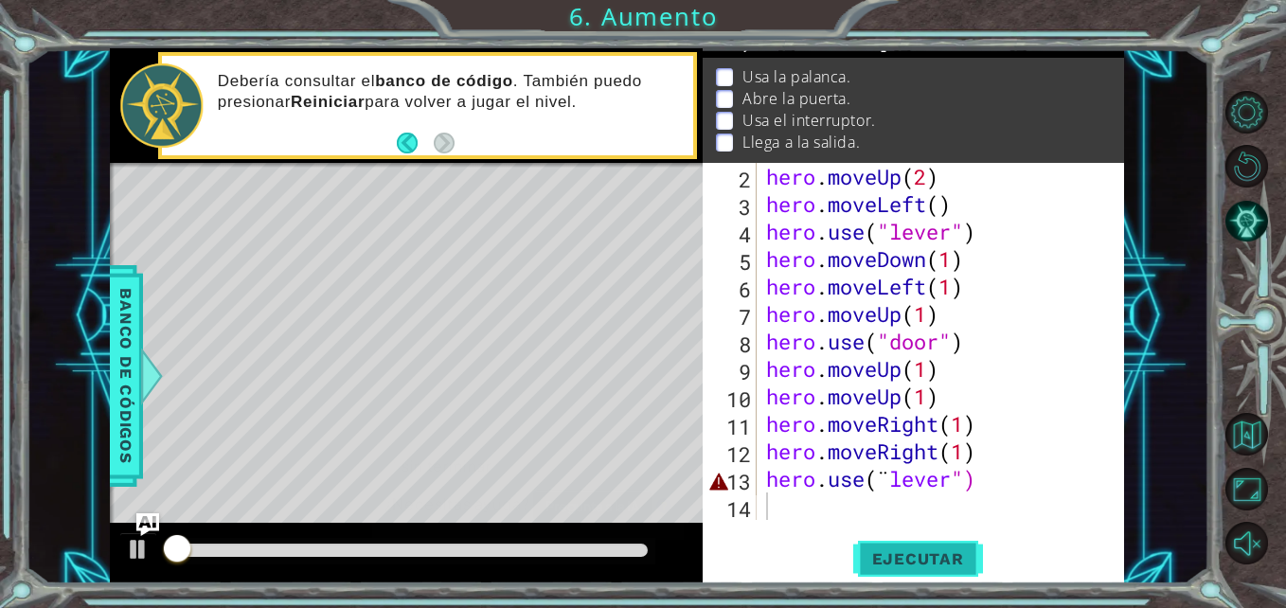
click at [970, 570] on button "Ejecutar" at bounding box center [918, 559] width 130 height 42
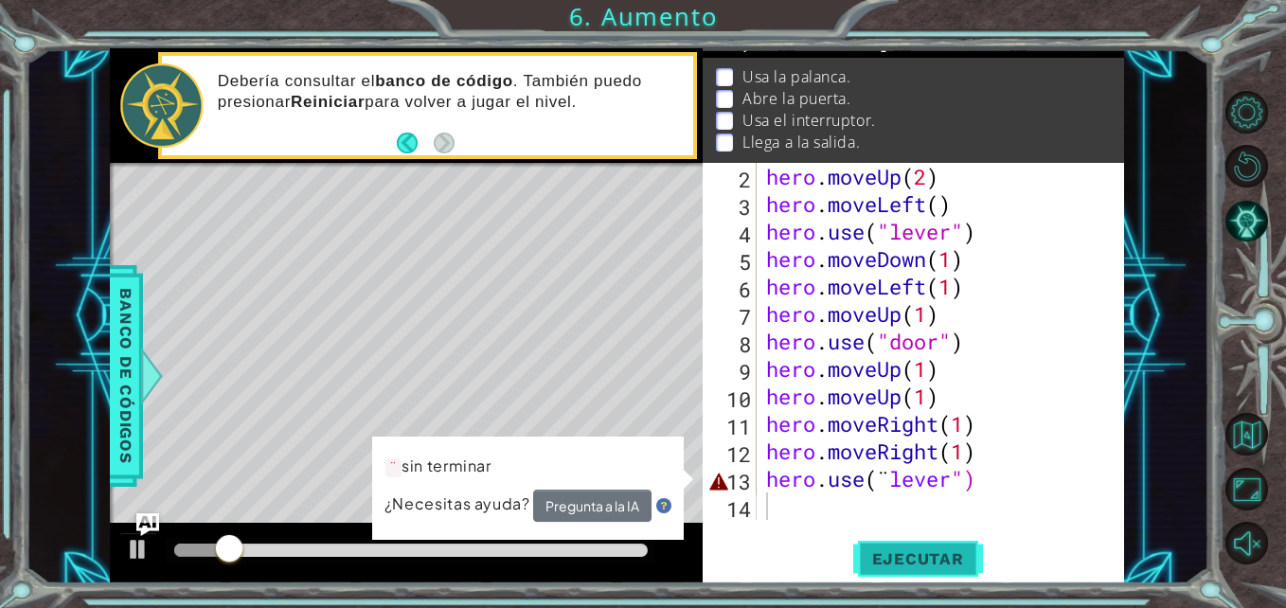
click at [970, 570] on button "Ejecutar" at bounding box center [918, 559] width 130 height 42
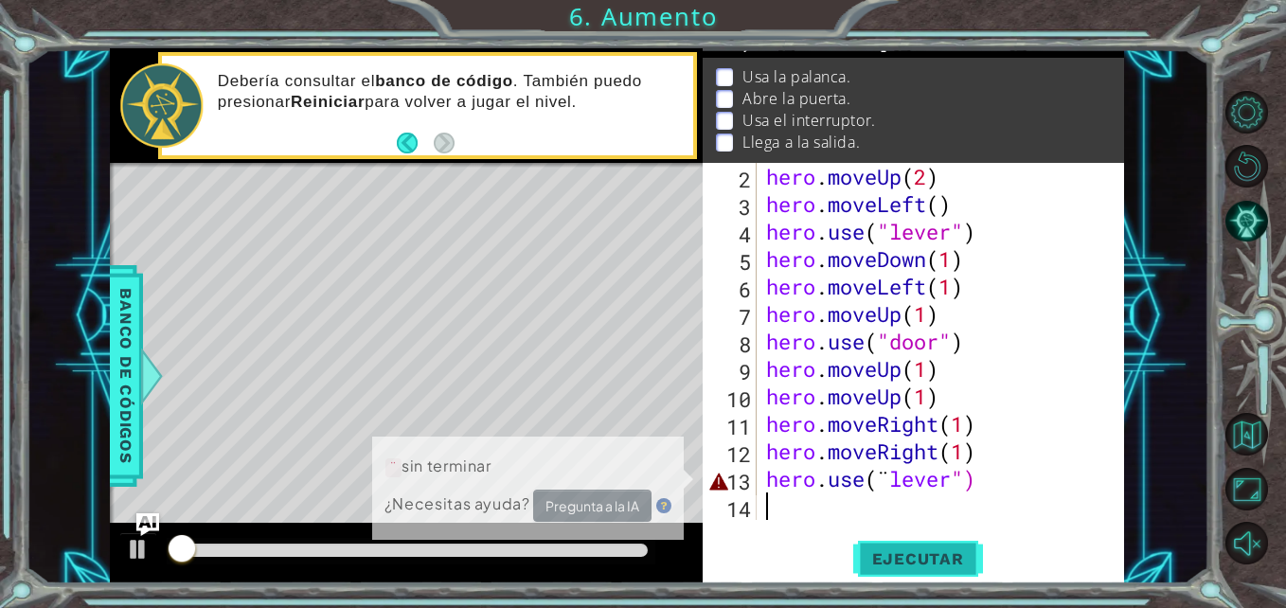
click at [970, 570] on button "Ejecutar" at bounding box center [918, 559] width 130 height 42
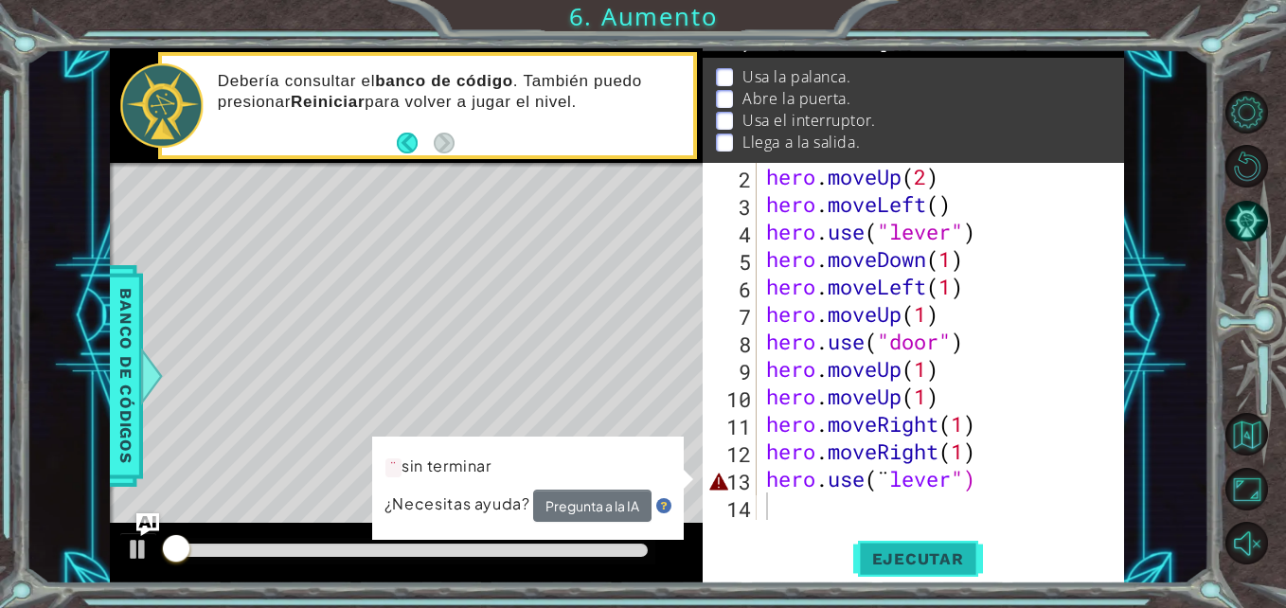
click at [970, 570] on button "Ejecutar" at bounding box center [918, 559] width 130 height 42
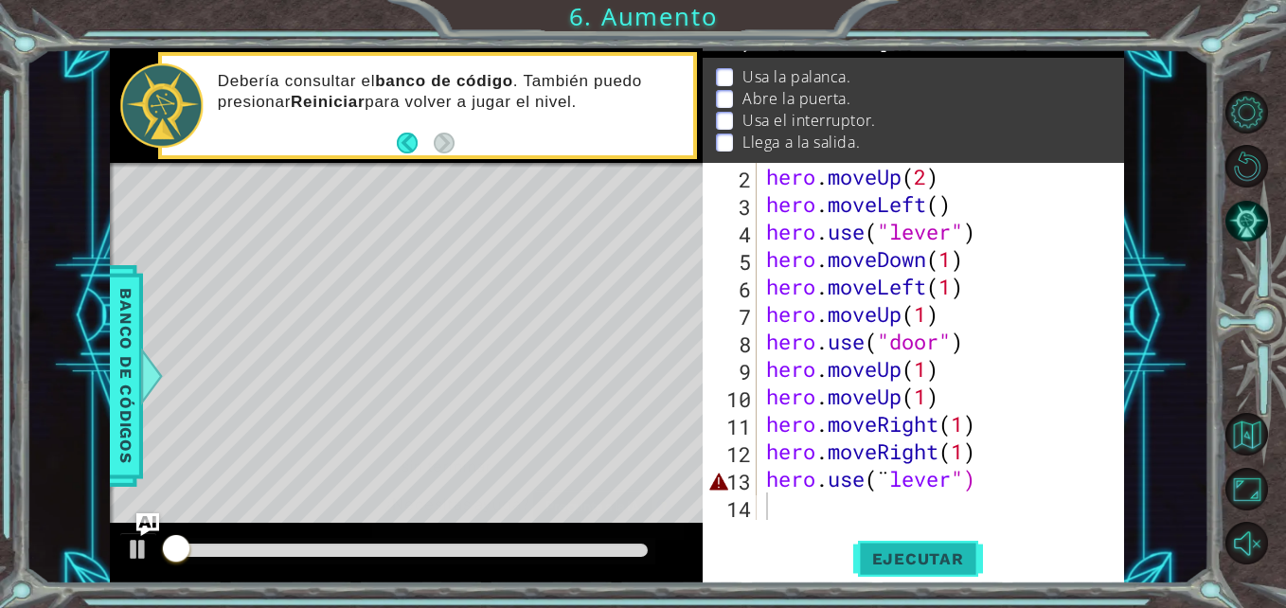
click at [970, 570] on button "Ejecutar" at bounding box center [918, 559] width 130 height 42
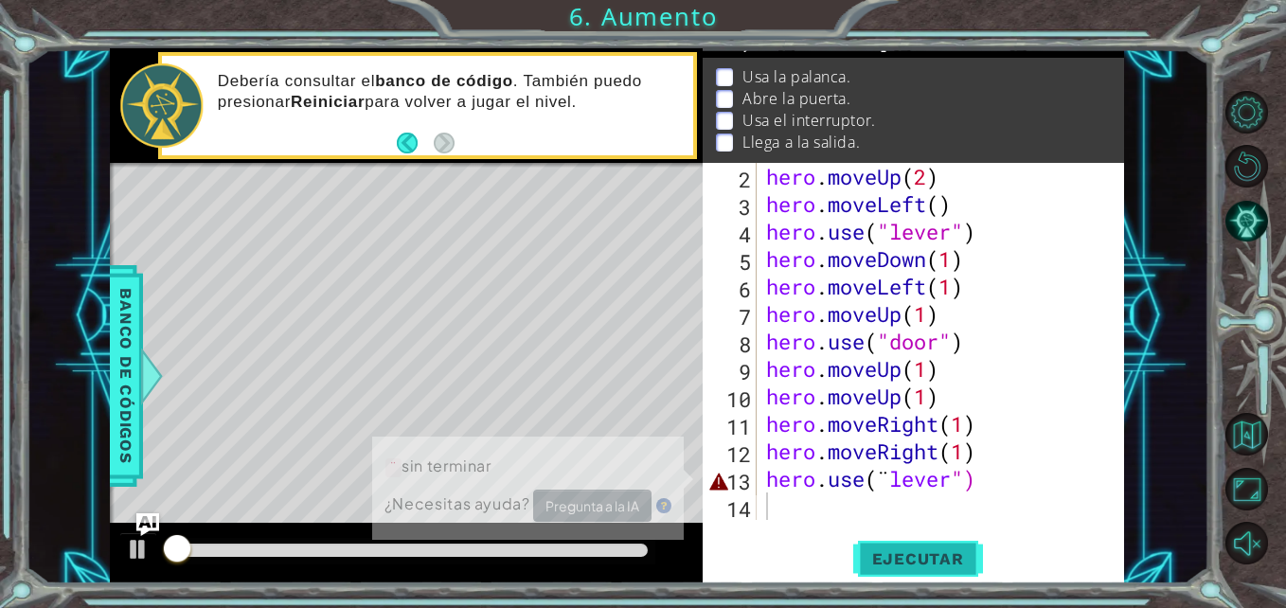
click at [970, 570] on button "Ejecutar" at bounding box center [918, 559] width 130 height 42
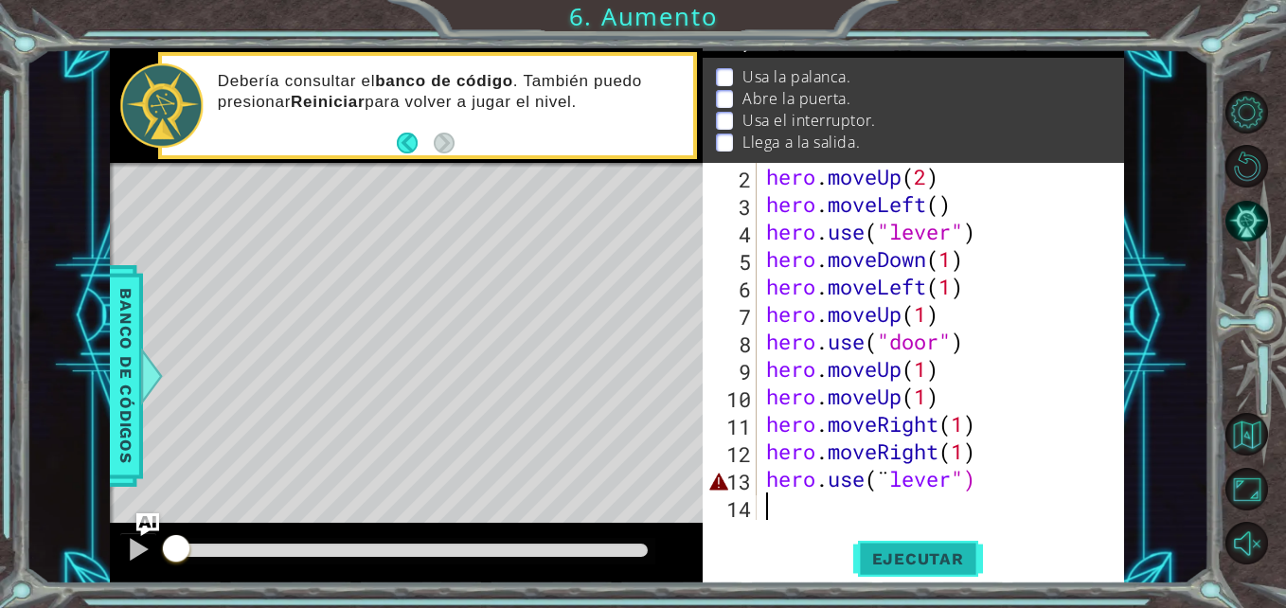
click at [970, 570] on button "Ejecutar" at bounding box center [918, 559] width 130 height 42
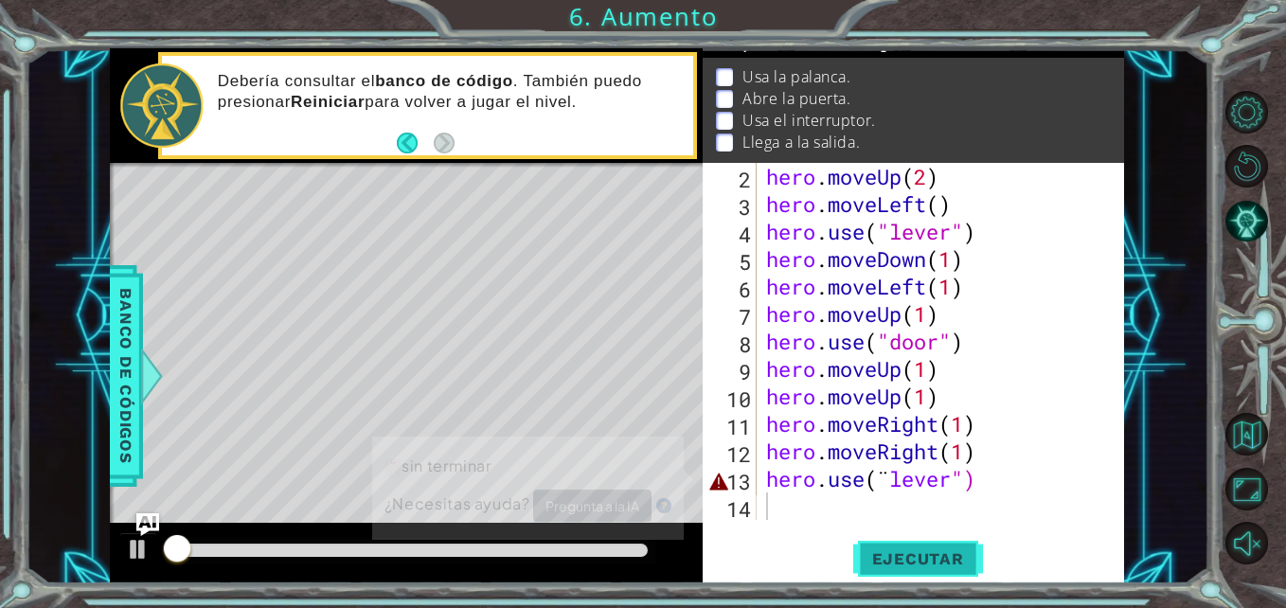
click at [970, 570] on button "Ejecutar" at bounding box center [918, 559] width 130 height 42
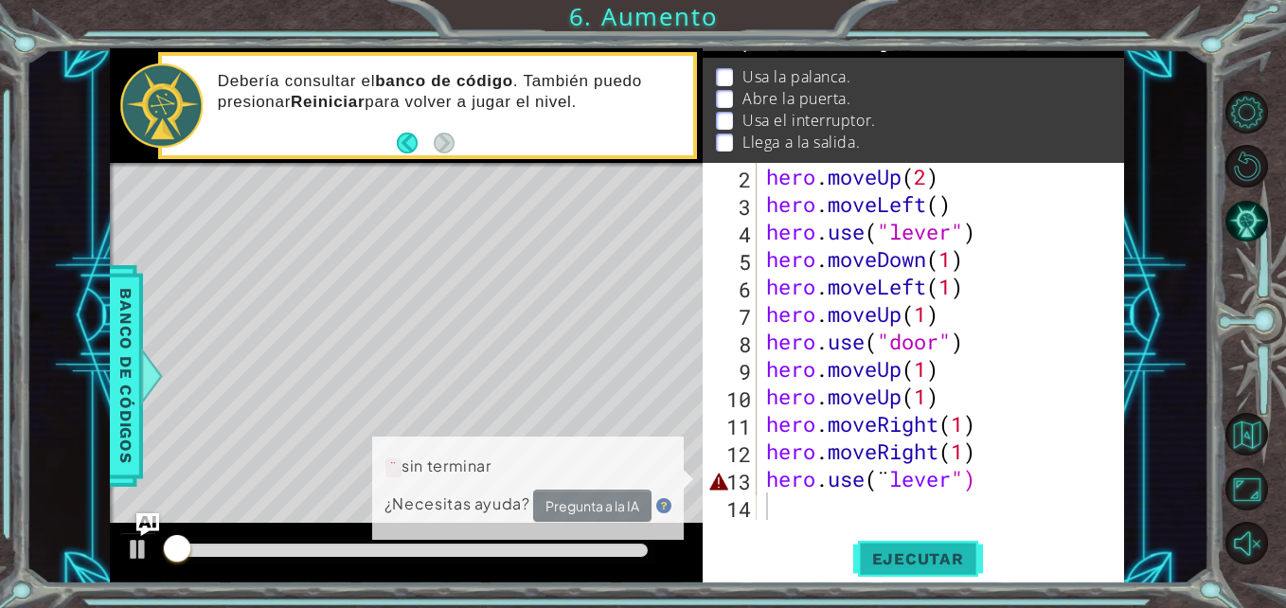
click at [970, 570] on button "Ejecutar" at bounding box center [918, 559] width 130 height 42
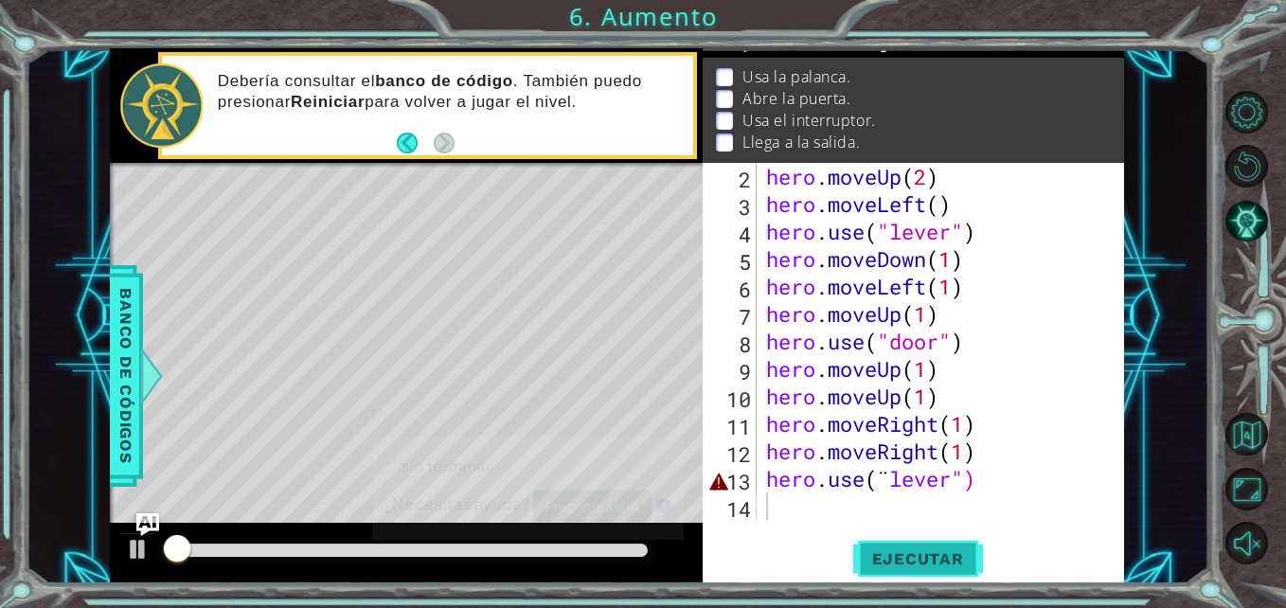
click at [970, 570] on button "Ejecutar" at bounding box center [918, 559] width 130 height 42
type textarea "L"
type textarea "hero.use(¨lever")"
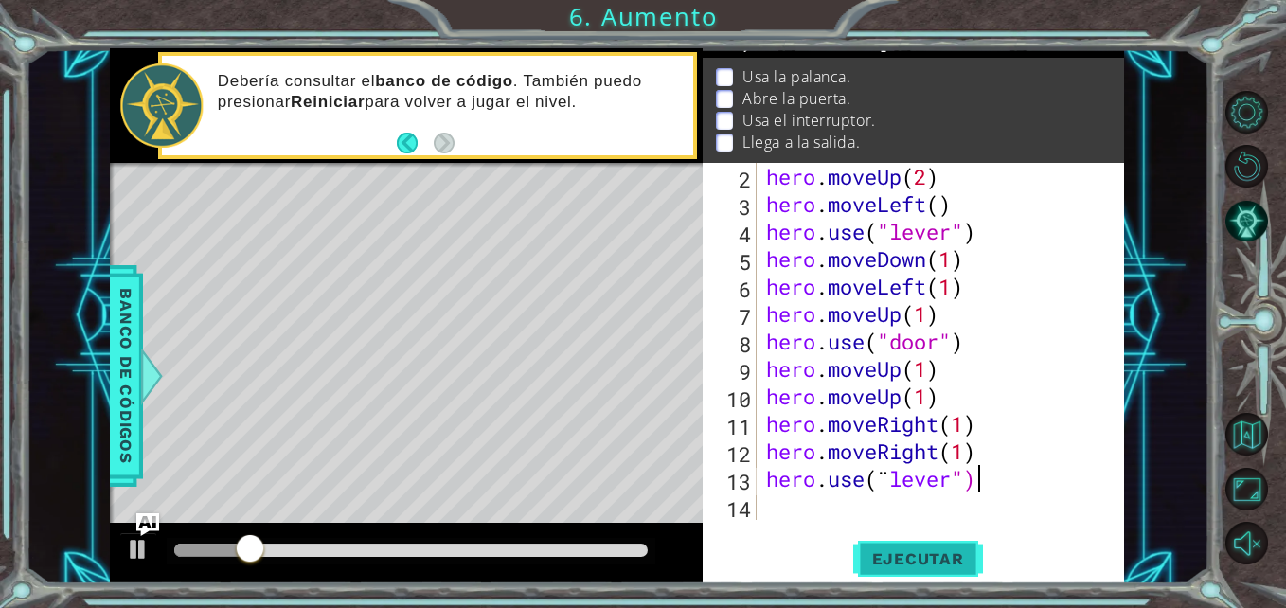
click at [970, 570] on button "Ejecutar" at bounding box center [918, 559] width 130 height 42
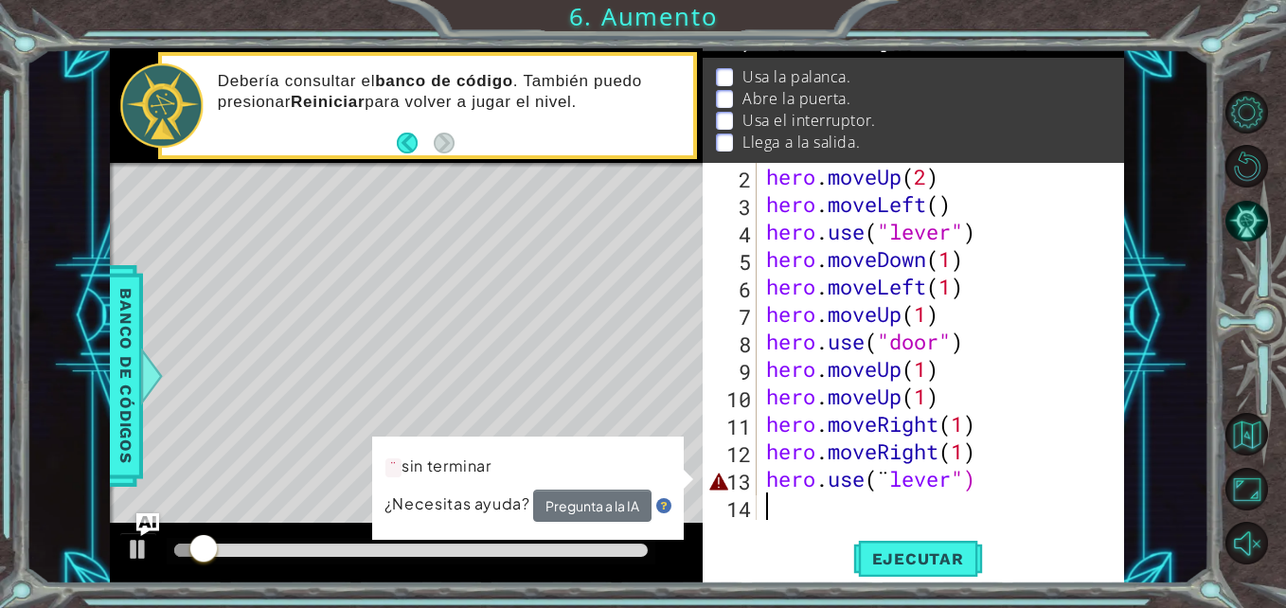
click at [952, 492] on div "hero . moveUp ( 2 ) hero . moveLeft ( ) hero . use ( "lever" ) hero . moveDown …" at bounding box center [938, 369] width 352 height 412
click at [926, 484] on div "hero . moveUp ( 2 ) hero . moveLeft ( ) hero . use ( "lever" ) hero . moveDown …" at bounding box center [938, 369] width 352 height 412
click at [926, 484] on div "hero . moveUp ( 2 ) hero . moveLeft ( ) hero . use ( "lever" ) hero . moveDown …" at bounding box center [933, 341] width 343 height 357
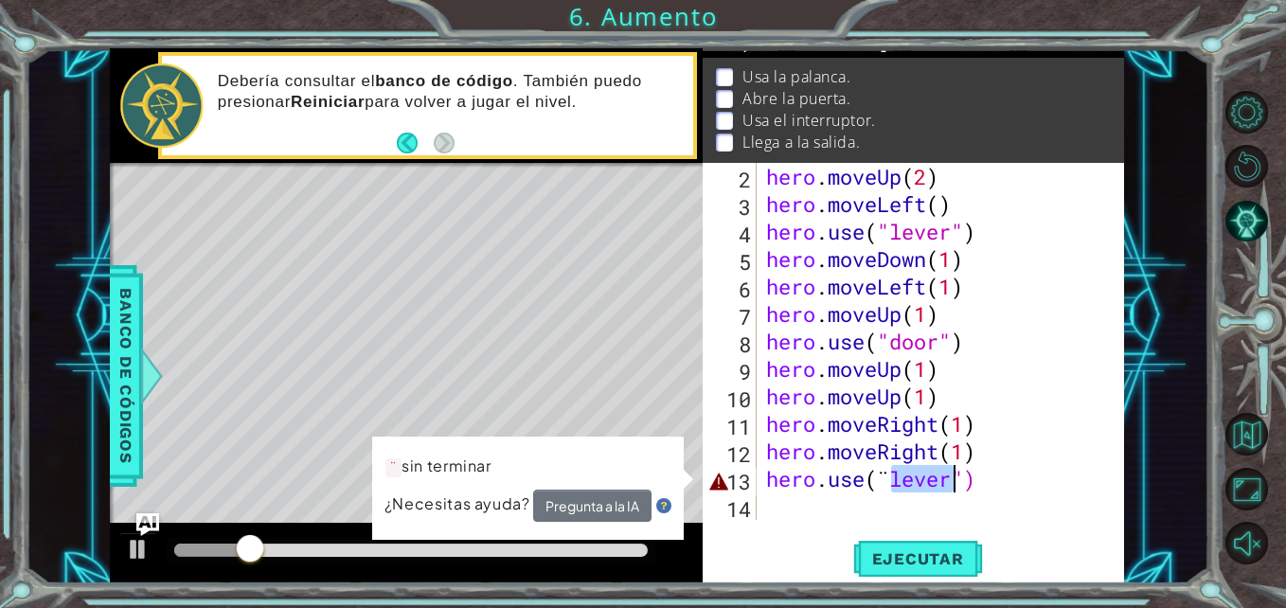
click at [926, 484] on div "hero . moveUp ( 2 ) hero . moveLeft ( ) hero . use ( "lever" ) hero . moveDown …" at bounding box center [938, 369] width 352 height 412
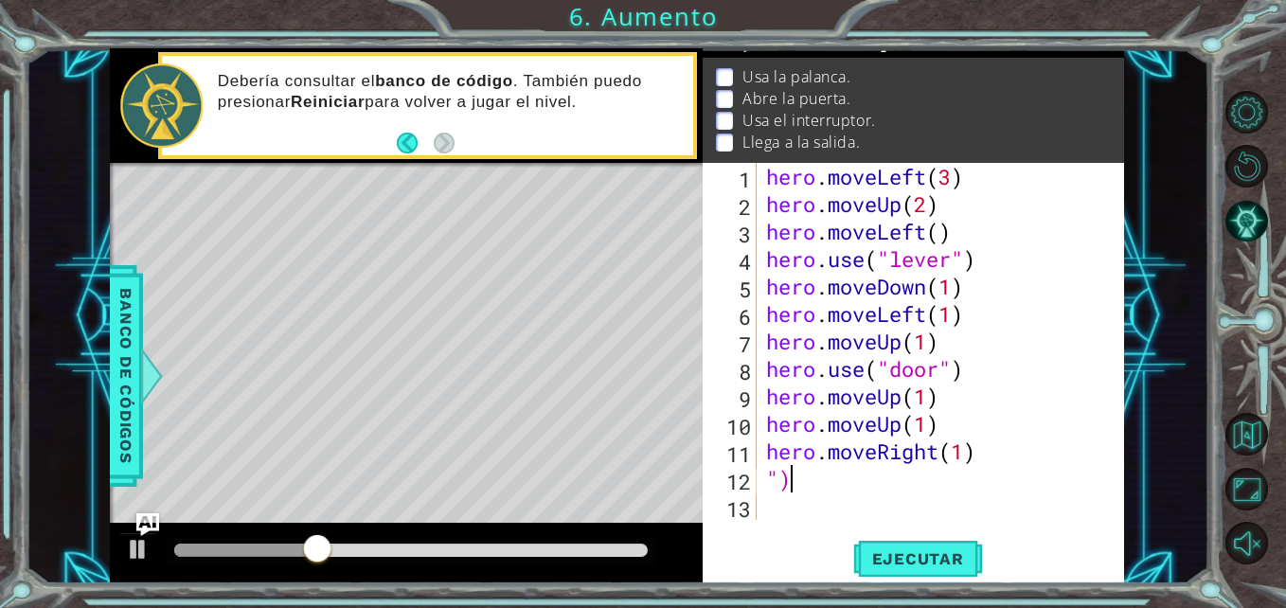
click at [959, 488] on div "hero . moveLeft ( 3 ) hero . moveUp ( 2 ) hero . moveLeft ( ) hero . use ( "lev…" at bounding box center [945, 369] width 366 height 412
type textarea """
click at [919, 533] on div "1 2 3 4 5 6 7 8 9 10 11 12 13 hero . moveLeft ( 3 ) hero . moveUp ( 2 ) hero . …" at bounding box center [913, 373] width 421 height 421
click at [918, 575] on button "Ejecutar" at bounding box center [918, 559] width 130 height 42
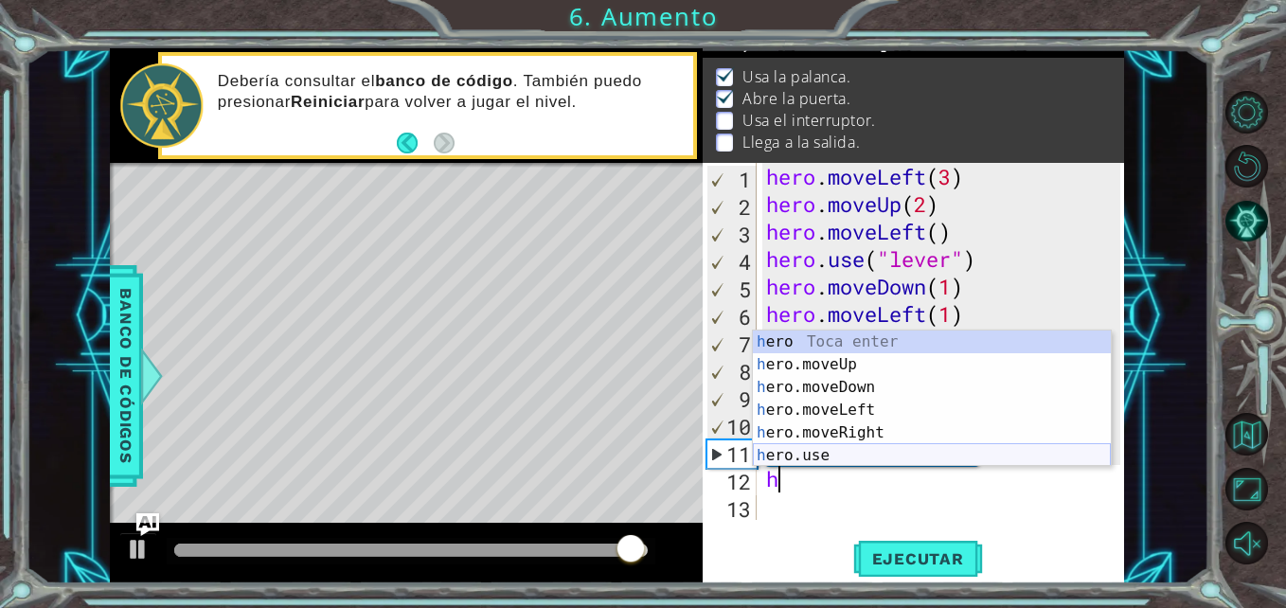
click at [807, 451] on div "h ero Toca enter h ero.moveUp Toca enter h ero.moveDown Toca enter h ero.moveLe…" at bounding box center [932, 421] width 358 height 182
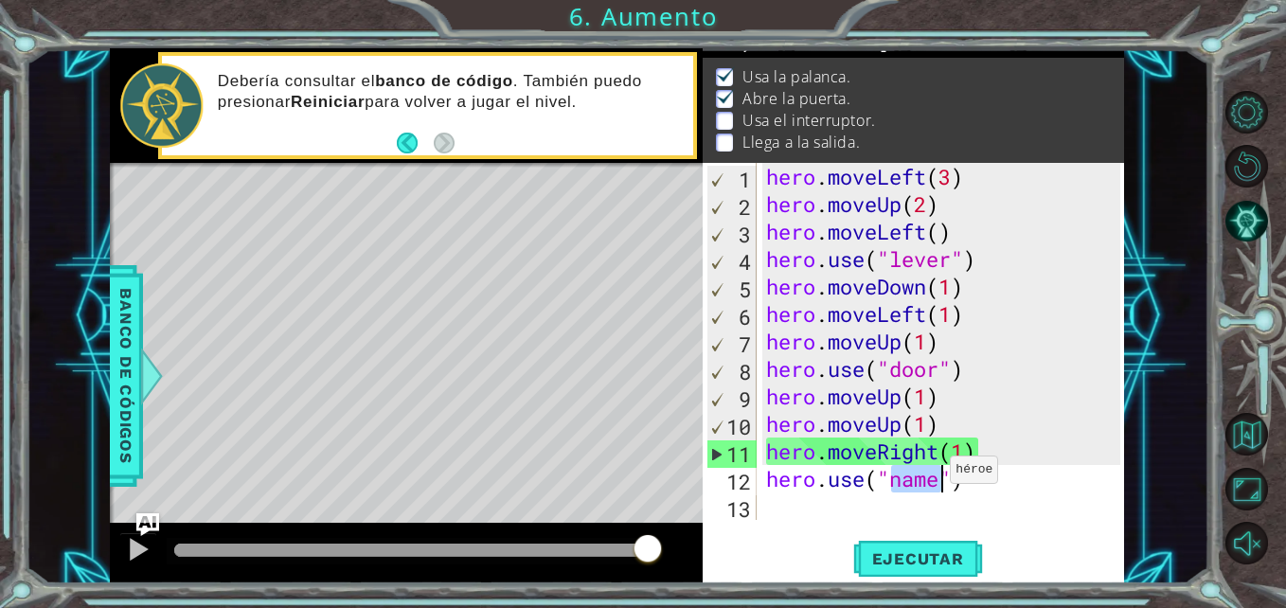
click at [934, 474] on div "hero . moveLeft ( 3 ) hero . moveUp ( 2 ) hero . moveLeft ( ) hero . use ( "lev…" at bounding box center [940, 341] width 357 height 357
click at [934, 474] on div "hero . moveLeft ( 3 ) hero . moveUp ( 2 ) hero . moveLeft ( ) hero . use ( "lev…" at bounding box center [945, 369] width 366 height 412
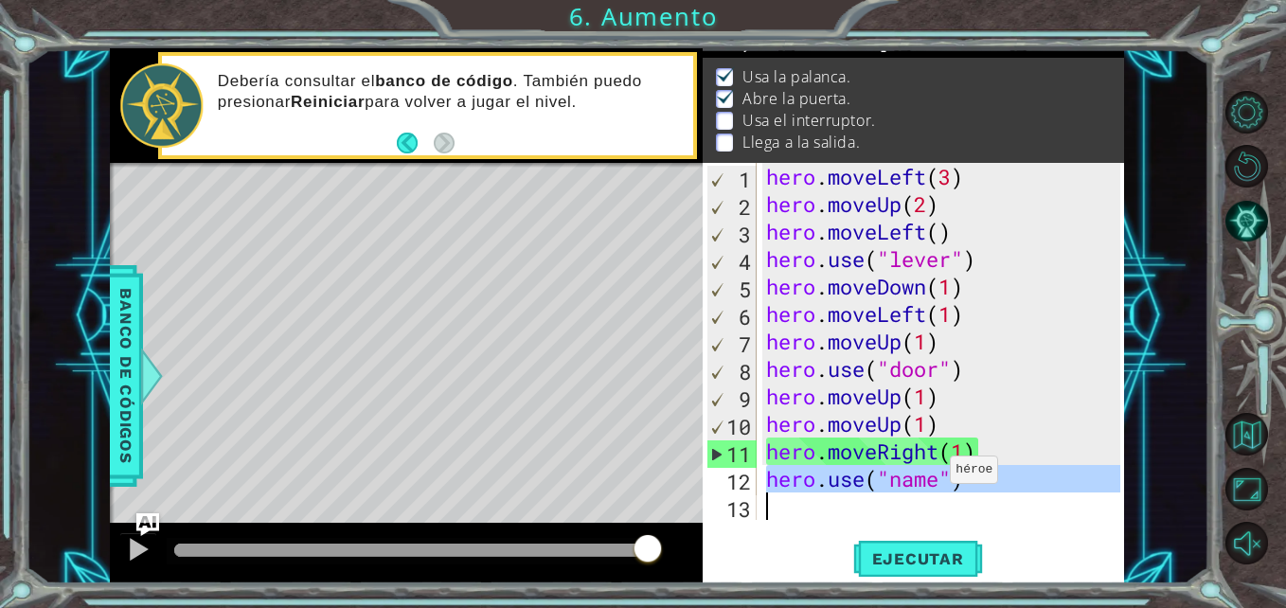
click at [934, 474] on div "hero . moveLeft ( 3 ) hero . moveUp ( 2 ) hero . moveLeft ( ) hero . use ( "lev…" at bounding box center [945, 369] width 366 height 412
click at [934, 474] on div "hero . moveLeft ( 3 ) hero . moveUp ( 2 ) hero . moveLeft ( ) hero . use ( "lev…" at bounding box center [940, 341] width 357 height 357
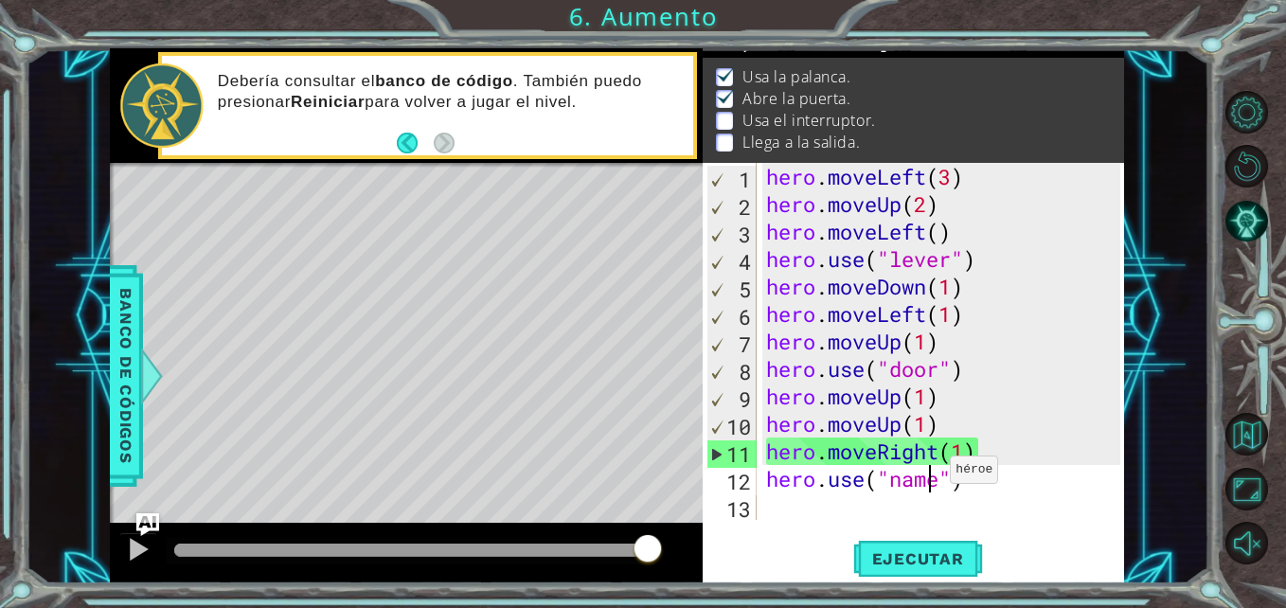
click at [934, 474] on div "hero . moveLeft ( 3 ) hero . moveUp ( 2 ) hero . moveLeft ( ) hero . use ( "lev…" at bounding box center [945, 369] width 366 height 412
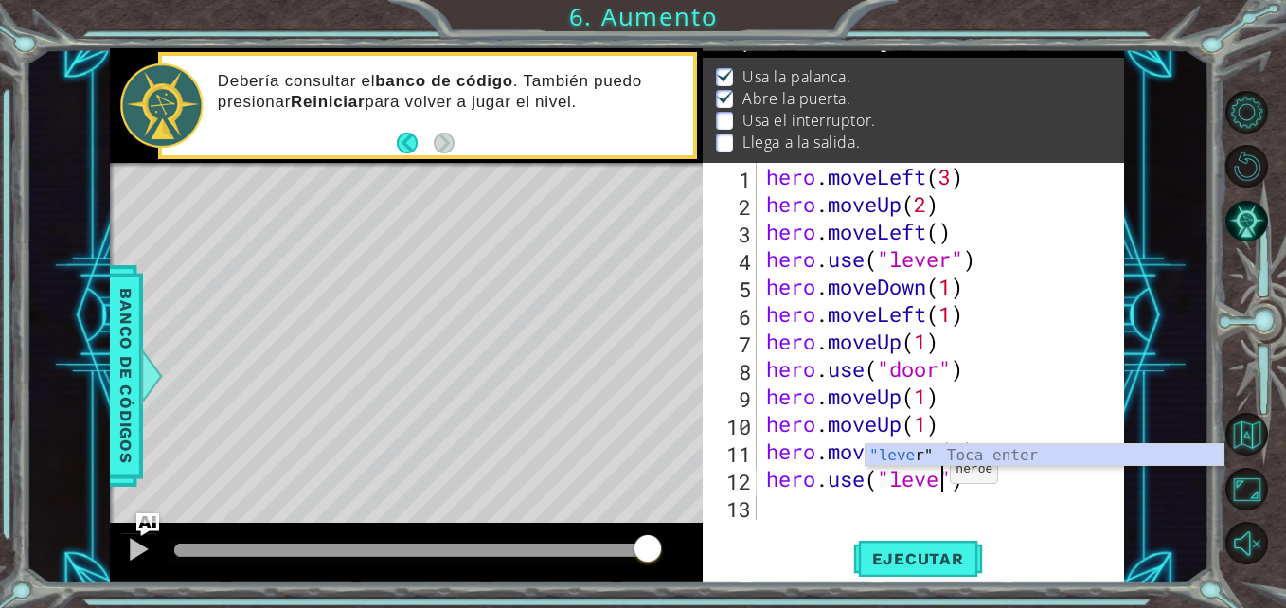
scroll to position [0, 9]
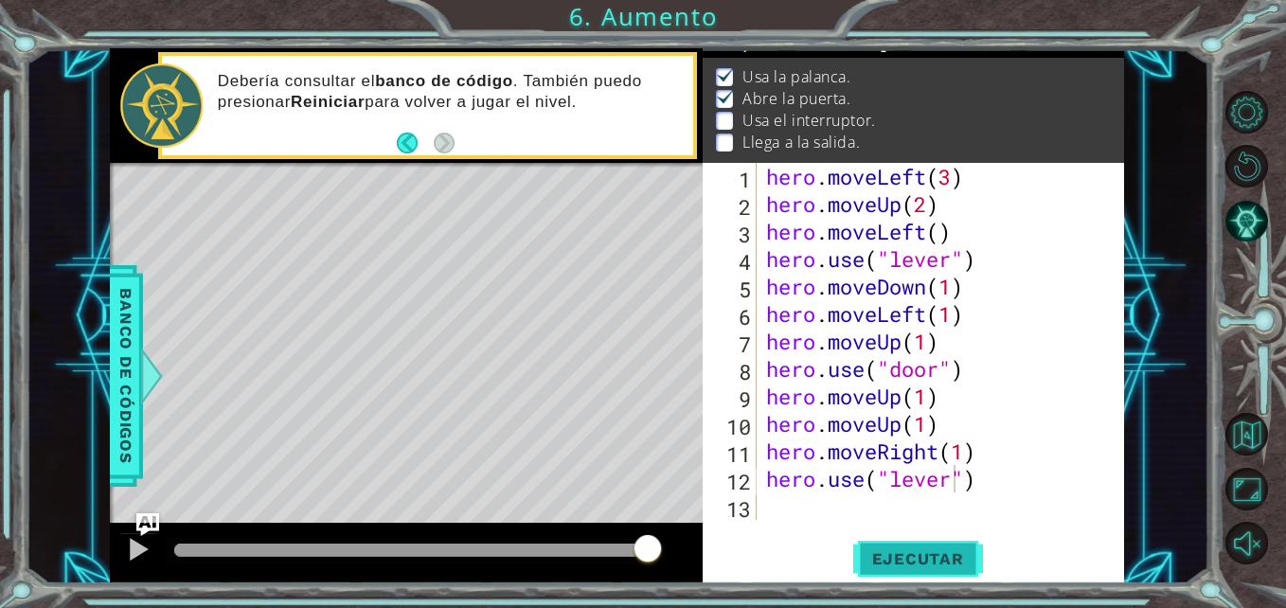
click at [970, 556] on span "Ejecutar" at bounding box center [918, 558] width 130 height 19
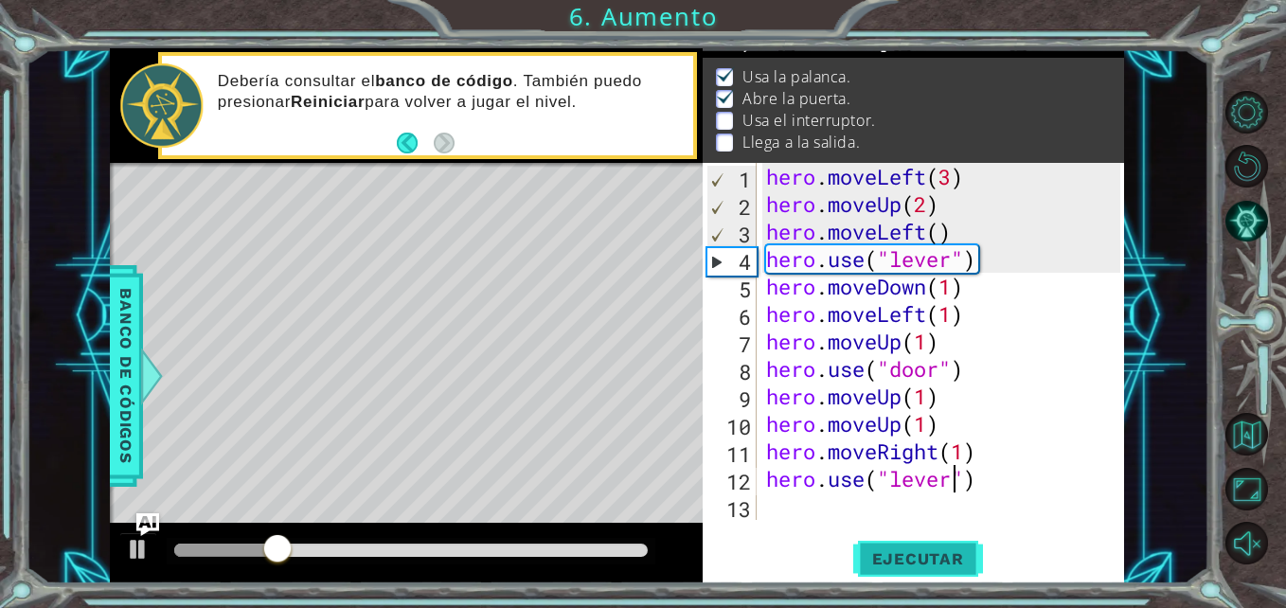
click at [970, 556] on span "Ejecutar" at bounding box center [918, 558] width 130 height 19
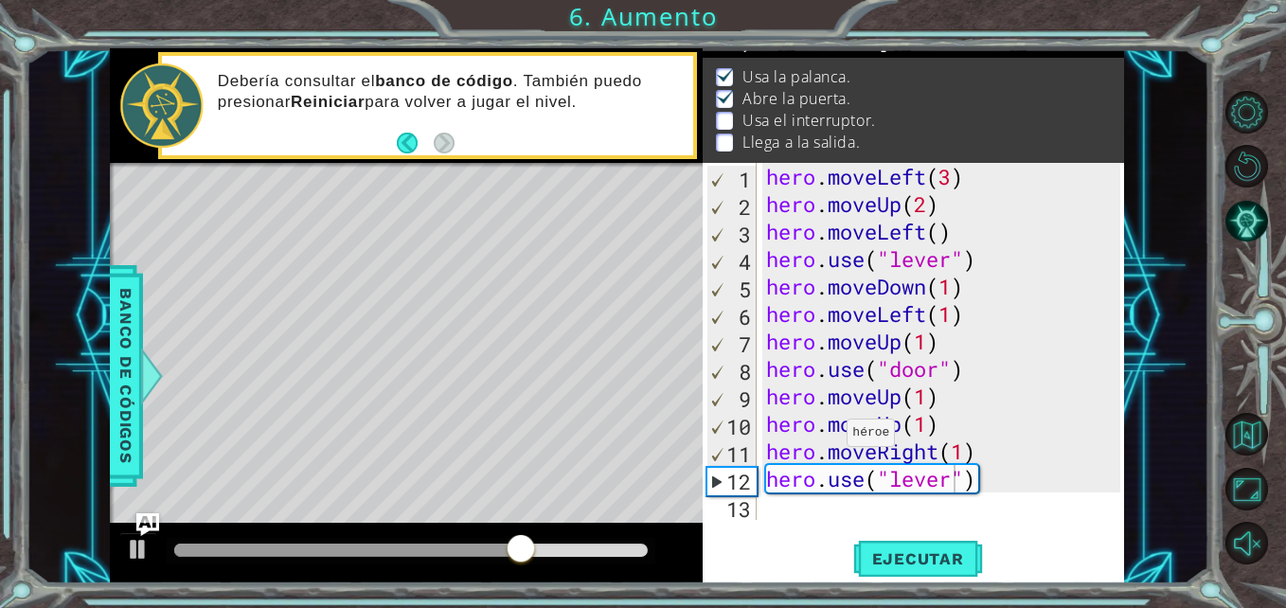
click at [428, 288] on div "Level Map" at bounding box center [547, 442] width 875 height 558
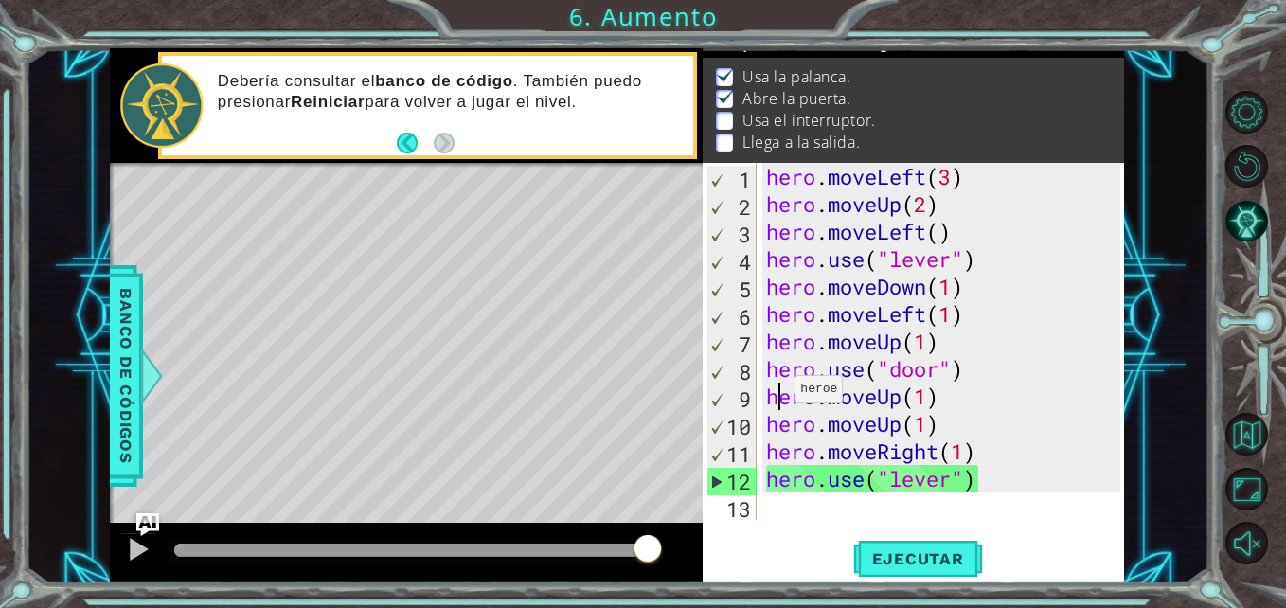
scroll to position [0, 7]
click at [778, 394] on div "hero . moveLeft ( 3 ) hero . moveUp ( 2 ) hero . moveLeft ( ) hero . use ( "lev…" at bounding box center [945, 369] width 366 height 412
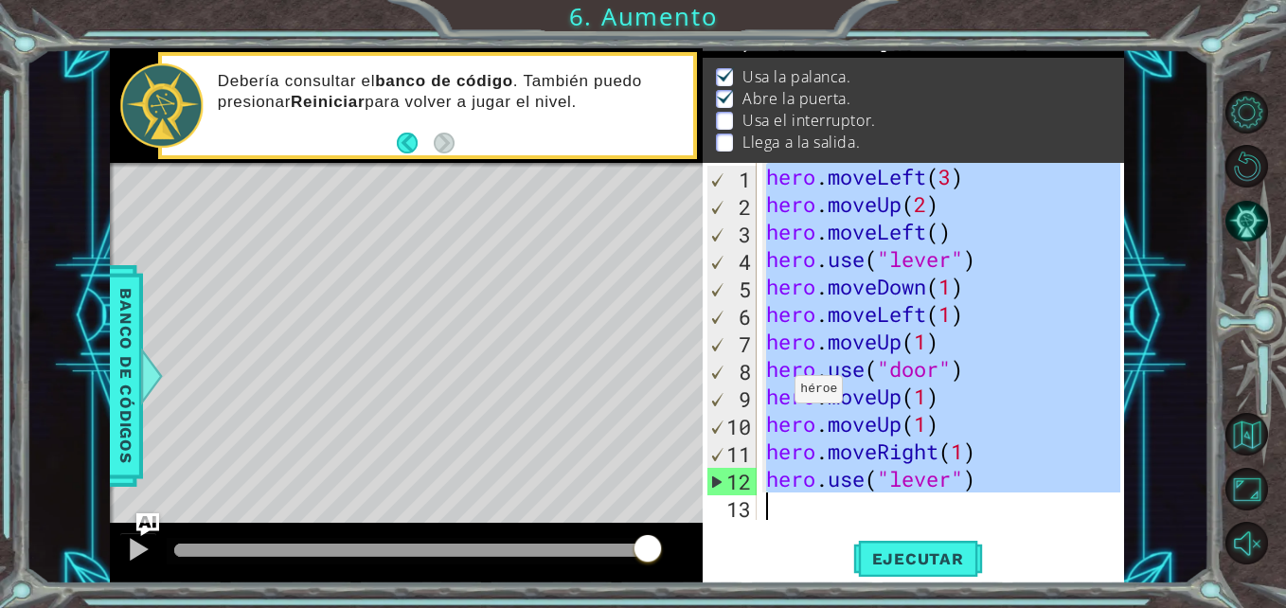
click at [778, 394] on div "hero . moveLeft ( 3 ) hero . moveUp ( 2 ) hero . moveLeft ( ) hero . use ( "lev…" at bounding box center [945, 369] width 366 height 412
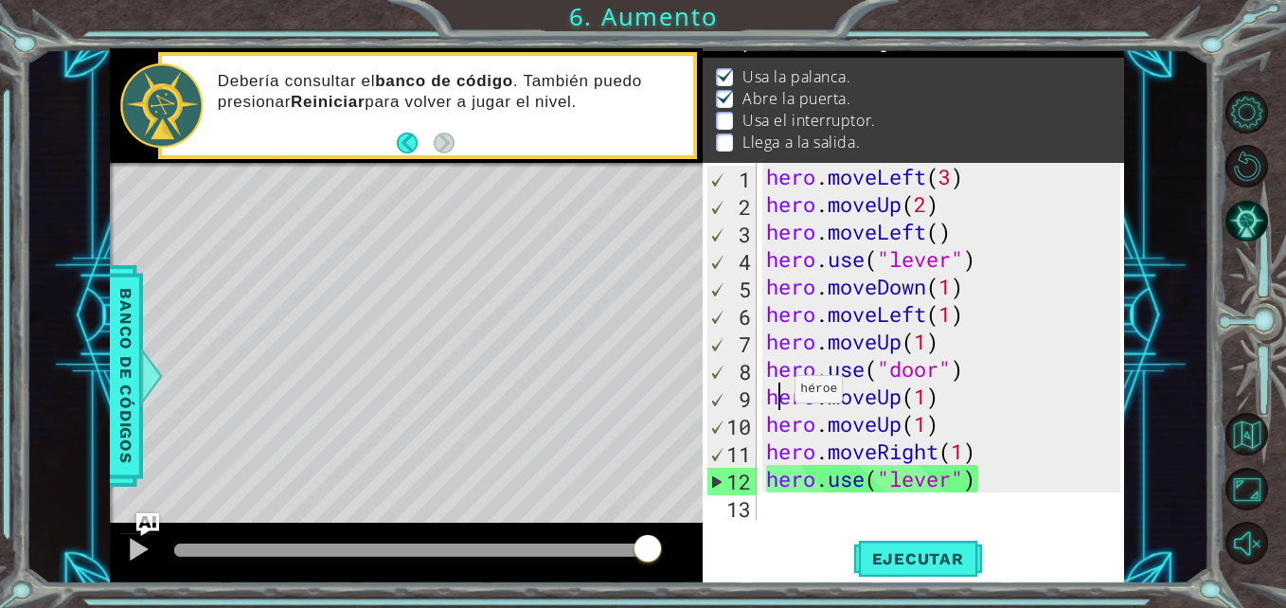
click at [778, 394] on div "hero . moveLeft ( 3 ) hero . moveUp ( 2 ) hero . moveLeft ( ) hero . use ( "lev…" at bounding box center [945, 369] width 366 height 412
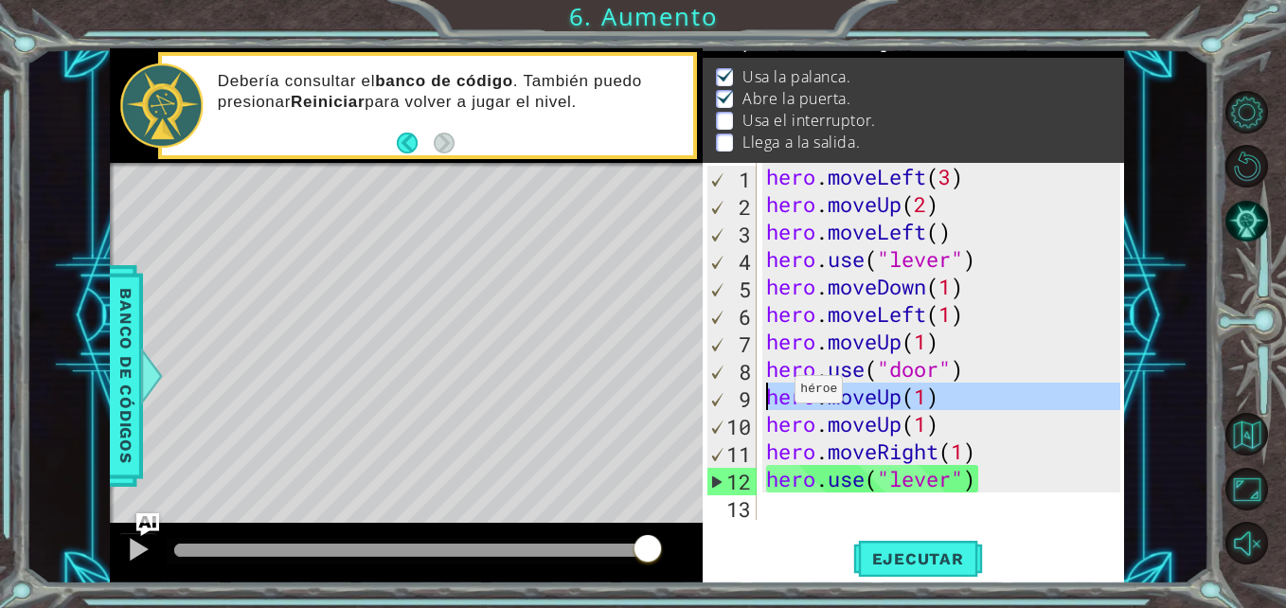
click at [778, 394] on div "hero . moveLeft ( 3 ) hero . moveUp ( 2 ) hero . moveLeft ( ) hero . use ( "lev…" at bounding box center [945, 369] width 366 height 412
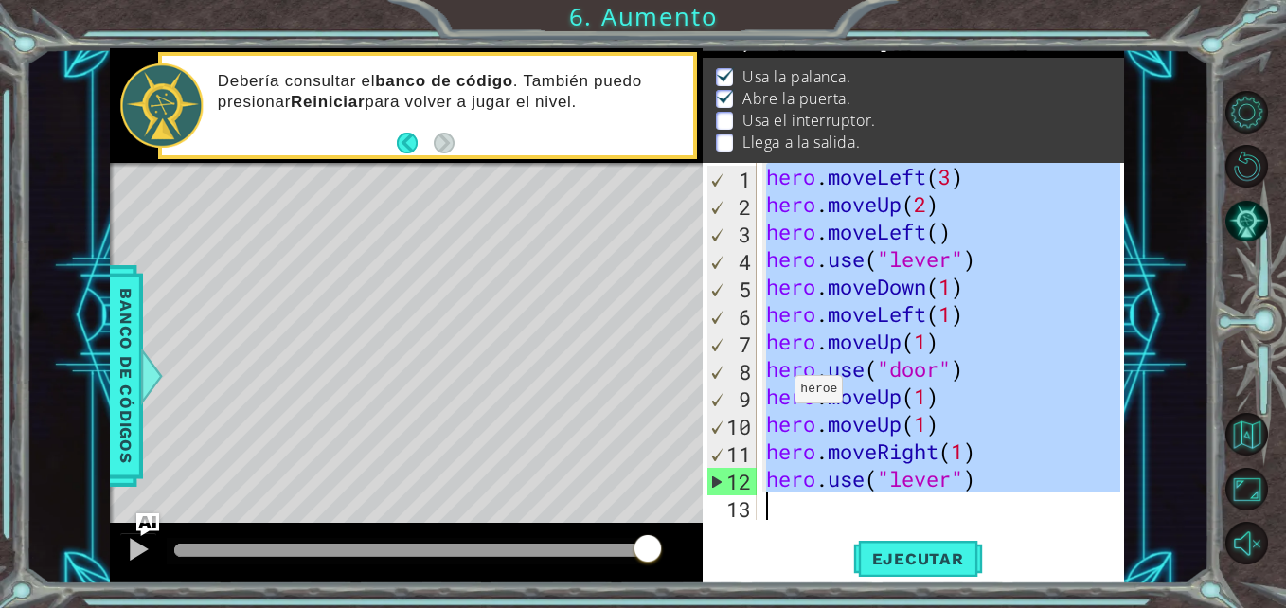
click at [778, 394] on div "hero . moveLeft ( 3 ) hero . moveUp ( 2 ) hero . moveLeft ( ) hero . use ( "lev…" at bounding box center [945, 369] width 366 height 412
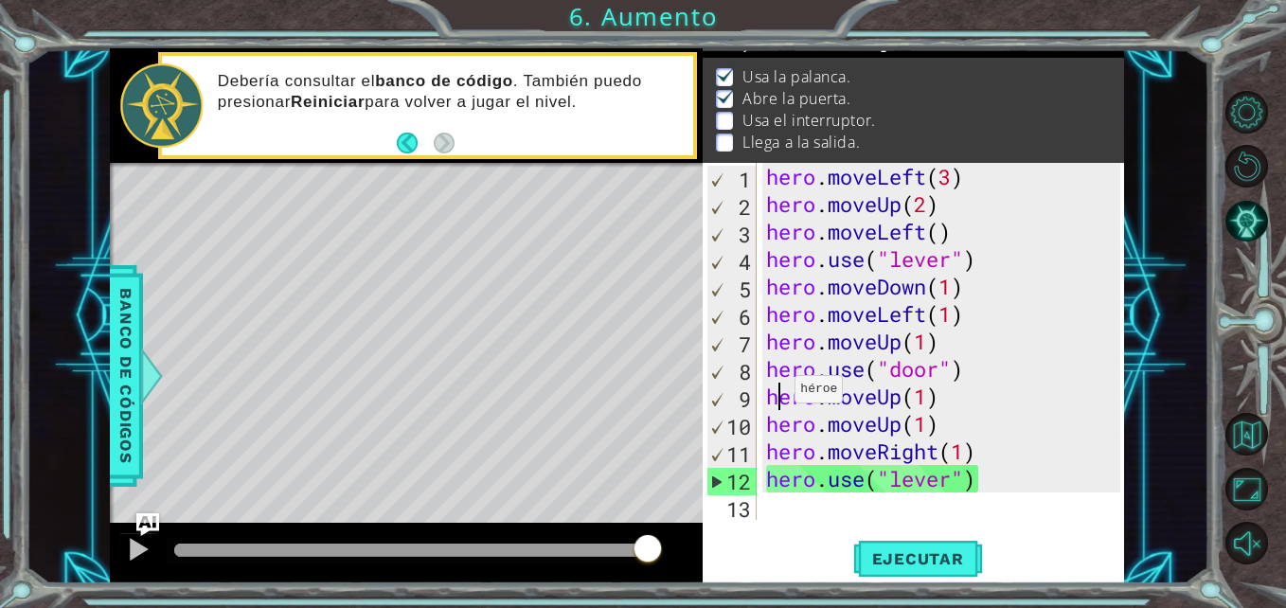
click at [778, 394] on div "hero . moveLeft ( 3 ) hero . moveUp ( 2 ) hero . moveLeft ( ) hero . use ( "lev…" at bounding box center [945, 369] width 366 height 412
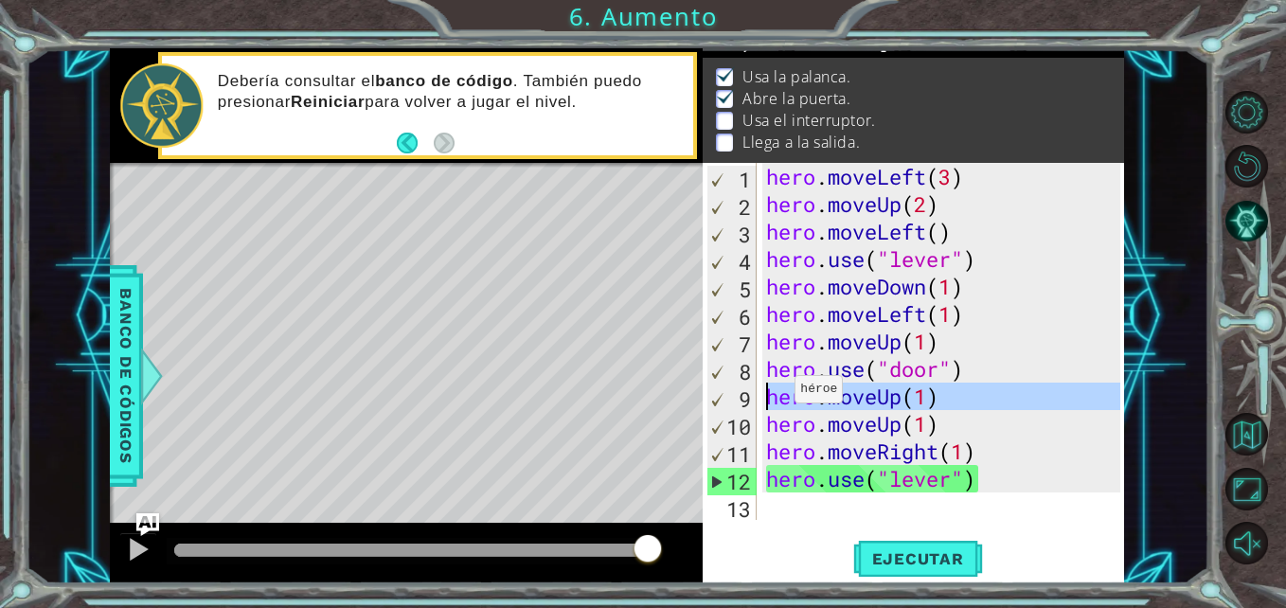
click at [778, 394] on div "hero . moveLeft ( 3 ) hero . moveUp ( 2 ) hero . moveLeft ( ) hero . use ( "lev…" at bounding box center [945, 369] width 366 height 412
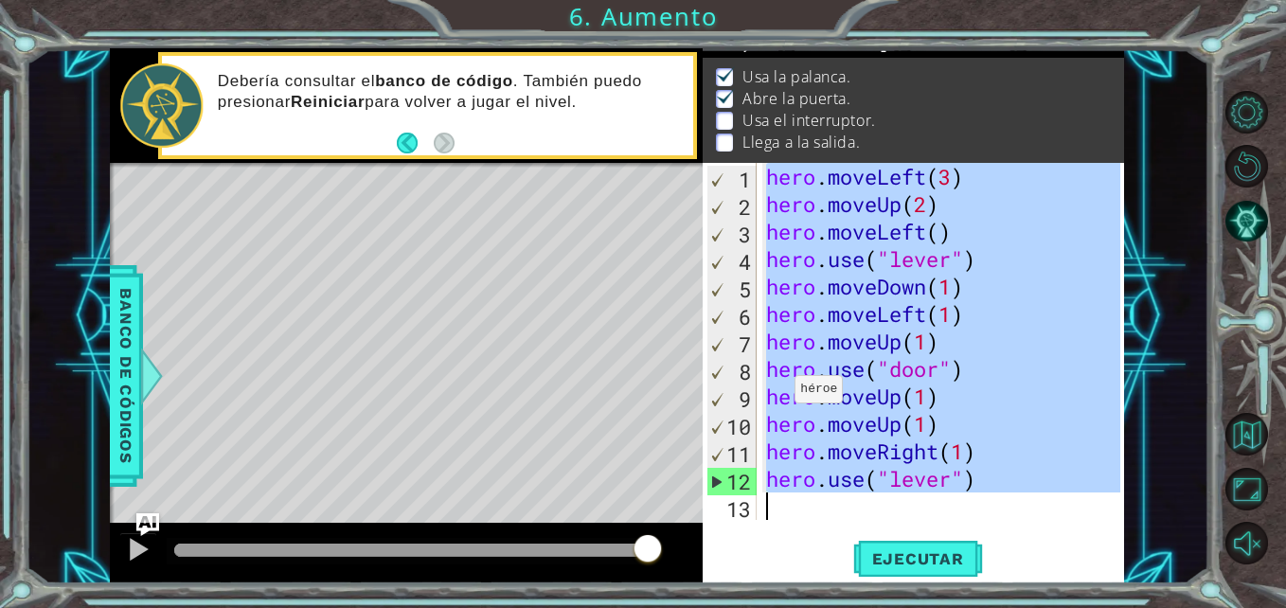
click at [778, 394] on div "hero . moveLeft ( 3 ) hero . moveUp ( 2 ) hero . moveLeft ( ) hero . use ( "lev…" at bounding box center [945, 369] width 366 height 412
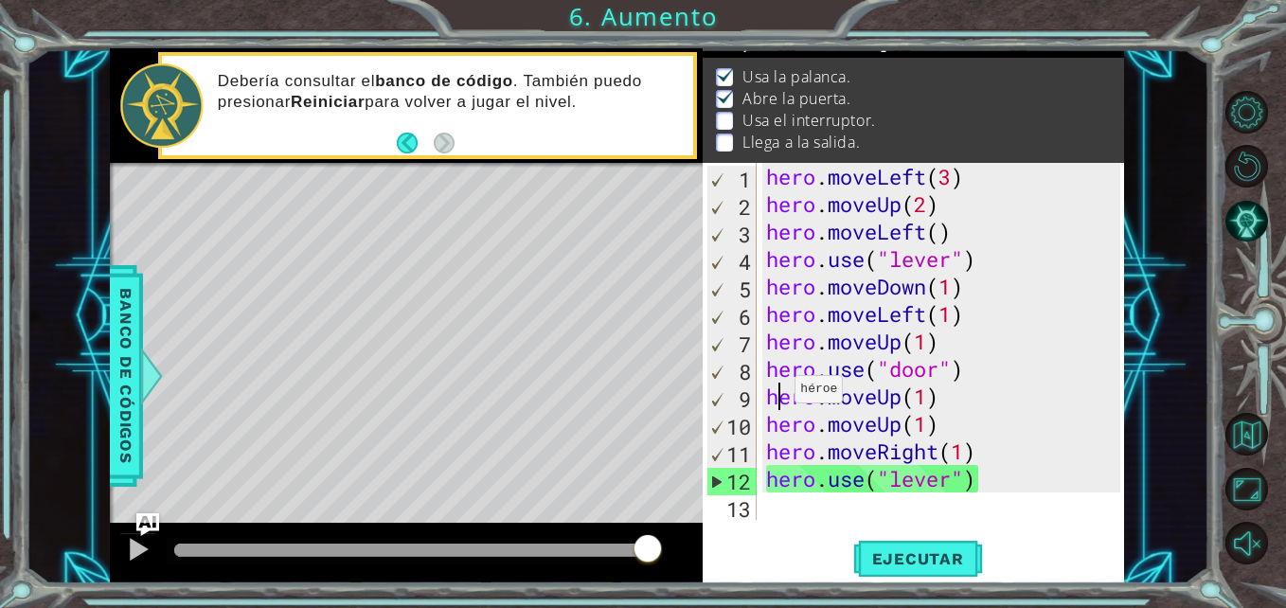
click at [778, 394] on div "hero . moveLeft ( 3 ) hero . moveUp ( 2 ) hero . moveLeft ( ) hero . use ( "lev…" at bounding box center [945, 369] width 366 height 412
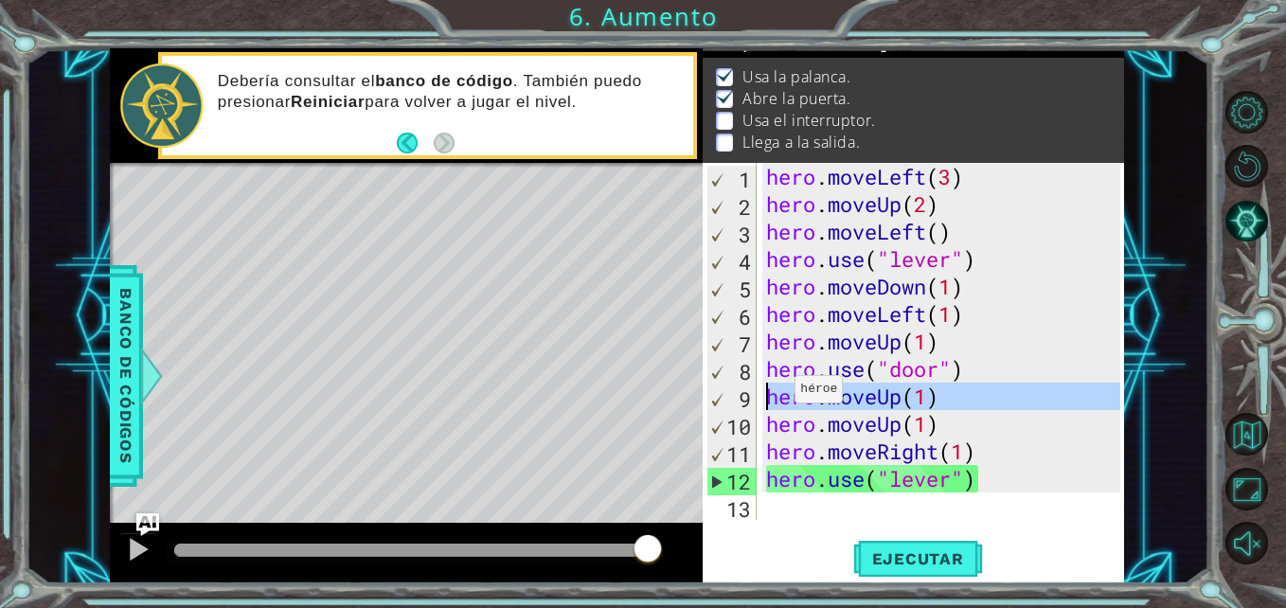
click at [778, 394] on div "hero . moveLeft ( 3 ) hero . moveUp ( 2 ) hero . moveLeft ( ) hero . use ( "lev…" at bounding box center [945, 369] width 366 height 412
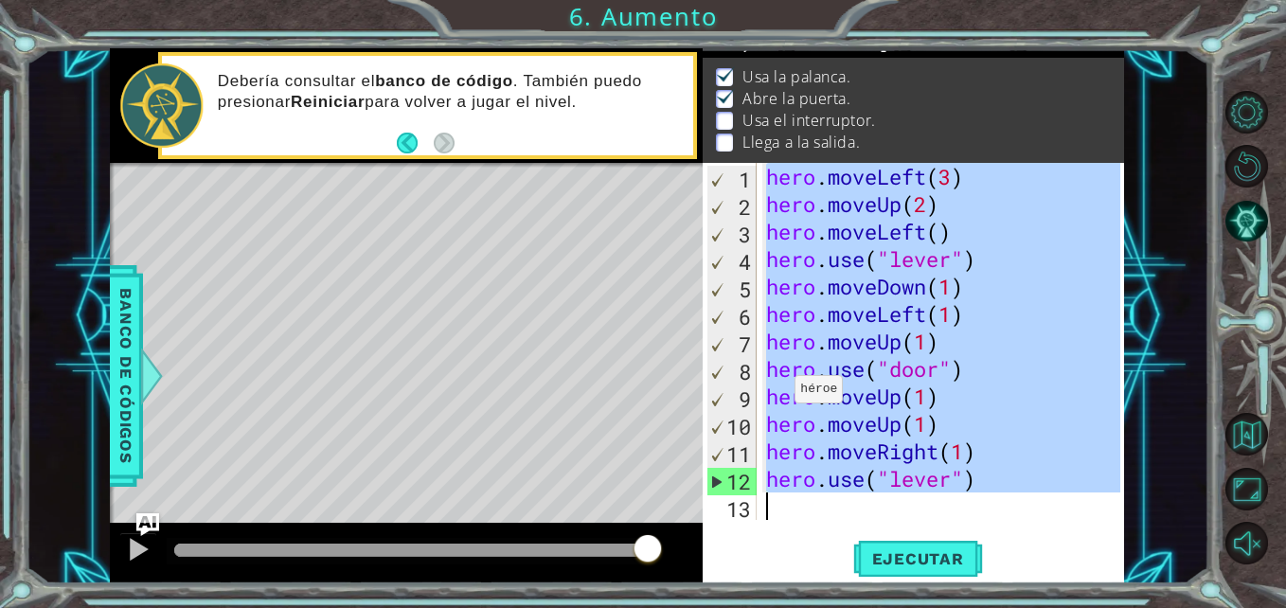
click at [778, 394] on div "hero . moveLeft ( 3 ) hero . moveUp ( 2 ) hero . moveLeft ( ) hero . use ( "lev…" at bounding box center [945, 369] width 366 height 412
type textarea "hero.use("lever")"
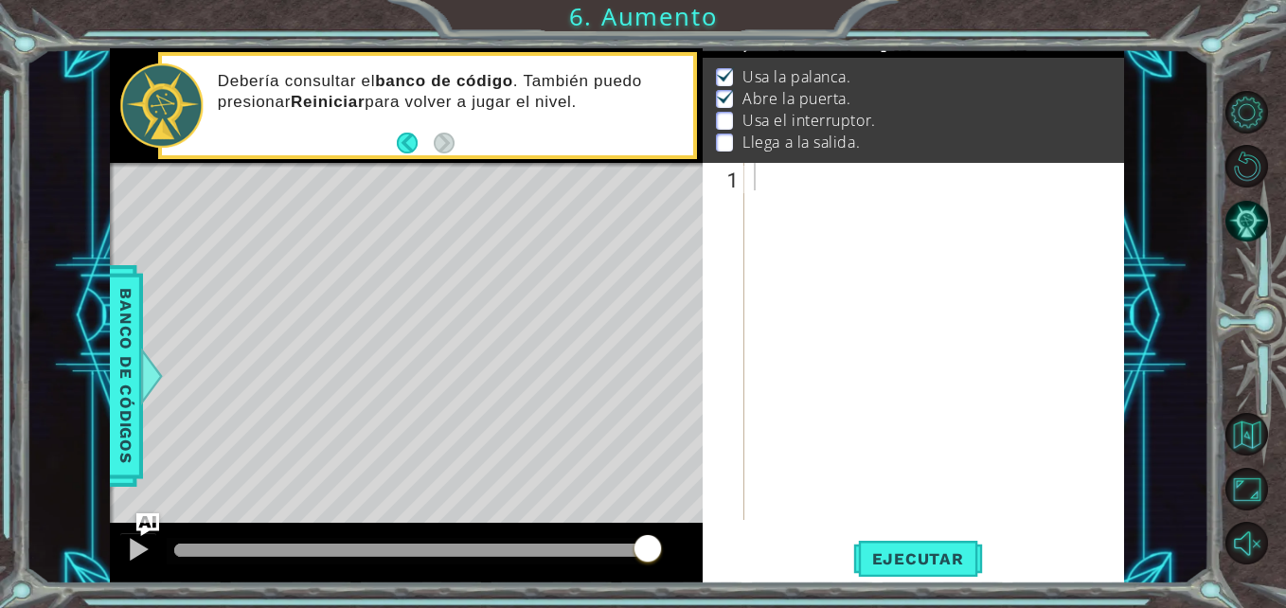
click at [435, 267] on div "Level Map" at bounding box center [547, 442] width 875 height 558
click at [782, 188] on div at bounding box center [940, 369] width 380 height 412
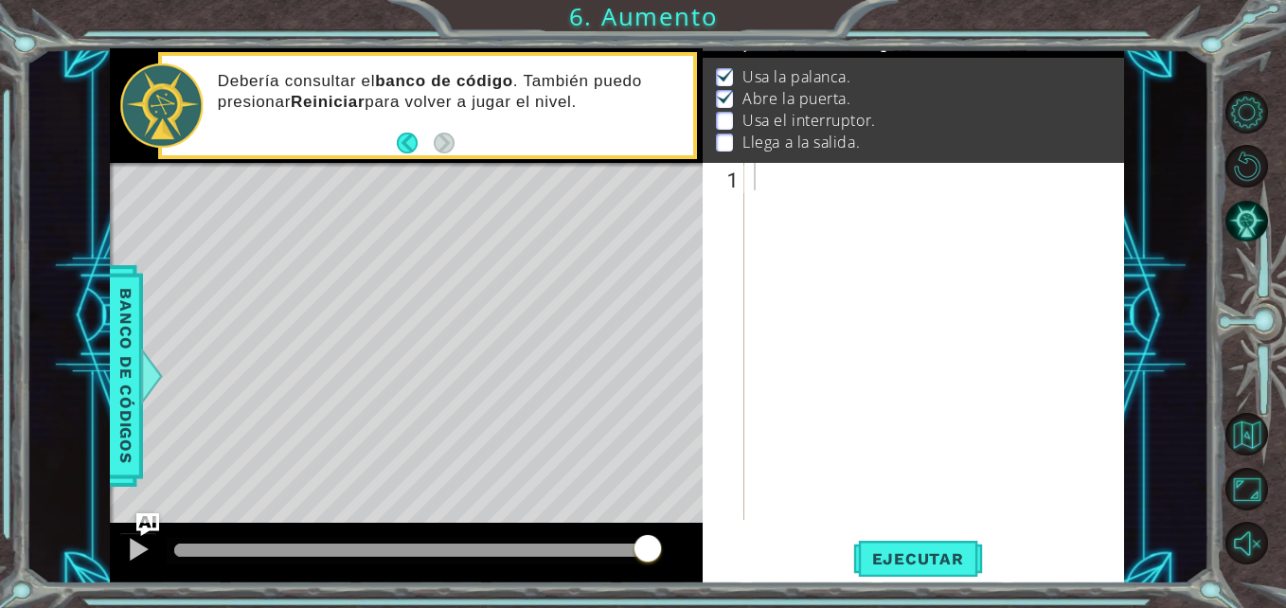
click at [778, 103] on p "Abre la puerta." at bounding box center [796, 98] width 108 height 21
click at [775, 165] on div at bounding box center [940, 369] width 380 height 412
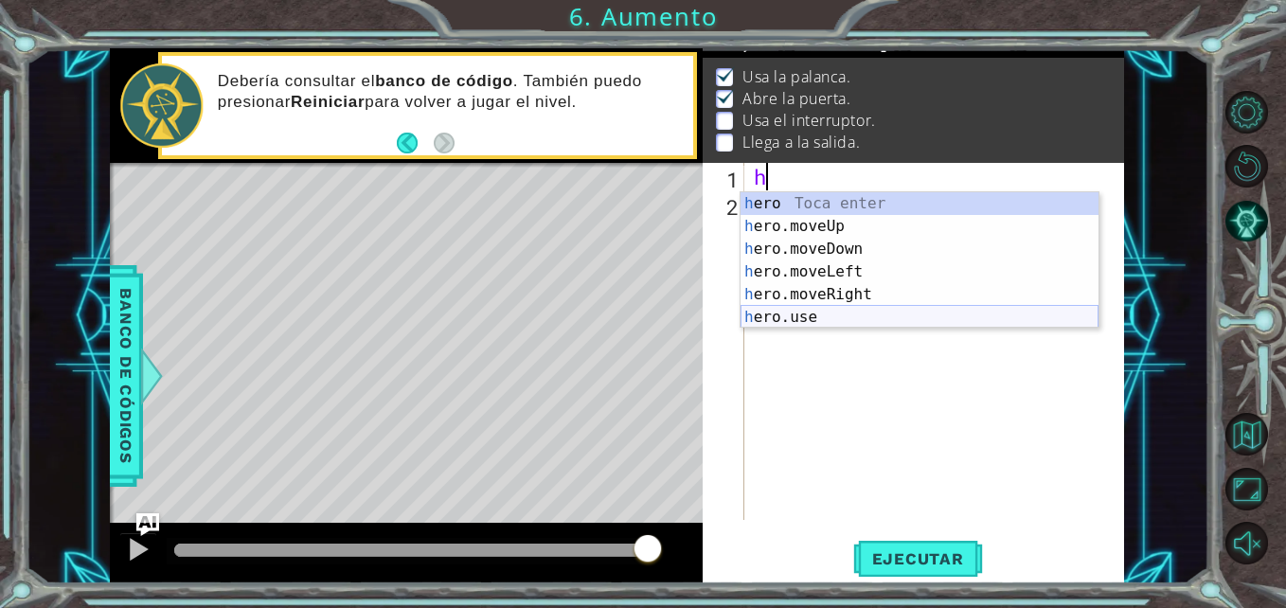
click at [817, 308] on div "h ero Toca enter h ero.moveUp Toca enter h ero.moveDown Toca enter h ero.moveLe…" at bounding box center [919, 283] width 358 height 182
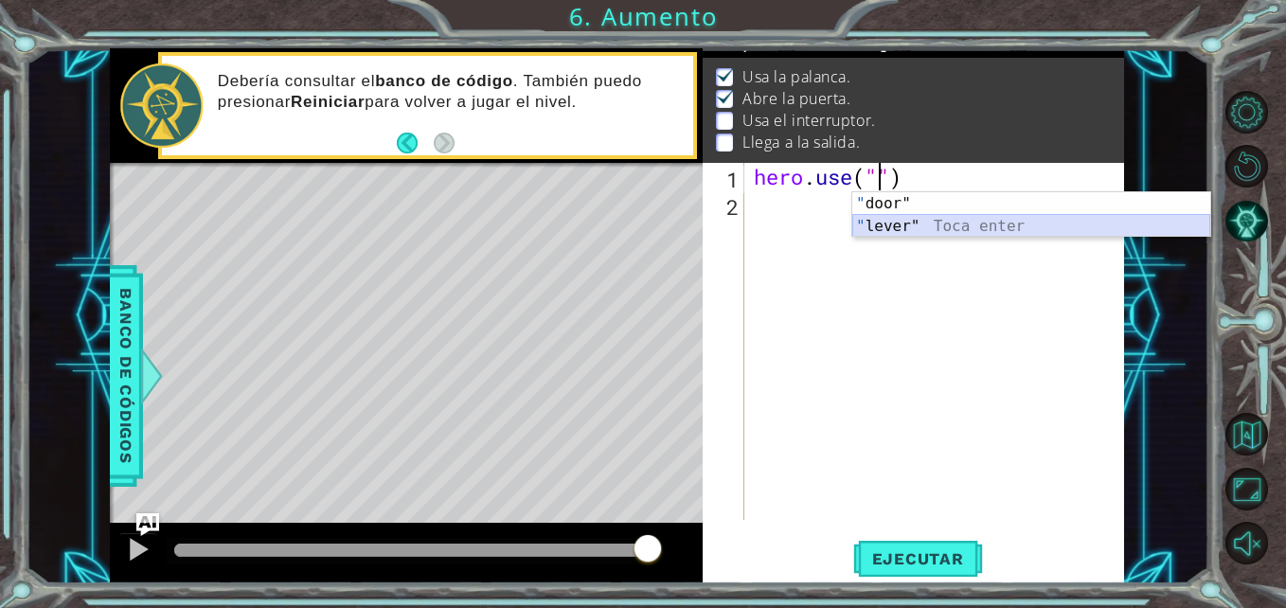
click at [917, 229] on div "" door" Toca enter " lever" Toca enter" at bounding box center [1031, 237] width 358 height 91
type textarea "hero.use("lever")"
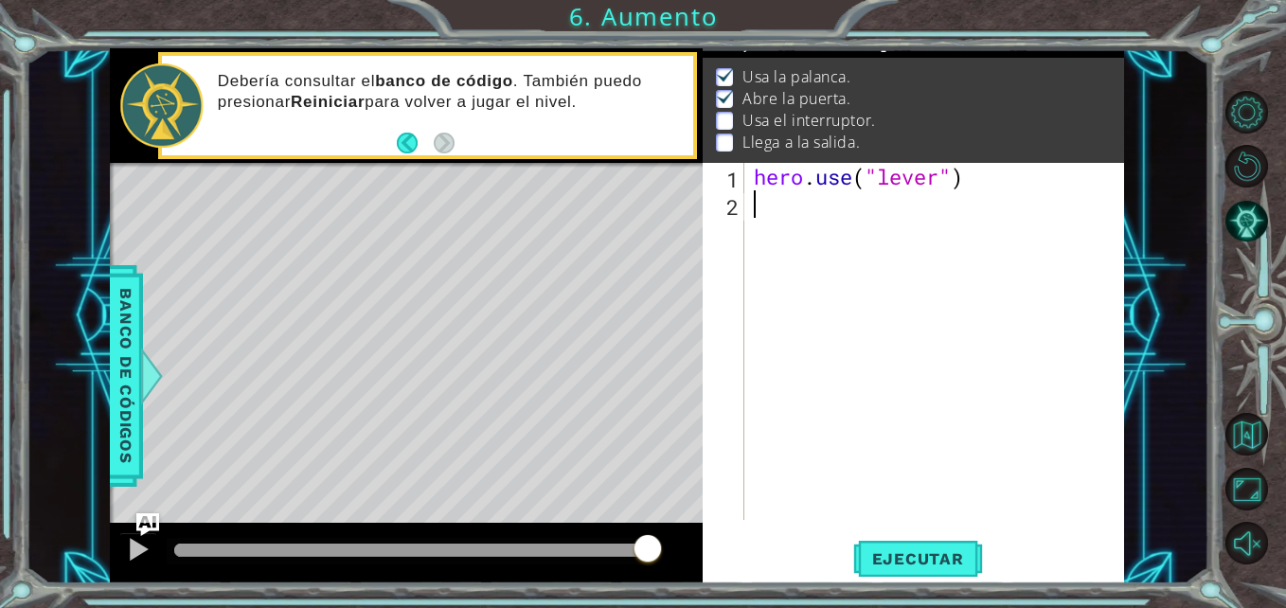
click at [917, 229] on div "hero . use ( "lever" )" at bounding box center [940, 369] width 380 height 412
click at [899, 561] on span "Ejecutar" at bounding box center [918, 558] width 130 height 19
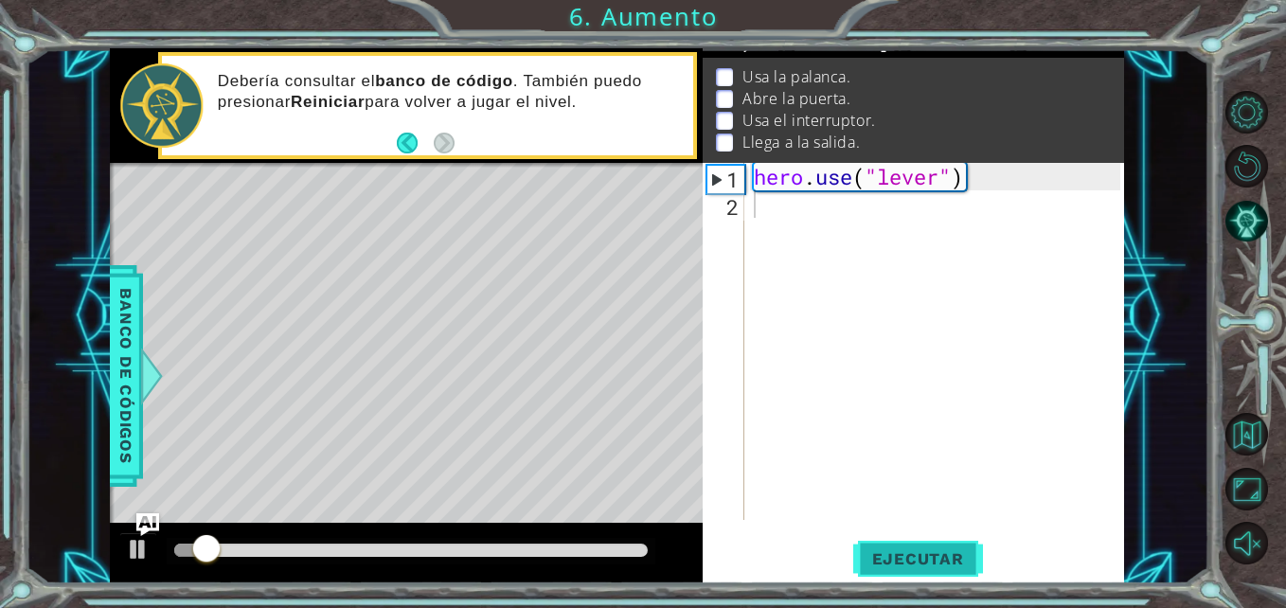
click at [899, 561] on span "Ejecutar" at bounding box center [918, 558] width 130 height 19
click at [940, 167] on div "hero . use ( "lever" )" at bounding box center [940, 369] width 380 height 412
type textarea "hero.use("lever")"
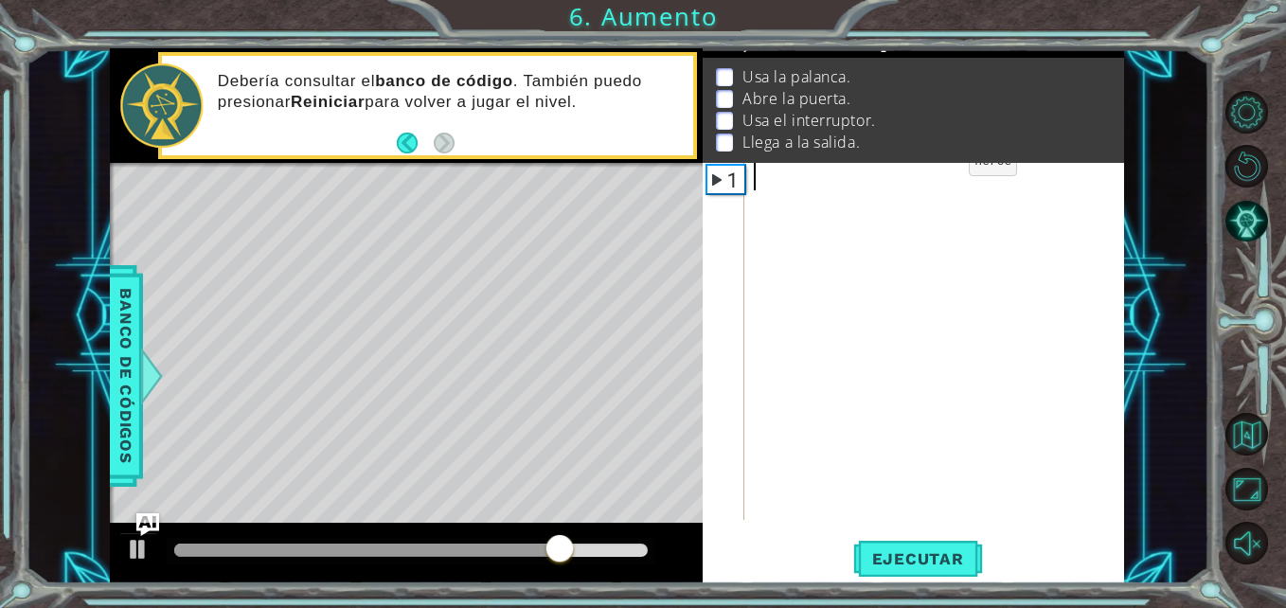
click at [940, 167] on div at bounding box center [940, 369] width 380 height 412
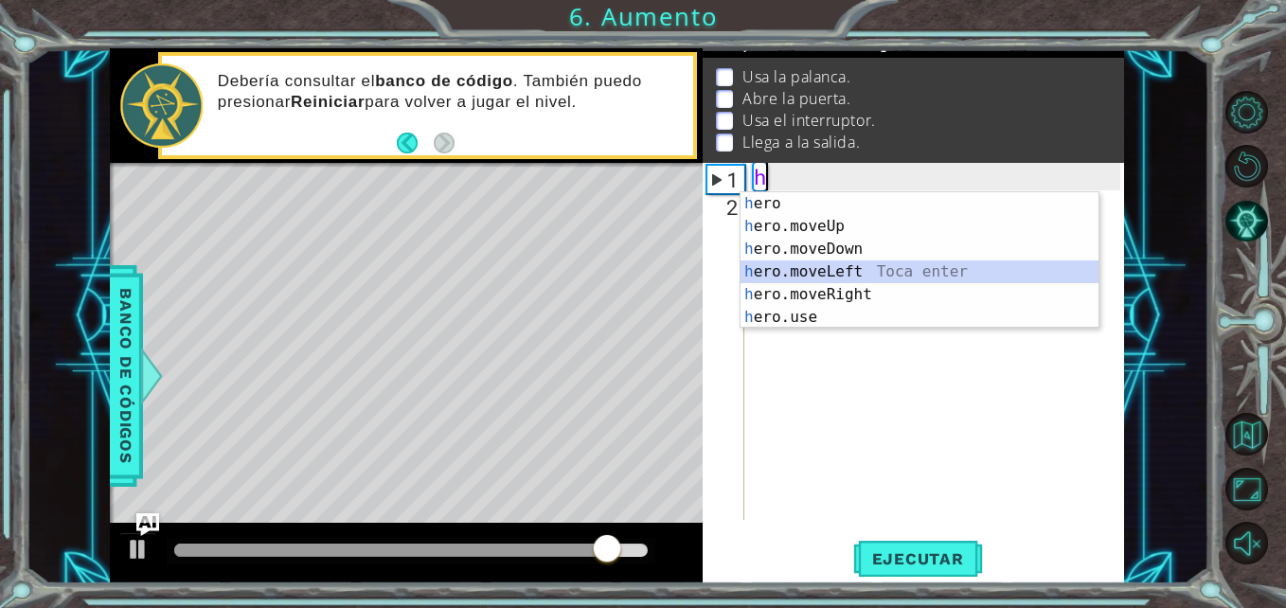
click at [853, 264] on div "h ero Toca enter h ero.moveUp Toca enter h ero.moveDown Toca enter h ero.moveLe…" at bounding box center [919, 283] width 358 height 182
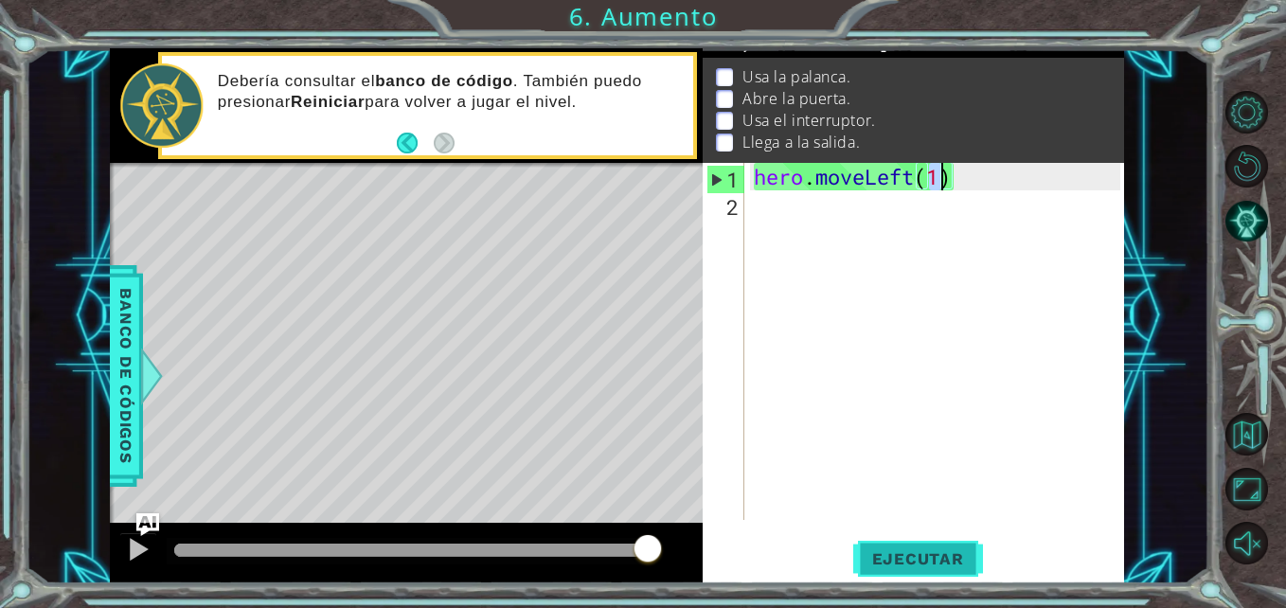
type textarea "hero.moveLeft(1)"
click at [967, 574] on button "Ejecutar" at bounding box center [918, 559] width 130 height 42
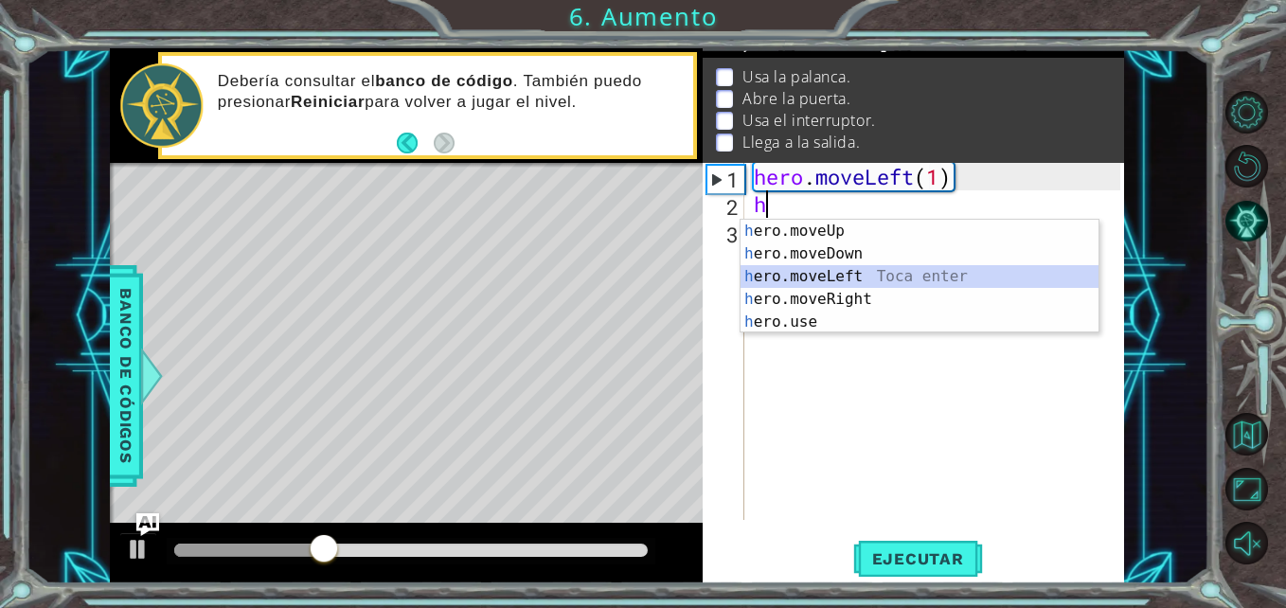
type textarea "hero.moveLeft(1)"
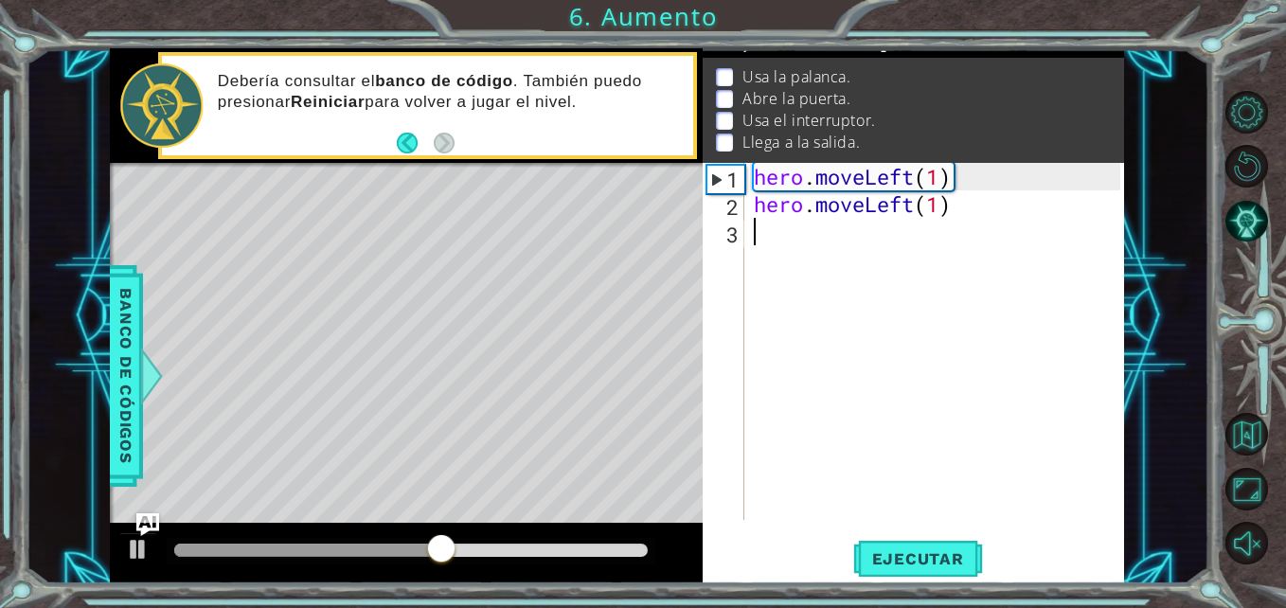
click at [782, 239] on div "hero . moveLeft ( 1 ) hero . moveLeft ( 1 )" at bounding box center [940, 369] width 380 height 412
click at [927, 182] on div "hero . moveLeft ( 1 ) hero . moveLeft ( 1 ) h" at bounding box center [940, 369] width 380 height 412
click at [933, 182] on div "hero . moveLeft ( 1 ) hero . moveLeft ( 1 ) h" at bounding box center [940, 369] width 380 height 412
click at [944, 183] on div "hero . moveLeft ( 1 ) hero . moveLeft ( 1 ) h" at bounding box center [940, 369] width 380 height 412
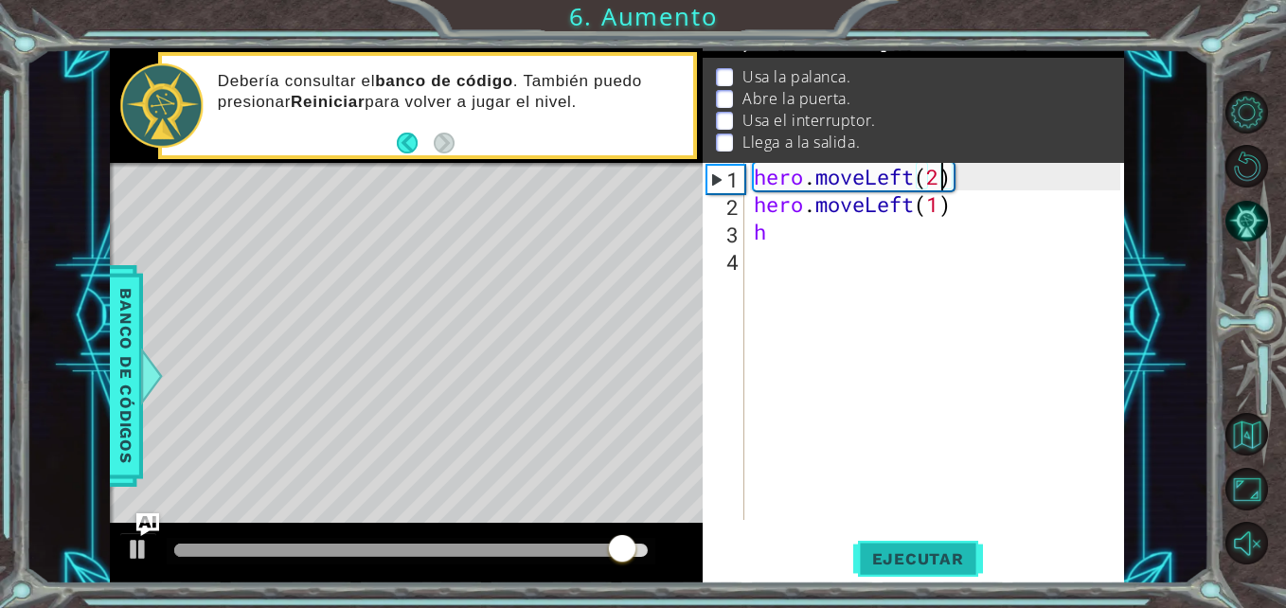
click at [919, 548] on button "Ejecutar" at bounding box center [918, 559] width 130 height 42
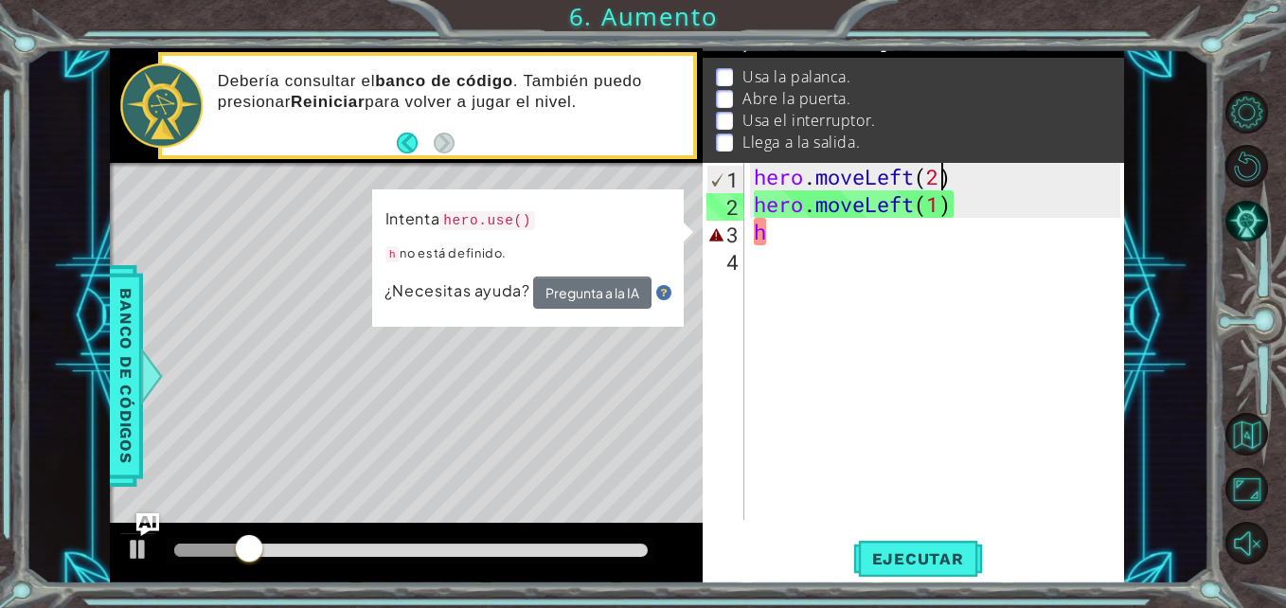
click at [659, 406] on div "Level Map" at bounding box center [547, 442] width 875 height 558
type textarea "h"
click at [941, 224] on div "hero . moveLeft ( 2 ) hero . moveLeft ( 1 ) h" at bounding box center [940, 369] width 380 height 412
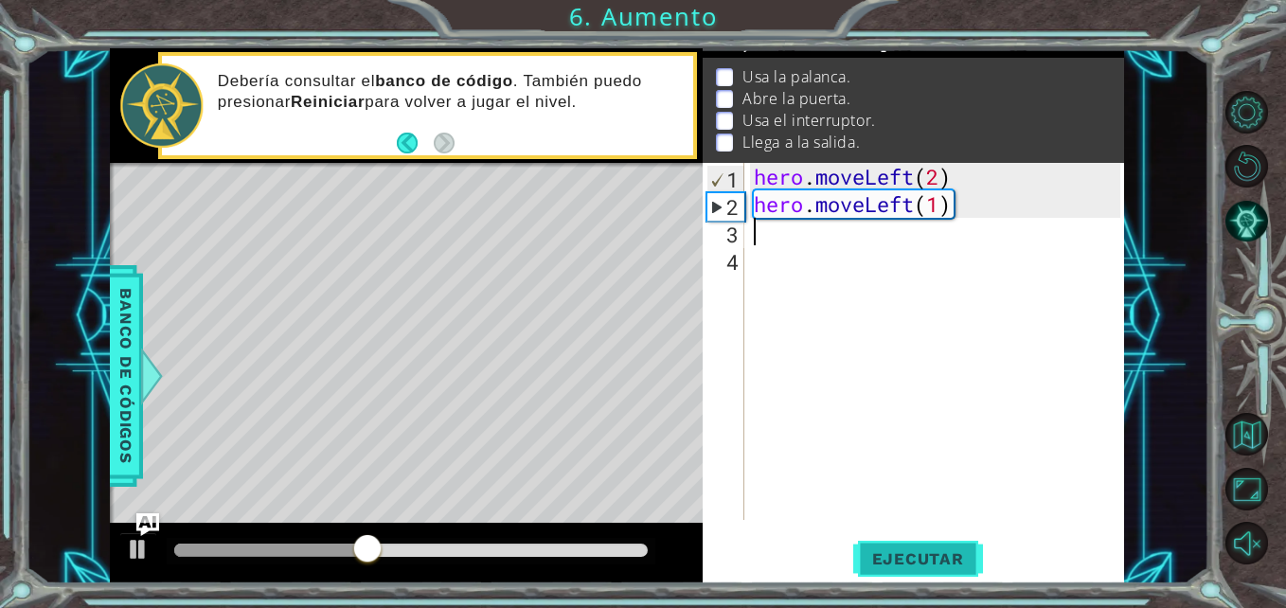
click at [953, 562] on span "Ejecutar" at bounding box center [918, 558] width 130 height 19
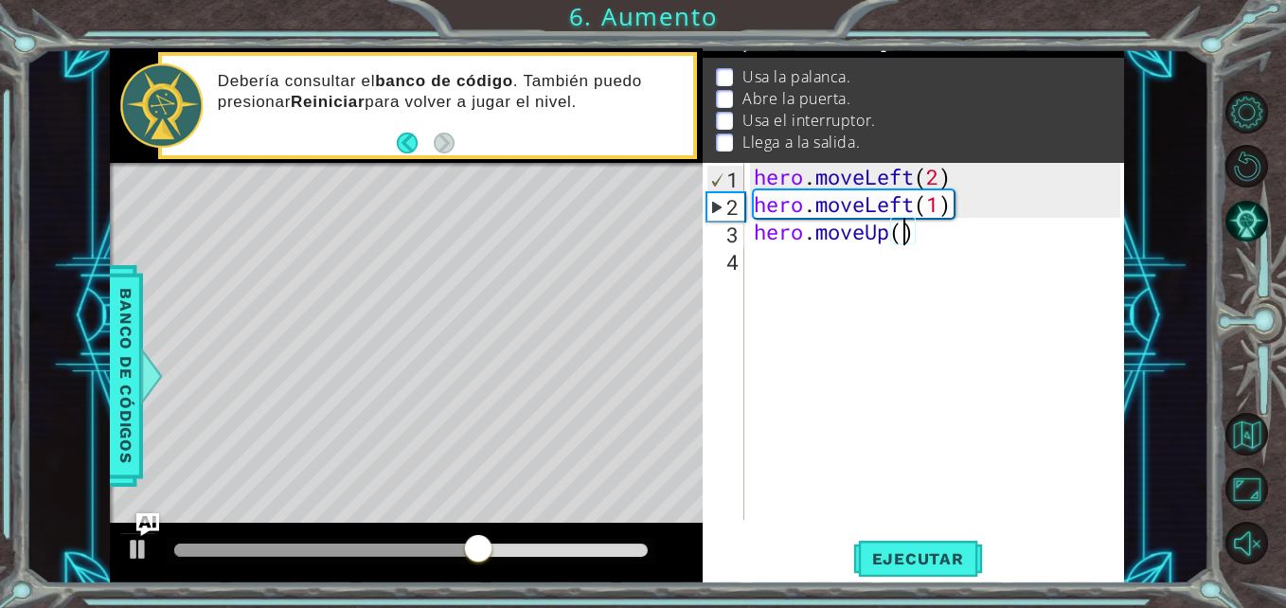
scroll to position [0, 7]
type textarea "hero.moveUp(2)"
click at [954, 572] on button "Ejecutar" at bounding box center [918, 559] width 130 height 42
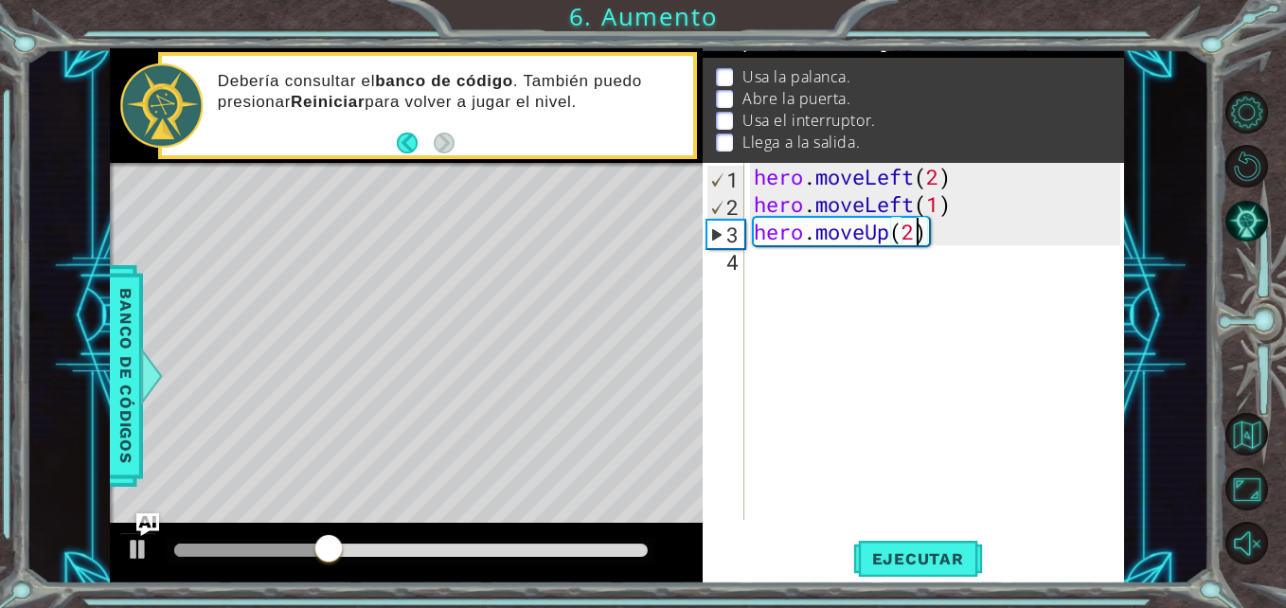
scroll to position [0, 0]
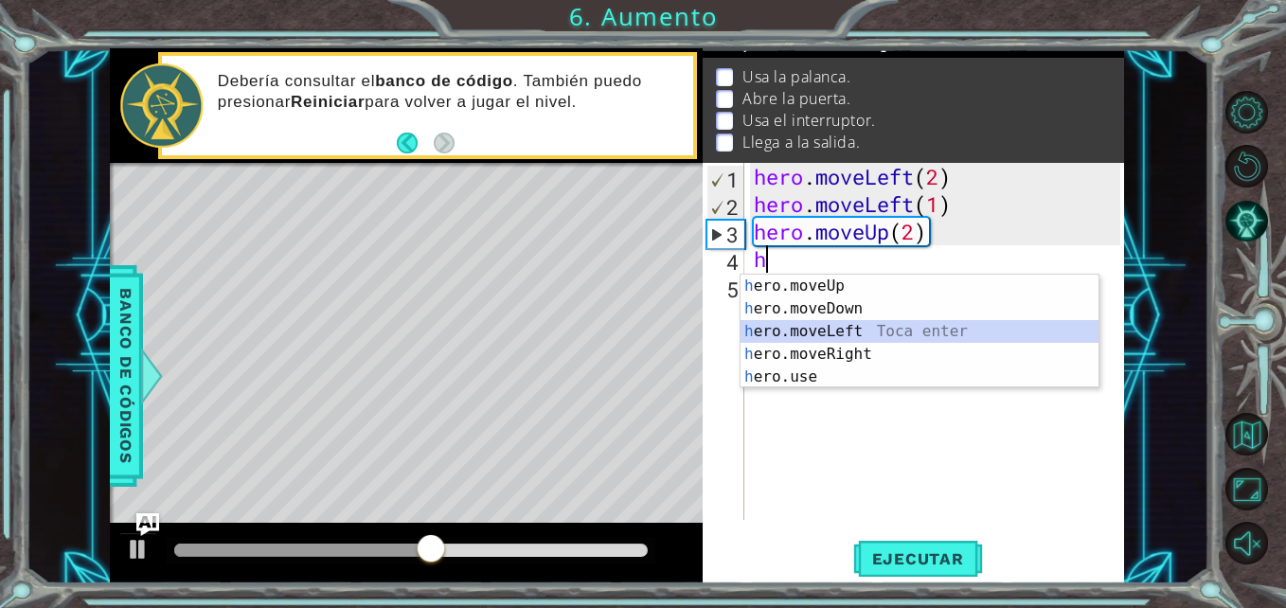
click at [1018, 325] on div "h ero.moveUp Toca enter h ero.moveDown Toca enter h ero.moveLeft Toca enter h e…" at bounding box center [919, 354] width 358 height 159
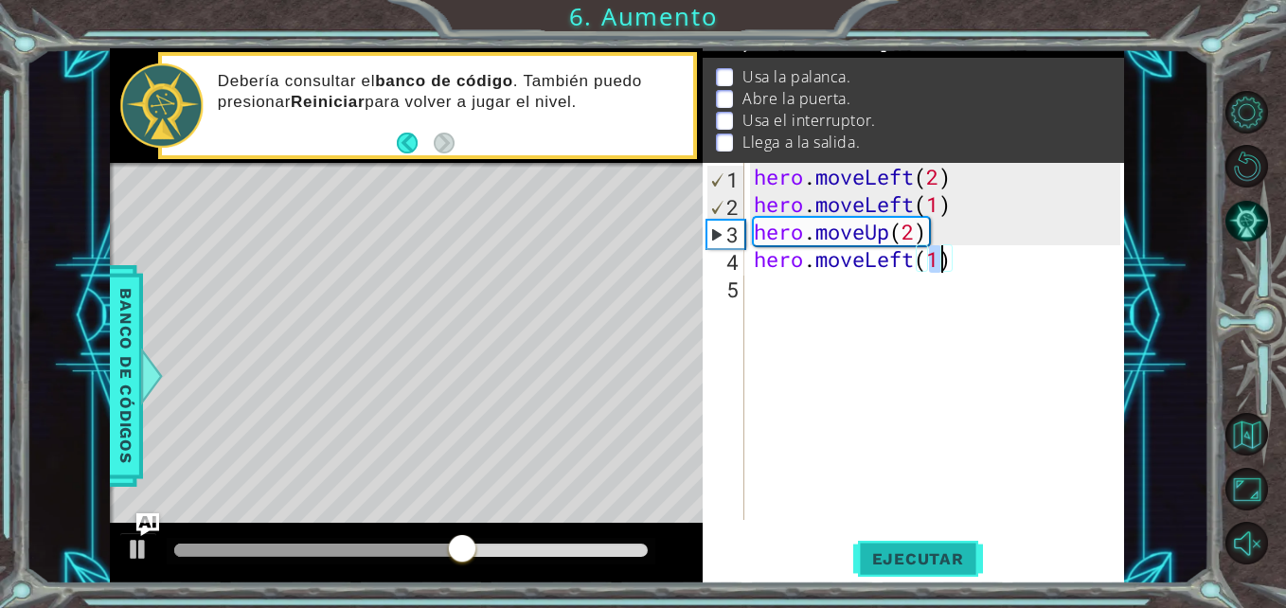
type textarea "hero.moveLeft(1)"
click at [882, 543] on button "Ejecutar" at bounding box center [918, 559] width 130 height 42
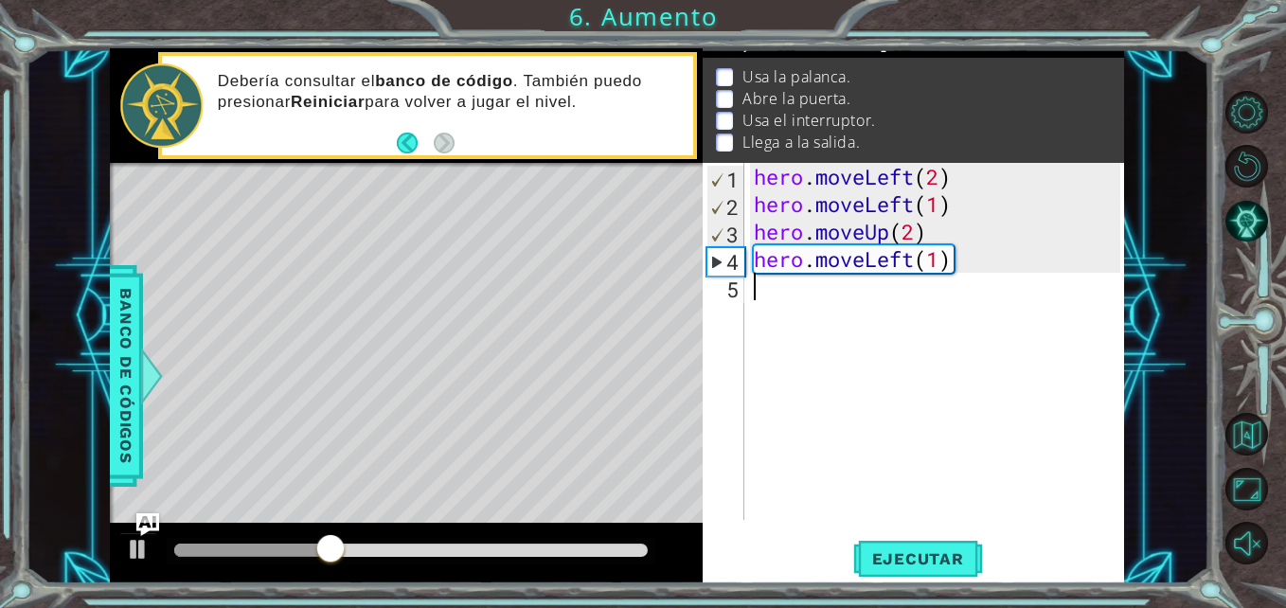
click at [759, 297] on div "hero . moveLeft ( 2 ) hero . moveLeft ( 1 ) hero . moveUp ( 2 ) hero . moveLeft…" at bounding box center [940, 369] width 380 height 412
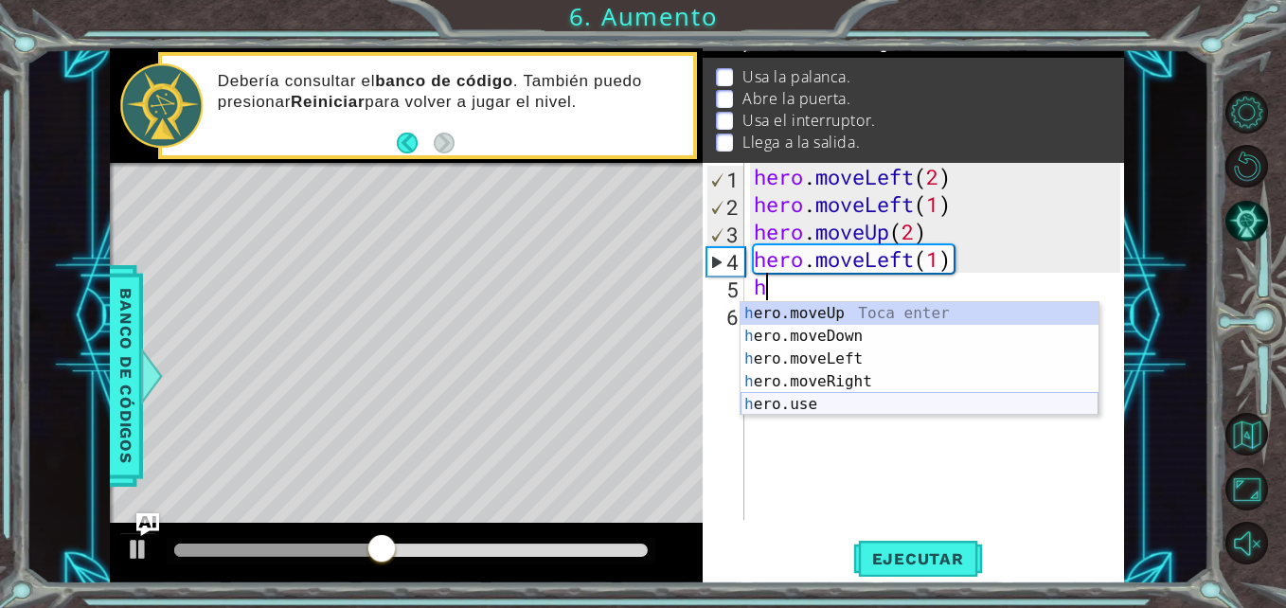
click at [813, 407] on div "h ero.moveUp Toca enter h ero.moveDown Toca enter h ero.moveLeft Toca enter h e…" at bounding box center [919, 381] width 358 height 159
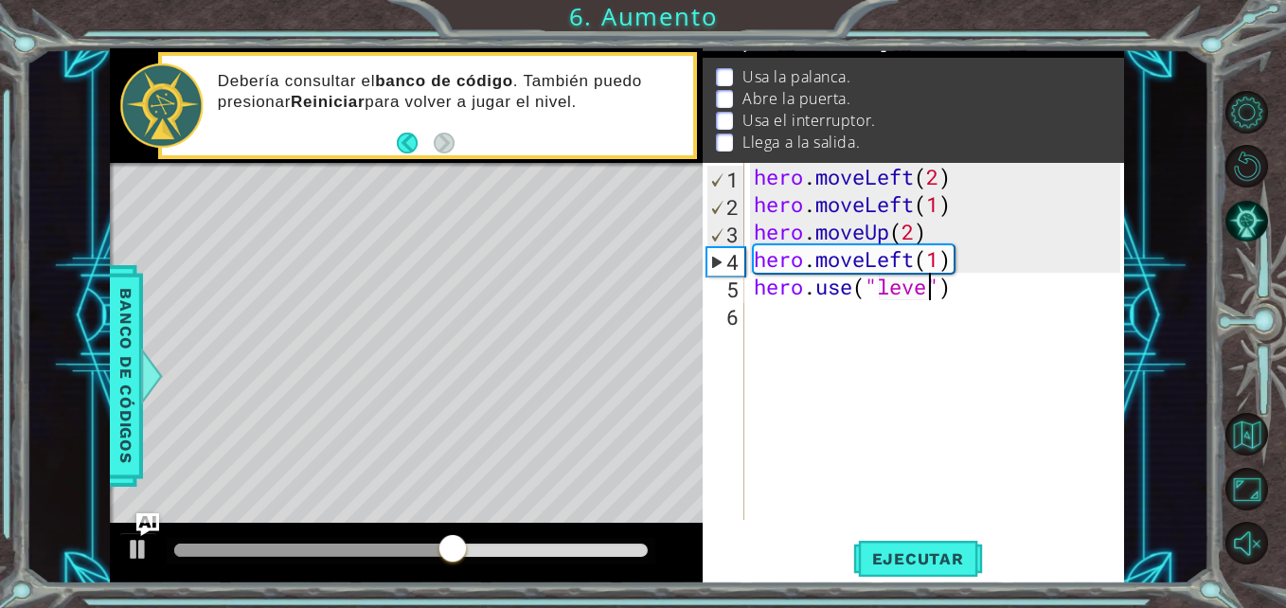
scroll to position [0, 9]
type textarea "hero.use("lever")"
click at [900, 561] on span "Ejecutar" at bounding box center [918, 558] width 130 height 19
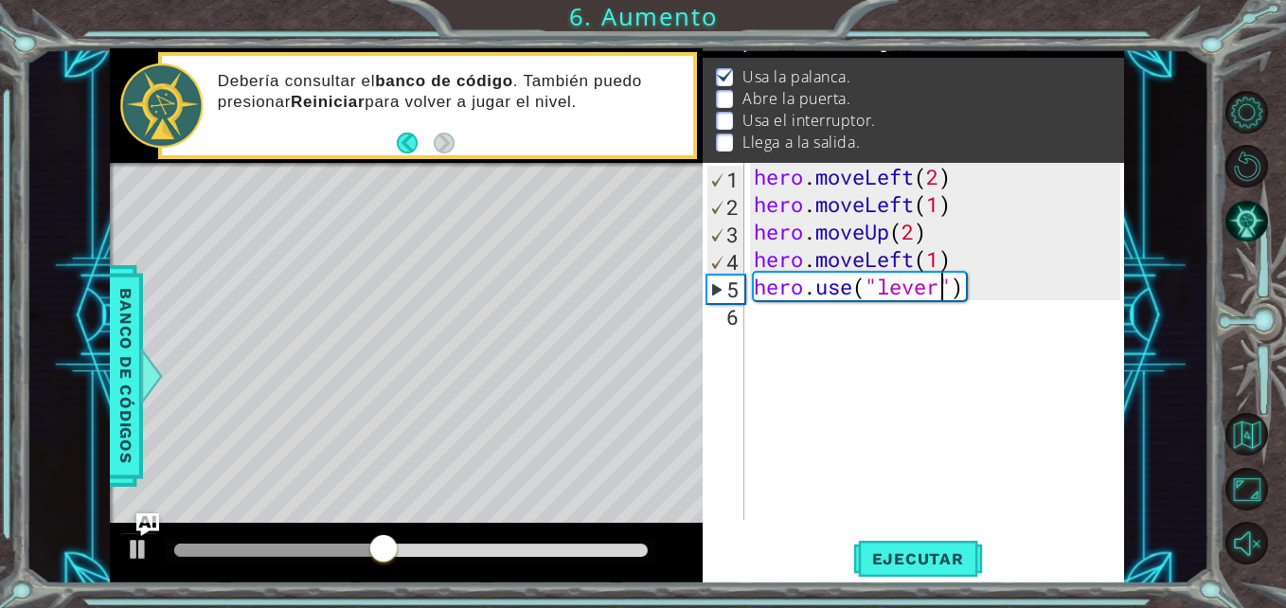
click at [769, 305] on div "hero . moveLeft ( 2 ) hero . moveLeft ( 1 ) hero . moveUp ( 2 ) hero . moveLeft…" at bounding box center [940, 369] width 380 height 412
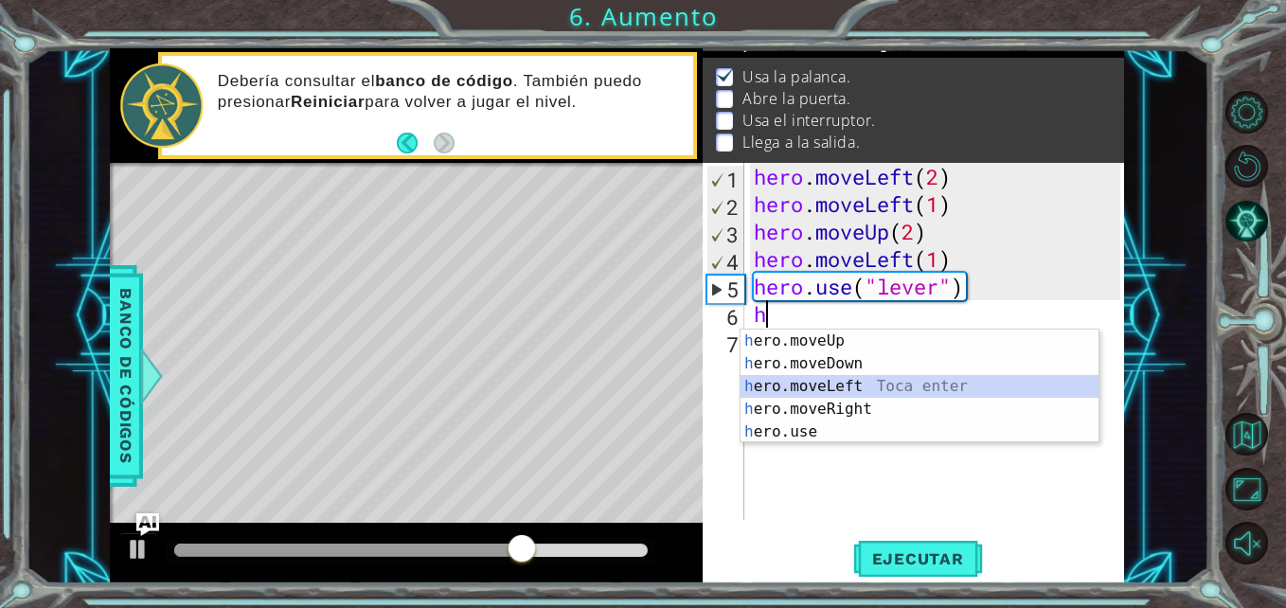
click at [867, 376] on div "h ero.moveUp Toca enter h ero.moveDown Toca enter h ero.moveLeft Toca enter h e…" at bounding box center [919, 409] width 358 height 159
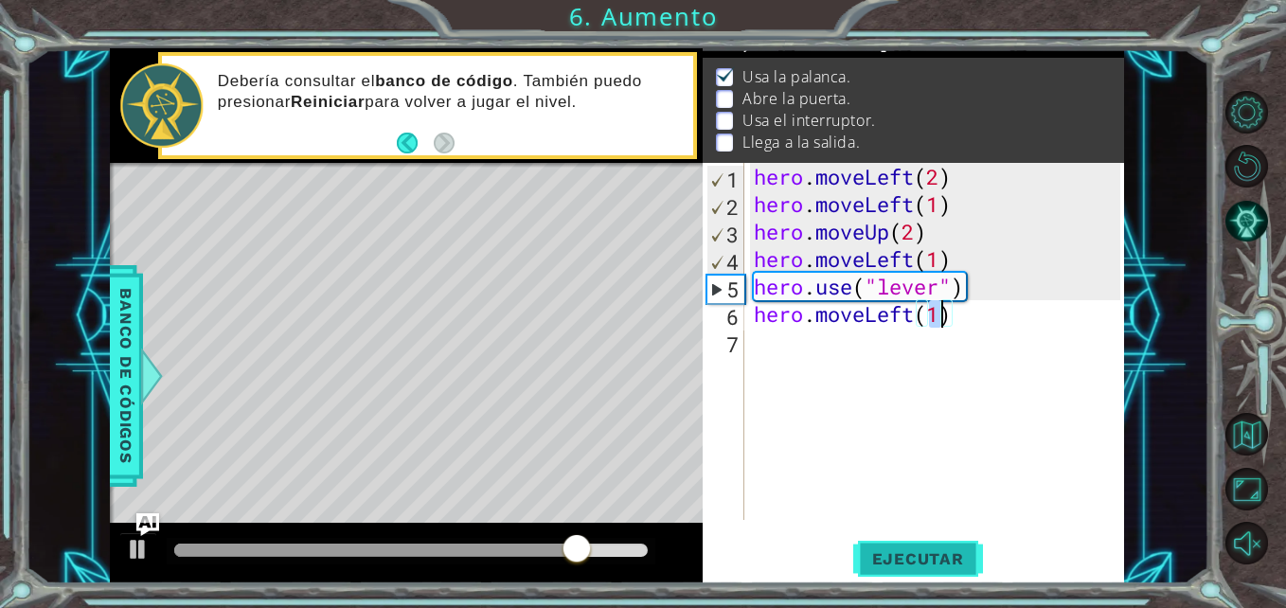
type textarea "hero.moveLeft(1)"
click at [928, 551] on span "Ejecutar" at bounding box center [918, 558] width 130 height 19
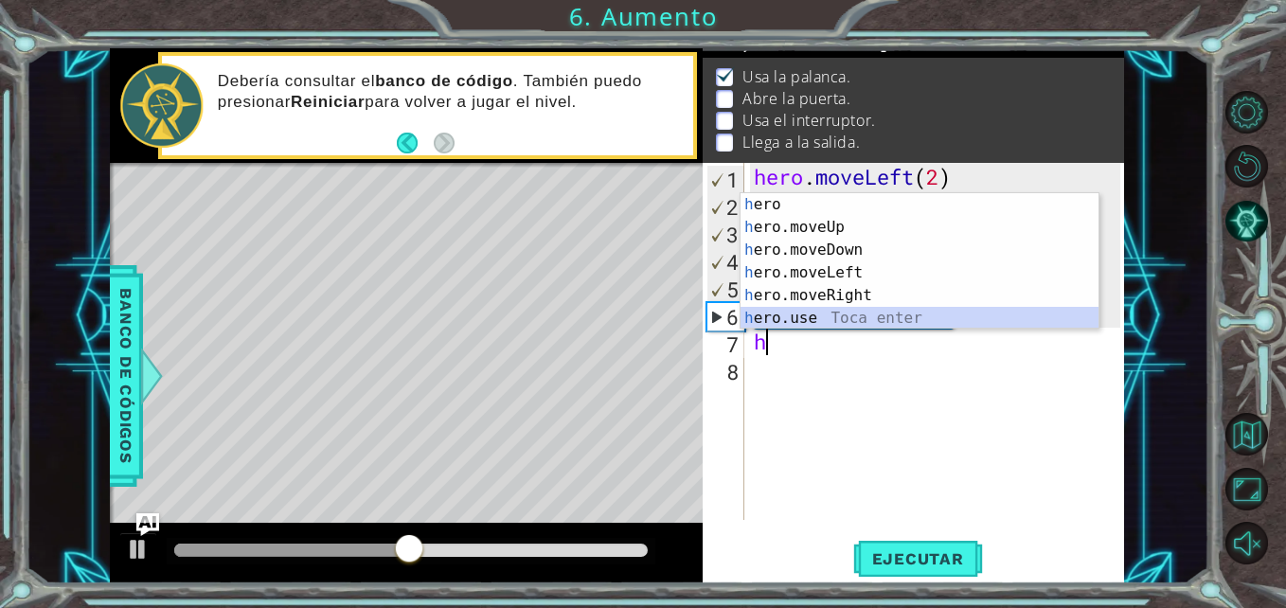
click at [867, 310] on div "h ero Toca enter h ero.moveUp Toca enter h ero.moveDown Toca enter h ero.moveLe…" at bounding box center [919, 284] width 358 height 182
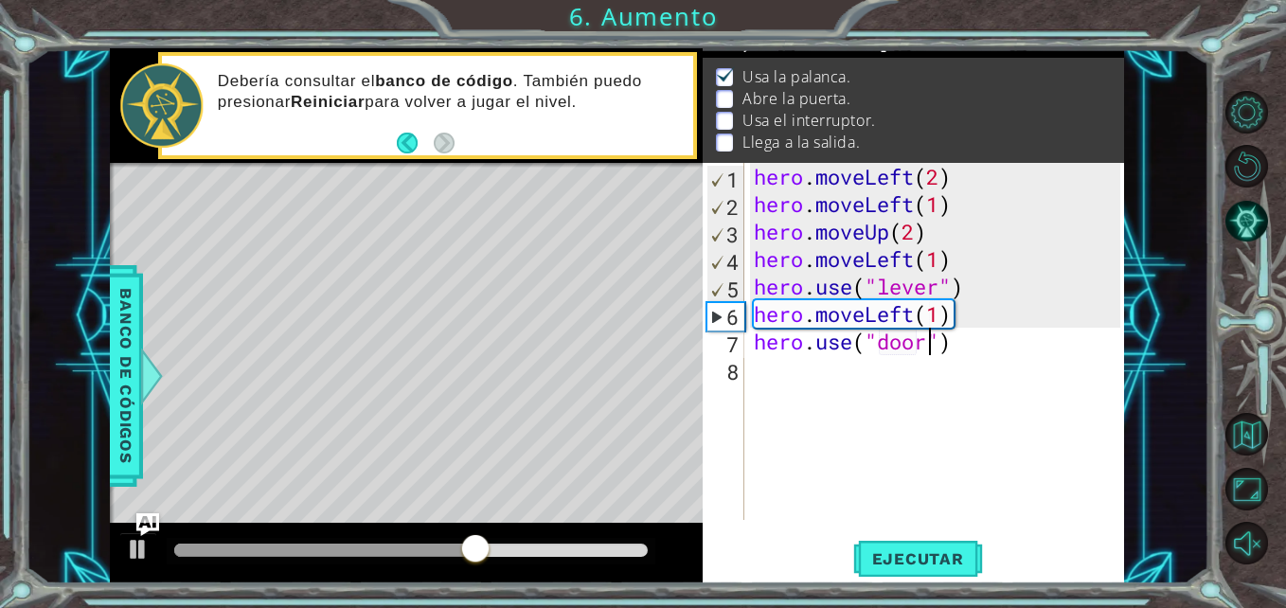
scroll to position [0, 9]
type textarea "hero.use("door")"
click at [918, 547] on button "Ejecutar" at bounding box center [918, 559] width 130 height 42
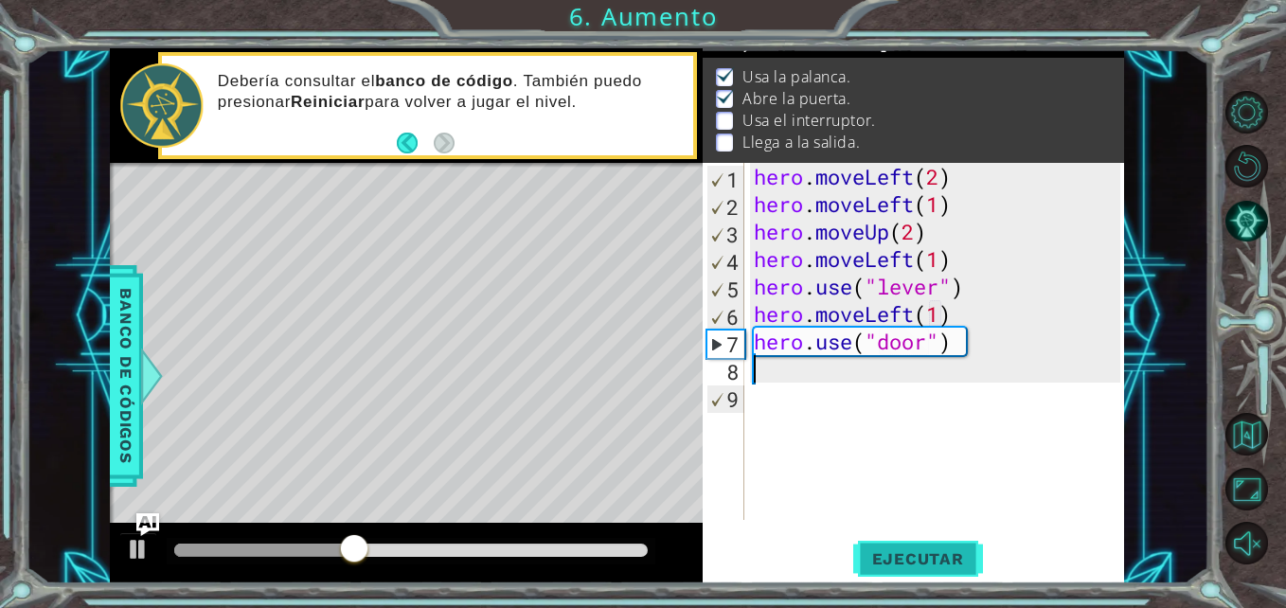
scroll to position [0, 0]
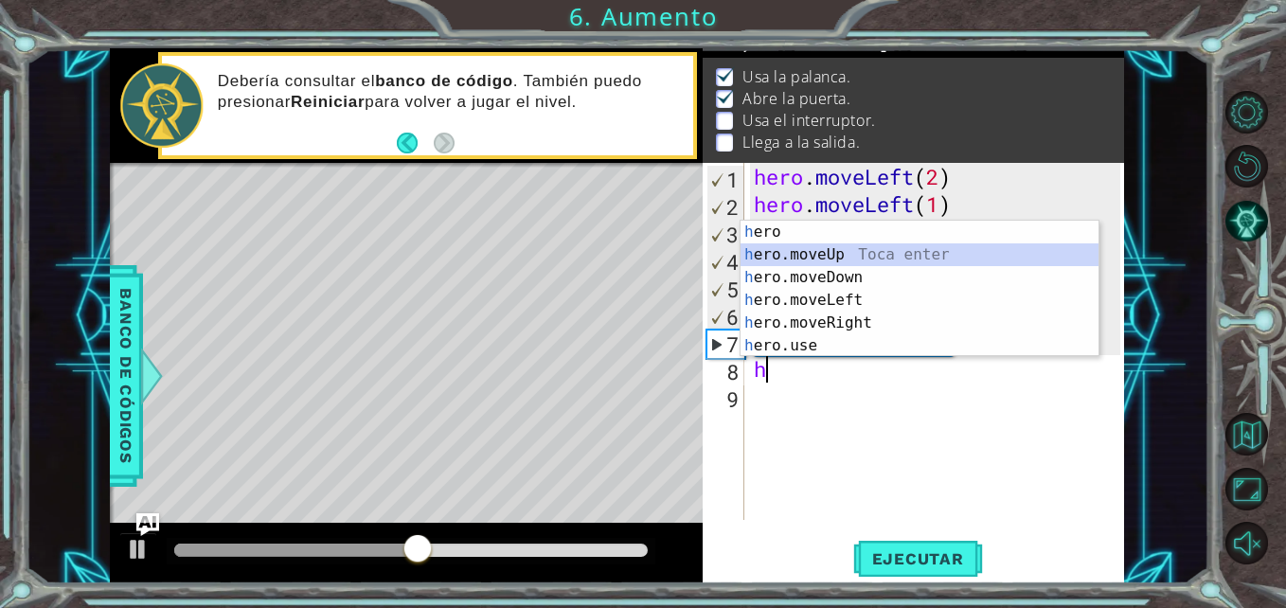
click at [945, 243] on div "h ero Toca enter h ero.moveUp Toca enter h ero.moveDown Toca enter h ero.moveLe…" at bounding box center [919, 312] width 358 height 182
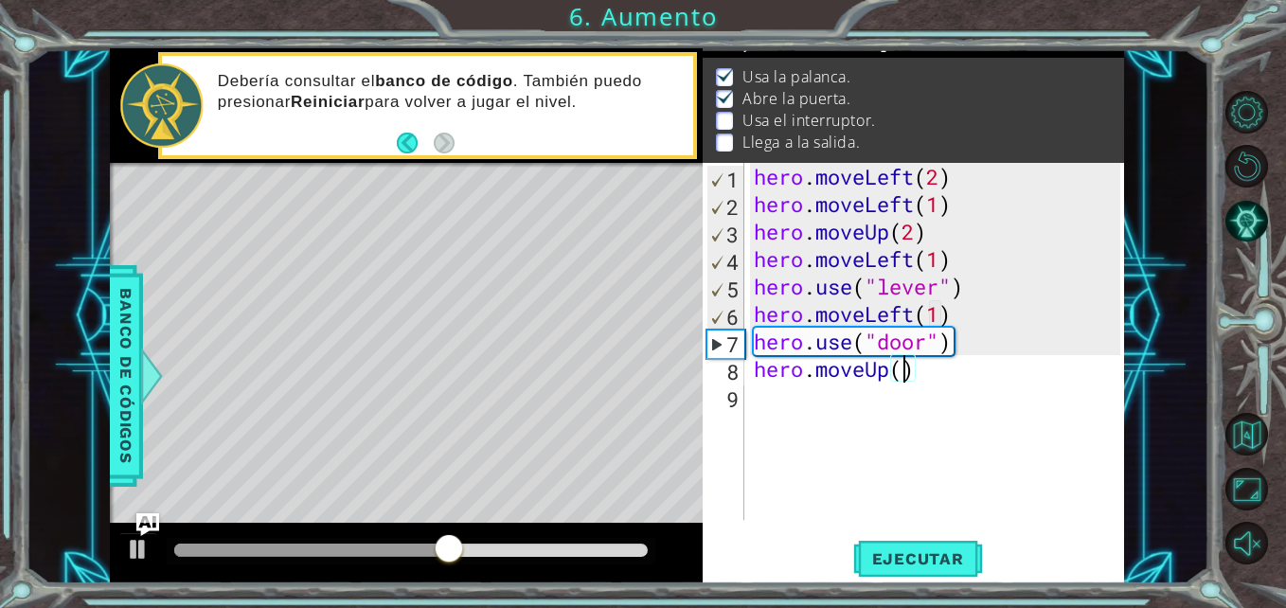
scroll to position [0, 7]
type textarea "hero.moveUp(2)"
click at [911, 552] on span "Ejecutar" at bounding box center [918, 558] width 130 height 19
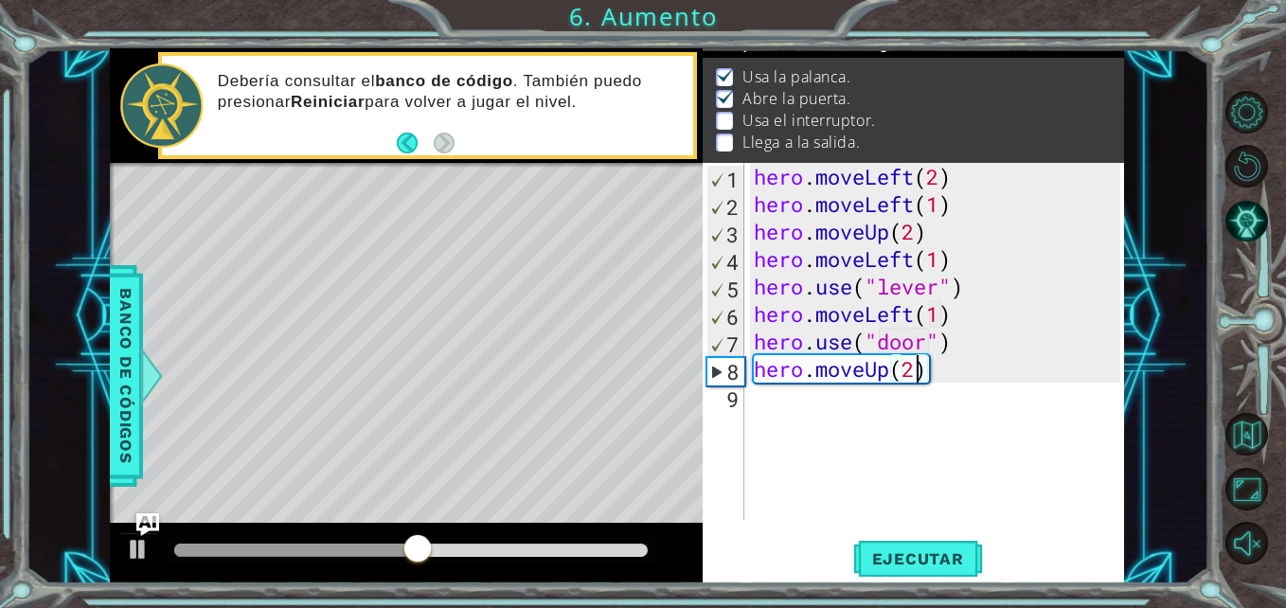
scroll to position [0, 0]
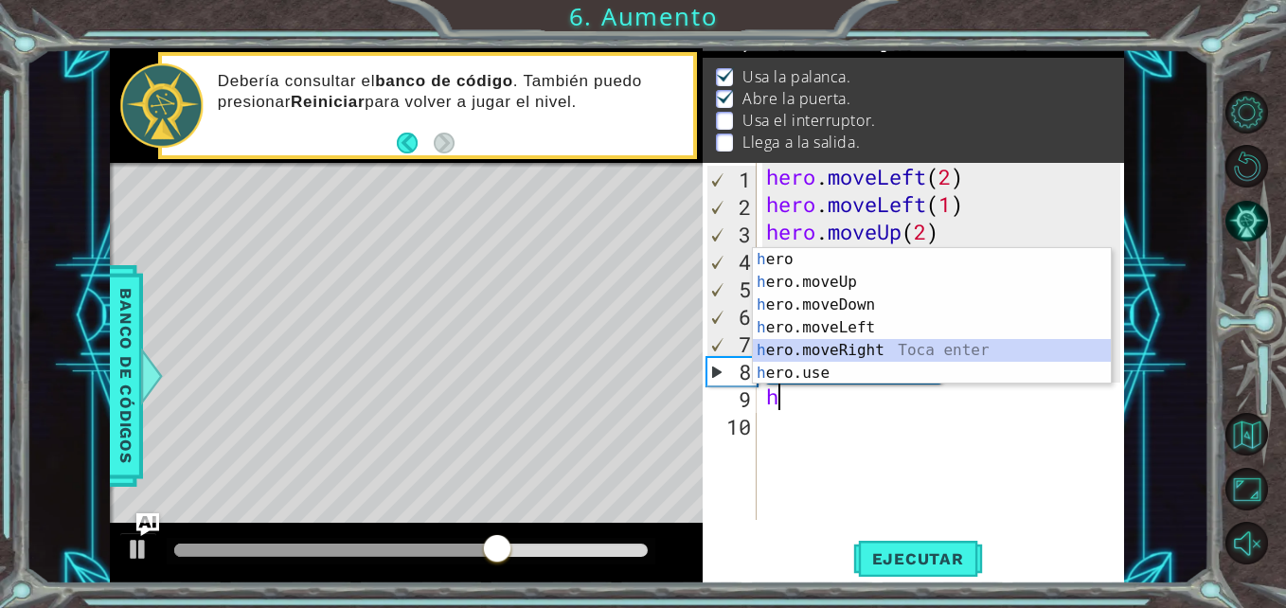
click at [896, 353] on div "h ero Toca enter h ero.moveUp Toca enter h ero.moveDown Toca enter h ero.moveLe…" at bounding box center [932, 339] width 358 height 182
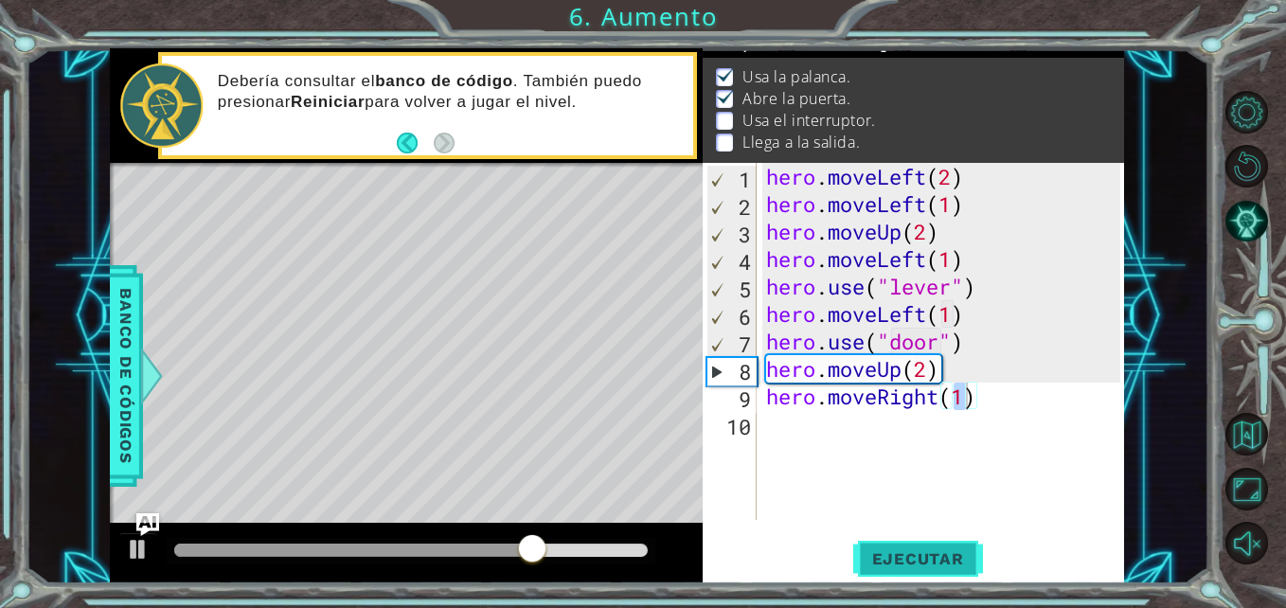
click at [908, 557] on span "Ejecutar" at bounding box center [918, 558] width 130 height 19
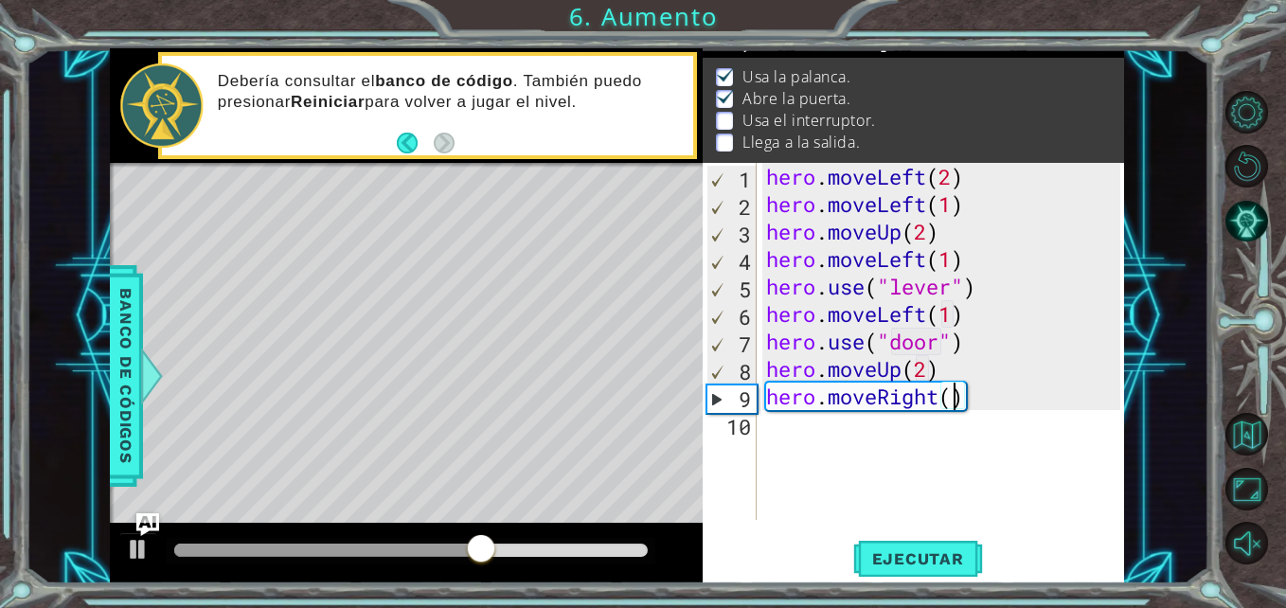
scroll to position [0, 9]
type textarea "hero.moveRight(2)"
click at [932, 562] on span "Ejecutar" at bounding box center [918, 558] width 130 height 19
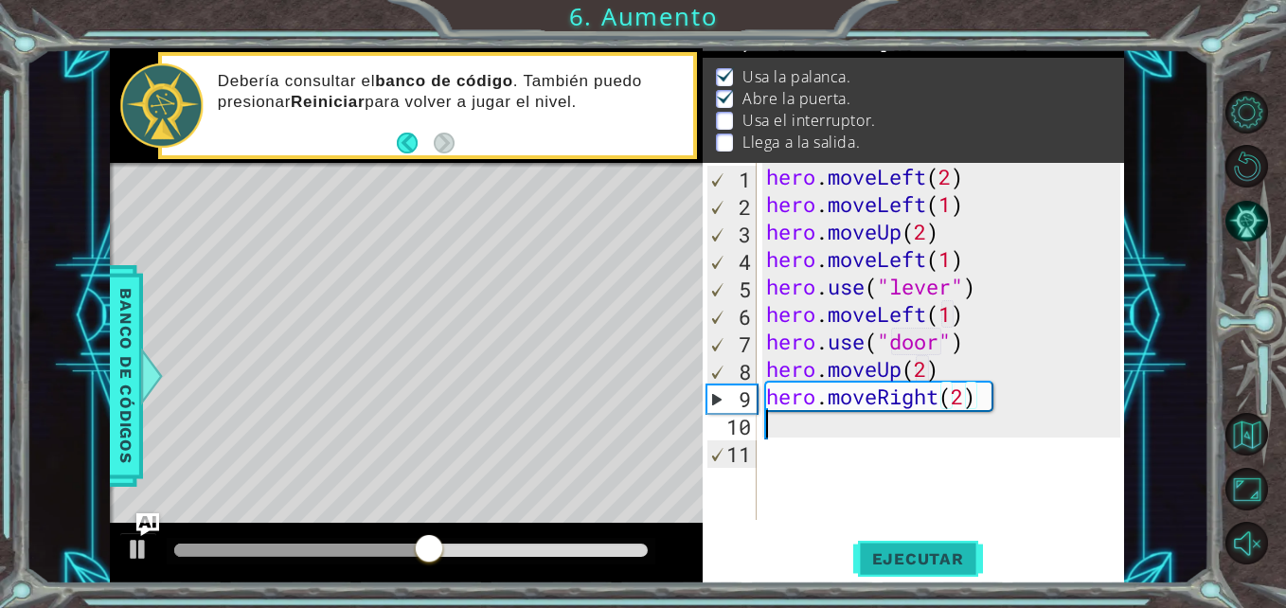
scroll to position [0, 0]
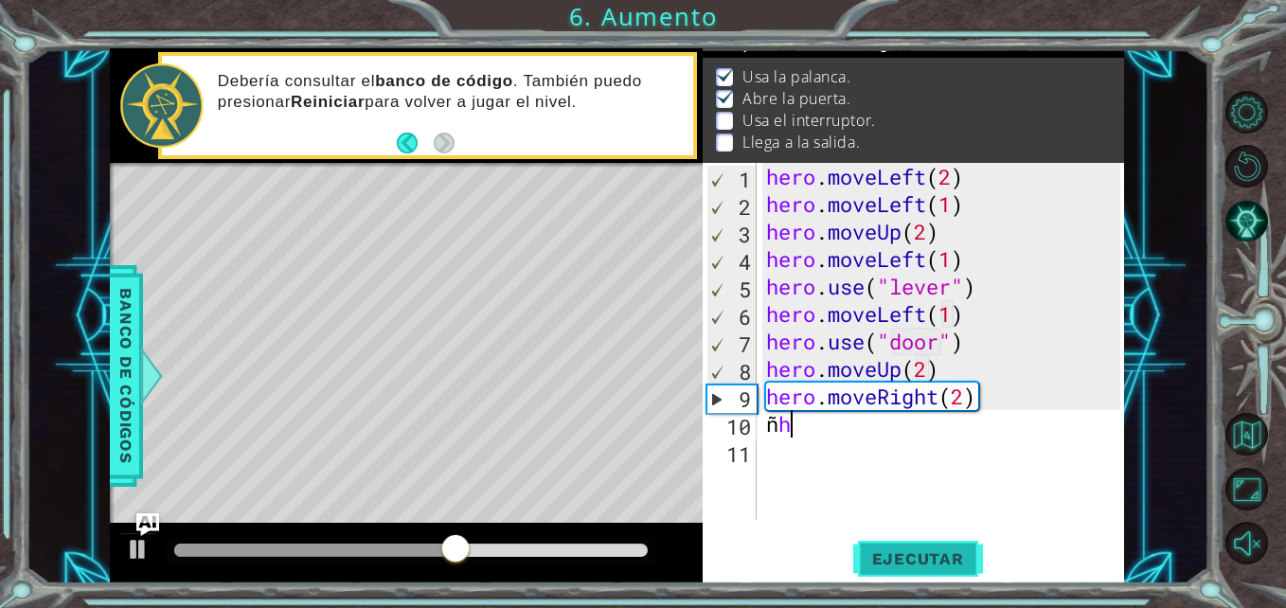
type textarea "ñ"
type textarea "j"
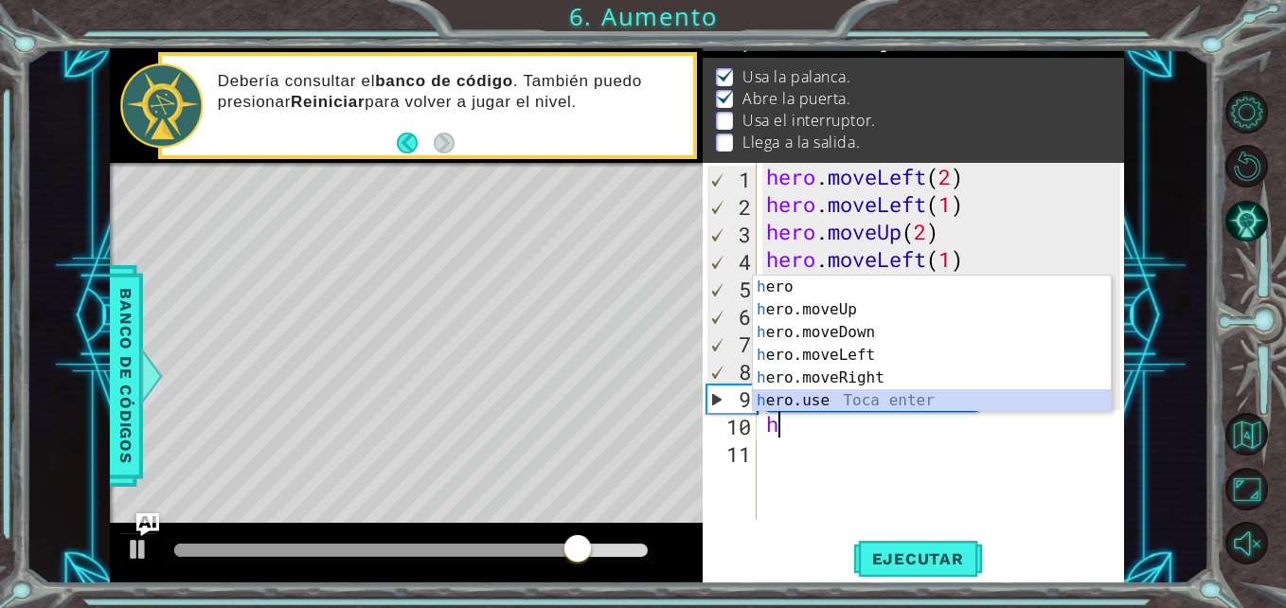
click at [857, 403] on div "h ero Toca enter h ero.moveUp Toca enter h ero.moveDown Toca enter h ero.moveLe…" at bounding box center [932, 367] width 358 height 182
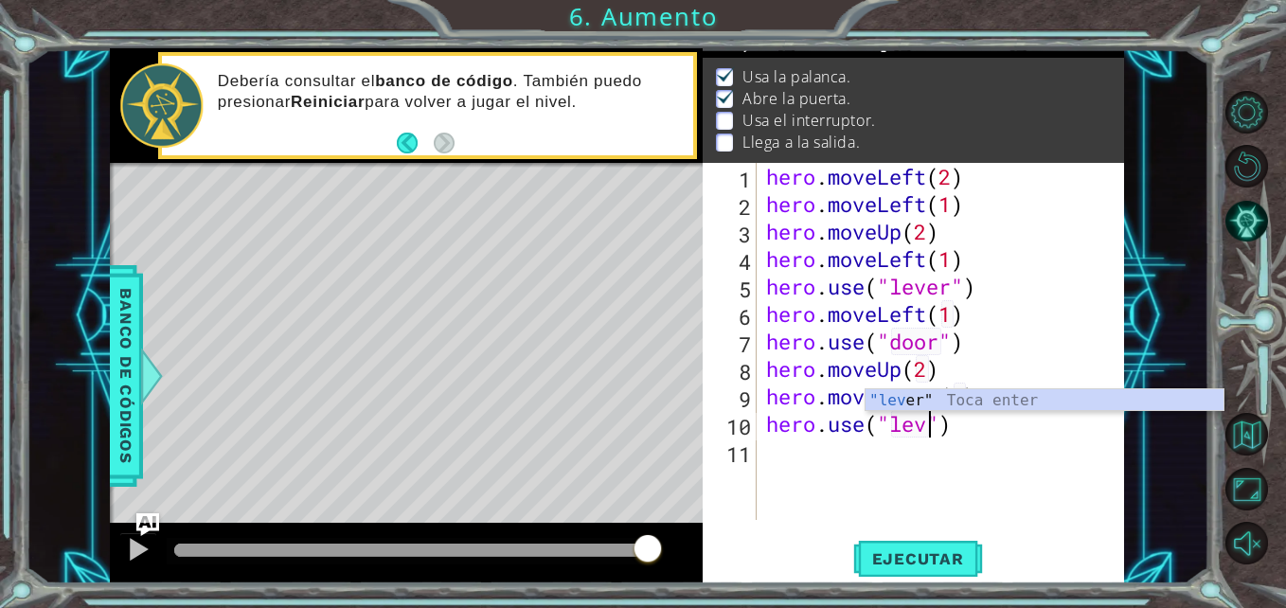
scroll to position [0, 9]
click at [936, 547] on button "Ejecutar" at bounding box center [918, 559] width 130 height 42
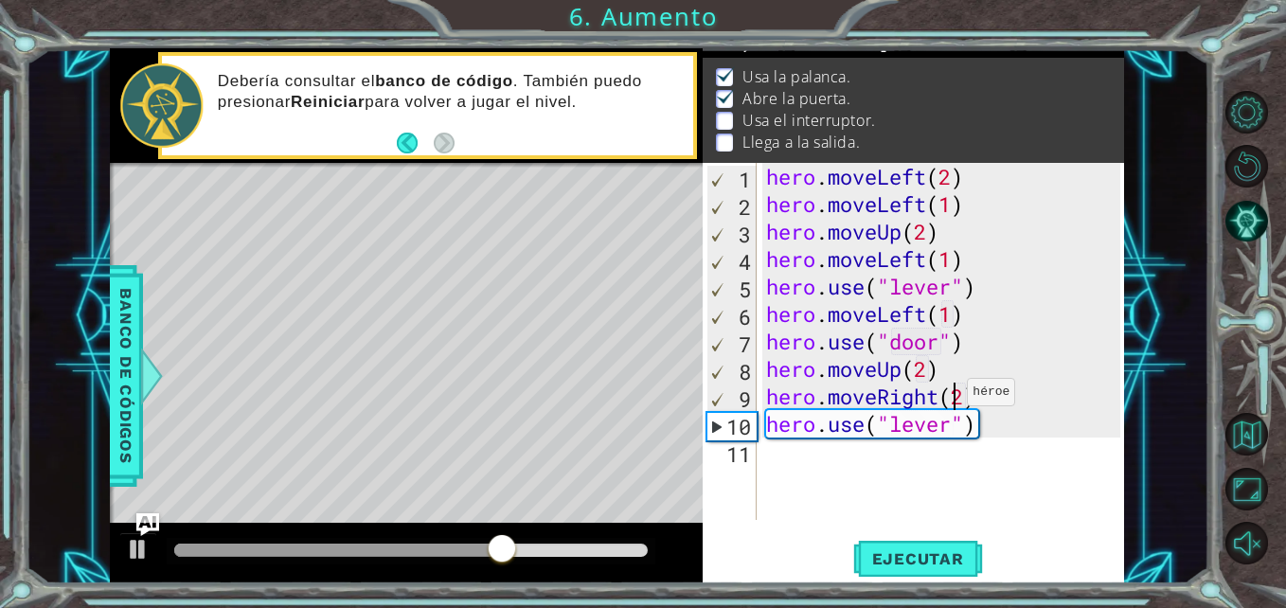
click at [951, 397] on div "hero . moveLeft ( 2 ) hero . moveLeft ( 1 ) hero . moveUp ( 2 ) hero . moveLeft…" at bounding box center [945, 369] width 367 height 412
click at [953, 397] on div "hero . moveLeft ( 2 ) hero . moveLeft ( 1 ) hero . moveUp ( 2 ) hero . moveLeft…" at bounding box center [945, 369] width 367 height 412
click at [966, 397] on div "hero . moveLeft ( 2 ) hero . moveLeft ( 1 ) hero . moveUp ( 2 ) hero . moveLeft…" at bounding box center [945, 369] width 367 height 412
type textarea "hero.moveRight(1)"
click at [894, 567] on span "Ejecutar" at bounding box center [918, 558] width 130 height 19
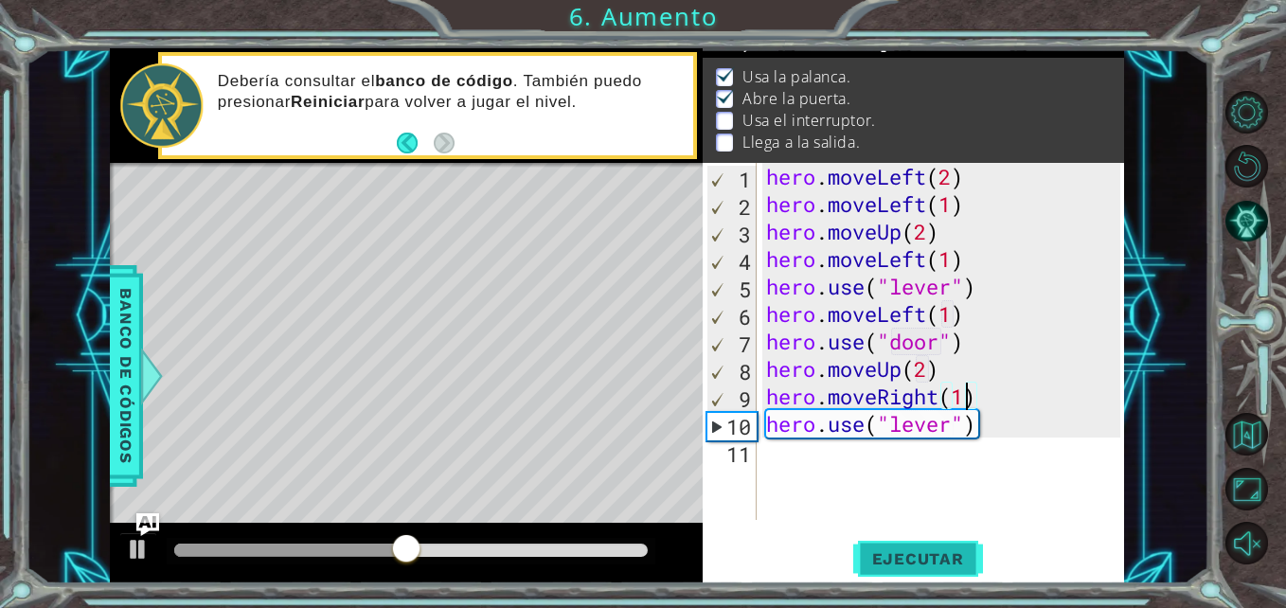
click at [894, 567] on span "Ejecutar" at bounding box center [918, 558] width 130 height 19
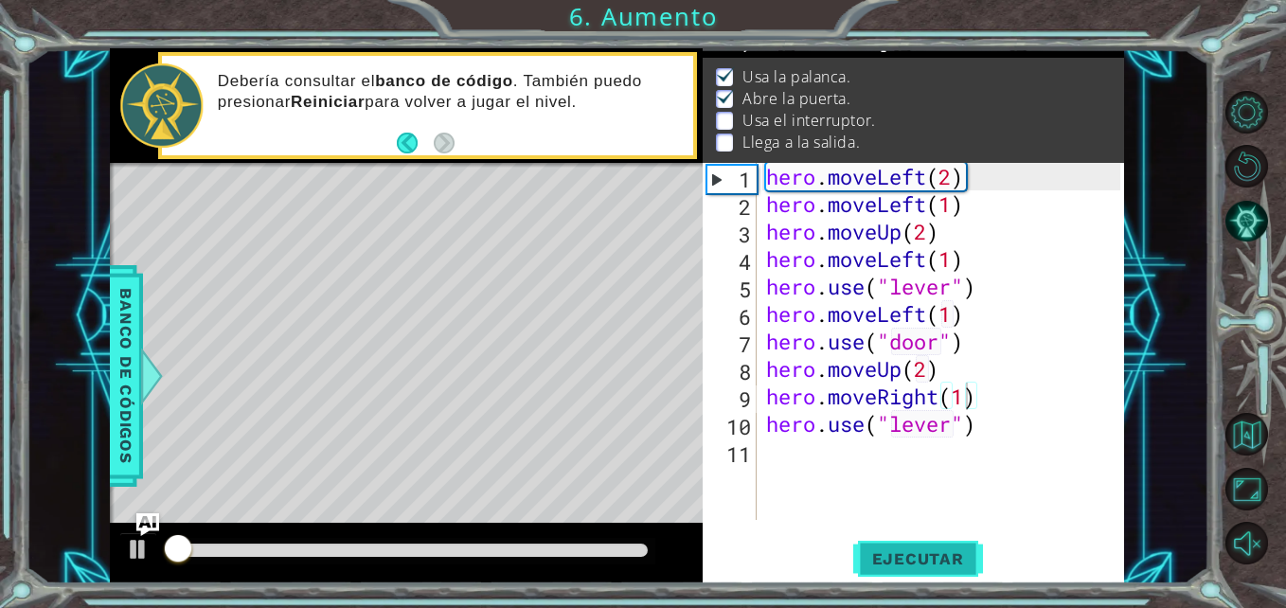
click at [894, 567] on span "Ejecutar" at bounding box center [918, 558] width 130 height 19
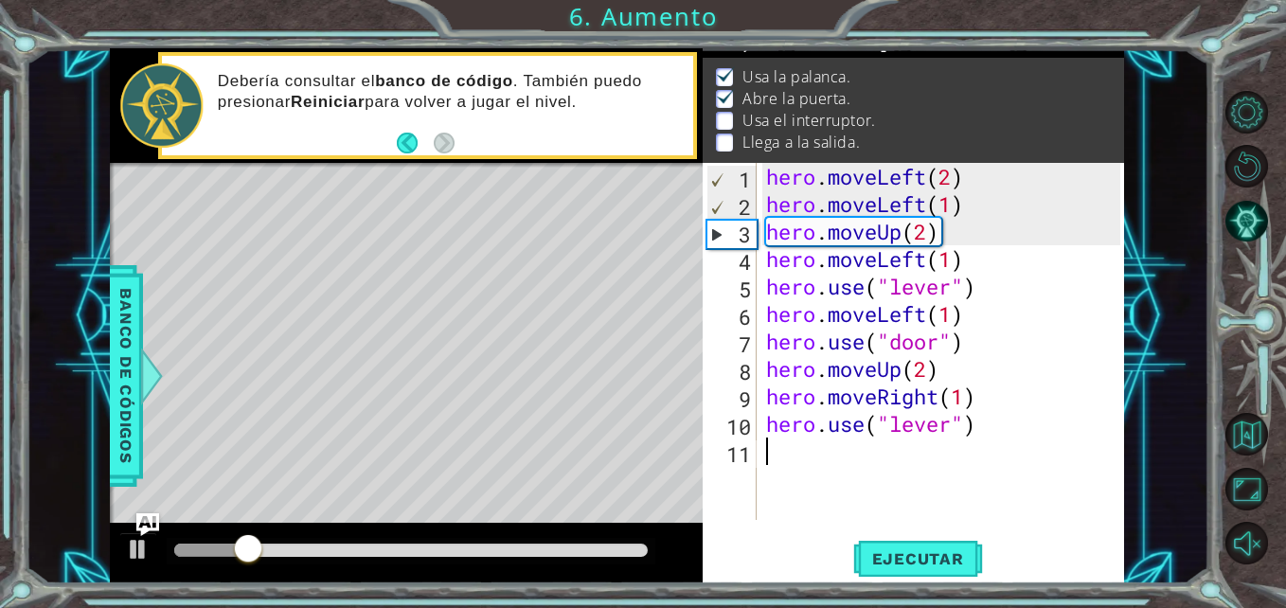
click at [917, 460] on div "hero . moveLeft ( 2 ) hero . moveLeft ( 1 ) hero . moveUp ( 2 ) hero . moveLeft…" at bounding box center [945, 369] width 367 height 412
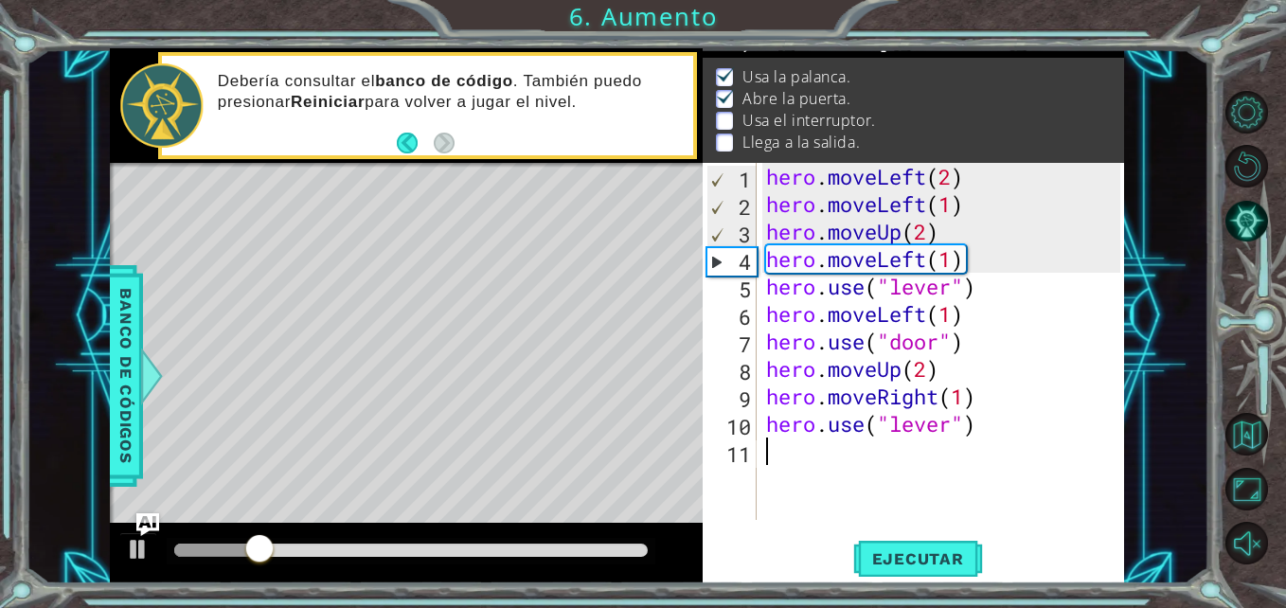
click at [985, 453] on div "hero . moveLeft ( 2 ) hero . moveLeft ( 1 ) hero . moveUp ( 2 ) hero . moveLeft…" at bounding box center [945, 369] width 367 height 412
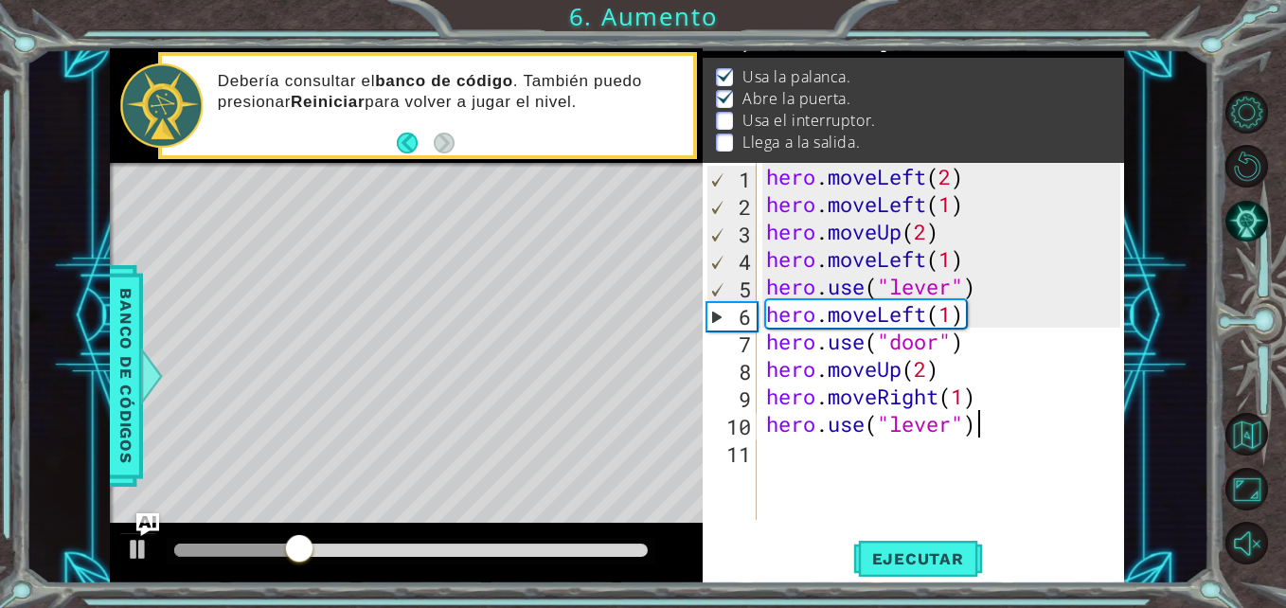
click at [1016, 427] on div "hero . moveLeft ( 2 ) hero . moveLeft ( 1 ) hero . moveUp ( 2 ) hero . moveLeft…" at bounding box center [945, 369] width 367 height 412
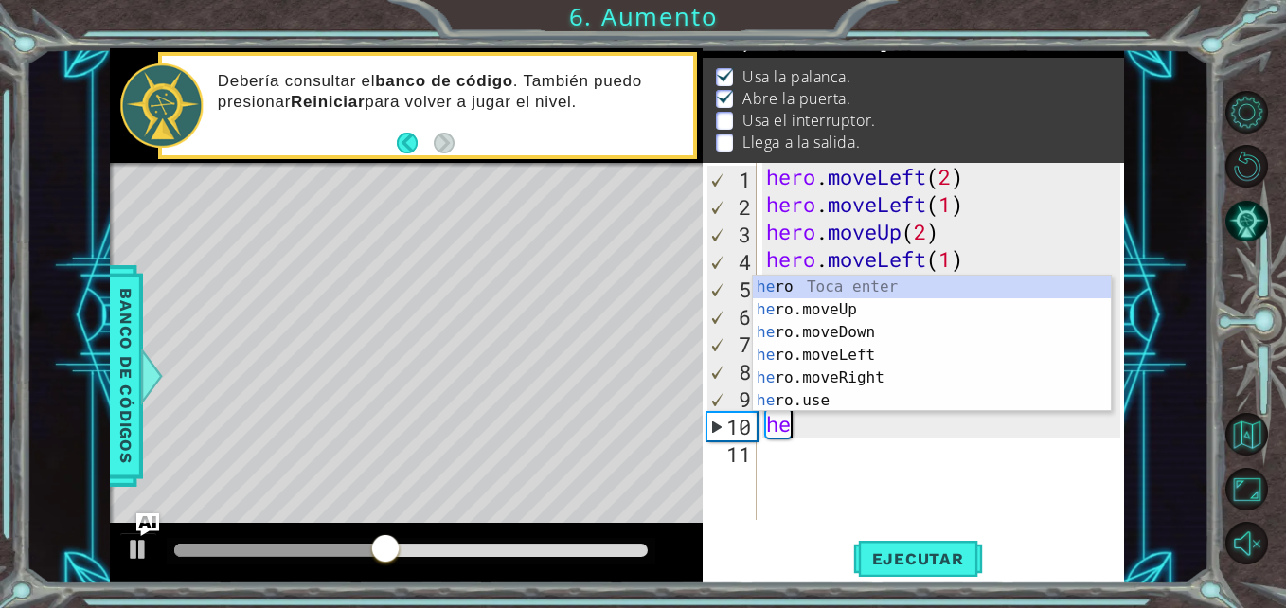
type textarea "h"
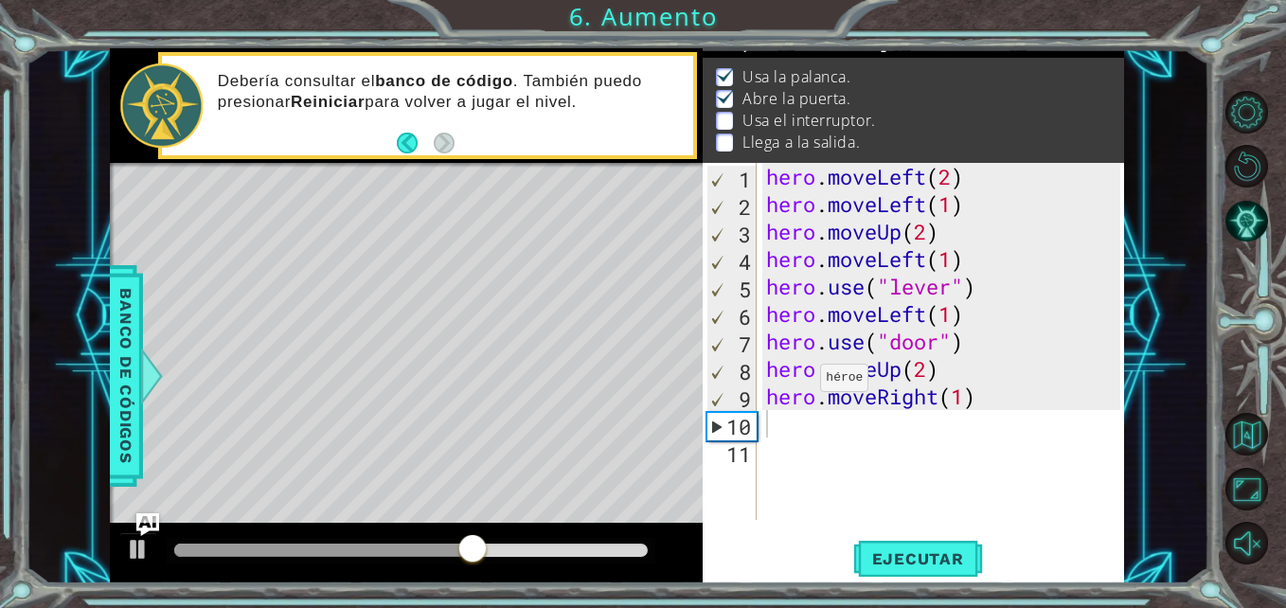
click at [109, 368] on div "1 2 3 4 5 6 7 8 hero . moveLeft ( 3 ) hero . moveUp ( 2 ) hero . moveLeft ( ) h…" at bounding box center [617, 315] width 1183 height 535
click at [140, 376] on div at bounding box center [152, 375] width 24 height 57
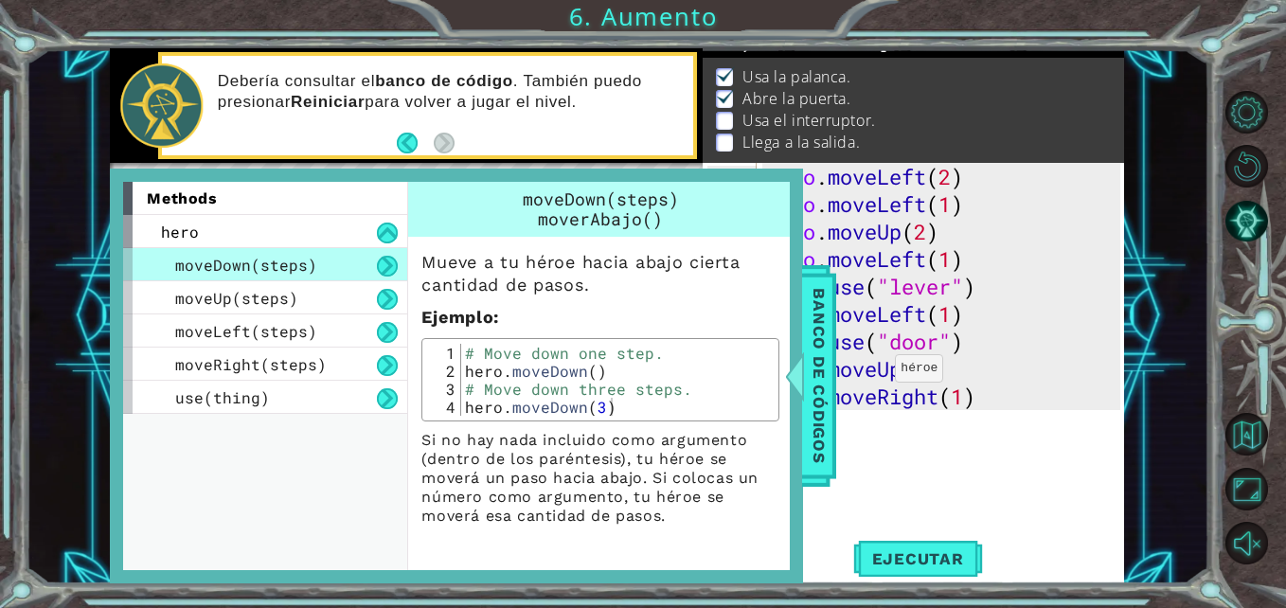
type textarea "hero.moveUp(2)"
click at [879, 373] on div "hero . moveLeft ( 2 ) hero . moveLeft ( 1 ) hero . moveUp ( 2 ) hero . moveLeft…" at bounding box center [945, 369] width 367 height 412
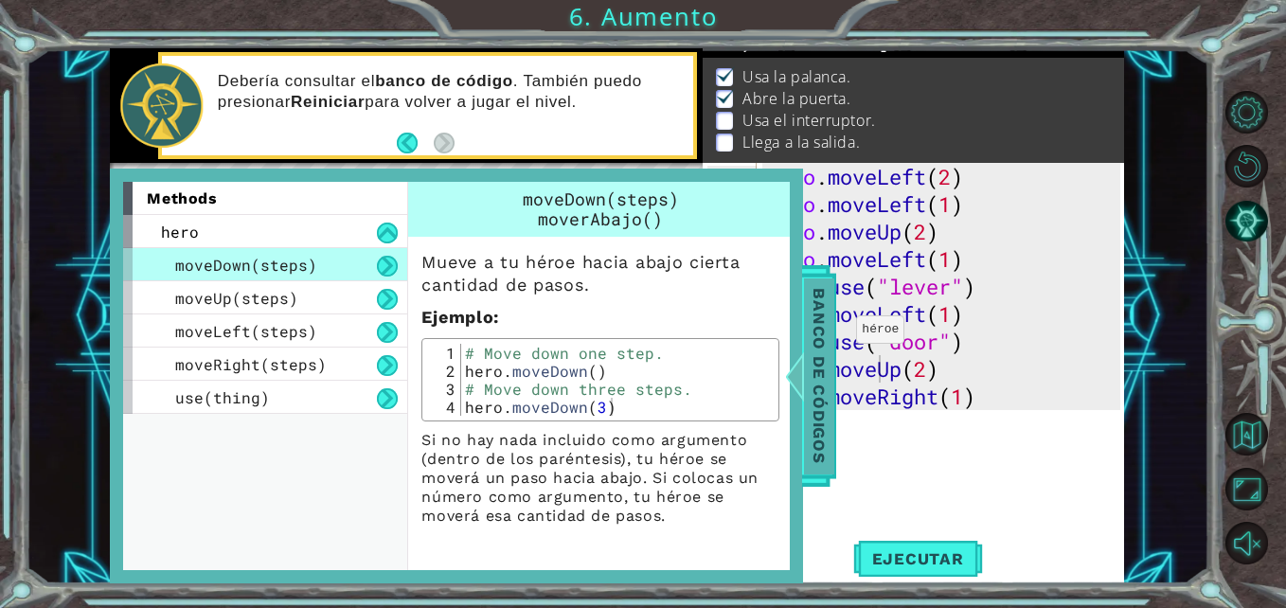
click at [809, 335] on span "Banco de códigos" at bounding box center [819, 376] width 30 height 196
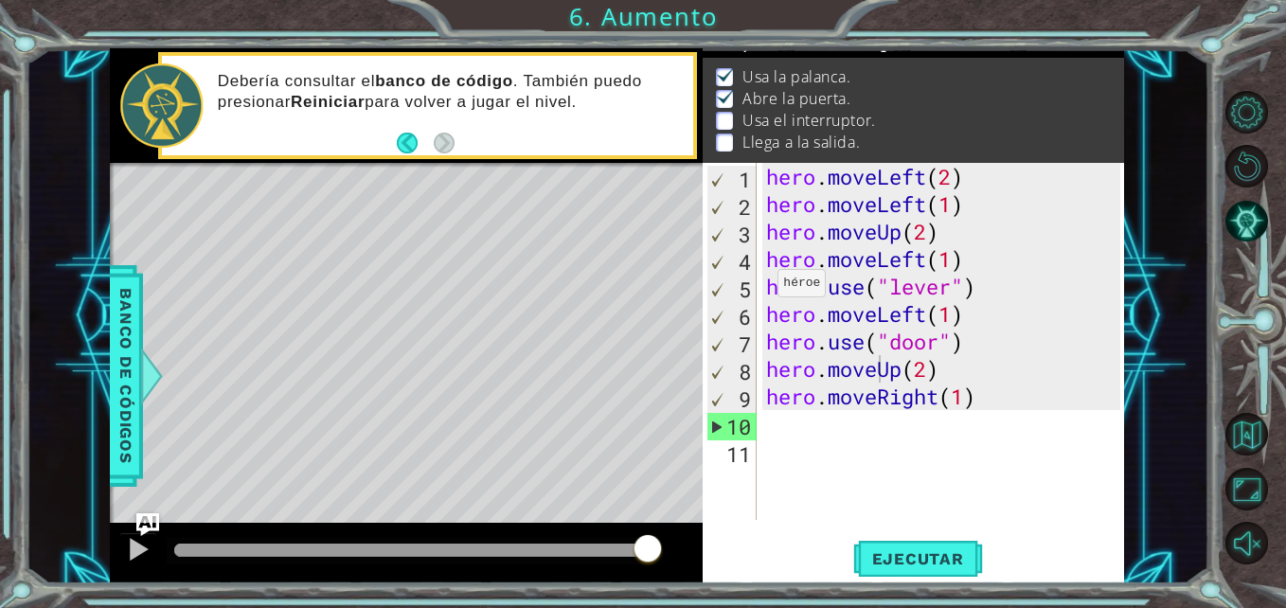
click at [421, 286] on div "Level Map" at bounding box center [547, 442] width 875 height 558
click at [783, 429] on div "hero . moveLeft ( 2 ) hero . moveLeft ( 1 ) hero . moveUp ( 2 ) hero . moveLeft…" at bounding box center [945, 369] width 367 height 412
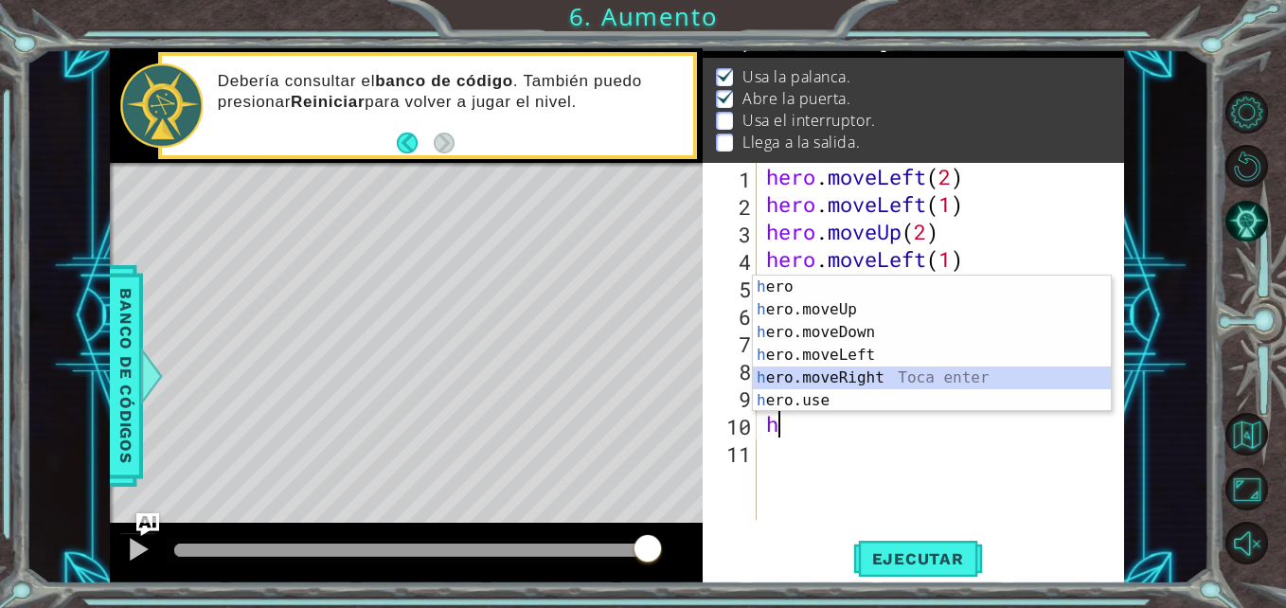
click at [822, 384] on div "h ero Toca enter h ero.moveUp Toca enter h ero.moveDown Toca enter h ero.moveLe…" at bounding box center [932, 367] width 358 height 182
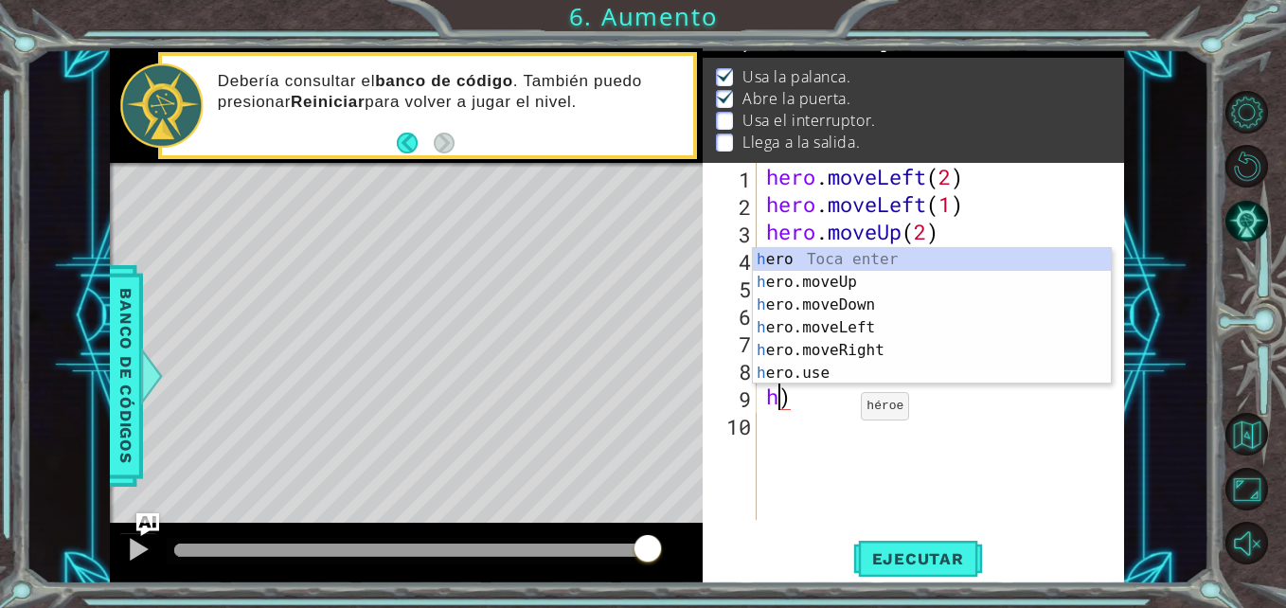
type textarea ")"
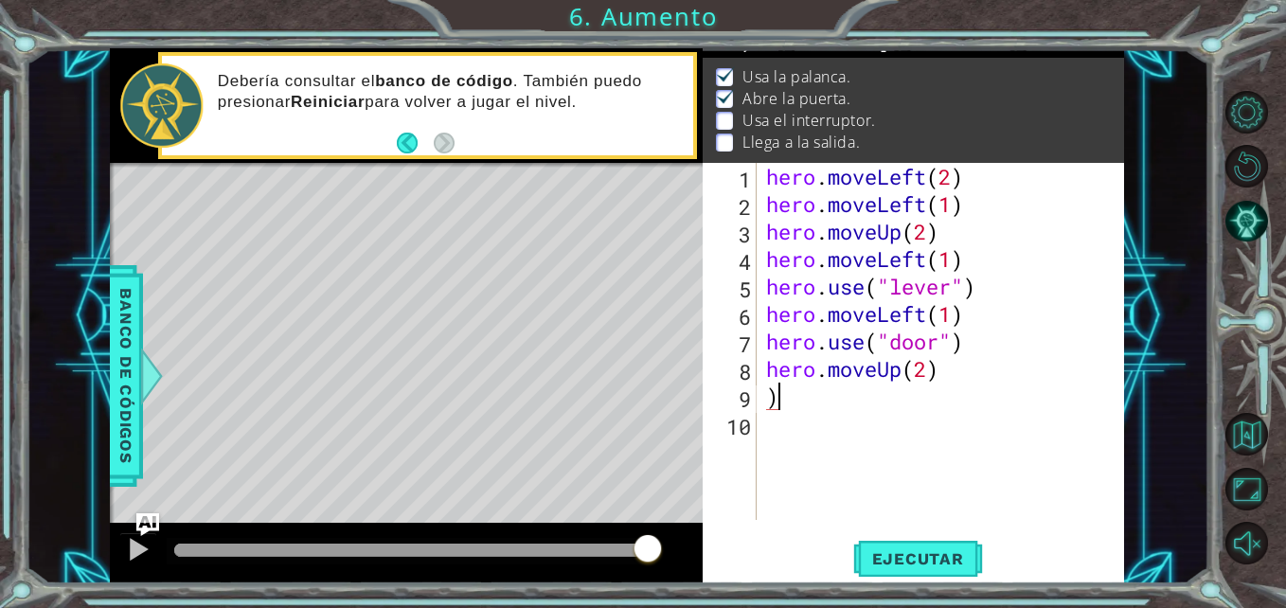
click at [850, 406] on div "hero . moveLeft ( 2 ) hero . moveLeft ( 1 ) hero . moveUp ( 2 ) hero . moveLeft…" at bounding box center [945, 369] width 367 height 412
click at [911, 551] on span "Ejecutar" at bounding box center [918, 558] width 130 height 19
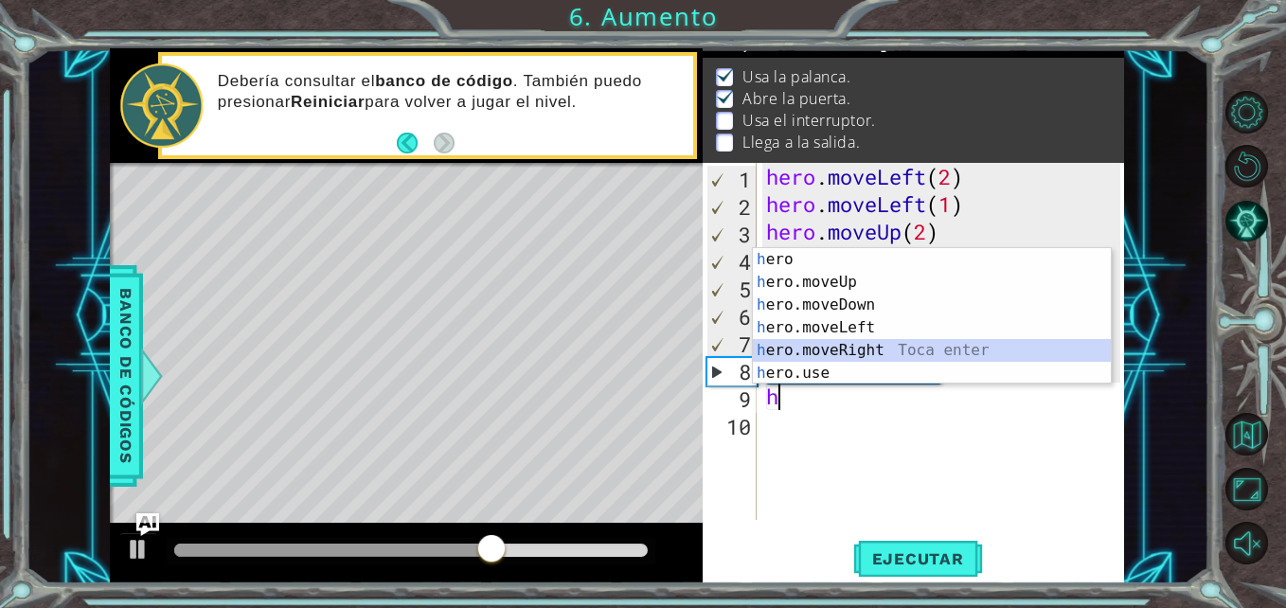
click at [859, 352] on div "h ero Toca enter h ero.moveUp Toca enter h ero.moveDown Toca enter h ero.moveLe…" at bounding box center [932, 339] width 358 height 182
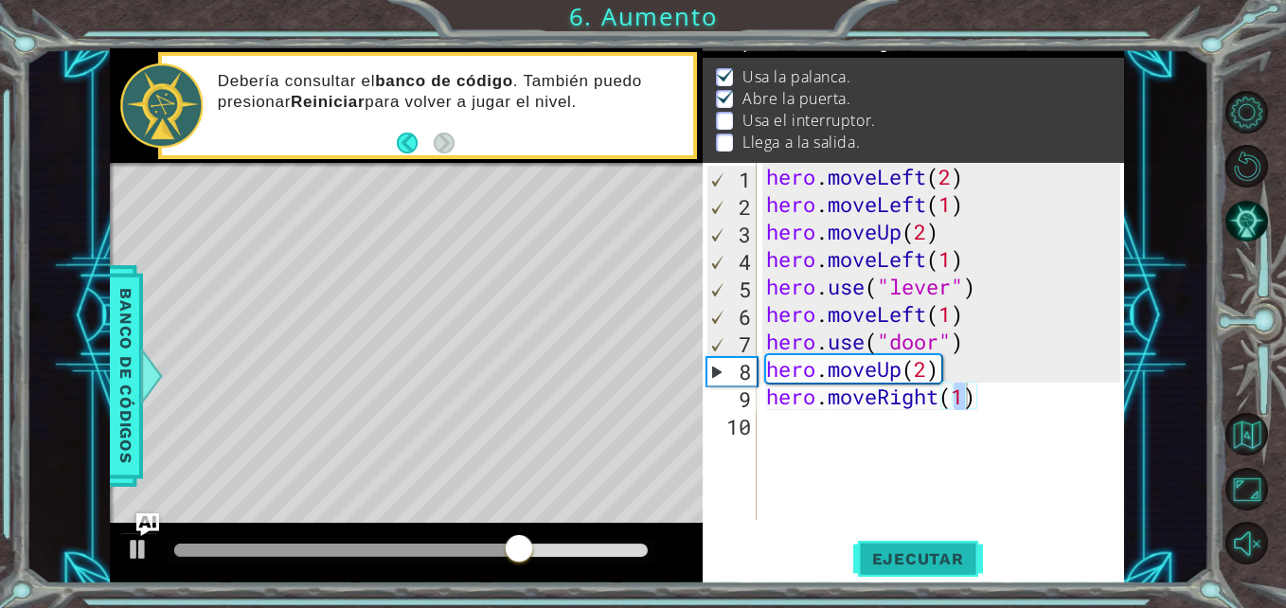
click at [904, 545] on button "Ejecutar" at bounding box center [918, 559] width 130 height 42
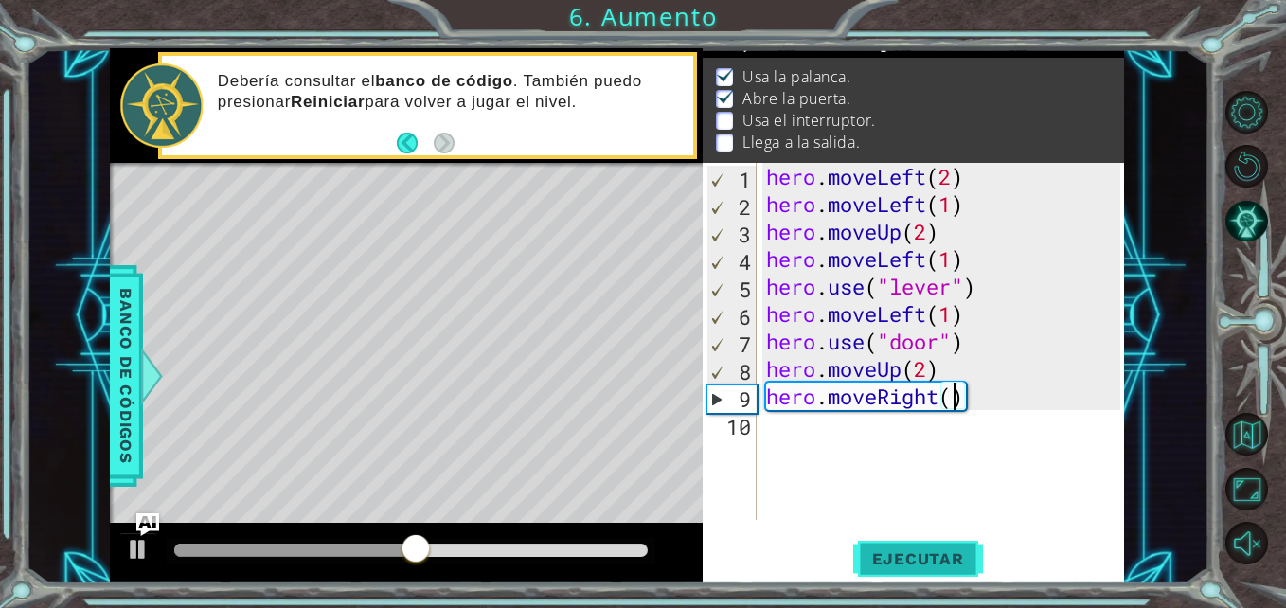
scroll to position [0, 9]
type textarea "hero.moveRight(2)"
click at [757, 417] on div "hero.moveRight(2) 1 2 3 4 5 6 7 8 9 10 hero . moveLeft ( 2 ) hero . moveLeft ( …" at bounding box center [911, 341] width 417 height 357
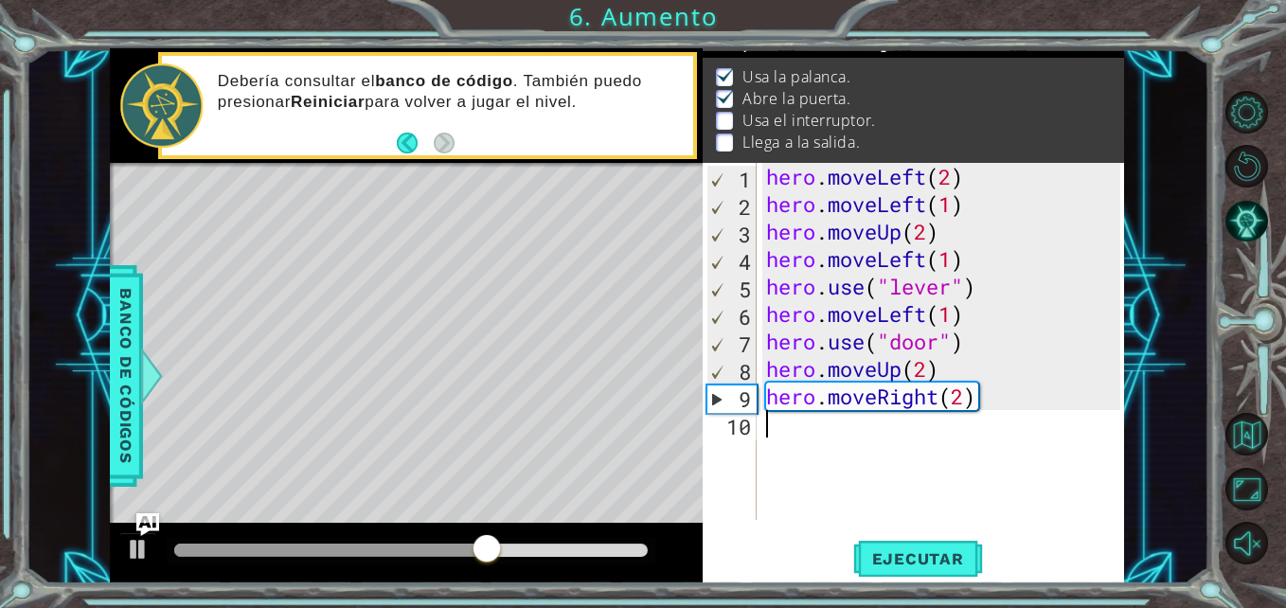
click at [770, 419] on div "hero . moveLeft ( 2 ) hero . moveLeft ( 1 ) hero . moveUp ( 2 ) hero . moveLeft…" at bounding box center [945, 369] width 367 height 412
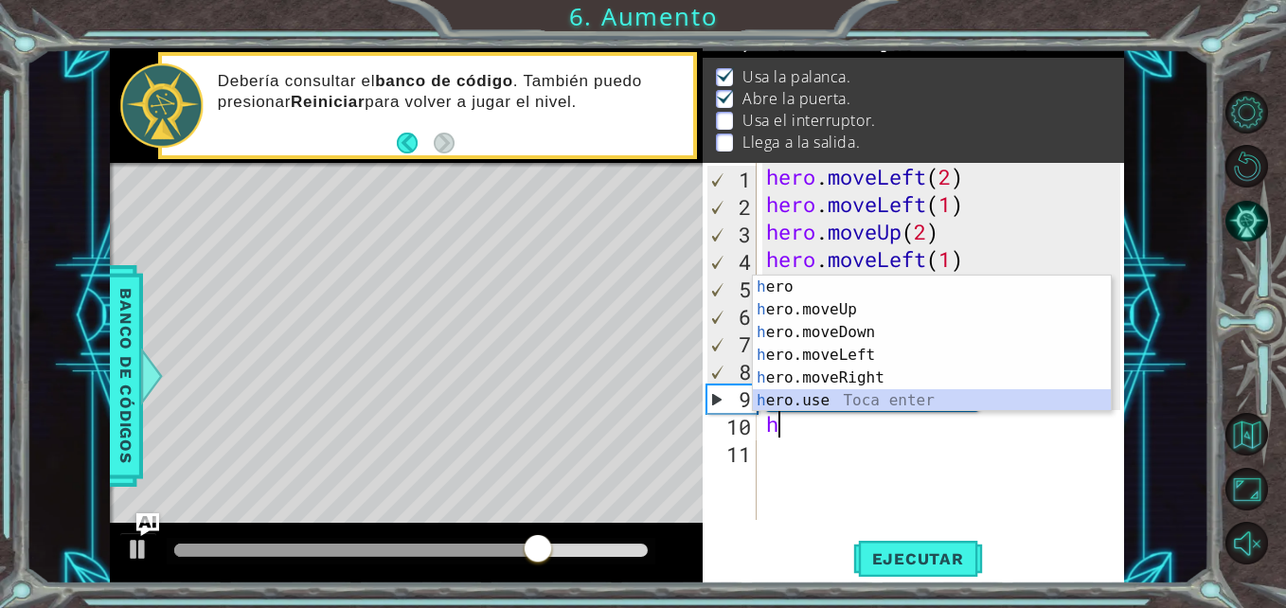
click at [804, 397] on div "h ero Toca enter h ero.moveUp Toca enter h ero.moveDown Toca enter h ero.moveLe…" at bounding box center [932, 367] width 358 height 182
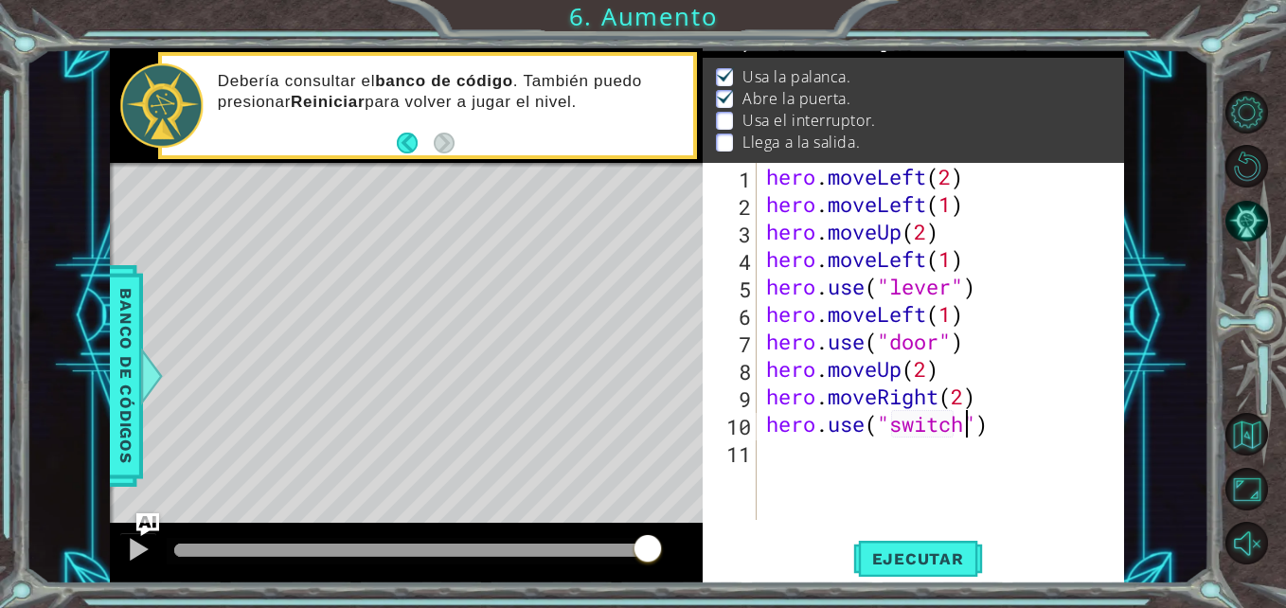
scroll to position [0, 9]
type textarea "hero.use("switch")"
click at [920, 543] on button "Ejecutar" at bounding box center [918, 559] width 130 height 42
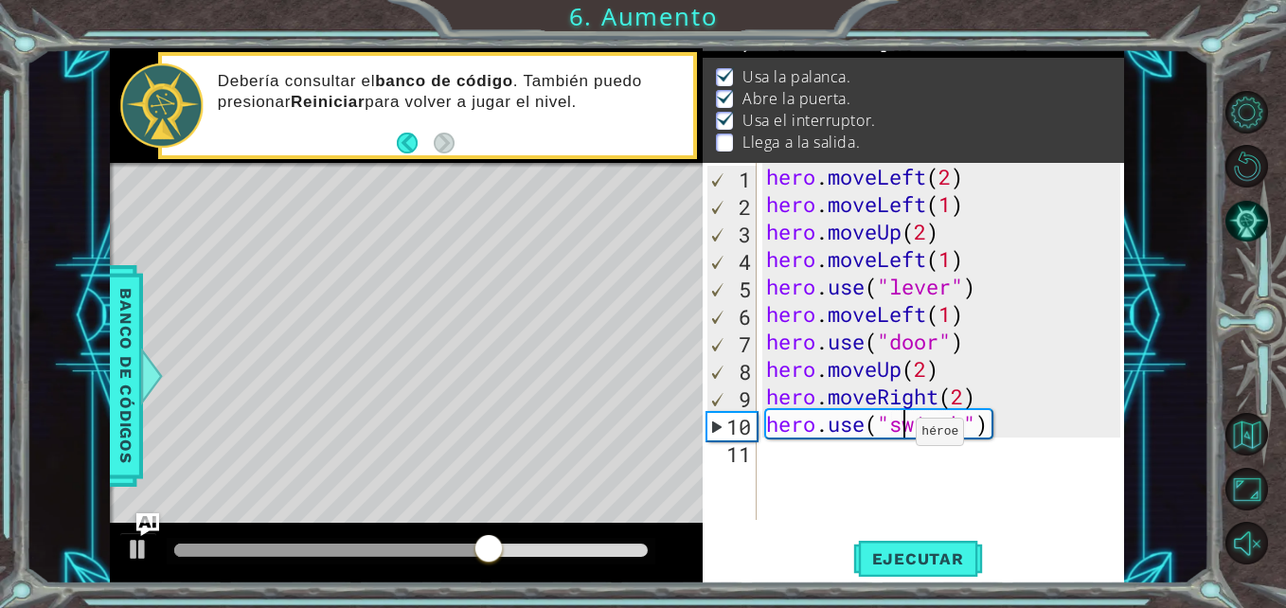
click at [900, 437] on div "hero . moveLeft ( 2 ) hero . moveLeft ( 1 ) hero . moveUp ( 2 ) hero . moveLeft…" at bounding box center [945, 369] width 367 height 412
click at [771, 463] on div "hero . moveLeft ( 2 ) hero . moveLeft ( 1 ) hero . moveUp ( 2 ) hero . moveLeft…" at bounding box center [945, 369] width 367 height 412
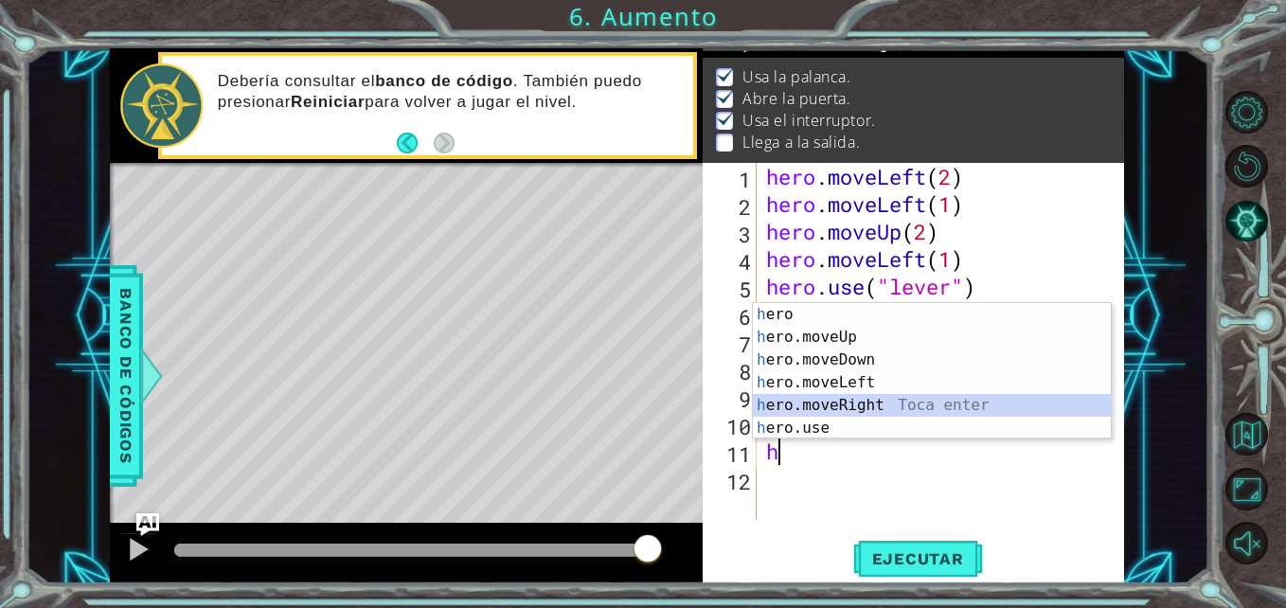
click at [866, 395] on div "h ero Toca enter h ero.moveUp Toca enter h ero.moveDown Toca enter h ero.moveLe…" at bounding box center [932, 394] width 358 height 182
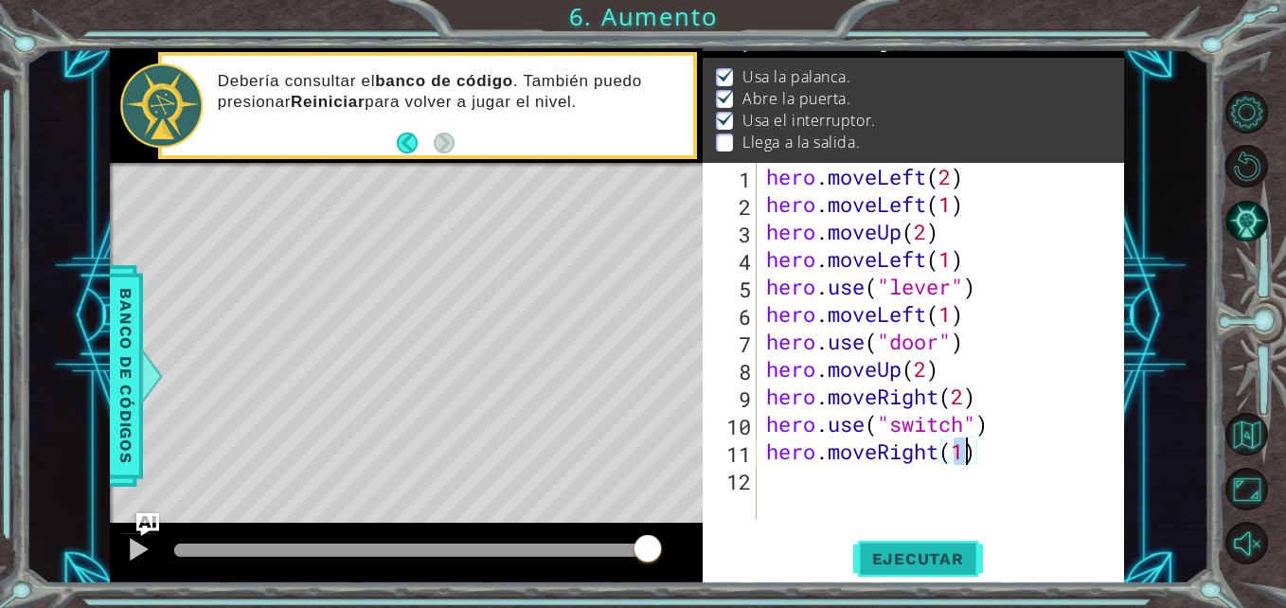
type textarea "hero.moveRight(1)"
click at [928, 541] on button "Ejecutar" at bounding box center [918, 559] width 130 height 42
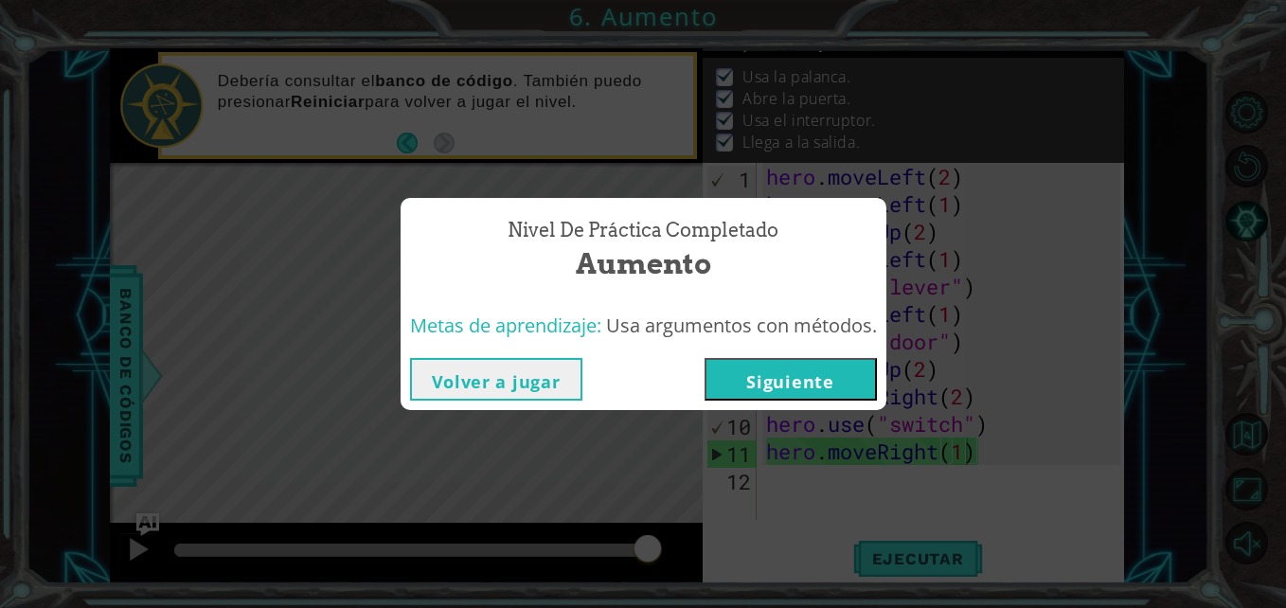
click at [533, 383] on button "Volver a jugar" at bounding box center [496, 379] width 172 height 43
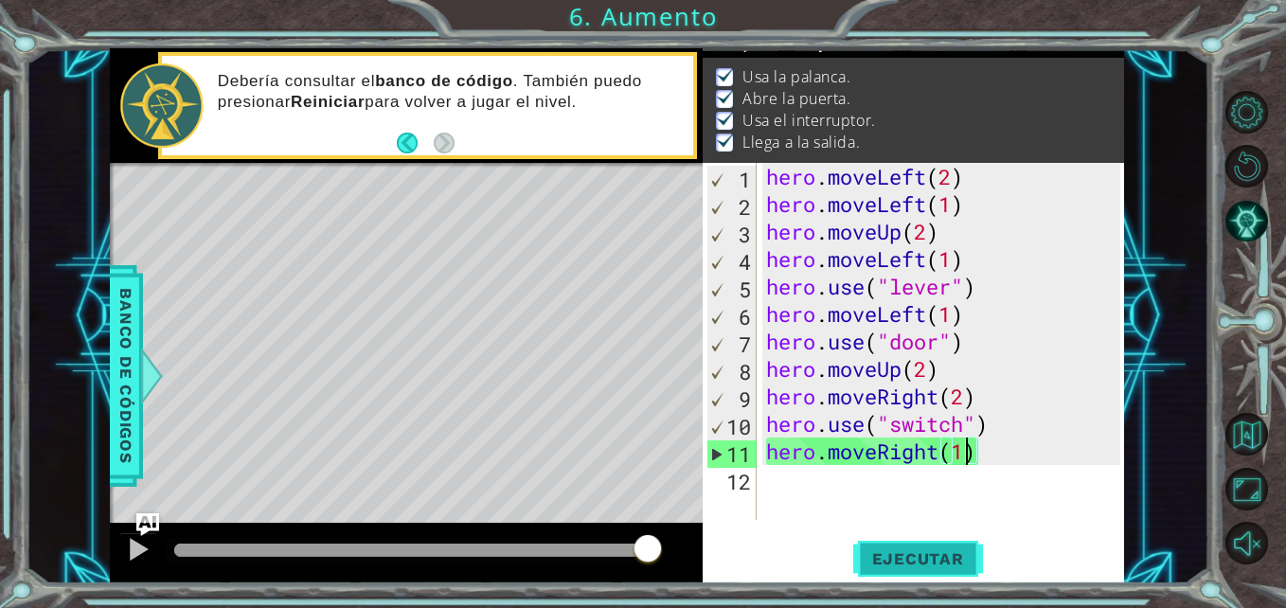
click at [881, 569] on button "Ejecutar" at bounding box center [918, 559] width 130 height 42
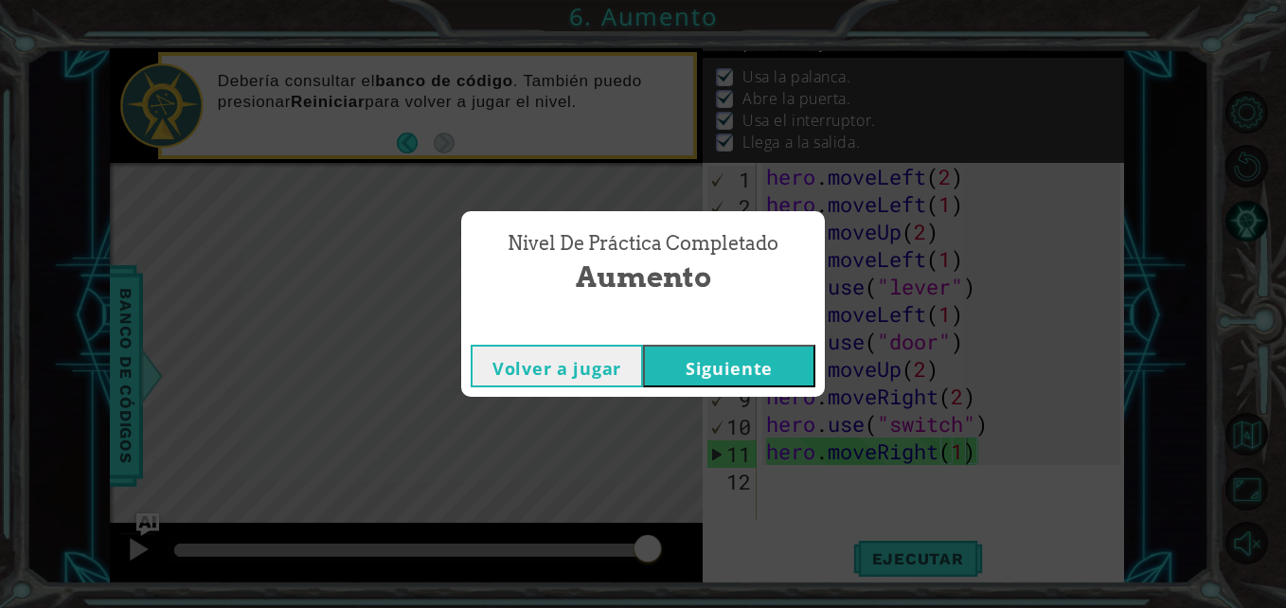
click at [746, 370] on button "Siguiente" at bounding box center [729, 366] width 172 height 43
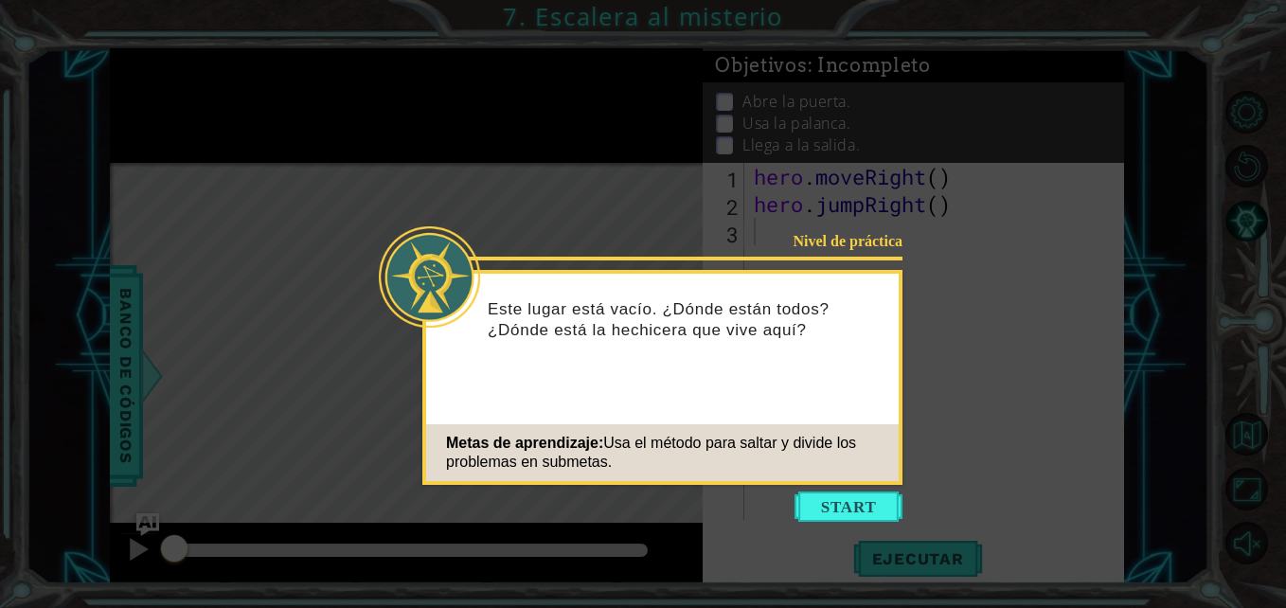
drag, startPoint x: 811, startPoint y: 526, endPoint x: 823, endPoint y: 525, distance: 12.5
click at [823, 525] on icon at bounding box center [643, 304] width 1286 height 608
click at [847, 511] on button "Start" at bounding box center [848, 506] width 108 height 30
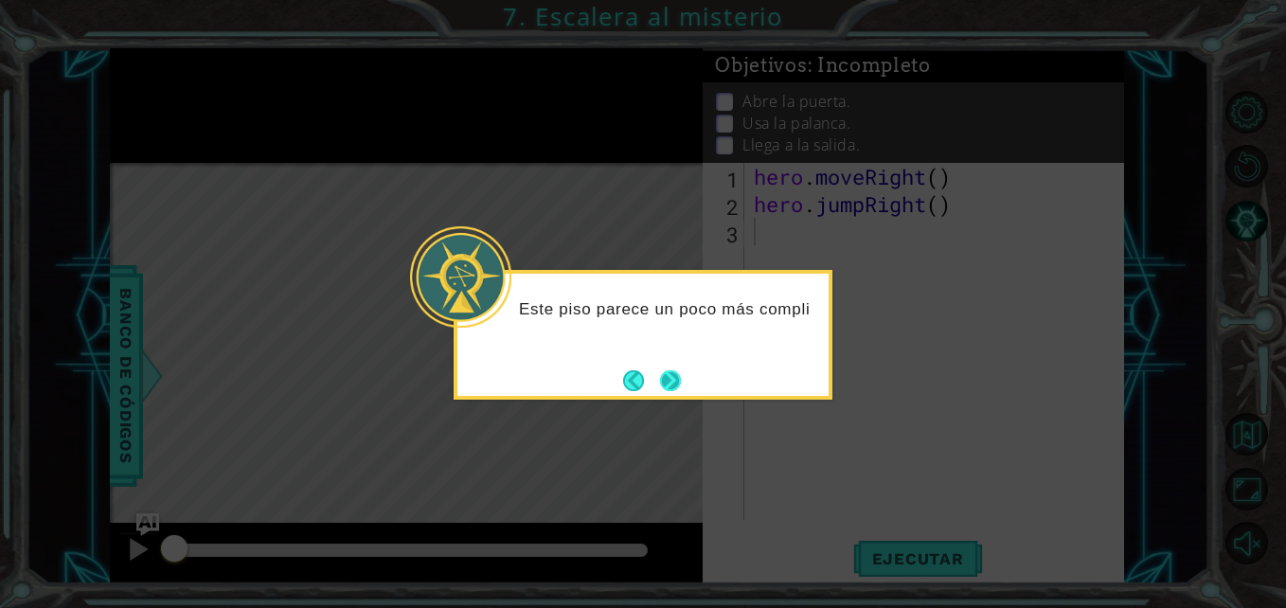
click at [681, 370] on button "Next" at bounding box center [670, 380] width 21 height 21
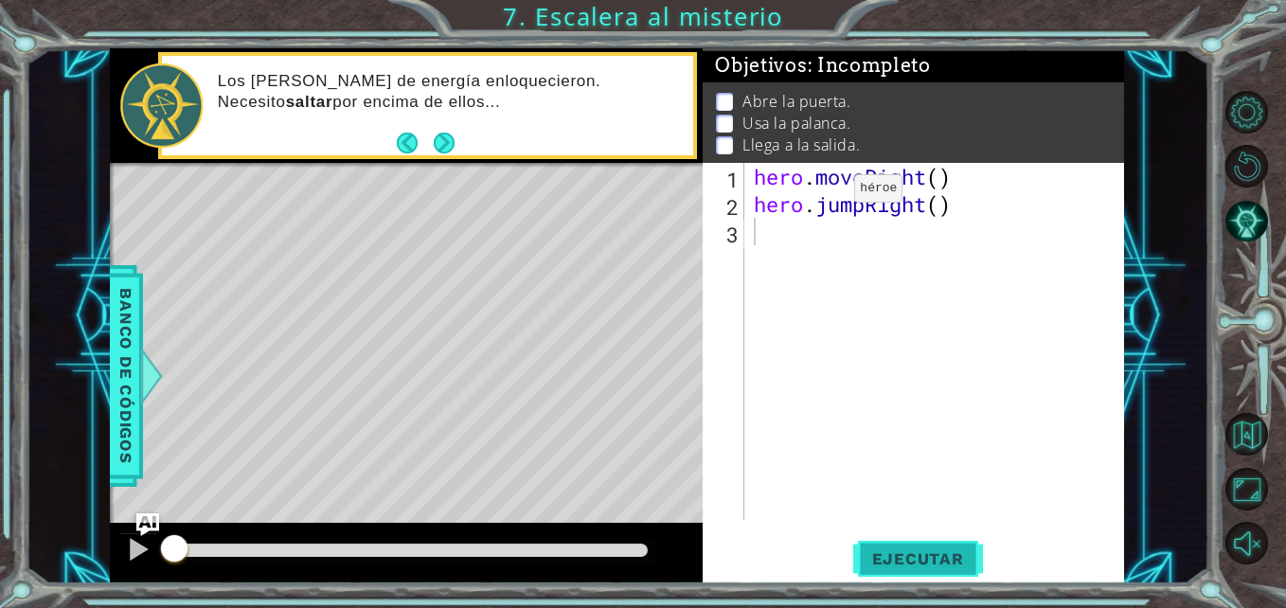
click at [931, 562] on span "Ejecutar" at bounding box center [918, 558] width 130 height 19
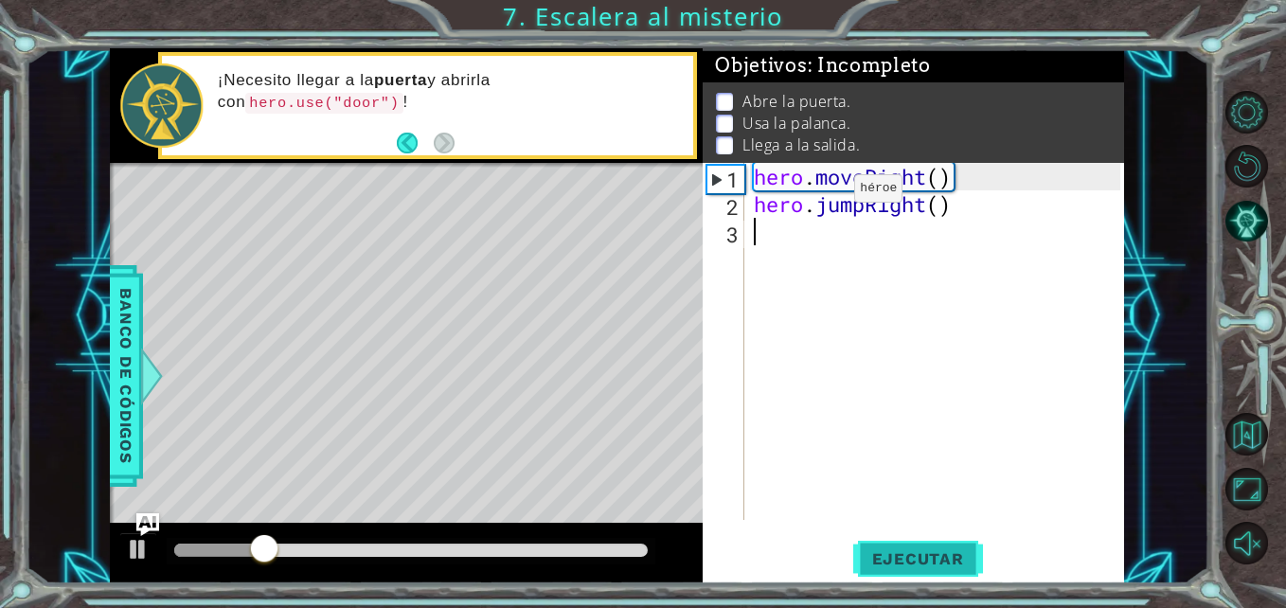
type textarea "h"
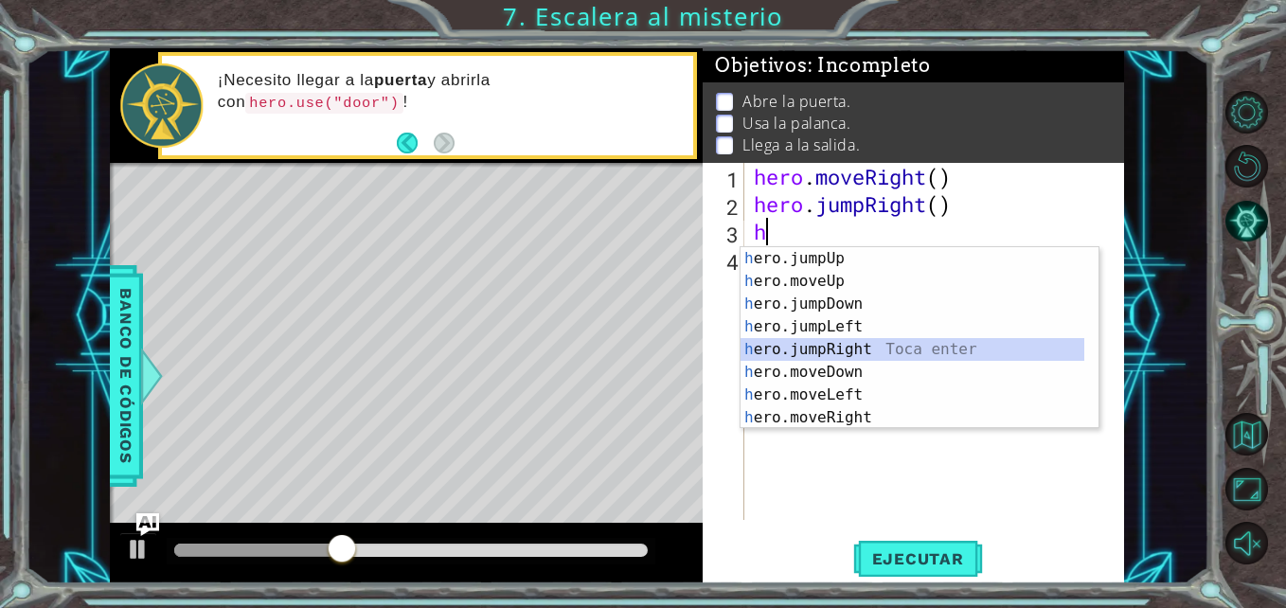
click at [897, 342] on div "h ero.jumpUp Toca enter h ero.moveUp Toca enter h ero.jumpDown Toca enter h ero…" at bounding box center [912, 360] width 344 height 227
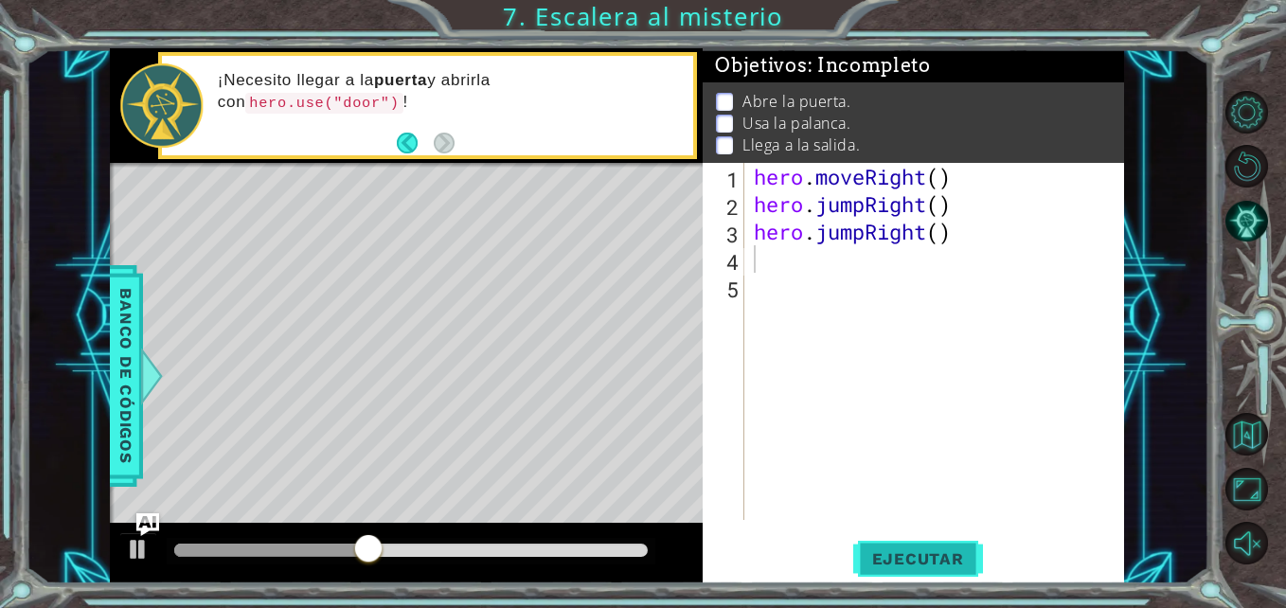
click at [896, 561] on span "Ejecutar" at bounding box center [918, 558] width 130 height 19
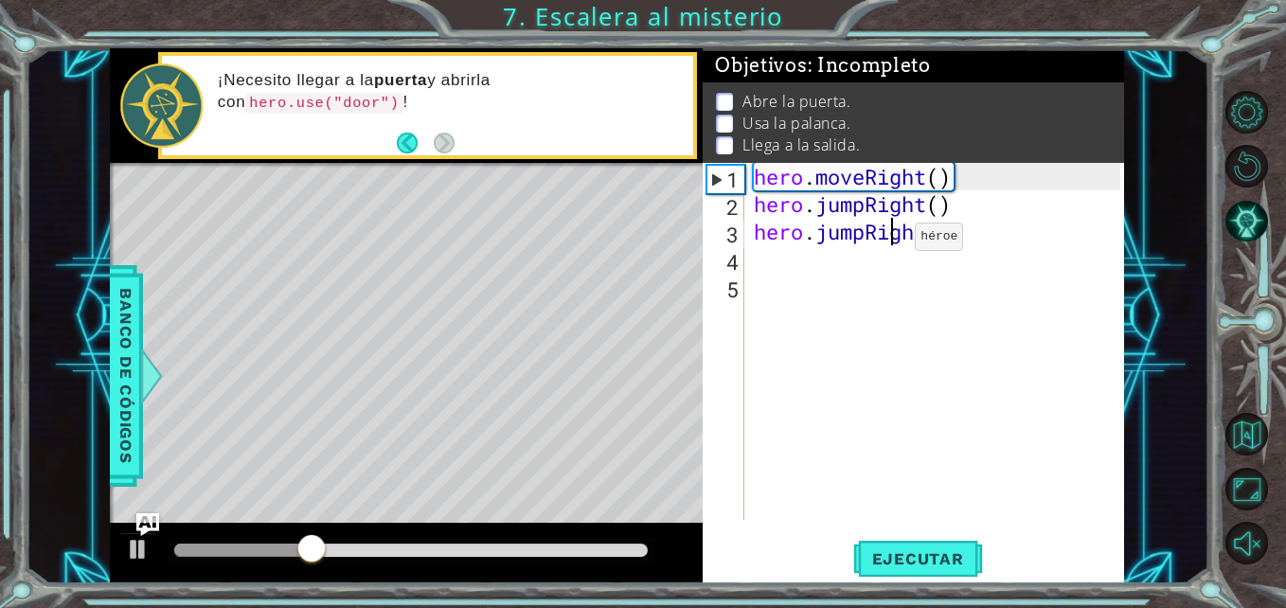
click at [886, 241] on div "hero . moveRight ( ) hero . jumpRight ( ) hero . jumpRight ( )" at bounding box center [939, 369] width 379 height 412
click at [886, 241] on div "hero . moveRight ( ) hero . jumpRight ( ) hero . jumpRight ( )" at bounding box center [934, 341] width 369 height 357
click at [886, 241] on div "hero . moveRight ( ) hero . jumpRight ( ) hero . jumpRight ( )" at bounding box center [939, 369] width 379 height 412
click at [886, 241] on div "hero . moveRight ( ) hero . jumpRight ( ) hero . jumpRight ( )" at bounding box center [934, 341] width 369 height 357
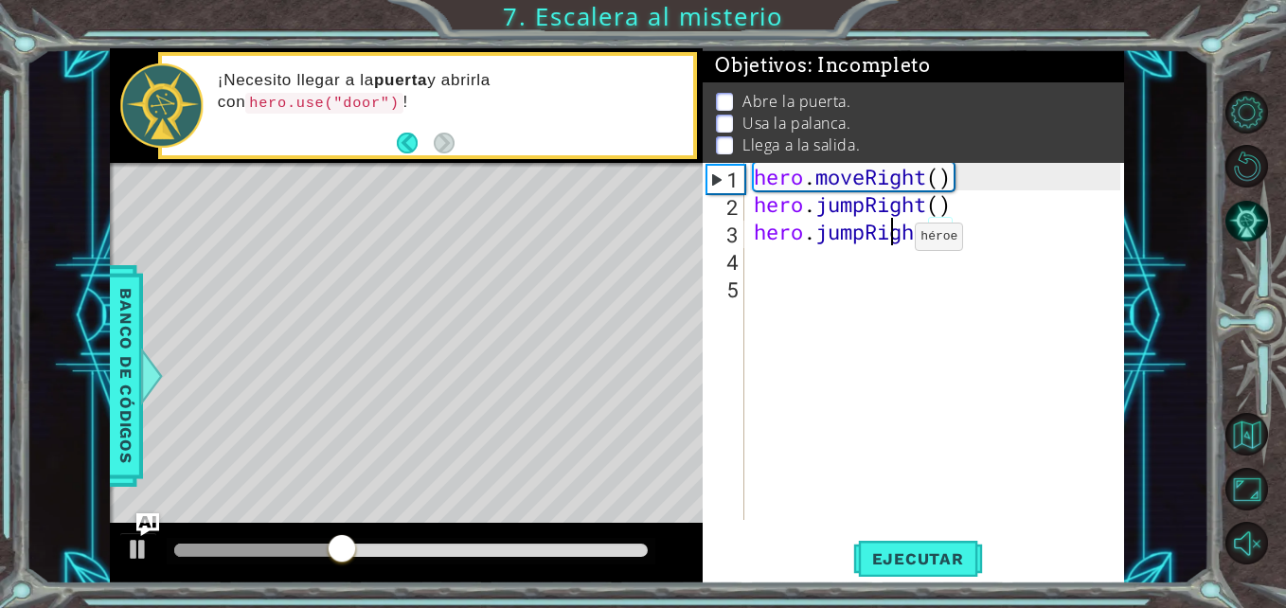
click at [886, 241] on div "hero . moveRight ( ) hero . jumpRight ( ) hero . jumpRight ( )" at bounding box center [939, 369] width 379 height 412
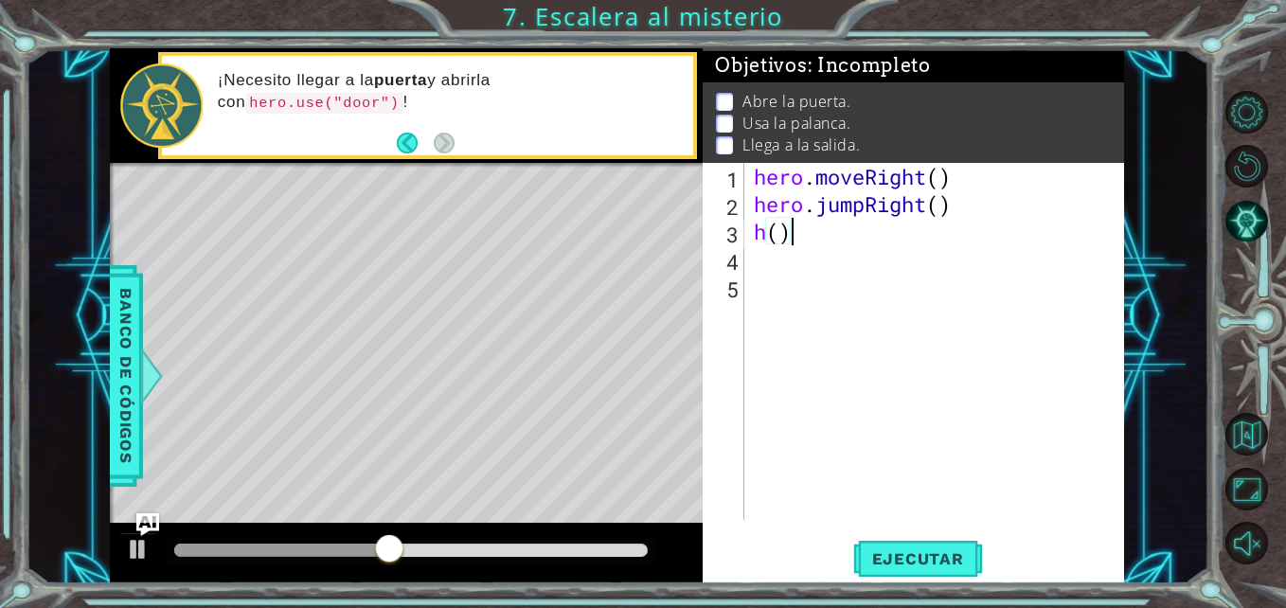
click at [884, 241] on div "hero . moveRight ( ) hero . jumpRight ( ) h ( )" at bounding box center [939, 369] width 379 height 412
type textarea "h"
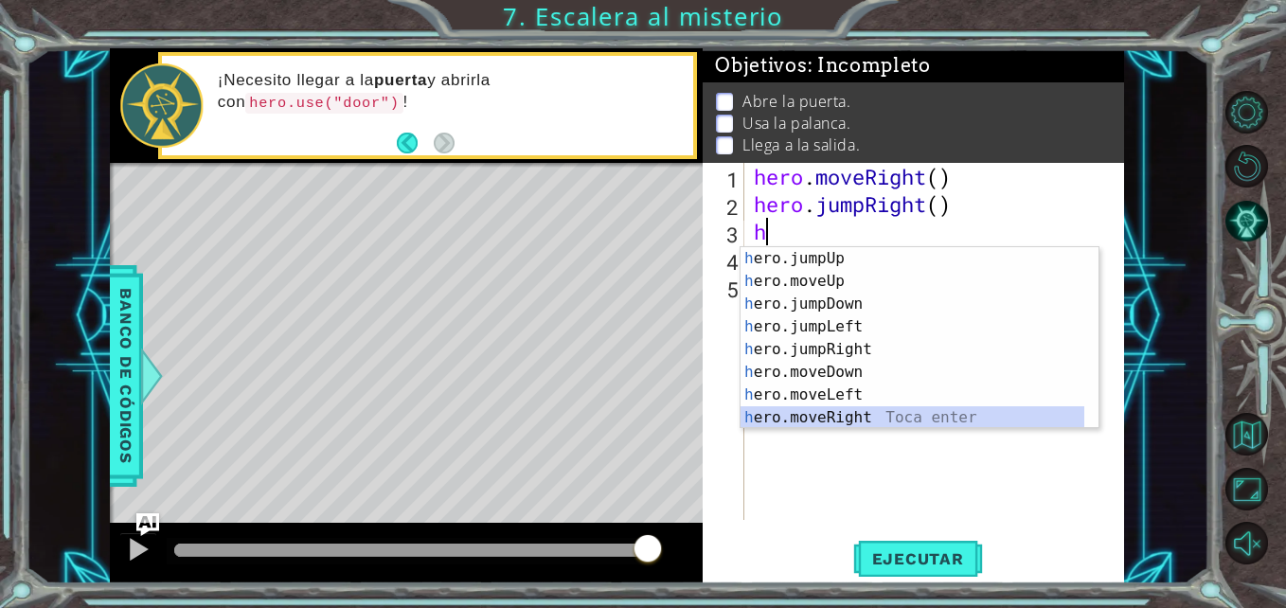
click at [846, 412] on div "h ero.jumpUp Toca enter h ero.moveUp Toca enter h ero.jumpDown Toca enter h ero…" at bounding box center [912, 360] width 344 height 227
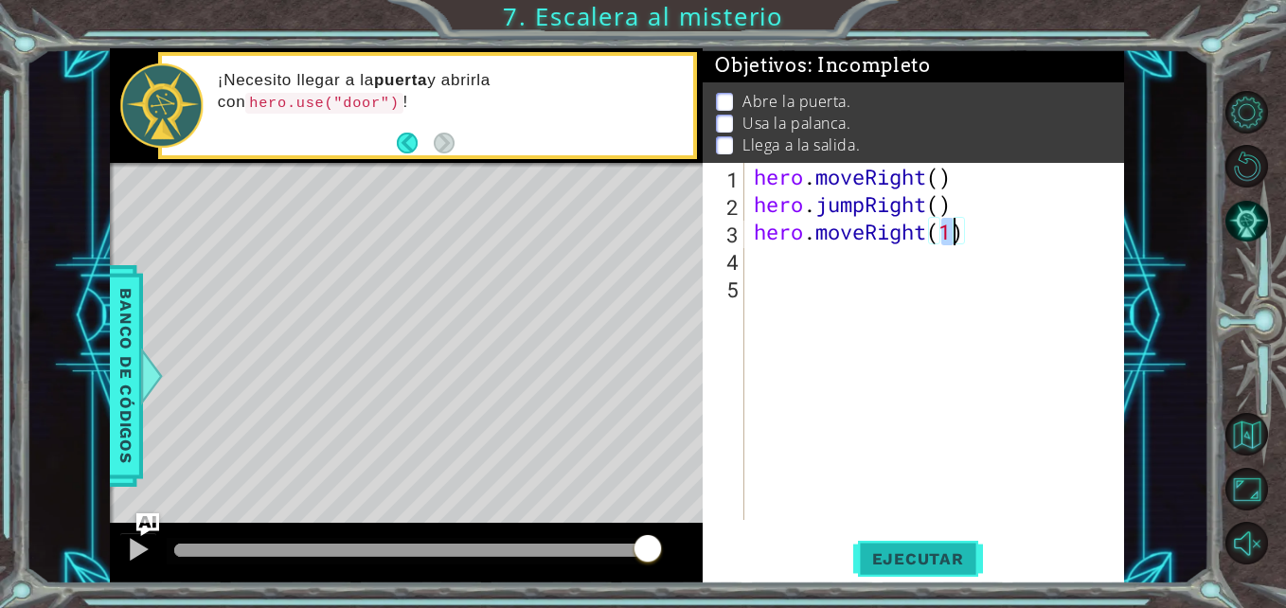
type textarea "hero.moveRight(1)"
click at [941, 557] on span "Ejecutar" at bounding box center [918, 558] width 130 height 19
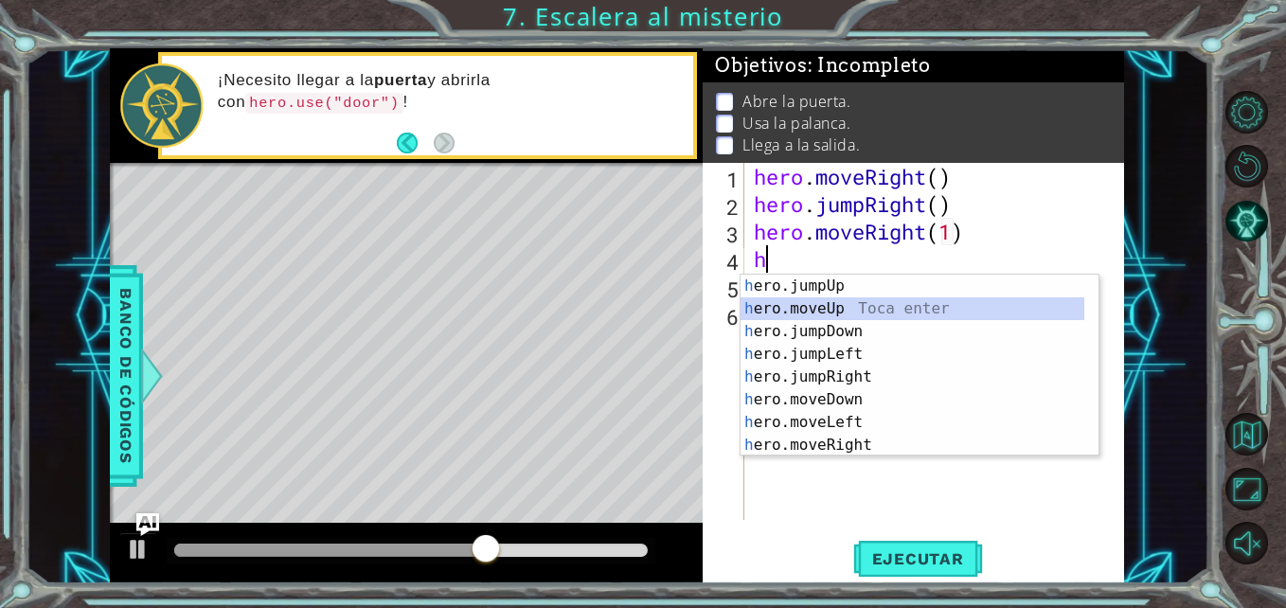
click at [911, 306] on div "h ero.jumpUp Toca enter h ero.moveUp Toca enter h ero.jumpDown Toca enter h ero…" at bounding box center [912, 388] width 344 height 227
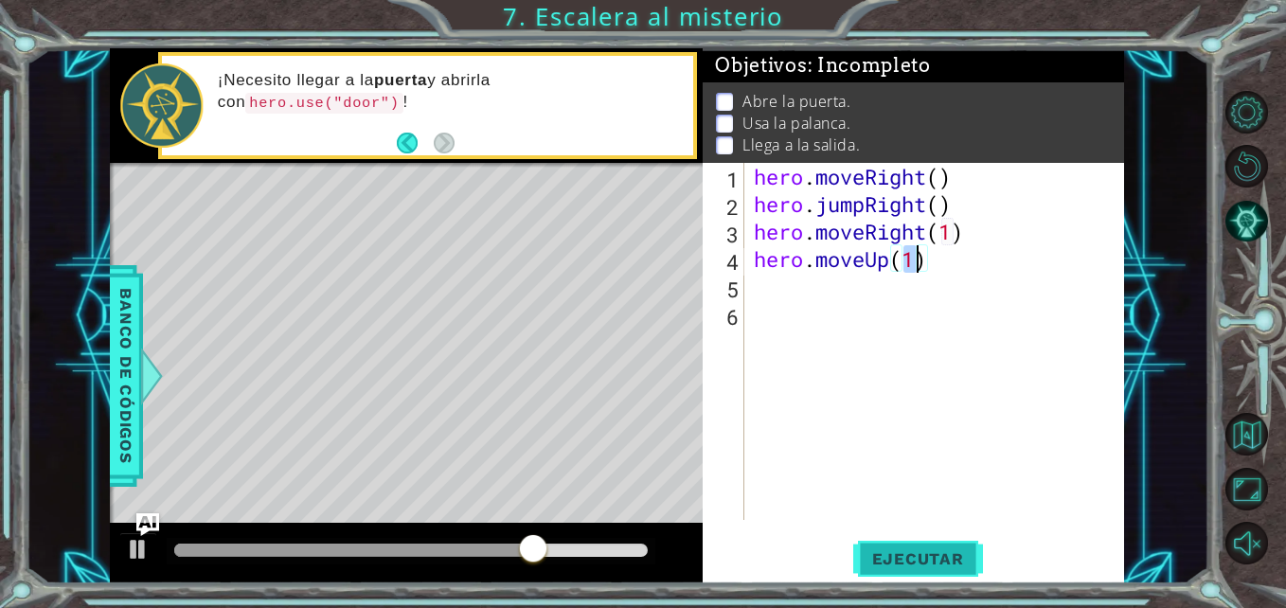
type textarea "hero.moveUp(1)"
click at [929, 571] on button "Ejecutar" at bounding box center [918, 559] width 130 height 42
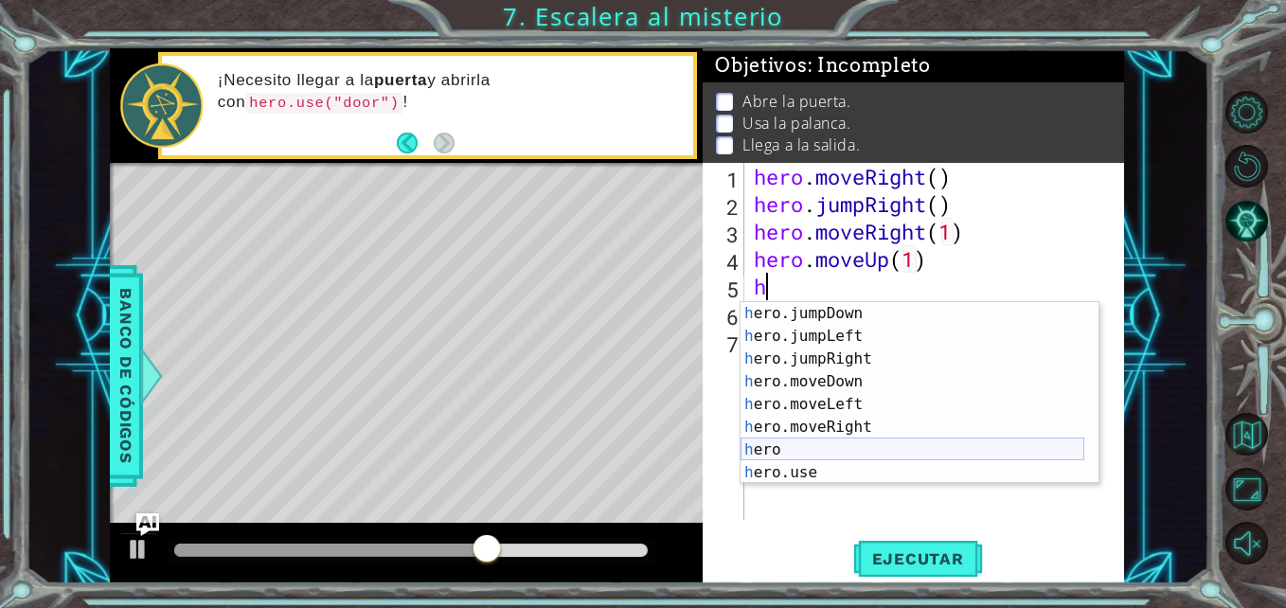
scroll to position [45, 0]
click at [815, 472] on div "h ero.jumpDown Toca enter h ero.jumpLeft Toca enter h ero.jumpRight Toca enter …" at bounding box center [912, 415] width 344 height 227
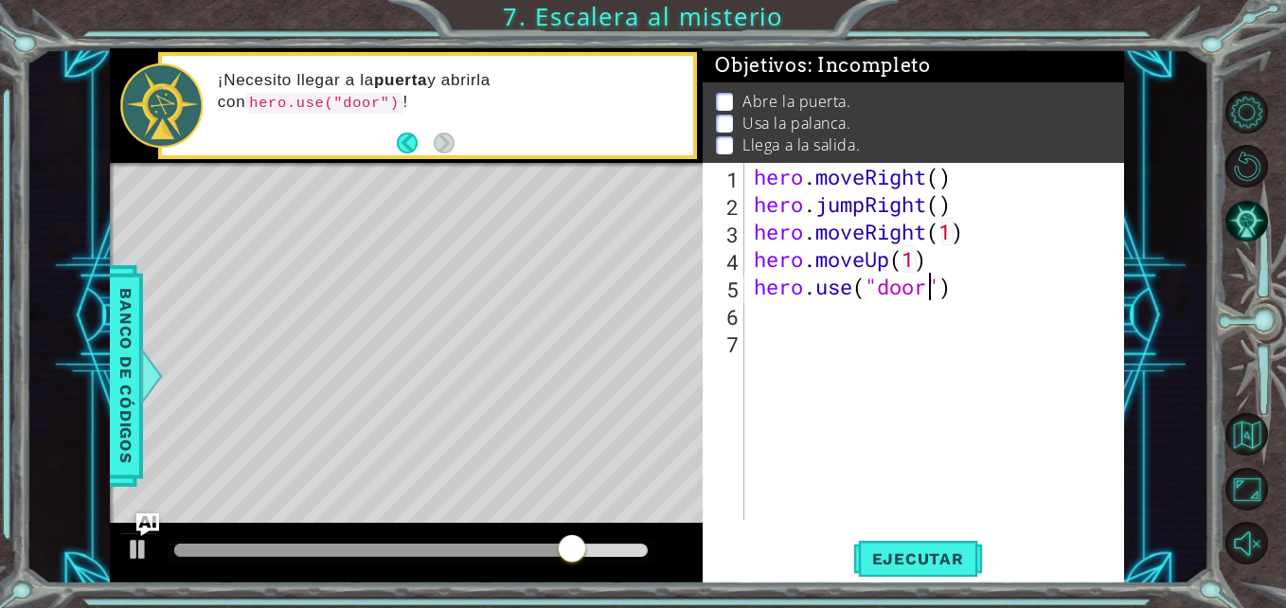
scroll to position [0, 9]
type textarea "hero.use("door")"
click at [944, 546] on button "Ejecutar" at bounding box center [918, 559] width 130 height 42
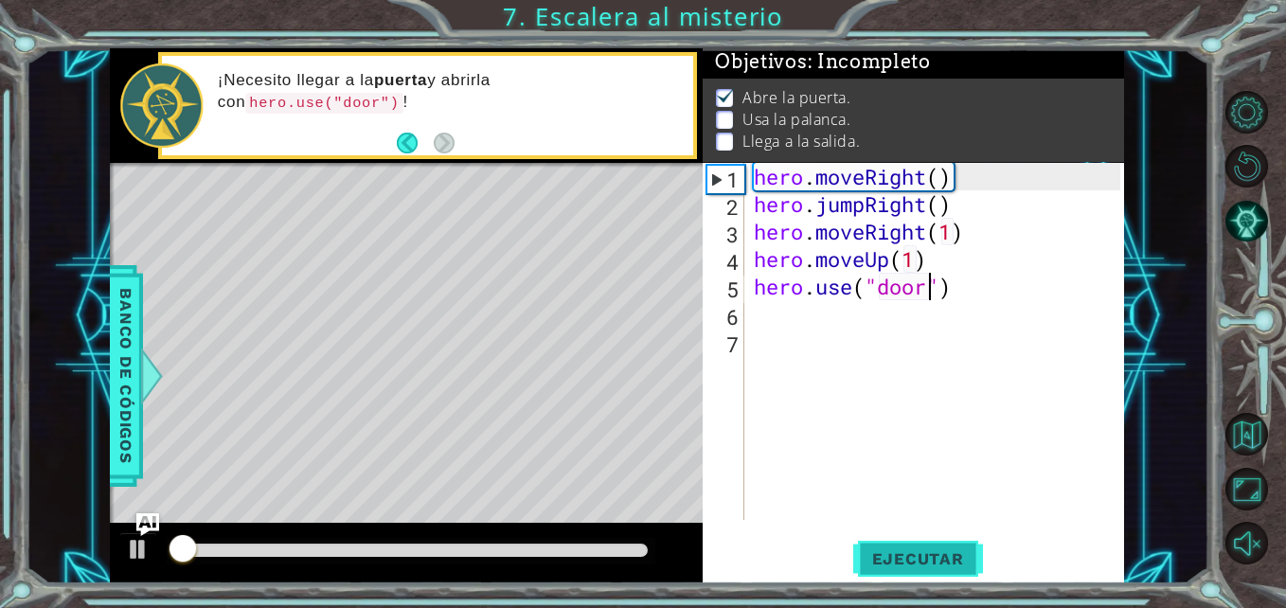
scroll to position [14, 0]
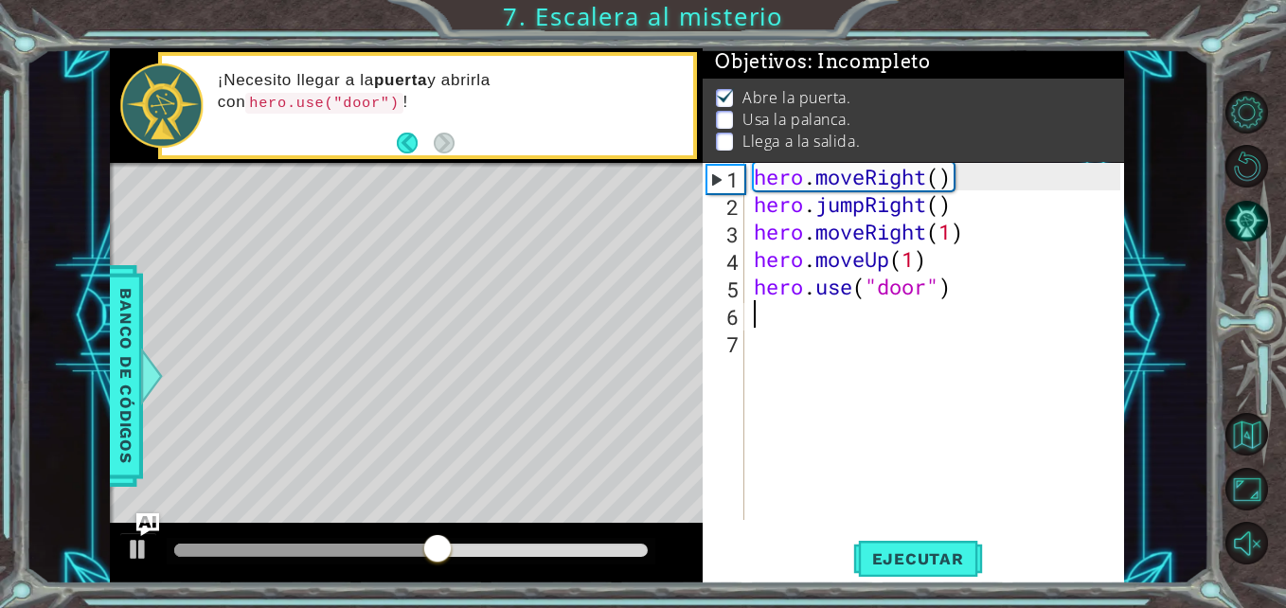
click at [808, 316] on div "hero . moveRight ( ) hero . jumpRight ( ) hero . moveRight ( 1 ) hero . moveUp …" at bounding box center [939, 369] width 379 height 412
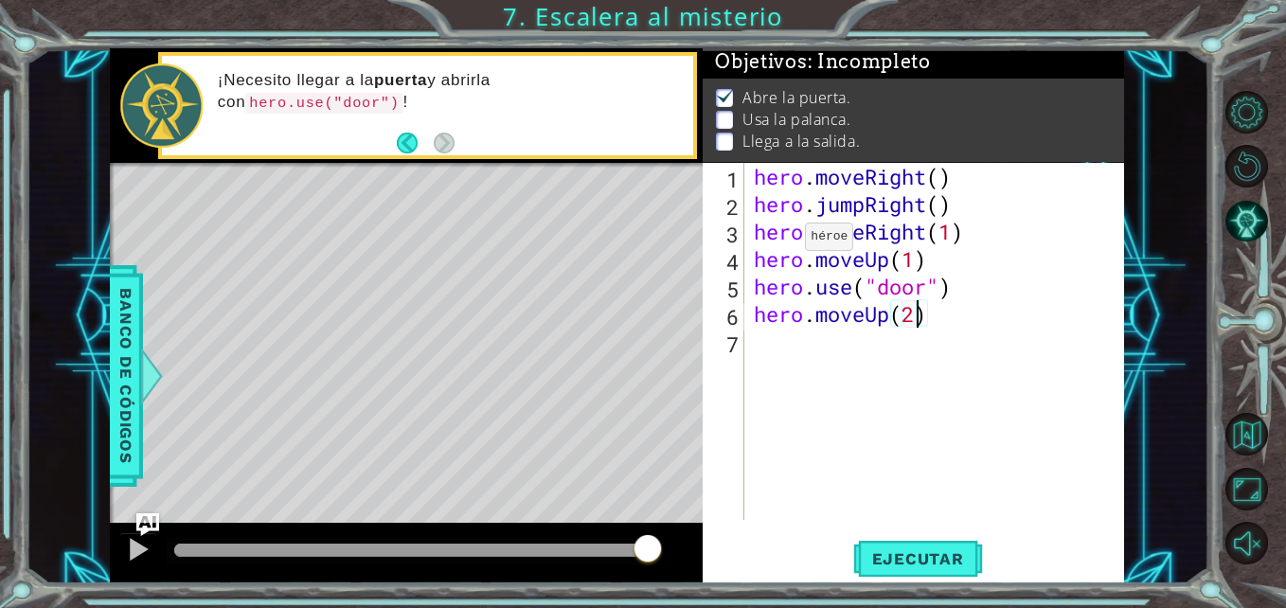
scroll to position [0, 7]
type textarea "hero.moveUp(2)"
click at [923, 561] on span "Ejecutar" at bounding box center [918, 558] width 130 height 19
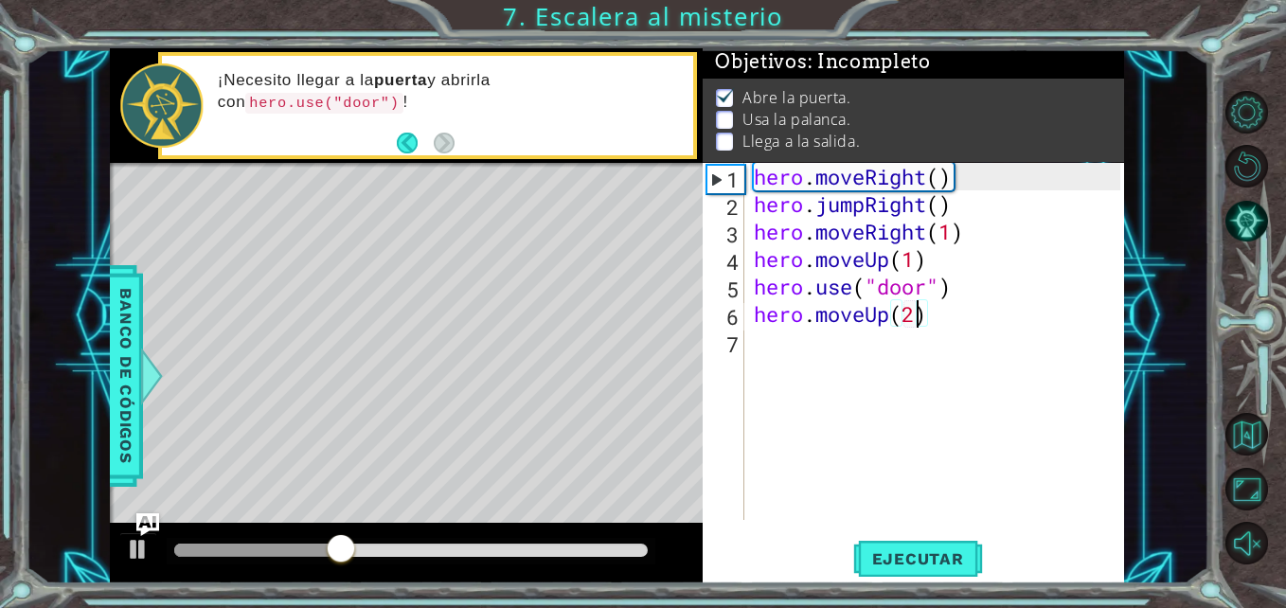
scroll to position [0, 0]
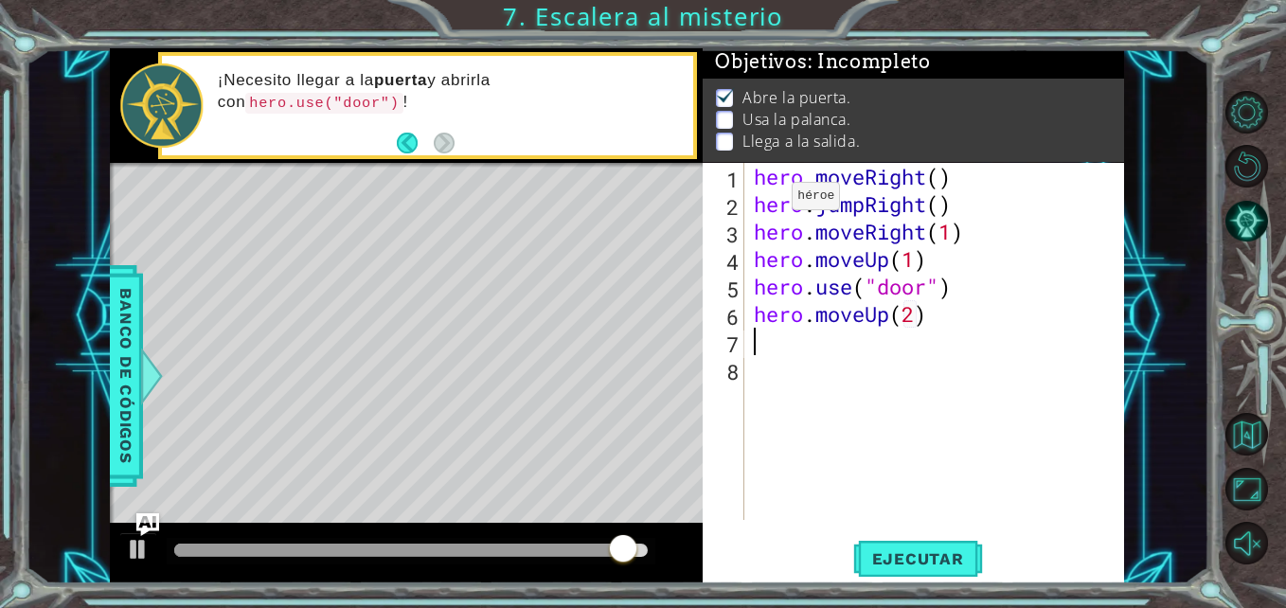
type textarea "h"
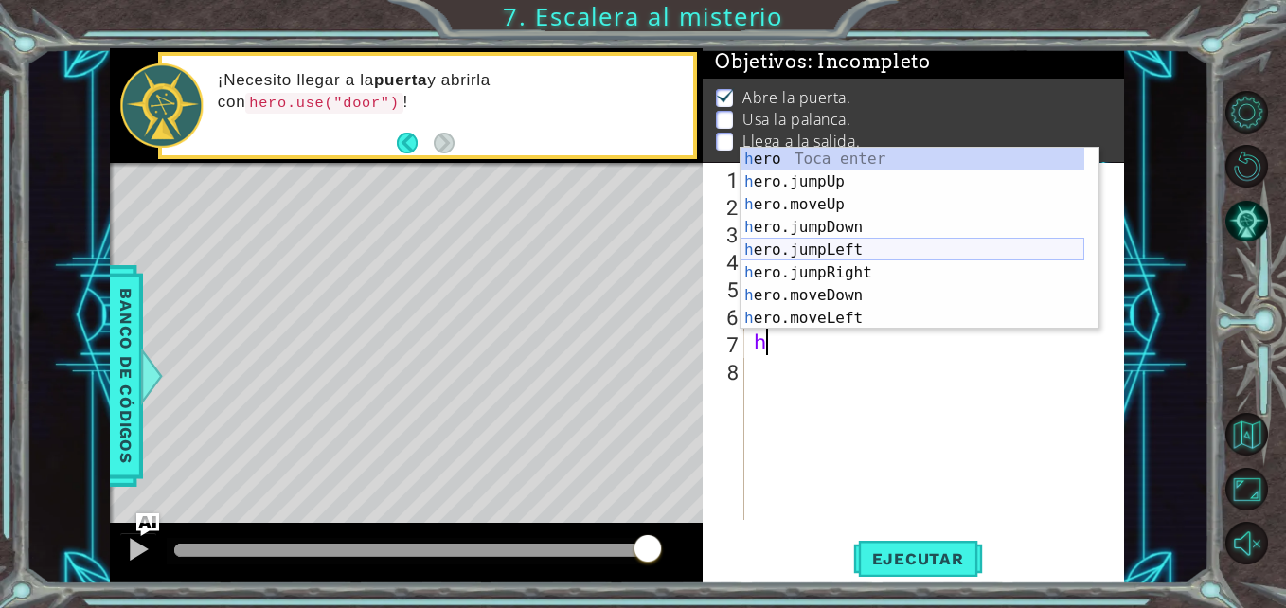
click at [823, 255] on div "h ero Toca enter h ero.jumpUp Toca enter h ero.moveUp Toca enter h ero.jumpDown…" at bounding box center [912, 261] width 344 height 227
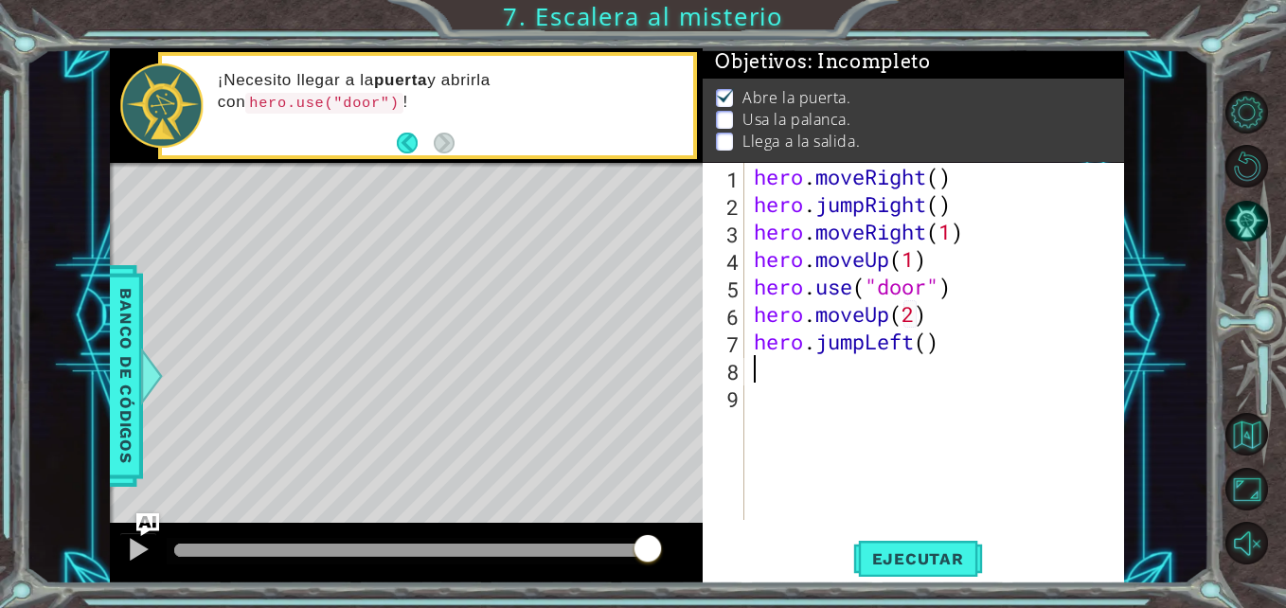
click at [941, 340] on div "hero . moveRight ( ) hero . jumpRight ( ) hero . moveRight ( 1 ) hero . moveUp …" at bounding box center [939, 369] width 379 height 412
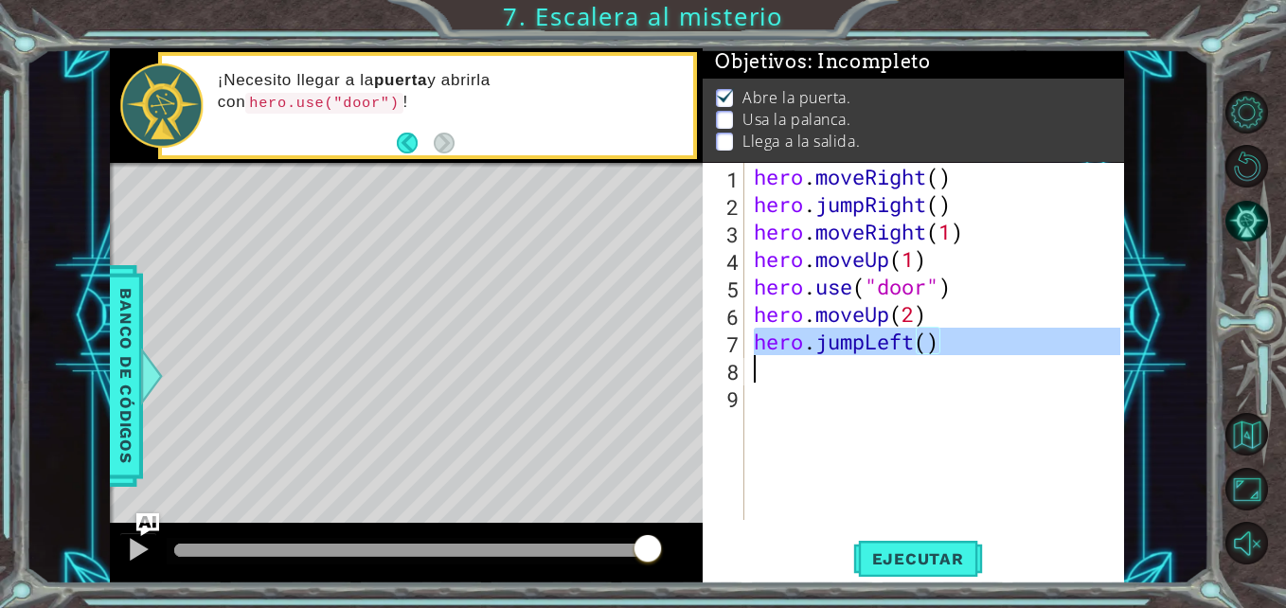
click at [941, 340] on div "hero . moveRight ( ) hero . jumpRight ( ) hero . moveRight ( 1 ) hero . moveUp …" at bounding box center [939, 369] width 379 height 412
type textarea "hero.jumpLeft()"
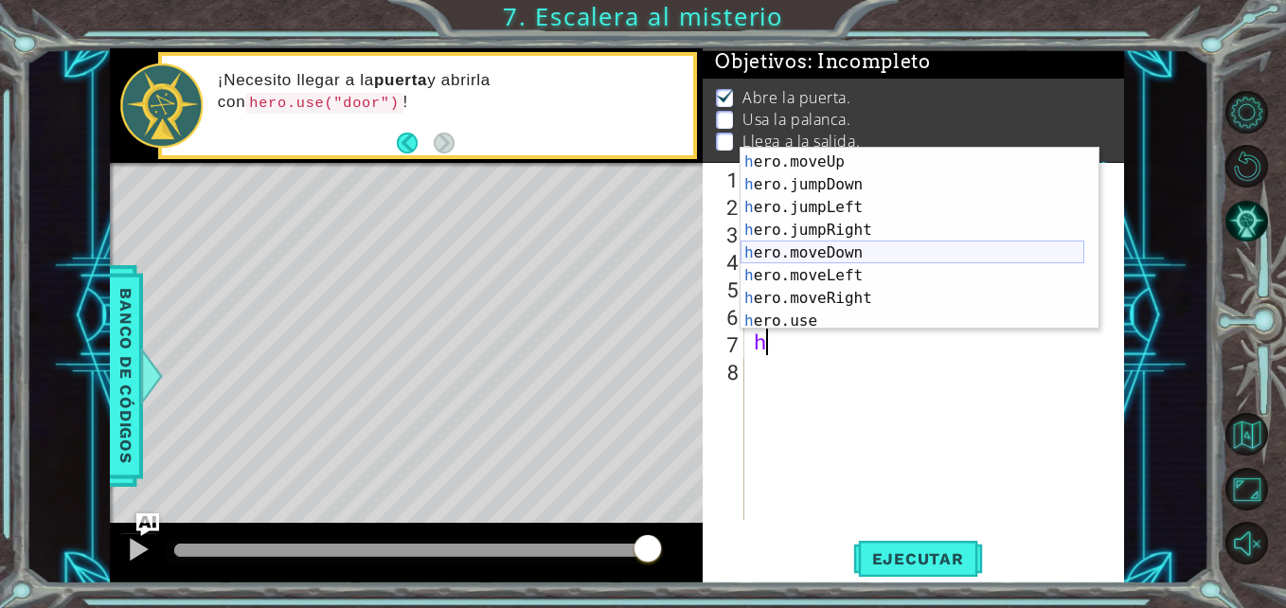
scroll to position [45, 0]
click at [864, 263] on div "h ero.moveUp Toca enter h ero.jumpDown Toca enter h ero.jumpLeft Toca enter h e…" at bounding box center [912, 261] width 344 height 227
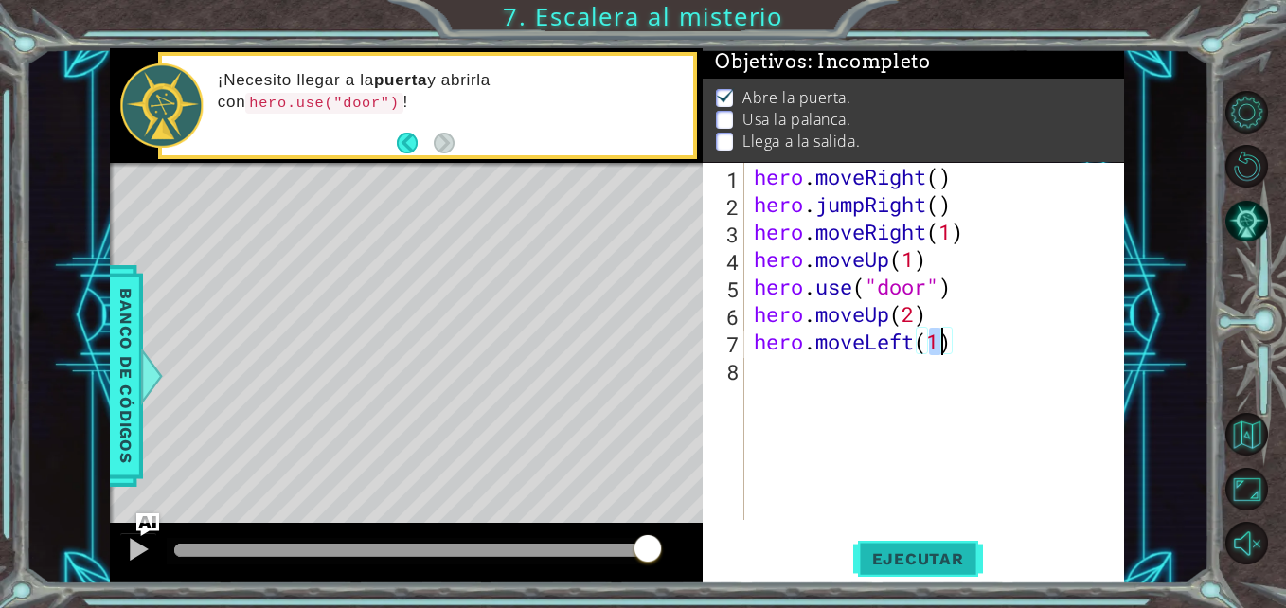
type textarea "hero.moveLeft(1)"
click at [929, 574] on button "Ejecutar" at bounding box center [918, 559] width 130 height 42
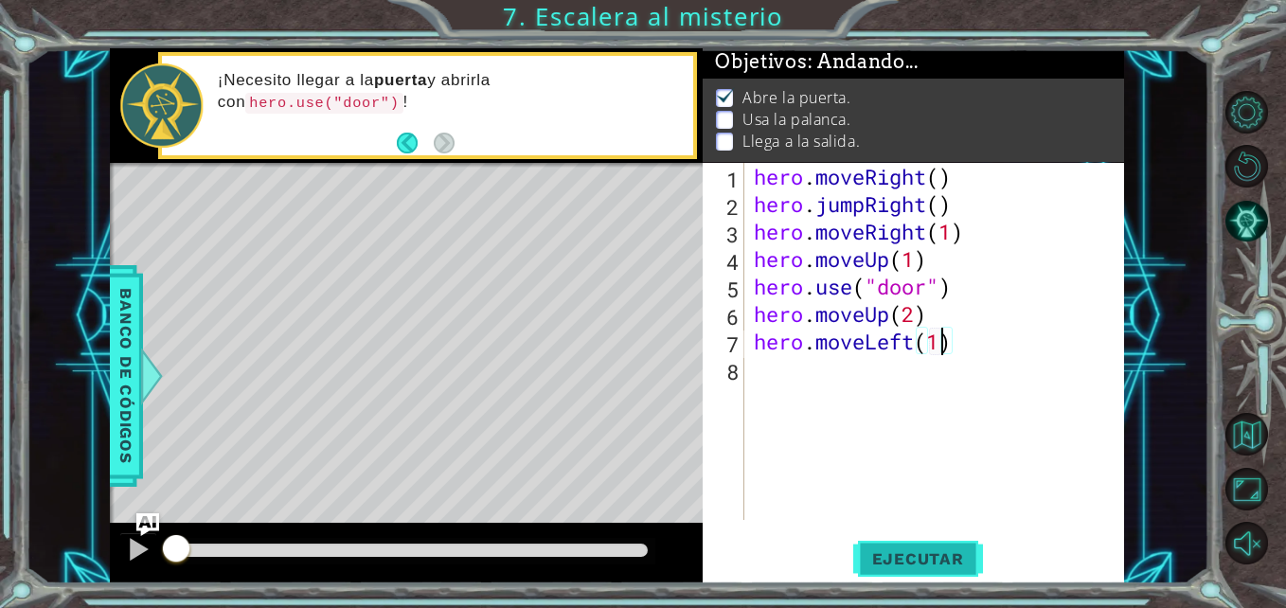
click at [929, 574] on button "Ejecutar" at bounding box center [918, 559] width 130 height 42
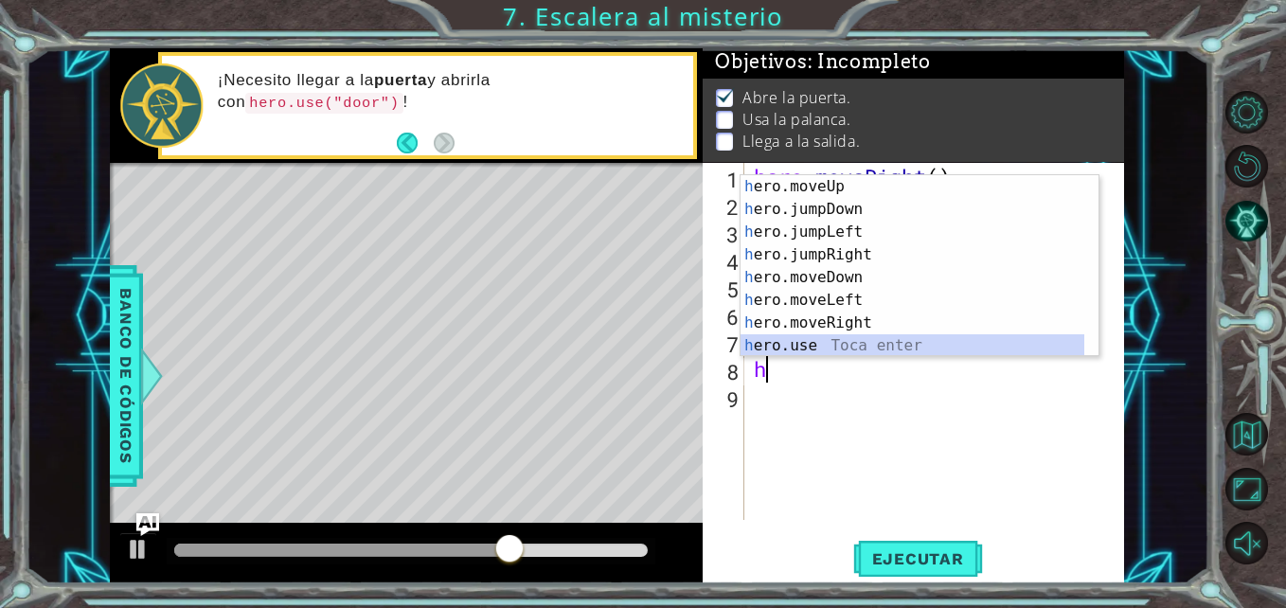
click at [853, 344] on div "h ero.moveUp Toca enter h ero.jumpDown Toca enter h ero.jumpLeft Toca enter h e…" at bounding box center [912, 288] width 344 height 227
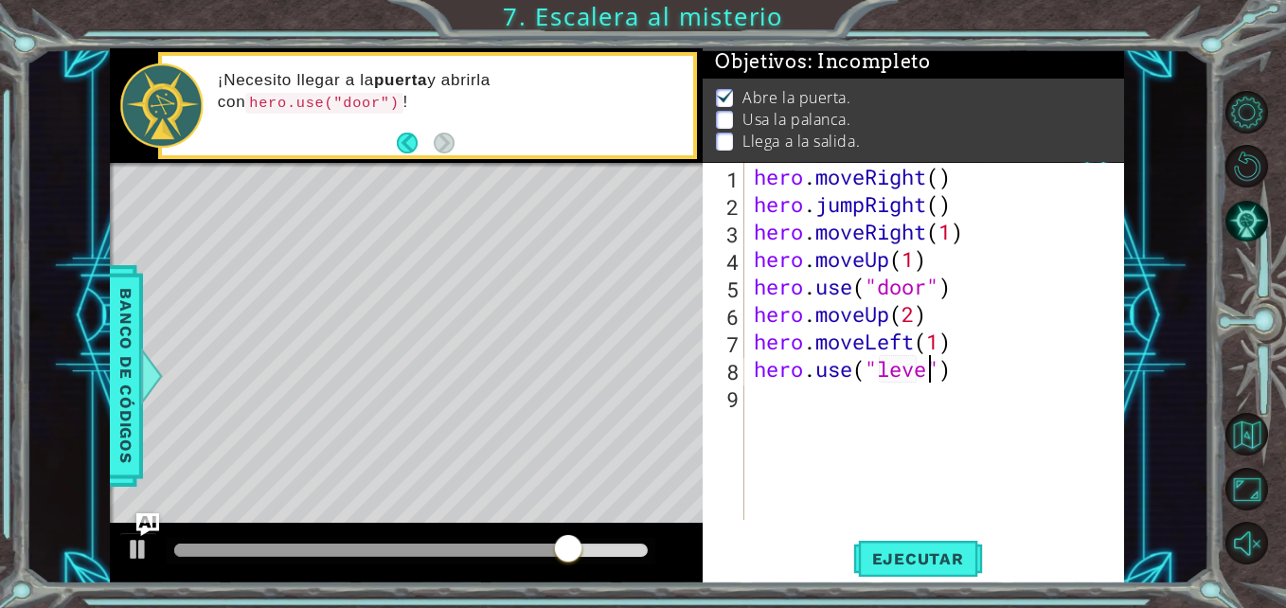
scroll to position [0, 9]
type textarea "hero.use("lever")"
click at [923, 562] on span "Ejecutar" at bounding box center [918, 558] width 130 height 19
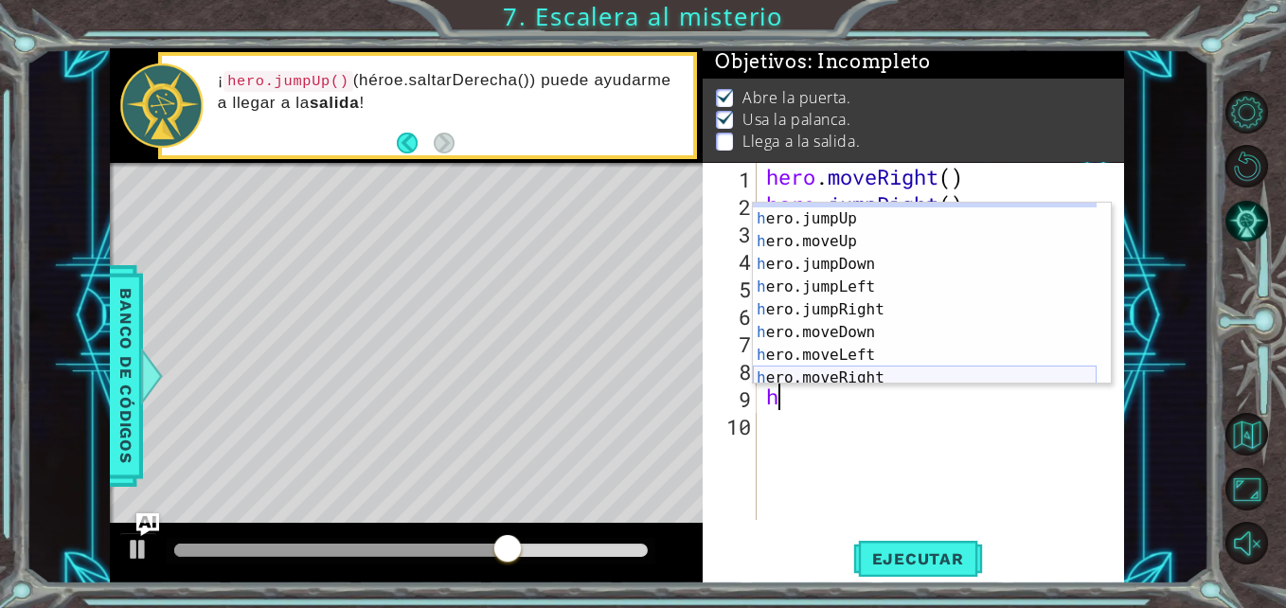
scroll to position [19, 0]
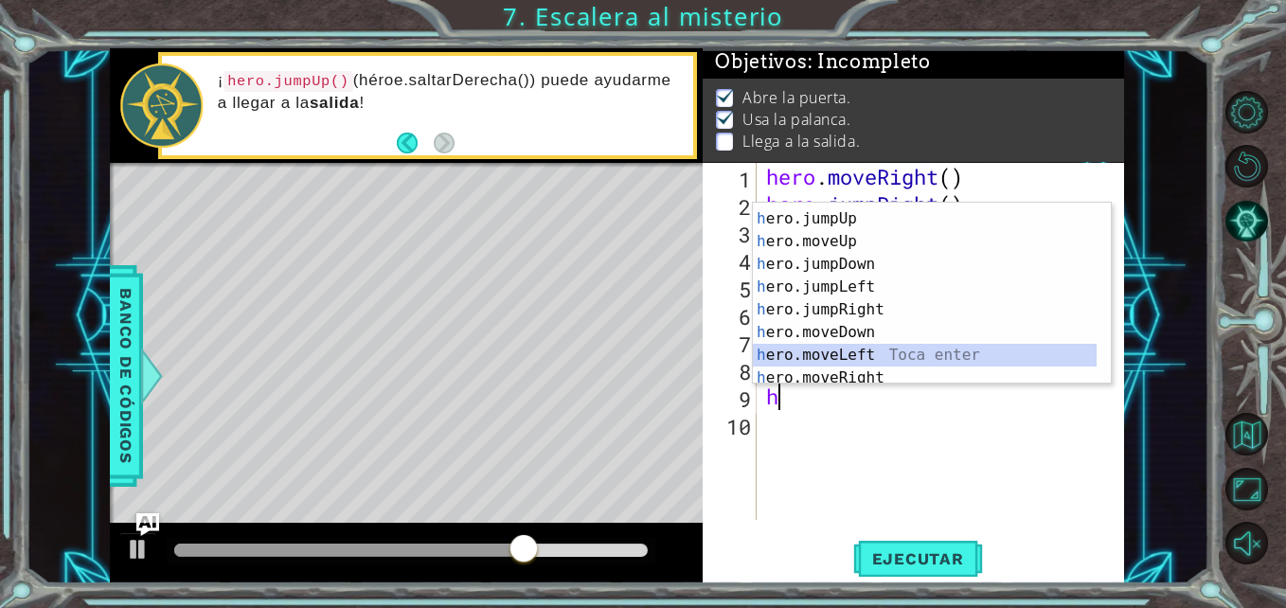
click at [880, 357] on div "h ero Toca enter h ero.jumpUp Toca enter h ero.moveUp Toca enter h ero.jumpDown…" at bounding box center [925, 298] width 344 height 227
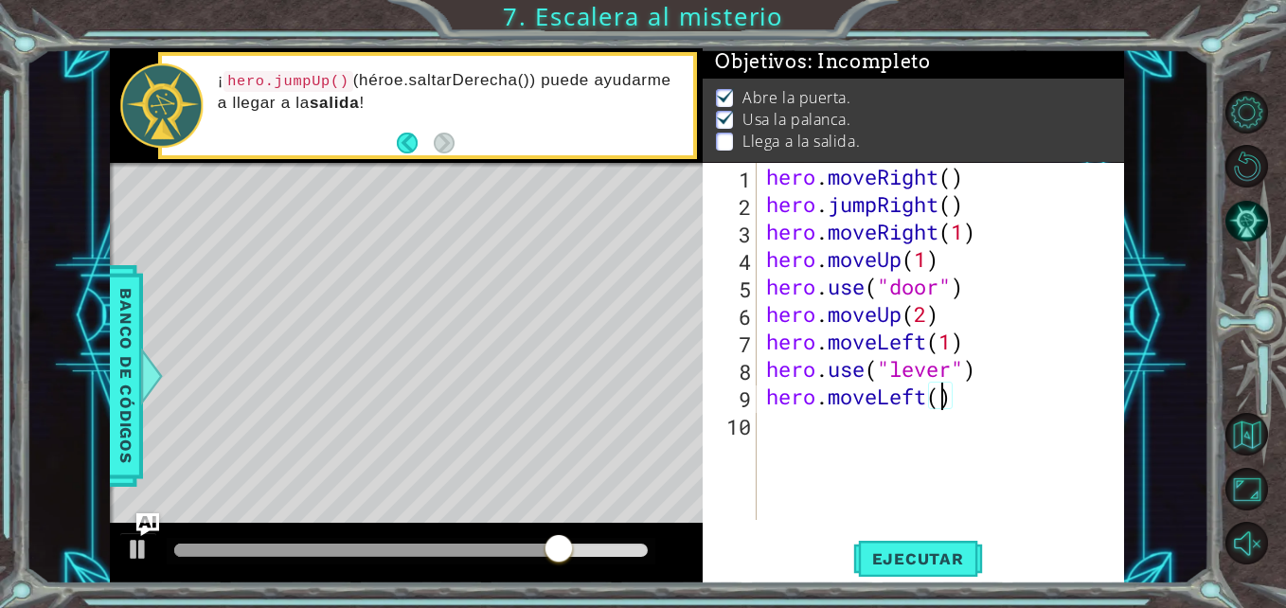
scroll to position [0, 9]
type textarea "hero.moveLeft(2)"
click at [931, 553] on span "Ejecutar" at bounding box center [918, 558] width 130 height 19
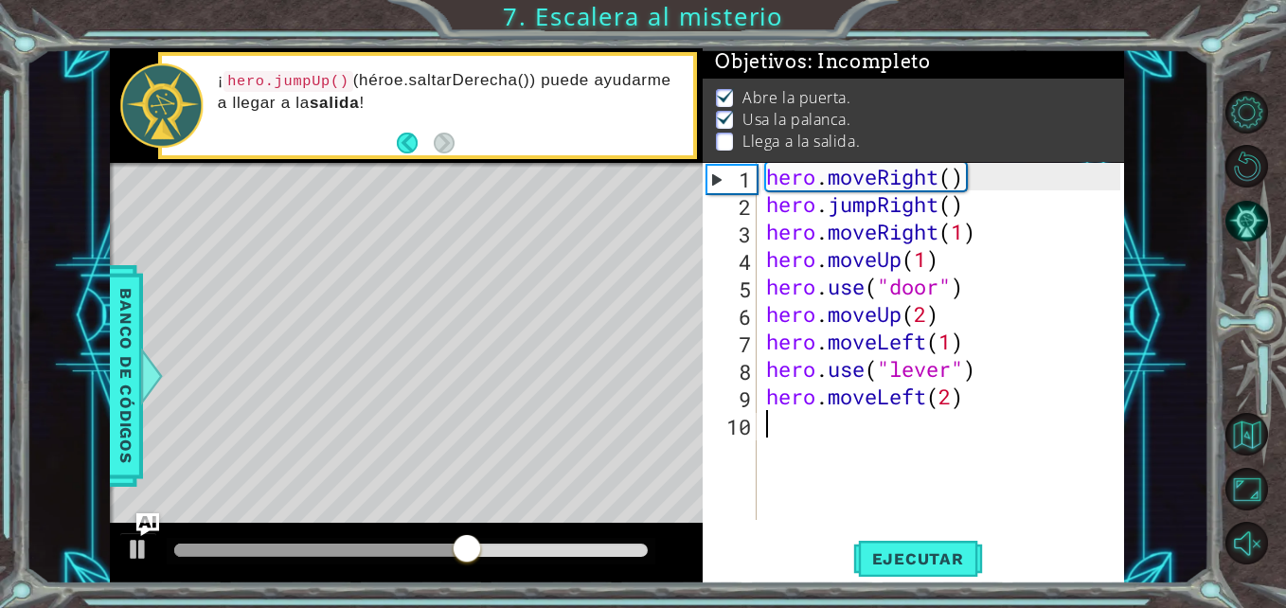
click at [784, 433] on div "hero . moveRight ( ) hero . jumpRight ( ) hero . moveRight ( 1 ) hero . moveUp …" at bounding box center [945, 369] width 367 height 412
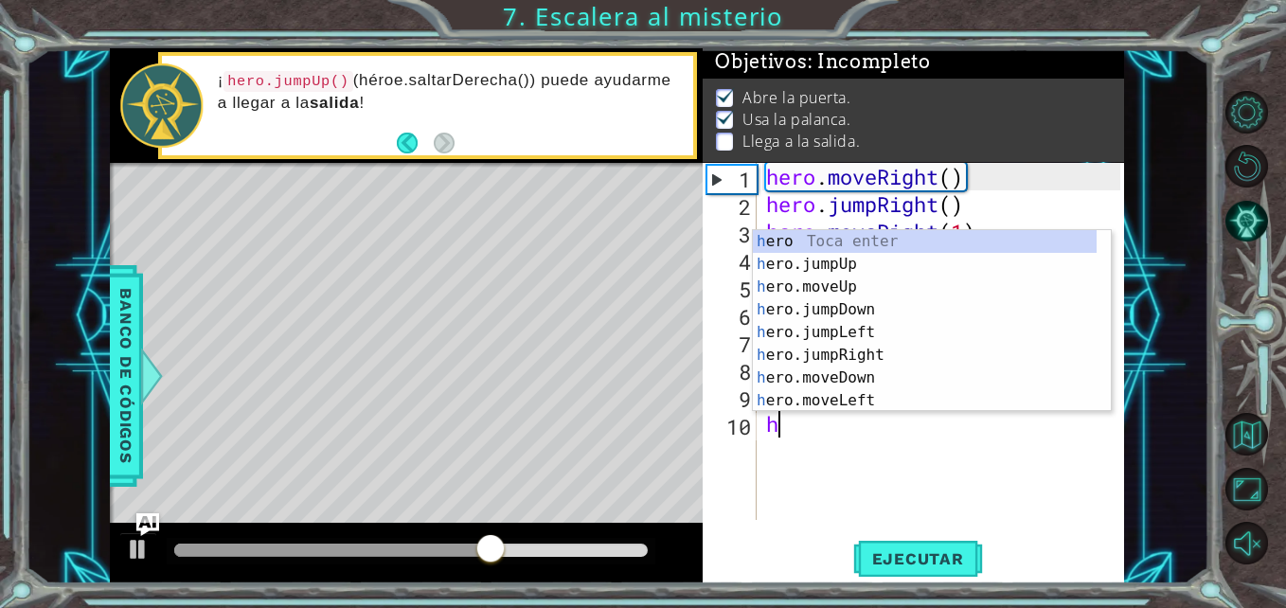
scroll to position [0, 0]
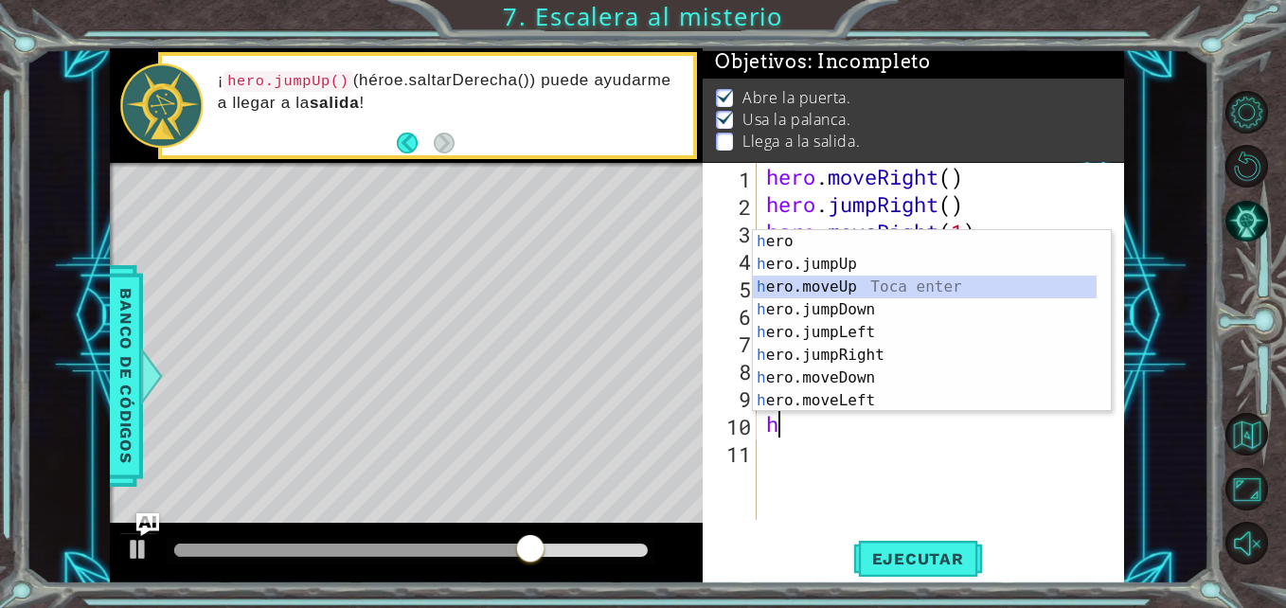
click at [866, 285] on div "h ero Toca enter h ero.jumpUp Toca enter h ero.moveUp Toca enter h ero.jumpDown…" at bounding box center [925, 343] width 344 height 227
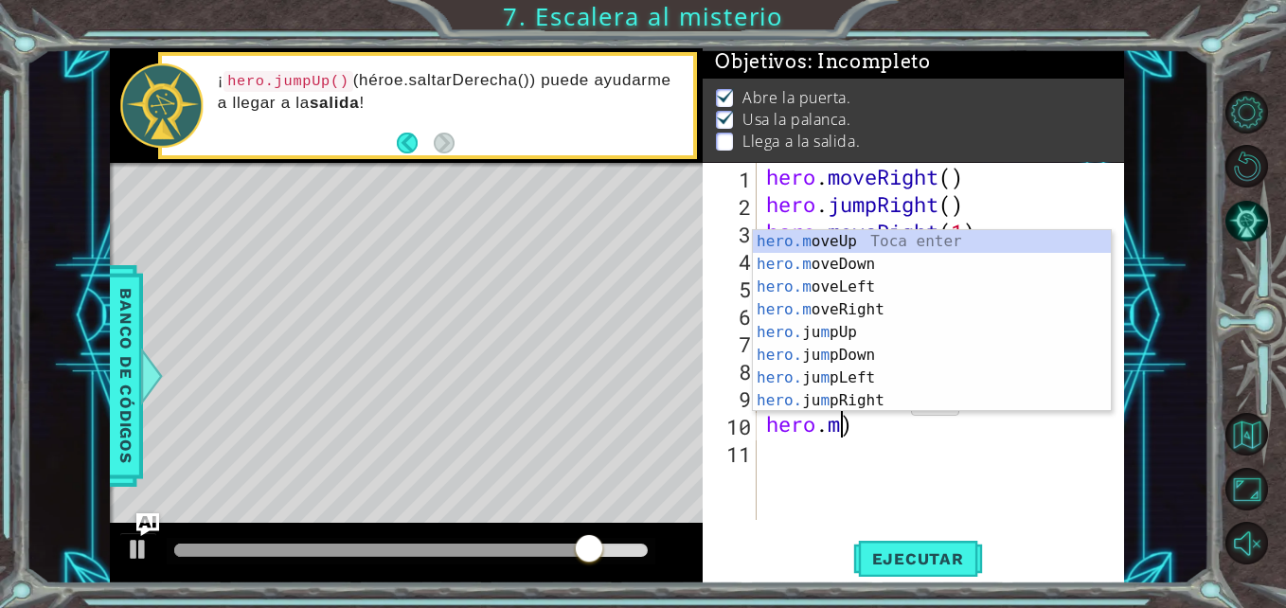
scroll to position [0, 3]
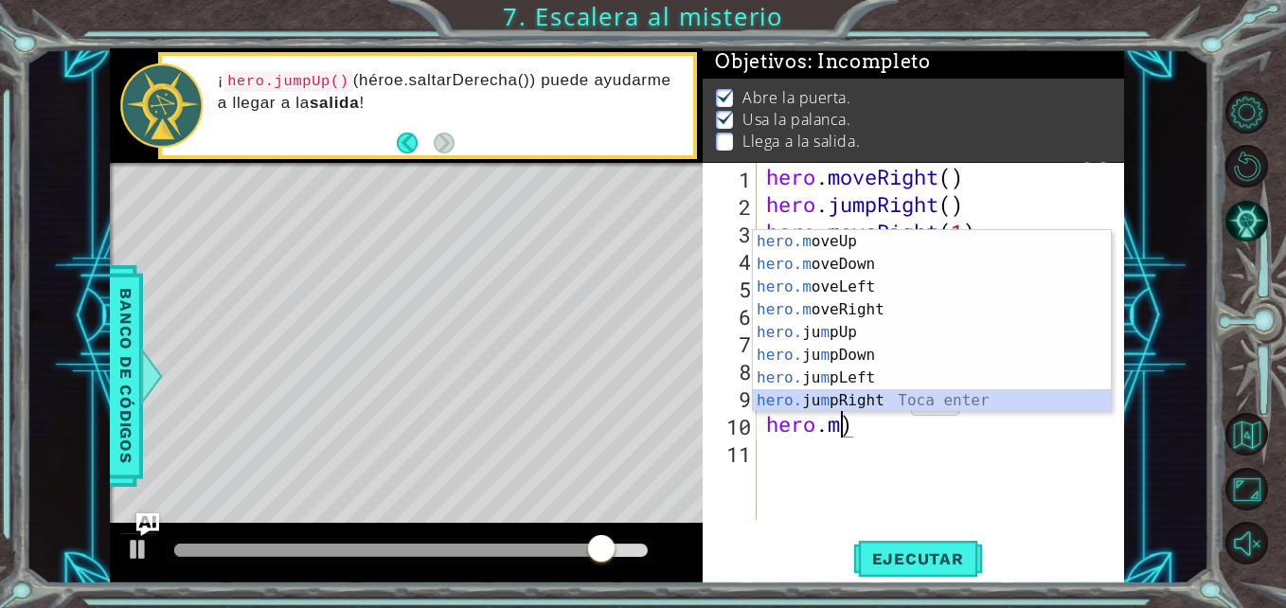
click at [895, 406] on div "hero.m oveUp Toca enter hero.m oveDown Toca enter hero.m oveLeft Toca enter her…" at bounding box center [932, 343] width 358 height 227
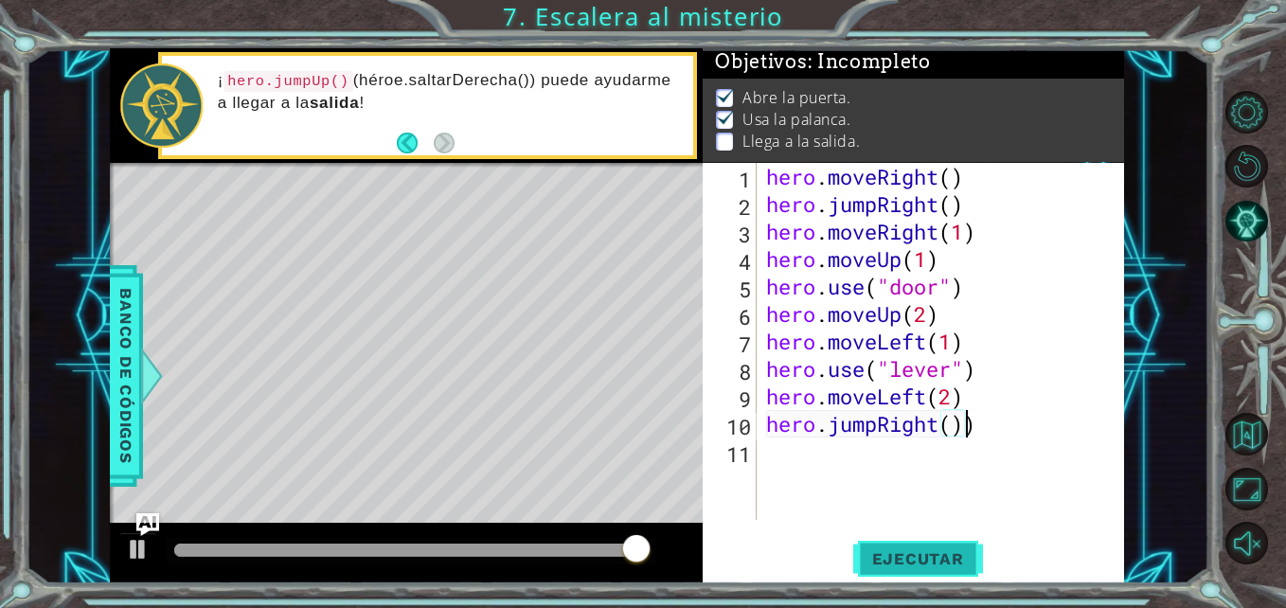
type textarea "hero.jumpRight())"
click at [887, 559] on span "Ejecutar" at bounding box center [918, 558] width 130 height 19
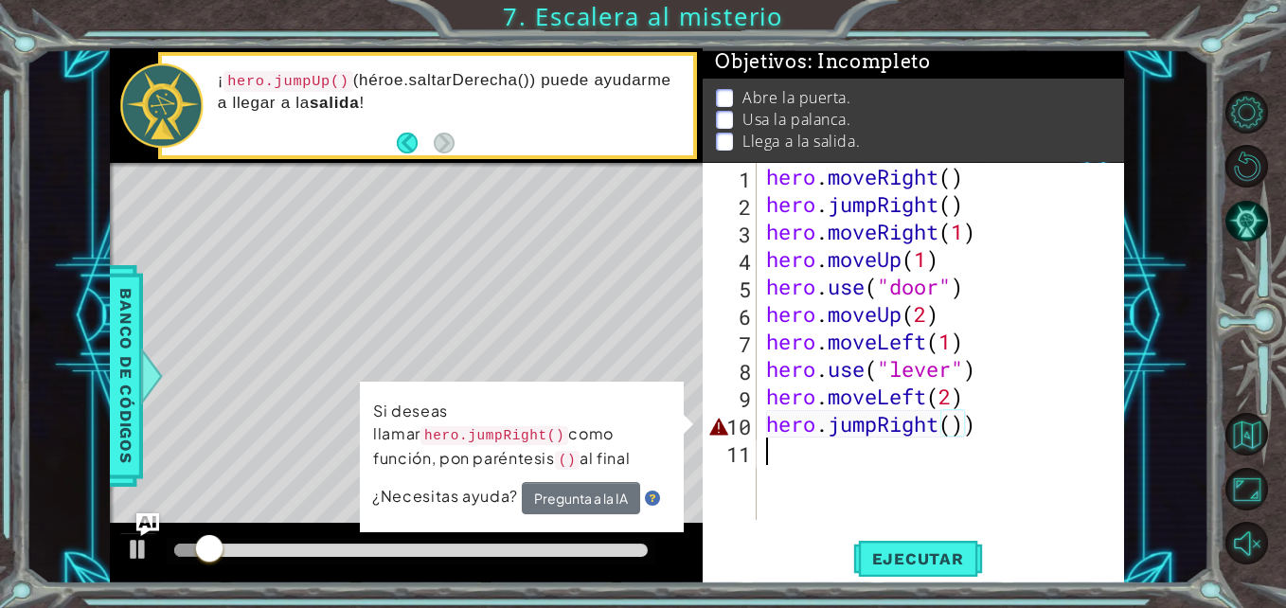
click at [961, 471] on div "hero . moveRight ( ) hero . jumpRight ( ) hero . moveRight ( 1 ) hero . moveUp …" at bounding box center [945, 369] width 367 height 412
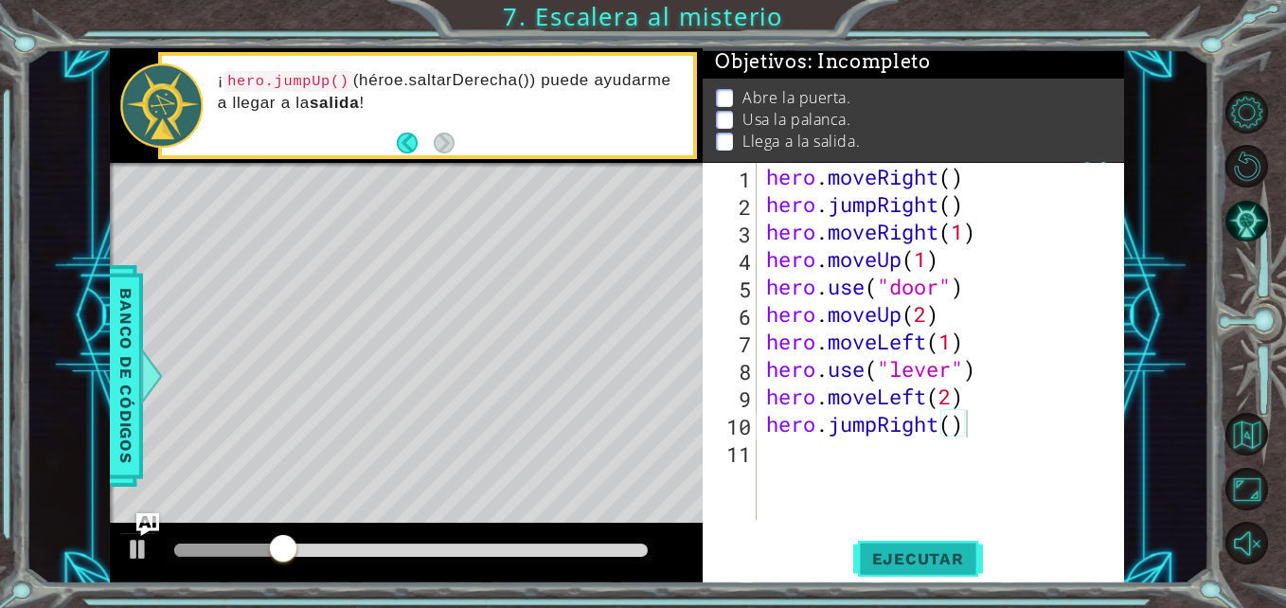
click at [929, 569] on button "Ejecutar" at bounding box center [918, 559] width 130 height 42
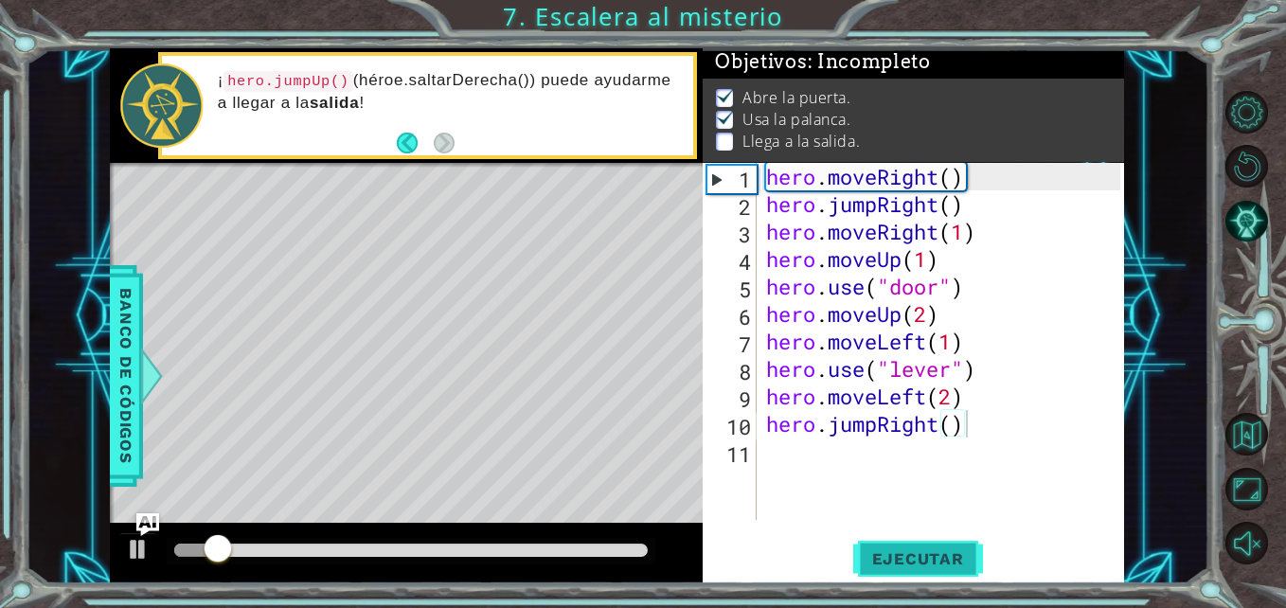
click at [924, 561] on span "Ejecutar" at bounding box center [918, 558] width 130 height 19
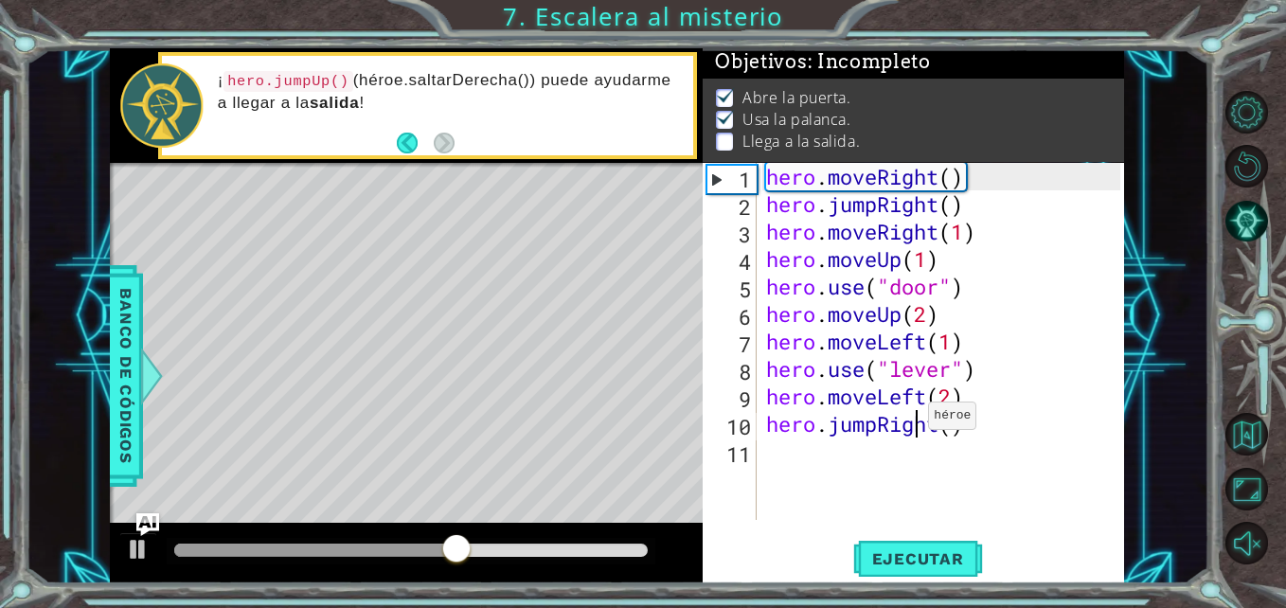
click at [912, 420] on div "hero . moveRight ( ) hero . jumpRight ( ) hero . moveRight ( 1 ) hero . moveUp …" at bounding box center [945, 369] width 367 height 412
click at [912, 420] on div "hero . moveRight ( ) hero . jumpRight ( ) hero . moveRight ( 1 ) hero . moveUp …" at bounding box center [941, 341] width 358 height 357
click at [912, 420] on div "hero . moveRight ( ) hero . jumpRight ( ) hero . moveRight ( 1 ) hero . moveUp …" at bounding box center [945, 369] width 367 height 412
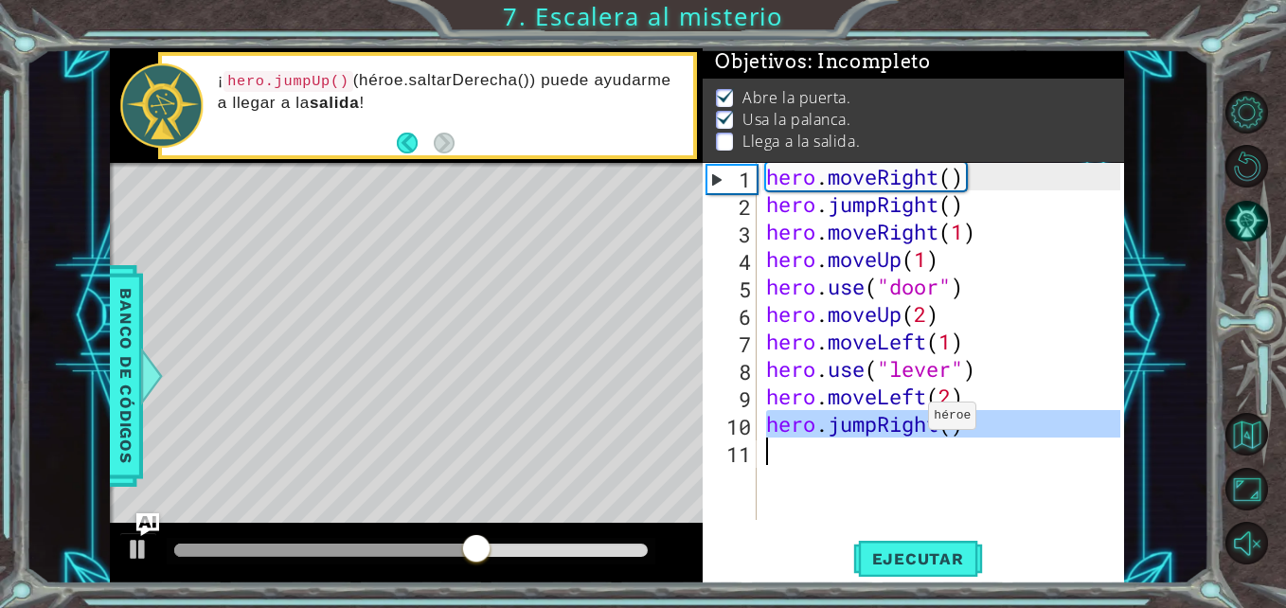
click at [912, 420] on div "hero . moveRight ( ) hero . jumpRight ( ) hero . moveRight ( 1 ) hero . moveUp …" at bounding box center [945, 369] width 367 height 412
type textarea "hero.jumpRight()"
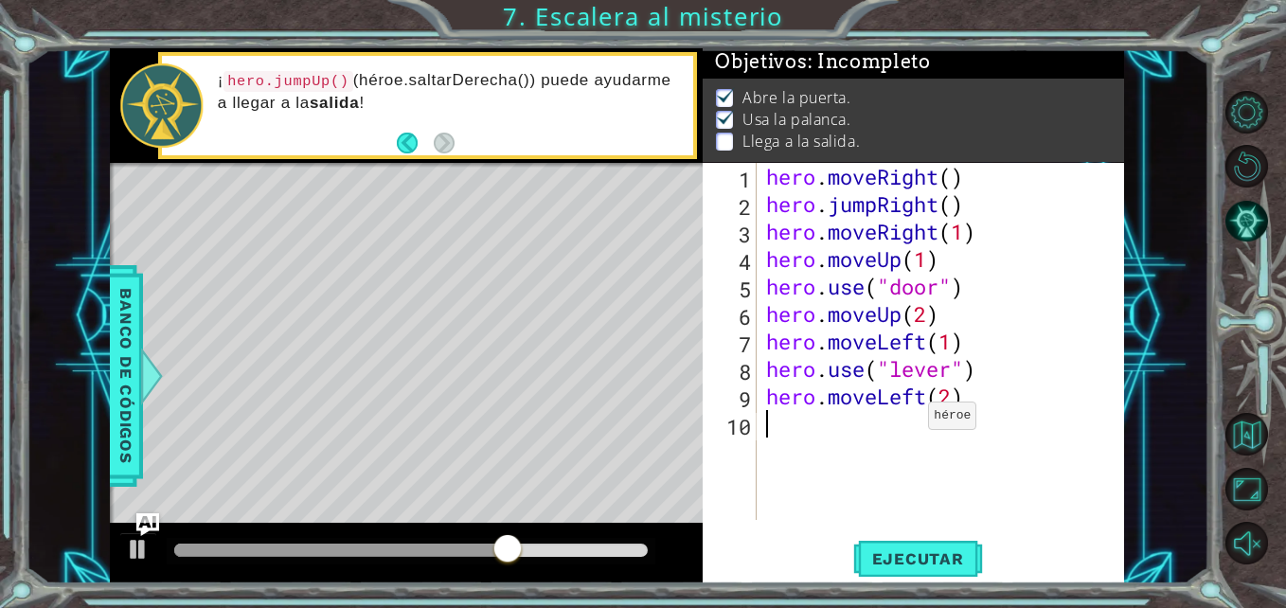
type textarea "h"
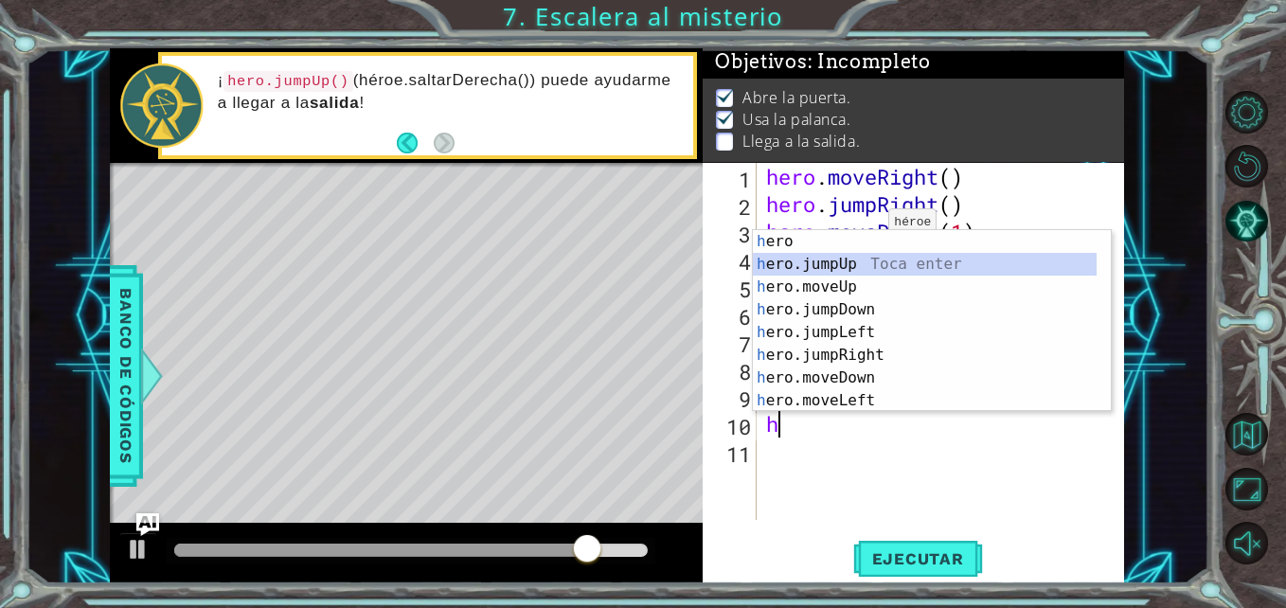
click at [820, 274] on div "h ero Toca enter h ero.jumpUp Toca enter h ero.moveUp Toca enter h ero.jumpDown…" at bounding box center [925, 343] width 344 height 227
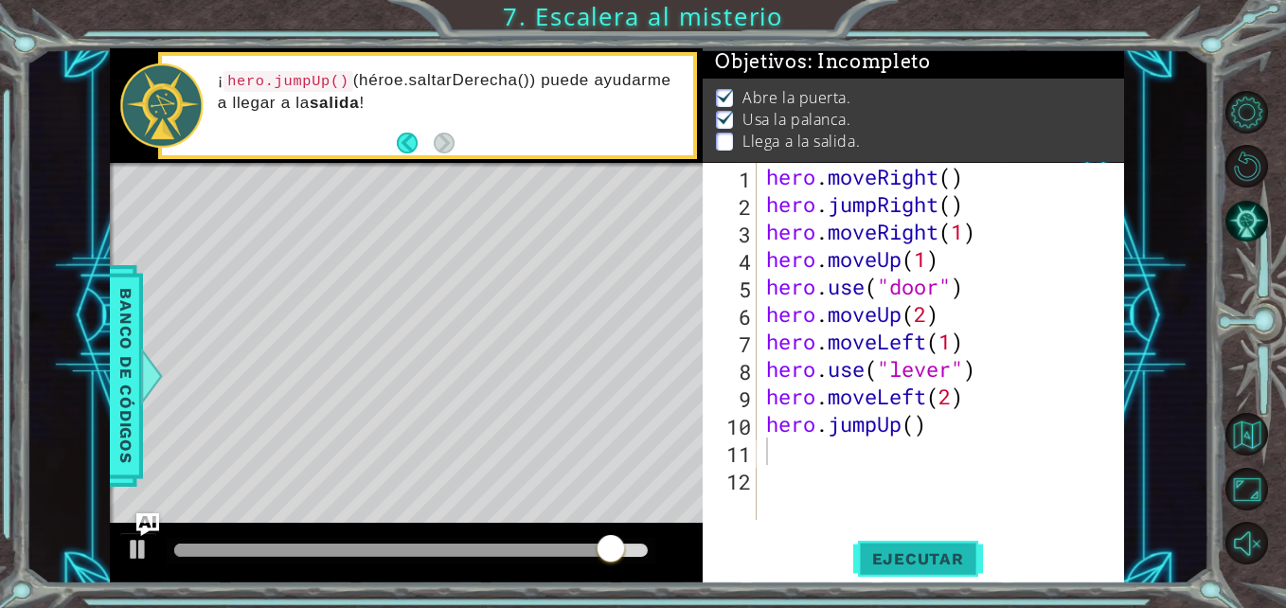
click at [887, 553] on span "Ejecutar" at bounding box center [918, 558] width 130 height 19
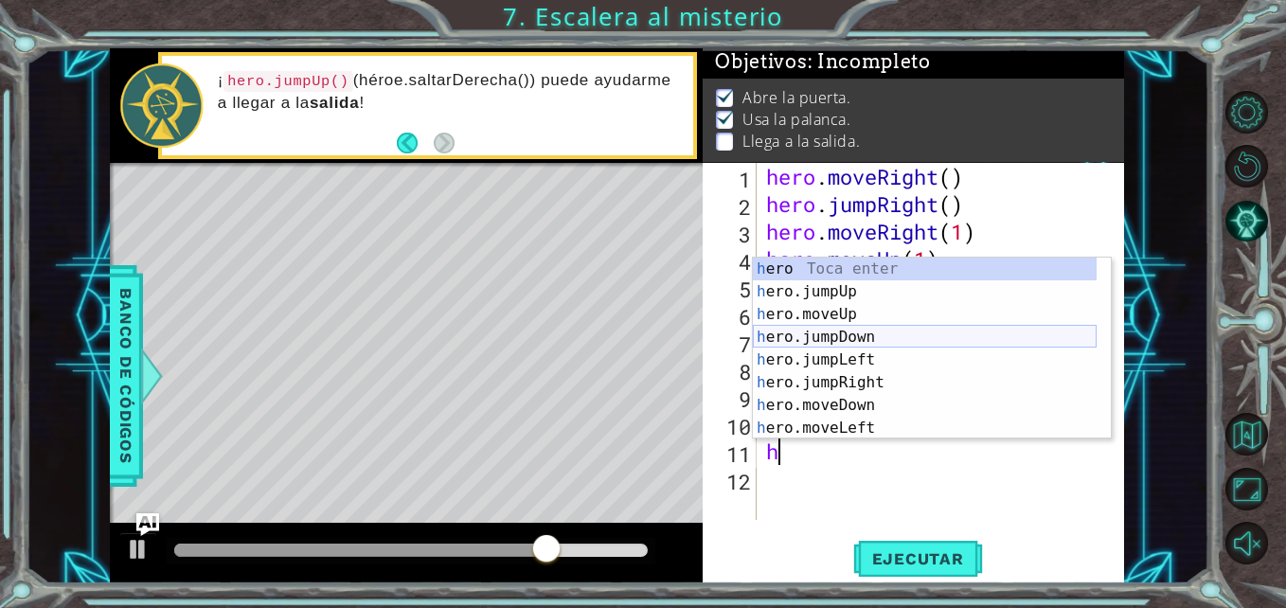
scroll to position [45, 0]
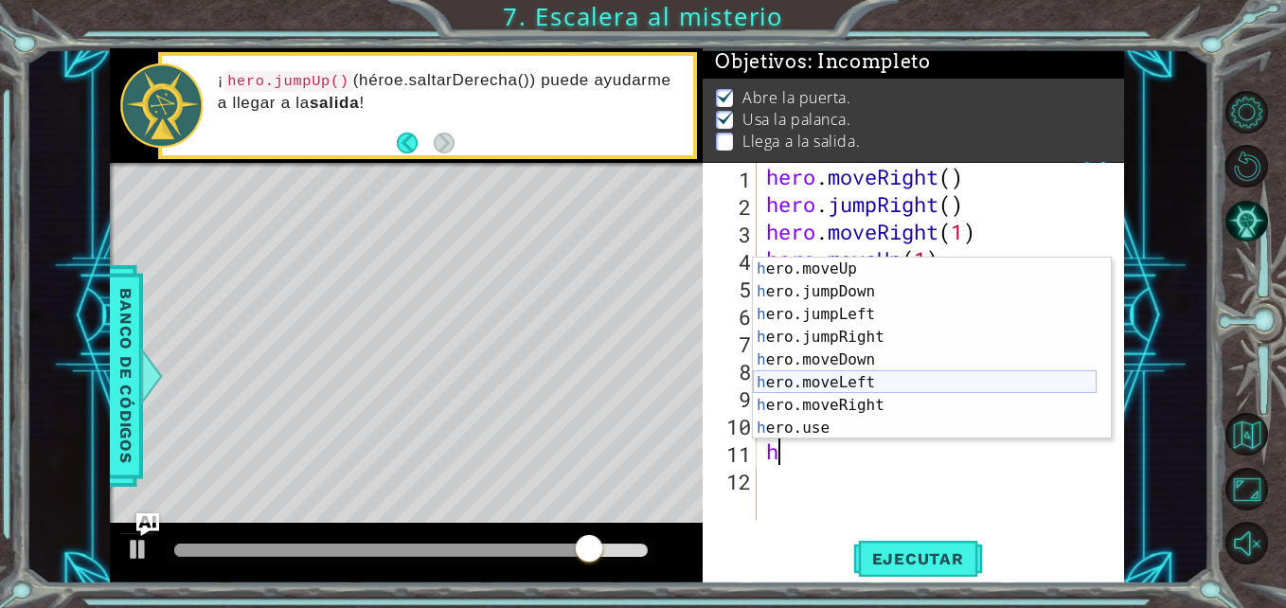
click at [861, 377] on div "h ero.moveUp Toca enter h ero.jumpDown Toca enter h ero.jumpLeft Toca enter h e…" at bounding box center [925, 371] width 344 height 227
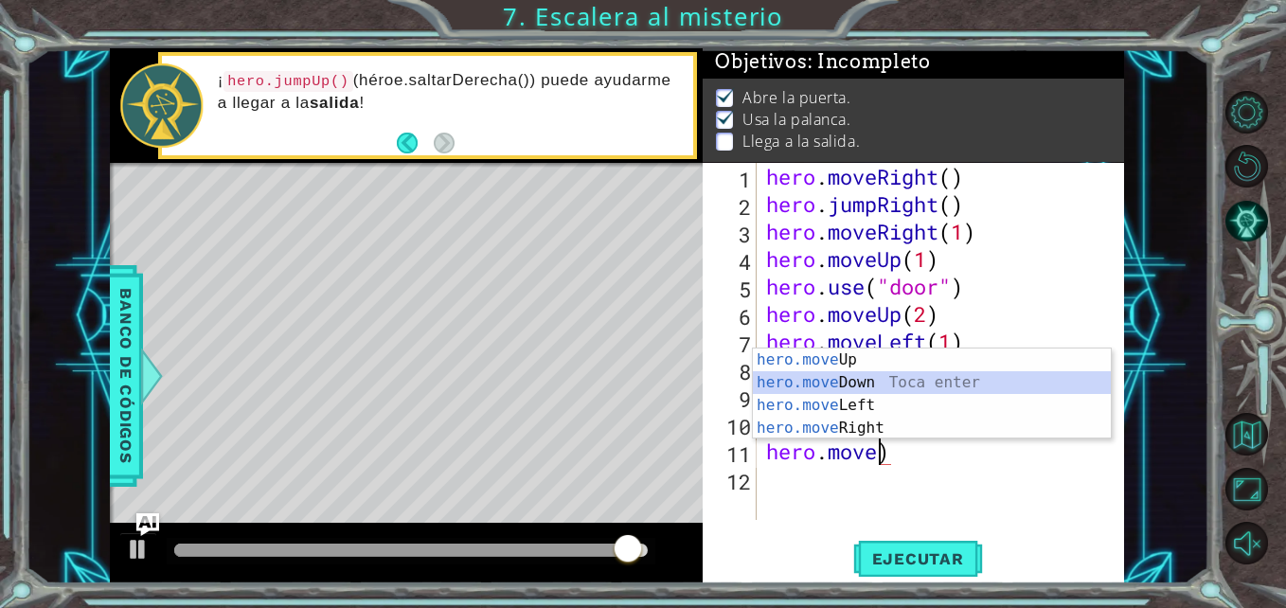
click at [861, 377] on div "hero.move Up Toca enter hero.move Down Toca enter hero.move Left Toca enter her…" at bounding box center [932, 416] width 358 height 136
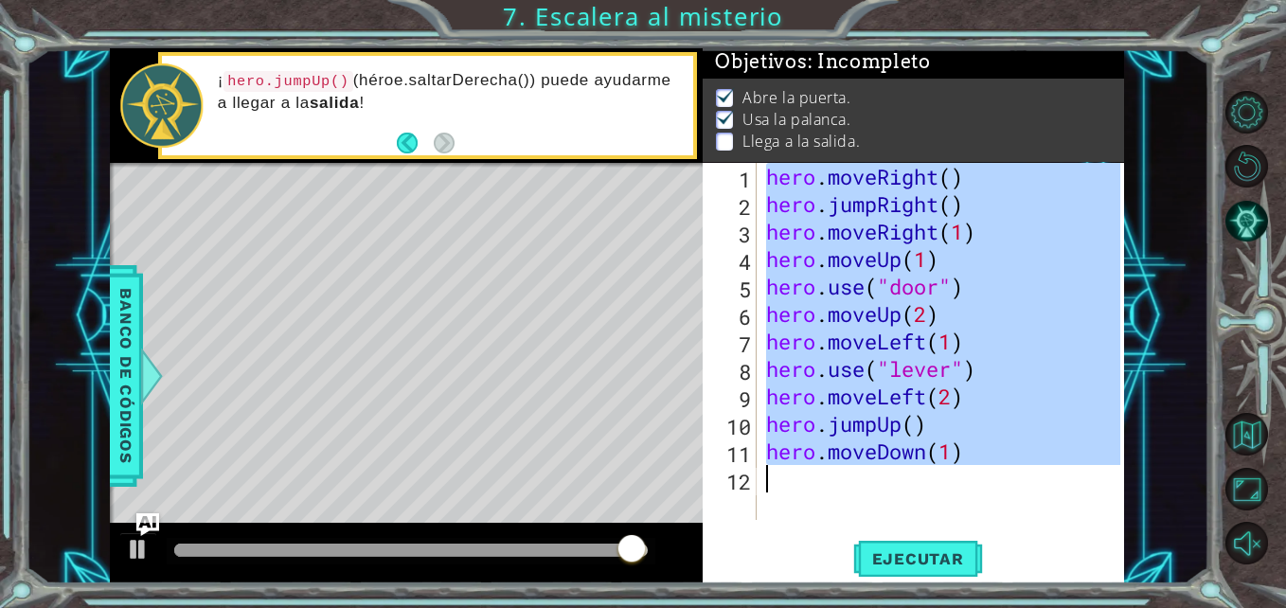
click at [861, 377] on div "hero . moveRight ( ) hero . jumpRight ( ) hero . moveRight ( 1 ) hero . moveUp …" at bounding box center [945, 369] width 367 height 412
click at [861, 377] on div "hero . moveRight ( ) hero . jumpRight ( ) hero . moveRight ( 1 ) hero . moveUp …" at bounding box center [941, 341] width 358 height 357
type textarea "hero.use("lever")"
click at [861, 377] on div "hero . moveRight ( ) hero . jumpRight ( ) hero . moveRight ( 1 ) hero . moveUp …" at bounding box center [945, 369] width 367 height 412
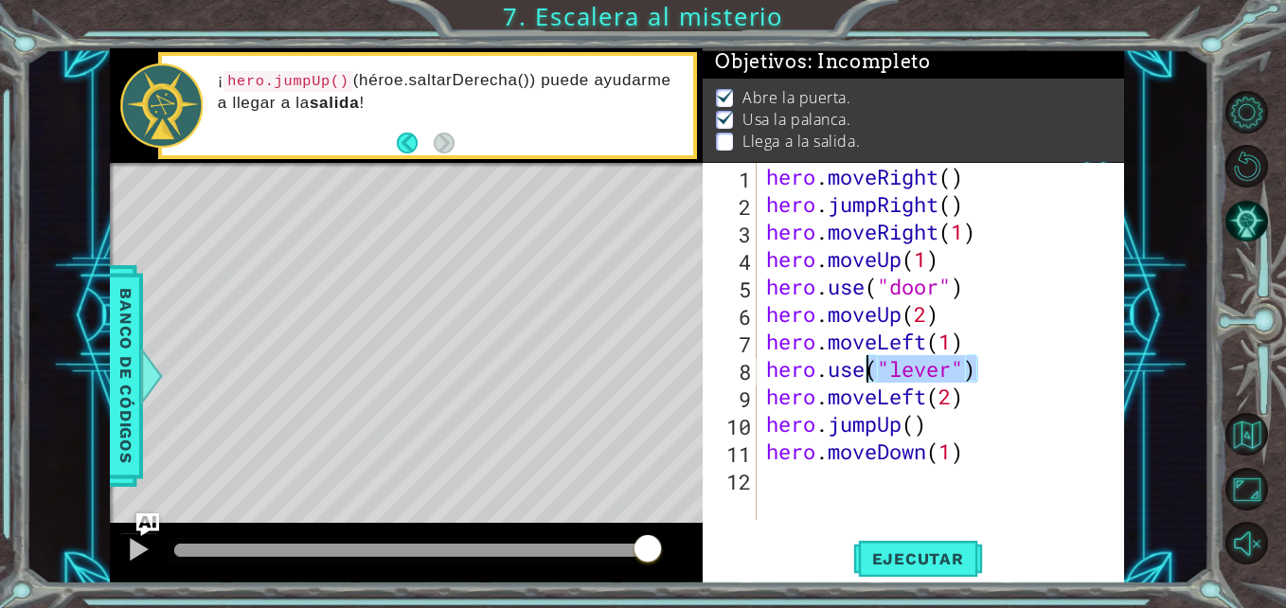
click at [792, 469] on div "hero . moveRight ( ) hero . jumpRight ( ) hero . moveRight ( 1 ) hero . moveUp …" at bounding box center [945, 369] width 367 height 412
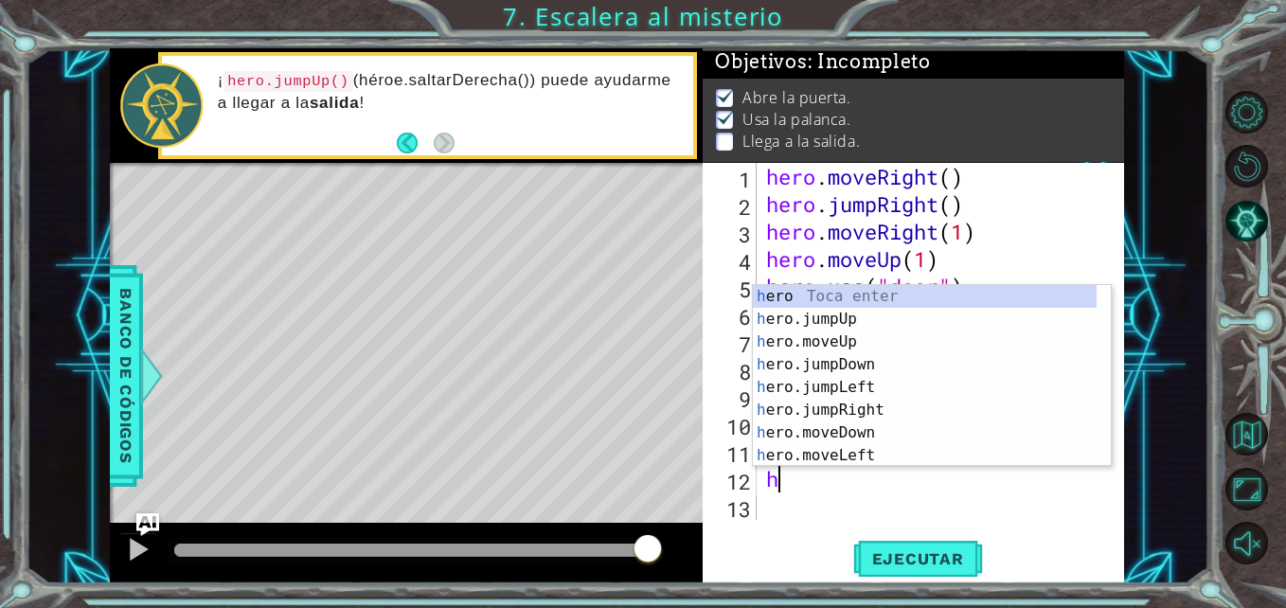
scroll to position [0, 0]
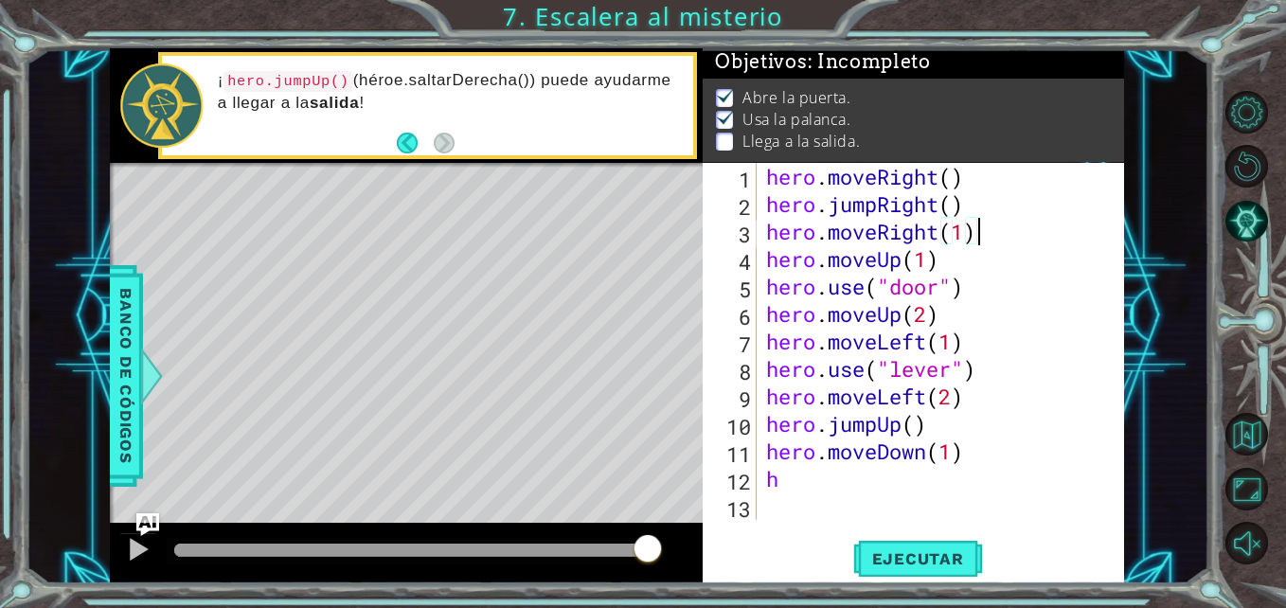
click at [1064, 239] on div "hero . moveRight ( ) hero . jumpRight ( ) hero . moveRight ( 1 ) hero . moveUp …" at bounding box center [945, 369] width 367 height 412
click at [945, 549] on span "Ejecutar" at bounding box center [918, 558] width 130 height 19
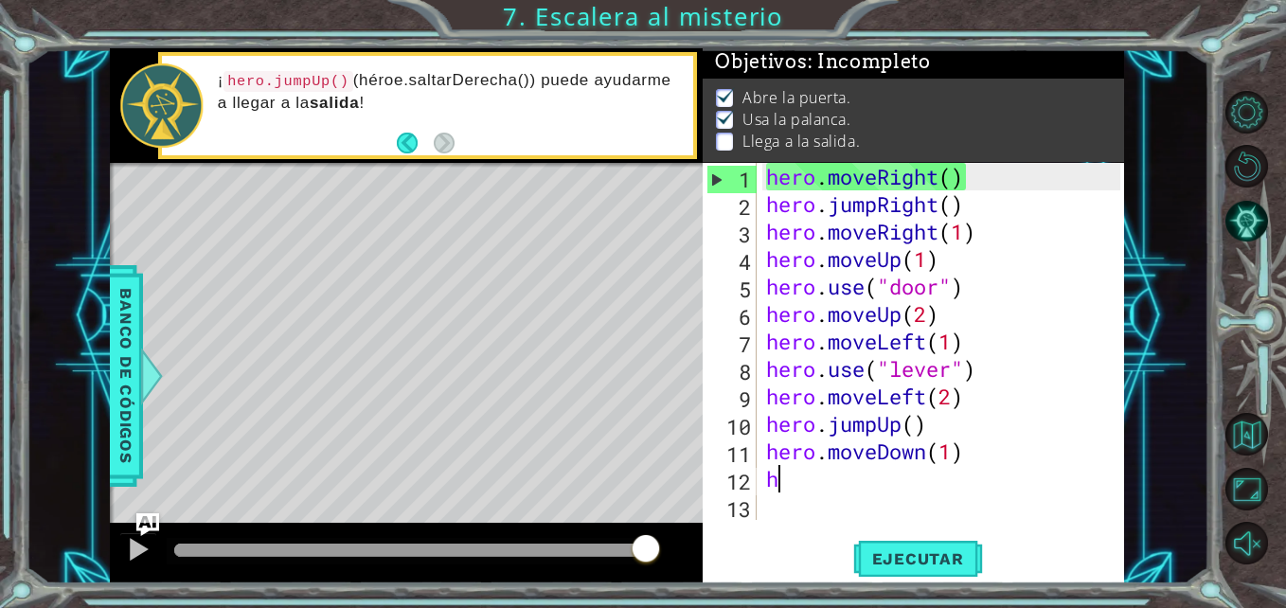
click at [775, 481] on div "hero . moveRight ( ) hero . jumpRight ( ) hero . moveRight ( 1 ) hero . moveUp …" at bounding box center [945, 369] width 367 height 412
type textarea "h"
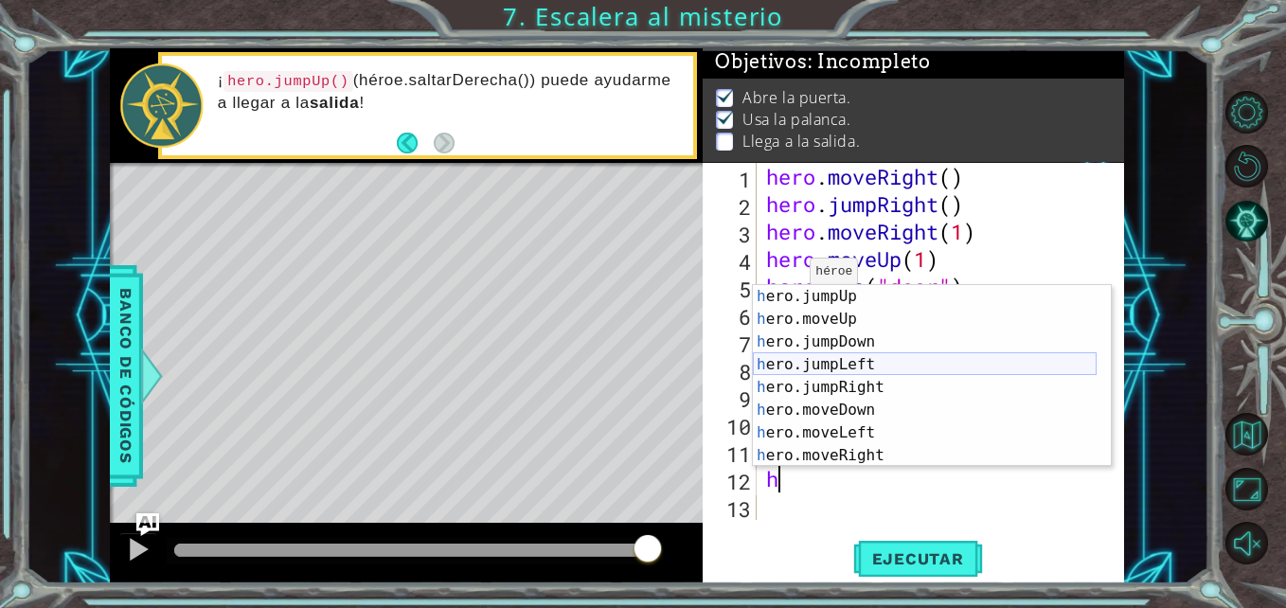
scroll to position [45, 0]
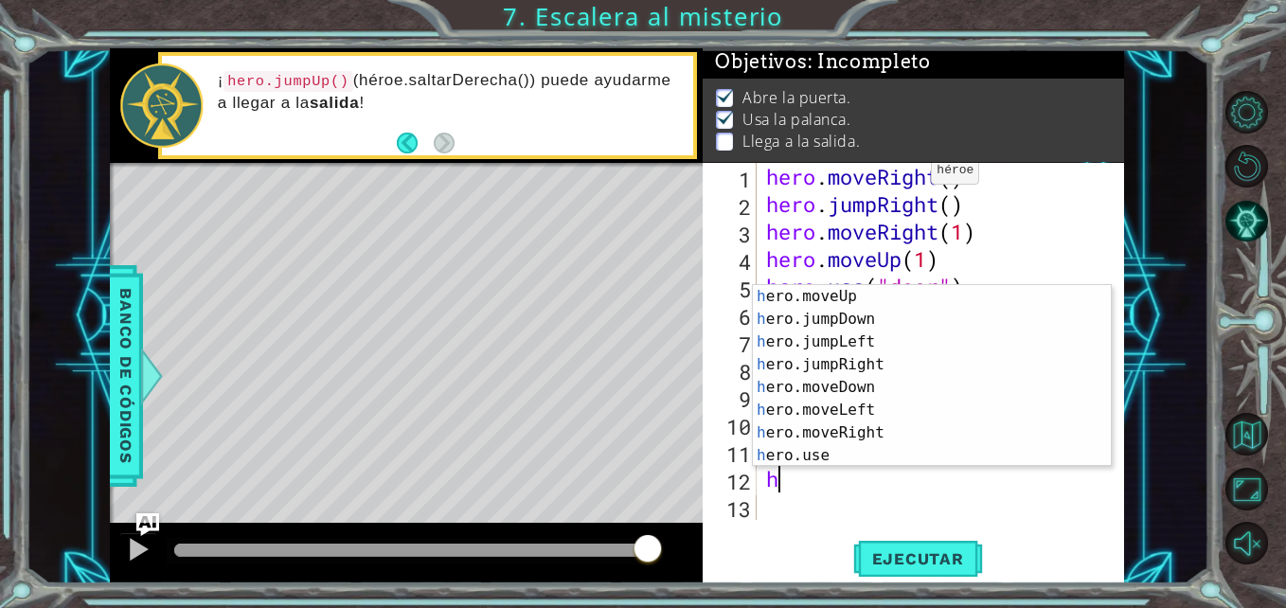
type textarea "h"
click at [1017, 143] on div "Abre la puerta. Usa la palanca. Llega a la salida." at bounding box center [913, 120] width 421 height 83
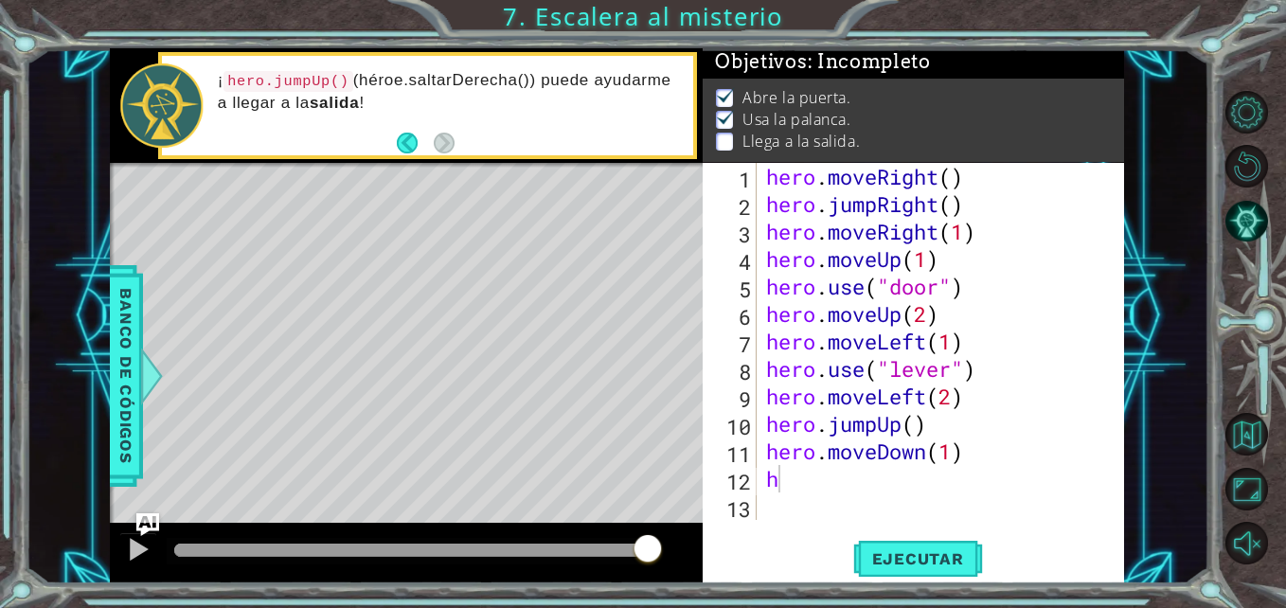
click at [796, 476] on div "hero . moveRight ( ) hero . jumpRight ( ) hero . moveRight ( 1 ) hero . moveUp …" at bounding box center [945, 369] width 367 height 412
click at [796, 476] on div "hero . moveRight ( ) hero . jumpRight ( ) hero . moveRight ( 1 ) hero . moveUp …" at bounding box center [941, 341] width 358 height 357
click at [796, 476] on div "hero . moveRight ( ) hero . jumpRight ( ) hero . moveRight ( 1 ) hero . moveUp …" at bounding box center [945, 369] width 367 height 412
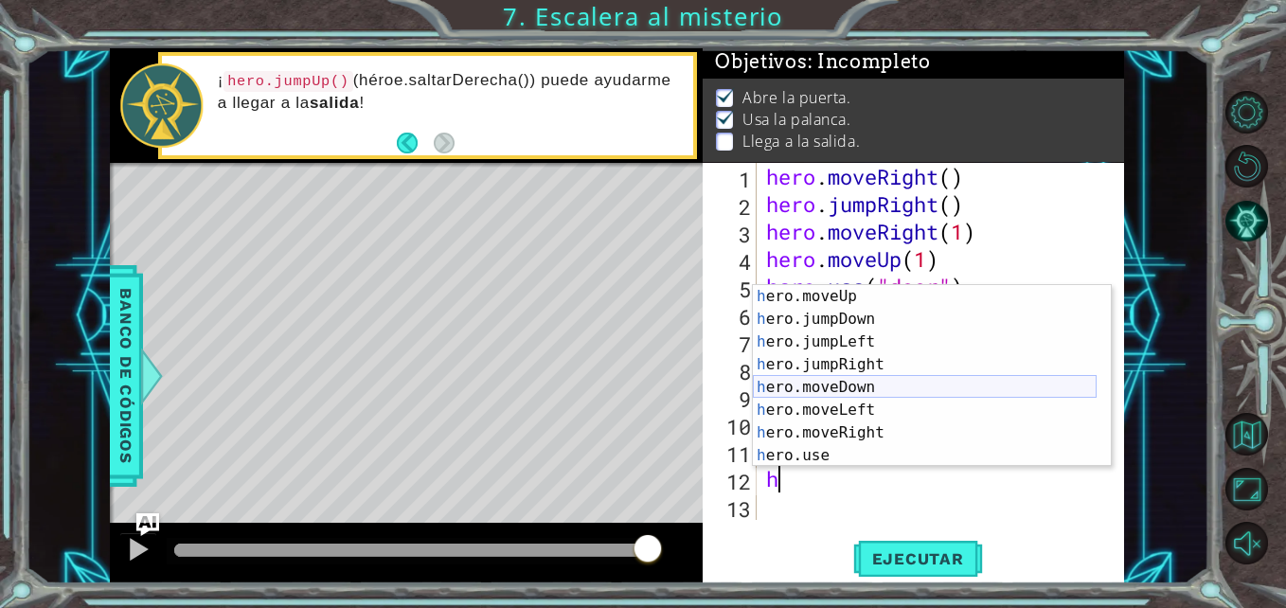
scroll to position [0, 0]
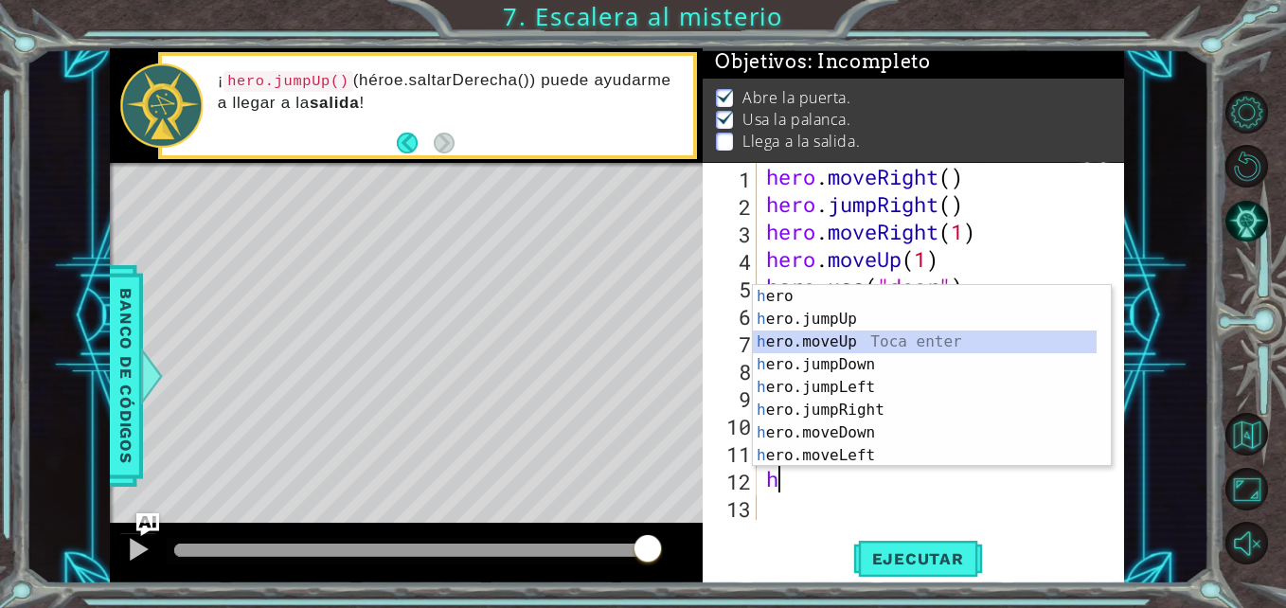
click at [878, 333] on div "h ero Toca enter h ero.jumpUp Toca enter h ero.moveUp Toca enter h ero.jumpDown…" at bounding box center [925, 398] width 344 height 227
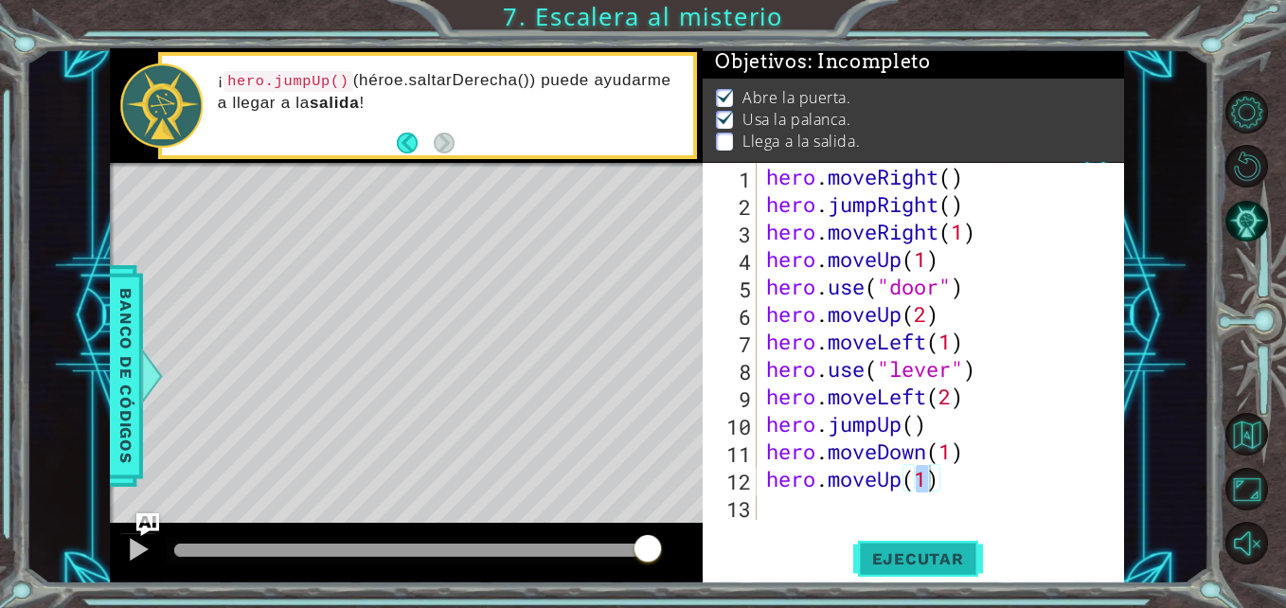
click at [917, 562] on span "Ejecutar" at bounding box center [918, 558] width 130 height 19
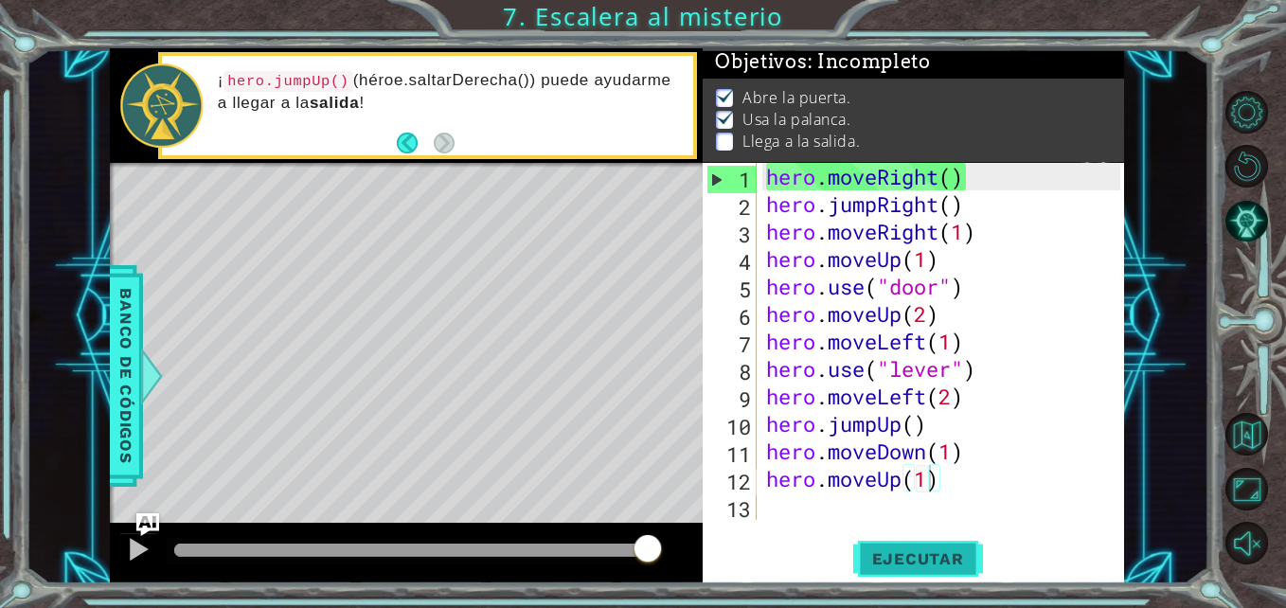
click at [917, 562] on span "Ejecutar" at bounding box center [918, 558] width 130 height 19
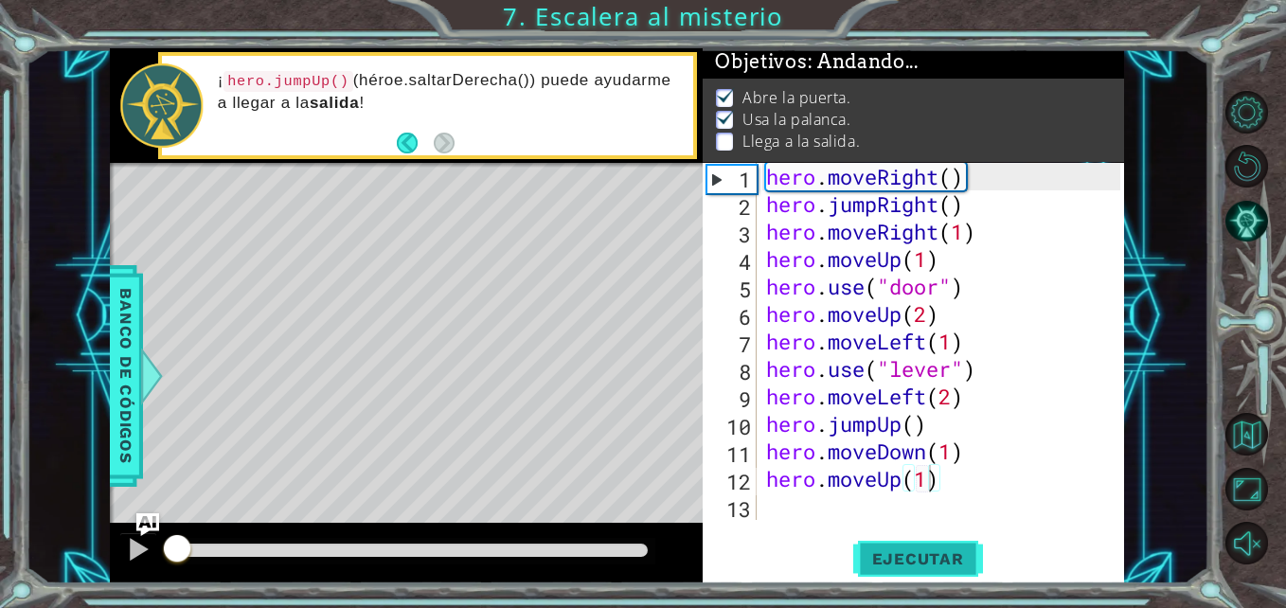
click at [917, 562] on span "Ejecutar" at bounding box center [918, 558] width 130 height 19
click at [882, 485] on div "hero . moveRight ( ) hero . jumpRight ( ) hero . moveRight ( 1 ) hero . moveUp …" at bounding box center [945, 369] width 367 height 412
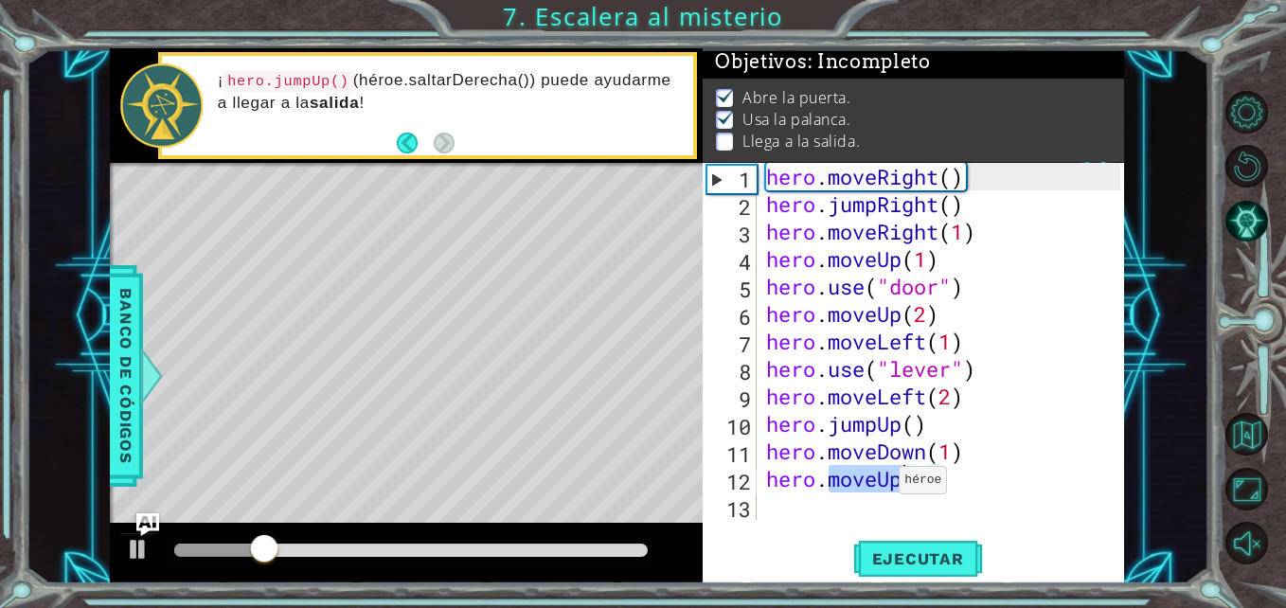
click at [882, 485] on div "hero . moveRight ( ) hero . jumpRight ( ) hero . moveRight ( 1 ) hero . moveUp …" at bounding box center [941, 341] width 358 height 357
click at [882, 485] on div "hero . moveRight ( ) hero . jumpRight ( ) hero . moveRight ( 1 ) hero . moveUp …" at bounding box center [945, 369] width 367 height 412
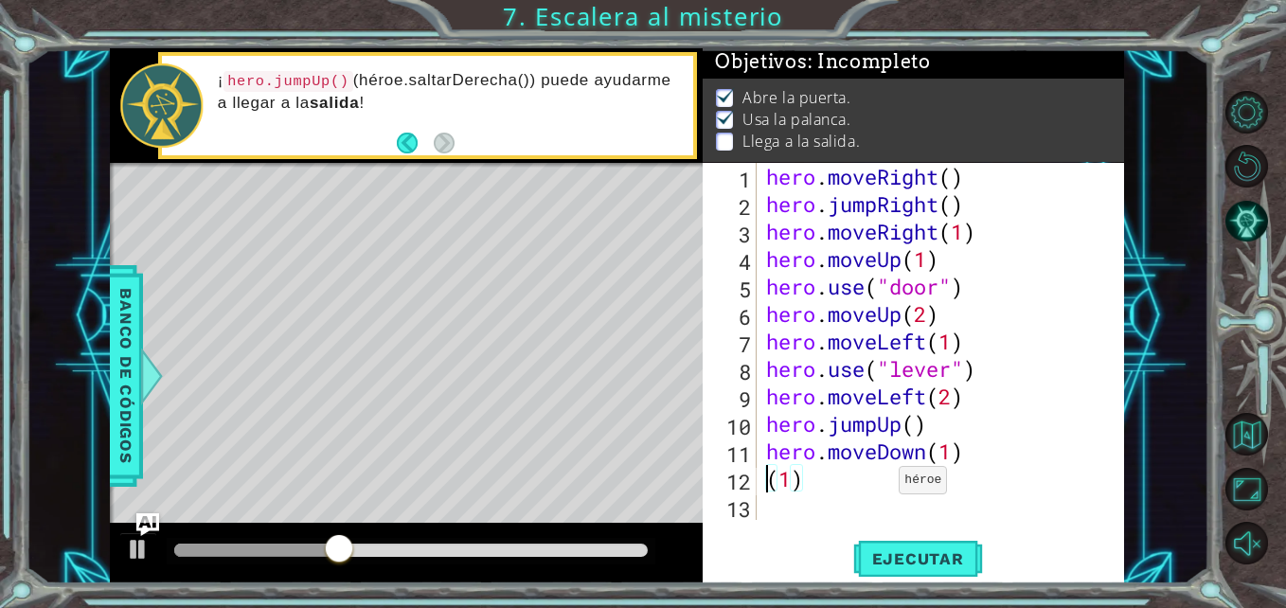
click at [882, 485] on div "hero . moveRight ( ) hero . jumpRight ( ) hero . moveRight ( 1 ) hero . moveUp …" at bounding box center [945, 369] width 367 height 412
type textarea "("
type textarea "hero.moveDown(1"
